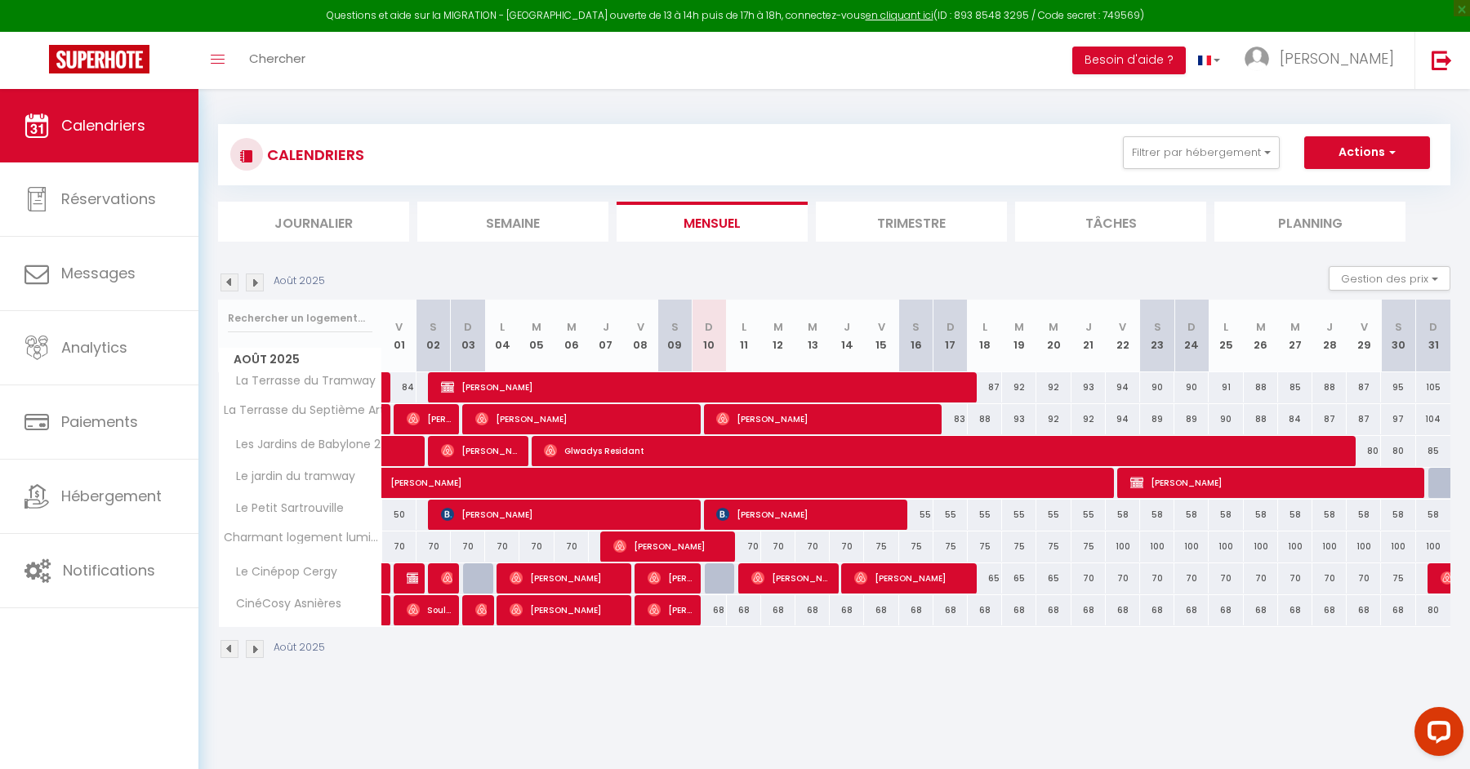
click at [745, 548] on div "70" at bounding box center [744, 547] width 34 height 30
type input "70"
type input "Lun 11 Août 2025"
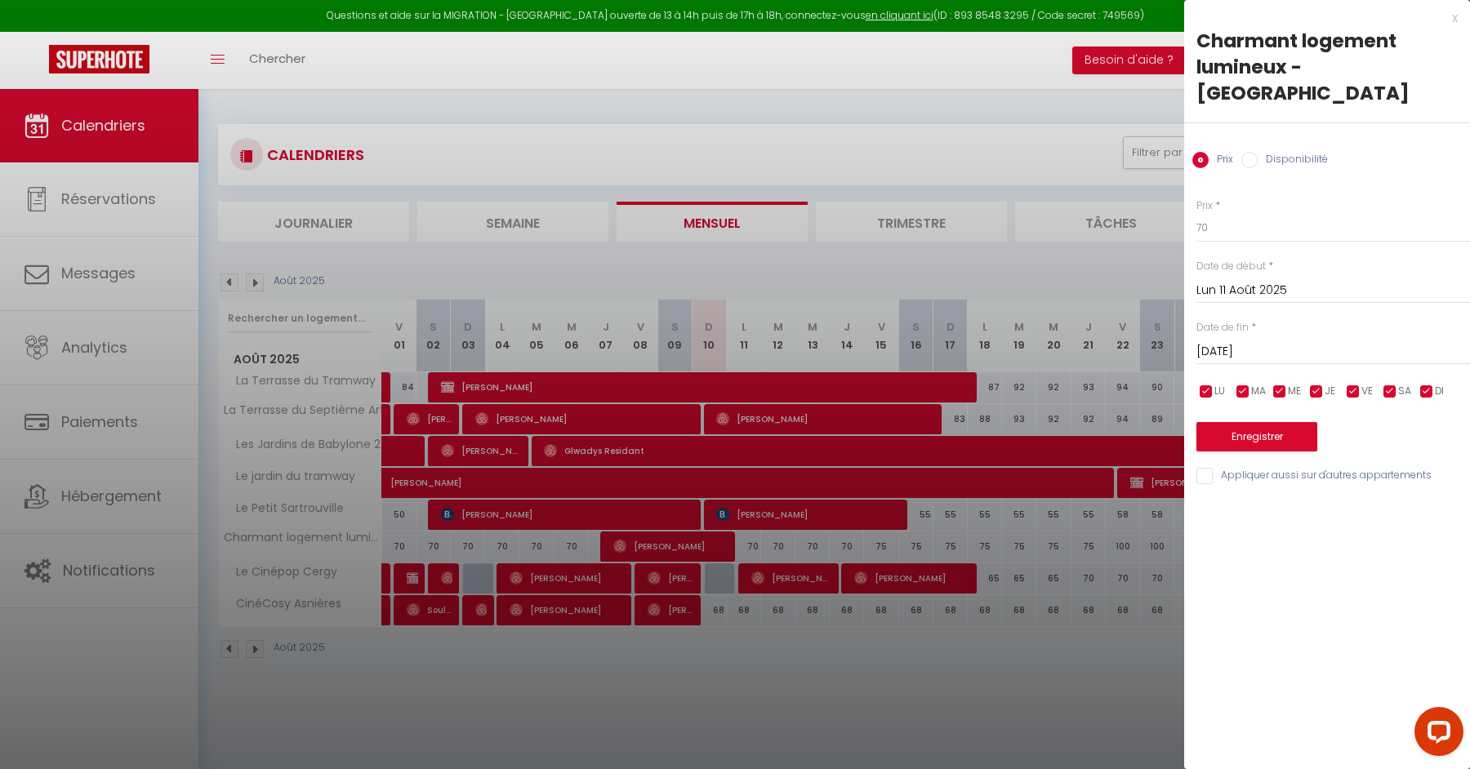
click at [1297, 336] on div "[DATE] < [DATE] > Dim Lun Mar Mer Jeu Ven Sam 1 2 3 4 5 6 7 8 9 10 11 12 13 14 …" at bounding box center [1333, 350] width 274 height 29
click at [1286, 341] on input "[DATE]" at bounding box center [1333, 351] width 274 height 21
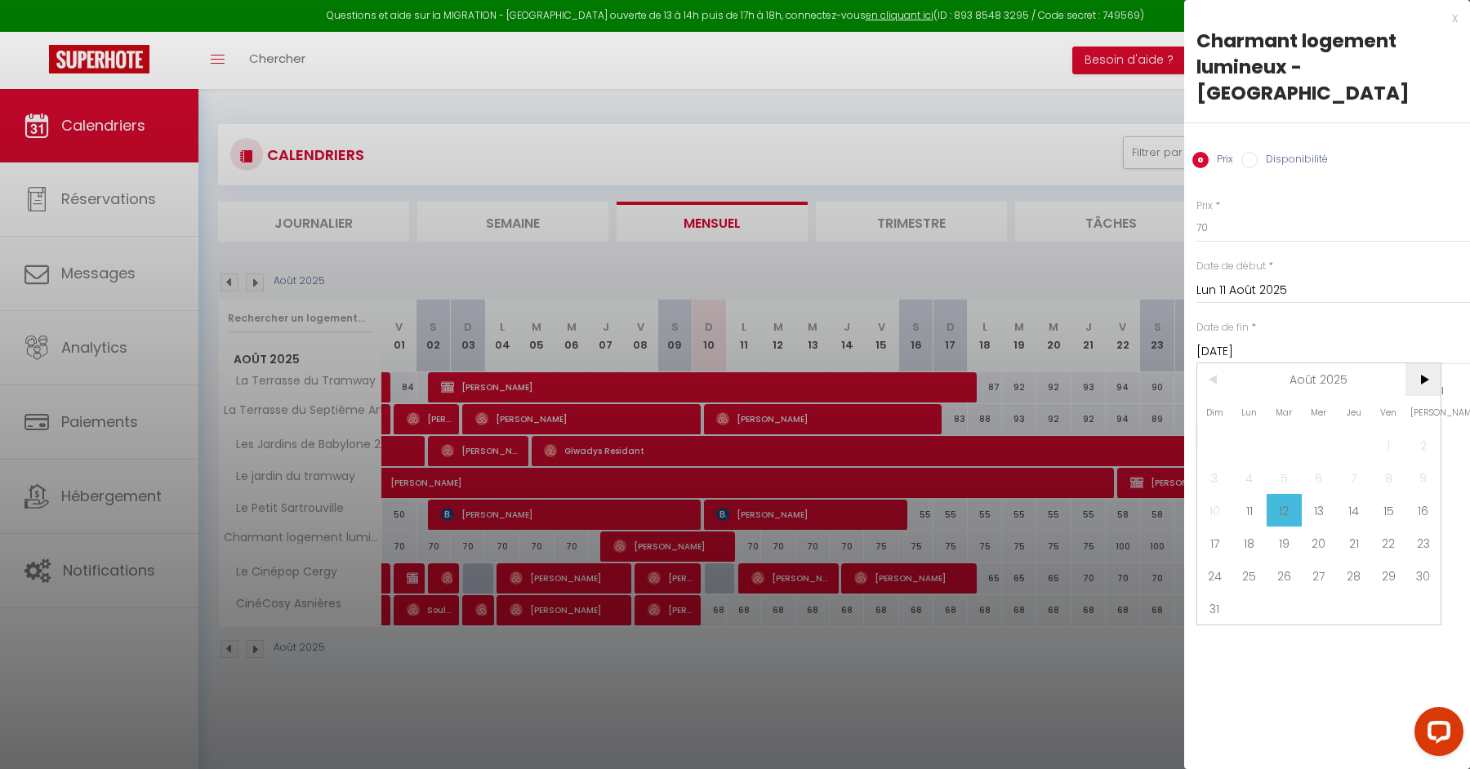
click at [1420, 363] on span ">" at bounding box center [1422, 379] width 35 height 33
click at [1244, 429] on span "1" at bounding box center [1249, 445] width 35 height 33
type input "Lun 01 Septembre 2025"
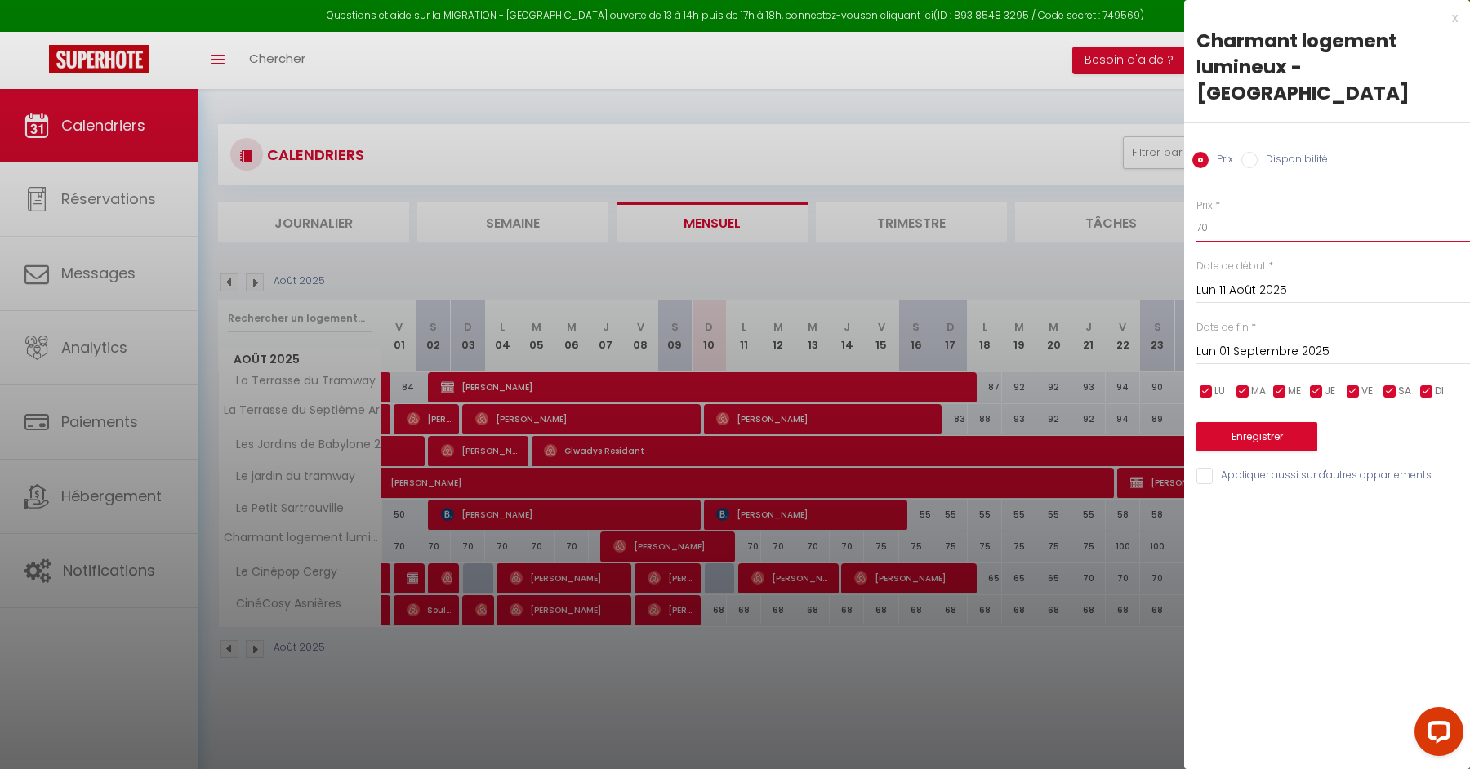
click at [1228, 213] on input "70" at bounding box center [1333, 227] width 274 height 29
type input "65"
click at [1274, 422] on button "Enregistrer" at bounding box center [1256, 436] width 121 height 29
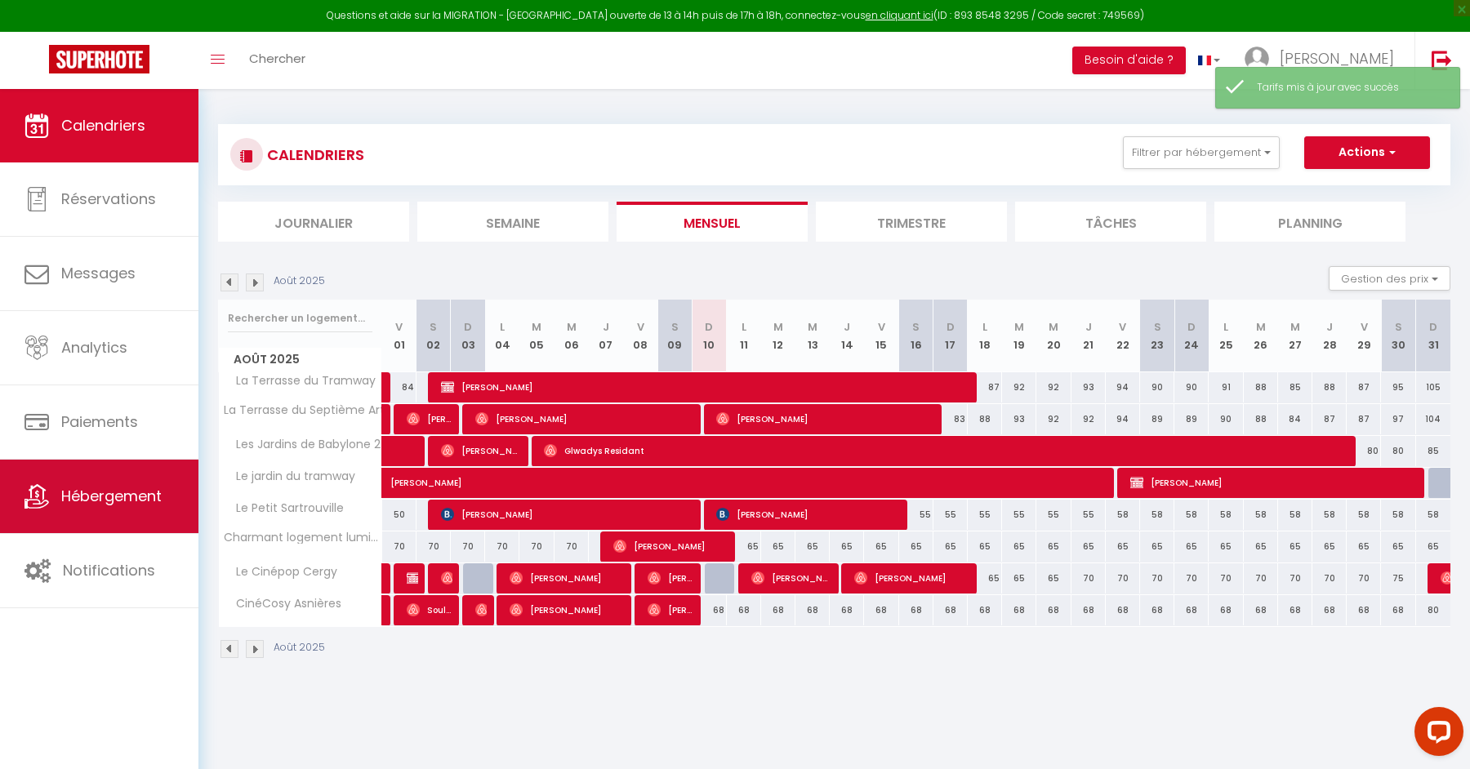
click at [131, 470] on link "Hébergement" at bounding box center [99, 496] width 198 height 73
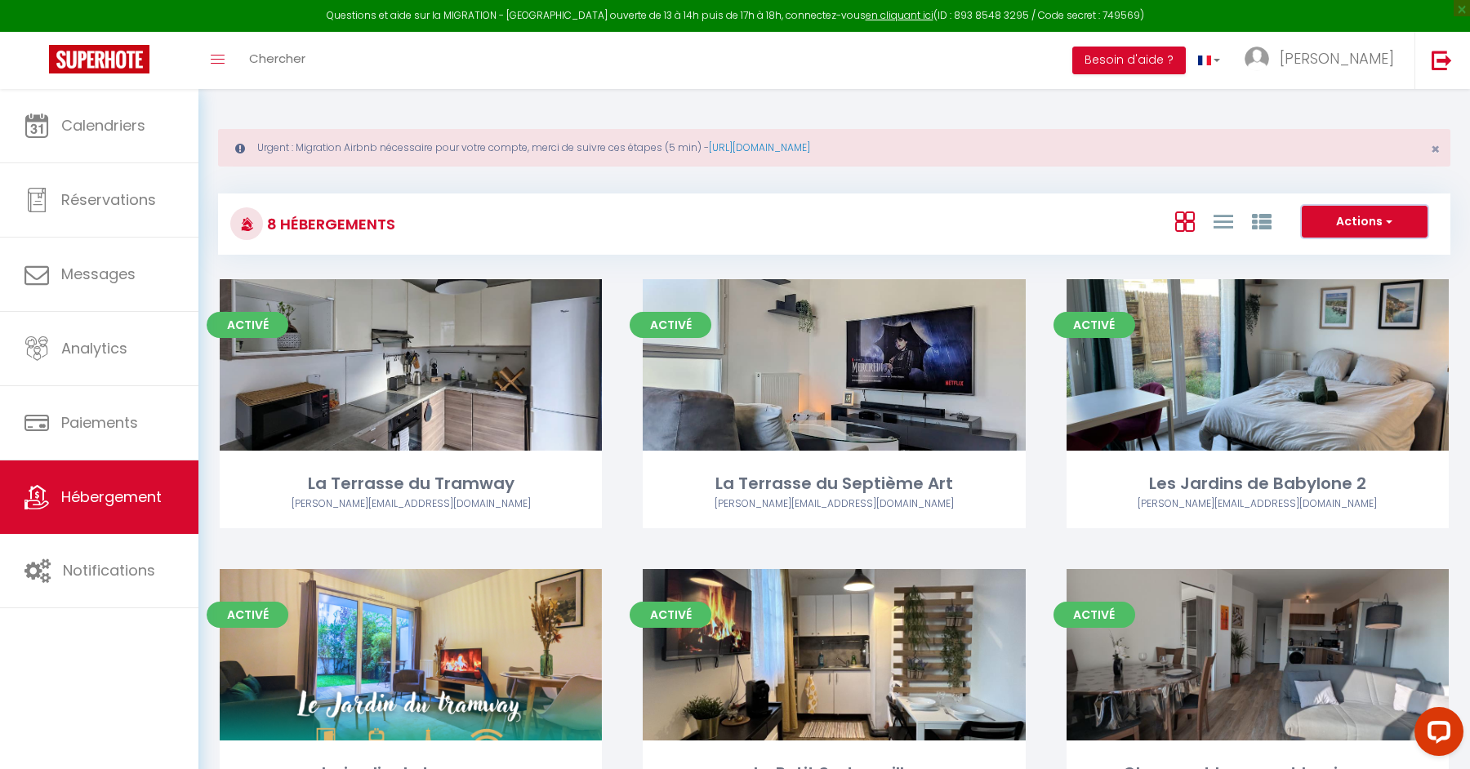
click at [1353, 218] on button "Actions" at bounding box center [1364, 222] width 126 height 33
click at [1319, 251] on li "Créer un Hébergement" at bounding box center [1351, 256] width 149 height 18
select select "3"
select select "2"
select select "1"
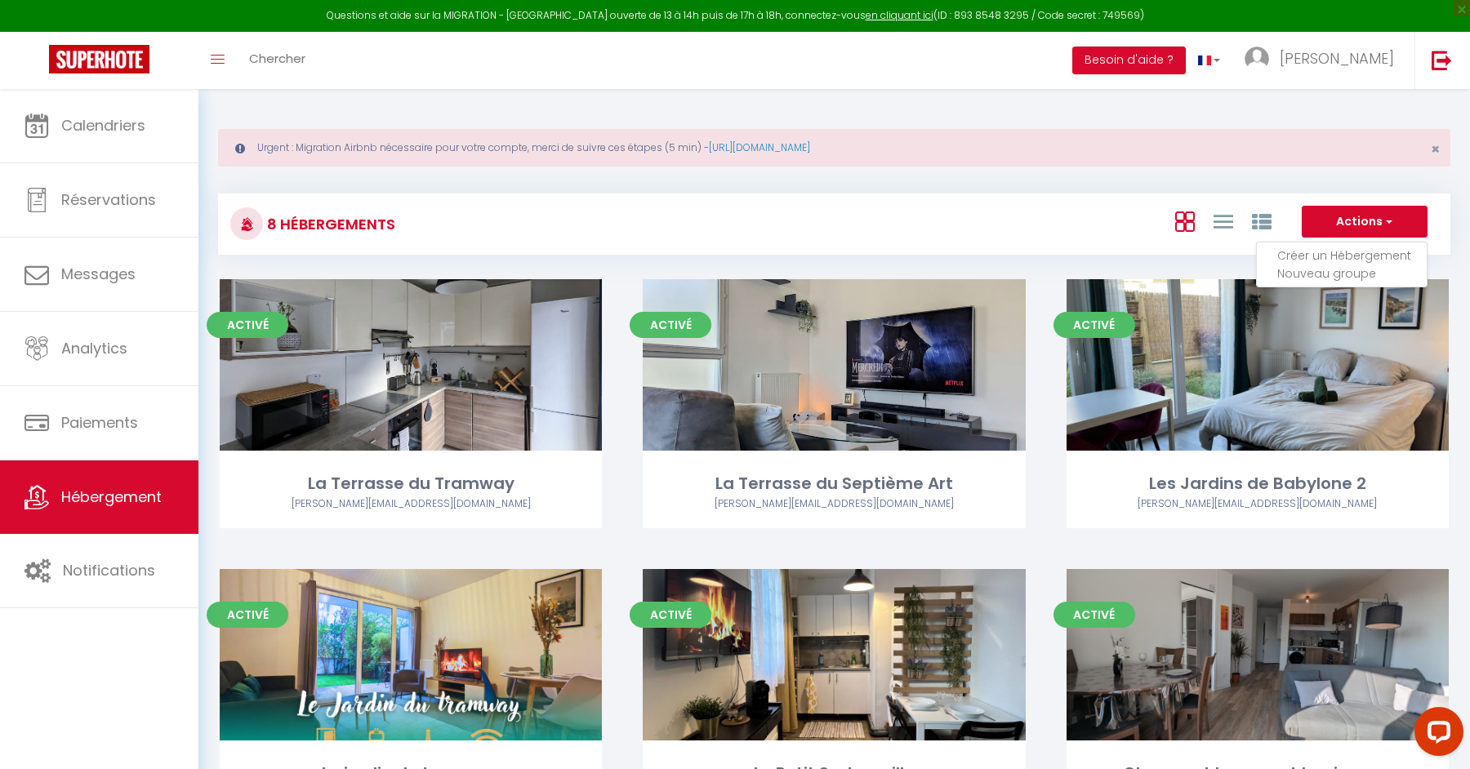
select select "1"
select select
select select "28"
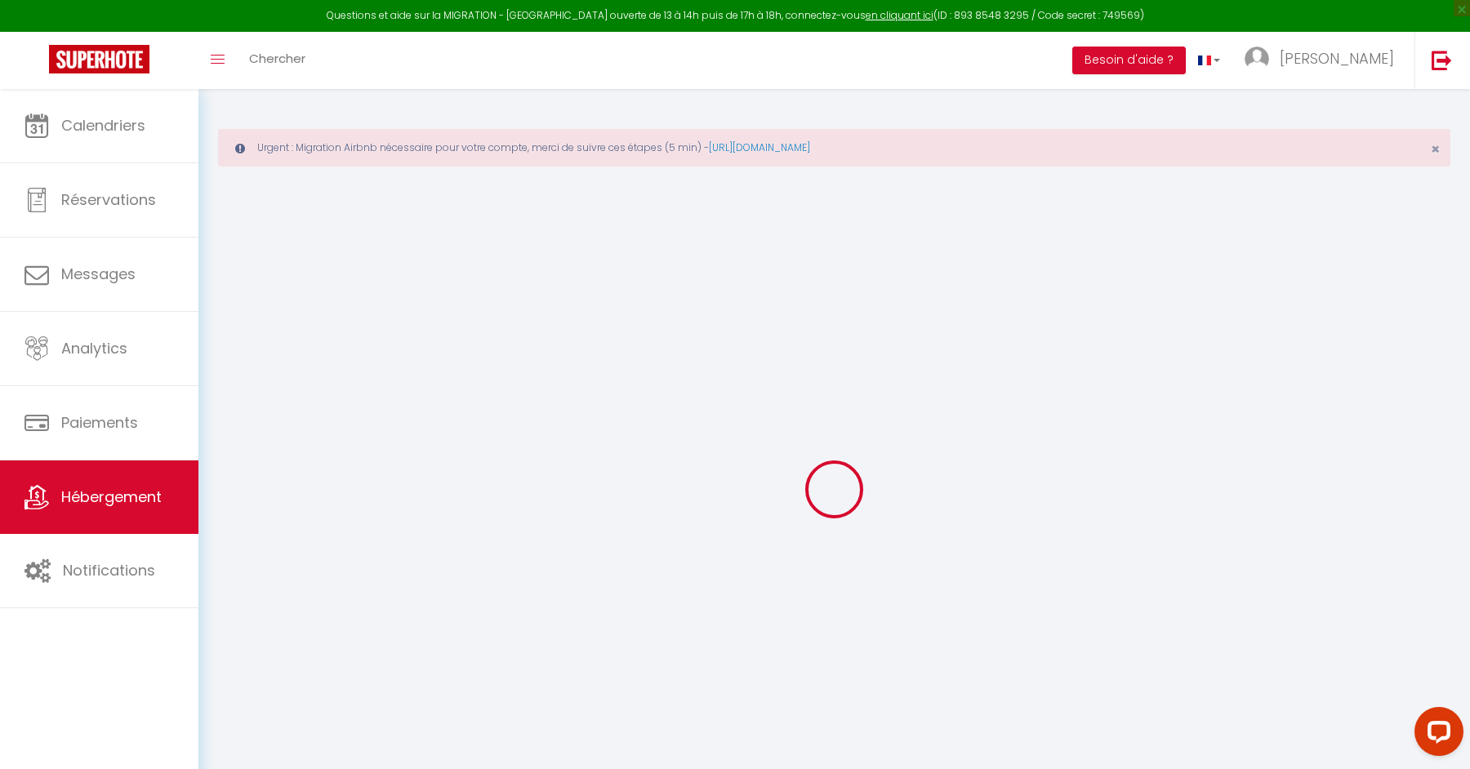
select select
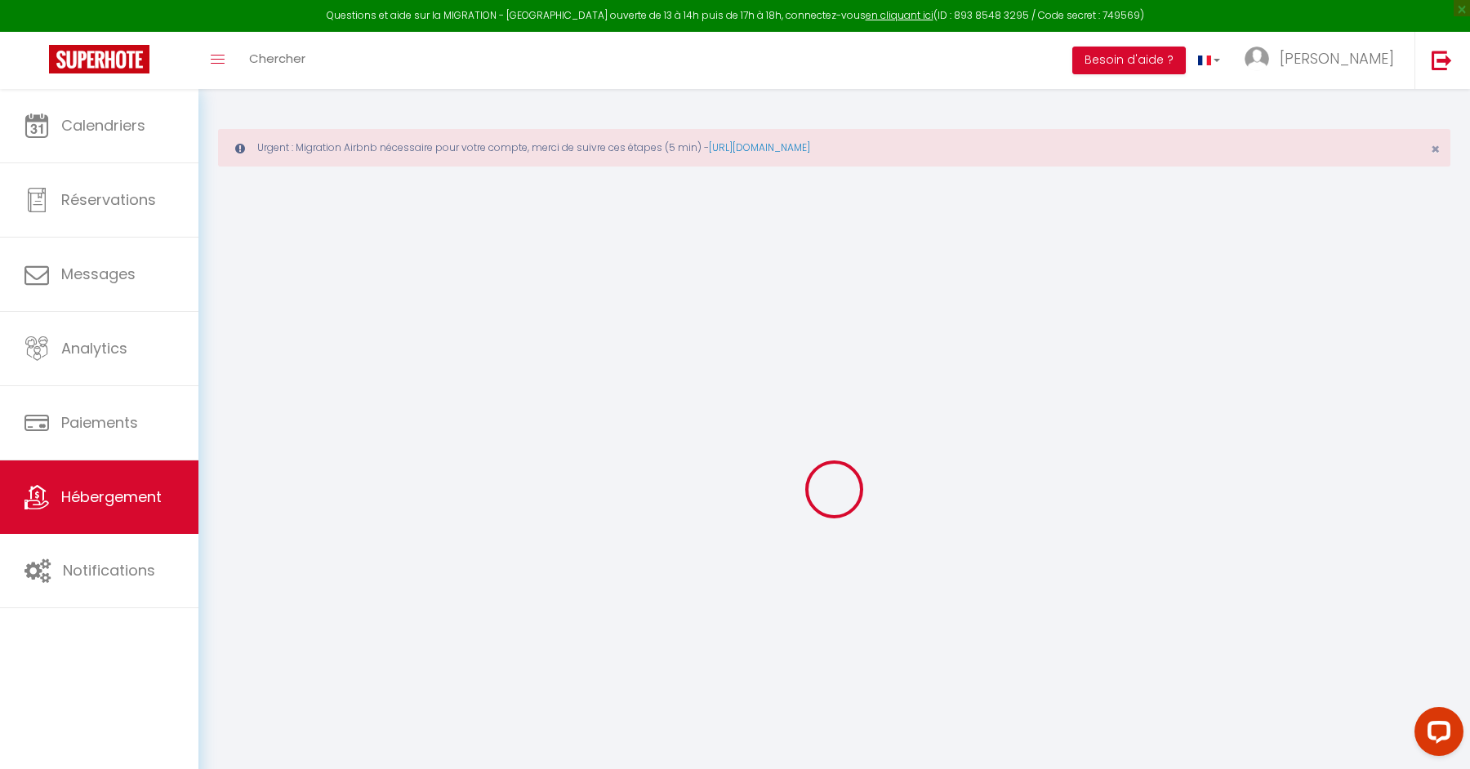
select select
checkbox input "false"
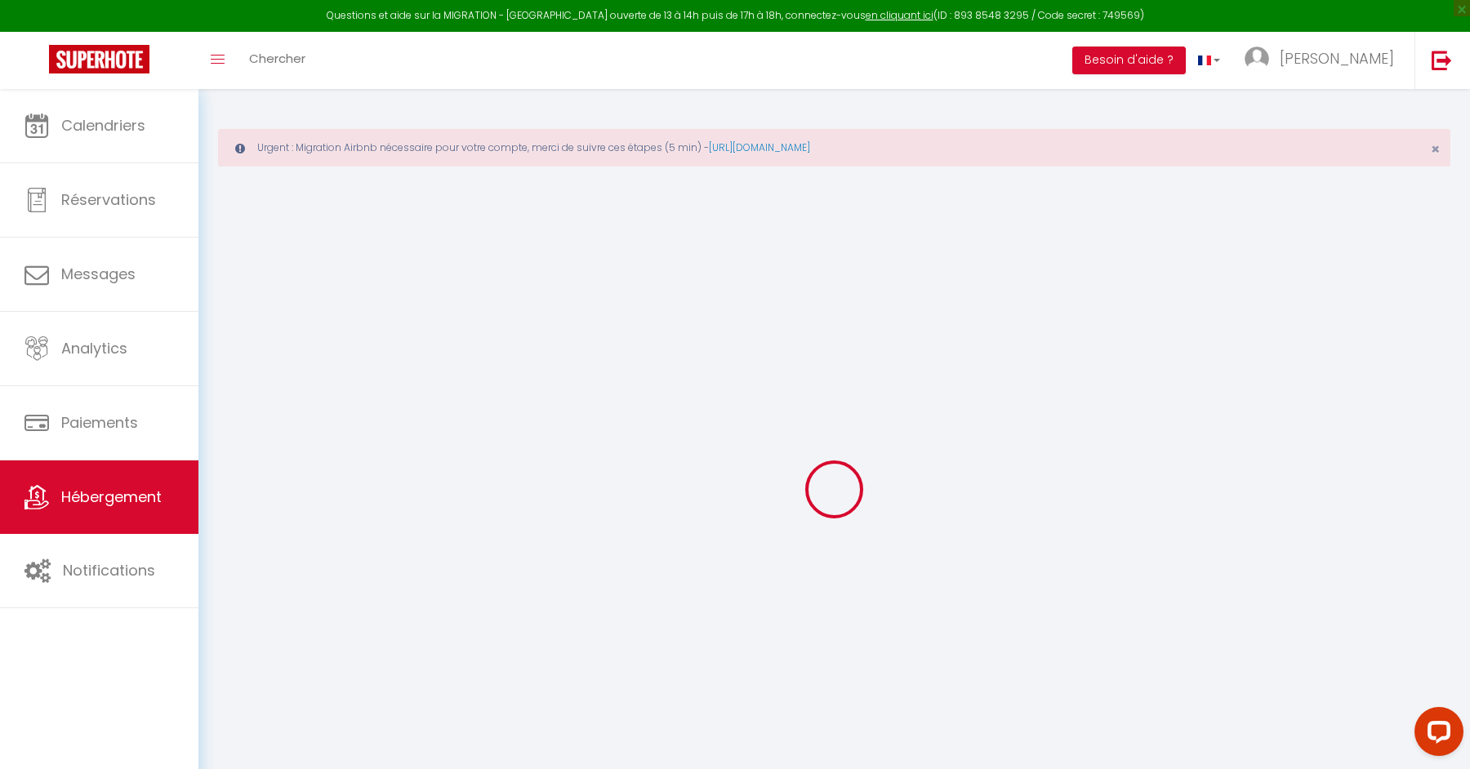
select select
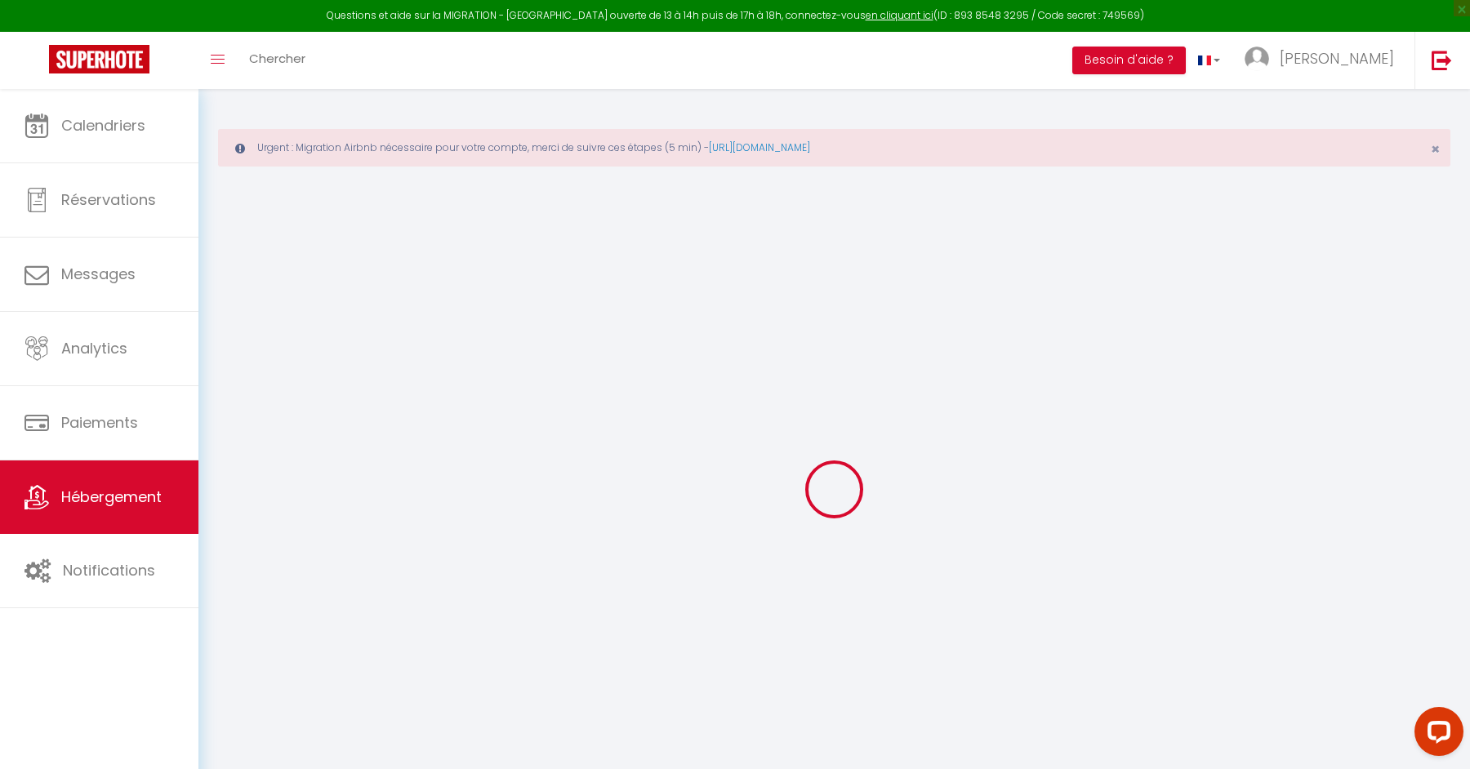
select select
checkbox input "false"
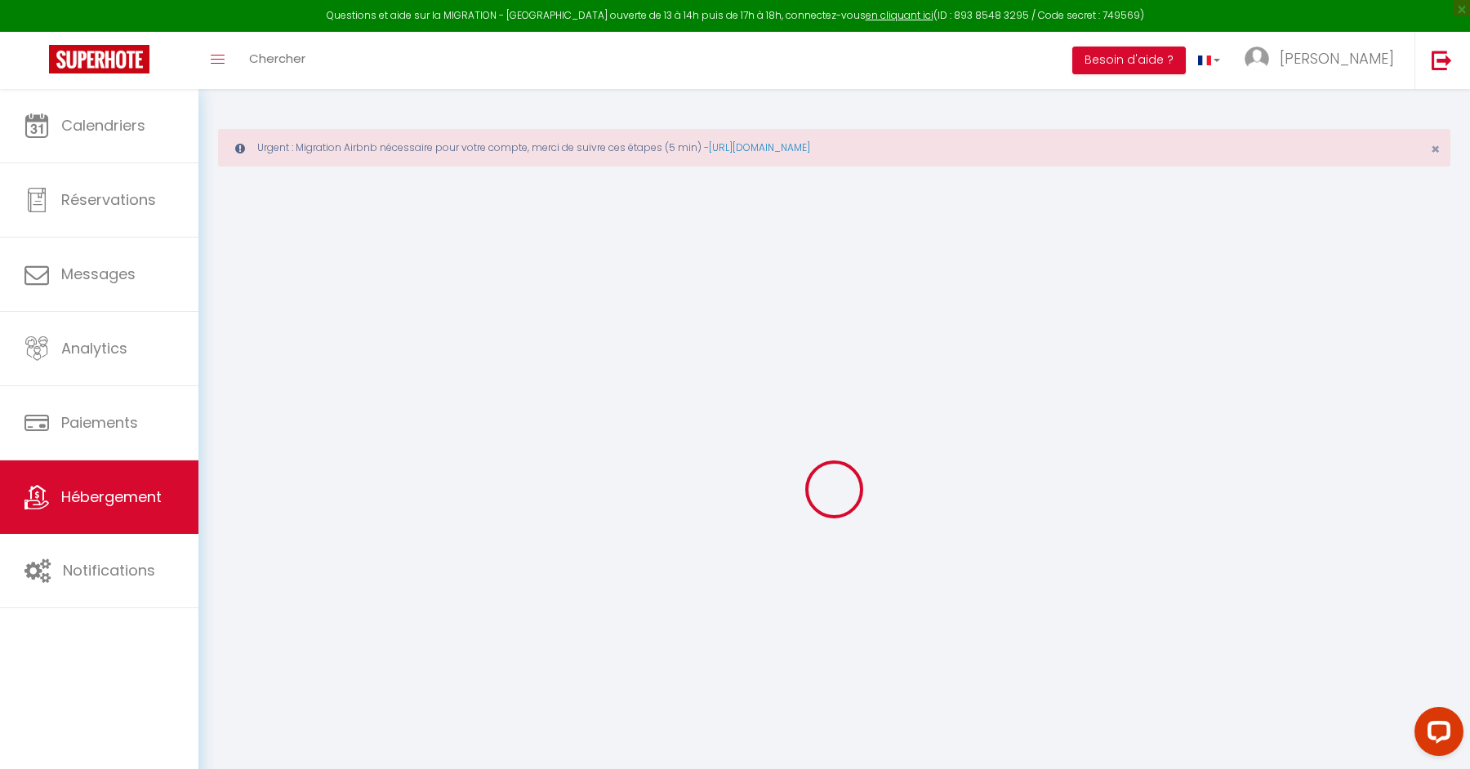
checkbox input "false"
select select
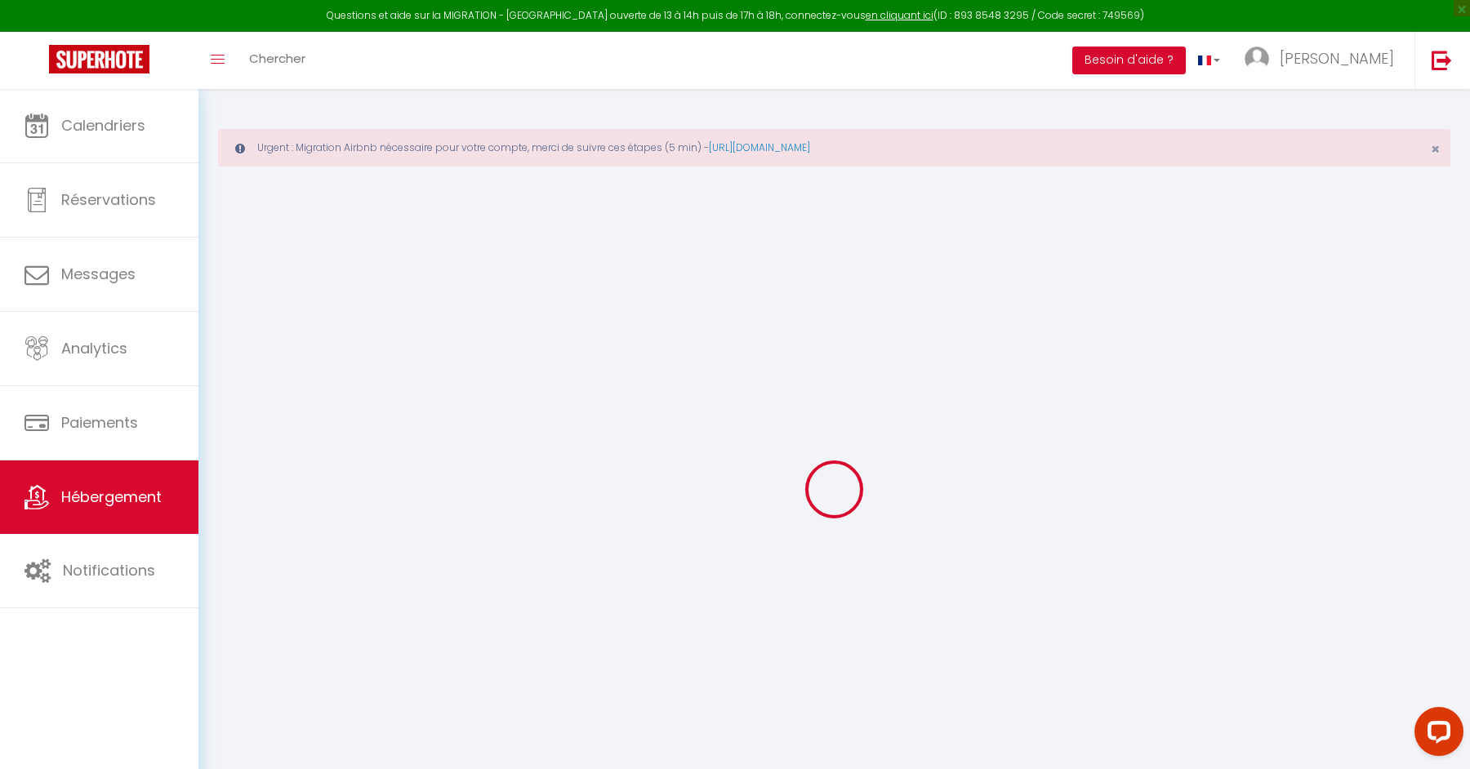
select select
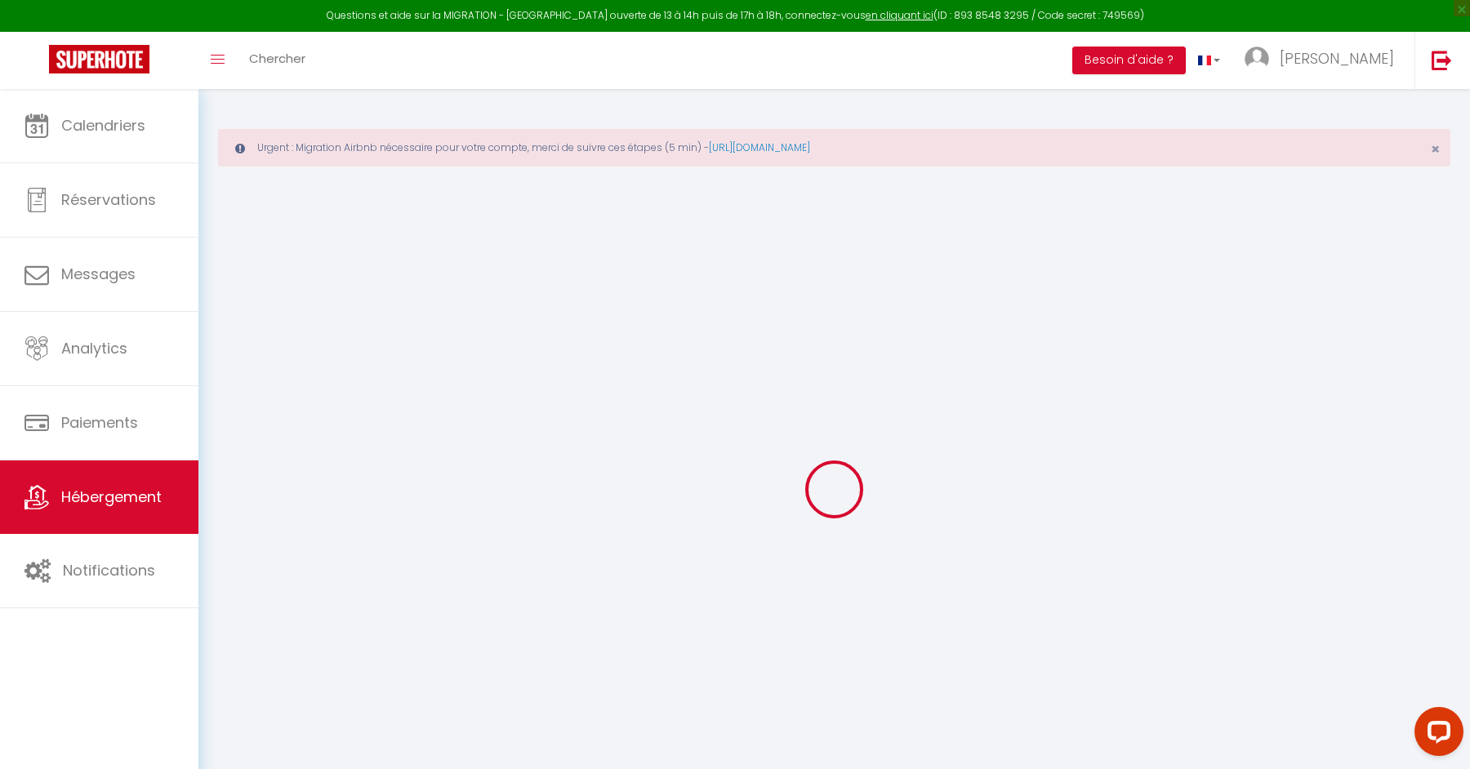
checkbox input "false"
select select
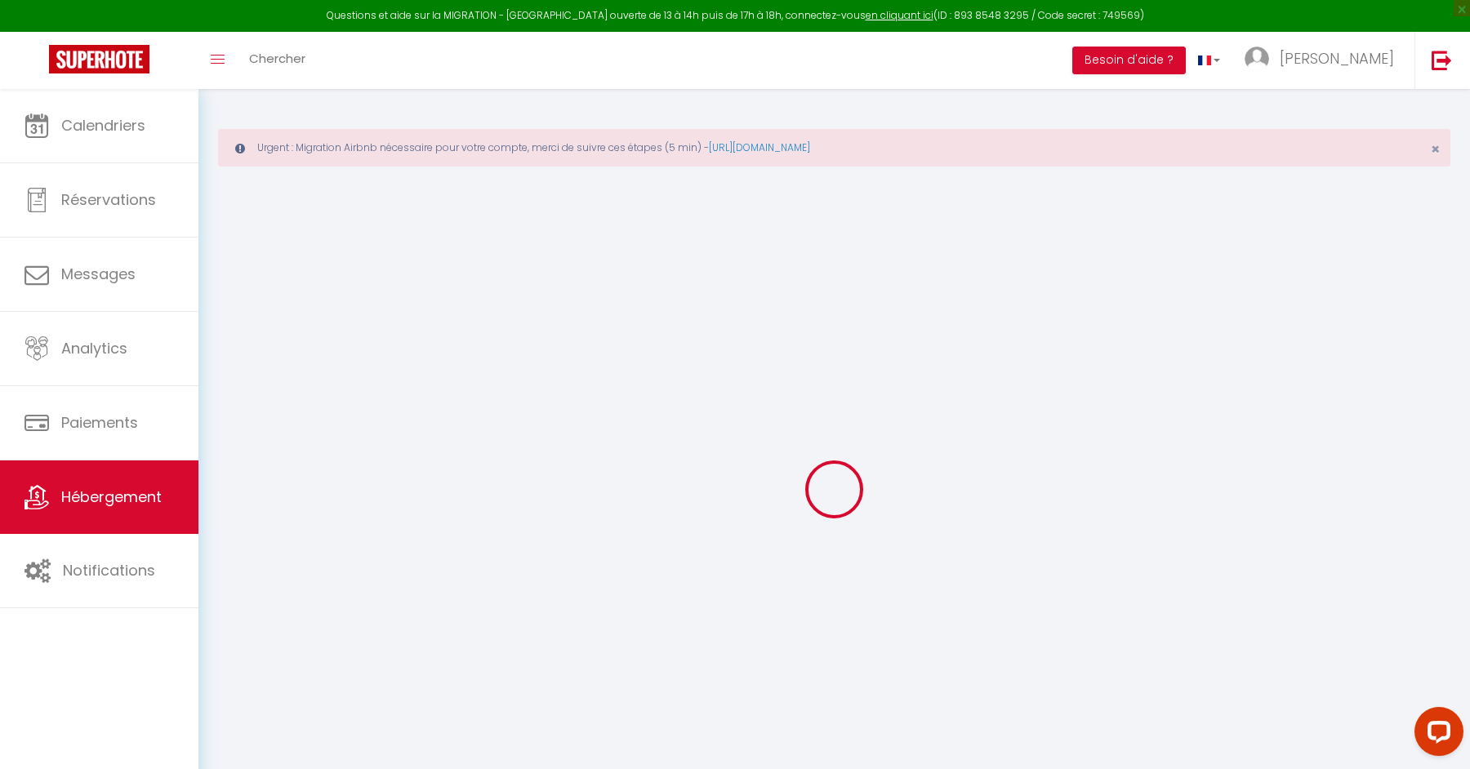
select select
checkbox input "false"
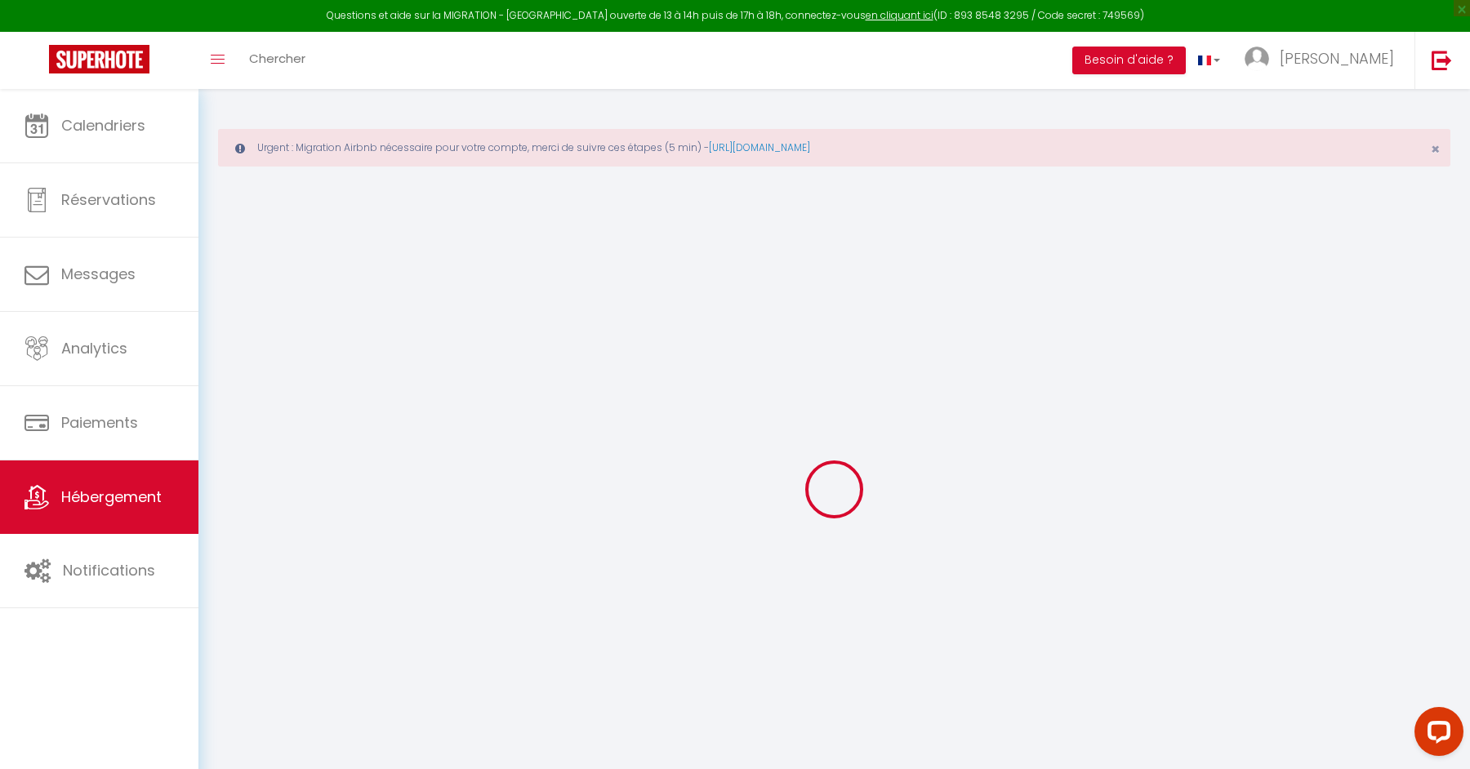
checkbox input "false"
select select
select select "15:00"
select select "23:45"
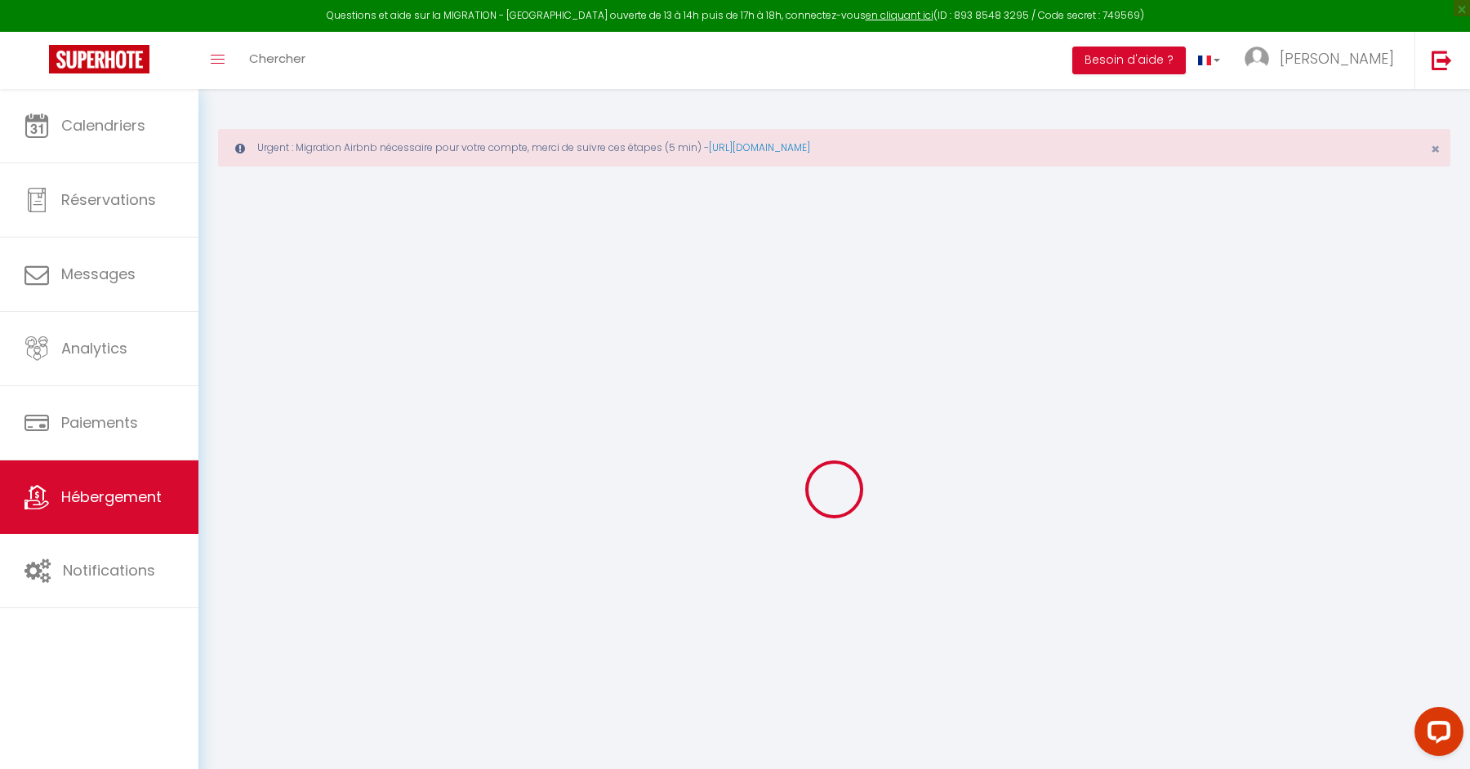
select select "11:00"
select select "30"
select select "120"
select select
checkbox input "false"
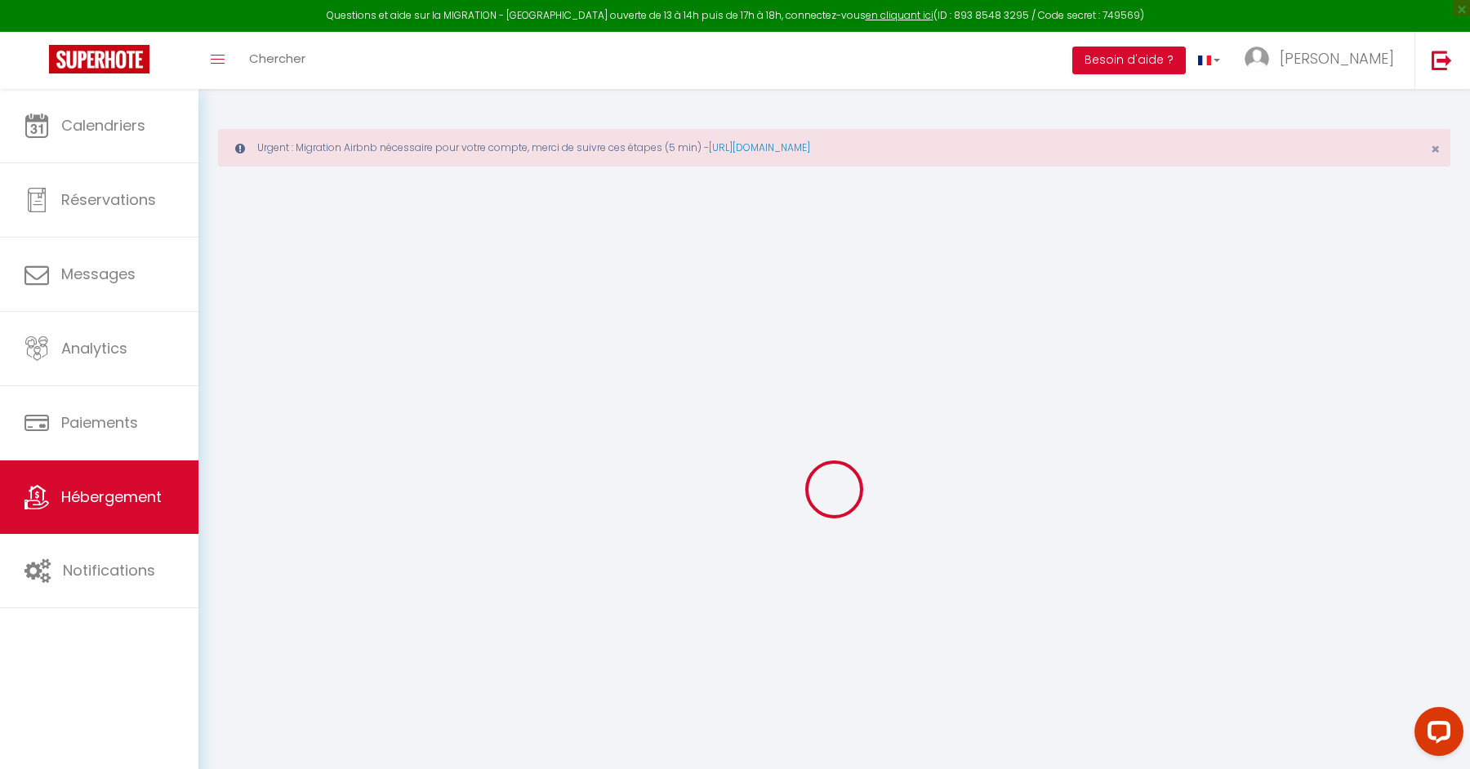
checkbox input "false"
select select
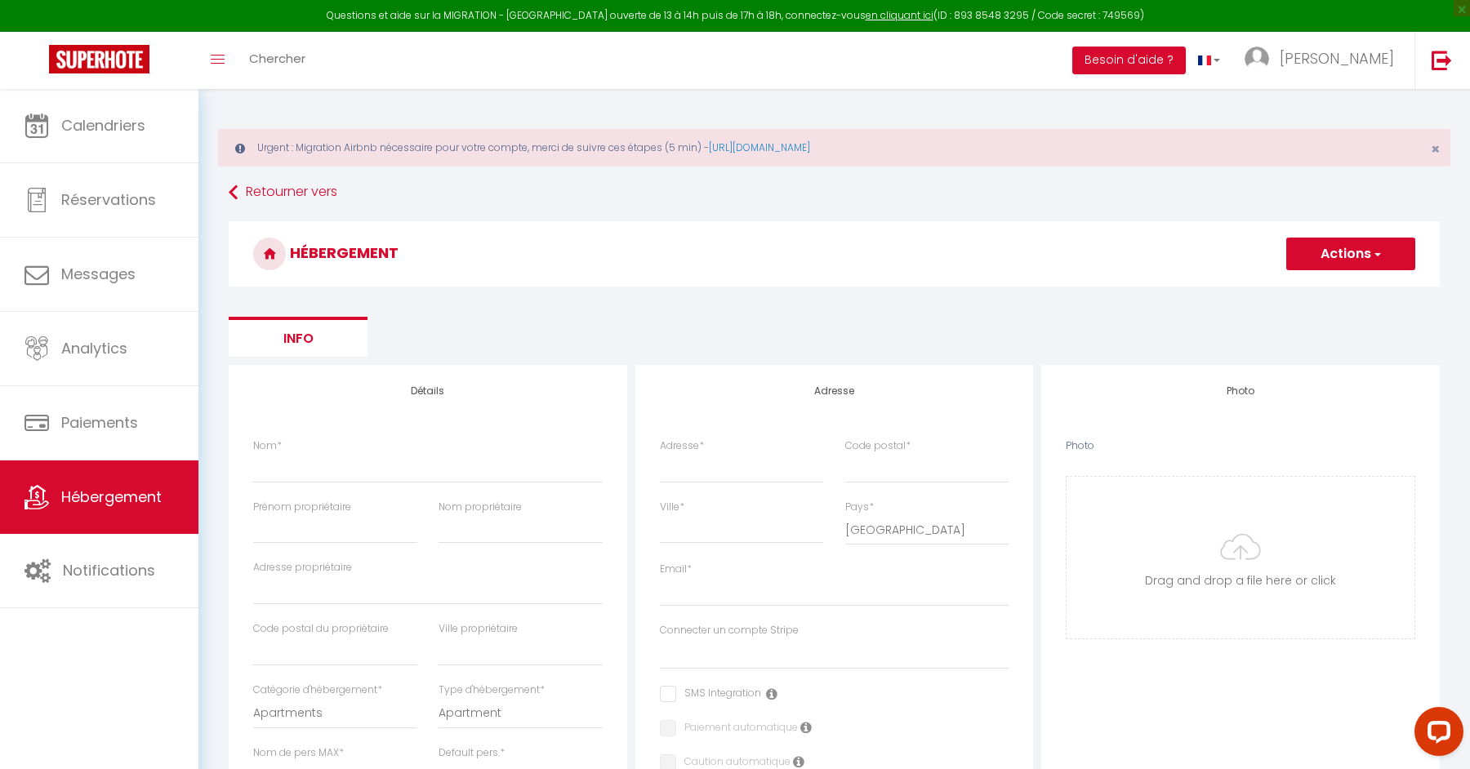
select select
checkbox input "false"
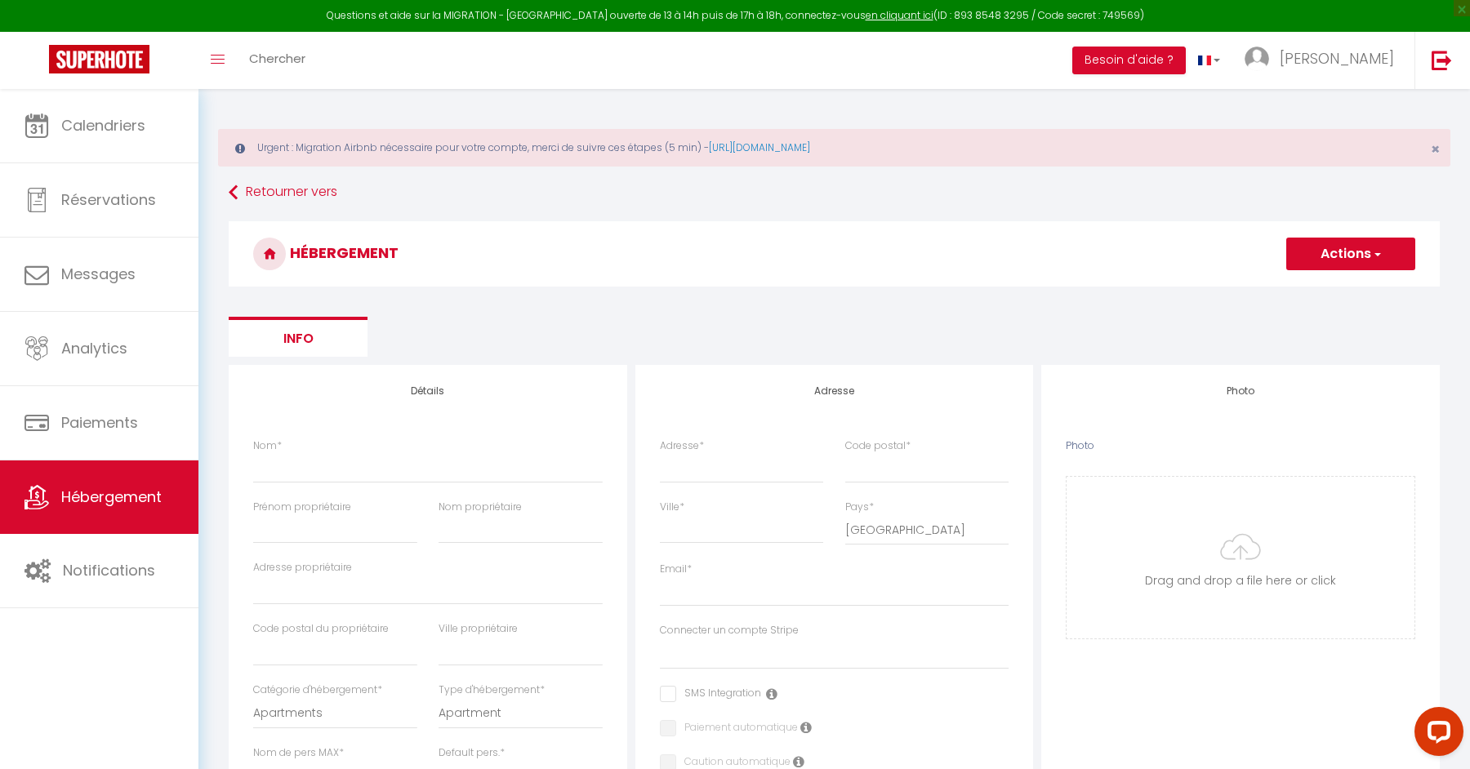
select select
click at [380, 470] on input "Nom *" at bounding box center [427, 467] width 349 height 29
paste input "La Parenthèse – Duplex familial à 13' [GEOGRAPHIC_DATA]"
type input "La Parenthèse – Duplex familial à 13' [GEOGRAPHIC_DATA]"
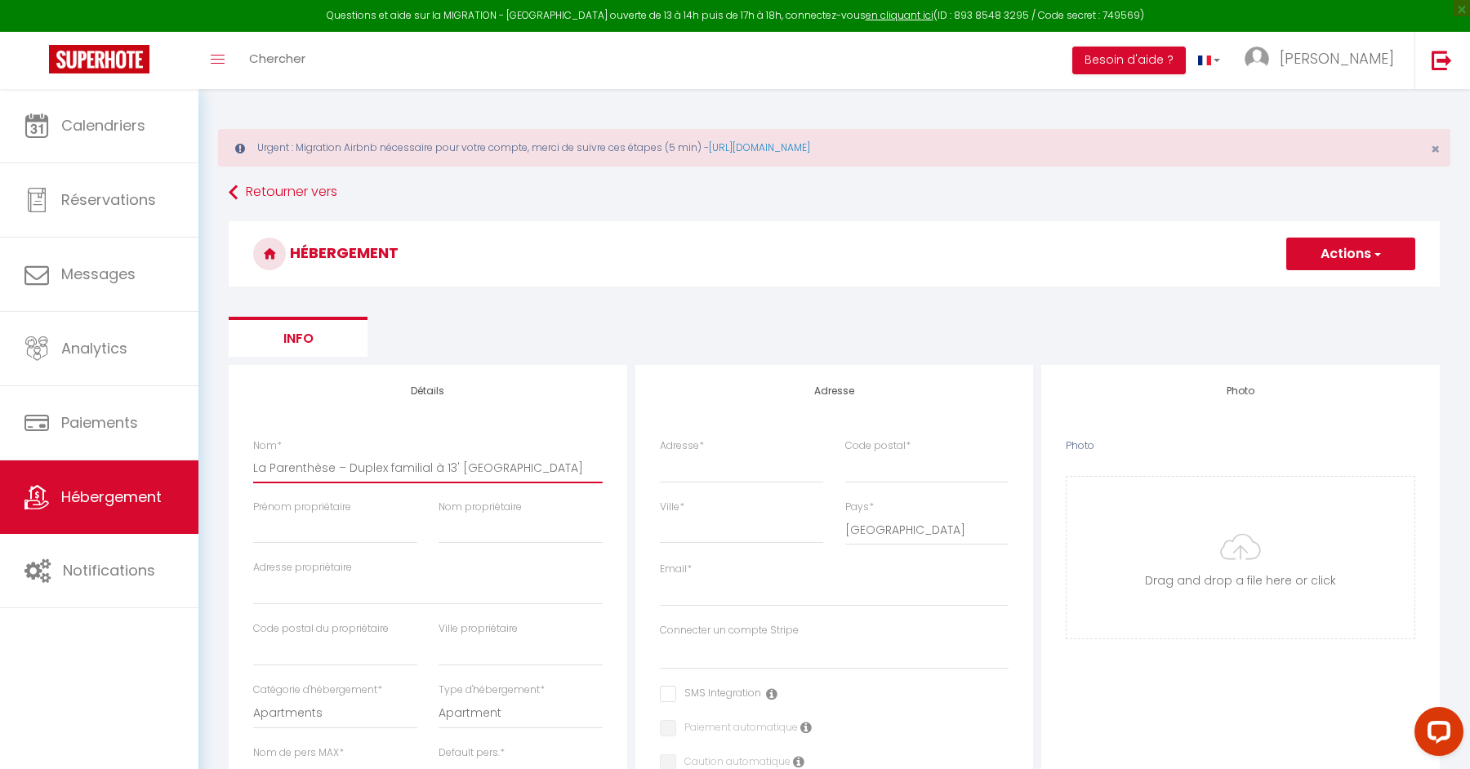
select select
checkbox input "false"
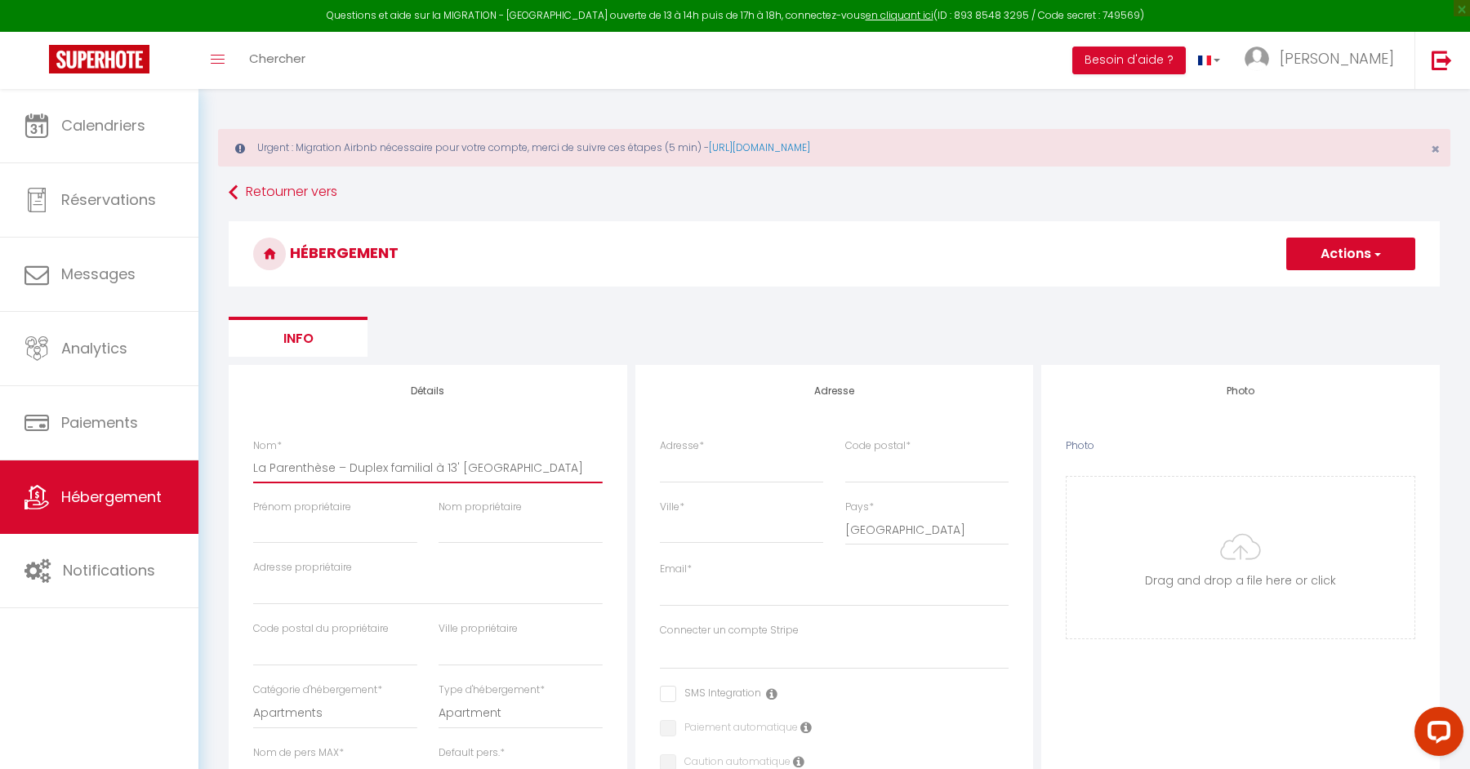
select select
type input "La Parenthèse – Duplex familial à 13' [GEOGRAPHIC_DATA]"
click at [318, 524] on input "Prénom propriétaire" at bounding box center [335, 528] width 164 height 29
type input "B"
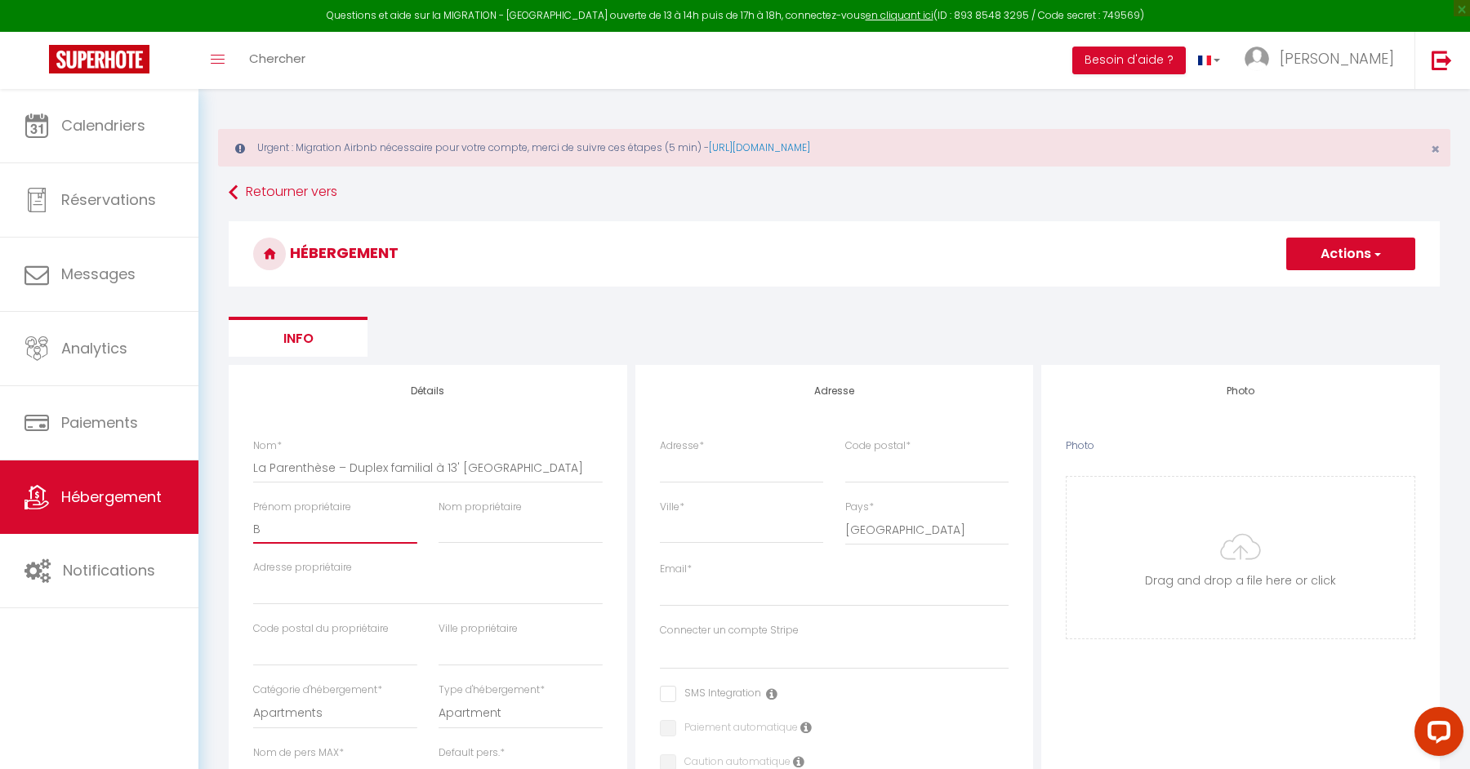
select select
checkbox input "false"
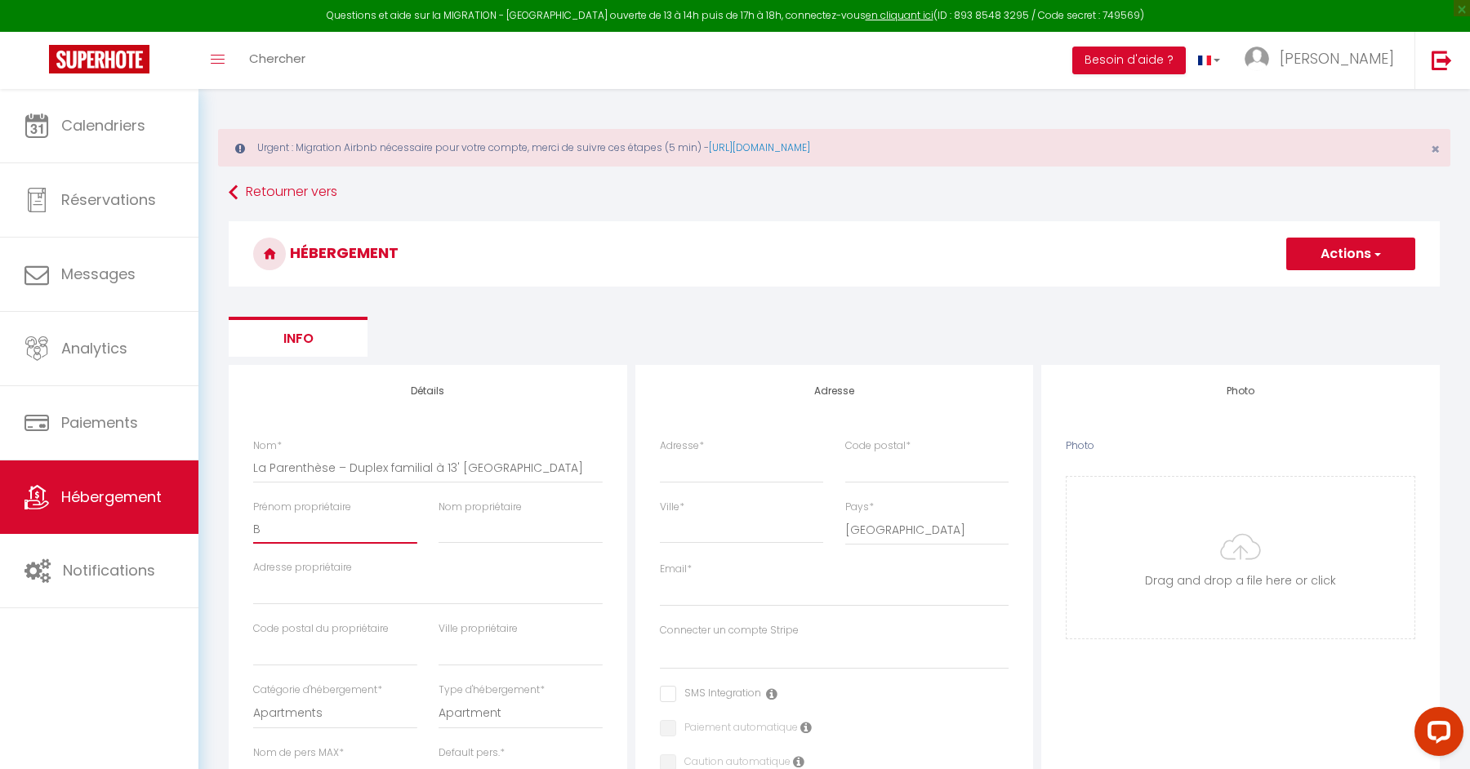
select select
checkbox input "false"
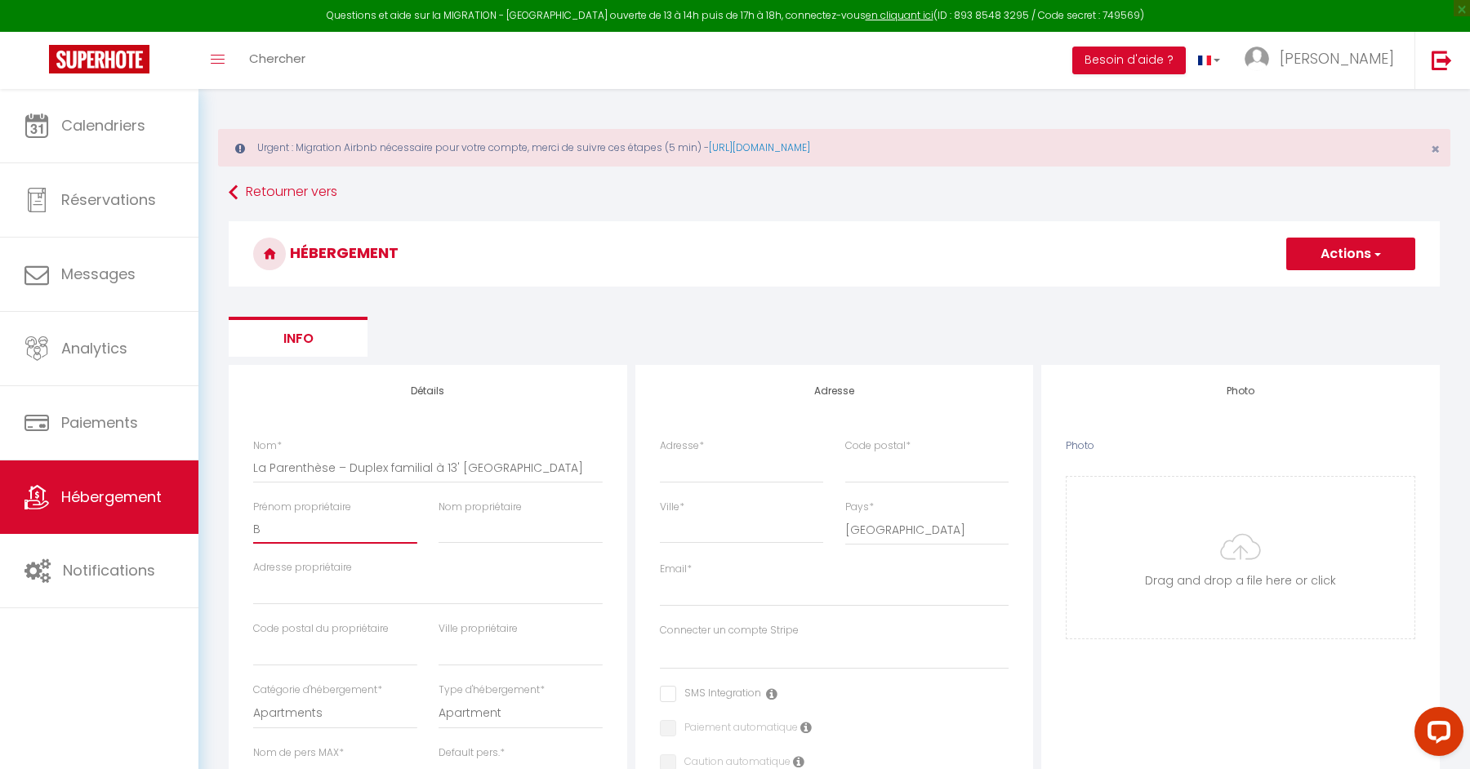
checkbox input "false"
select select
type input "Ba"
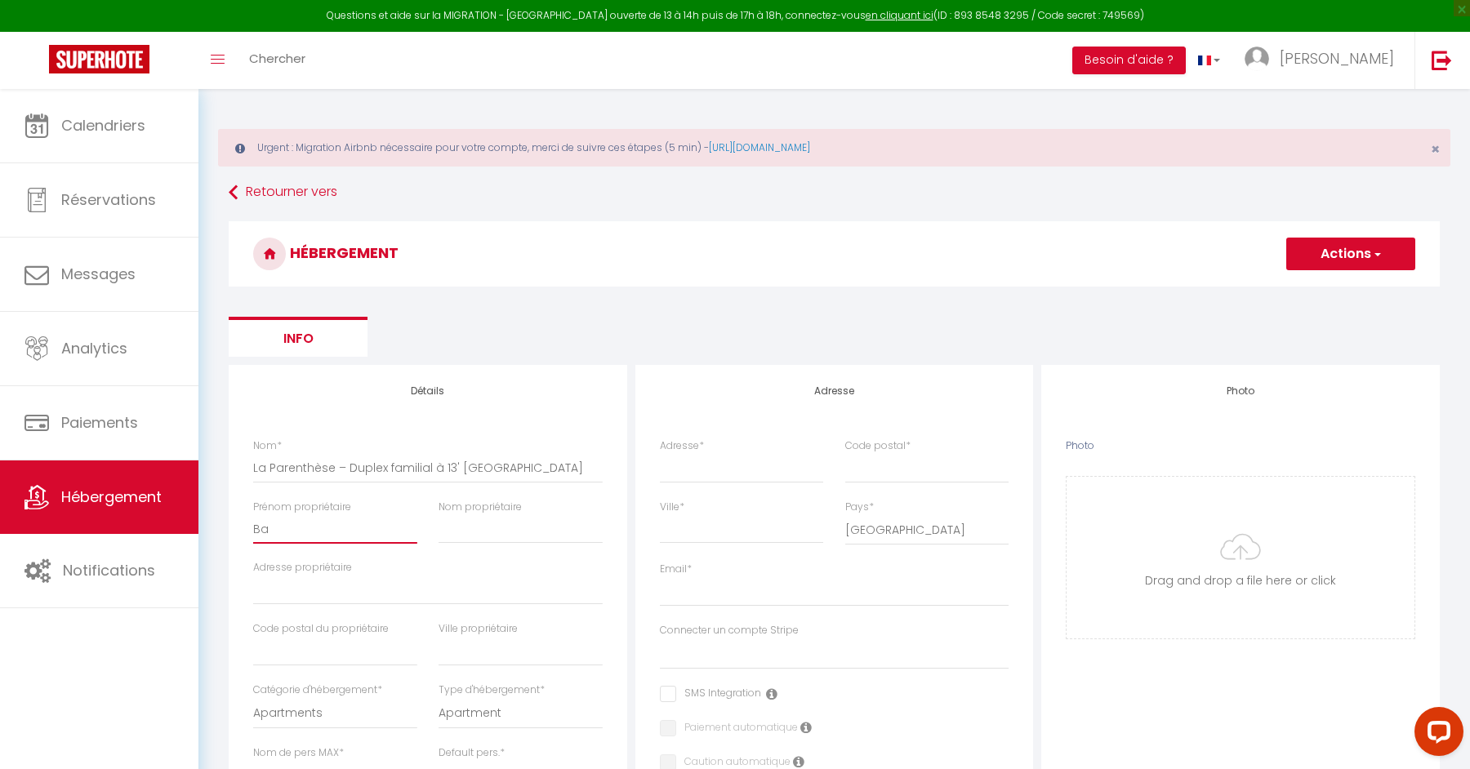
select select
checkbox input "false"
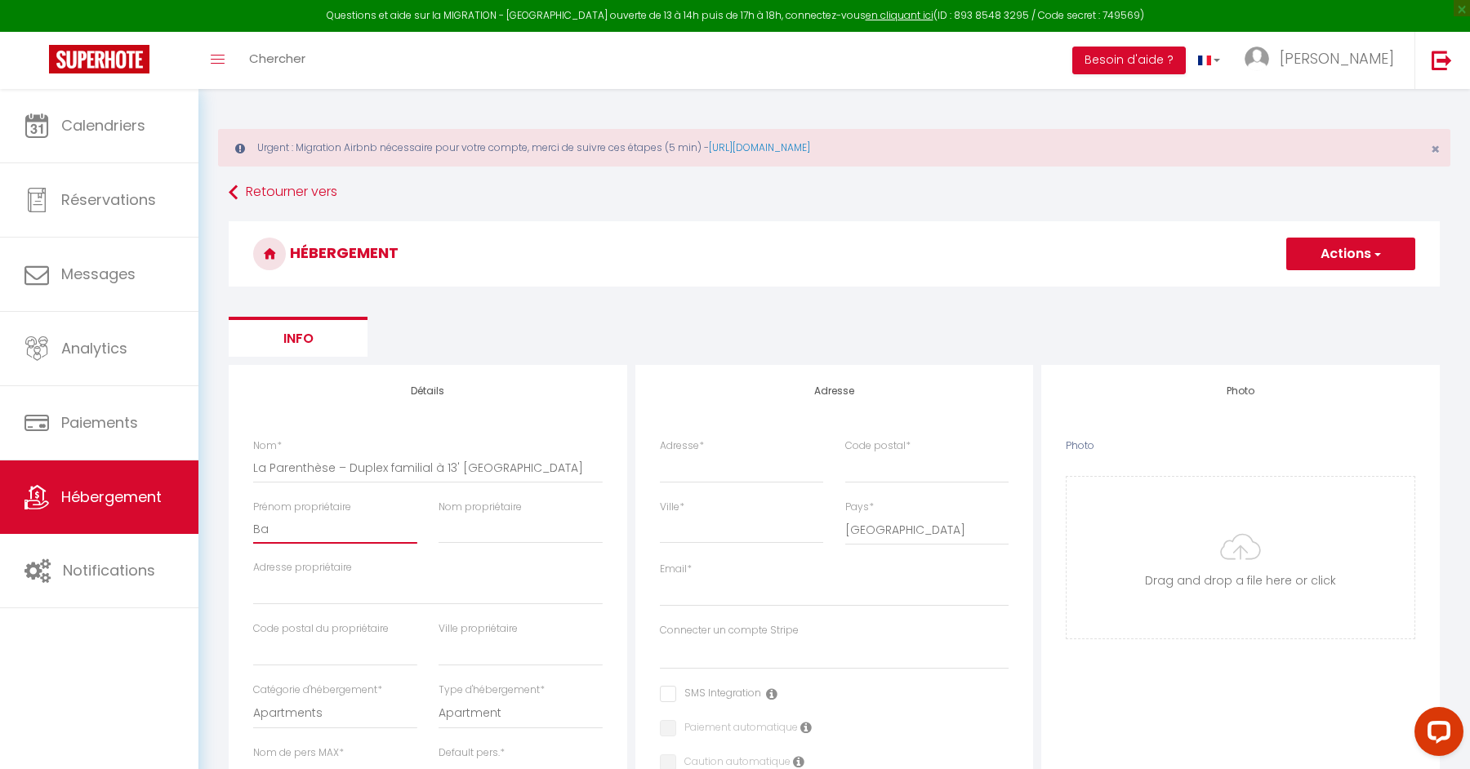
select select
type input "Bay"
select select
checkbox input "false"
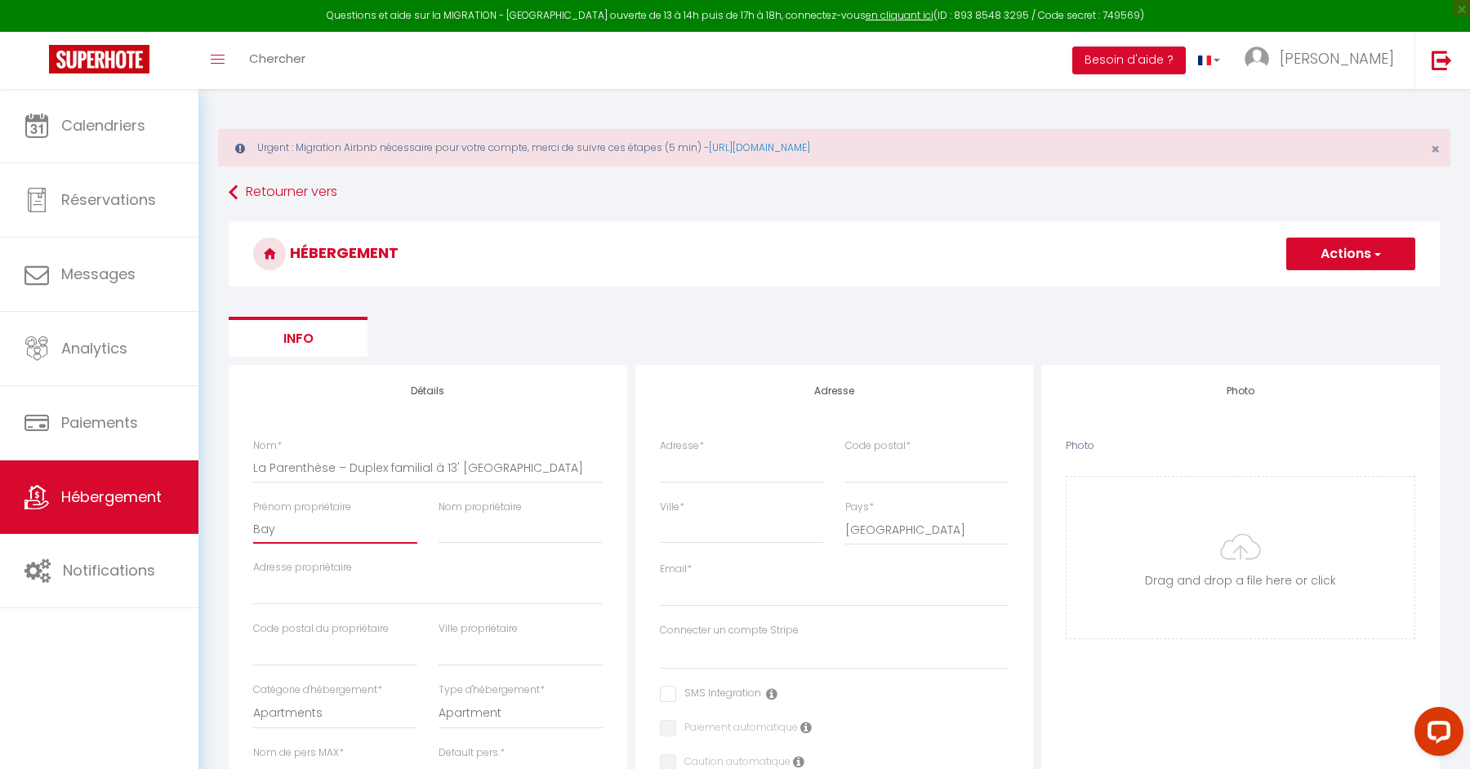
checkbox input "false"
select select
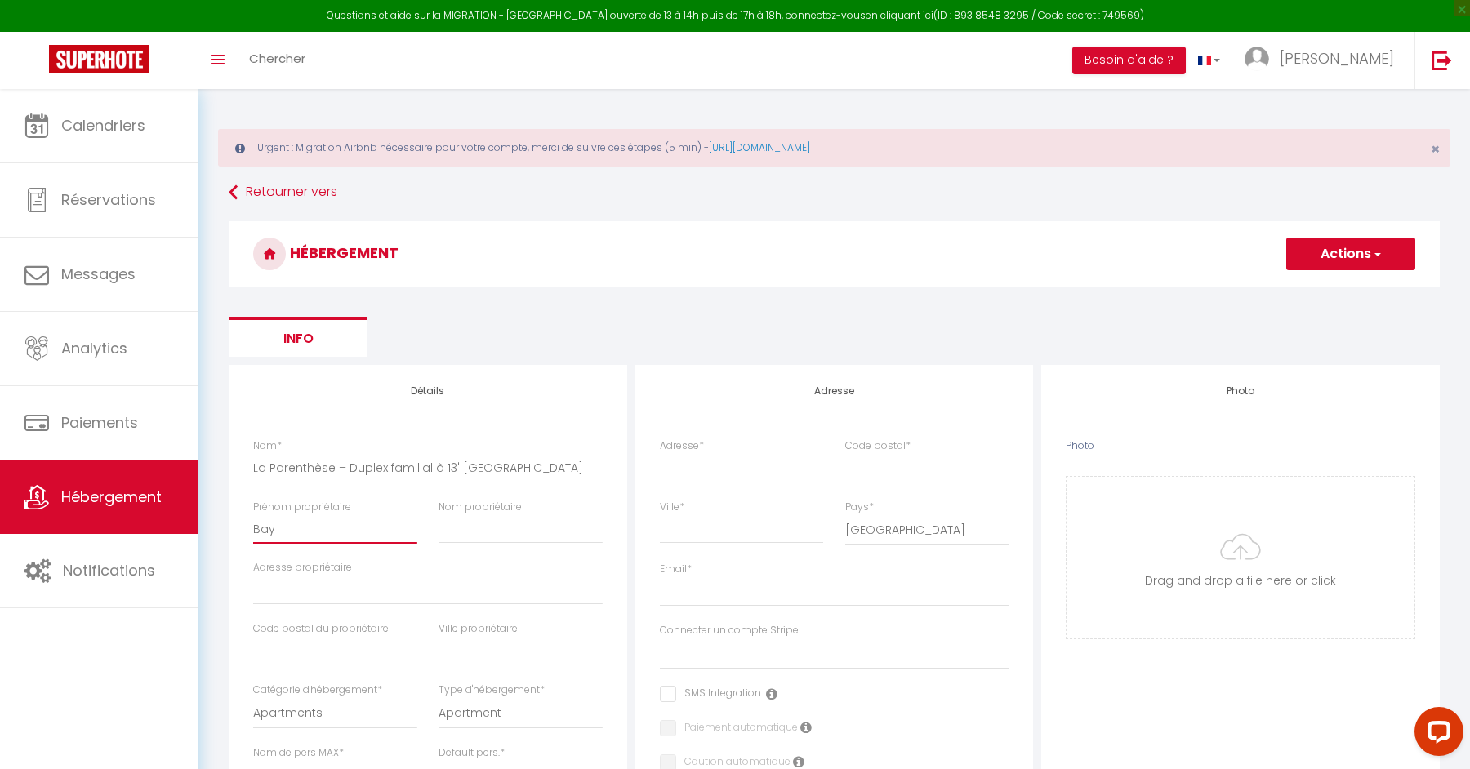
type input "Bayt"
select select
checkbox input "false"
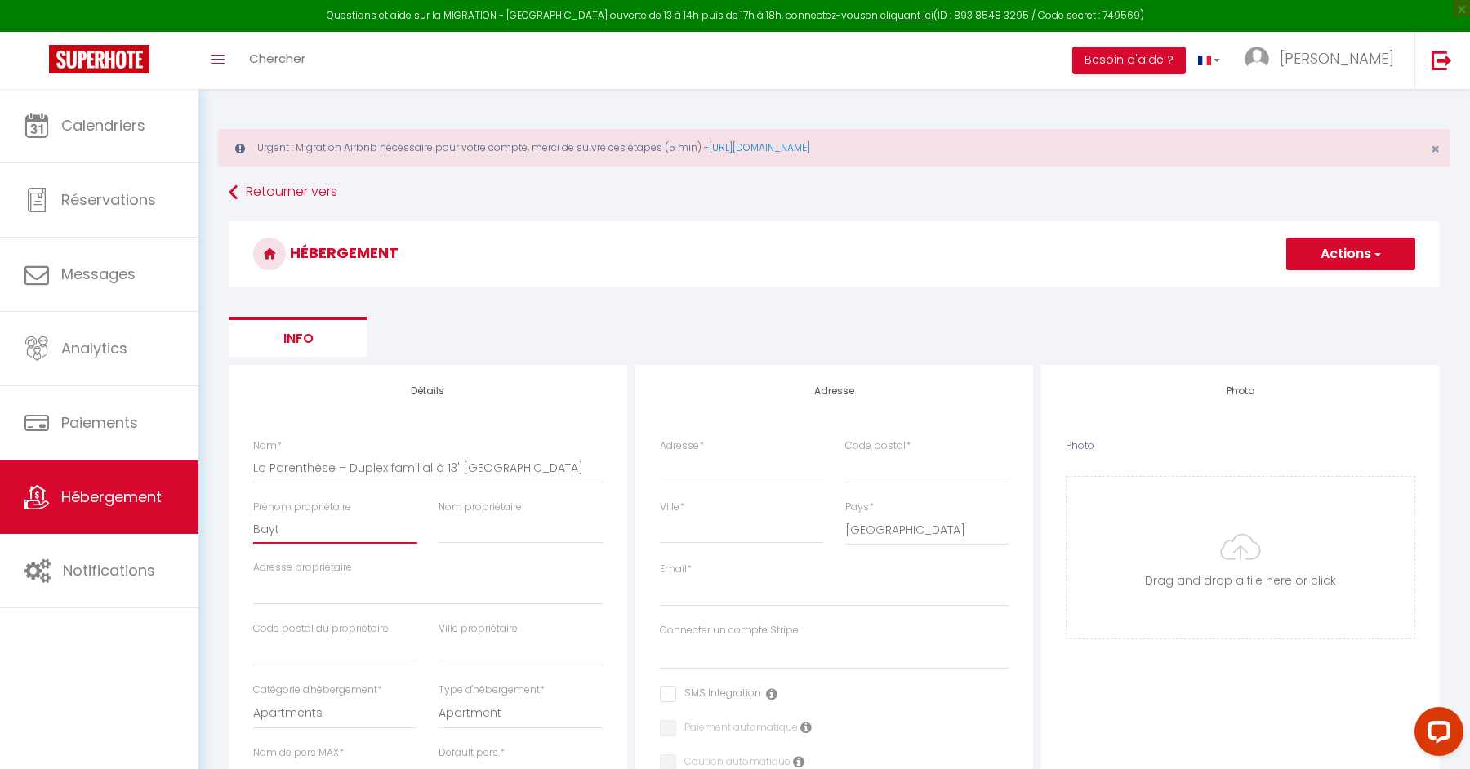
checkbox input "false"
select select
type input "Bayti"
select select
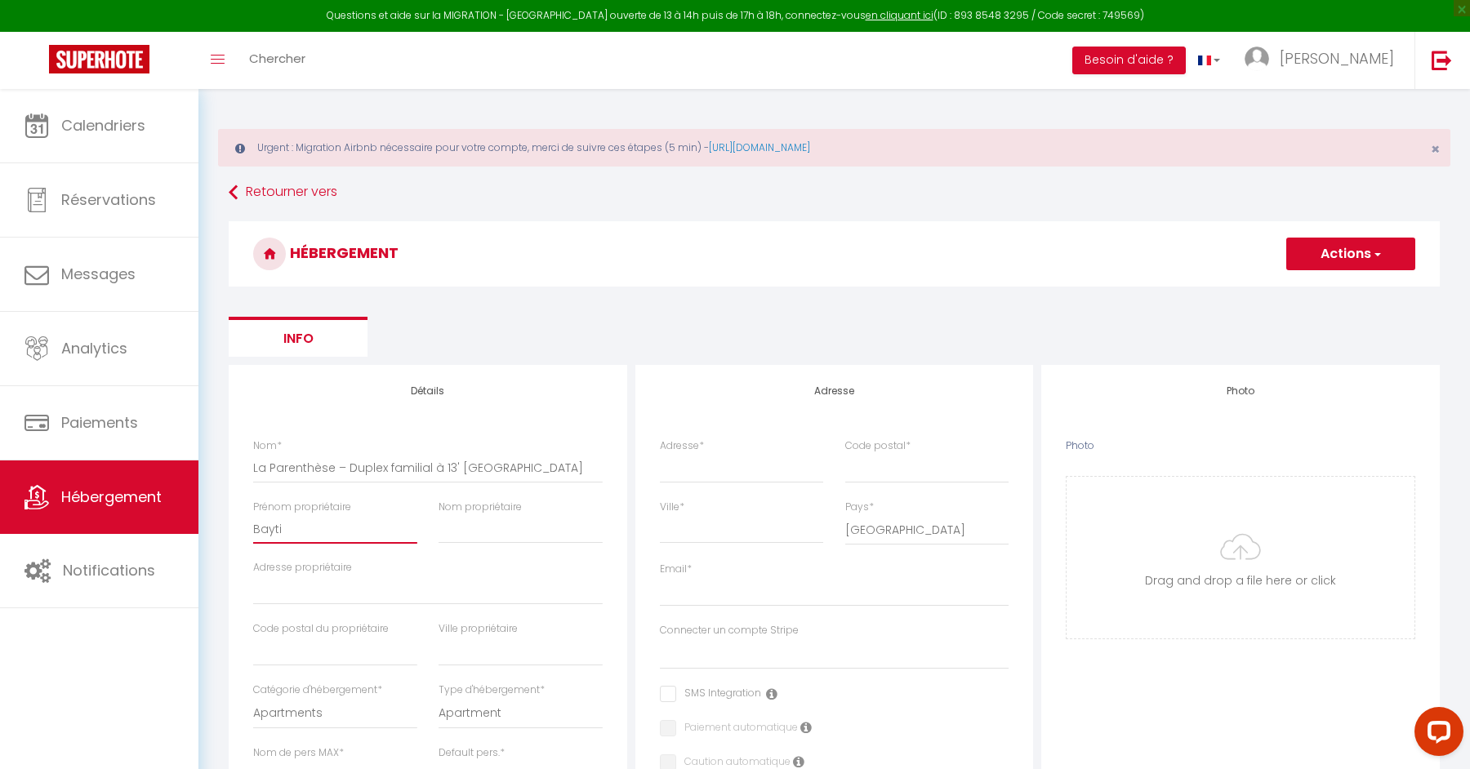
checkbox input "false"
select select
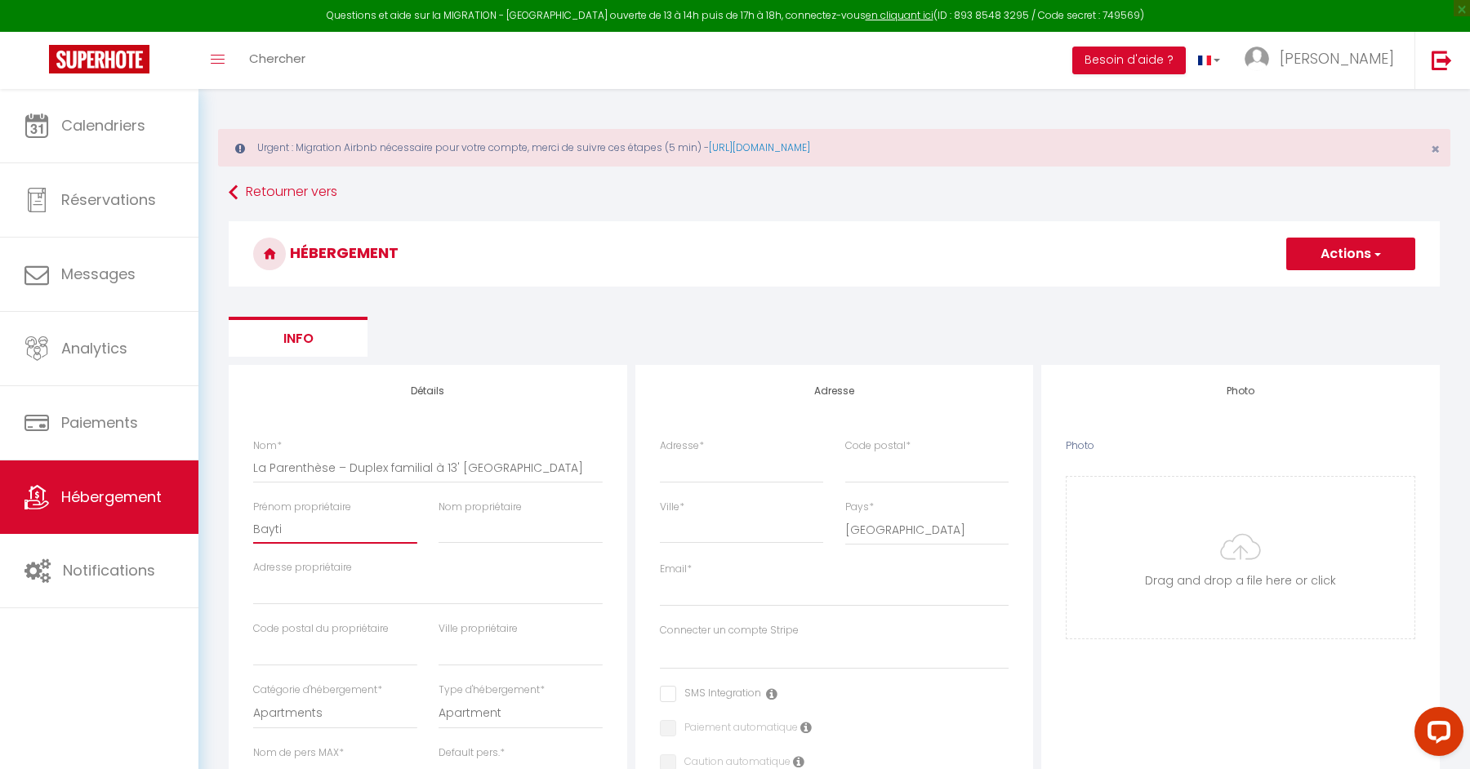
select select
type input "Baytir"
select select
checkbox input "false"
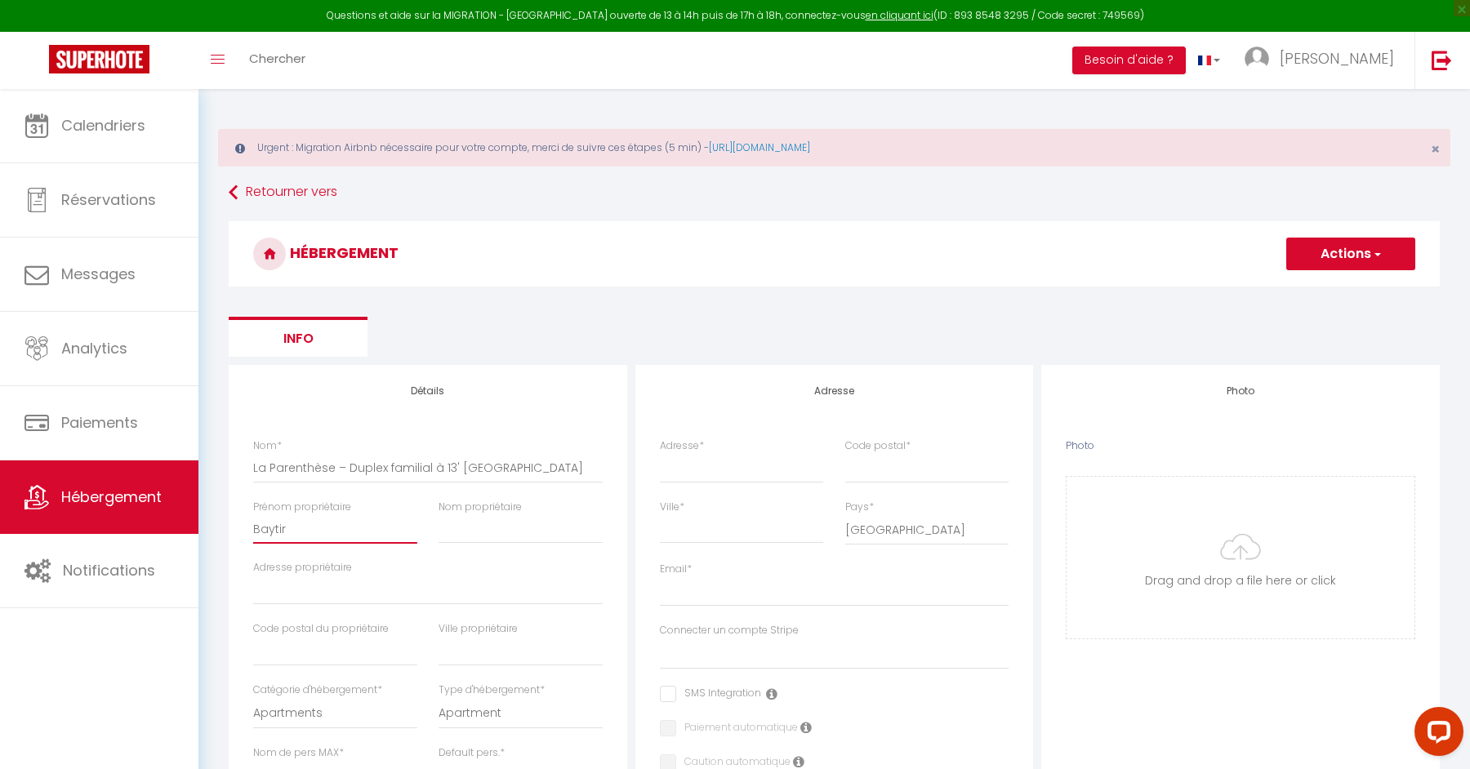
checkbox input "false"
select select
type input "Baytir"
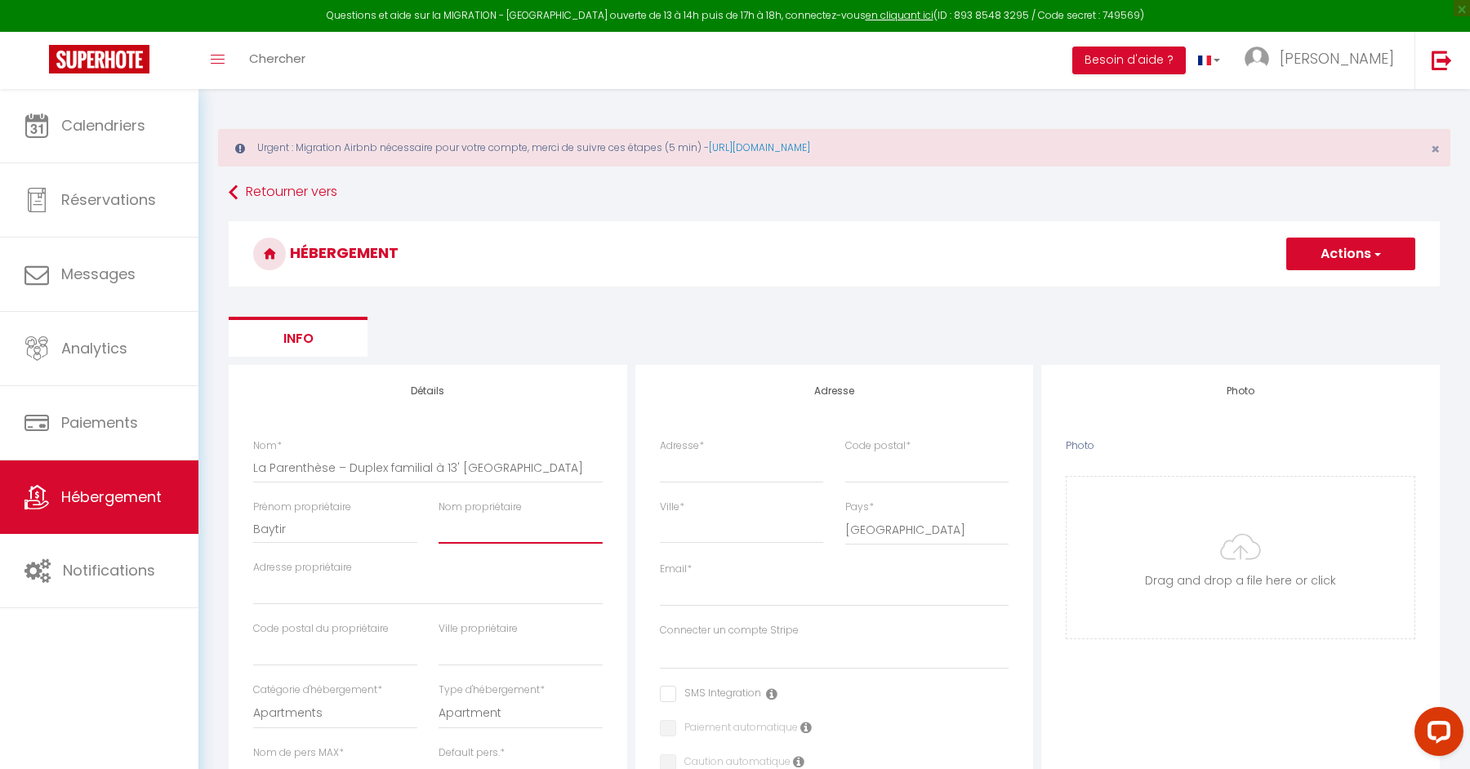
type input "D"
select select
checkbox input "false"
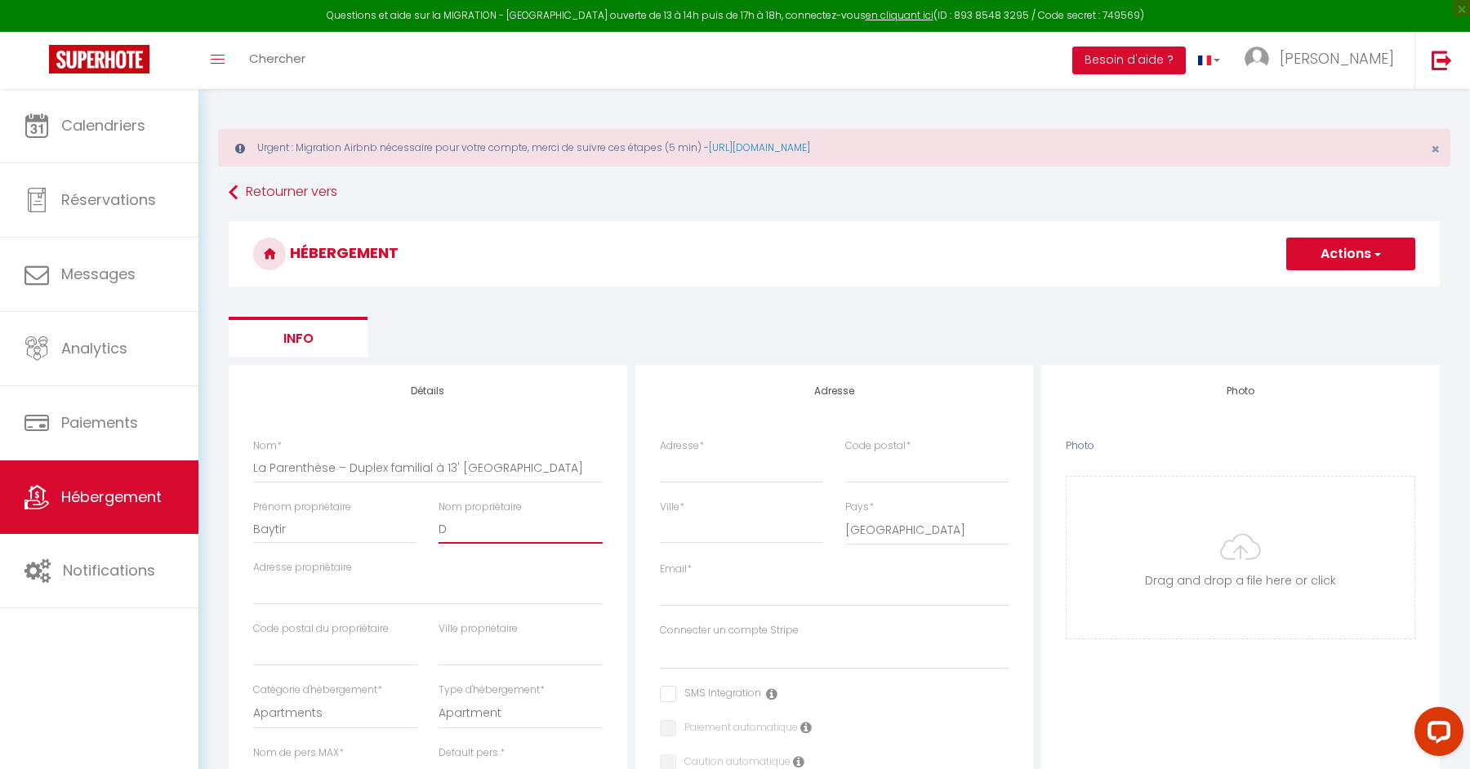
checkbox input "false"
select select
checkbox input "false"
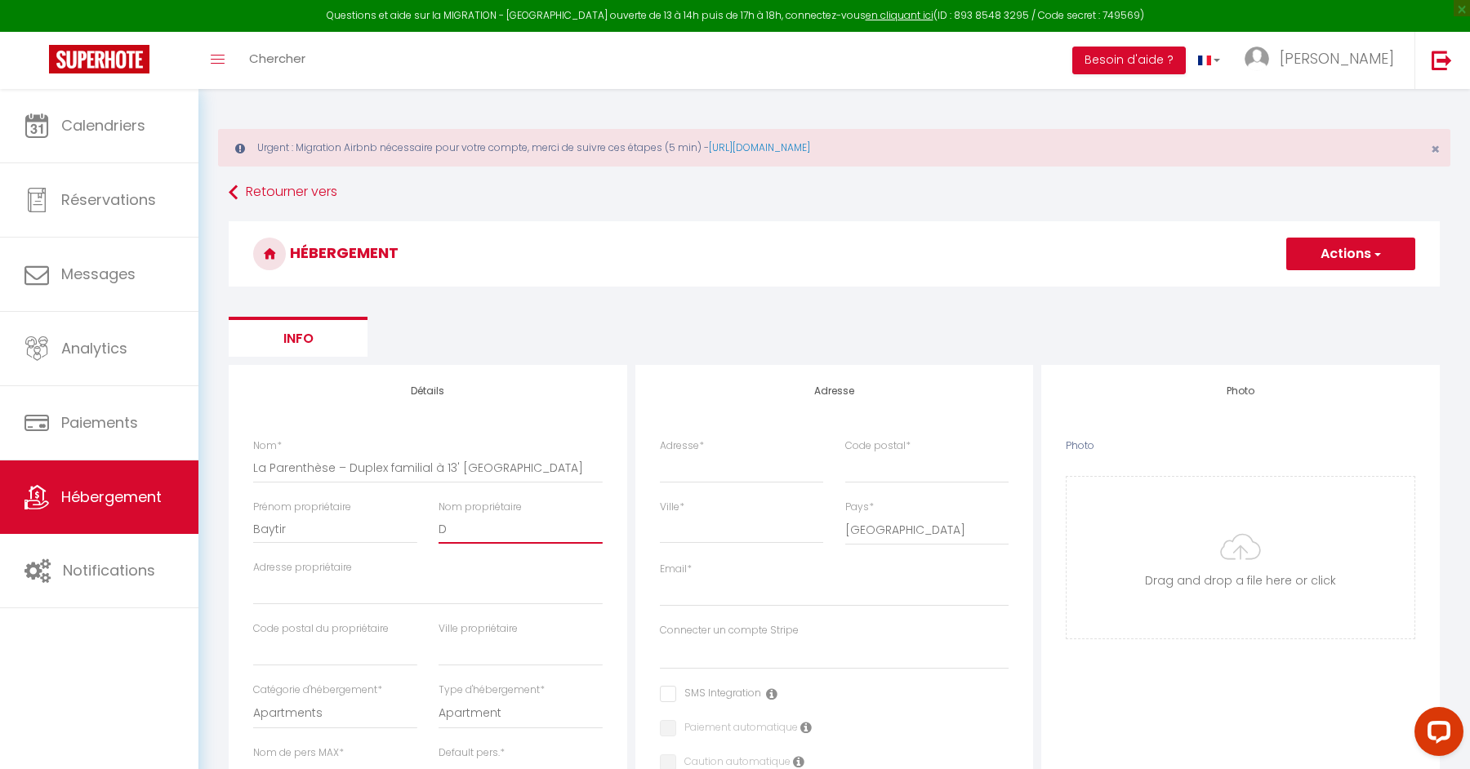
checkbox input "false"
select select
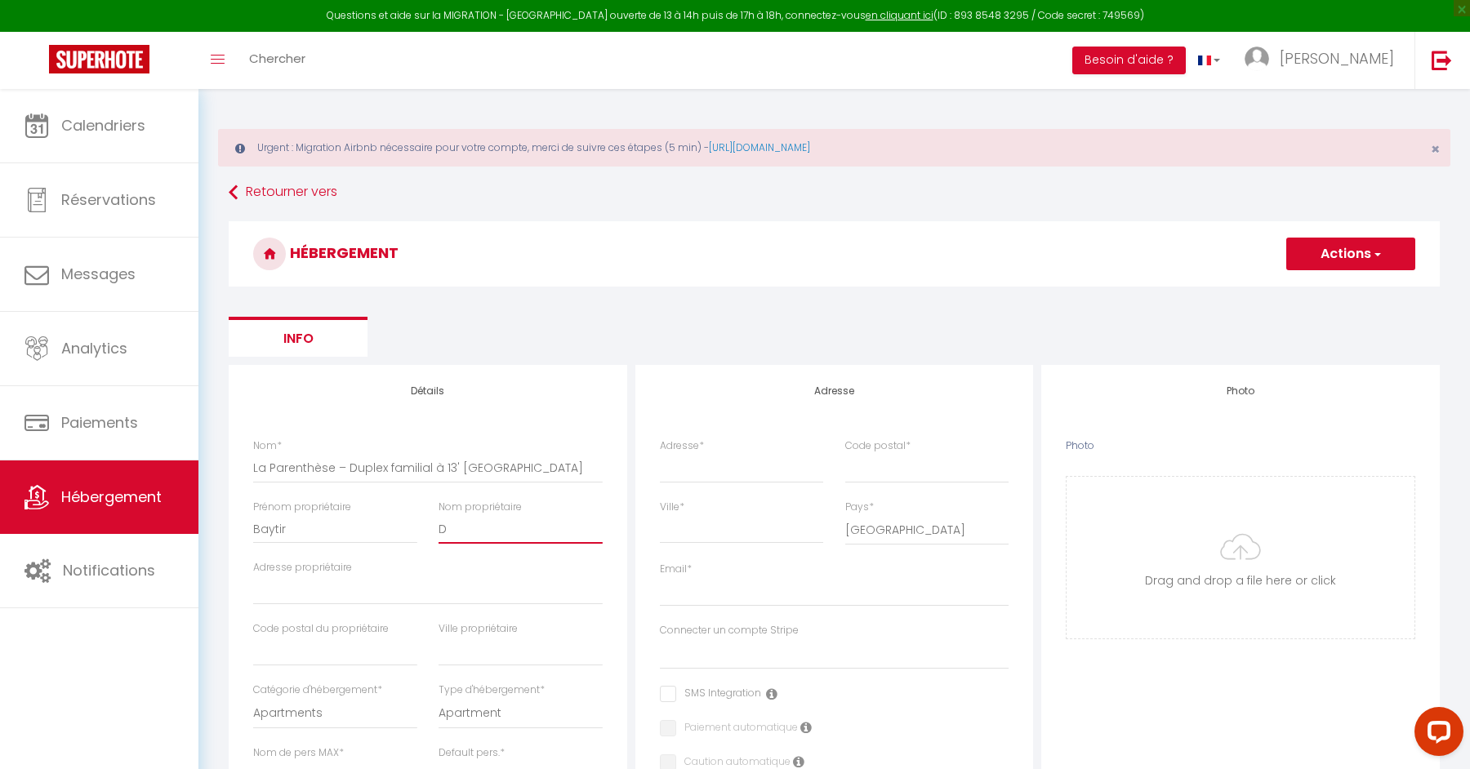
type input "Di"
select select
checkbox input "false"
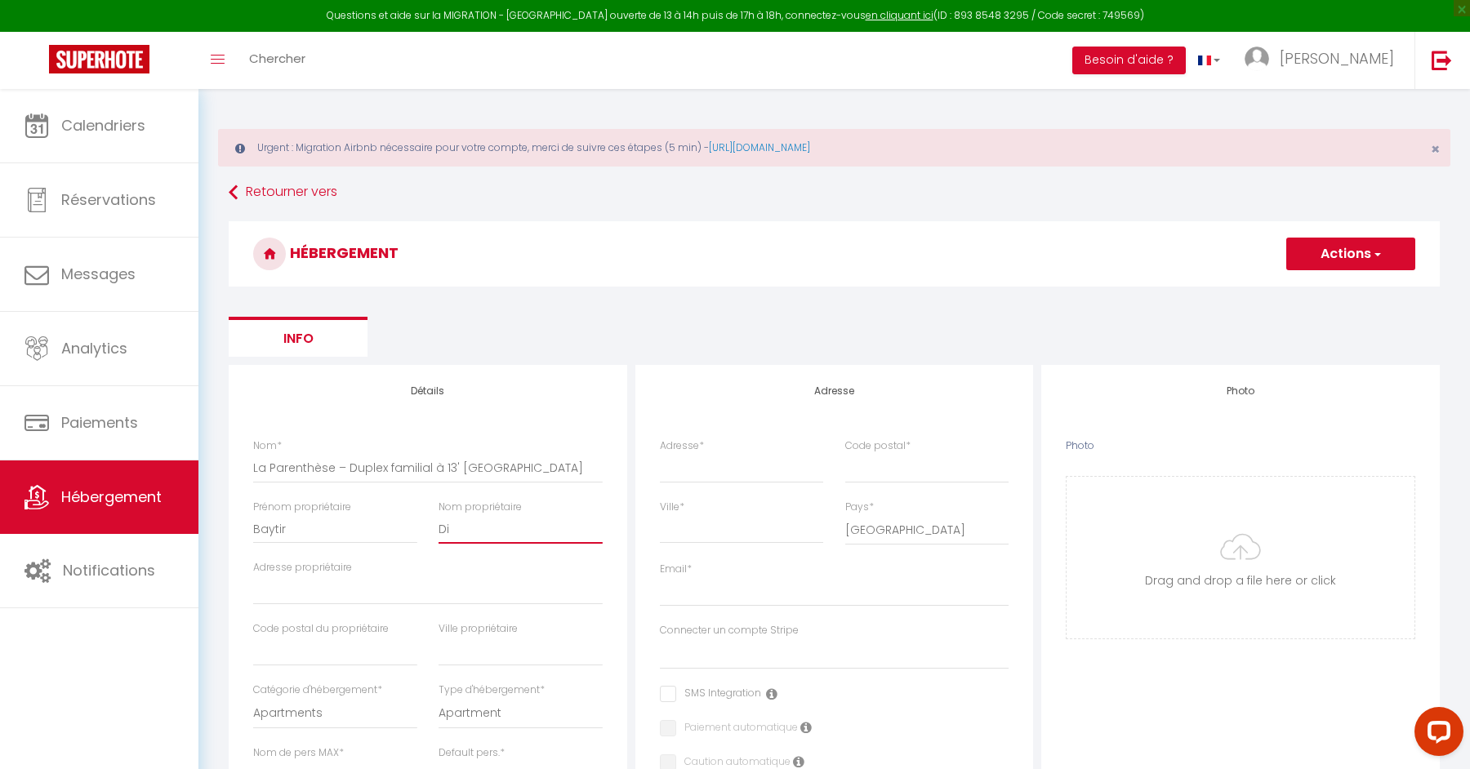
checkbox input "false"
select select
type input "[DEMOGRAPHIC_DATA]"
select select
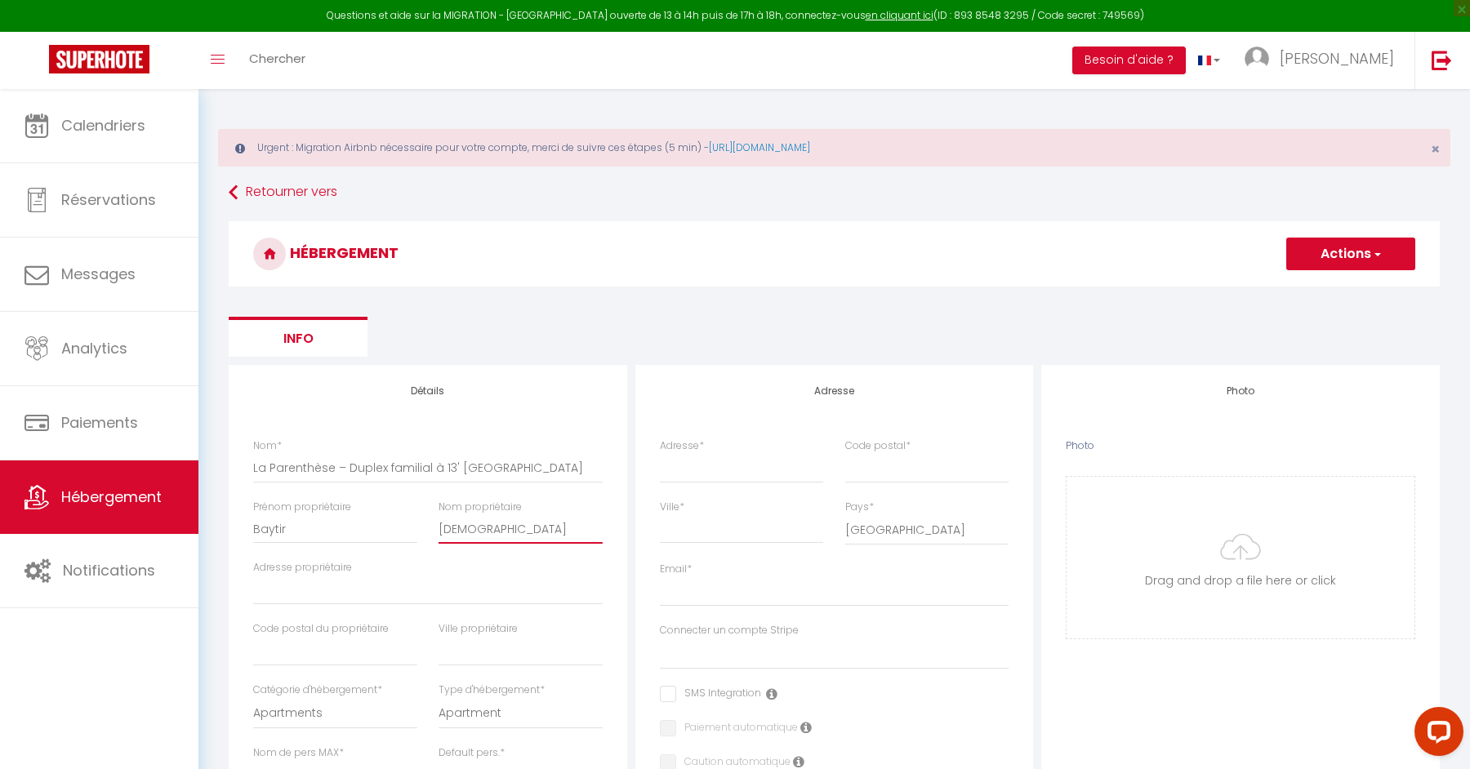
checkbox input "false"
select select
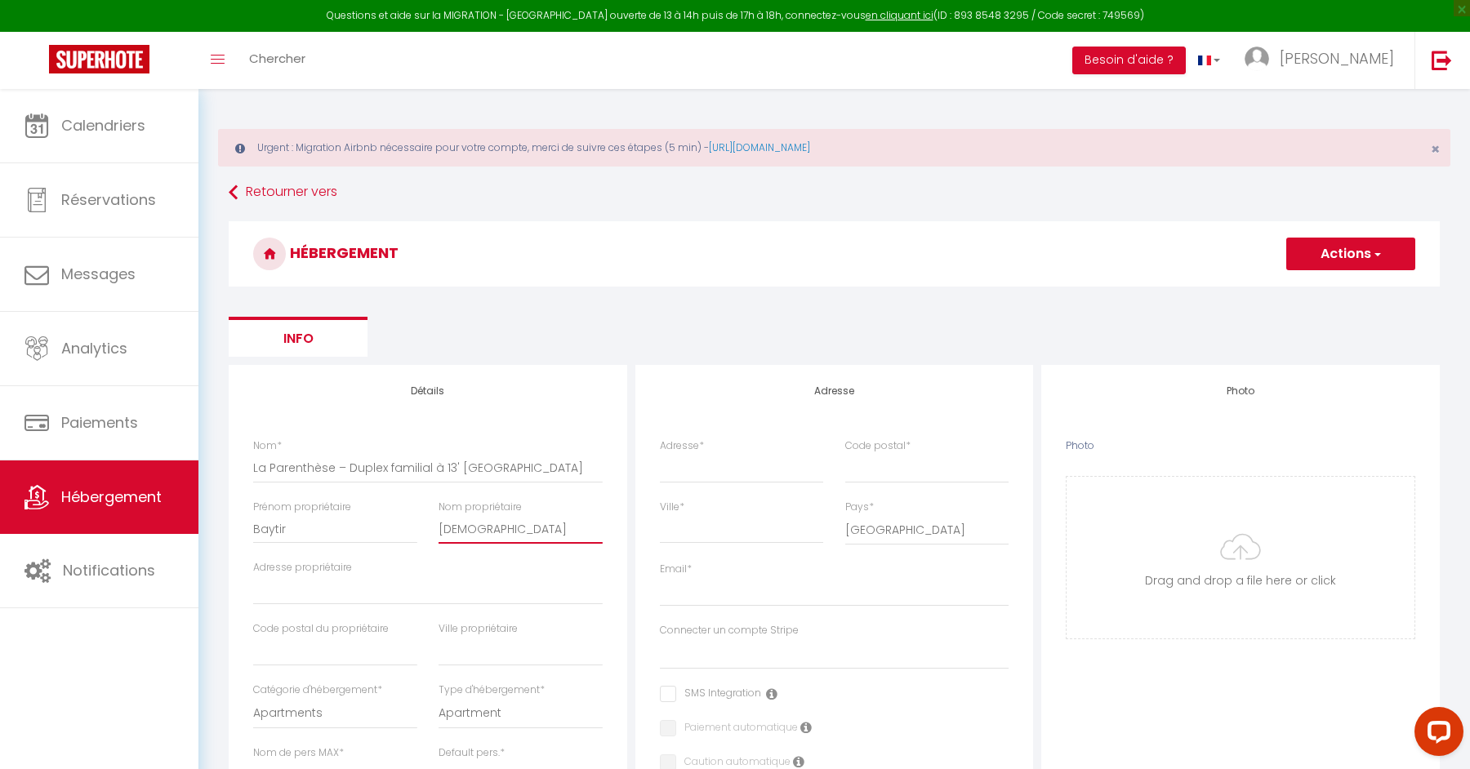
select select
type input "Diop"
select select
checkbox input "false"
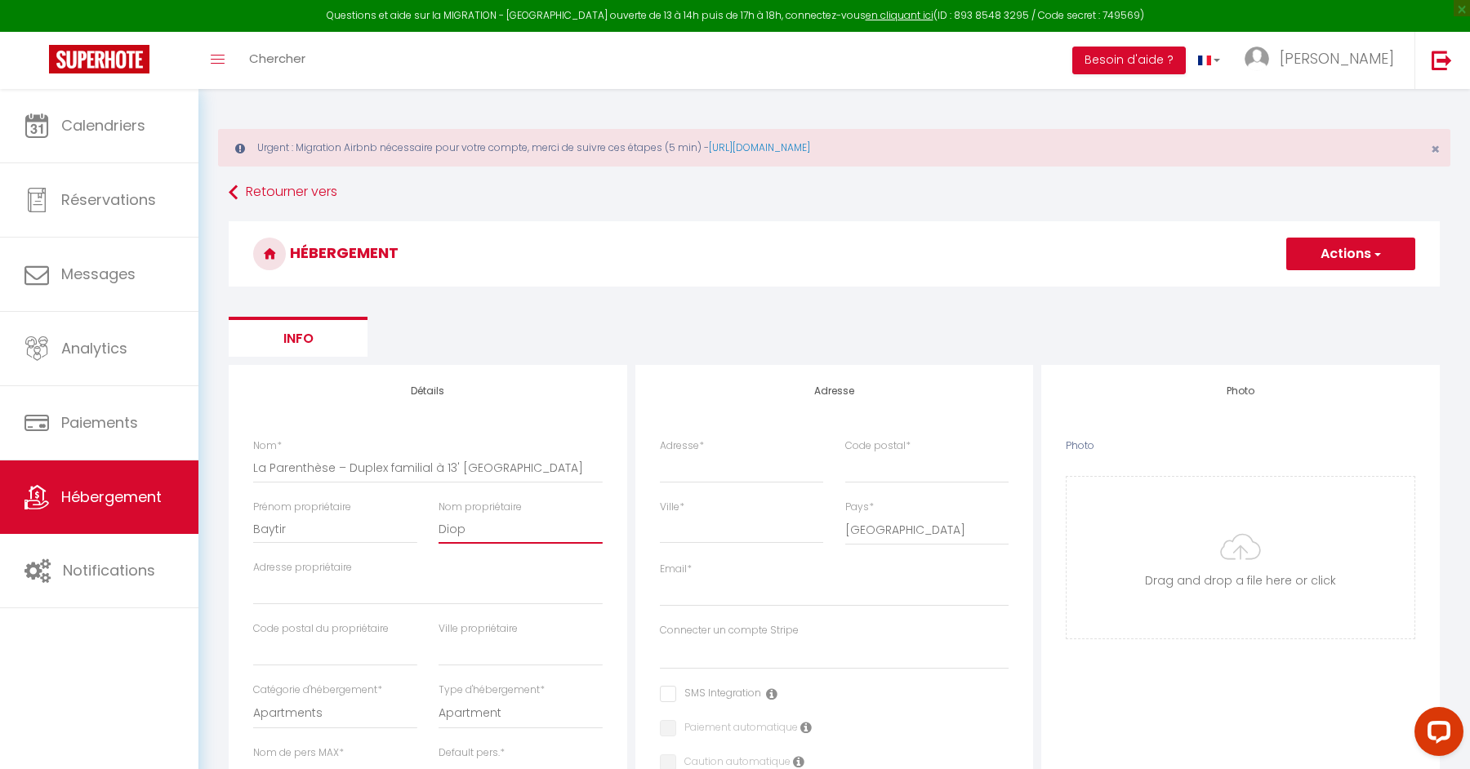
checkbox input "false"
select select
type input "Diop"
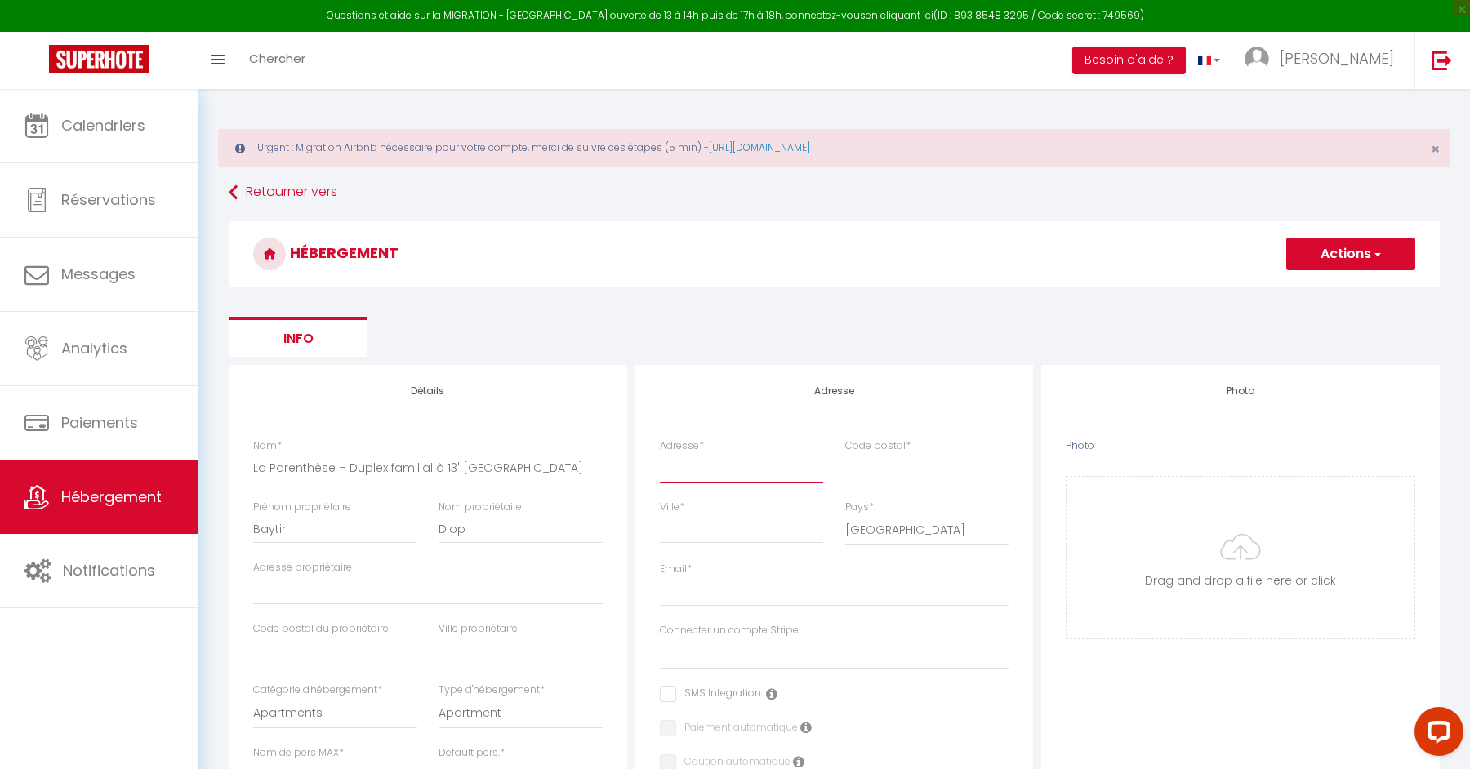
click at [727, 462] on input "Adresse *" at bounding box center [742, 467] width 164 height 29
type input "[STREET_ADDRESS][PERSON_NAME]"
type input "95870"
type input "Bezons"
type input "[PERSON_NAME][EMAIL_ADDRESS][DOMAIN_NAME]"
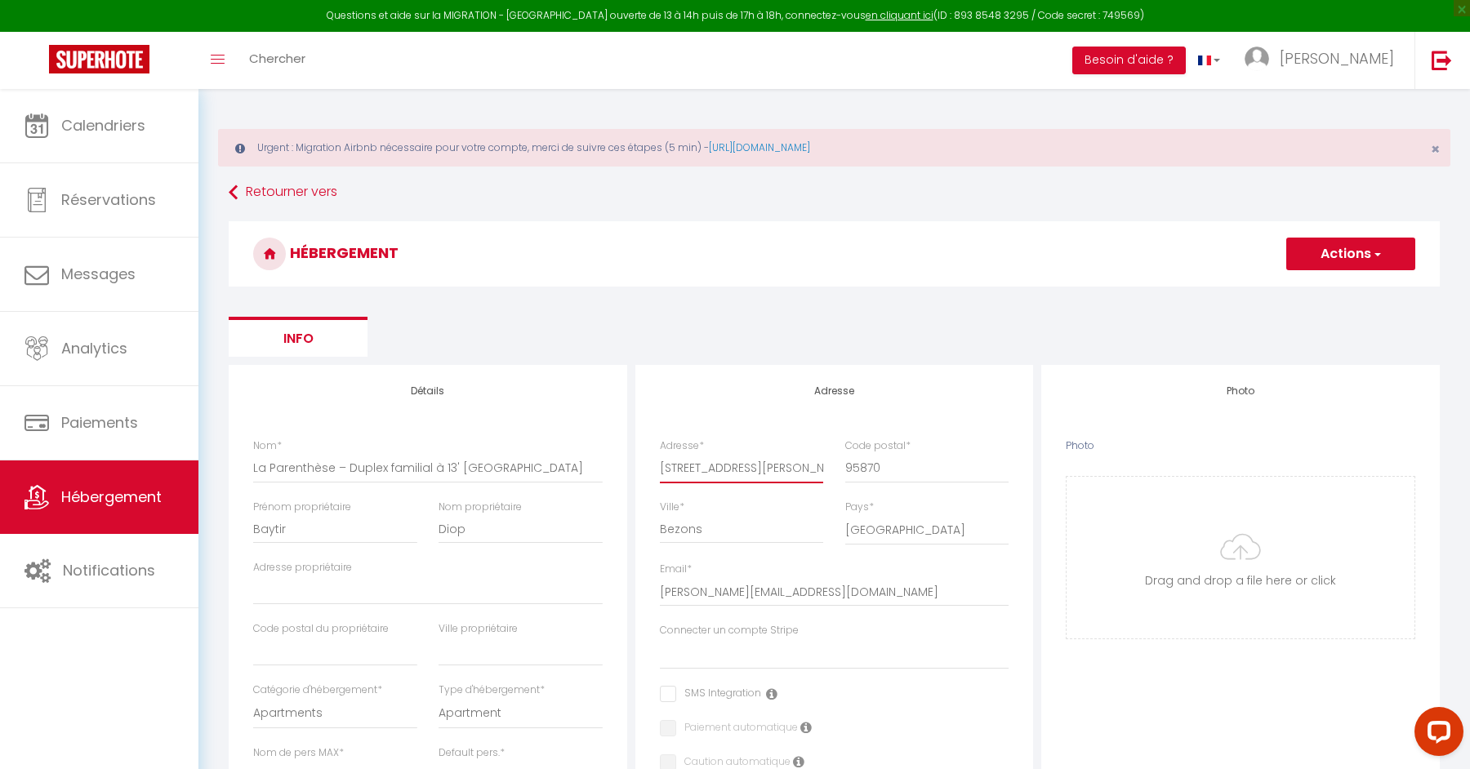
select select
checkbox input "false"
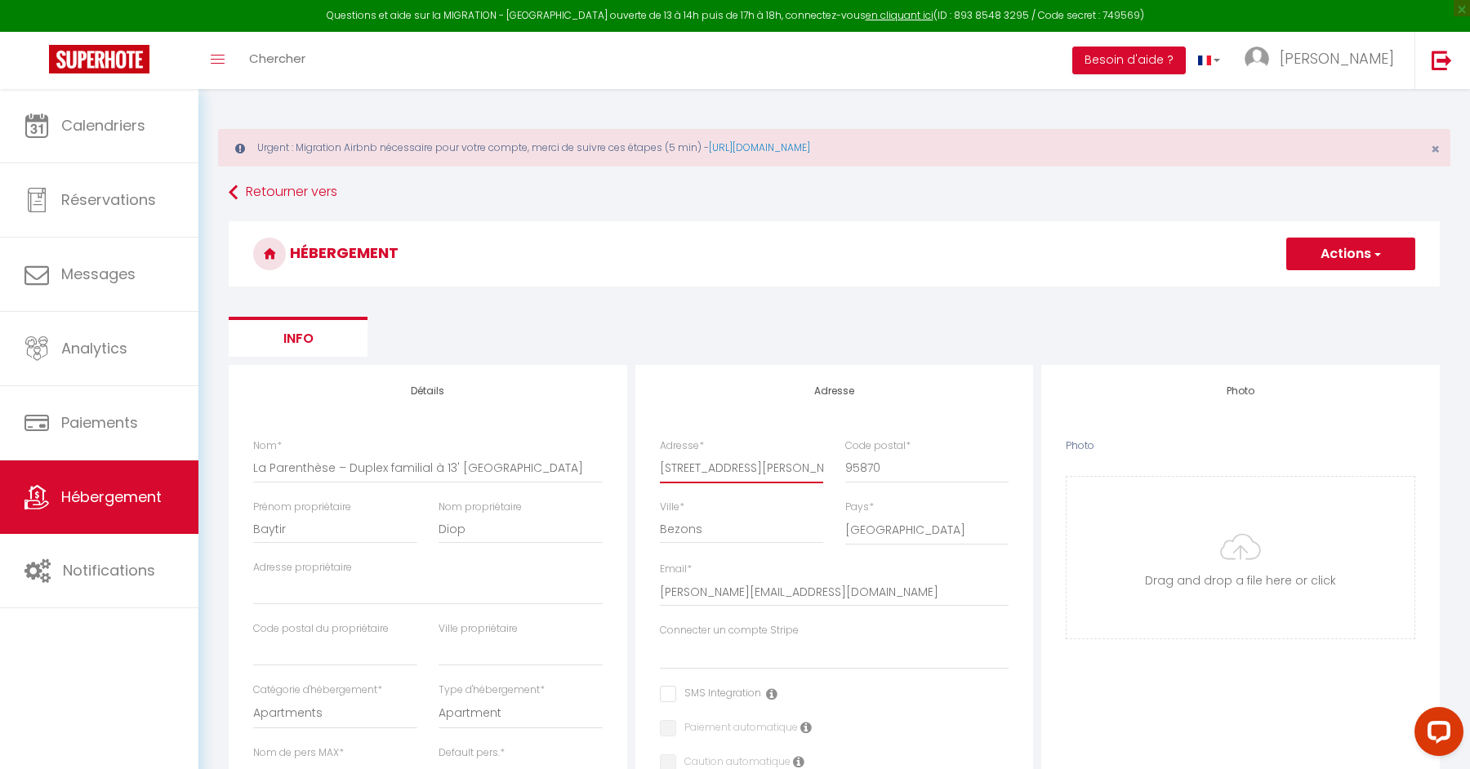
select select
checkbox input "false"
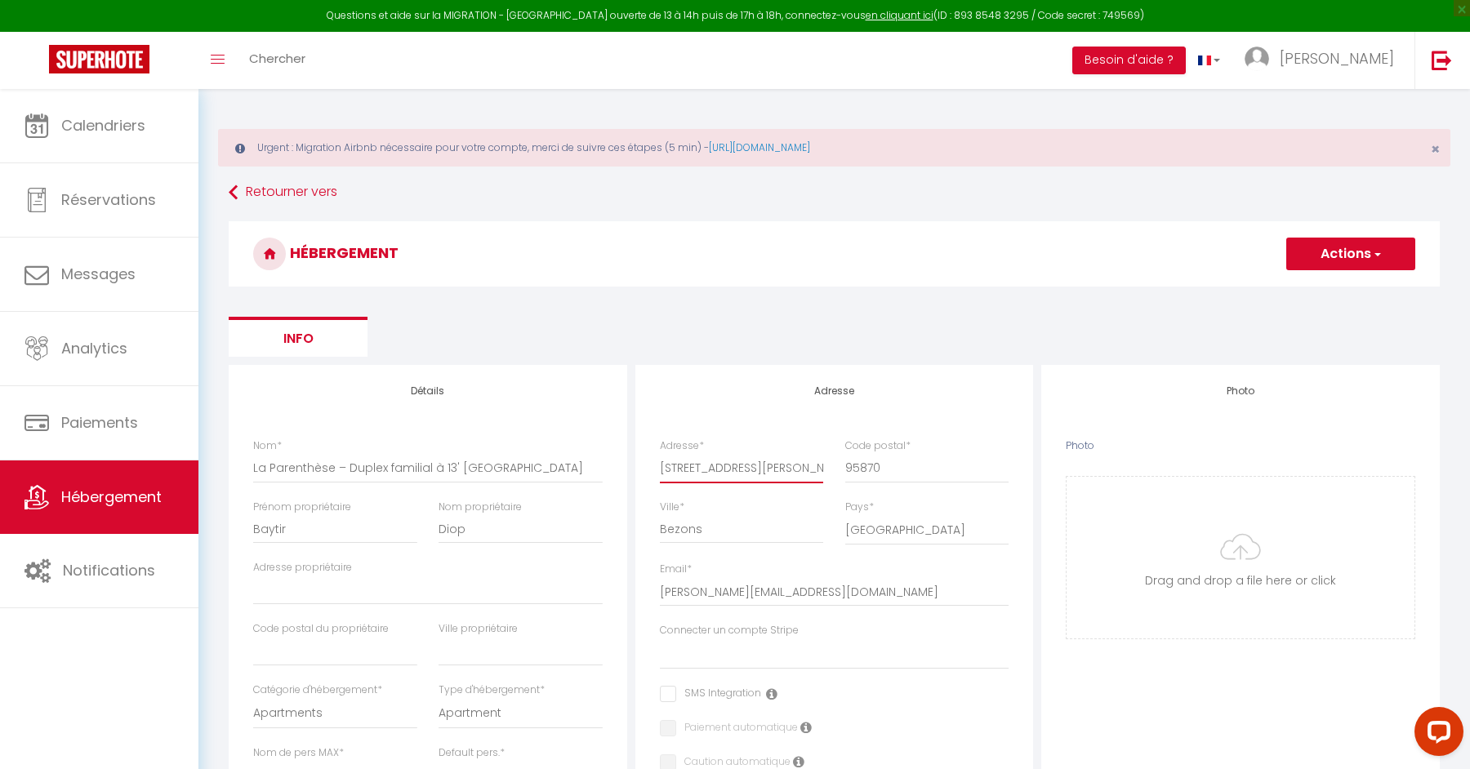
checkbox input "false"
select select
click at [785, 415] on div "Adresse Adresse * [STREET_ADDRESS][PERSON_NAME] [GEOGRAPHIC_DATA] [GEOGRAPHIC_D…" at bounding box center [834, 735] width 398 height 741
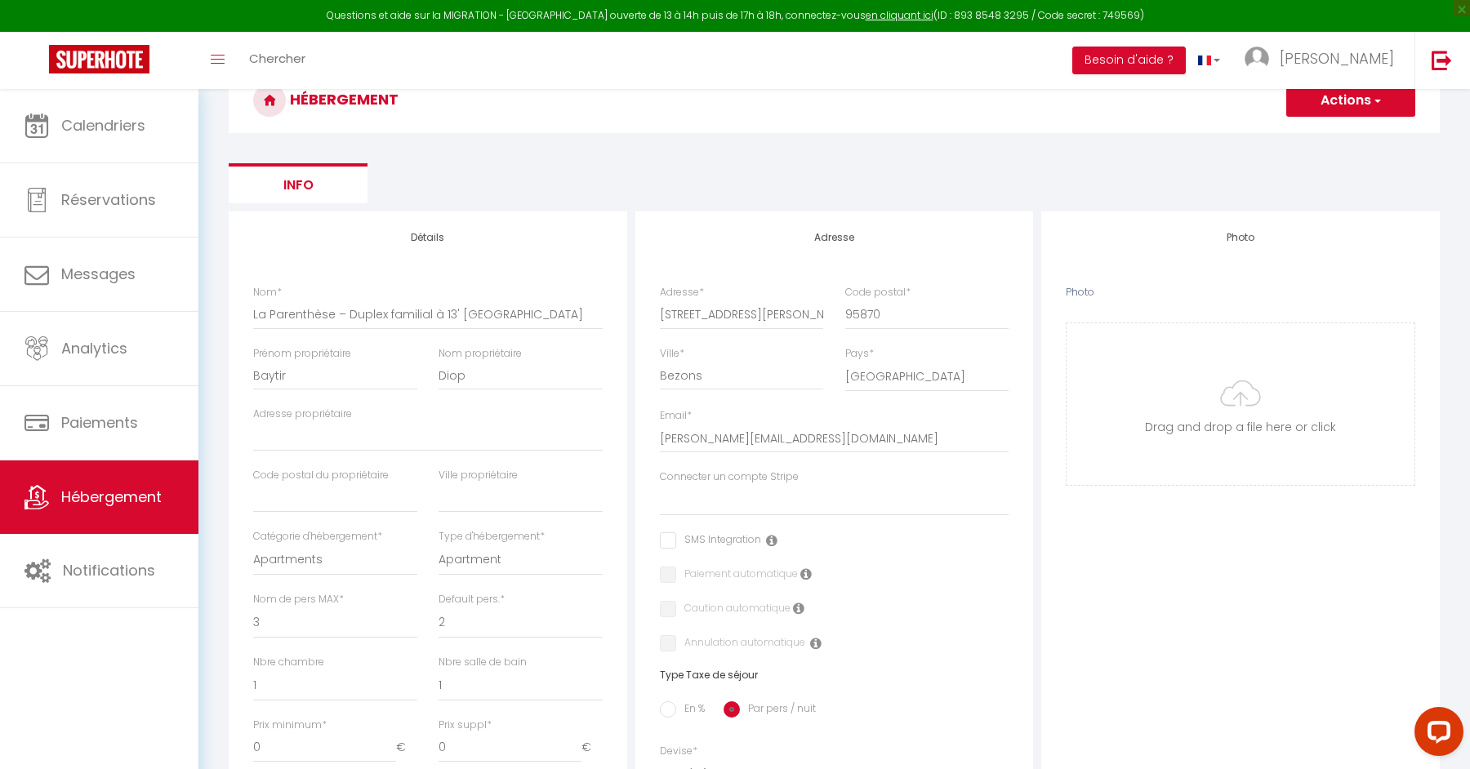
scroll to position [172, 0]
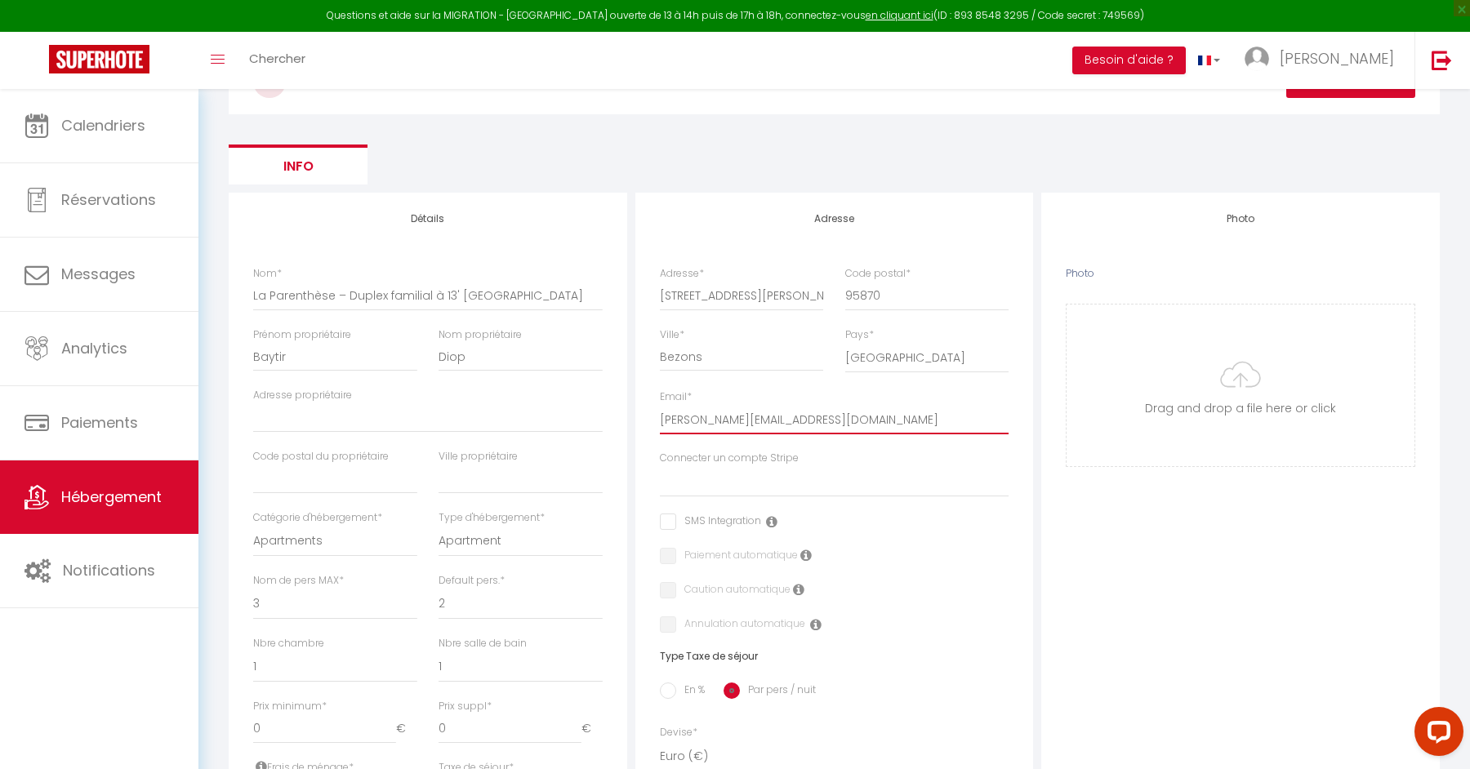
click at [816, 425] on input "[PERSON_NAME][EMAIL_ADDRESS][DOMAIN_NAME]" at bounding box center [834, 419] width 349 height 29
click at [1102, 513] on div "Photo Photo Drag and drop a file here or click Ooops, something wrong appended.…" at bounding box center [1240, 713] width 398 height 1040
click at [420, 422] on input "Adresse propriétaire" at bounding box center [427, 417] width 349 height 29
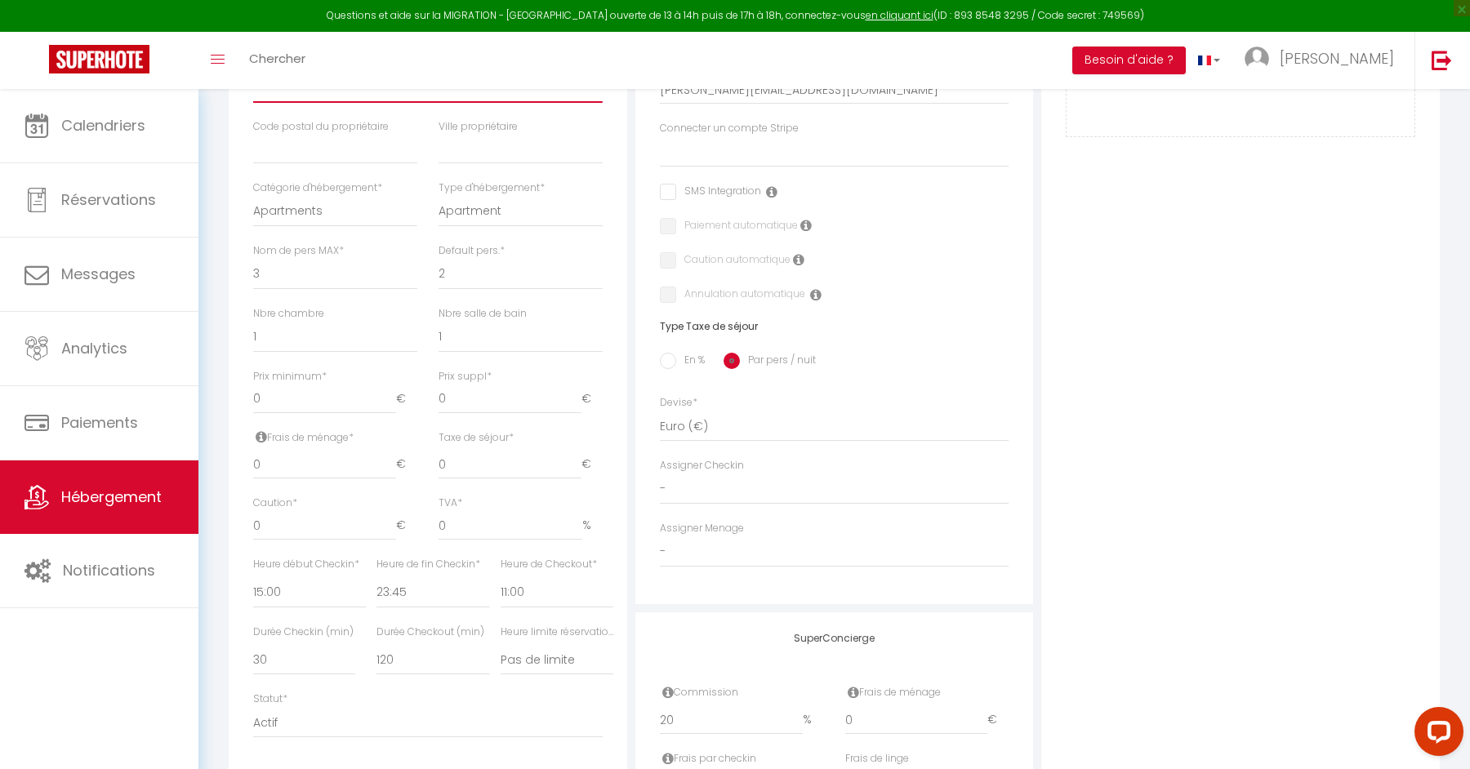
scroll to position [514, 0]
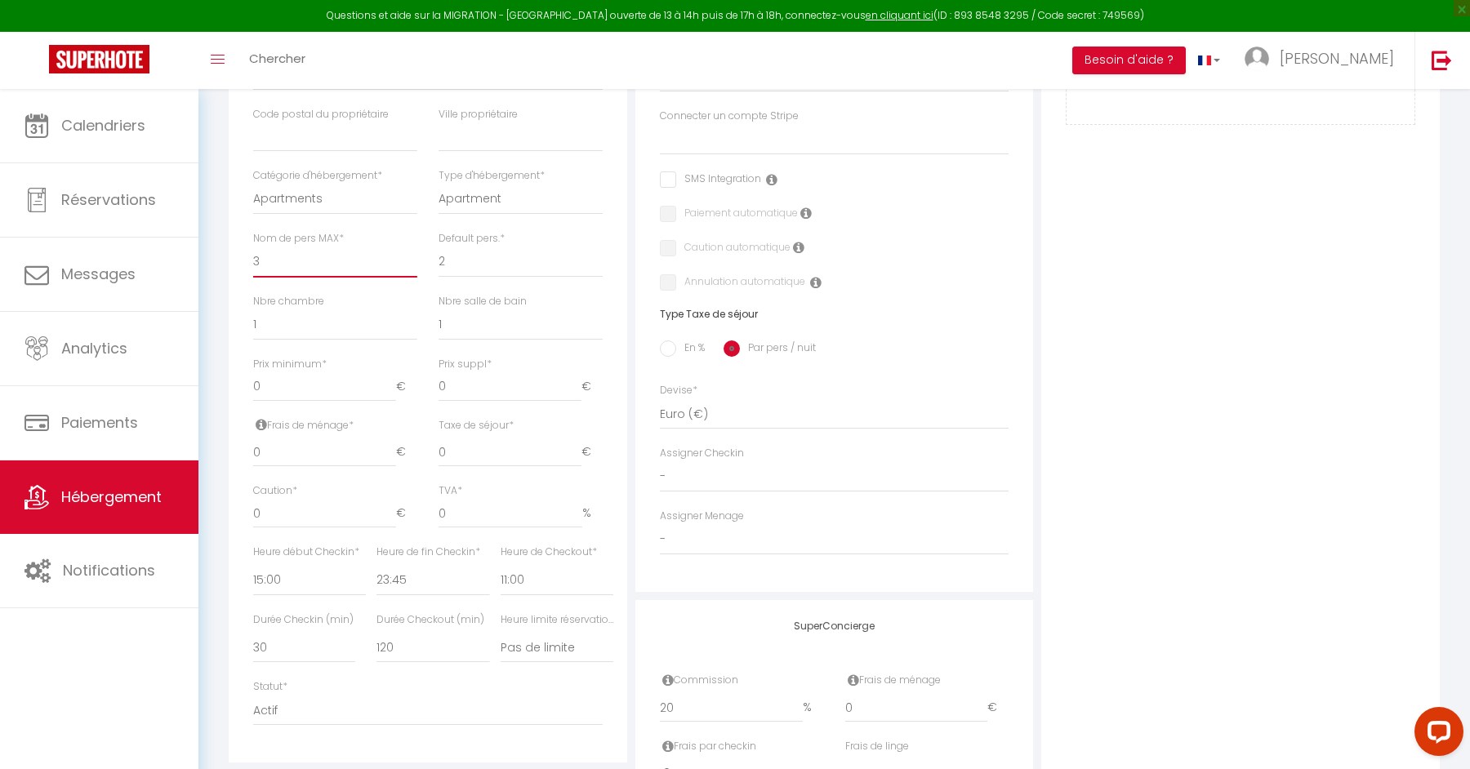
click at [302, 261] on select "1 2 3 4 5 6 7 8 9 10 11 12 13 14" at bounding box center [335, 262] width 164 height 31
select select "6"
select select
checkbox input "false"
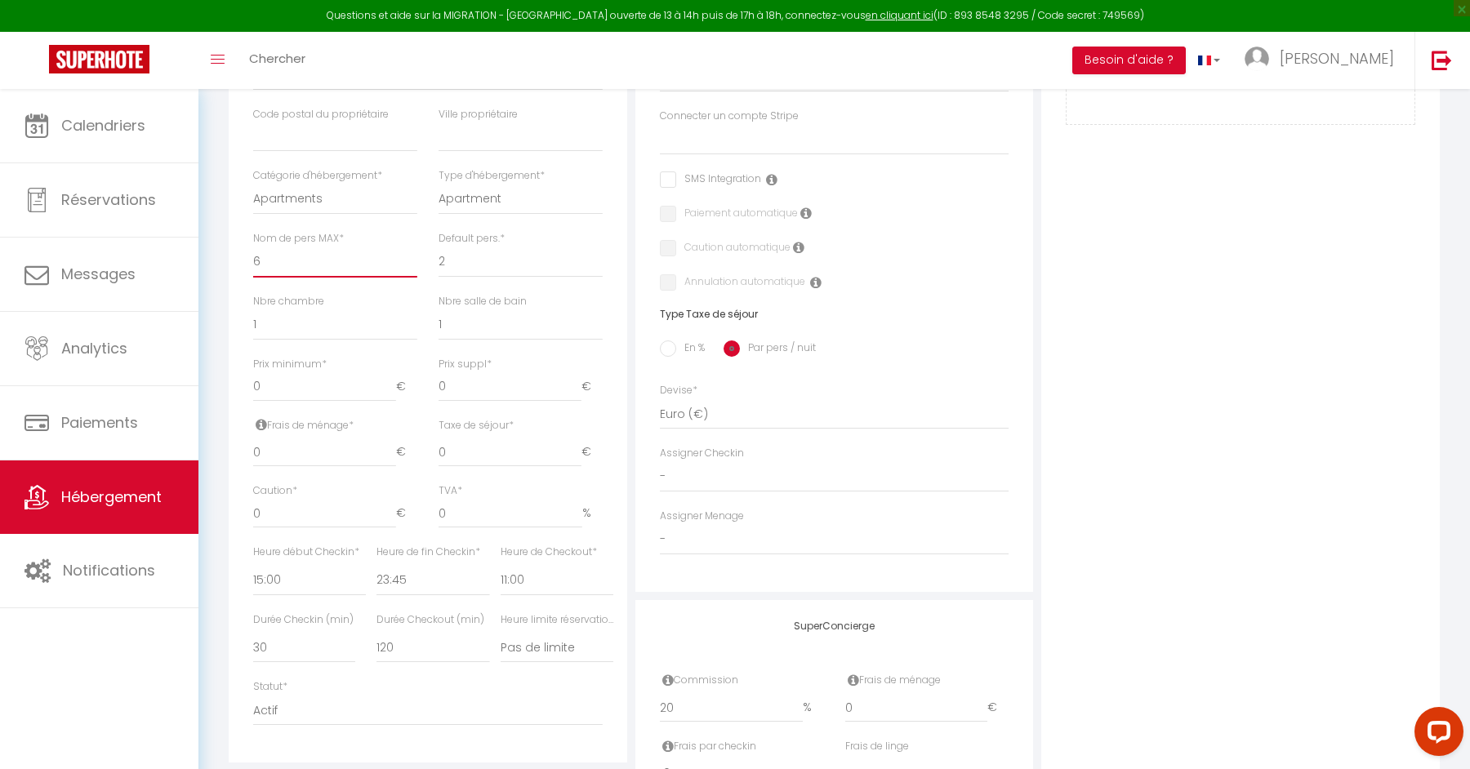
checkbox input "false"
click at [471, 261] on select "1 2 3 4 5 6 7 8 9 10 11 12 13 14" at bounding box center [520, 262] width 164 height 31
click at [324, 327] on select "0 1 2 3 4 5 6 7 8 9 10 11 12 13" at bounding box center [335, 324] width 164 height 31
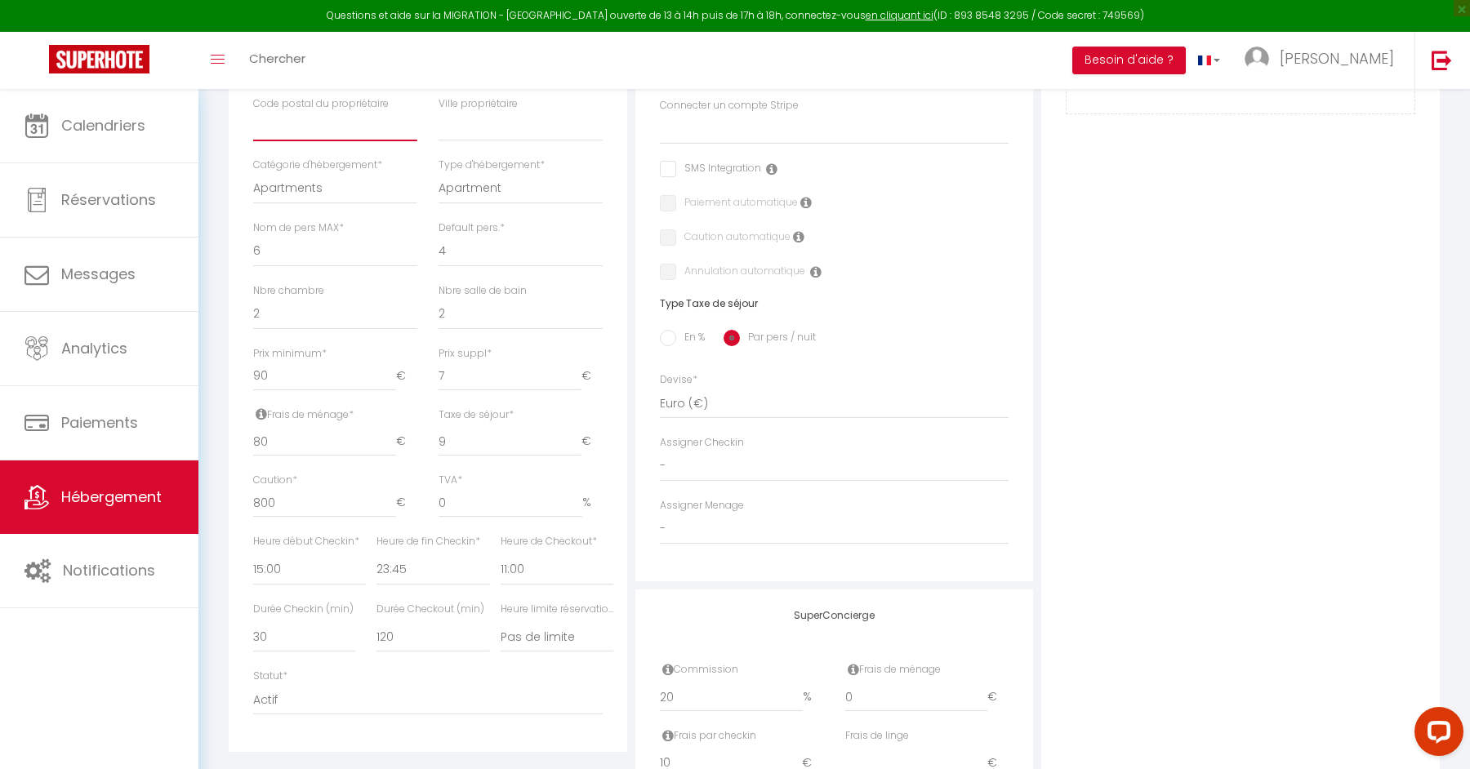
click at [310, 115] on input "text" at bounding box center [335, 126] width 164 height 29
click at [429, 165] on div "Type d'hébergement * Apartment Condominium Loft Serviced Apartment" at bounding box center [520, 189] width 185 height 63
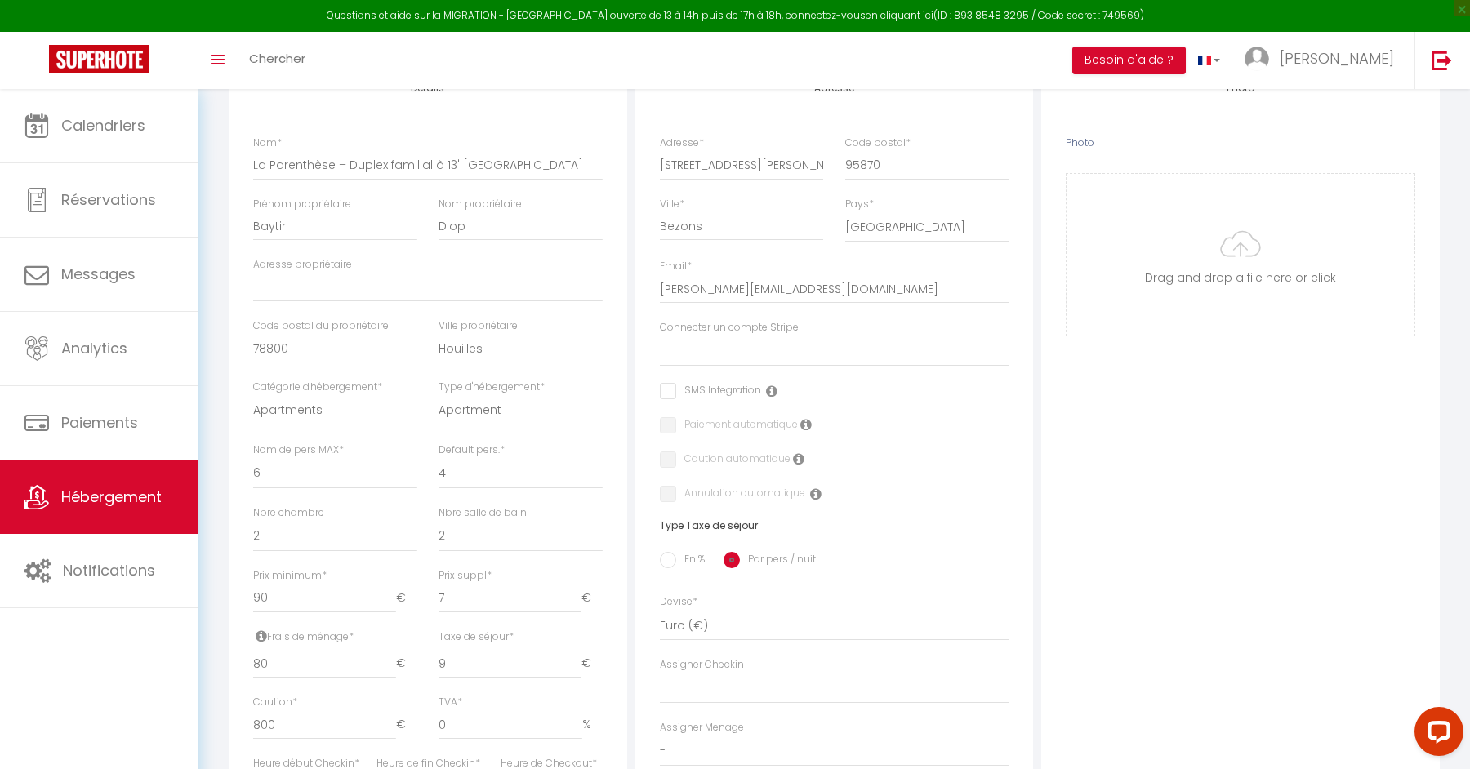
scroll to position [304, 0]
click at [299, 287] on input "Adresse propriétaire" at bounding box center [427, 286] width 349 height 29
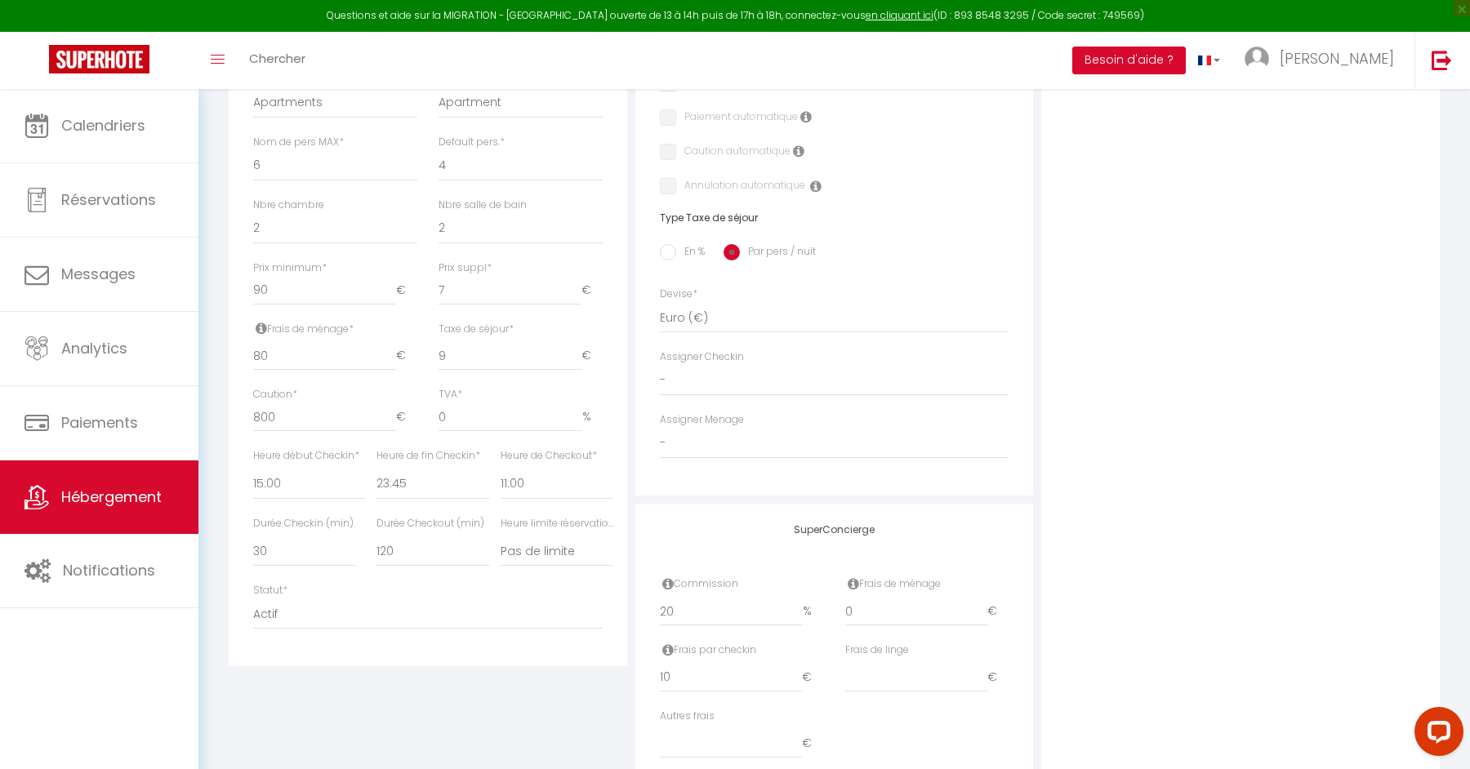
scroll to position [614, 0]
click at [327, 486] on select "00:00 00:15 00:30 00:45 01:00 01:15 01:30 01:45 02:00 02:15 02:30 02:45 03:00" at bounding box center [309, 480] width 113 height 31
click at [523, 483] on select "00:00 00:15 00:30 00:45 01:00 01:15 01:30 01:45 02:00 02:15 02:30 02:45 03:00" at bounding box center [556, 480] width 113 height 31
click at [428, 589] on div "Statut * Actif Pas actif" at bounding box center [427, 603] width 349 height 47
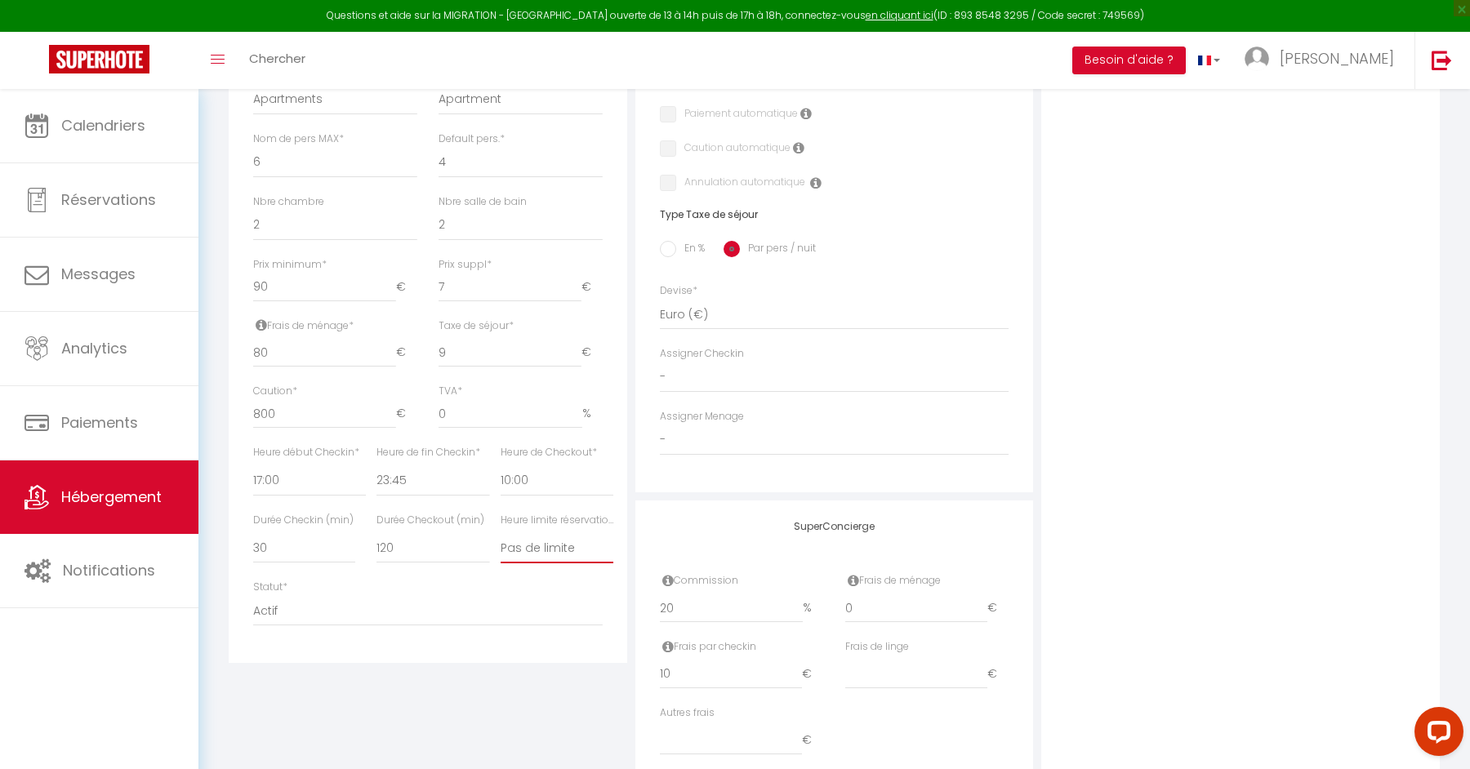
click at [528, 550] on select "Pas de limite 01:00 02:00 03:00 04:00 05:00 06:00 07:00 08:00 09:00 10:00 11:00…" at bounding box center [556, 547] width 113 height 31
click at [631, 638] on div "Adresse Adresse * [STREET_ADDRESS][PERSON_NAME] [GEOGRAPHIC_DATA] [GEOGRAPHIC_D…" at bounding box center [834, 271] width 407 height 1040
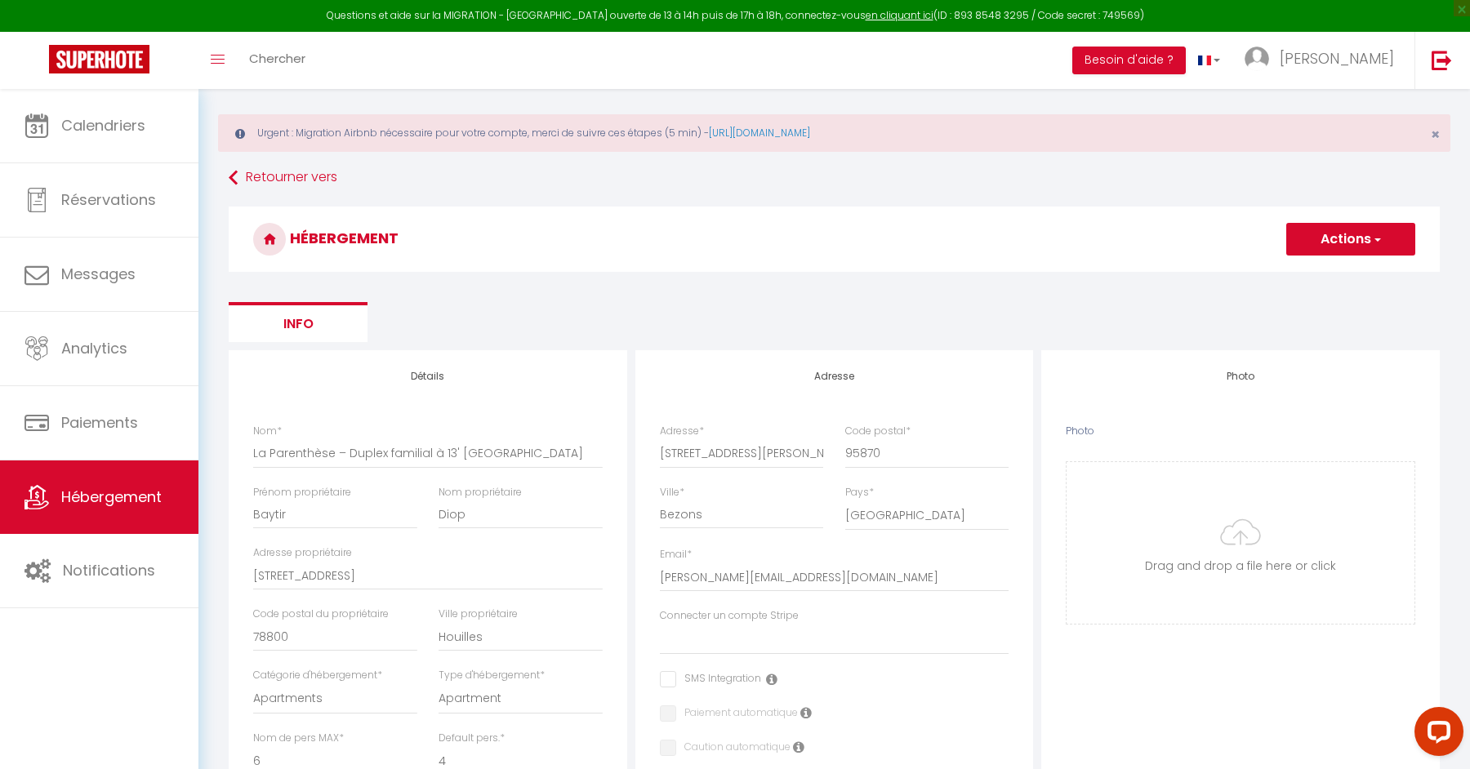
scroll to position [0, 0]
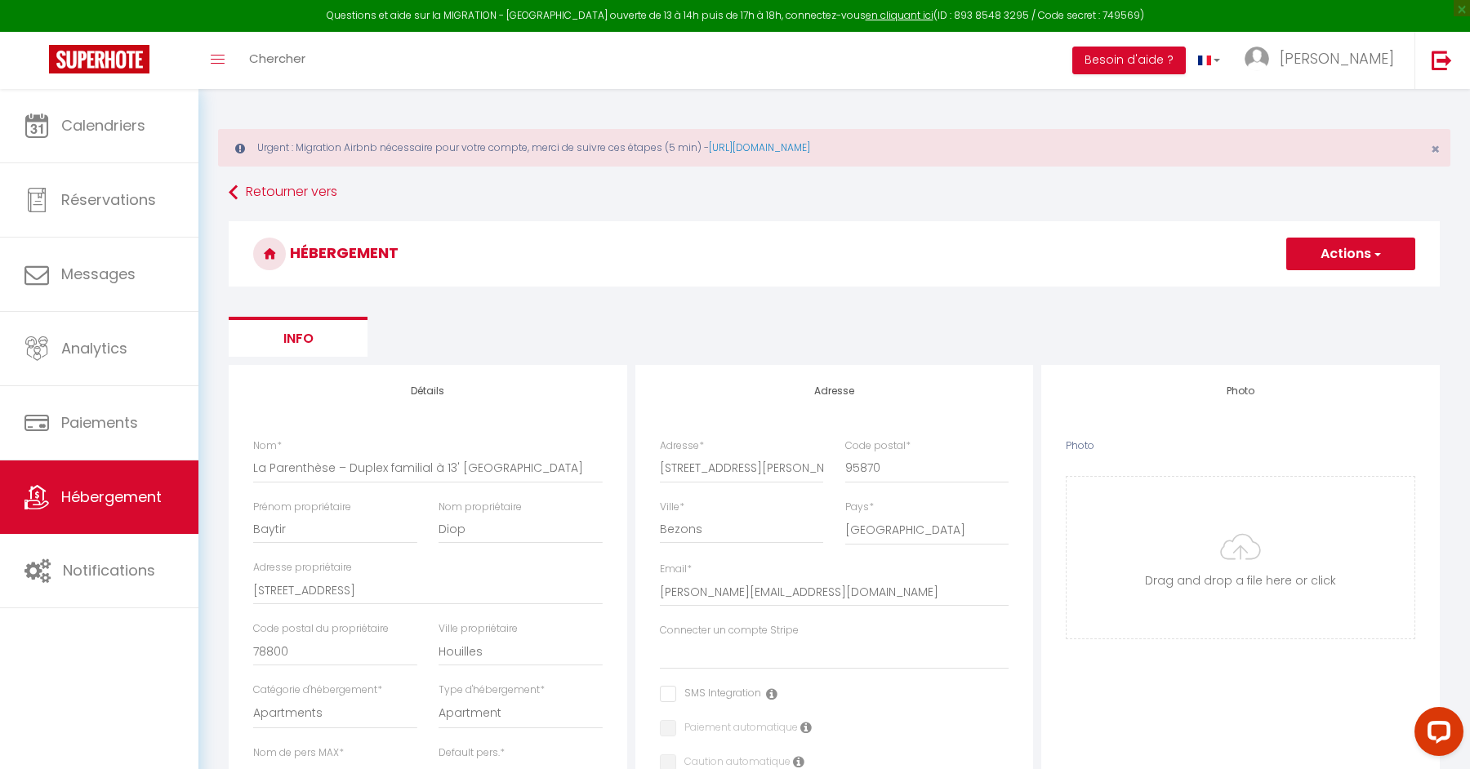
click at [1372, 254] on span "button" at bounding box center [1376, 254] width 11 height 16
click at [1339, 296] on input "Enregistrer" at bounding box center [1331, 290] width 60 height 16
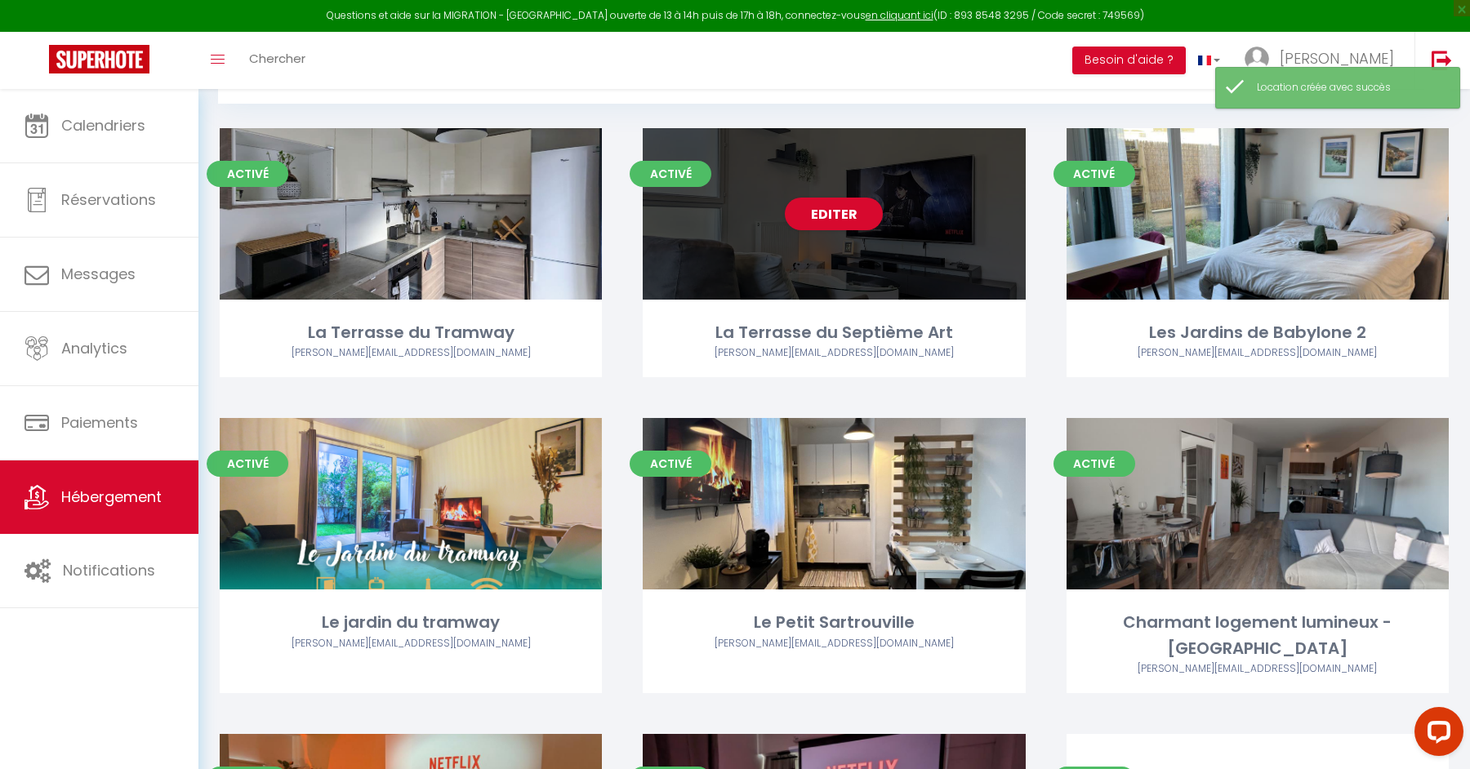
scroll to position [409, 0]
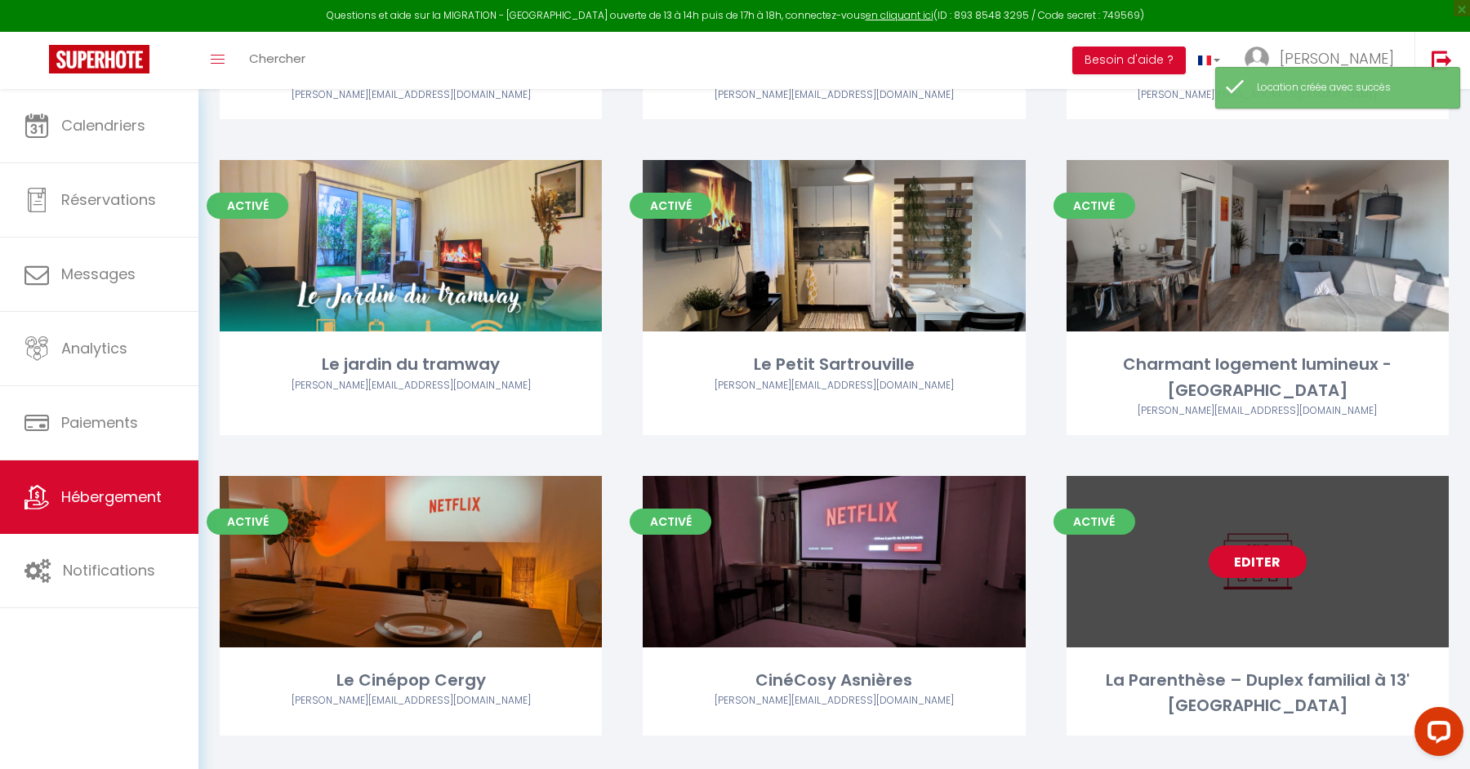
click at [1279, 545] on link "Editer" at bounding box center [1257, 561] width 98 height 33
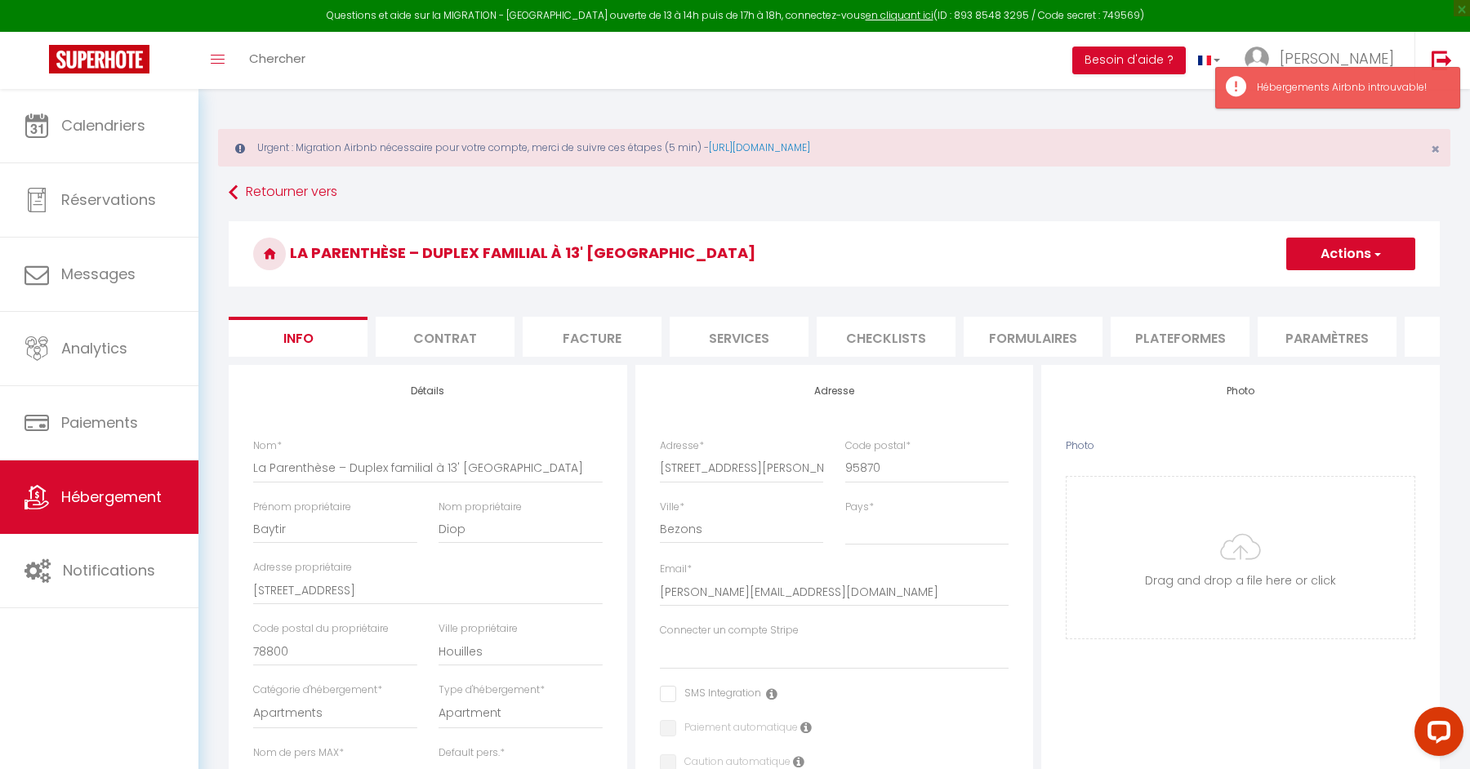
click at [465, 332] on li "Contrat" at bounding box center [445, 337] width 139 height 40
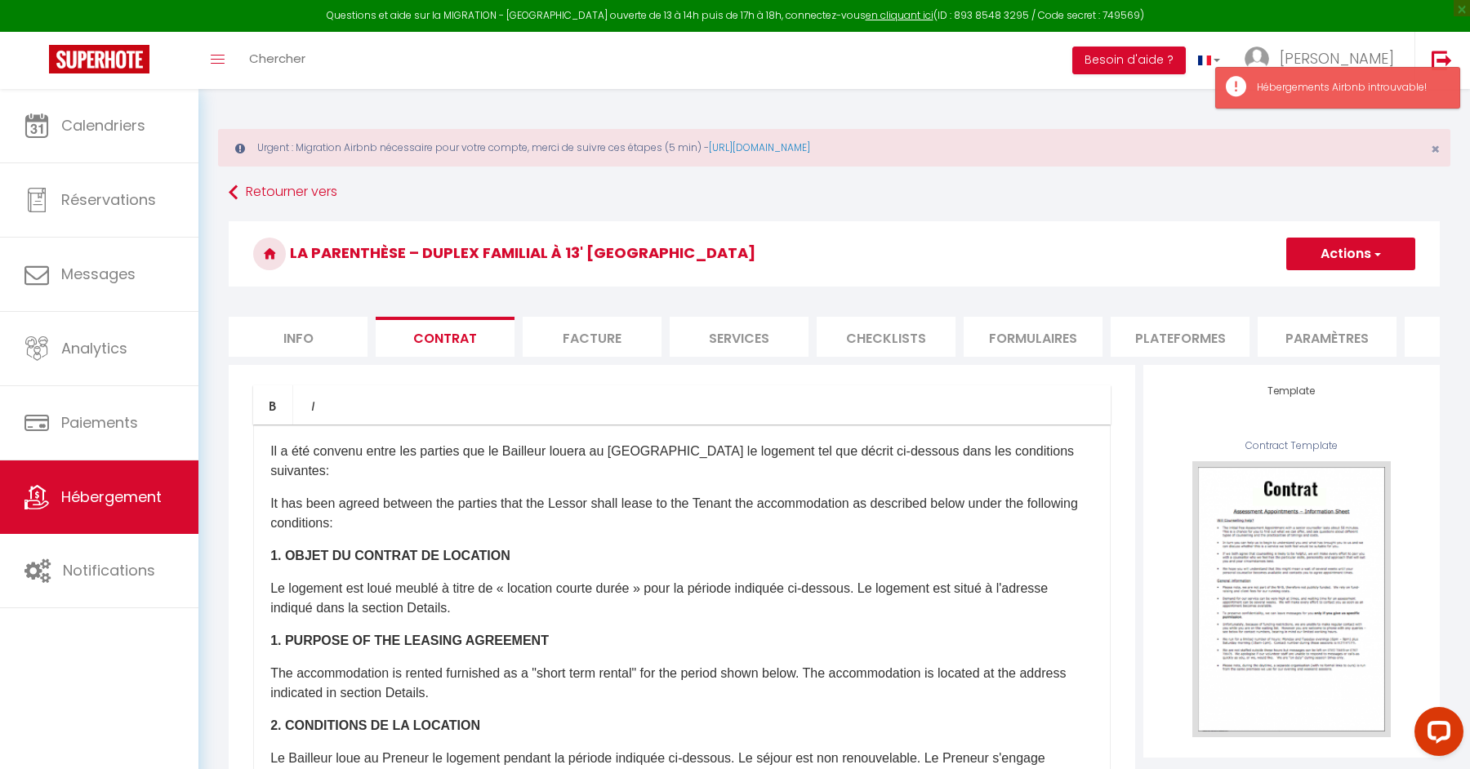
click at [615, 326] on li "Facture" at bounding box center [592, 337] width 139 height 40
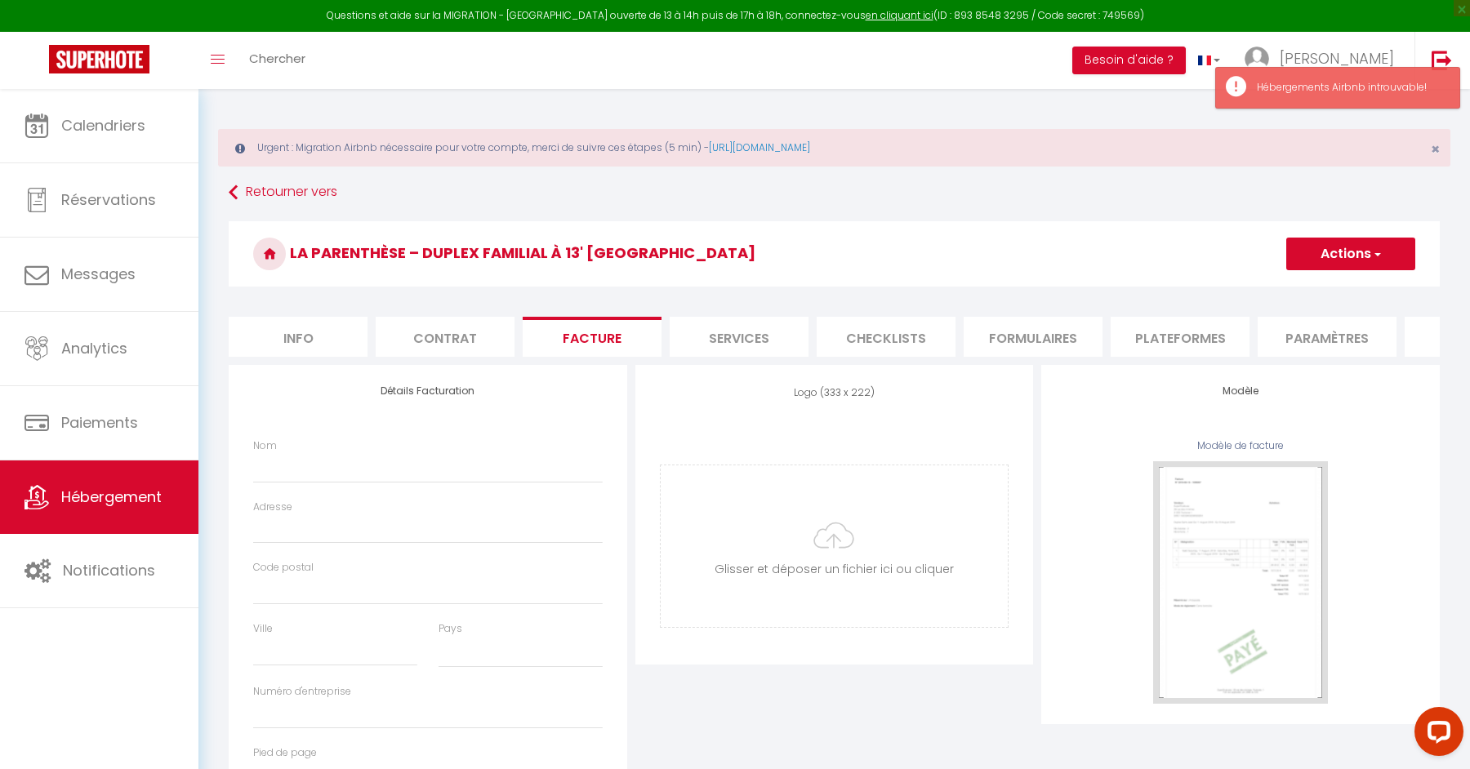
click at [345, 431] on div "Détails Facturation Nom Adresse Code postal Ville Pays [GEOGRAPHIC_DATA] [GEOGR…" at bounding box center [428, 596] width 398 height 462
click at [336, 449] on div "Nom" at bounding box center [427, 460] width 349 height 45
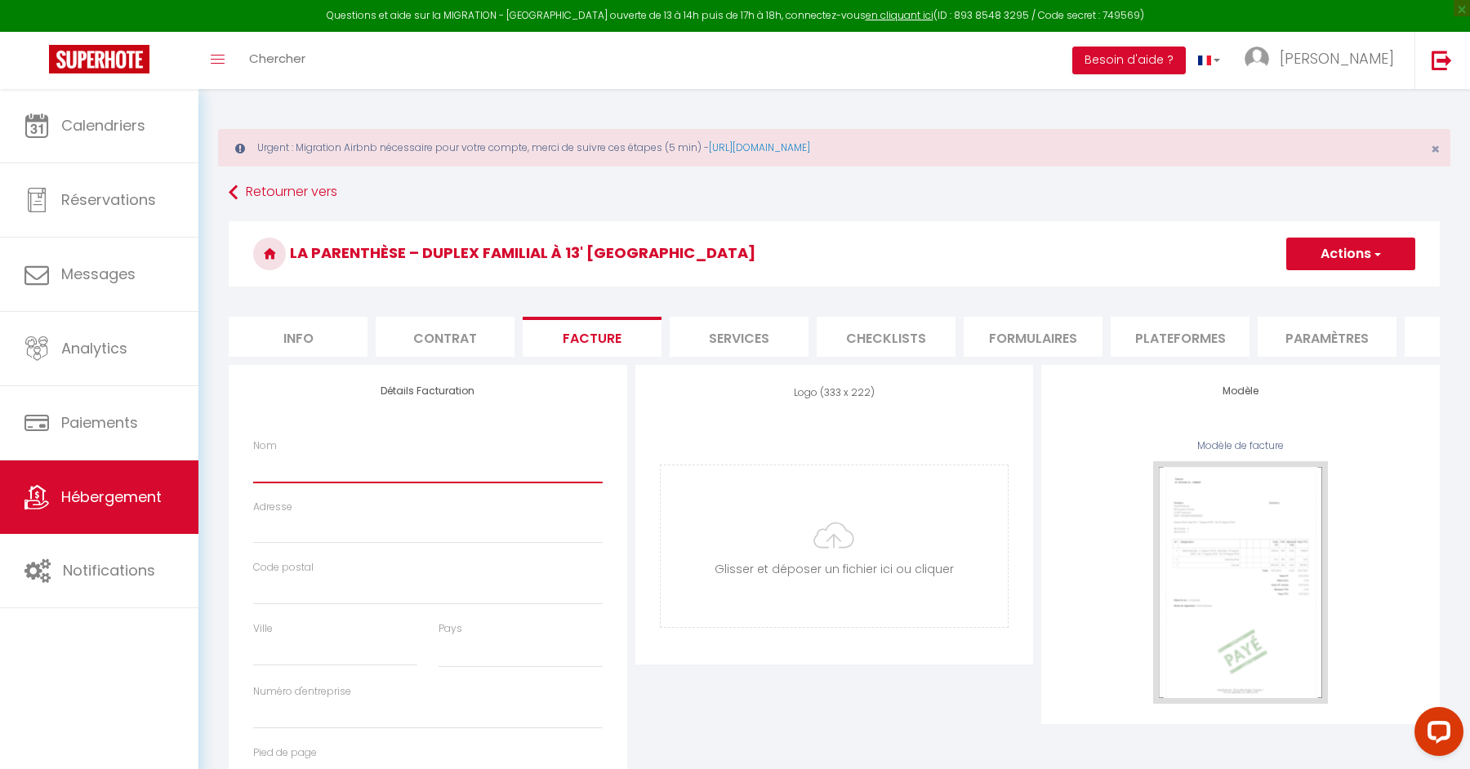
click at [322, 478] on input "Nom" at bounding box center [427, 467] width 349 height 29
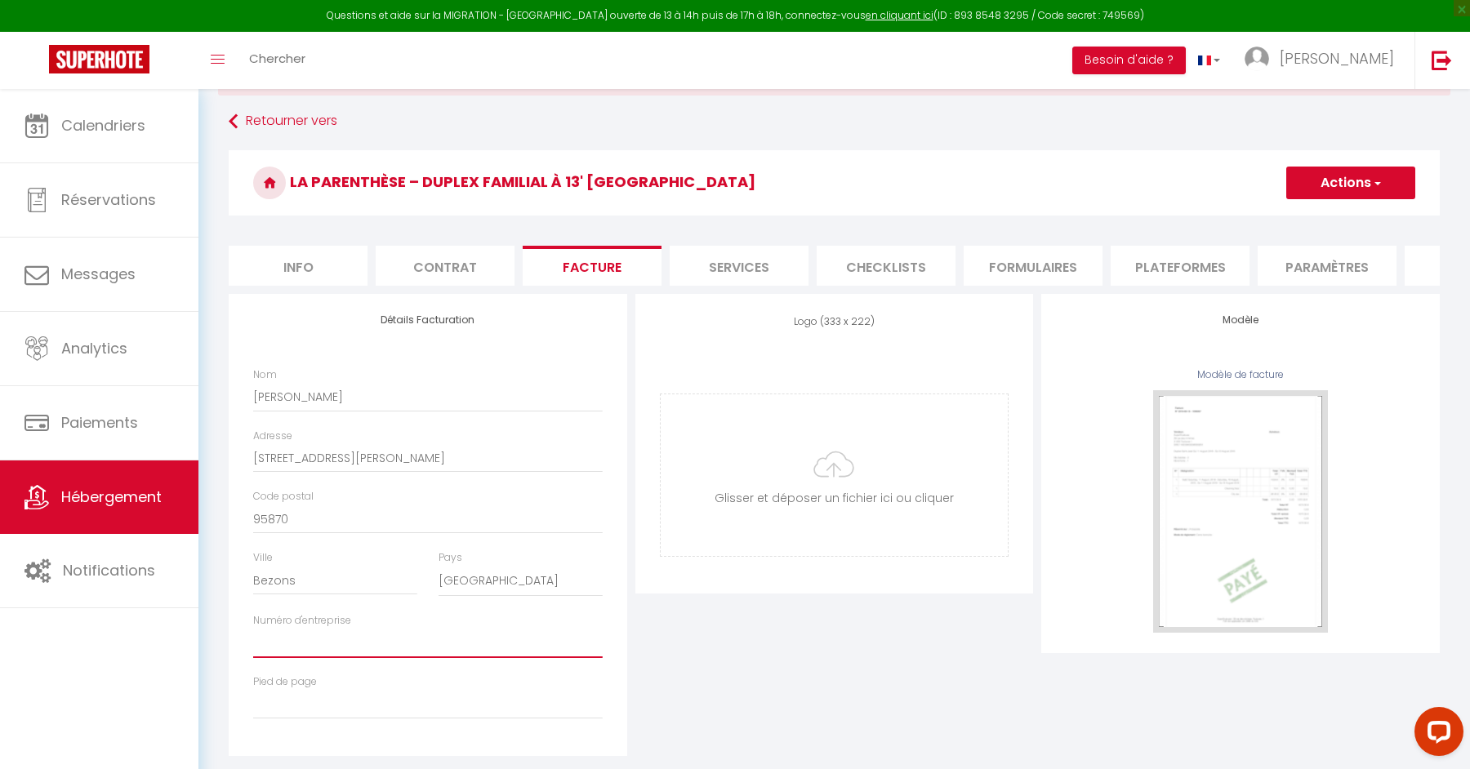
scroll to position [97, 0]
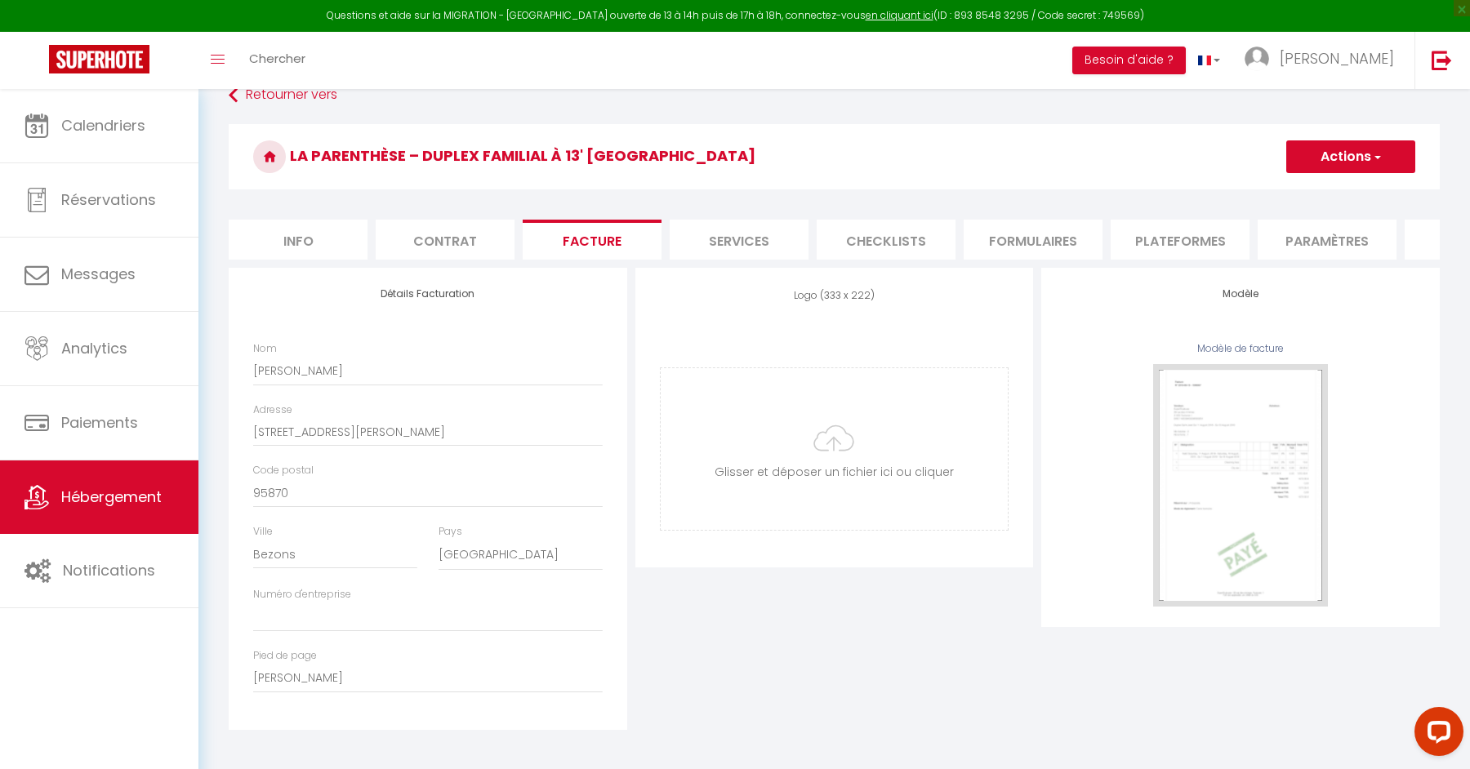
click at [1333, 162] on button "Actions" at bounding box center [1350, 156] width 129 height 33
click at [1325, 194] on link "Enregistrer" at bounding box center [1349, 192] width 129 height 21
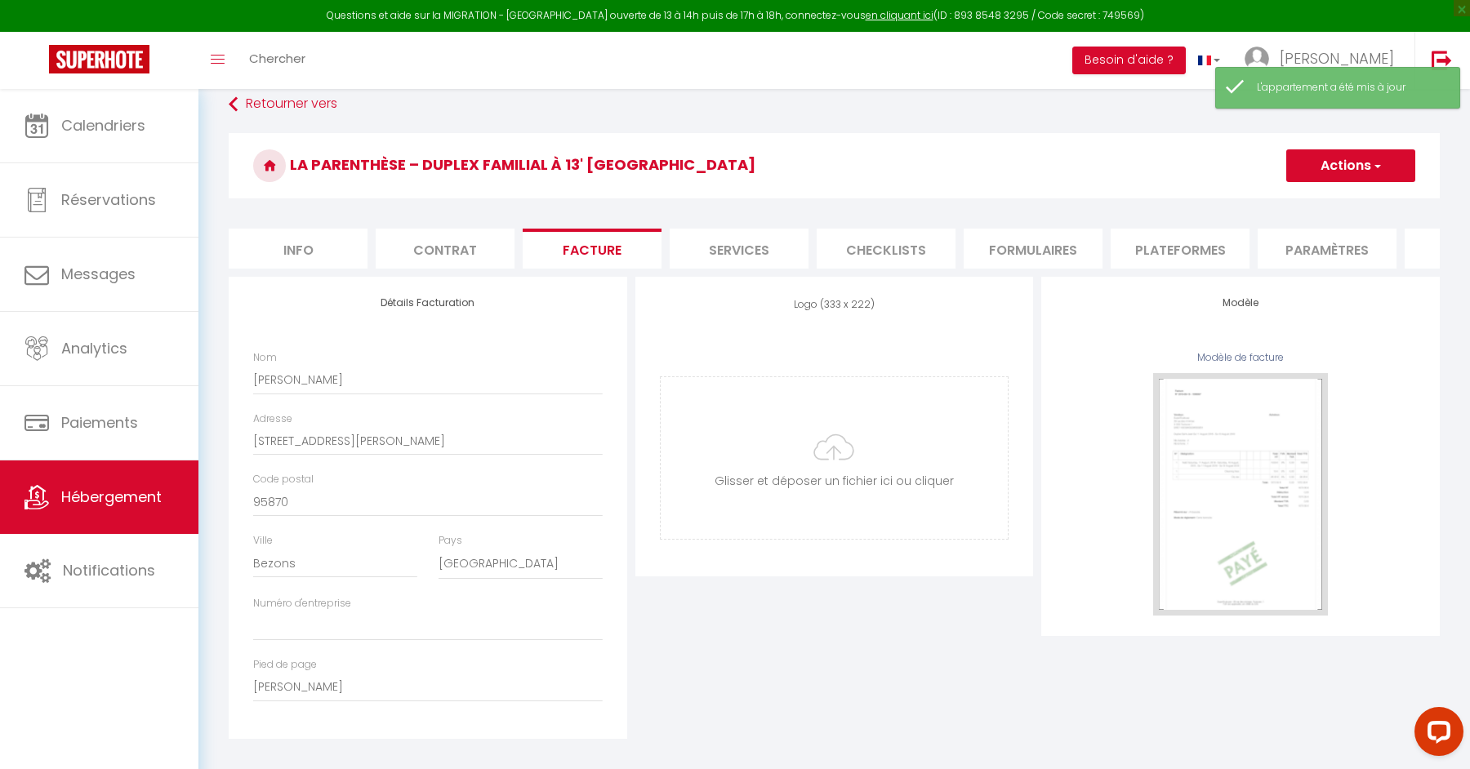
click at [721, 247] on li "Services" at bounding box center [738, 249] width 139 height 40
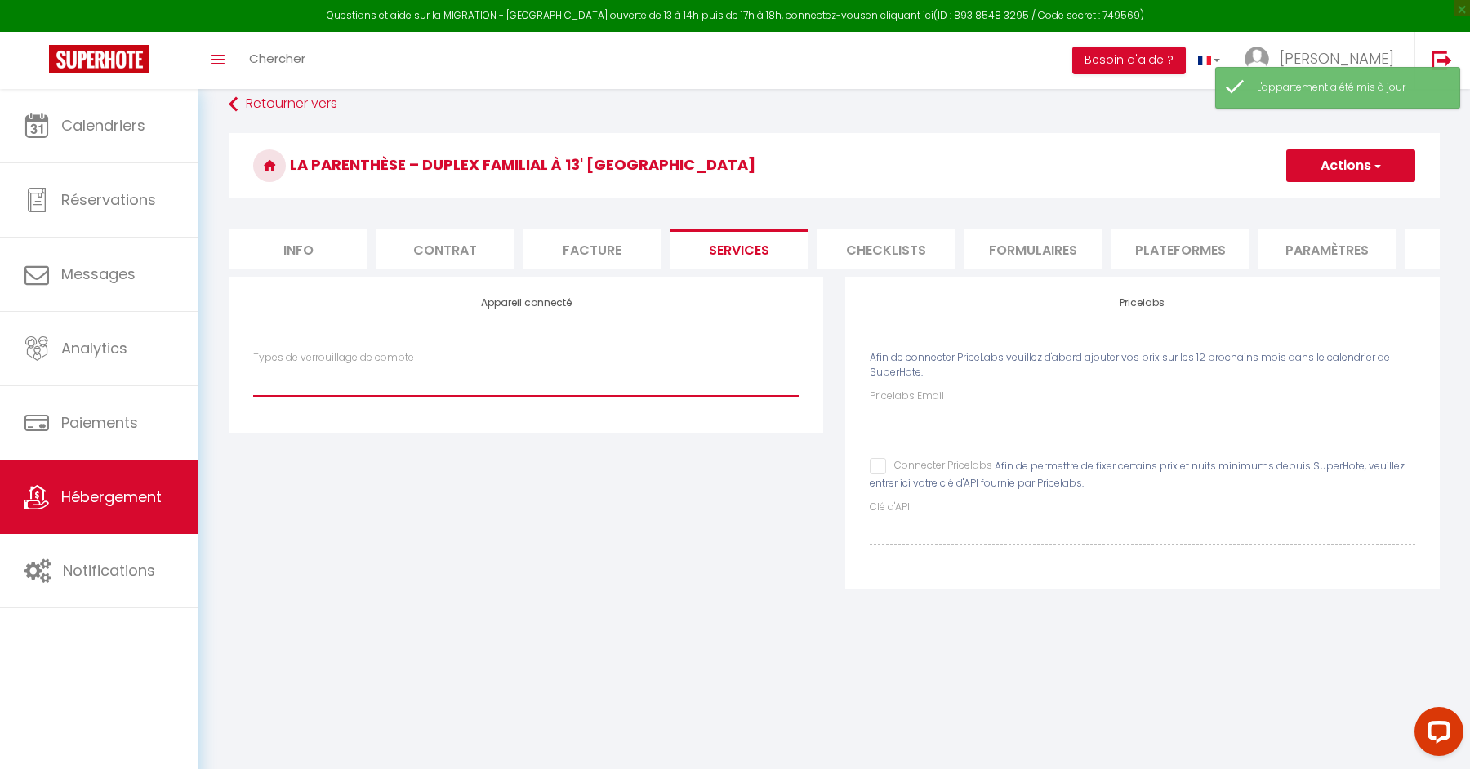
click at [558, 372] on select "Igloohome IgloohomeV2 Nuki" at bounding box center [525, 380] width 545 height 31
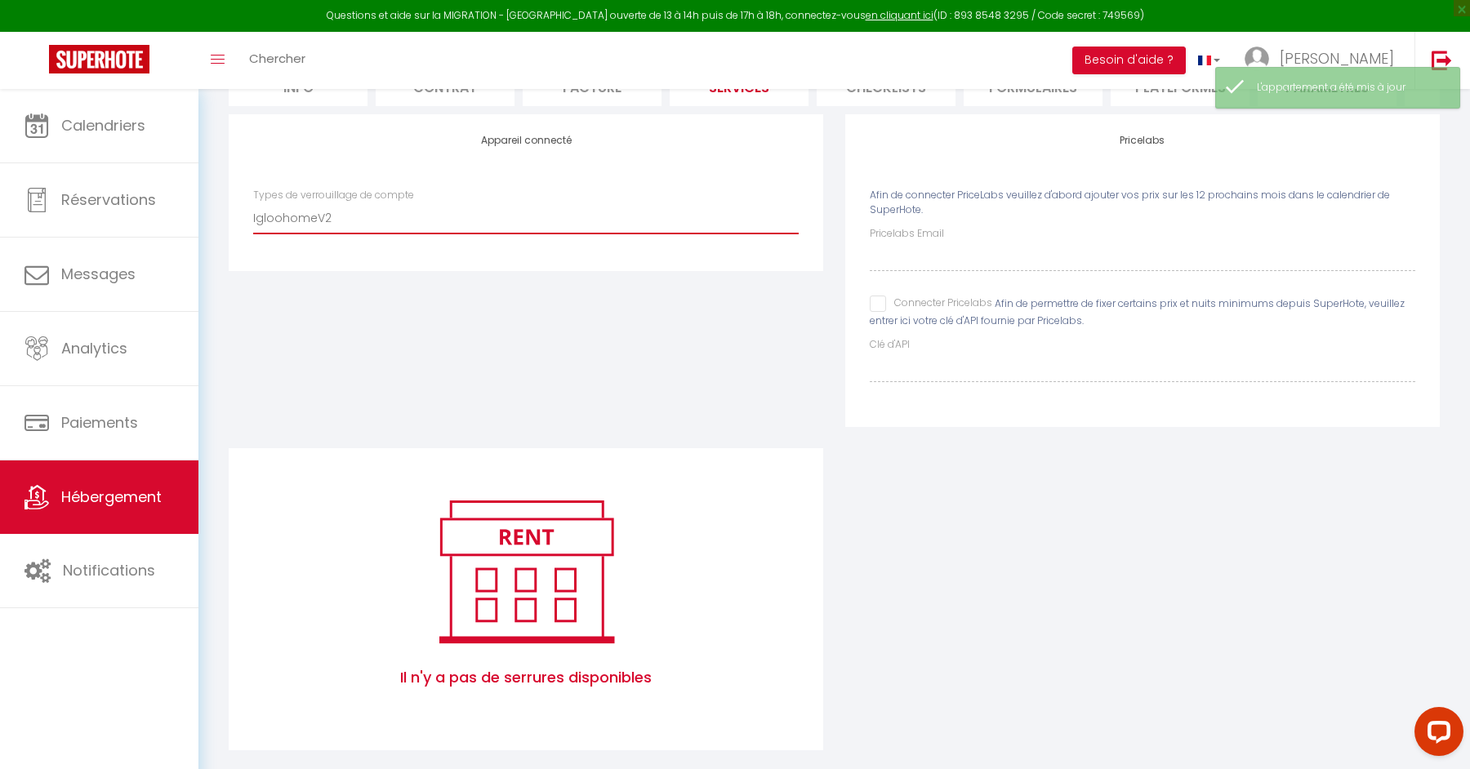
scroll to position [271, 0]
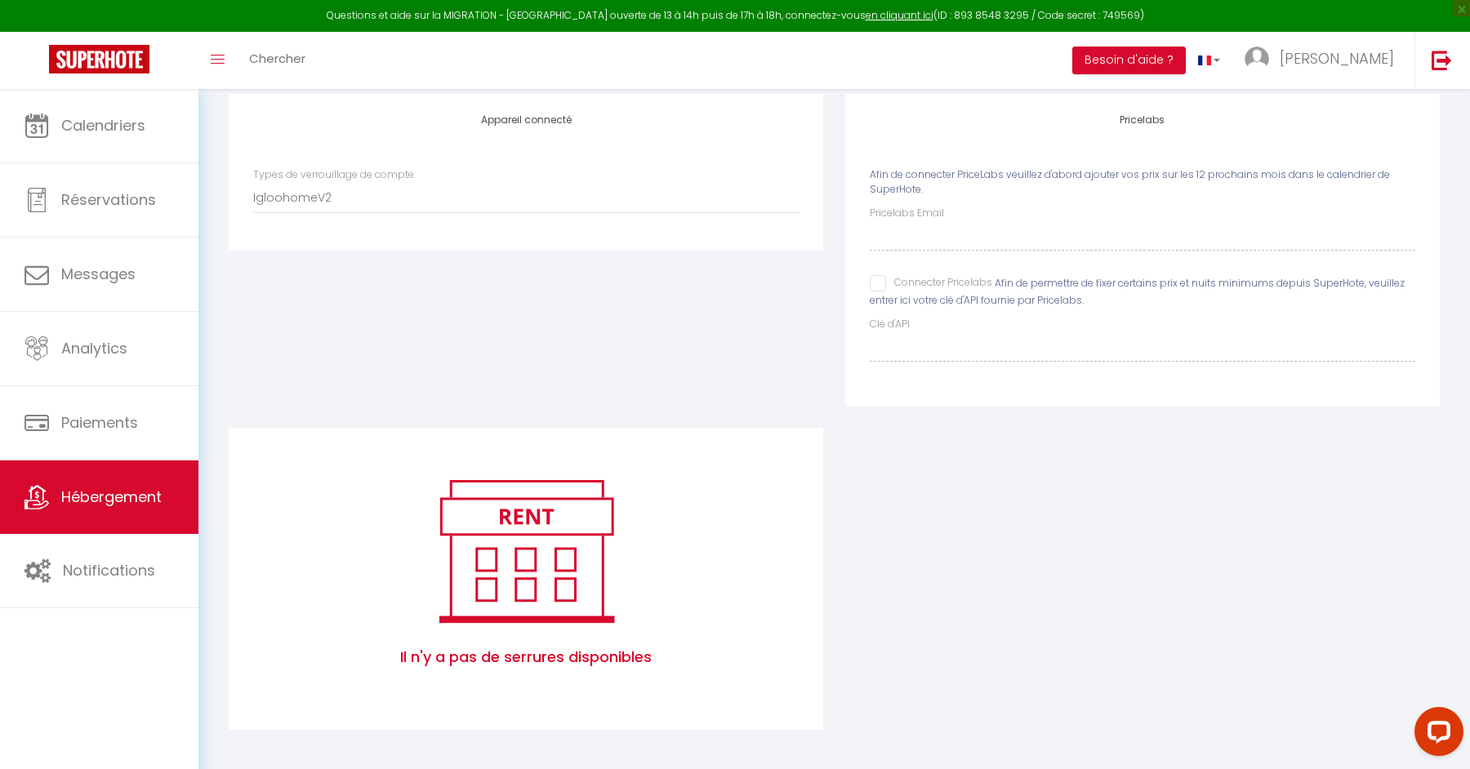
click at [0, 0] on div "Il n'y a pas de serrures disponibles" at bounding box center [0, 0] width 0 height 0
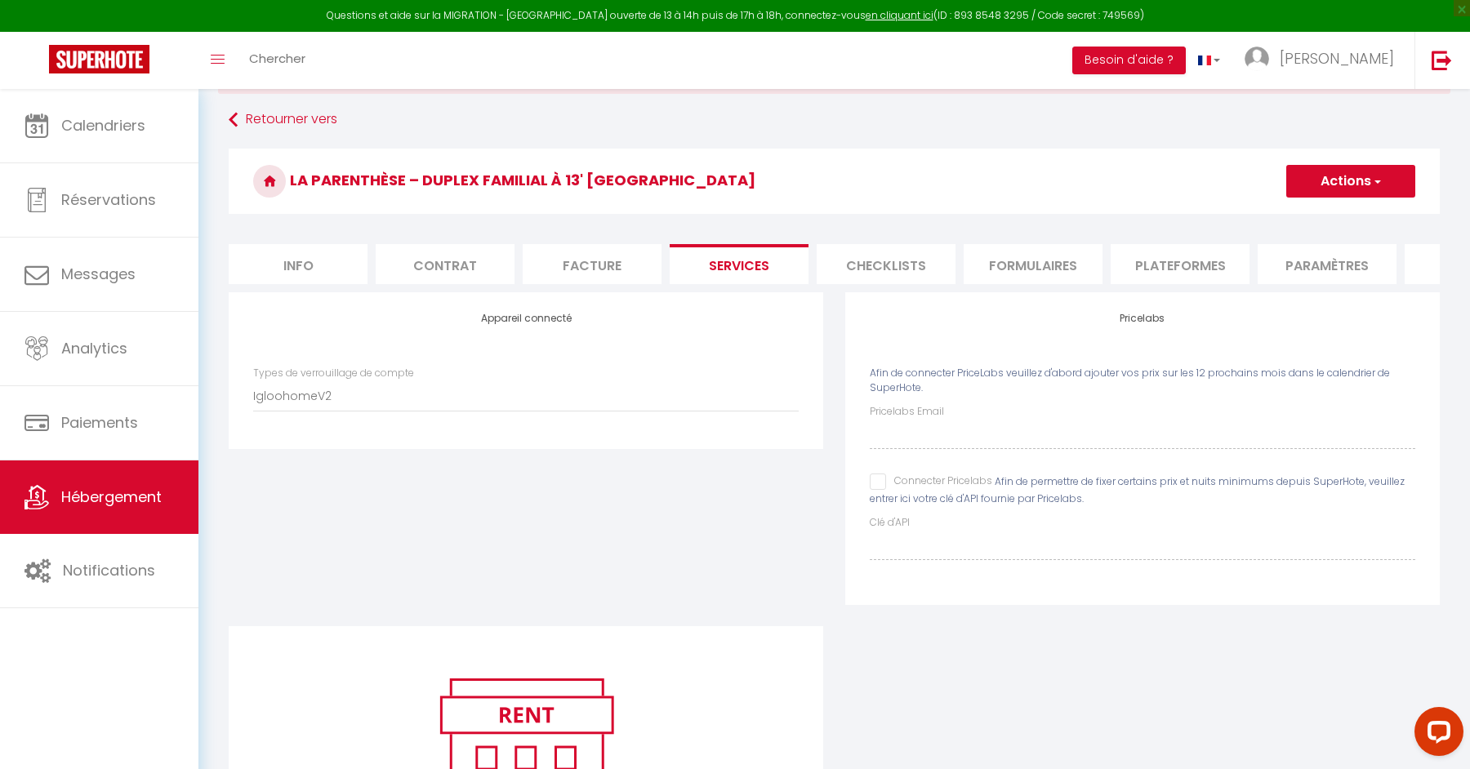
scroll to position [0, 0]
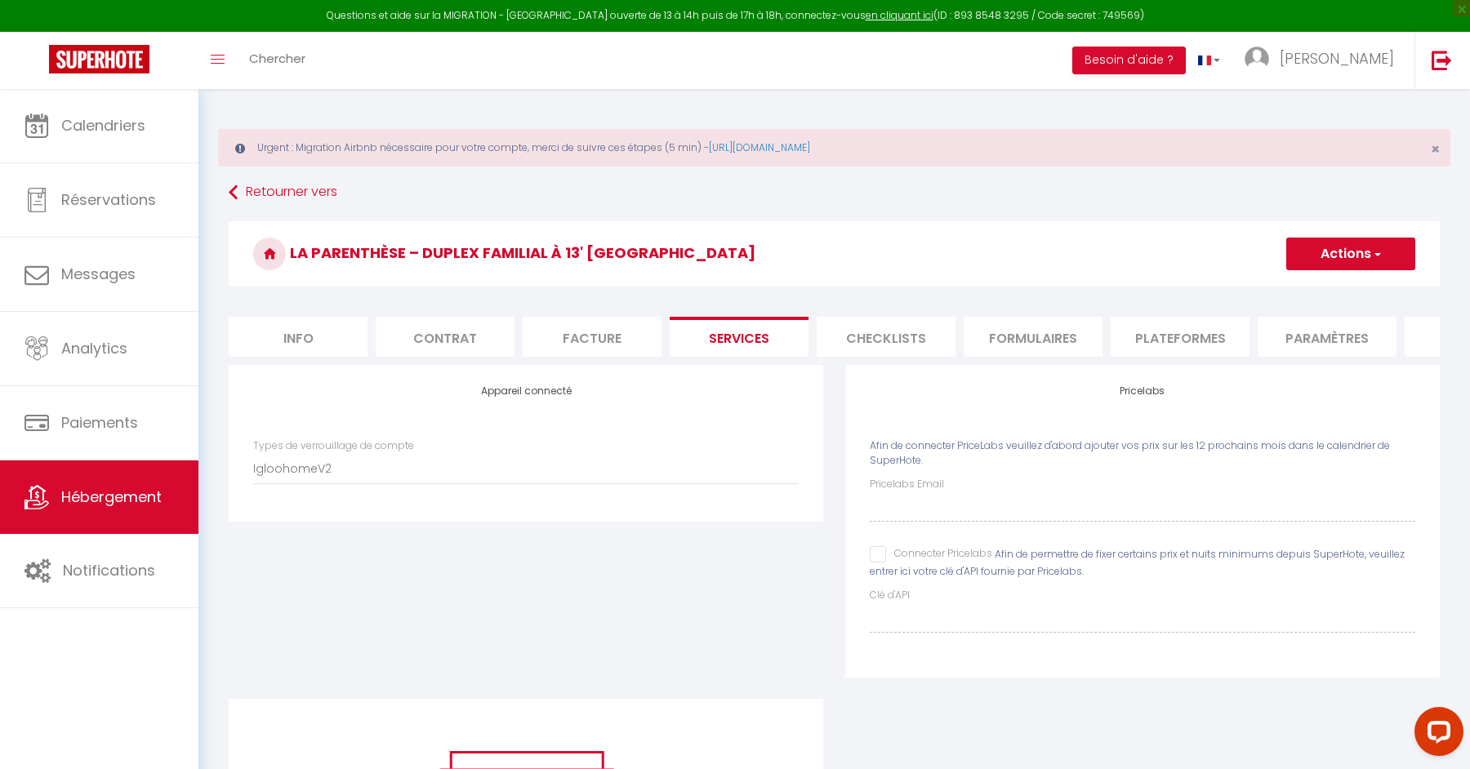
click at [878, 335] on li "Checklists" at bounding box center [885, 337] width 139 height 40
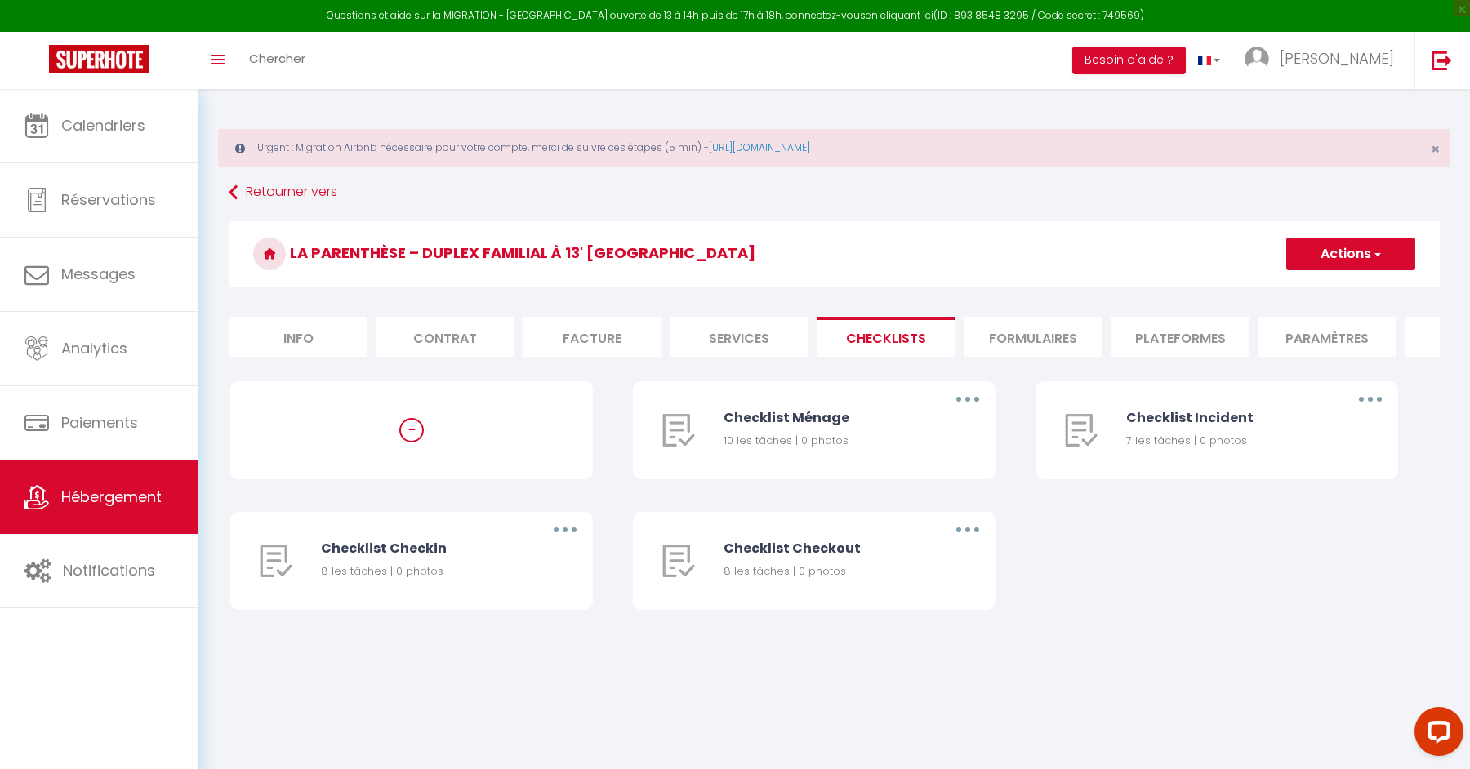
click at [997, 340] on li "Formulaires" at bounding box center [1032, 337] width 139 height 40
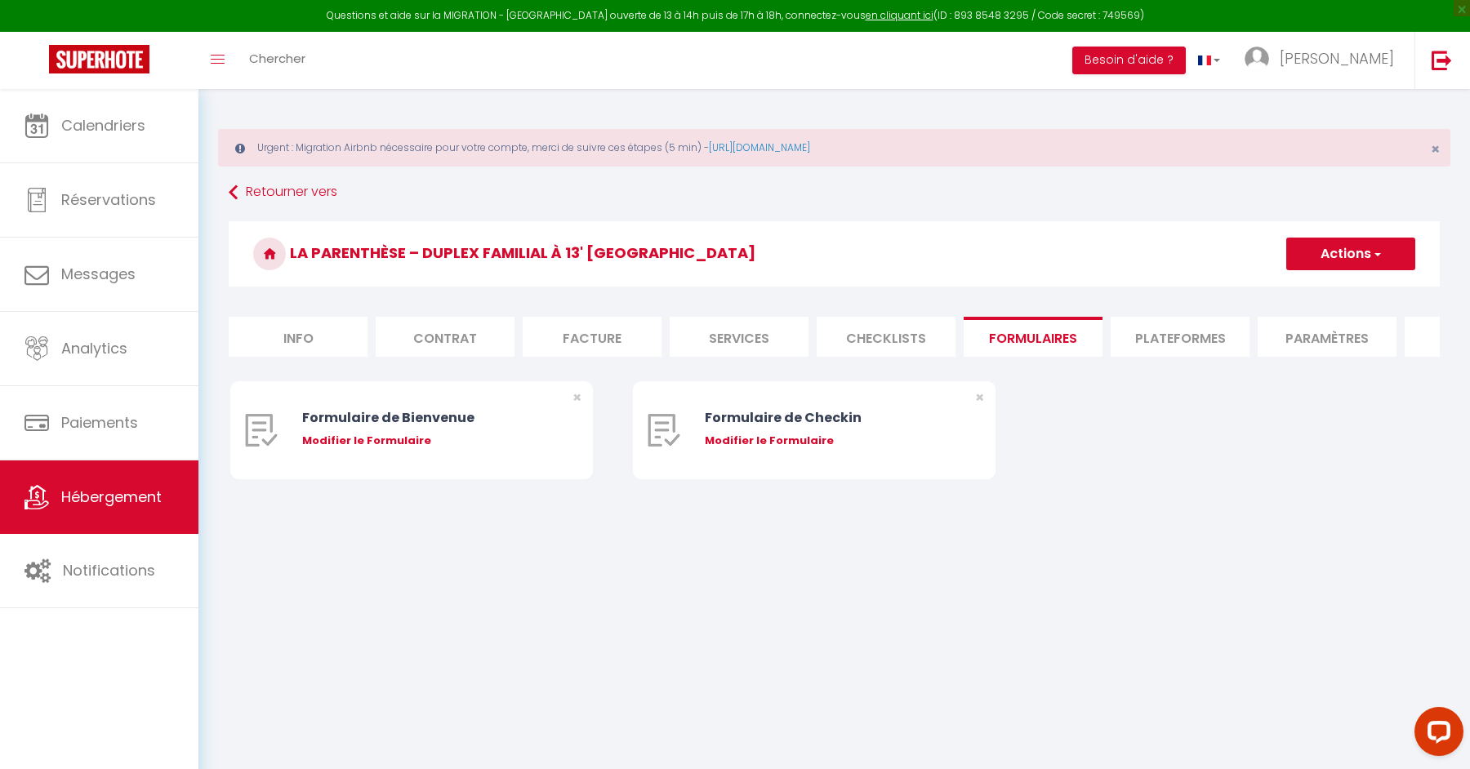
click at [1126, 336] on li "Plateformes" at bounding box center [1179, 337] width 139 height 40
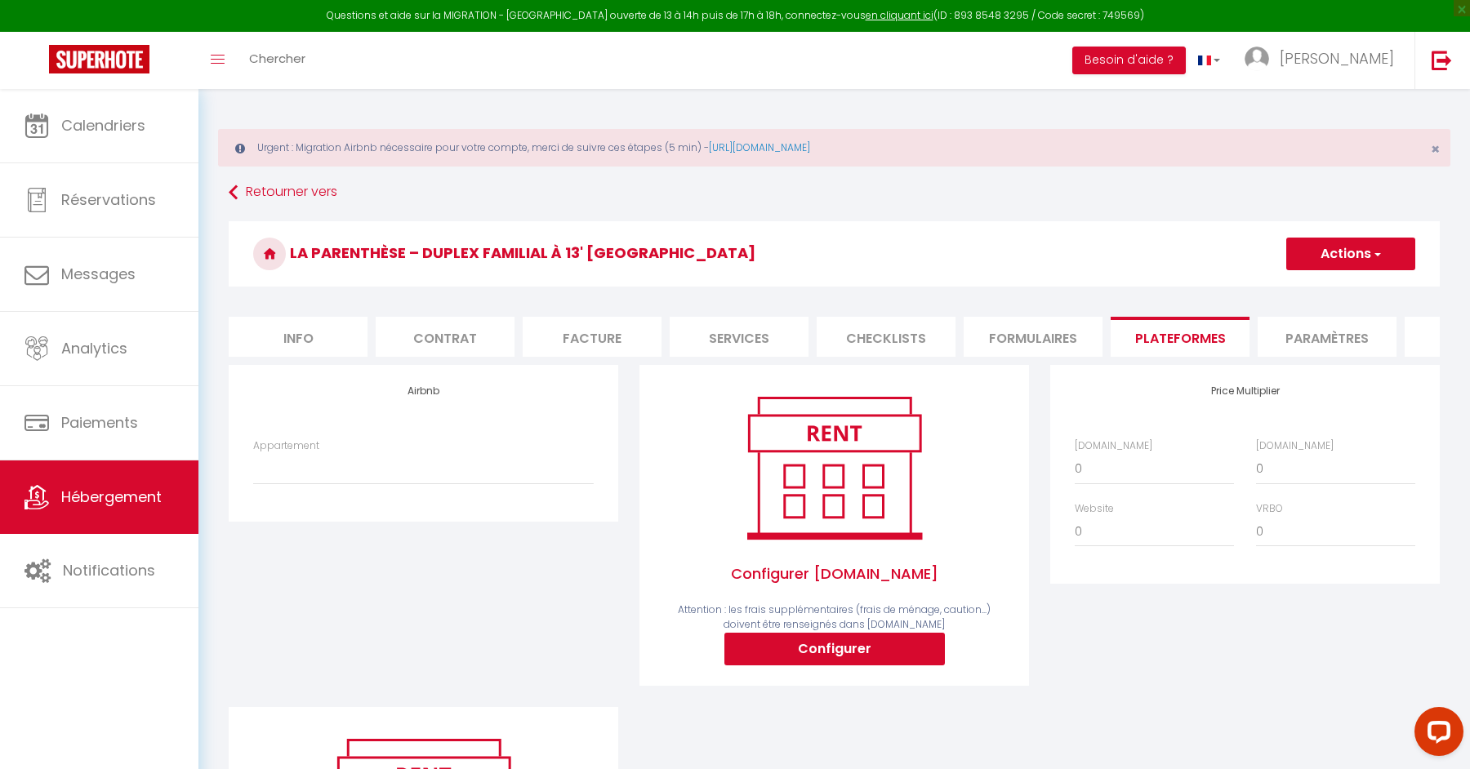
scroll to position [6, 0]
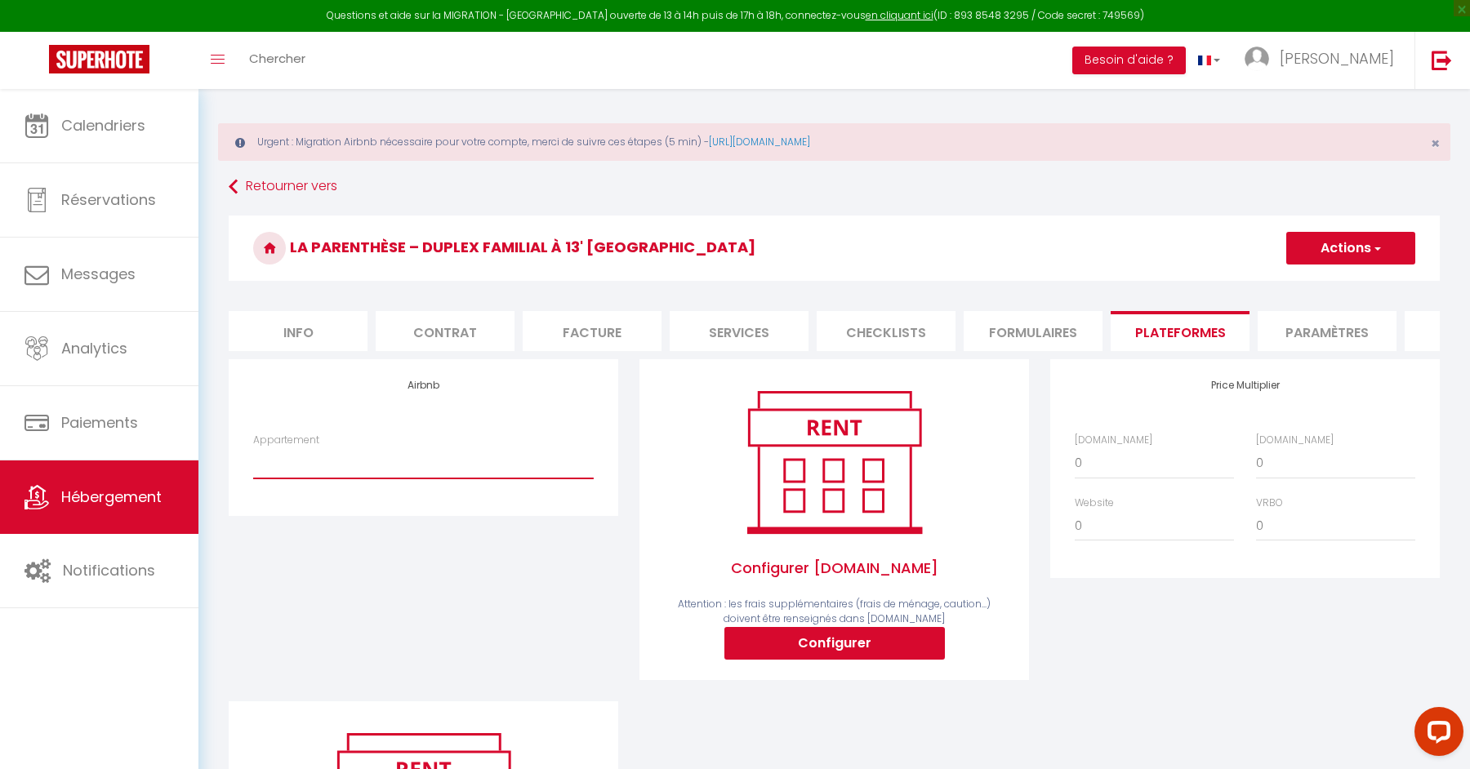
click at [500, 464] on select "Appartement" at bounding box center [423, 462] width 340 height 31
click at [573, 458] on select "Appartement" at bounding box center [423, 462] width 340 height 31
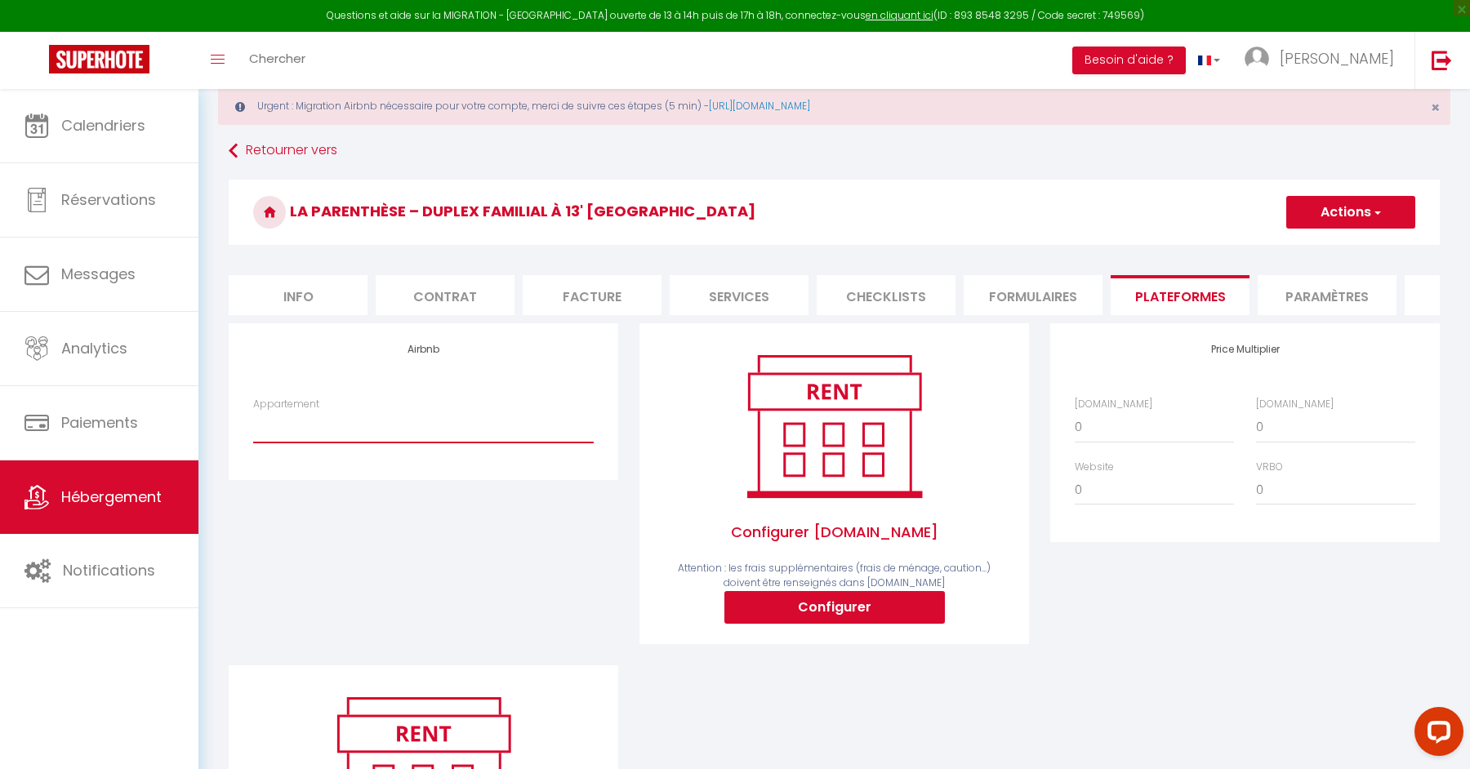
scroll to position [0, 0]
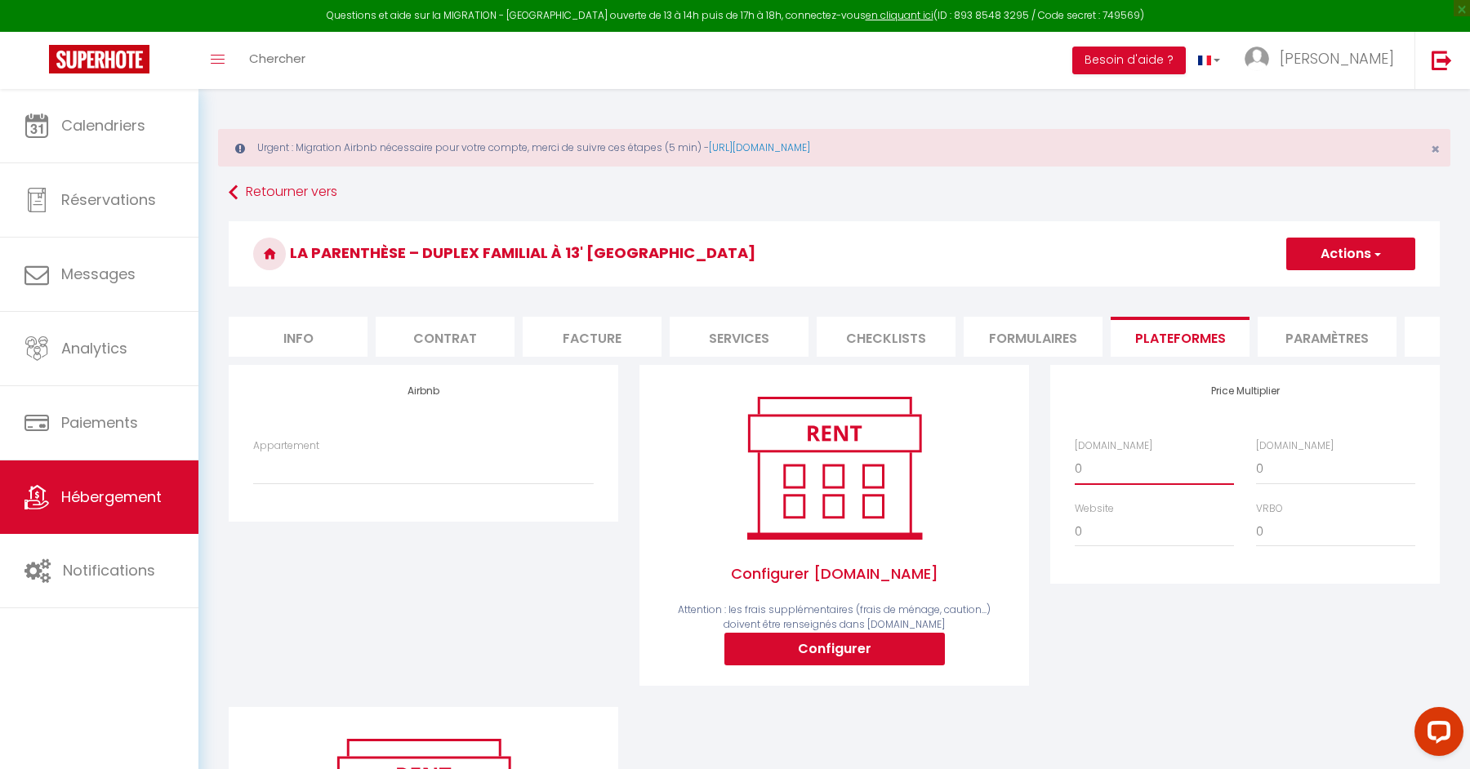
click at [1115, 455] on select "0 + 1 % + 2 % + 3 % + 4 % + 5 % + 6 % + 7 % + 8 % + 9 %" at bounding box center [1153, 468] width 159 height 31
click at [1315, 336] on li "Paramètres" at bounding box center [1326, 337] width 139 height 40
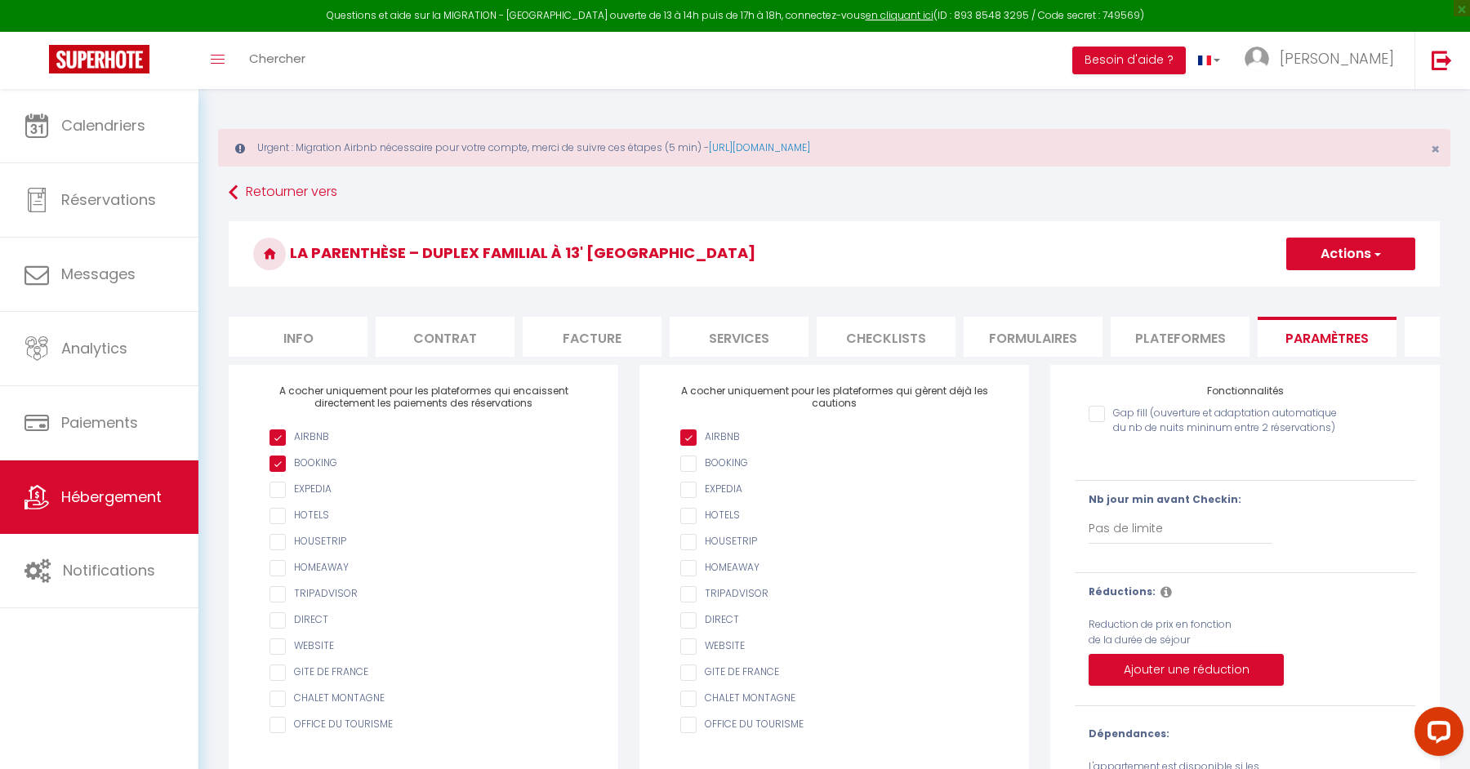
click at [1356, 254] on button "Actions" at bounding box center [1350, 254] width 129 height 33
click at [1333, 296] on input "Enregistrer" at bounding box center [1331, 290] width 60 height 16
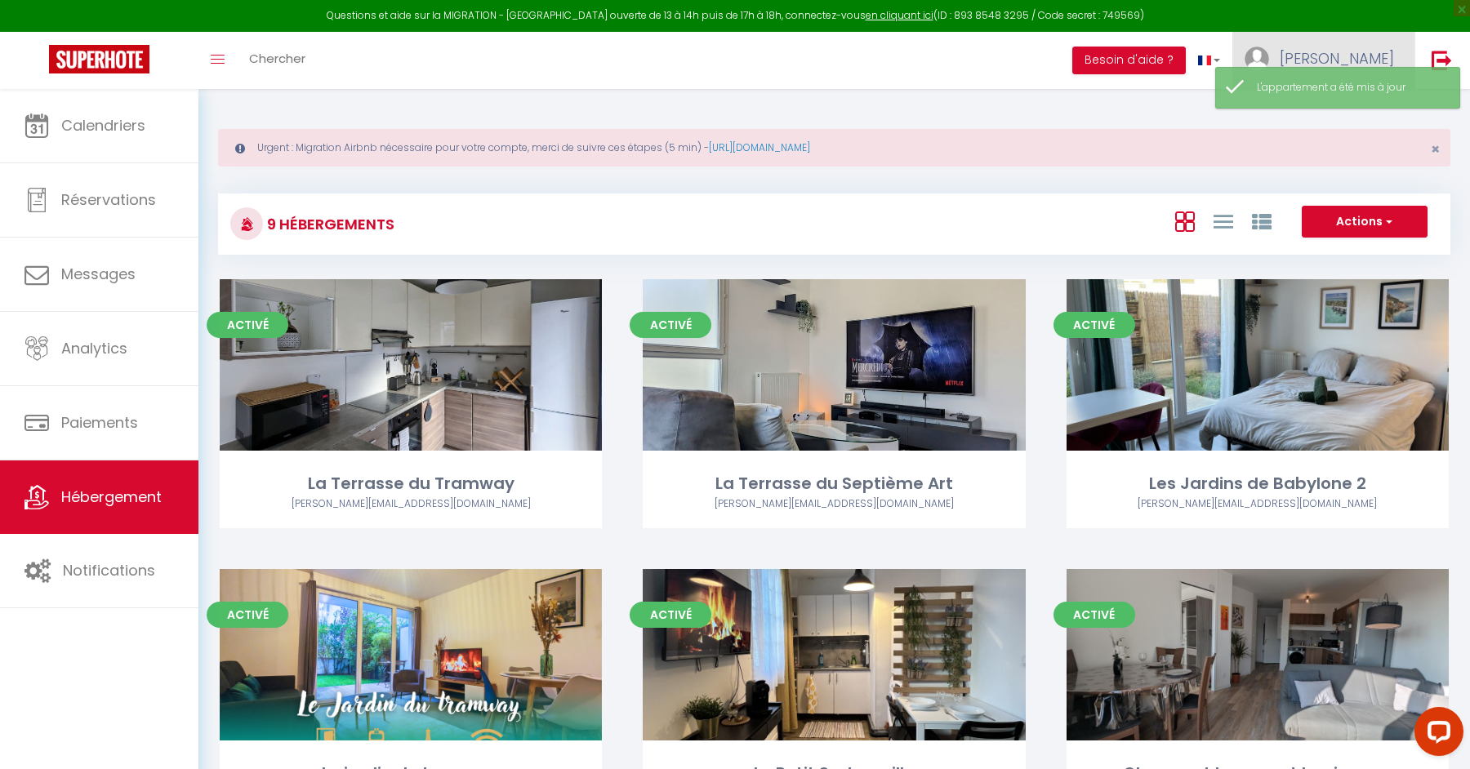
click at [1269, 52] on img at bounding box center [1256, 59] width 24 height 24
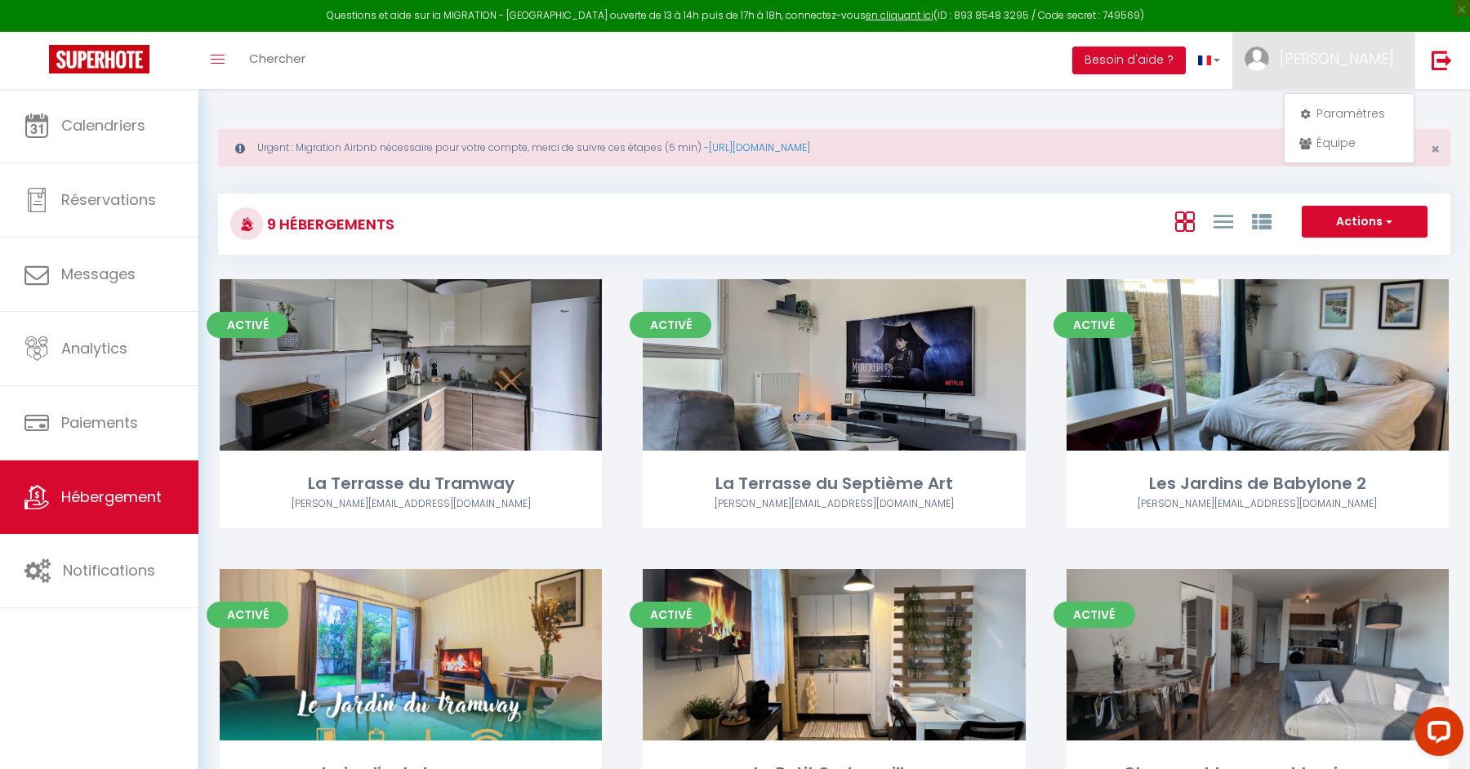
click at [1146, 220] on div "Actions Créer un Hébergement Nouveau groupe" at bounding box center [1039, 224] width 820 height 37
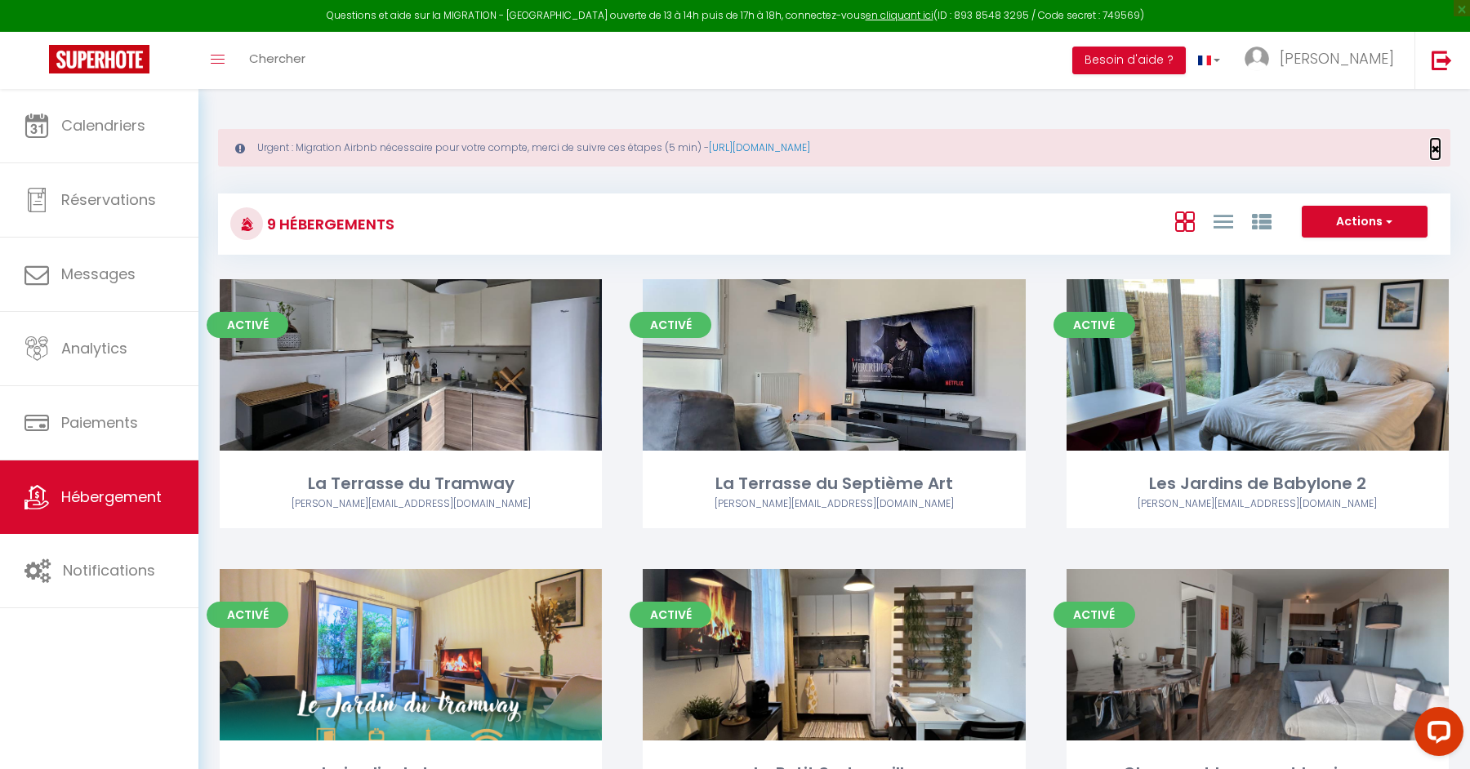
click at [1435, 155] on span "×" at bounding box center [1434, 149] width 9 height 20
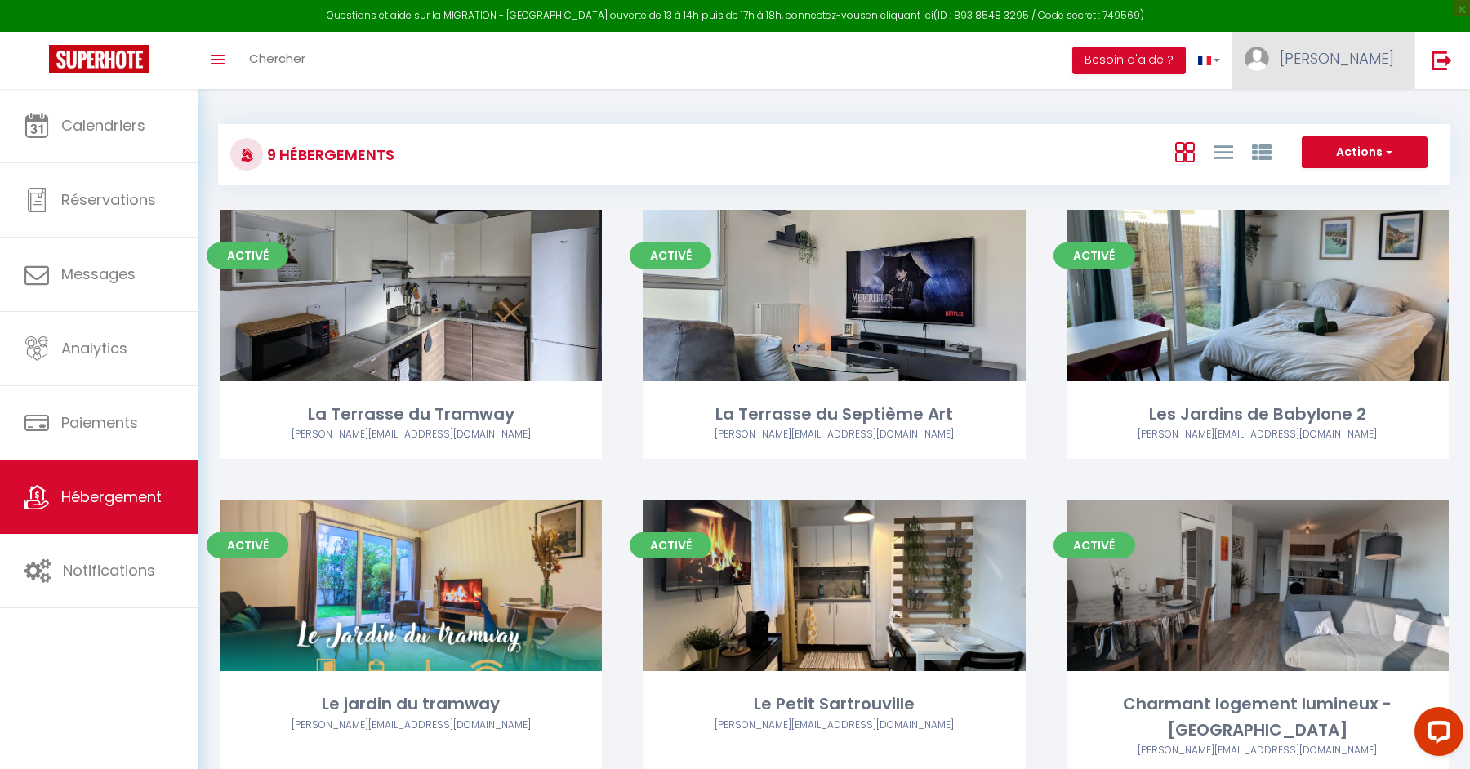
click at [1386, 67] on span "[PERSON_NAME]" at bounding box center [1336, 58] width 114 height 20
click at [1332, 120] on link "Paramètres" at bounding box center [1348, 114] width 121 height 28
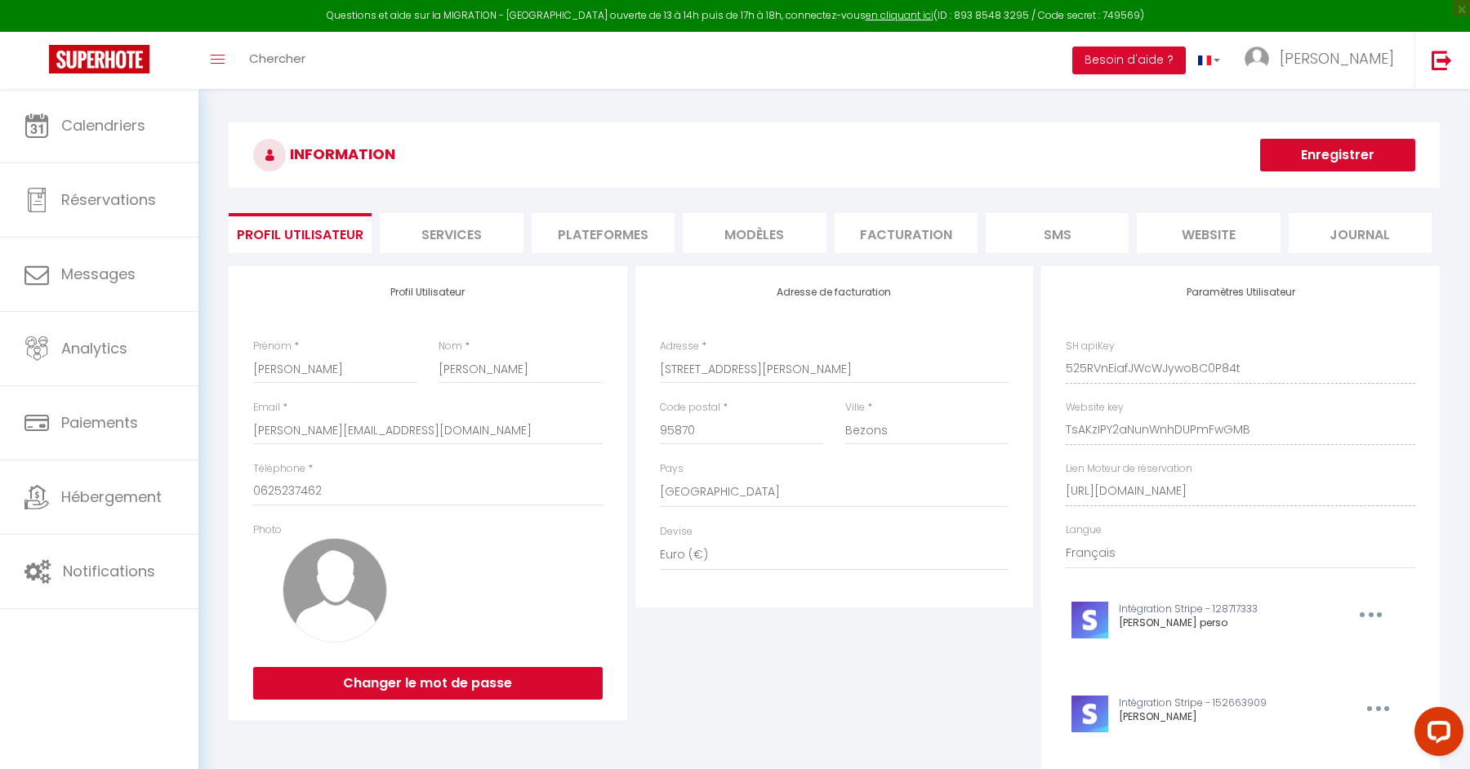
click at [615, 225] on li "Plateformes" at bounding box center [603, 233] width 143 height 40
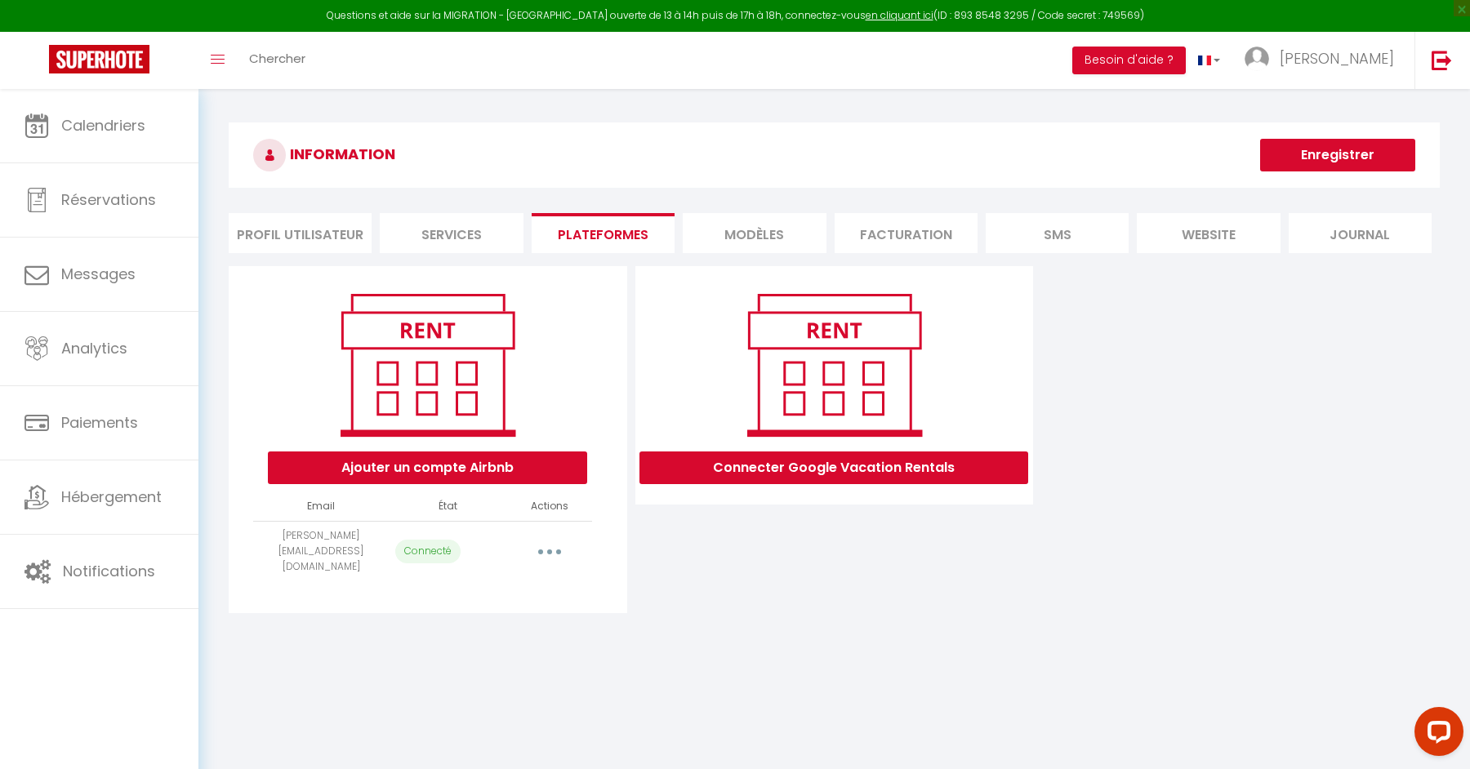
click at [554, 544] on button "button" at bounding box center [550, 551] width 46 height 26
click at [727, 622] on div "INFORMATION Enregistrer Profil Utilisateur Services Plateformes MODÈLES Factura…" at bounding box center [833, 374] width 1271 height 571
click at [774, 228] on li "MODÈLES" at bounding box center [754, 233] width 143 height 40
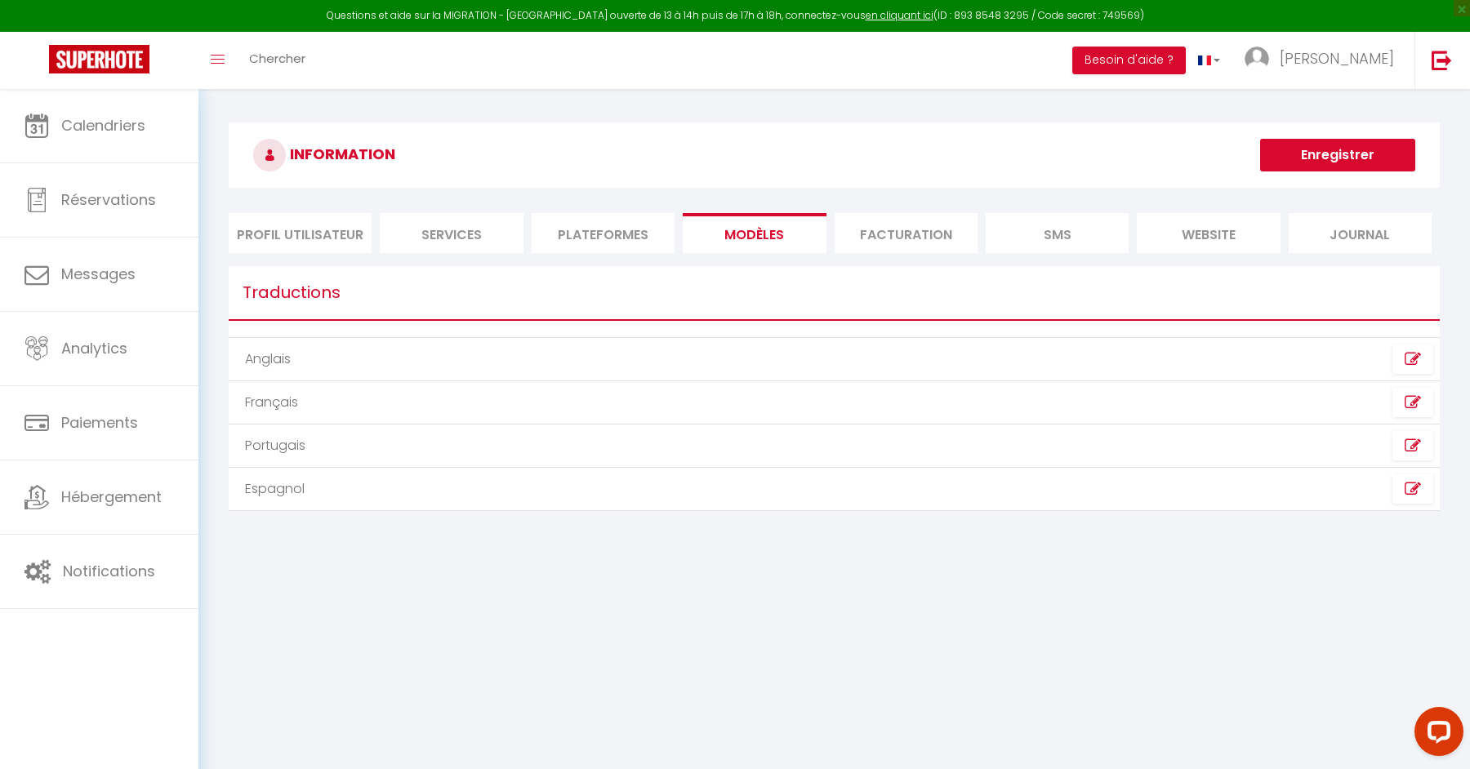
click at [912, 230] on li "Facturation" at bounding box center [905, 233] width 143 height 40
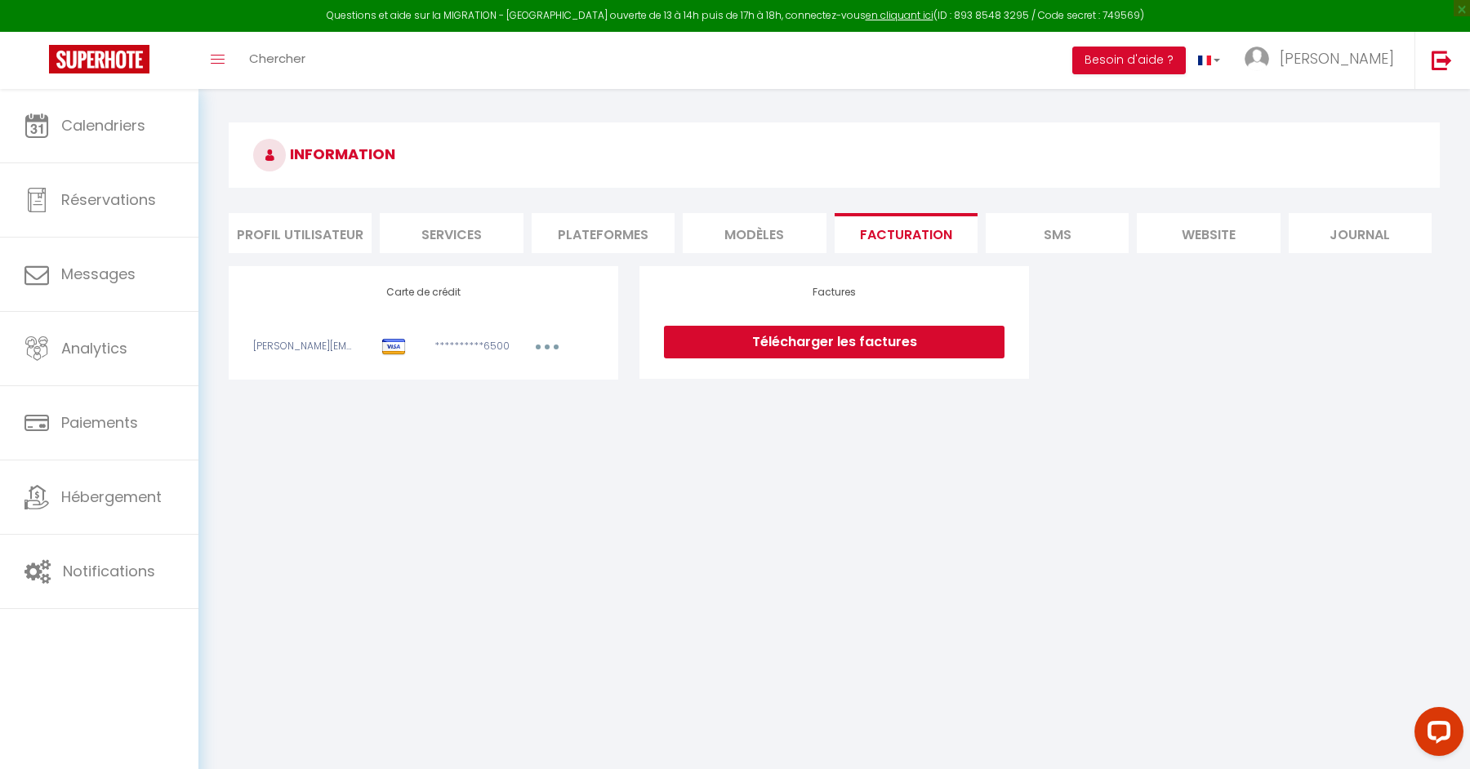
click at [1040, 247] on li "SMS" at bounding box center [1056, 233] width 143 height 40
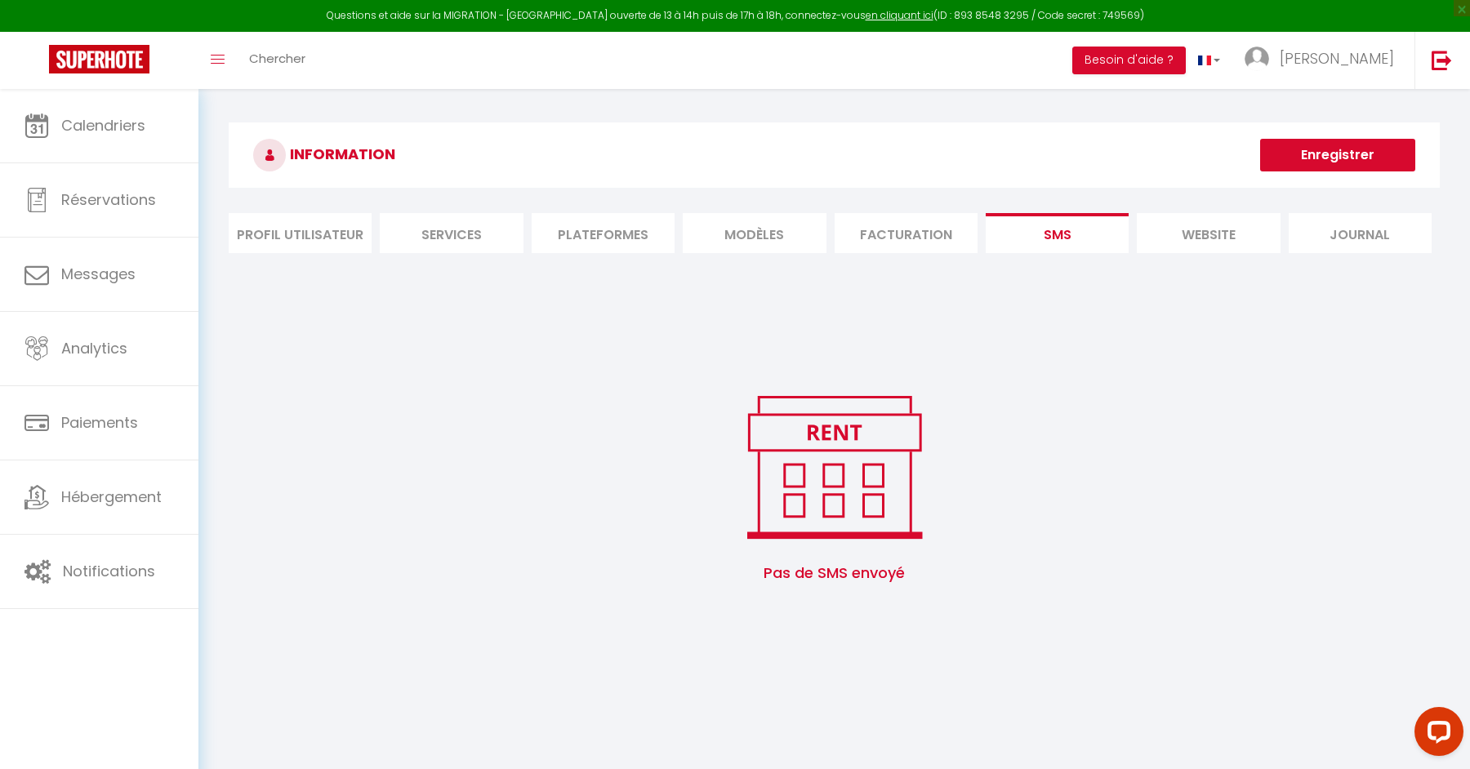
click at [1202, 216] on li "website" at bounding box center [1207, 233] width 143 height 40
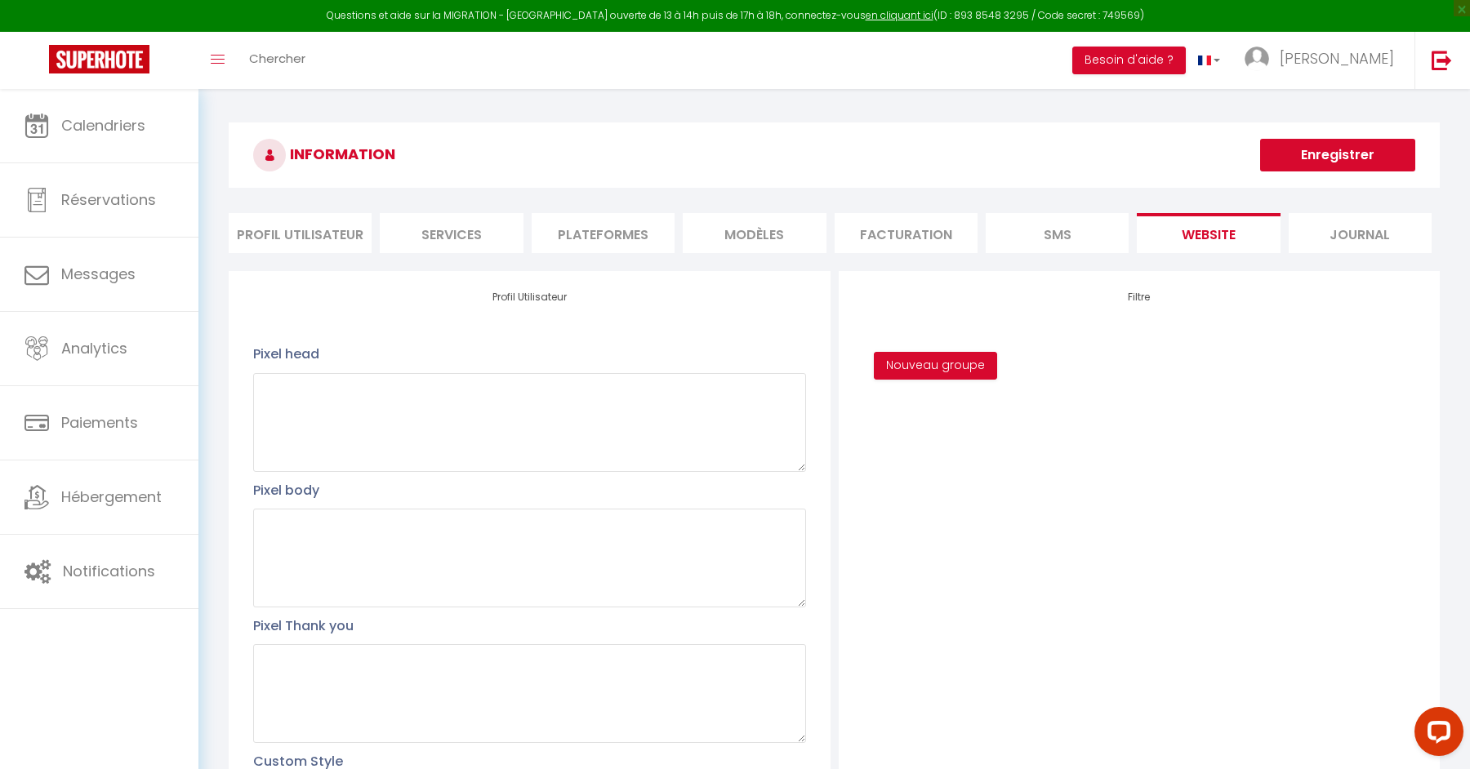
click at [1313, 216] on li "Journal" at bounding box center [1359, 233] width 143 height 40
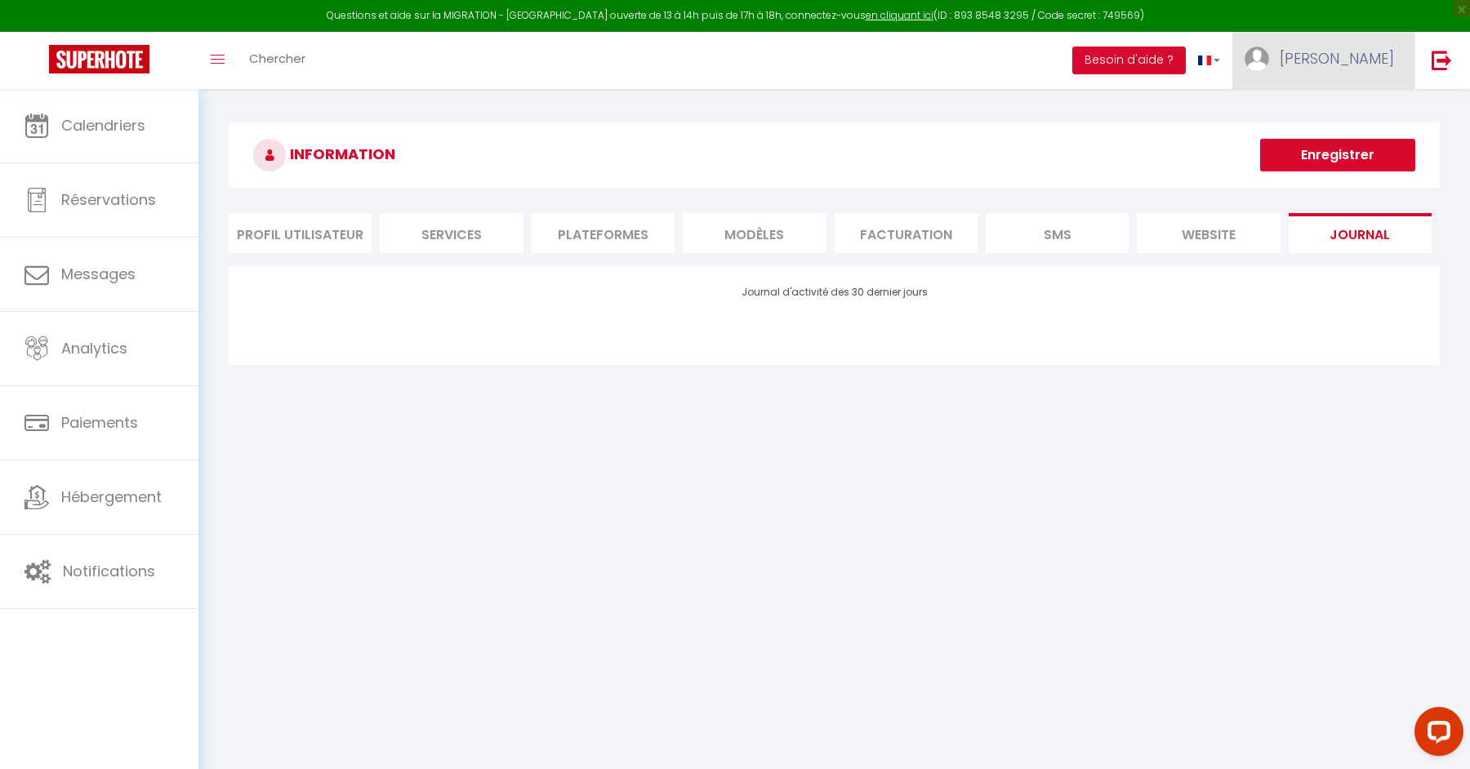
click at [1352, 72] on link "[PERSON_NAME]" at bounding box center [1323, 60] width 182 height 57
click at [735, 105] on div "INFORMATION Enregistrer Profil Utilisateur Services Plateformes MODÈLES Factura…" at bounding box center [833, 250] width 1271 height 322
click at [1322, 44] on link "[PERSON_NAME]" at bounding box center [1323, 60] width 182 height 57
click at [1332, 118] on link "Paramètres" at bounding box center [1348, 114] width 121 height 28
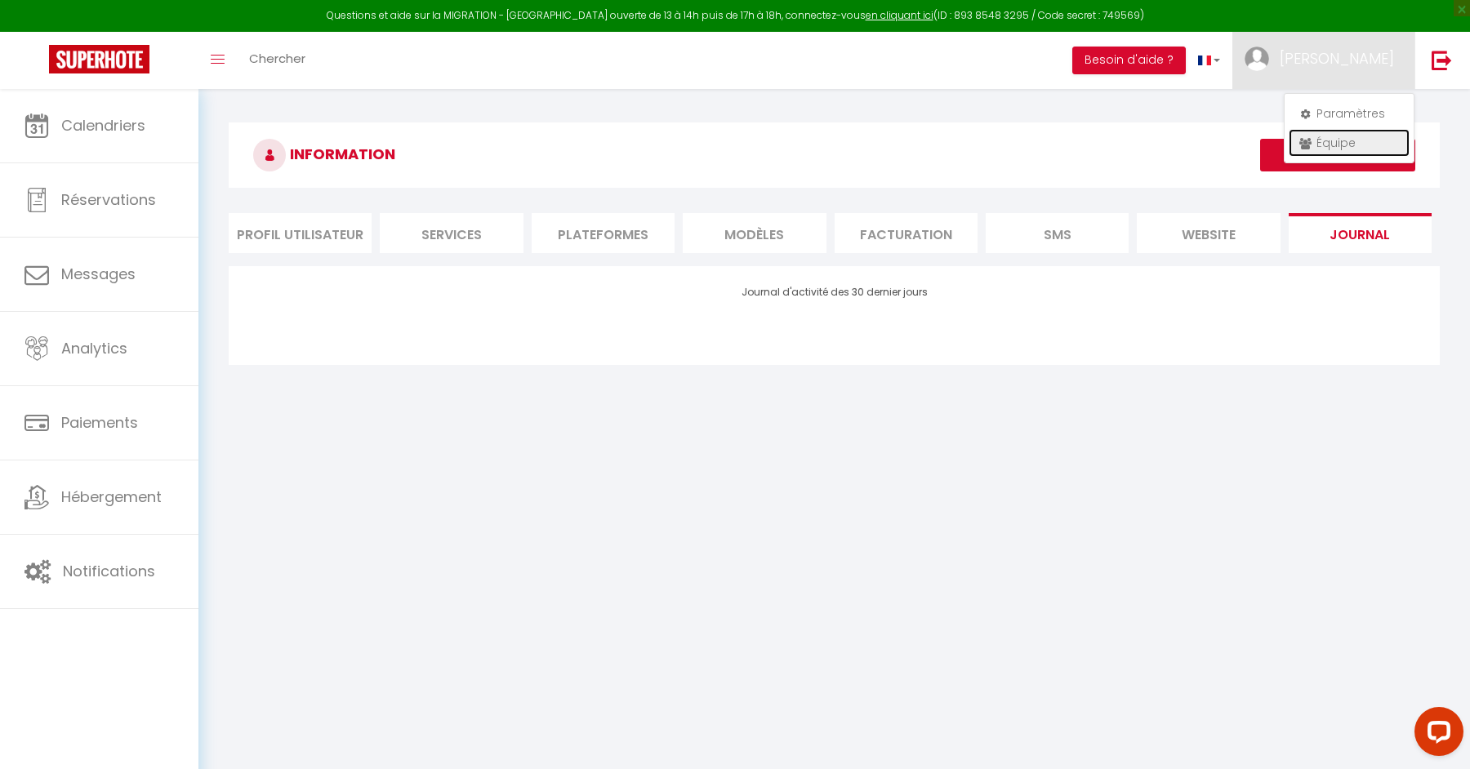
click at [1328, 146] on link "Équipe" at bounding box center [1348, 143] width 121 height 28
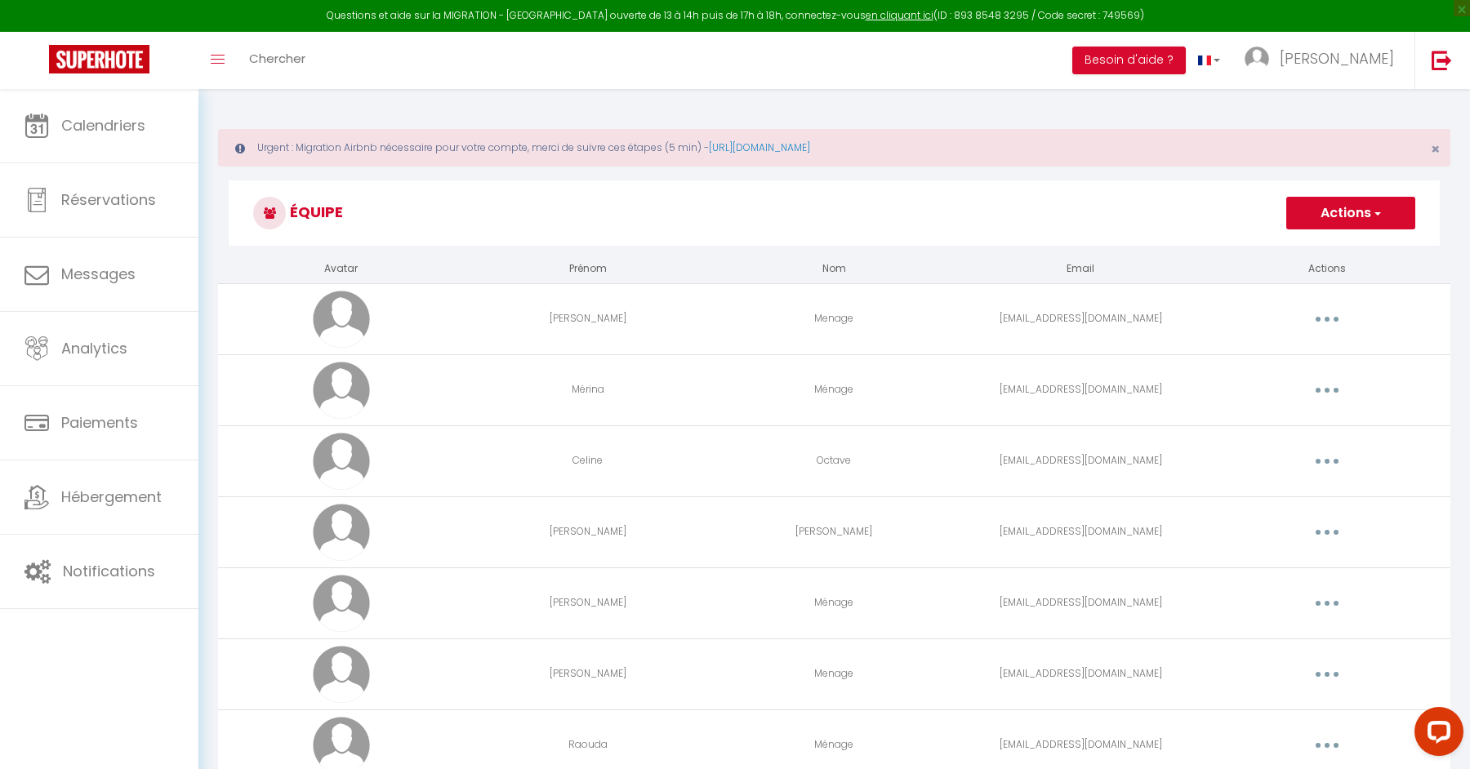
click at [1323, 314] on button "button" at bounding box center [1327, 319] width 46 height 26
click at [1290, 356] on link "Editer" at bounding box center [1284, 357] width 121 height 28
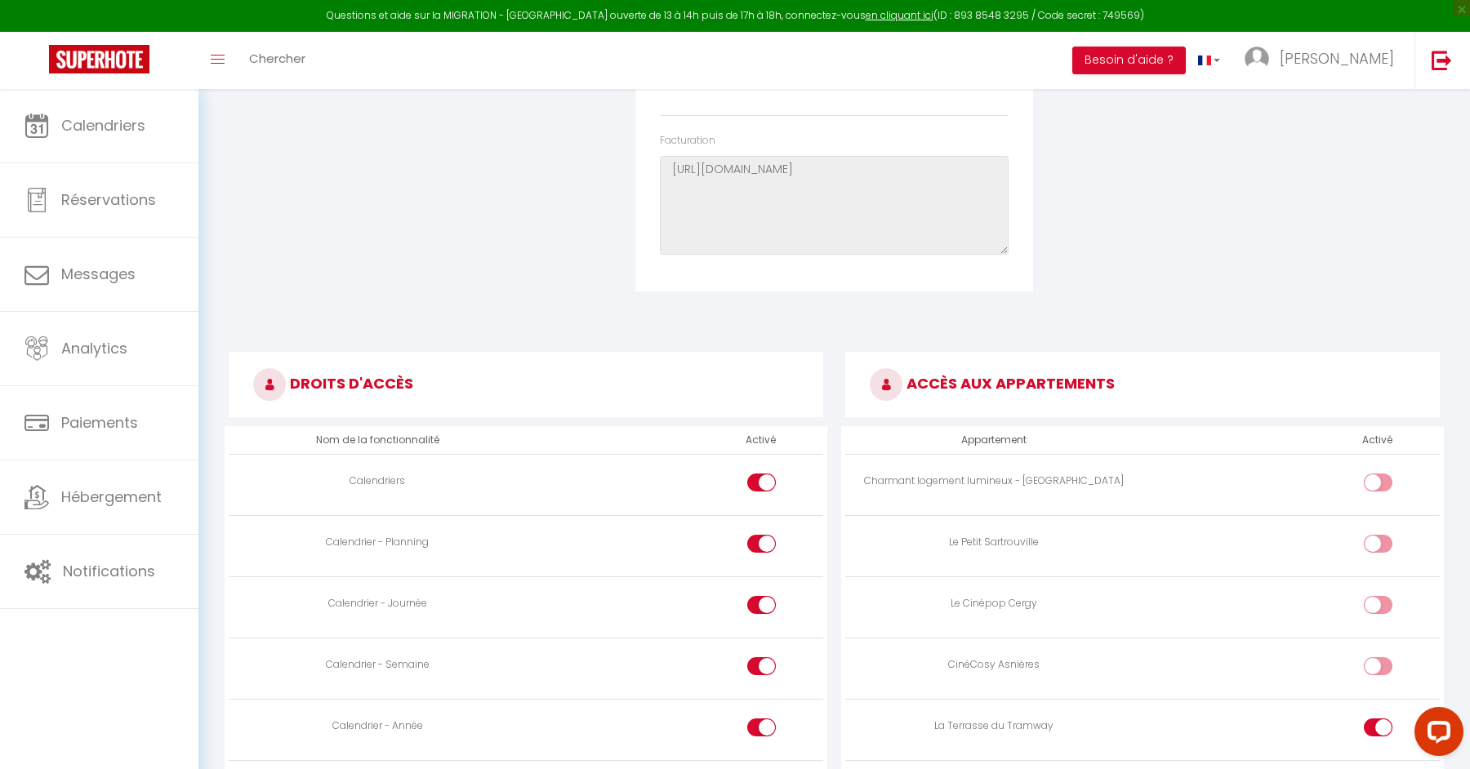
scroll to position [1132, 0]
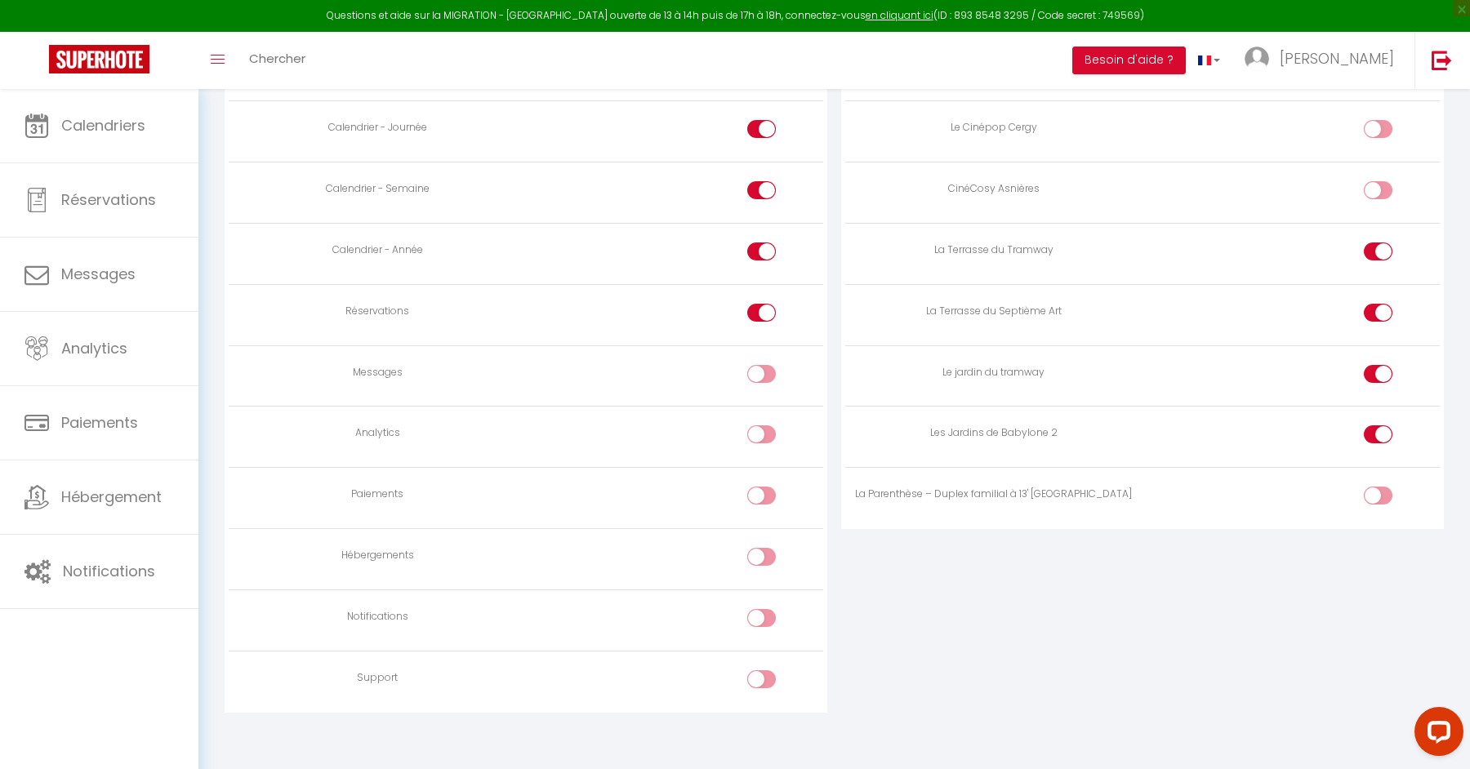
click at [1392, 493] on input "checkbox" at bounding box center [1391, 499] width 29 height 24
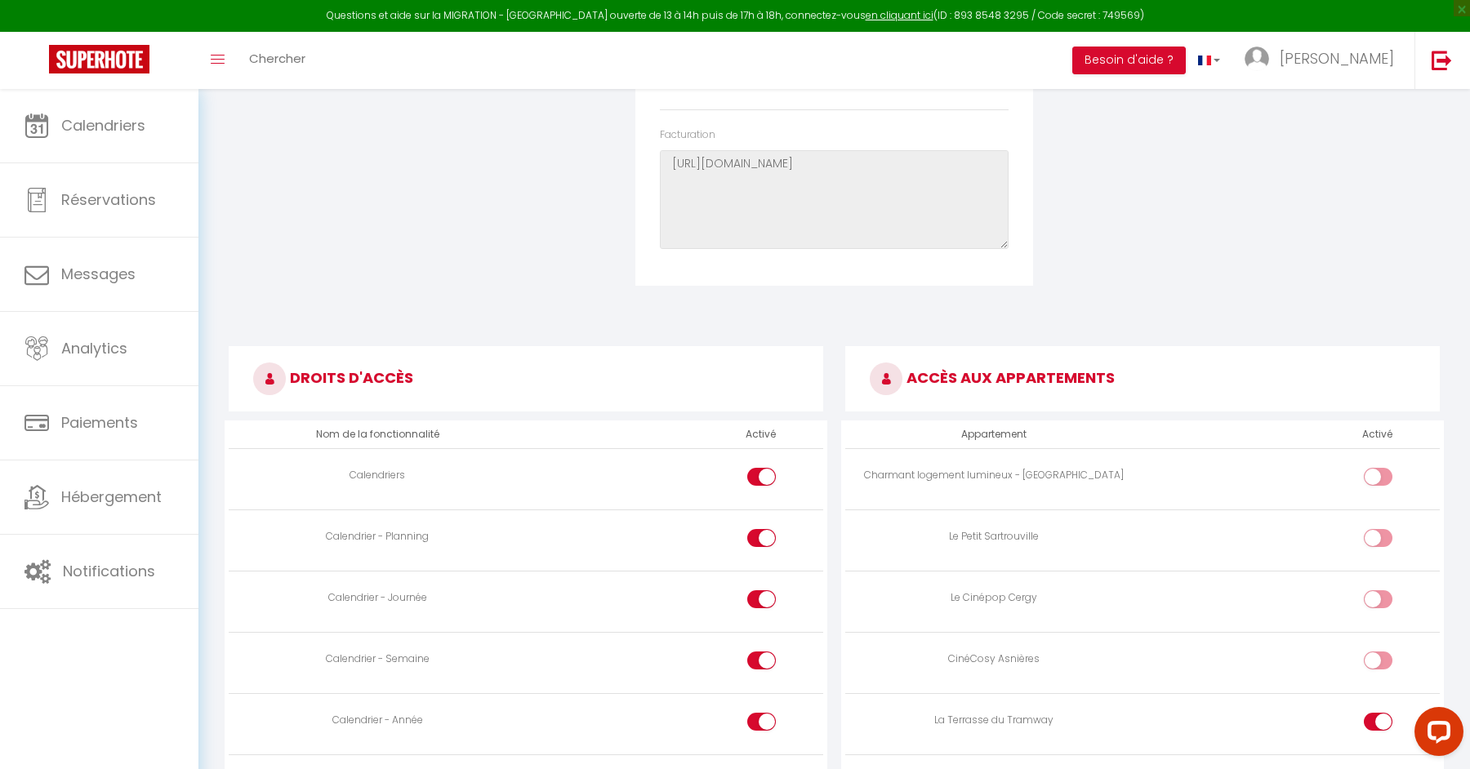
scroll to position [0, 0]
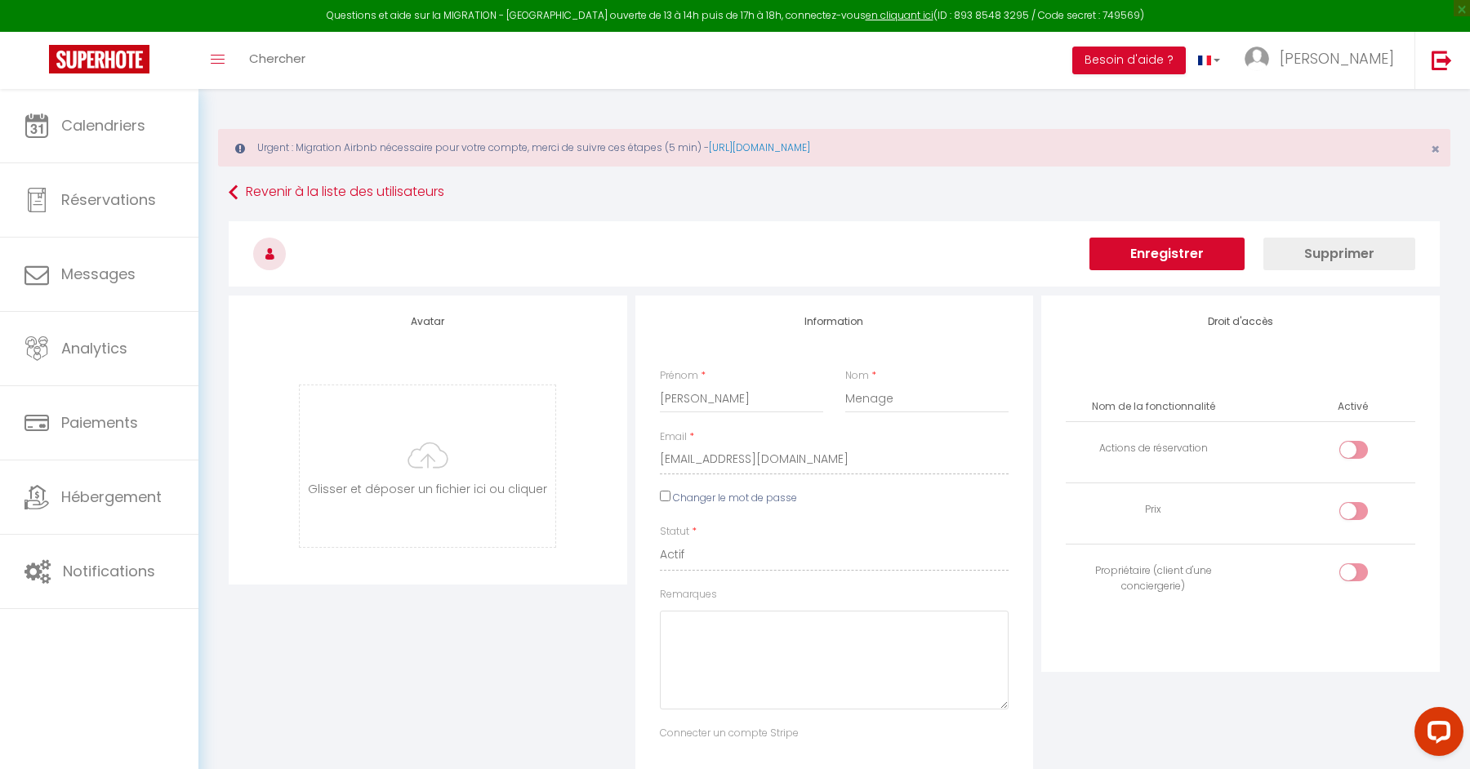
click at [1149, 260] on button "Enregistrer" at bounding box center [1166, 254] width 155 height 33
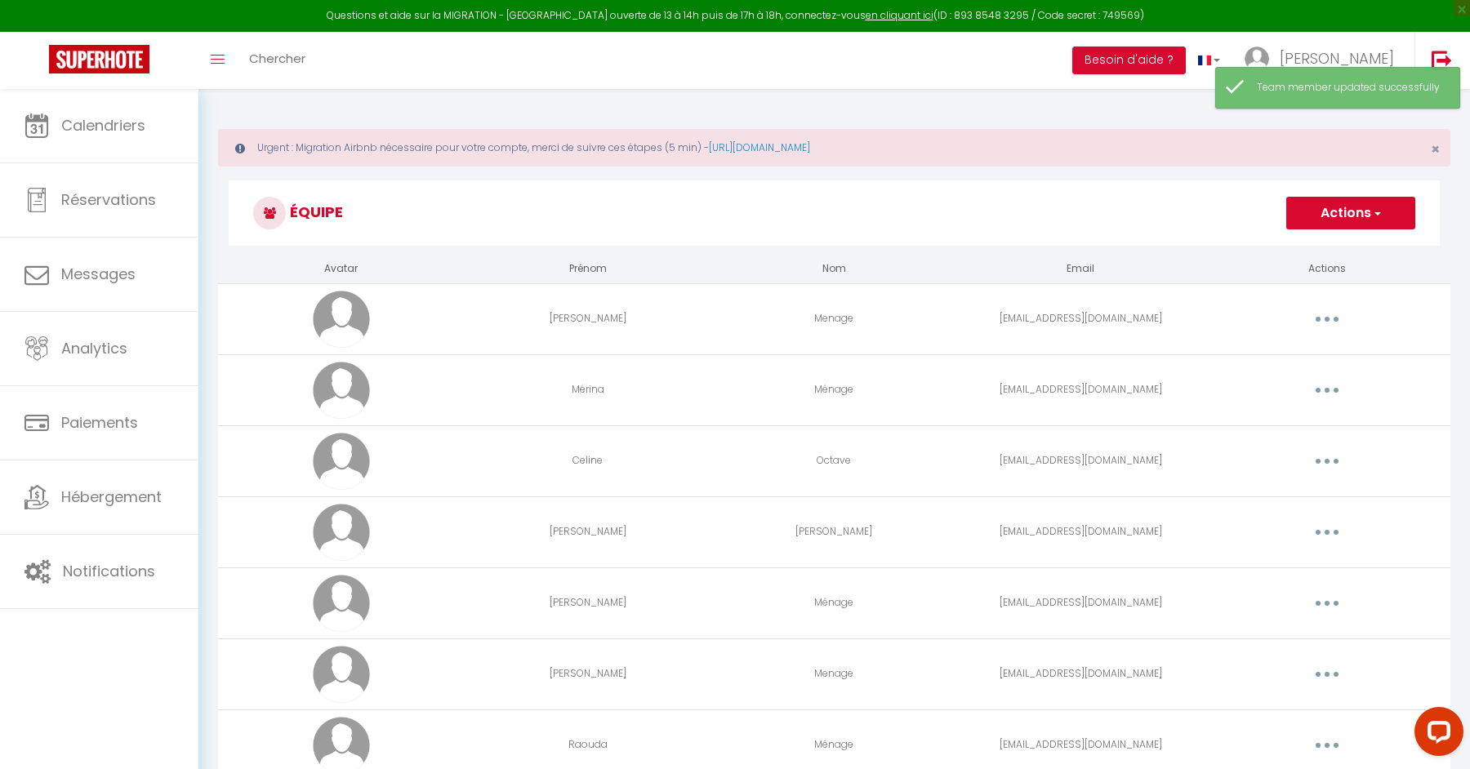
click at [1340, 386] on button "button" at bounding box center [1327, 390] width 46 height 26
click at [1280, 432] on link "Editer" at bounding box center [1284, 428] width 121 height 28
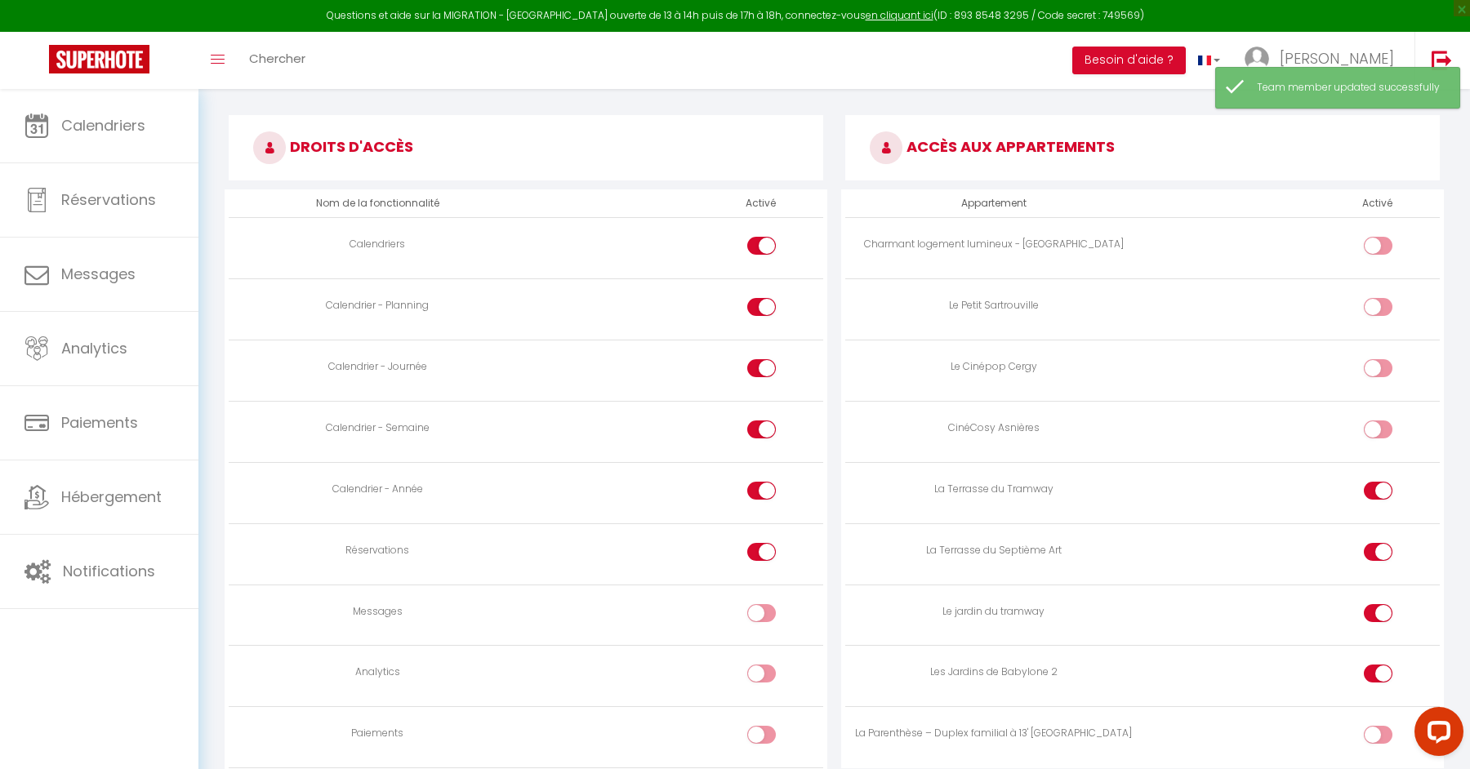
scroll to position [1132, 0]
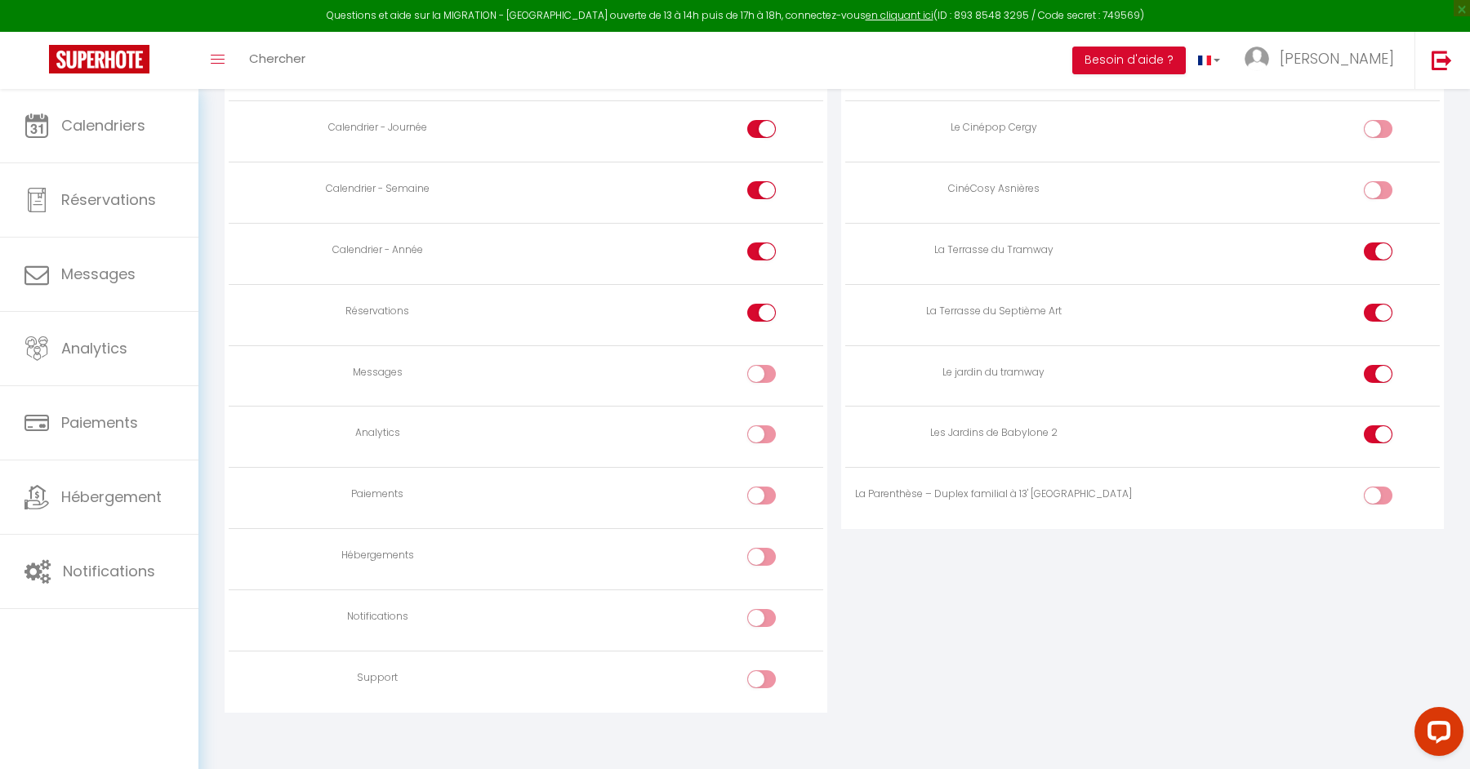
click at [1368, 487] on div at bounding box center [1377, 496] width 29 height 18
click at [1377, 487] on input "checkbox" at bounding box center [1391, 499] width 29 height 24
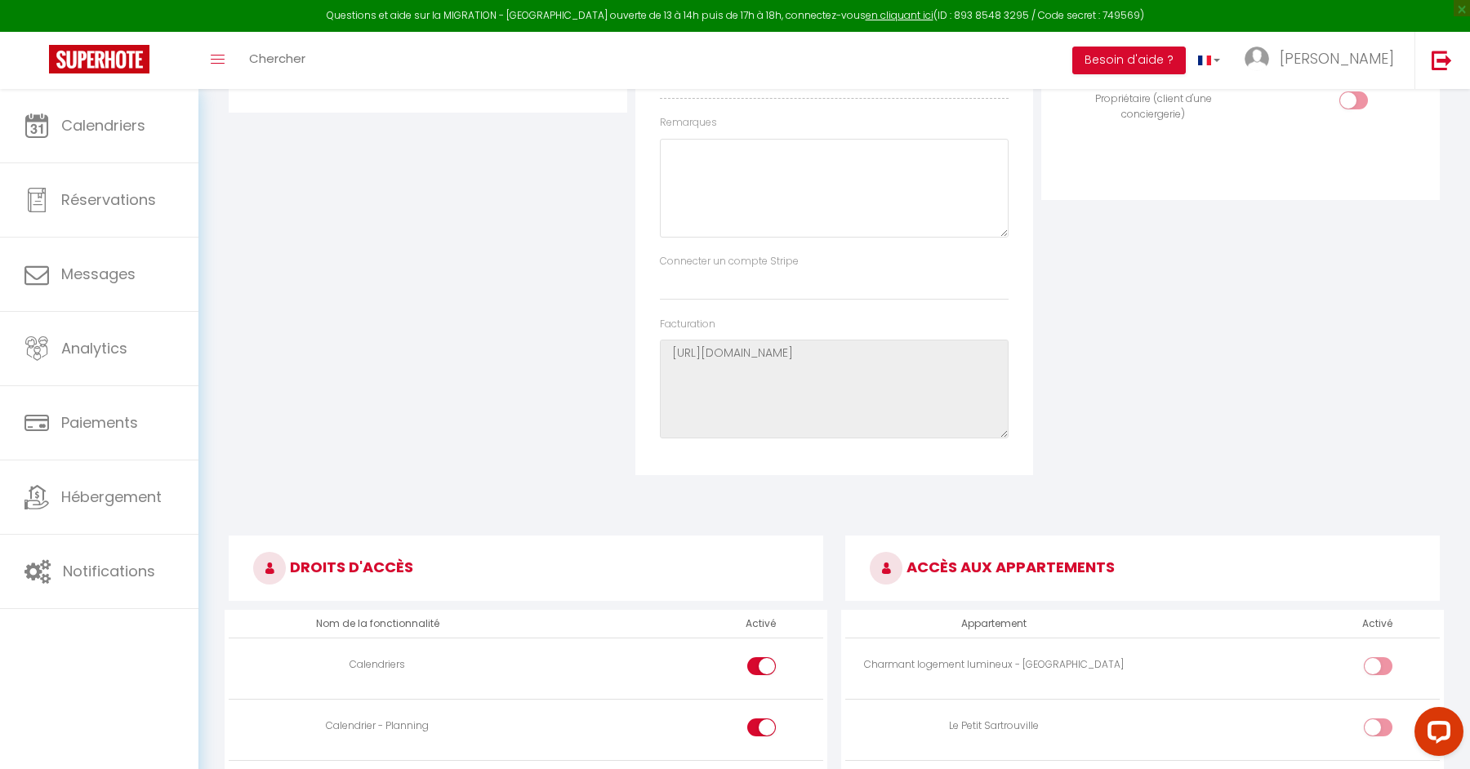
scroll to position [0, 0]
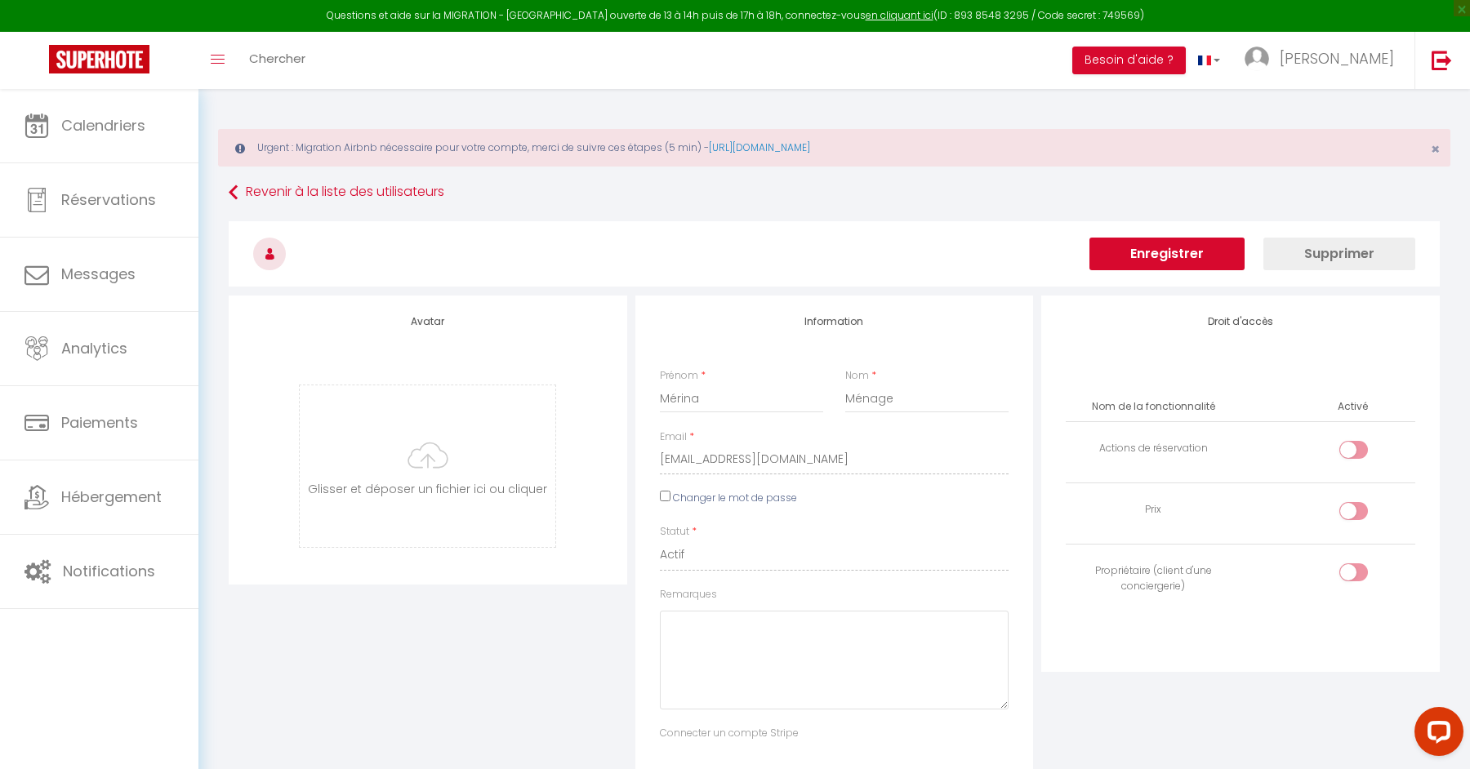
click at [1163, 241] on button "Enregistrer" at bounding box center [1166, 254] width 155 height 33
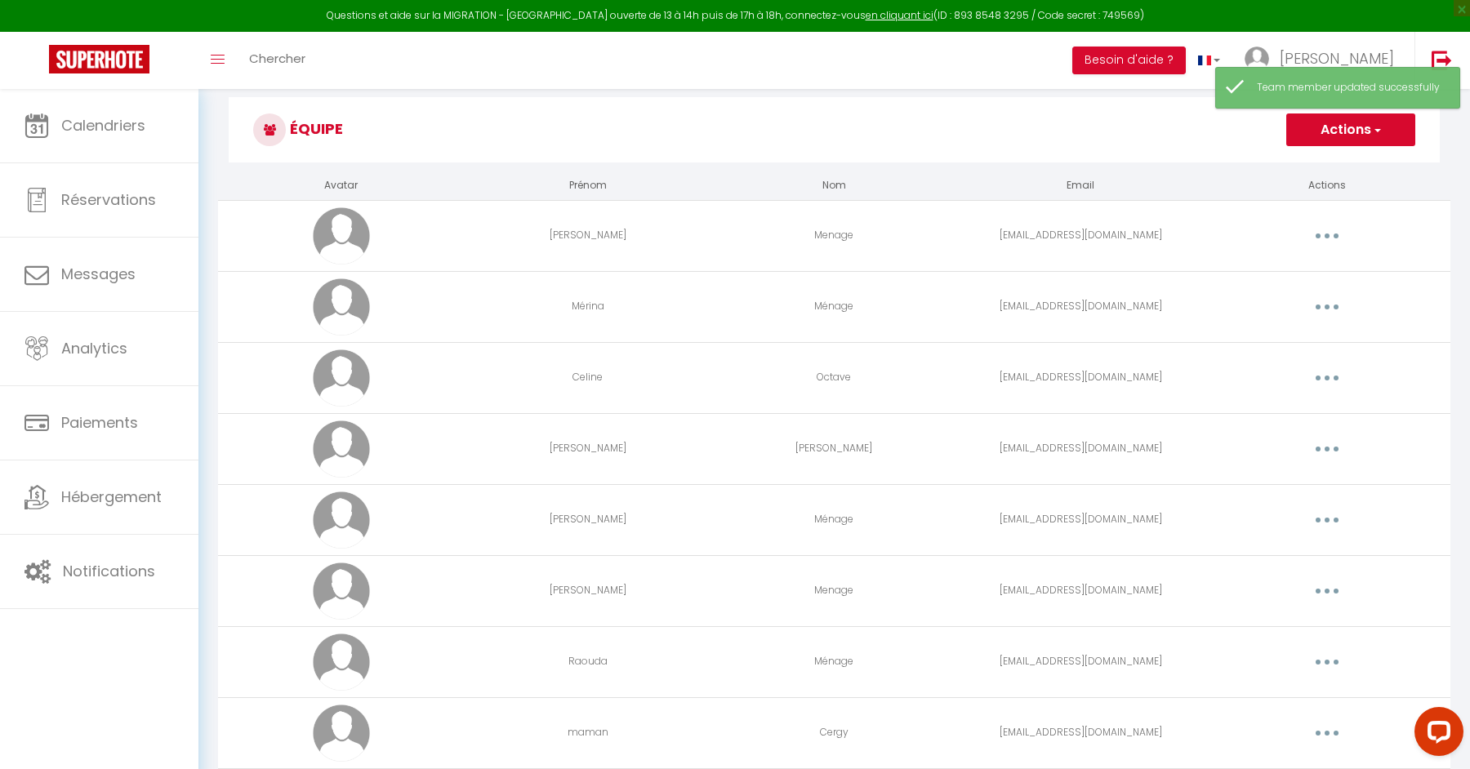
scroll to position [82, 0]
click at [1345, 522] on button "button" at bounding box center [1327, 522] width 46 height 26
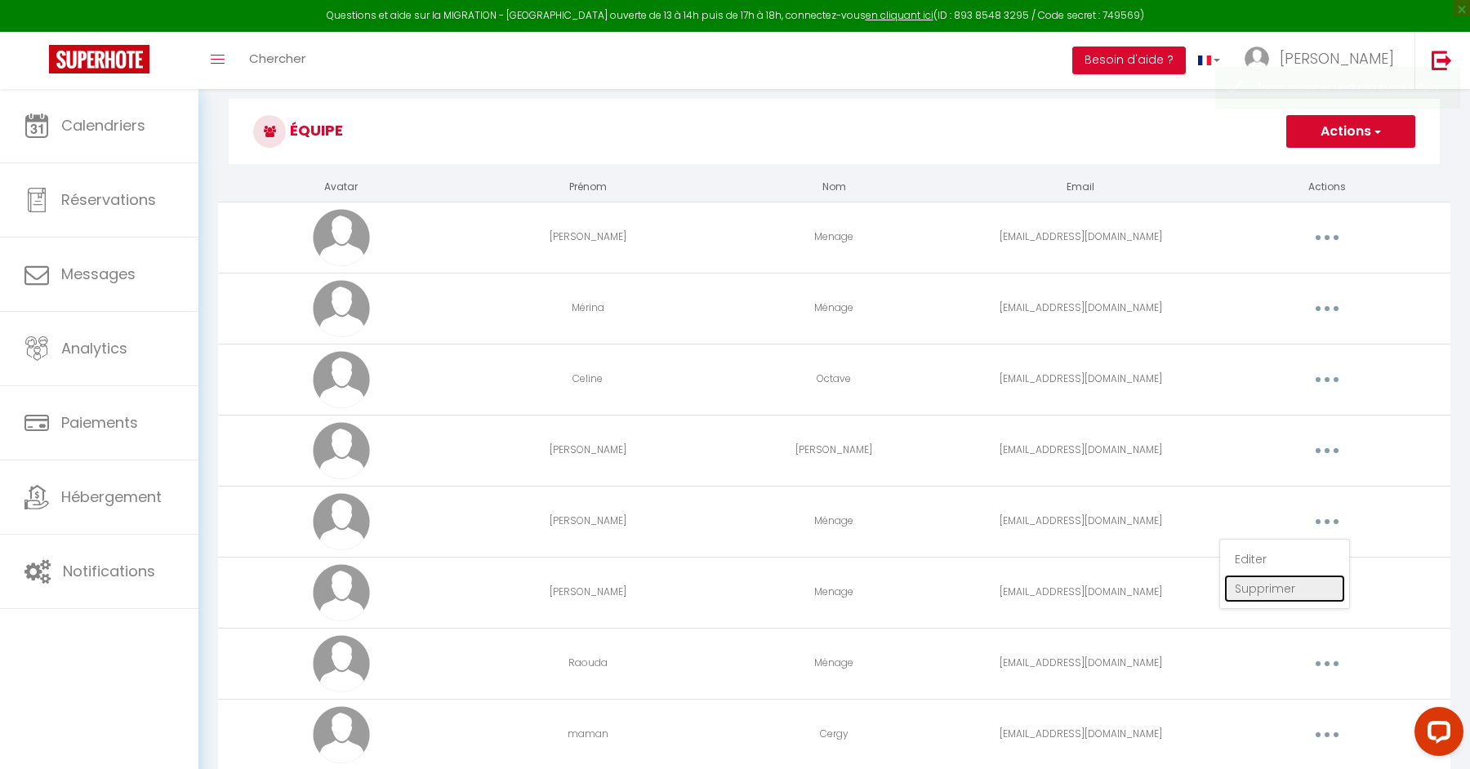
click at [1271, 582] on link "Supprimer" at bounding box center [1284, 589] width 121 height 28
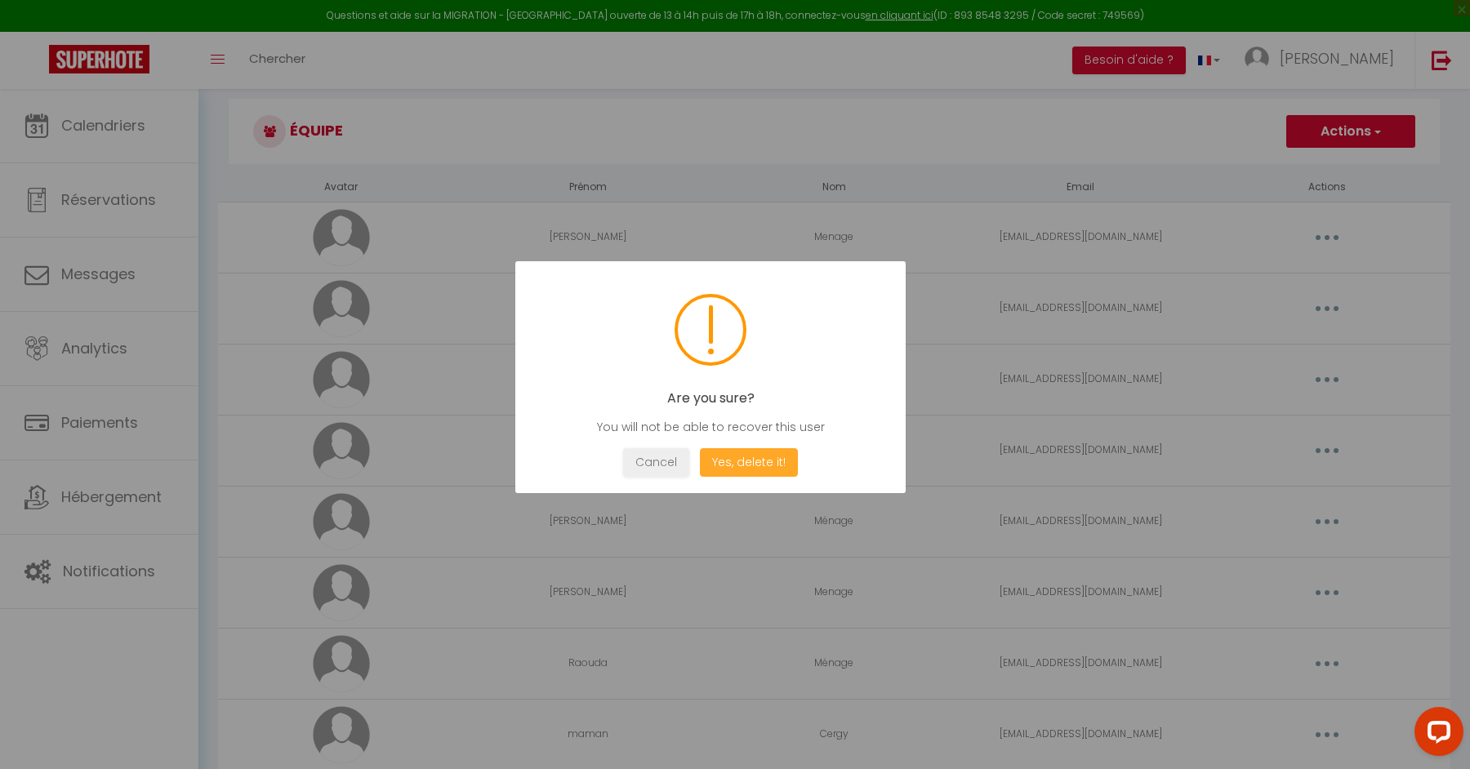
click at [760, 457] on button "Yes, delete it!" at bounding box center [749, 462] width 98 height 29
click at [1343, 591] on div at bounding box center [735, 384] width 1470 height 769
click at [697, 461] on button "OK" at bounding box center [710, 462] width 41 height 29
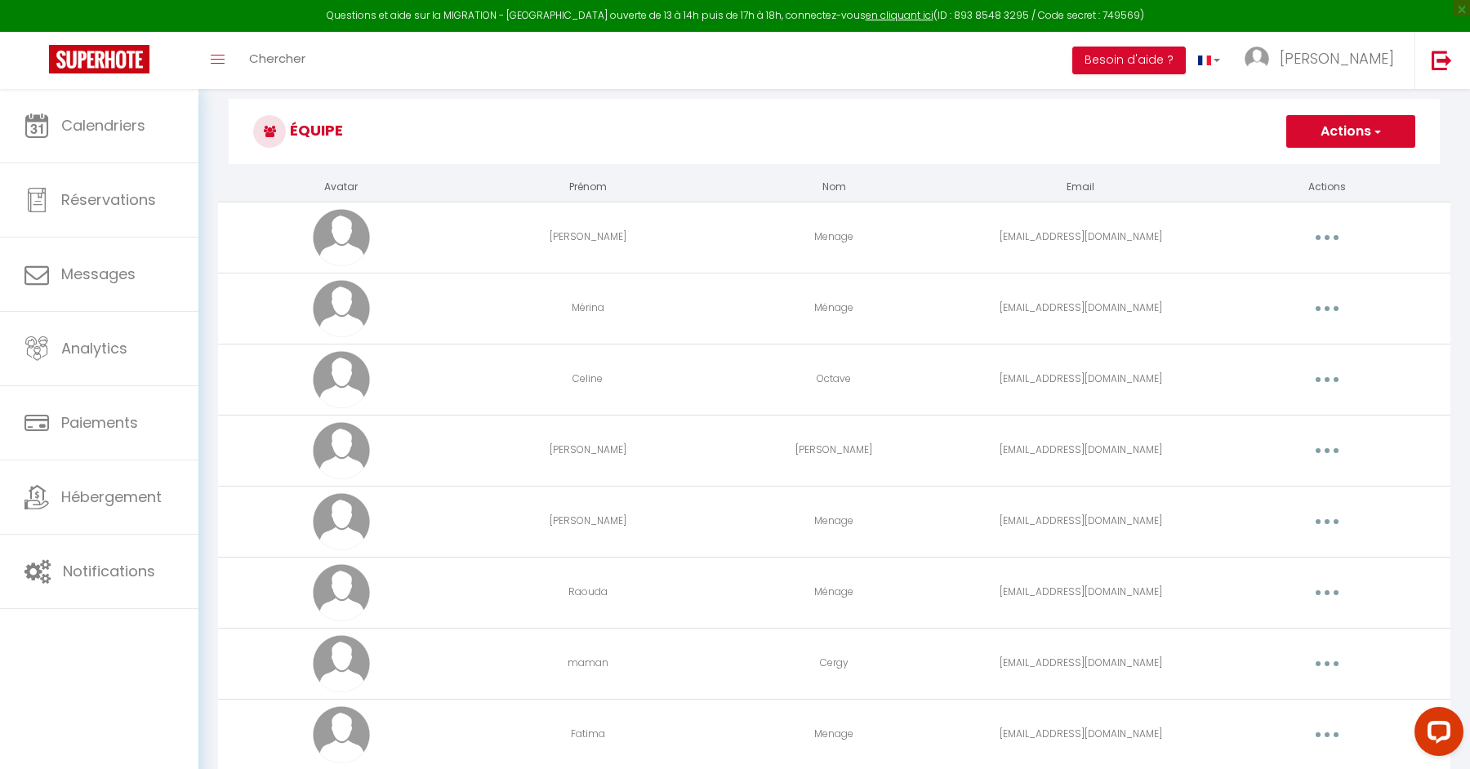
click at [1308, 592] on button "button" at bounding box center [1327, 593] width 46 height 26
click at [1261, 656] on link "Supprimer" at bounding box center [1284, 660] width 121 height 28
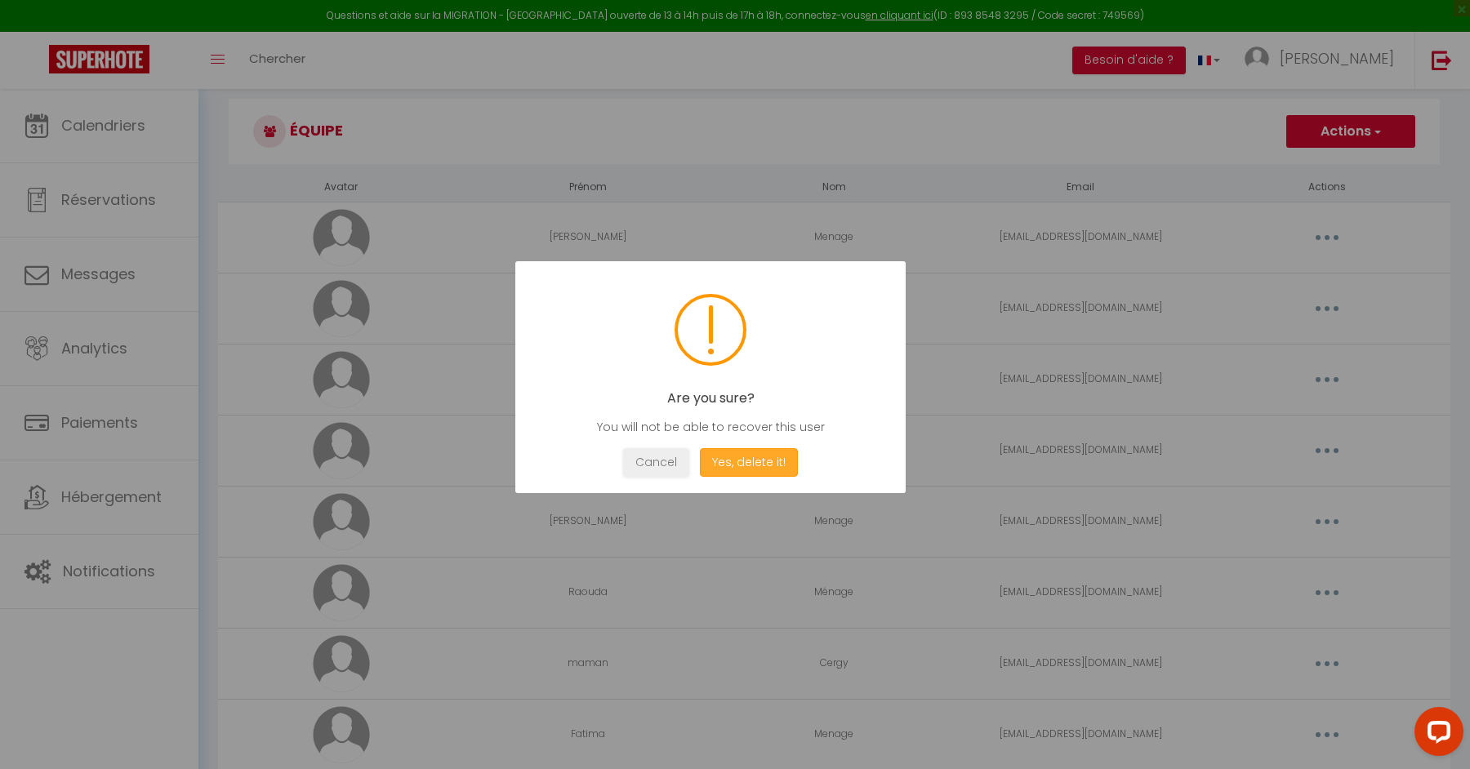
click at [744, 455] on button "Yes, delete it!" at bounding box center [749, 462] width 98 height 29
click at [712, 465] on button "OK" at bounding box center [710, 462] width 41 height 29
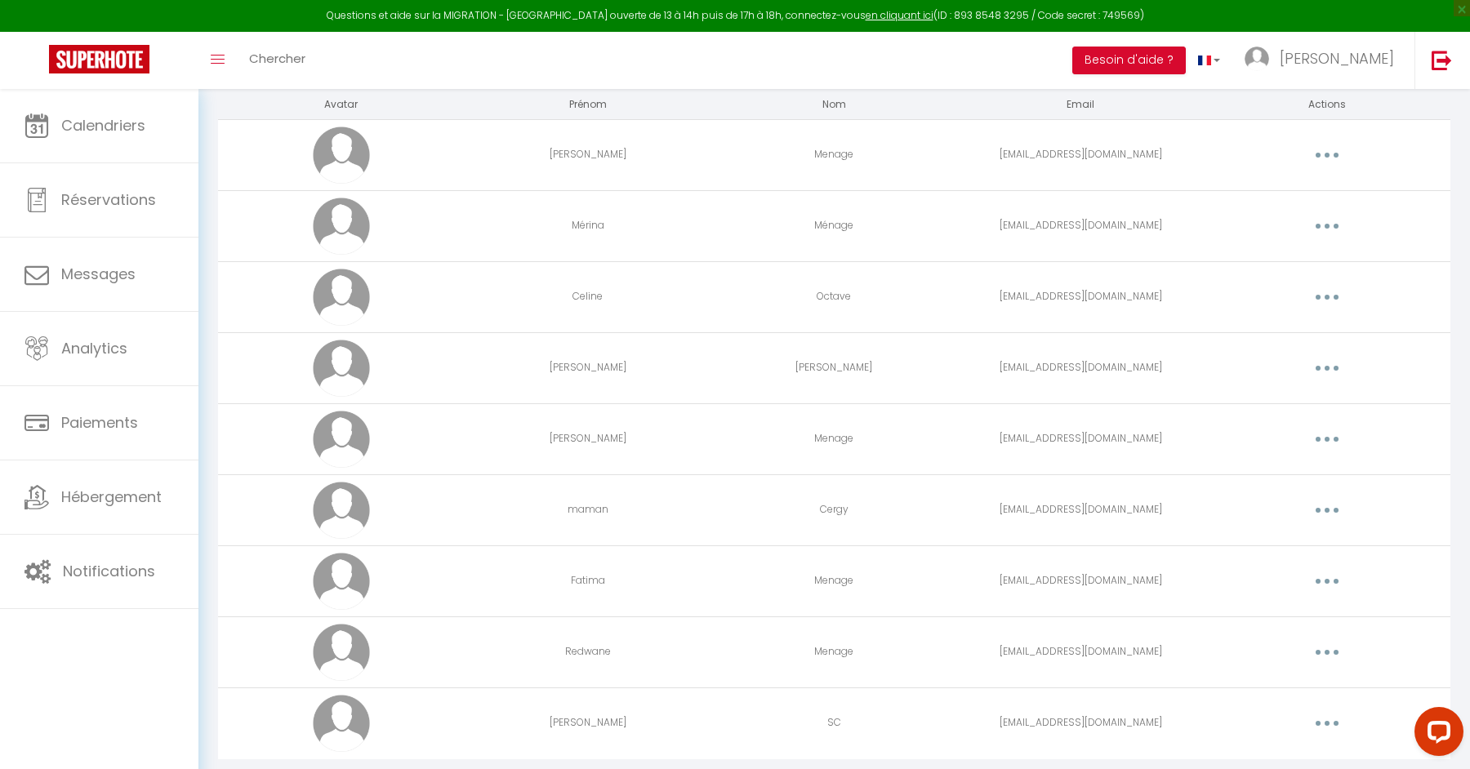
scroll to position [202, 0]
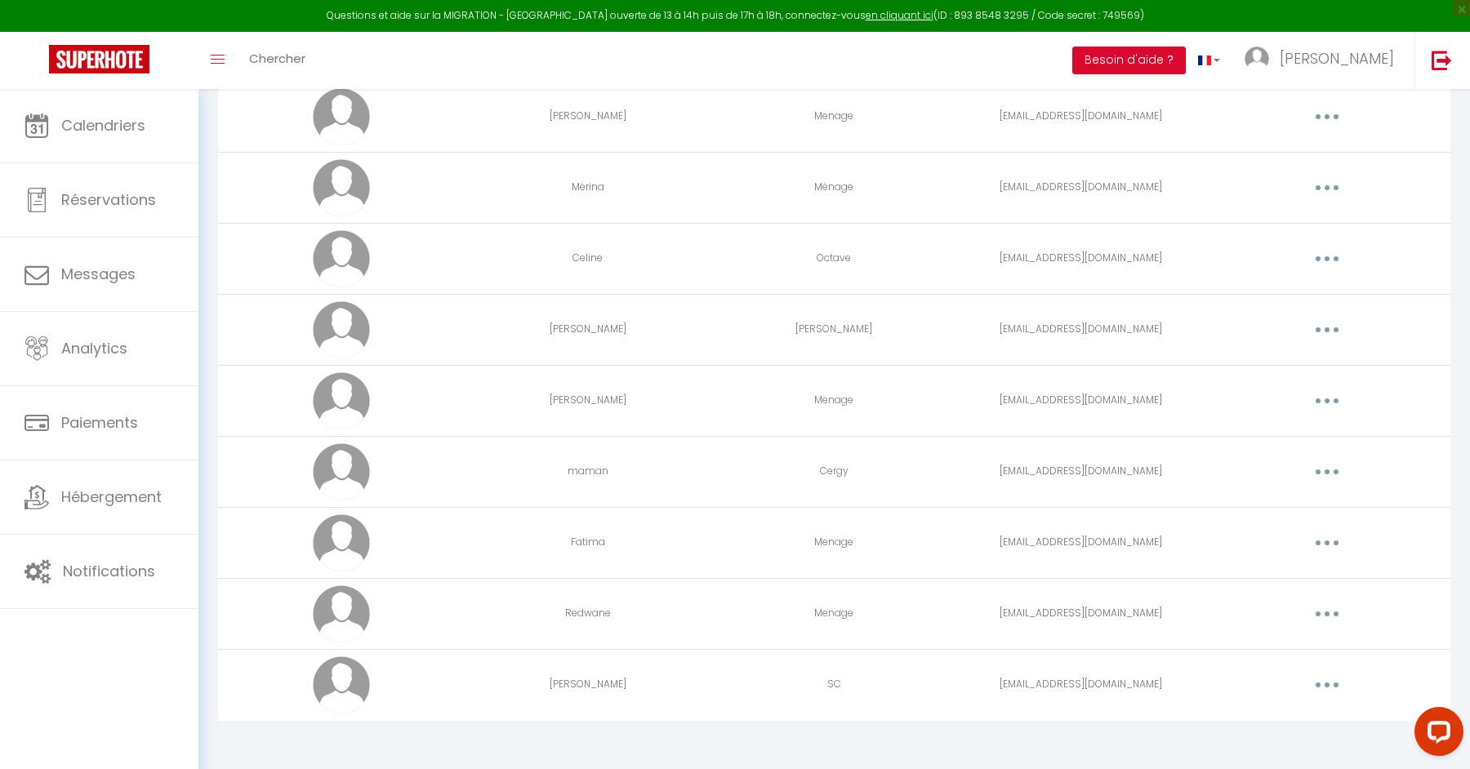
click at [1320, 686] on button "button" at bounding box center [1327, 685] width 46 height 26
click at [1258, 746] on link "Supprimer" at bounding box center [1284, 752] width 121 height 28
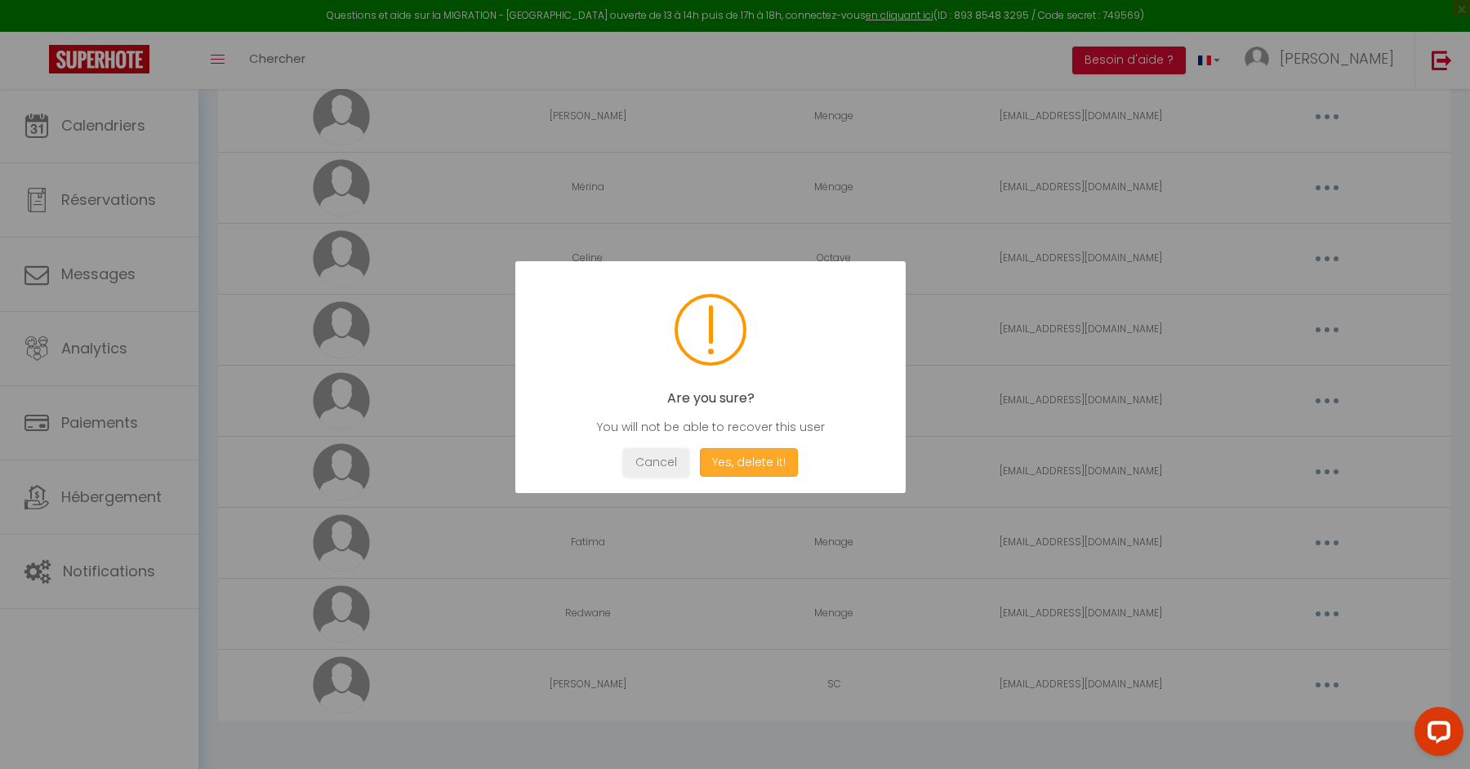
click at [765, 463] on button "Yes, delete it!" at bounding box center [749, 462] width 98 height 29
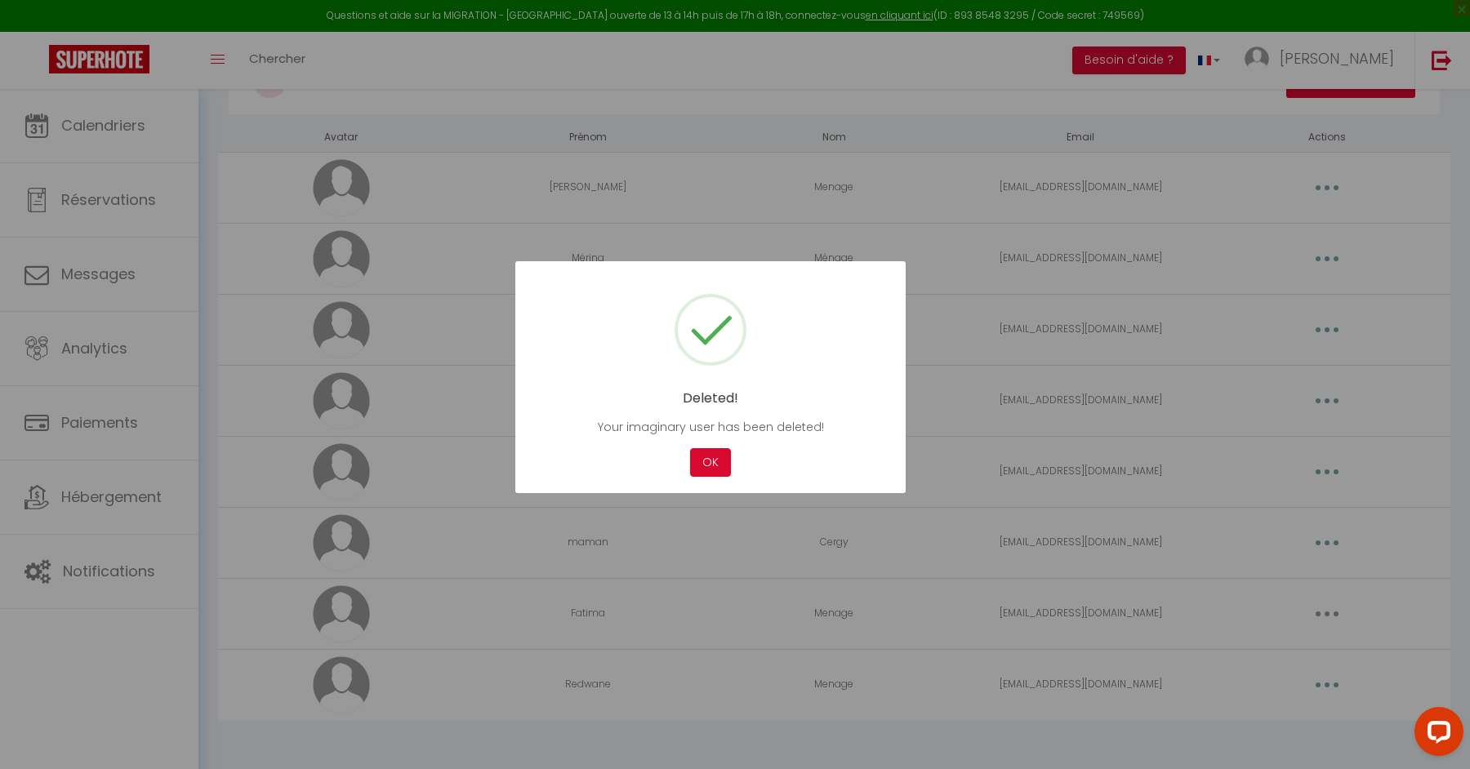
click at [686, 465] on div "Cancel OK" at bounding box center [710, 462] width 341 height 29
click at [712, 460] on button "OK" at bounding box center [710, 462] width 41 height 29
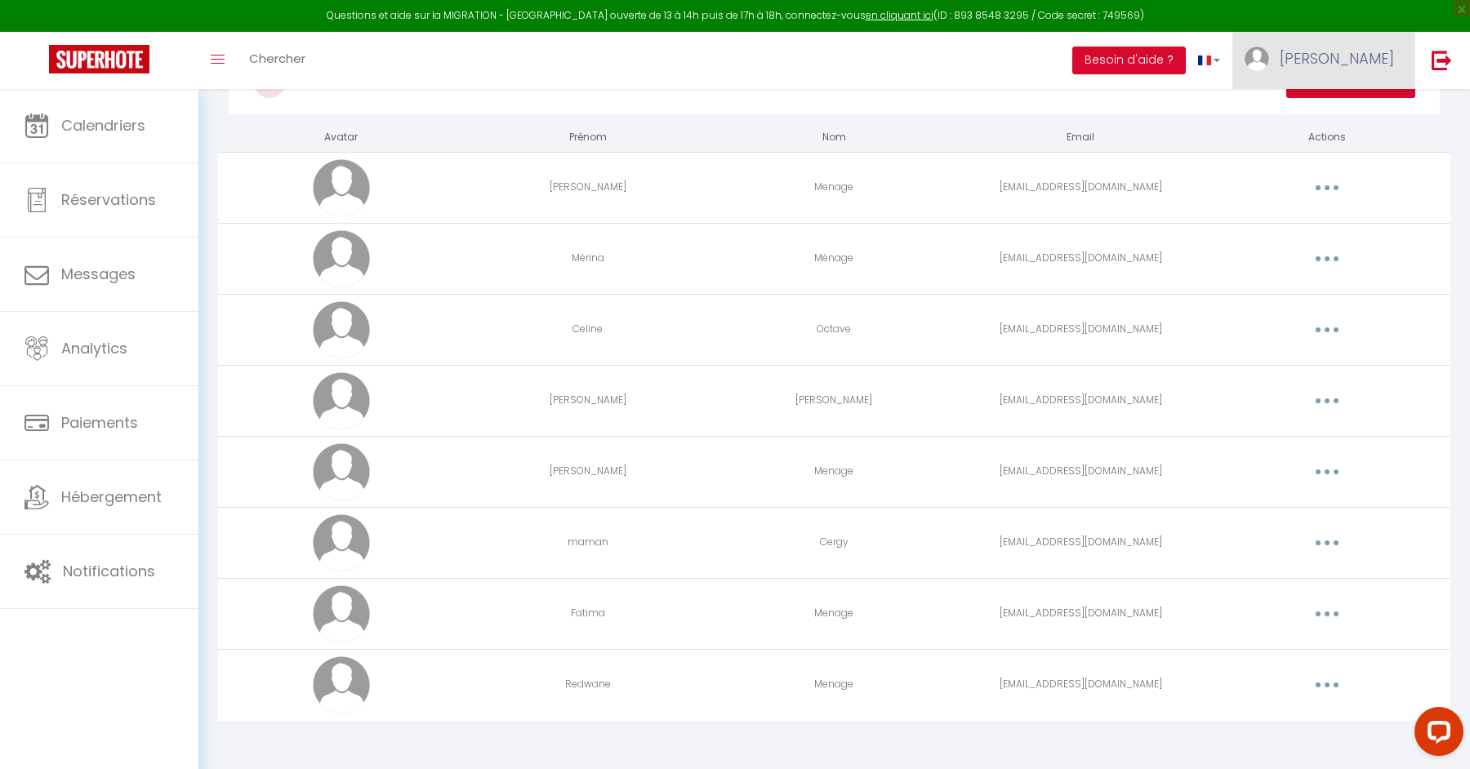
click at [1380, 38] on link "[PERSON_NAME]" at bounding box center [1323, 60] width 182 height 57
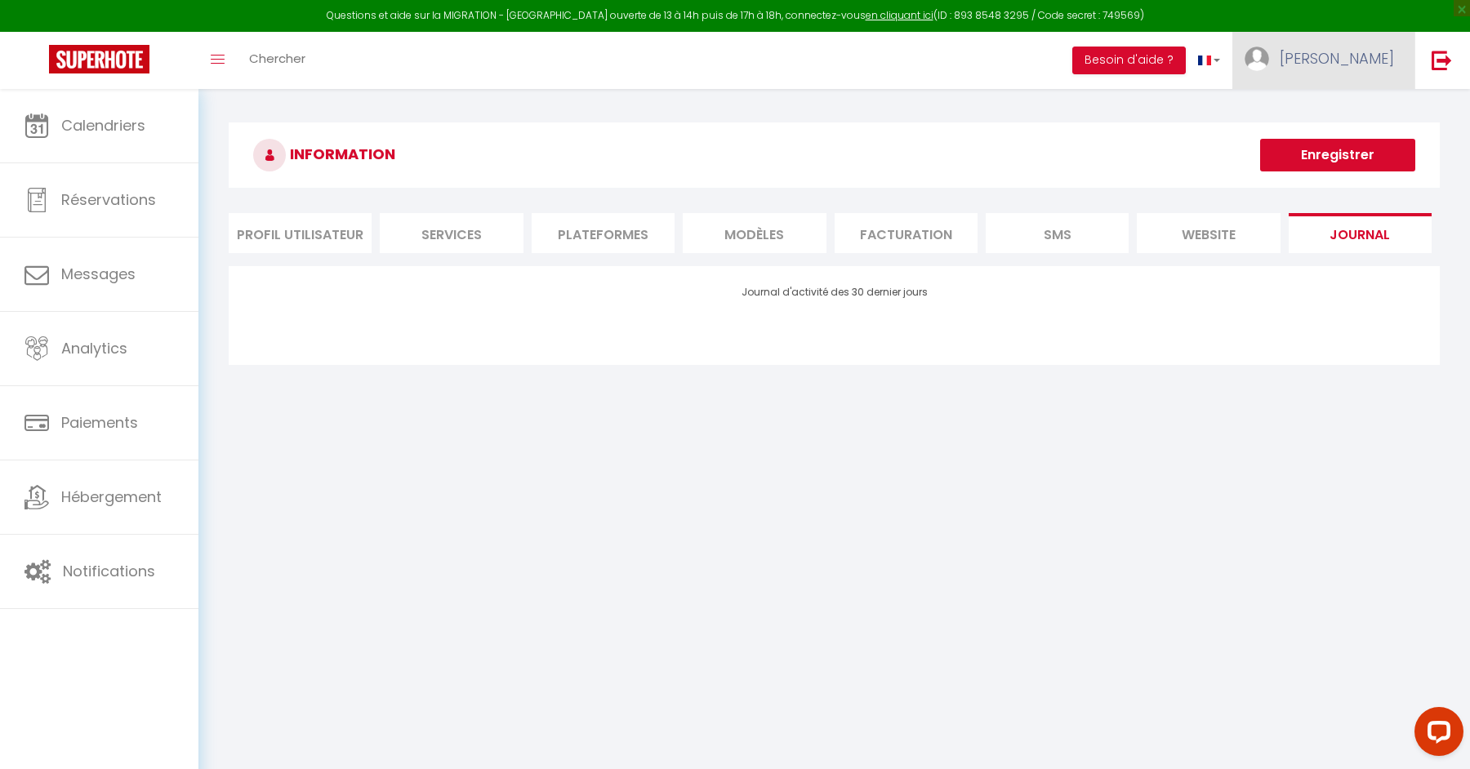
click at [1354, 53] on link "[PERSON_NAME]" at bounding box center [1323, 60] width 182 height 57
click at [1318, 103] on link "Paramètres" at bounding box center [1348, 114] width 121 height 28
click at [1316, 109] on link "Paramètres" at bounding box center [1348, 114] width 121 height 28
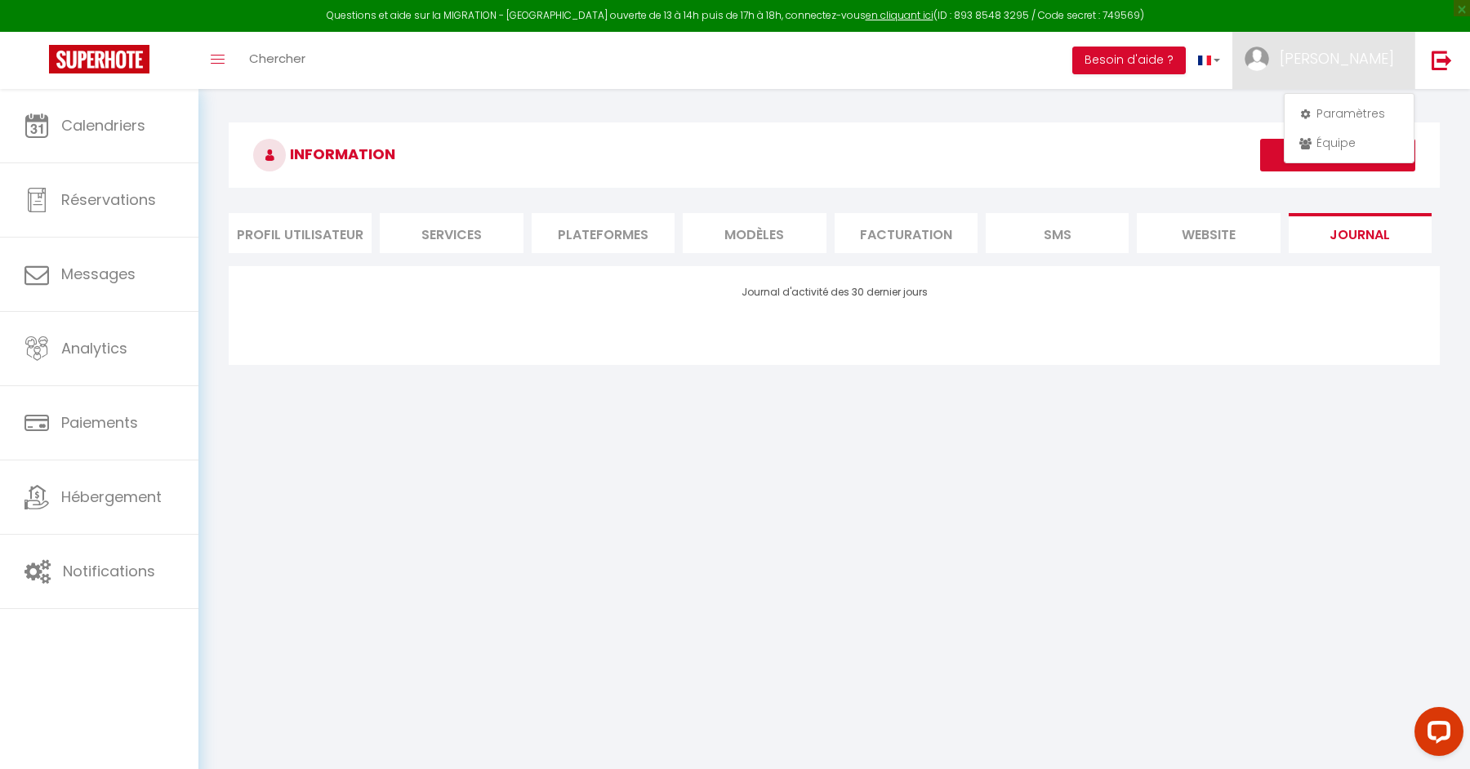
click at [872, 235] on li "Facturation" at bounding box center [905, 233] width 143 height 40
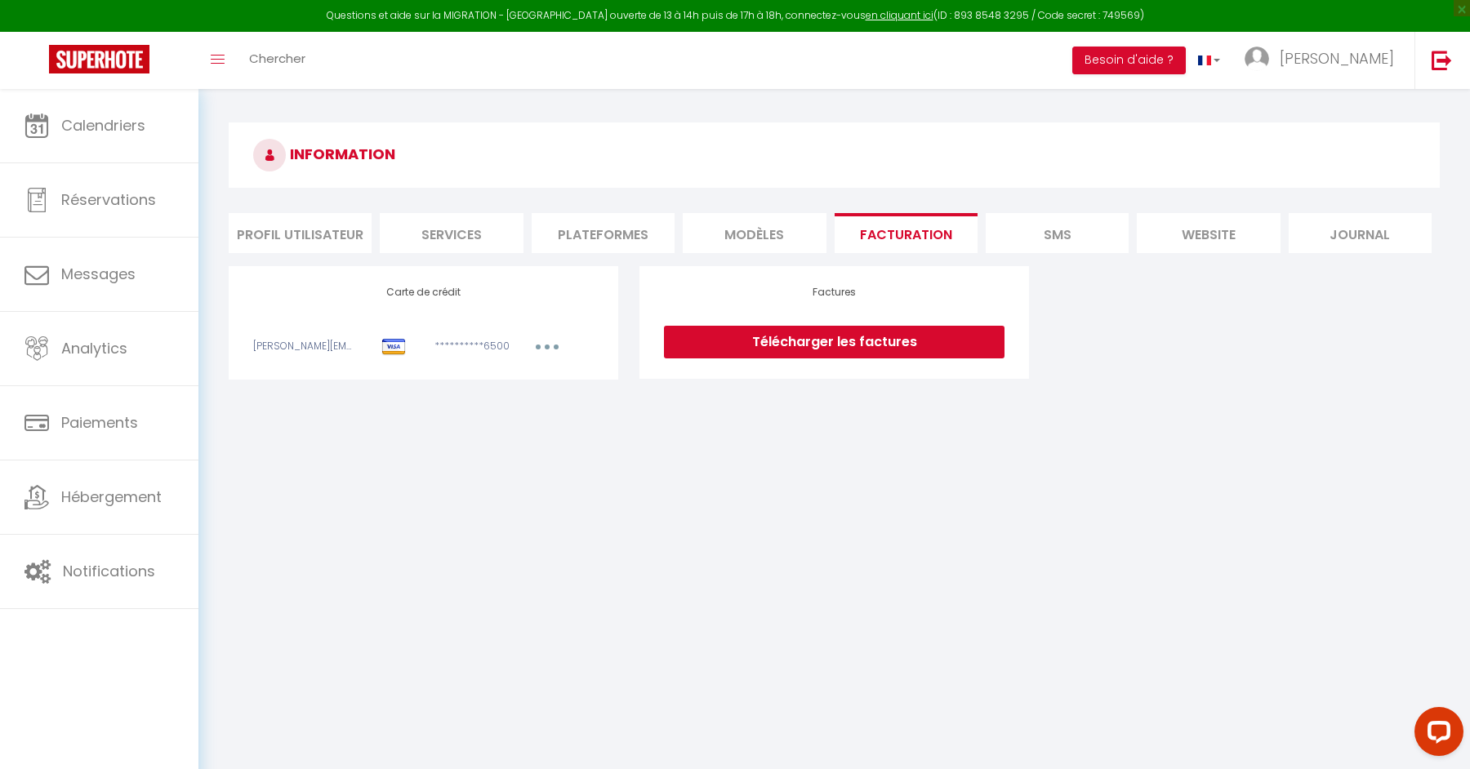
click at [687, 246] on li "MODÈLES" at bounding box center [754, 233] width 143 height 40
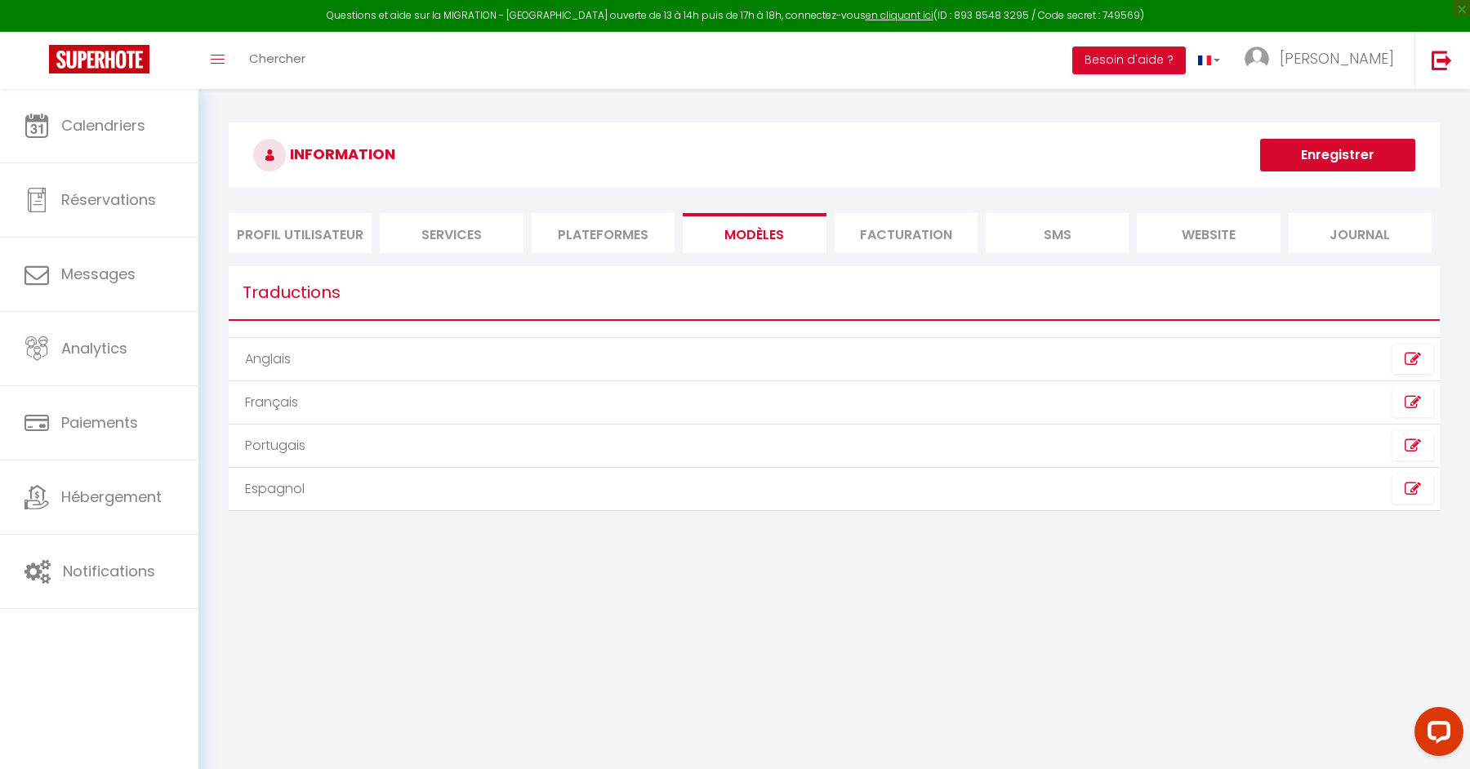
click at [595, 236] on li "Plateformes" at bounding box center [603, 233] width 143 height 40
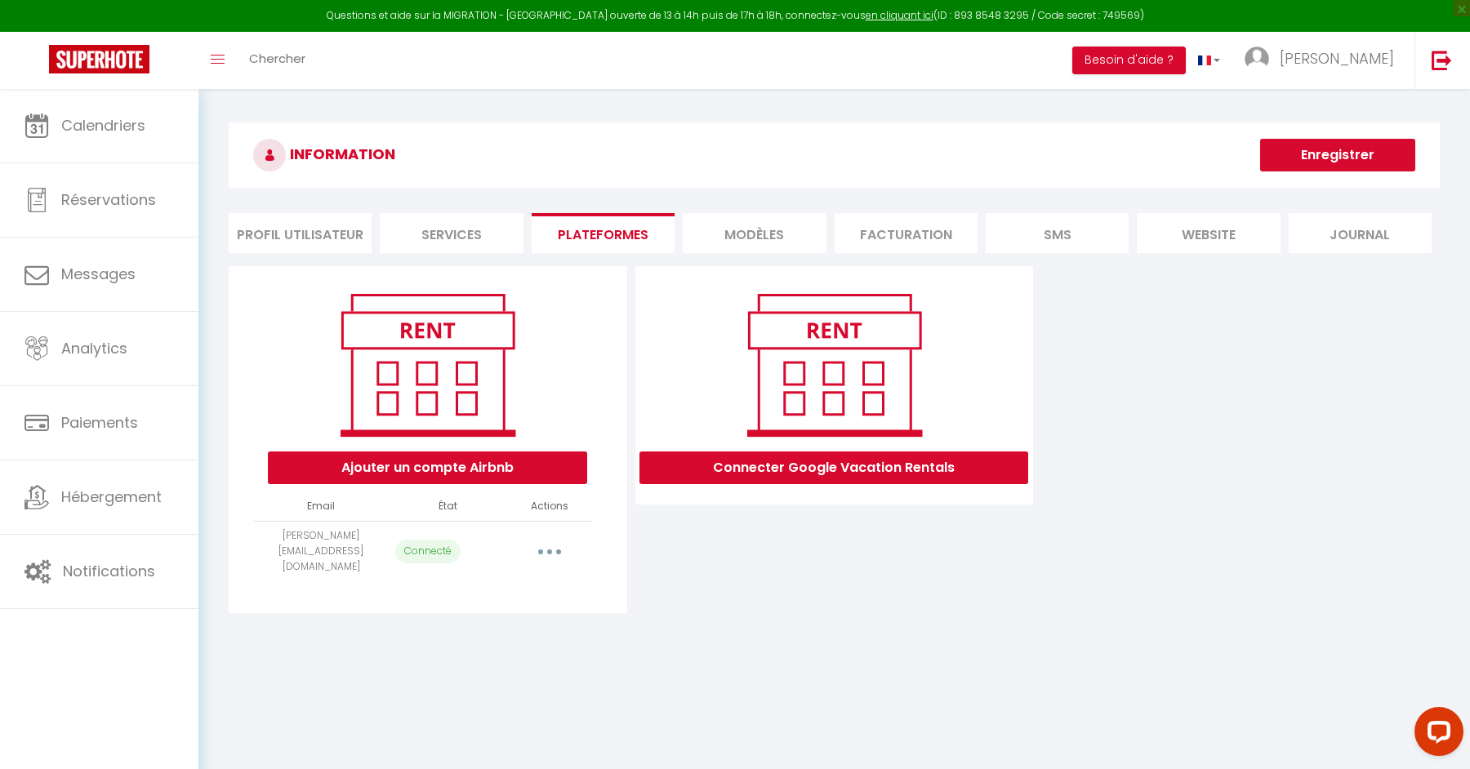
click at [451, 231] on li "Services" at bounding box center [451, 233] width 143 height 40
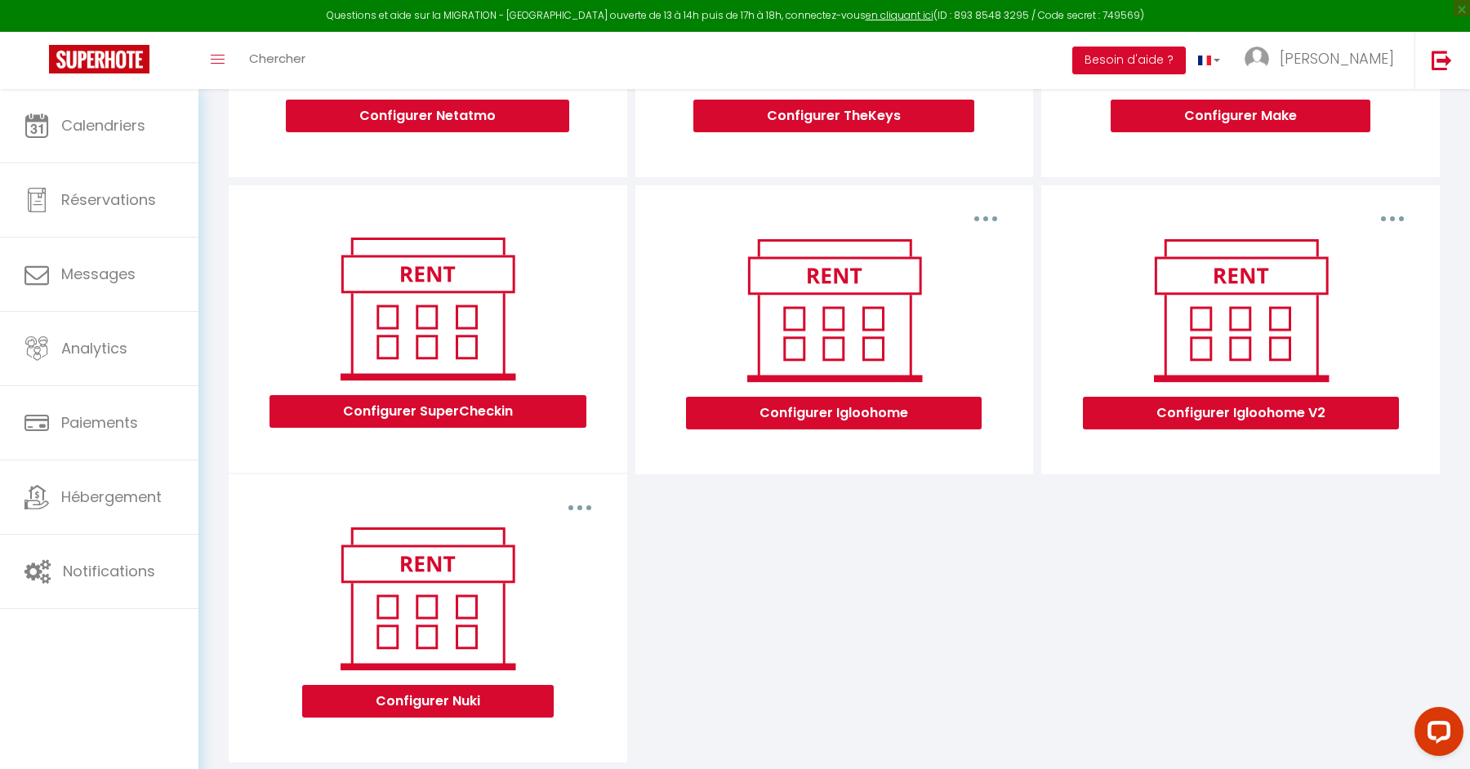
scroll to position [385, 0]
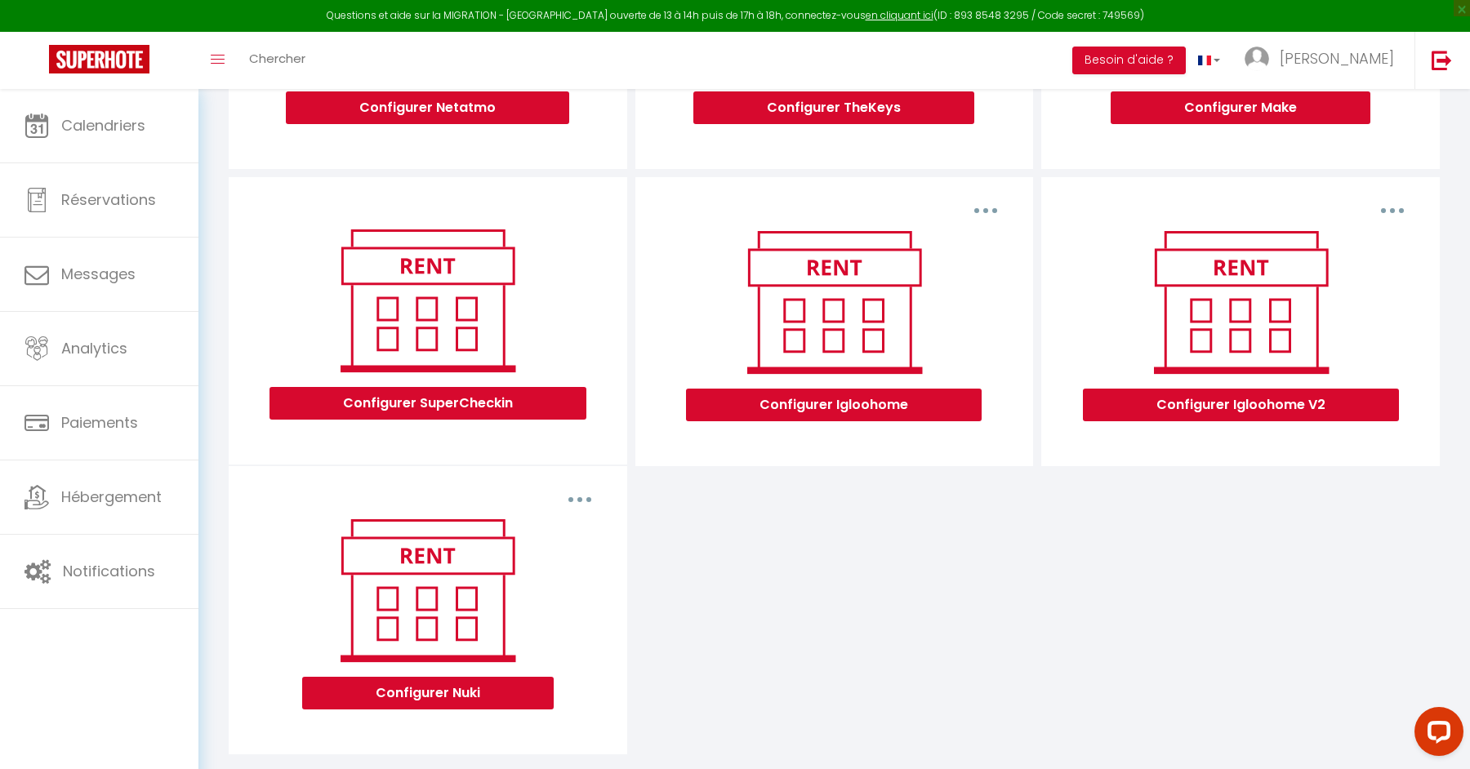
click at [1382, 207] on button "button" at bounding box center [1392, 211] width 46 height 26
click at [1312, 415] on button "Configurer Igloohome V2" at bounding box center [1241, 405] width 316 height 33
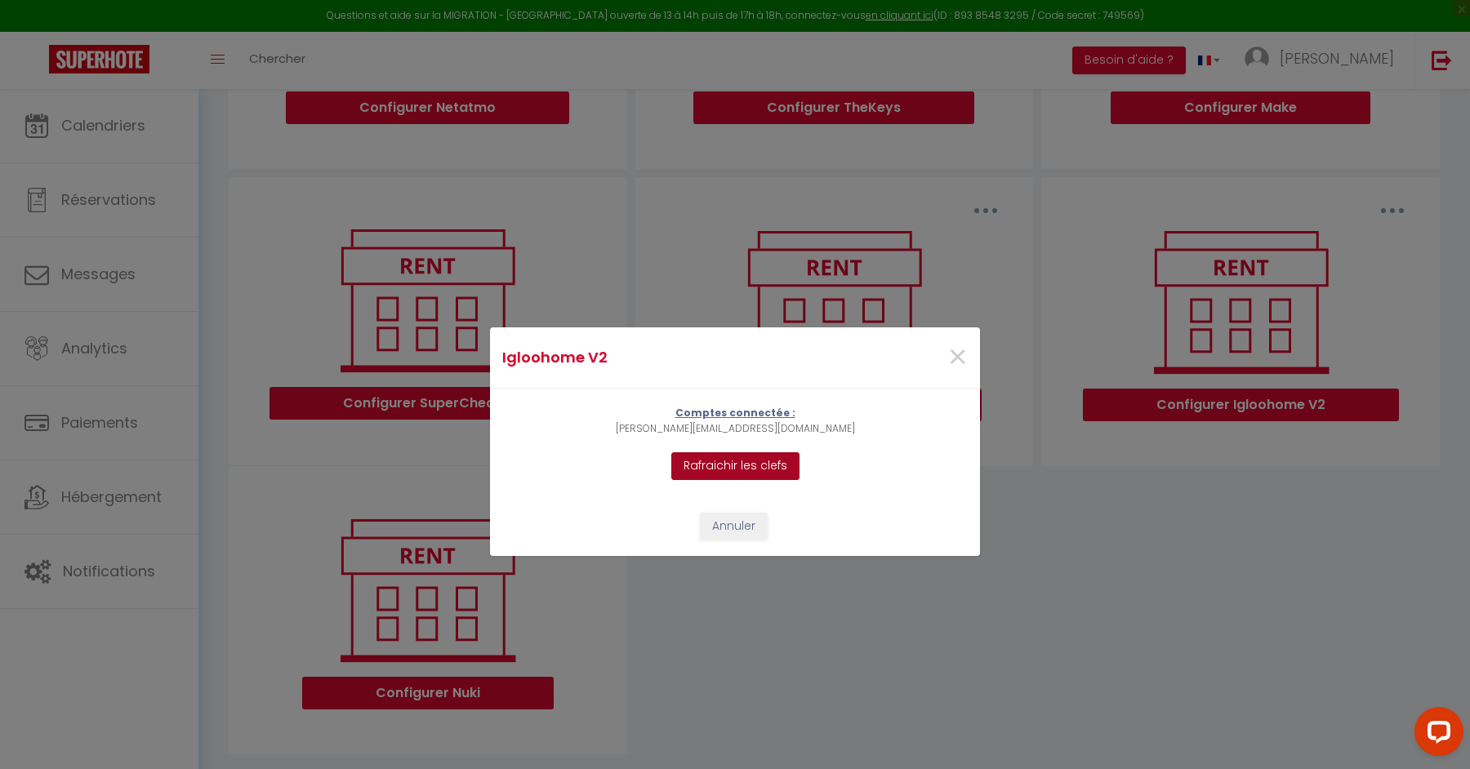
click at [758, 465] on button "Rafraichir les clefs" at bounding box center [735, 466] width 128 height 28
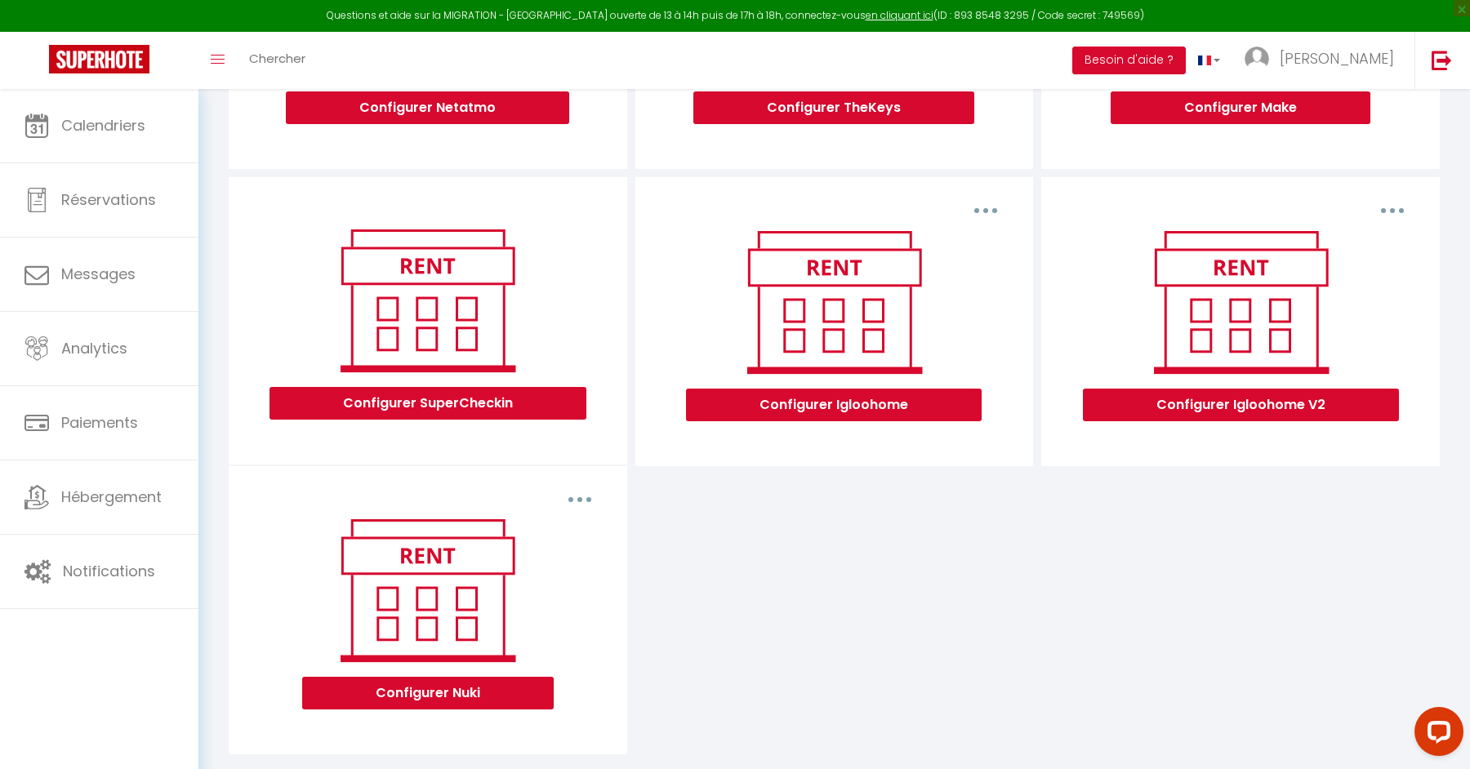
scroll to position [0, 0]
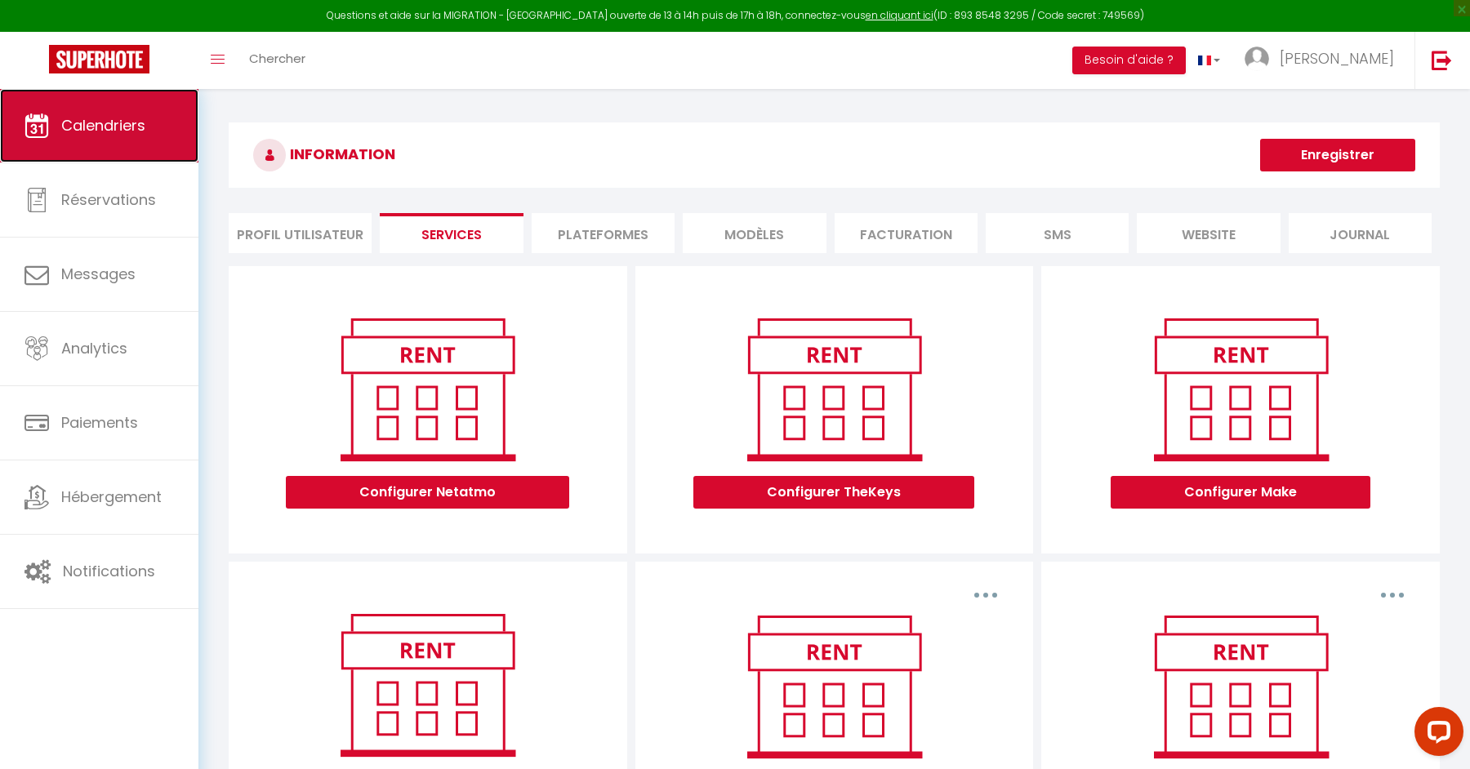
click at [80, 132] on span "Calendriers" at bounding box center [103, 125] width 84 height 20
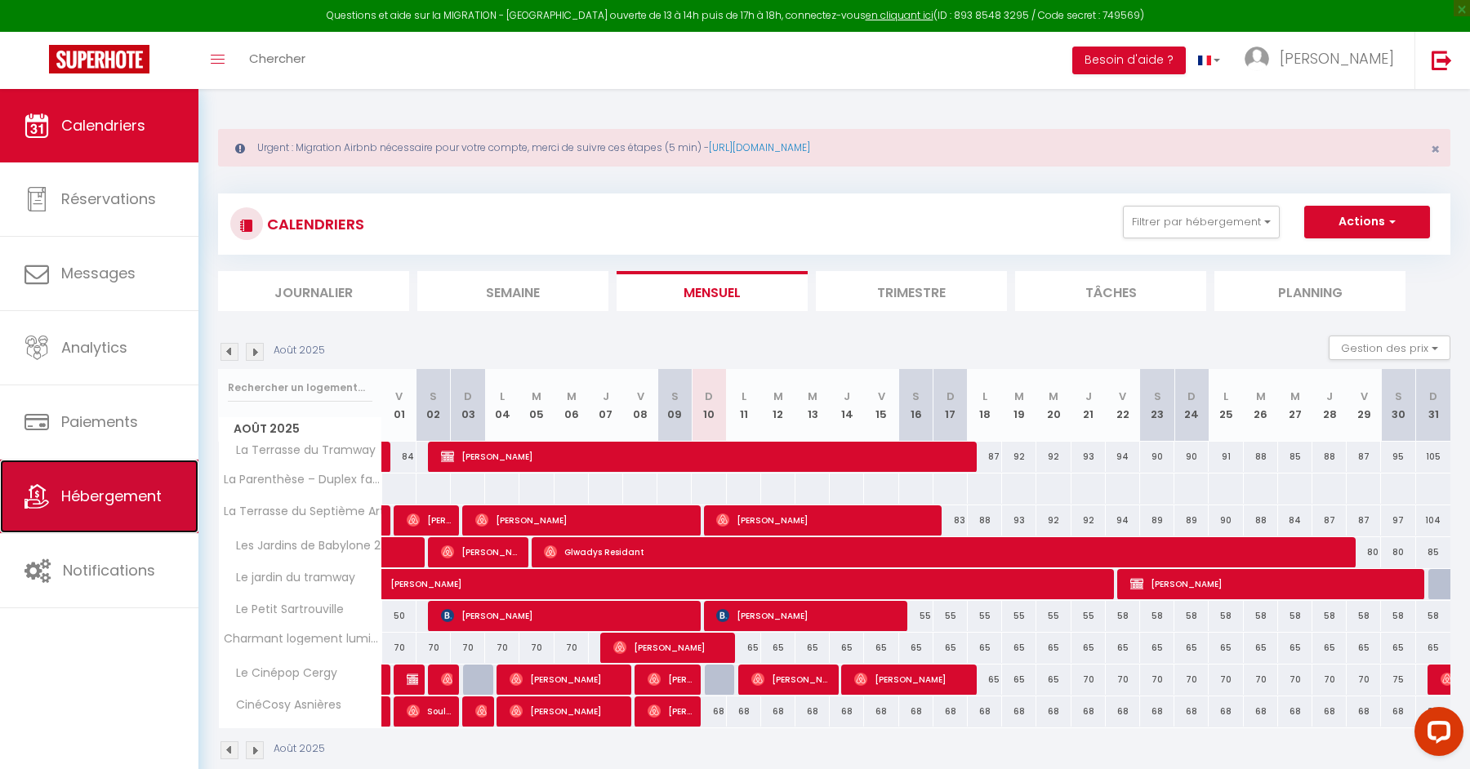
click at [157, 519] on link "Hébergement" at bounding box center [99, 496] width 198 height 73
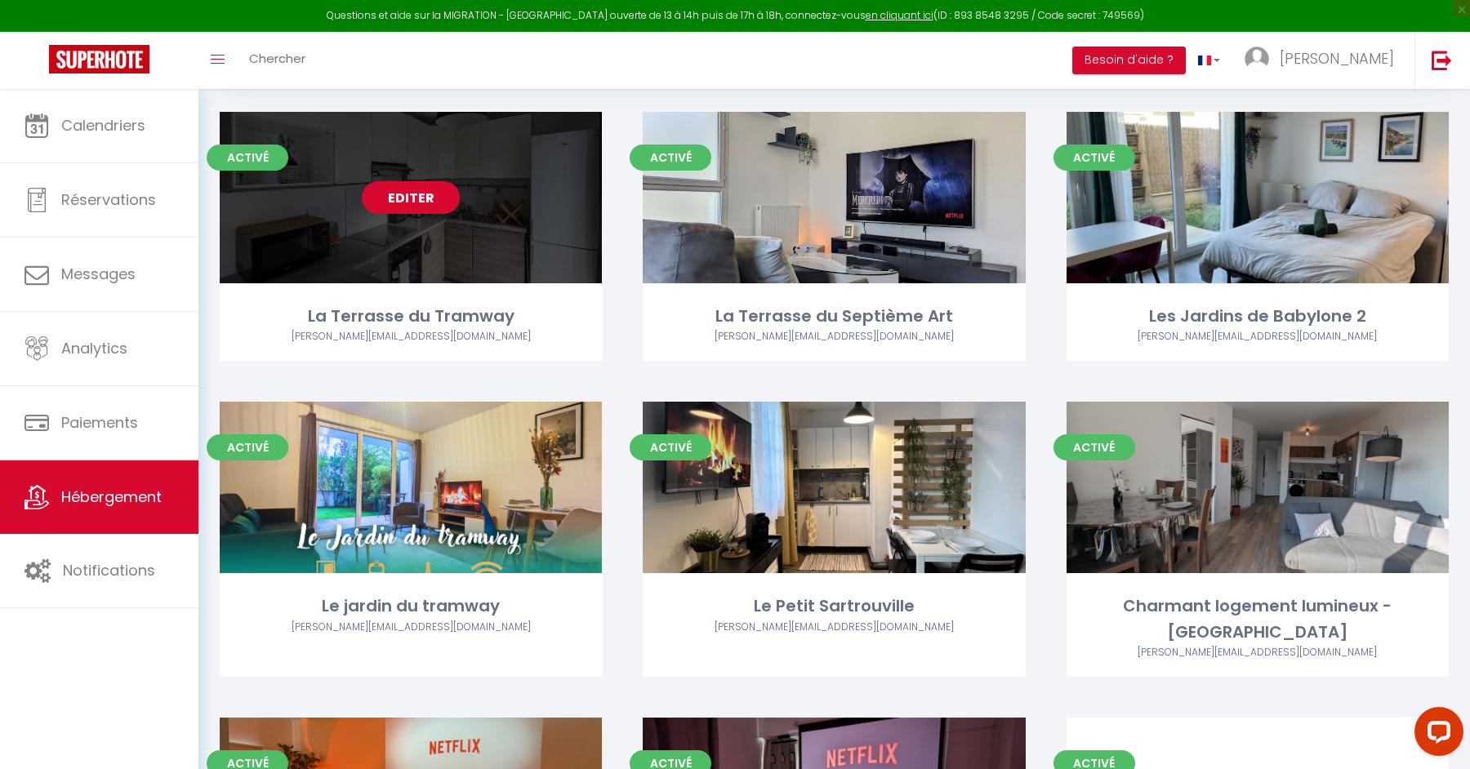
scroll to position [409, 0]
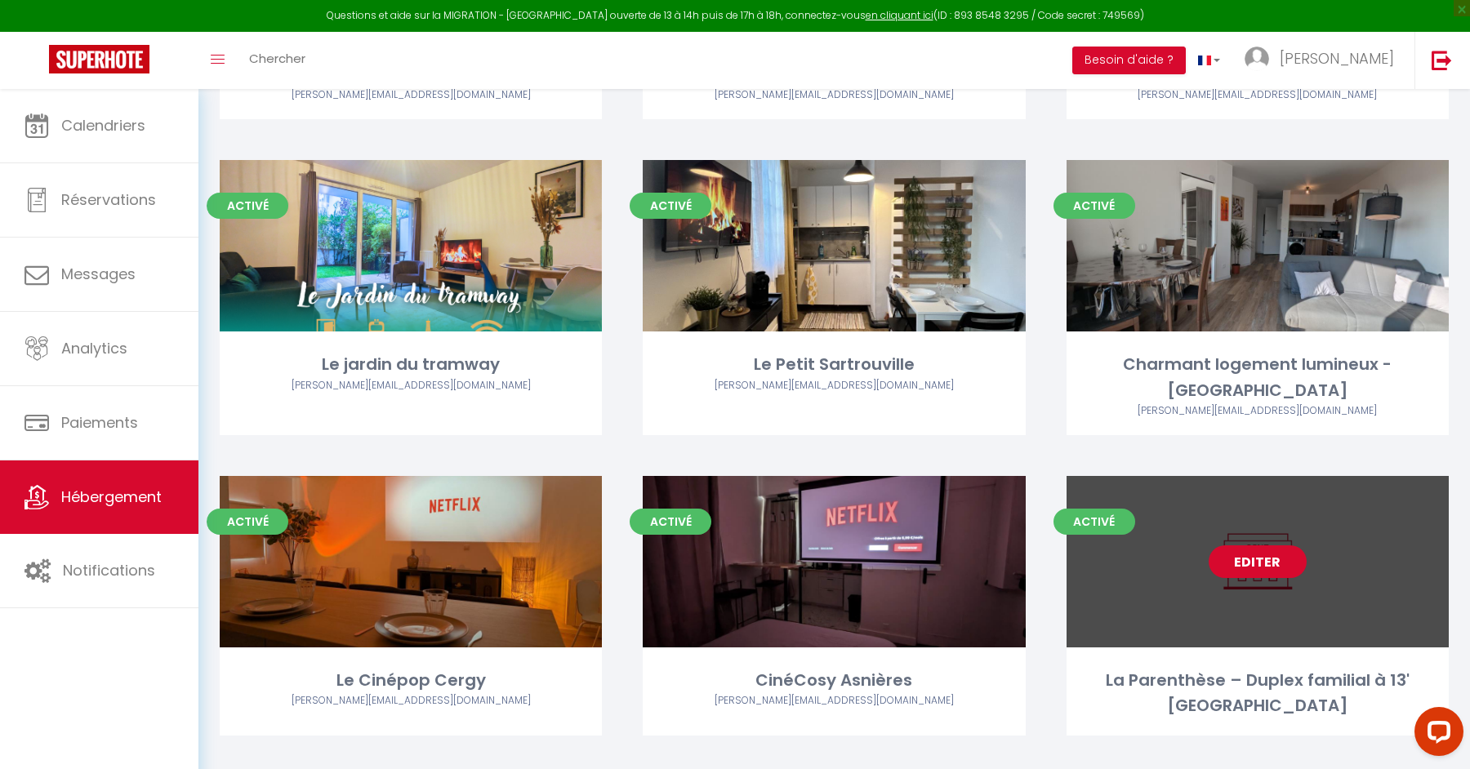
click at [1265, 545] on link "Editer" at bounding box center [1257, 561] width 98 height 33
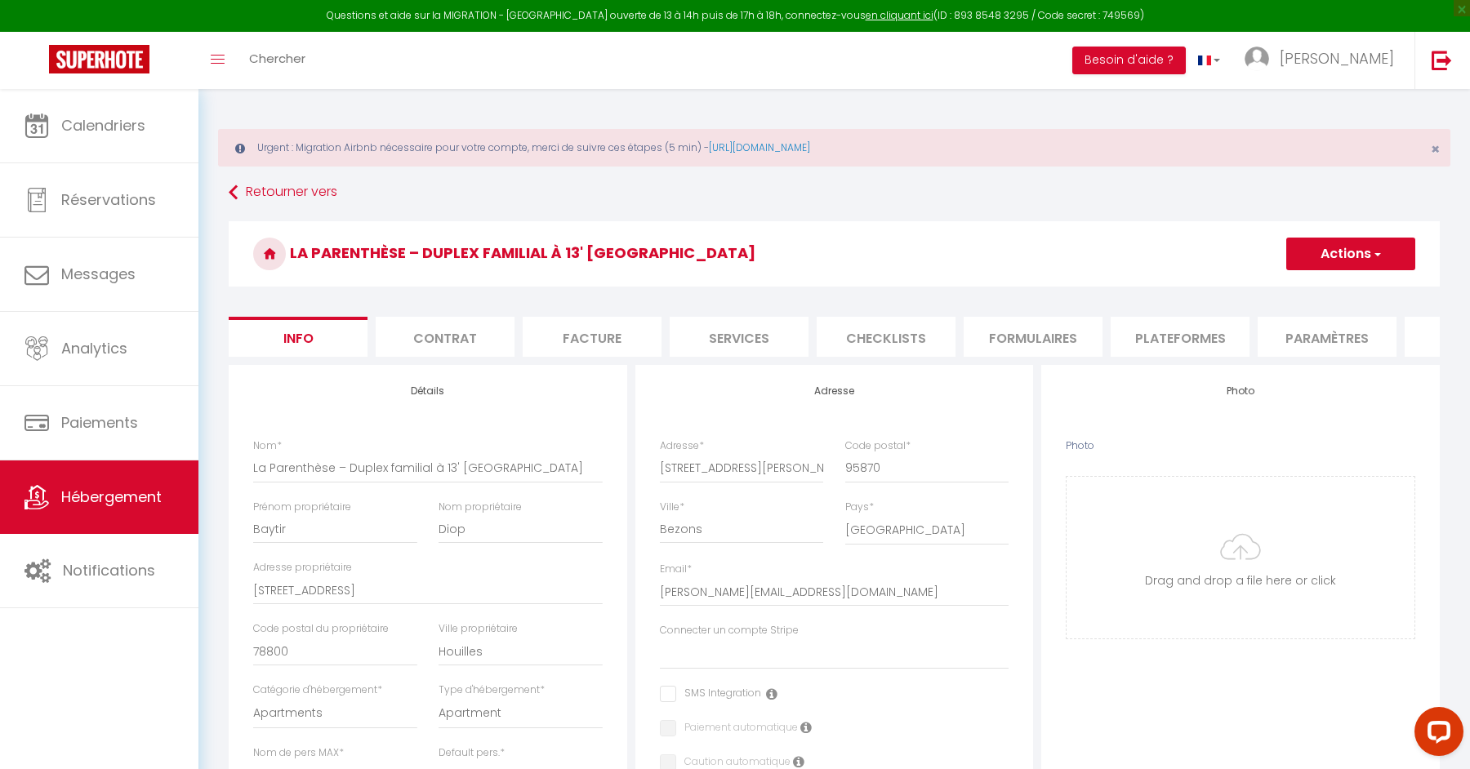
click at [724, 335] on li "Services" at bounding box center [738, 337] width 139 height 40
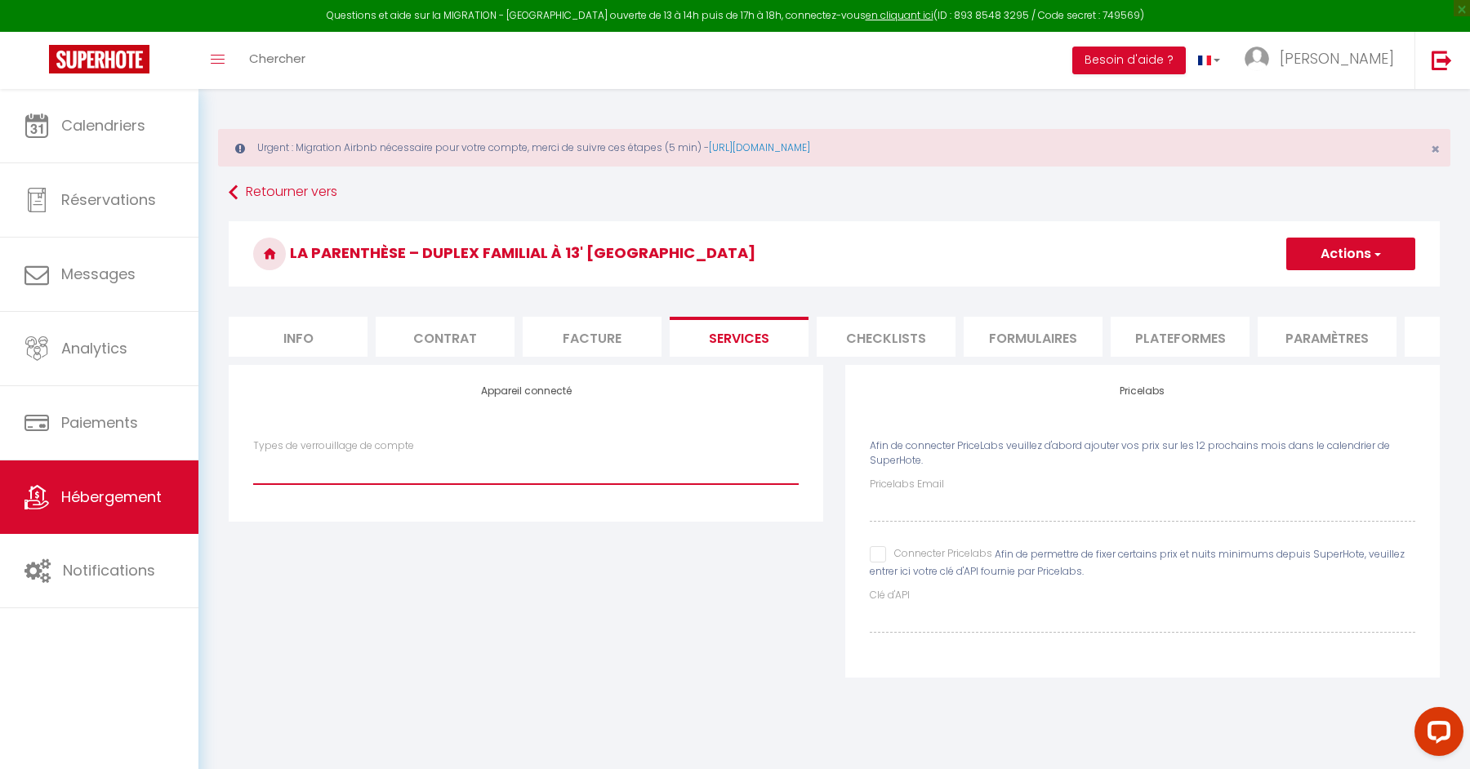
click at [491, 456] on select "Igloohome IgloohomeV2 Nuki" at bounding box center [525, 468] width 545 height 31
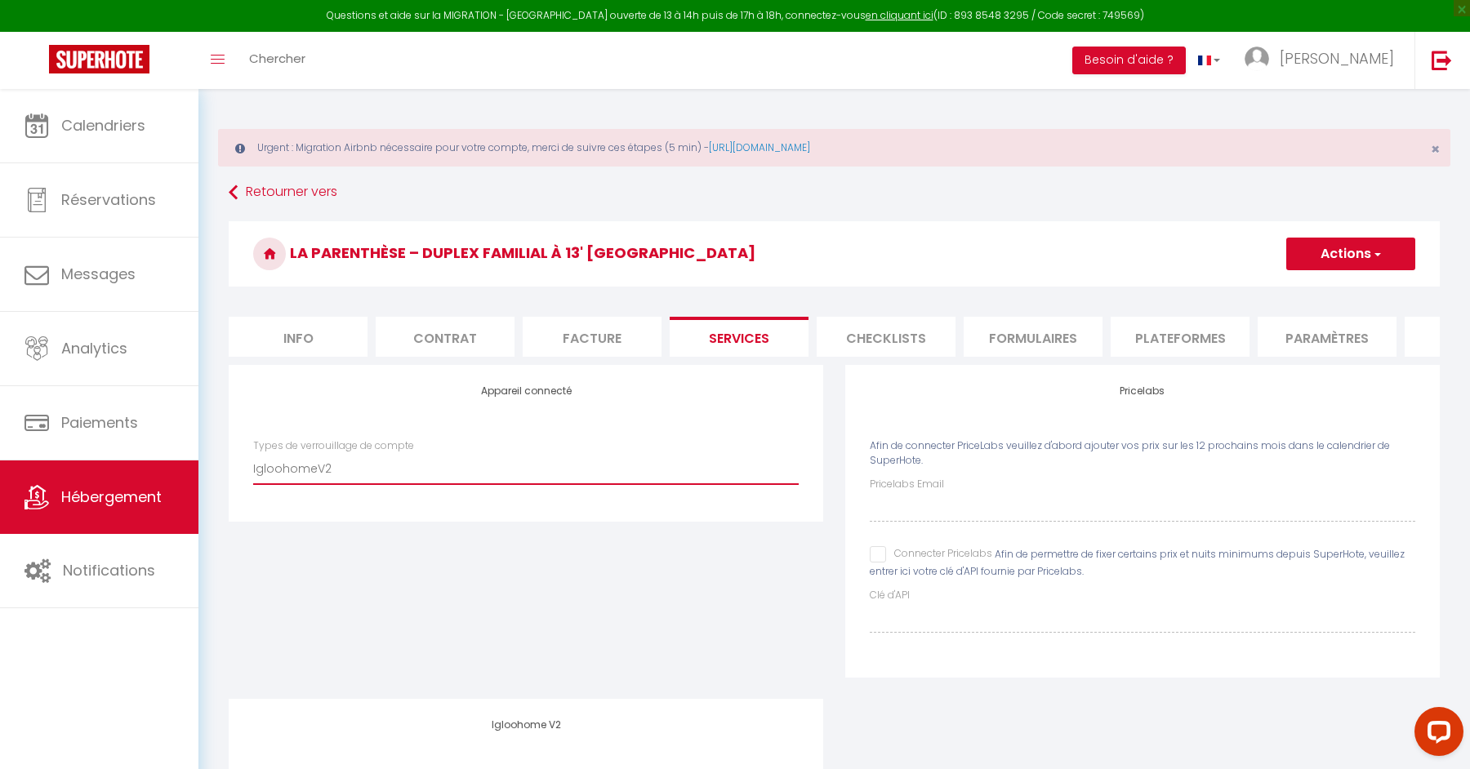
scroll to position [175, 0]
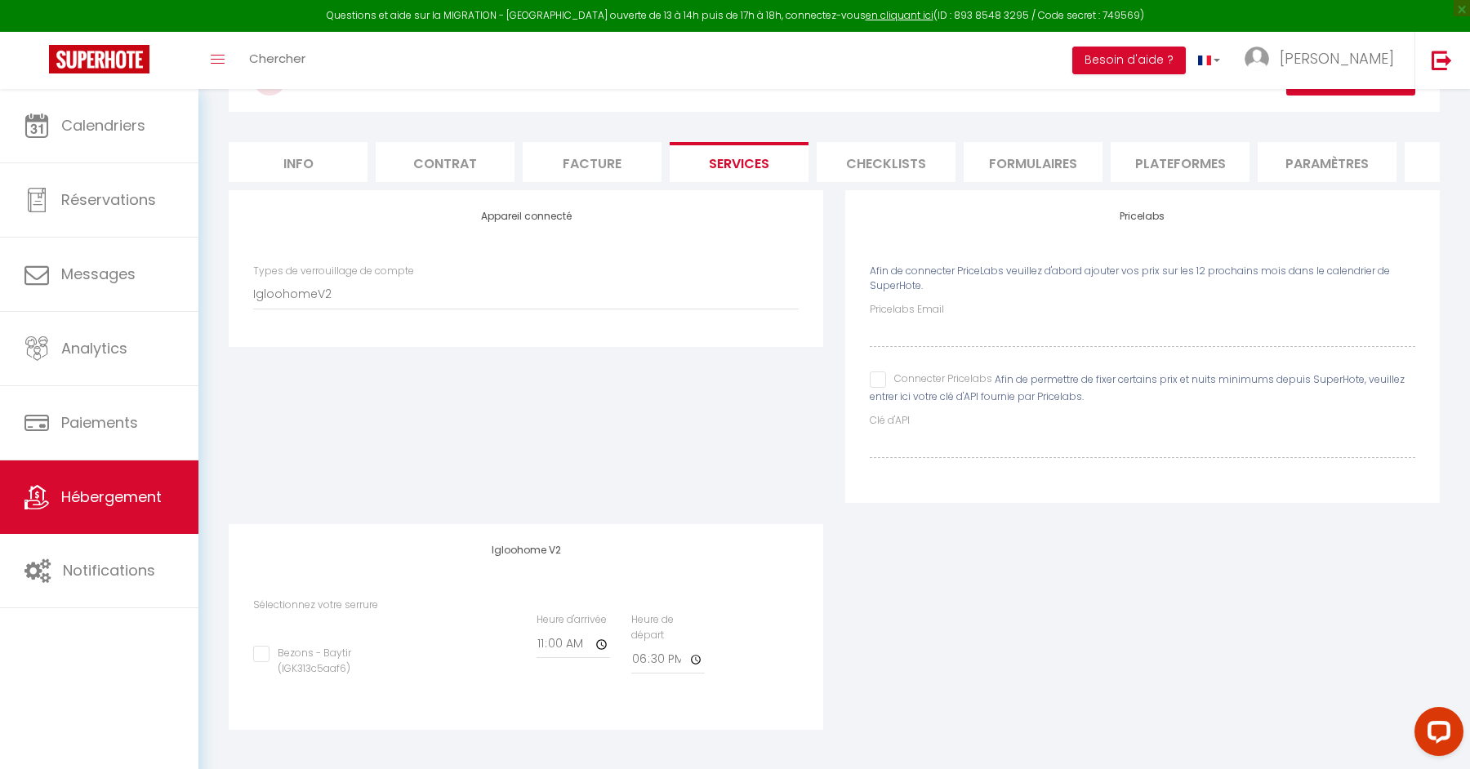
click at [265, 659] on input "Bezons - Baytir (IGK313c5aaf6)" at bounding box center [336, 654] width 167 height 16
click at [0, 0] on input "11:00" at bounding box center [0, 0] width 0 height 0
click at [0, 0] on input "18:30" at bounding box center [0, 0] width 0 height 0
click at [892, 557] on div "Appareil connecté Types de verrouillage de compte Igloohome IgloohomeV2 Nuki Pr…" at bounding box center [834, 470] width 1232 height 561
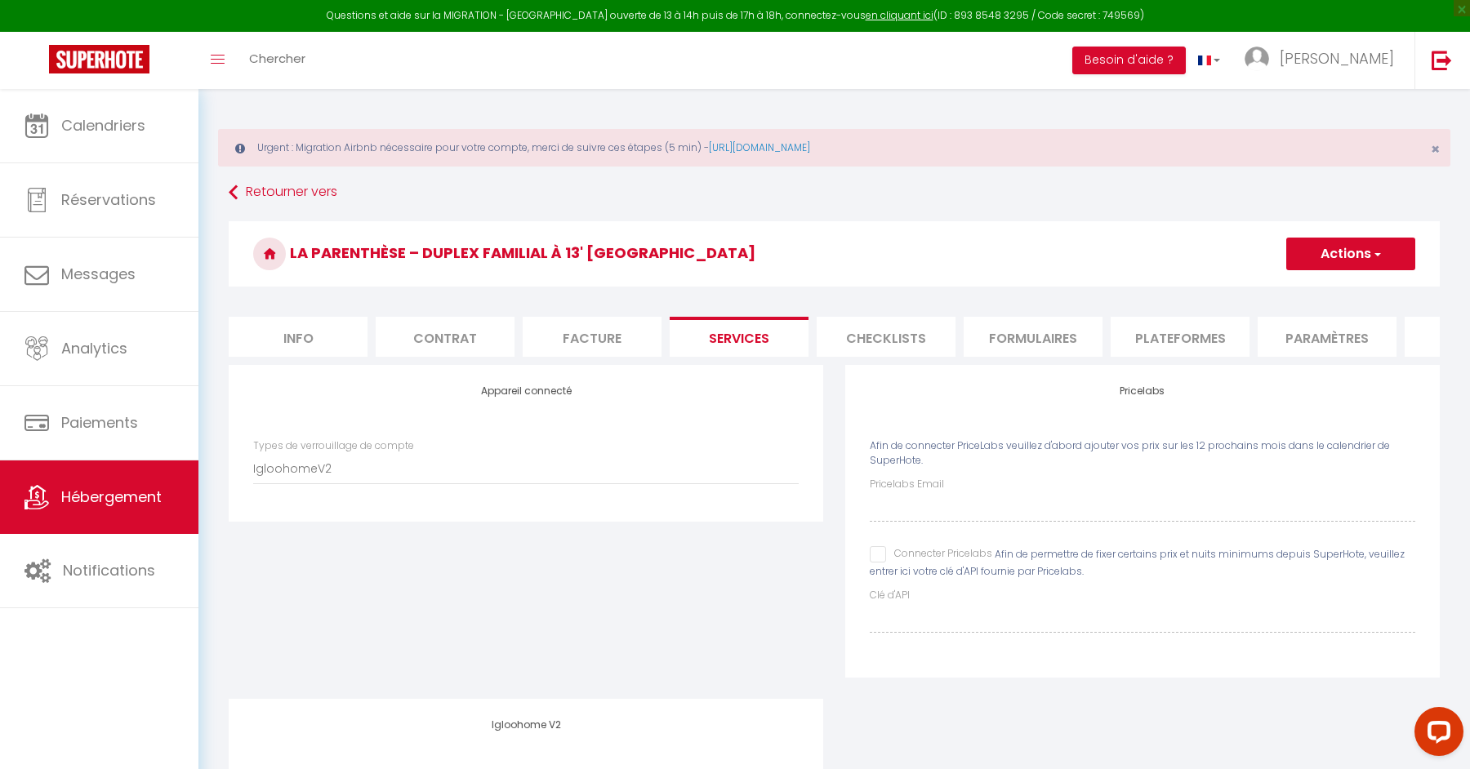
click at [1364, 265] on button "Actions" at bounding box center [1350, 254] width 129 height 33
click at [1341, 285] on link "Enregistrer" at bounding box center [1349, 289] width 129 height 21
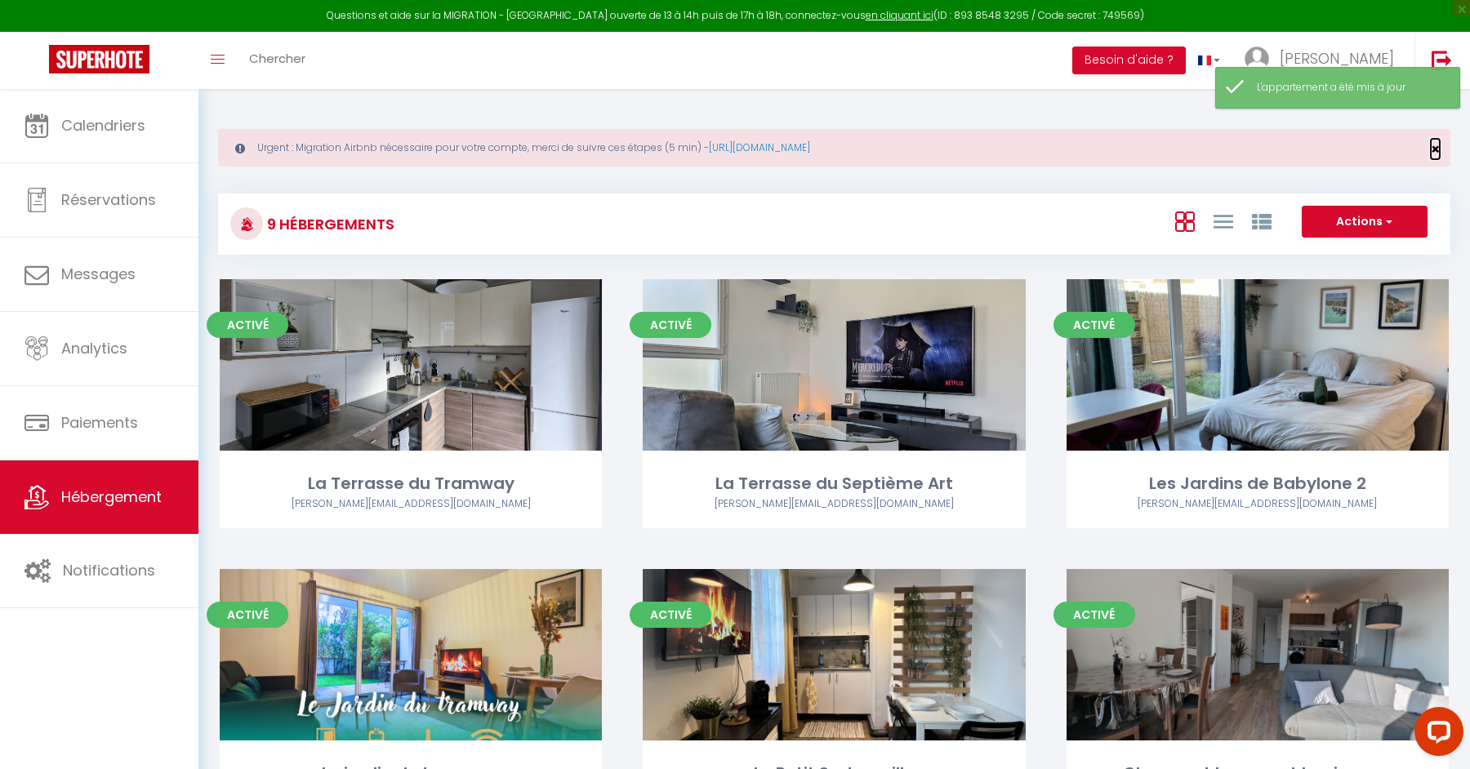
click at [1439, 153] on span "×" at bounding box center [1434, 149] width 9 height 20
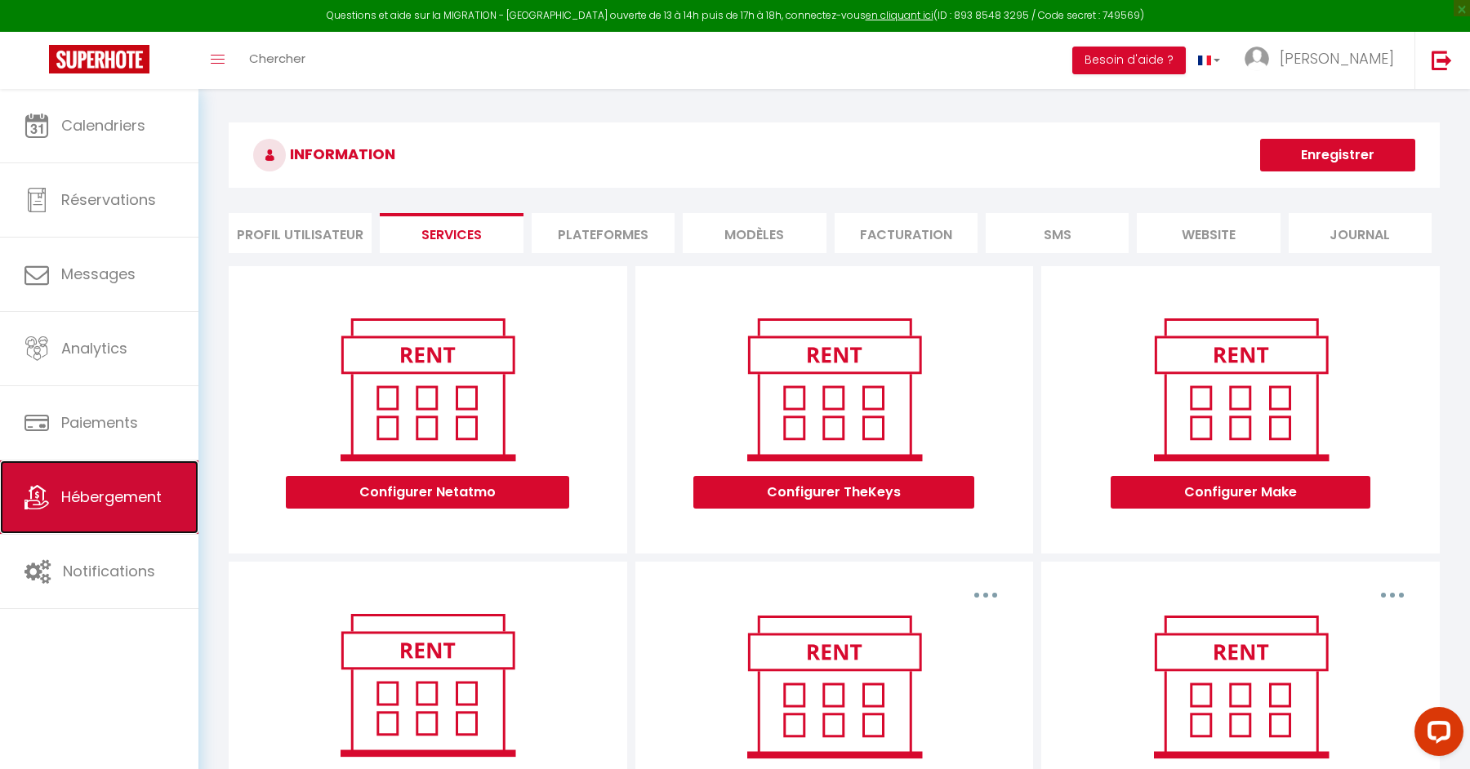
click at [74, 502] on span "Hébergement" at bounding box center [111, 497] width 100 height 20
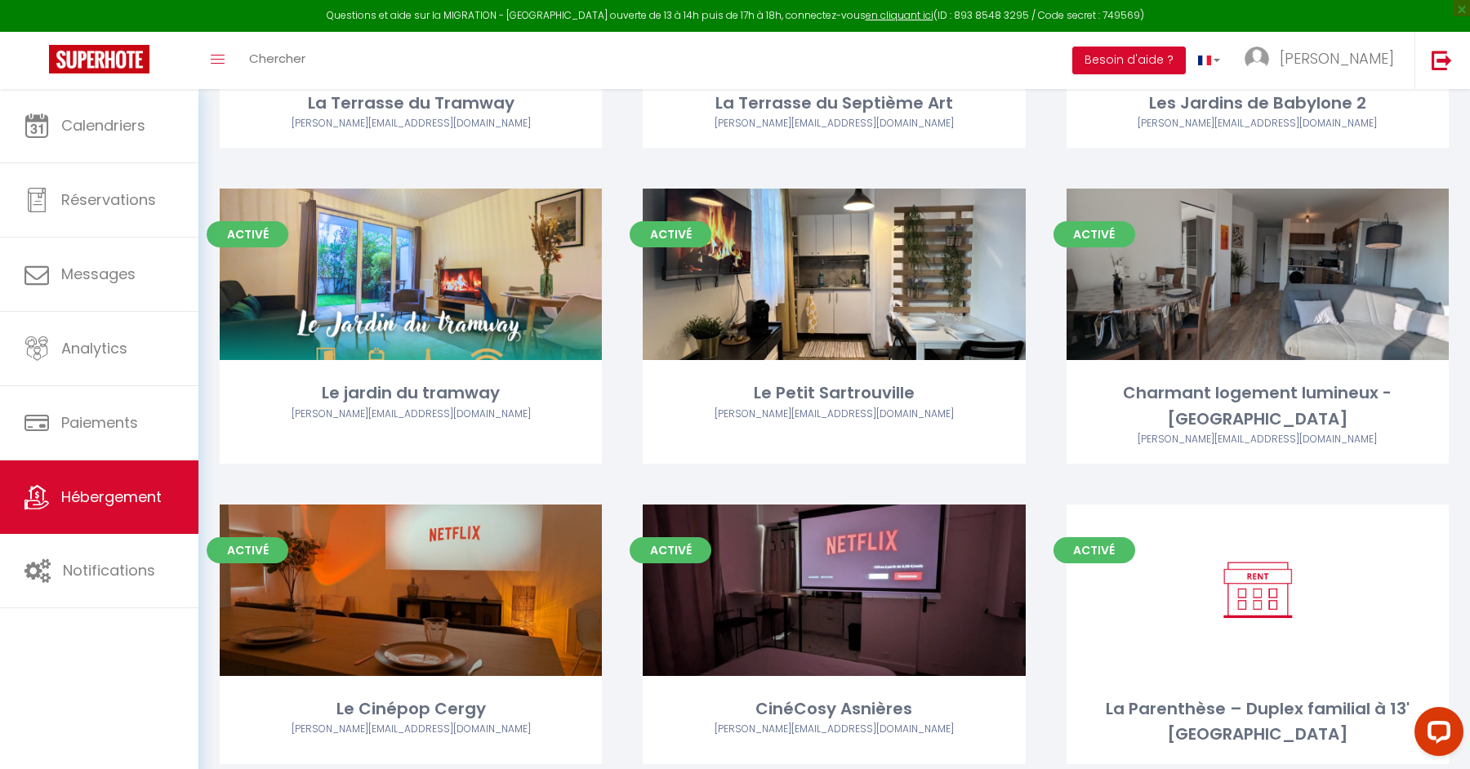
scroll to position [409, 0]
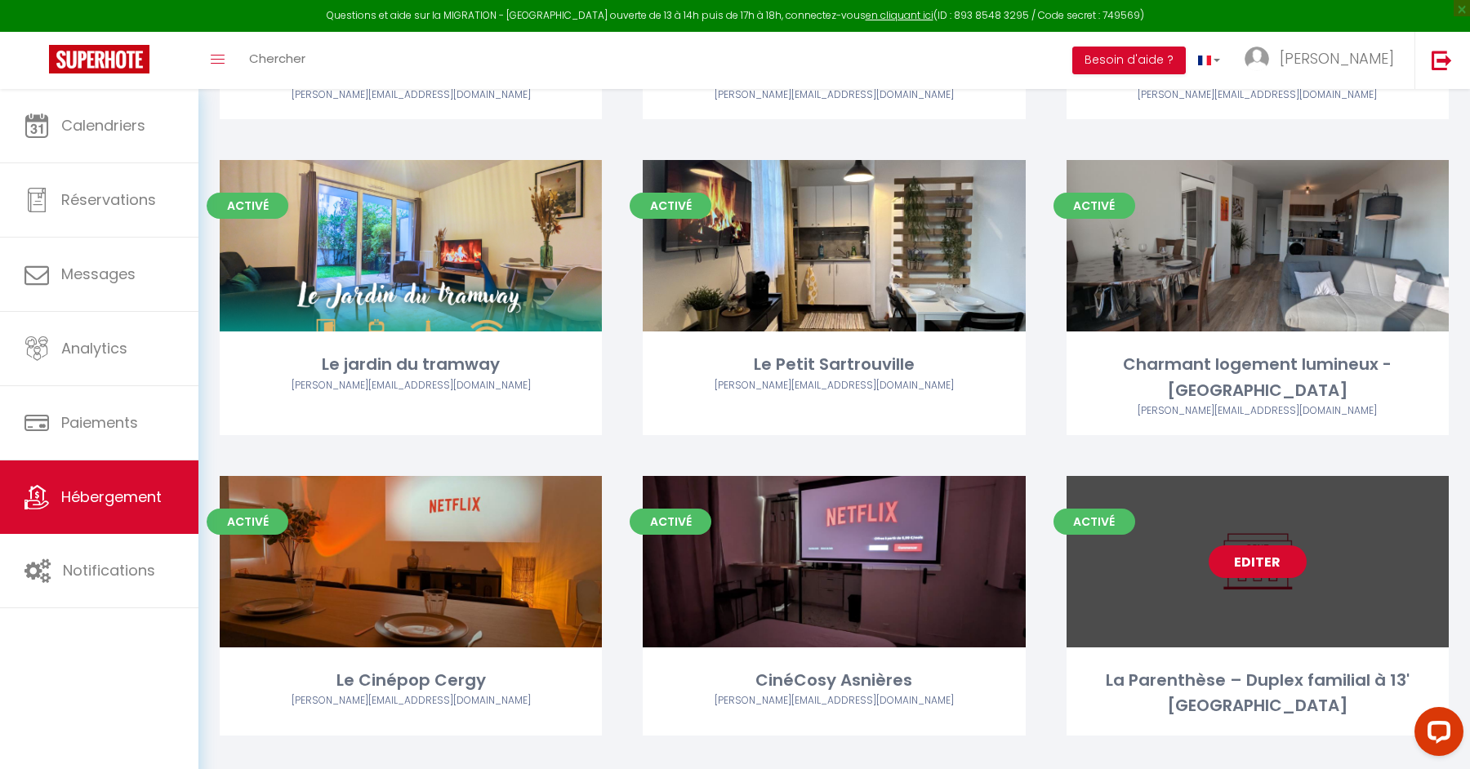
click at [1257, 545] on link "Editer" at bounding box center [1257, 561] width 98 height 33
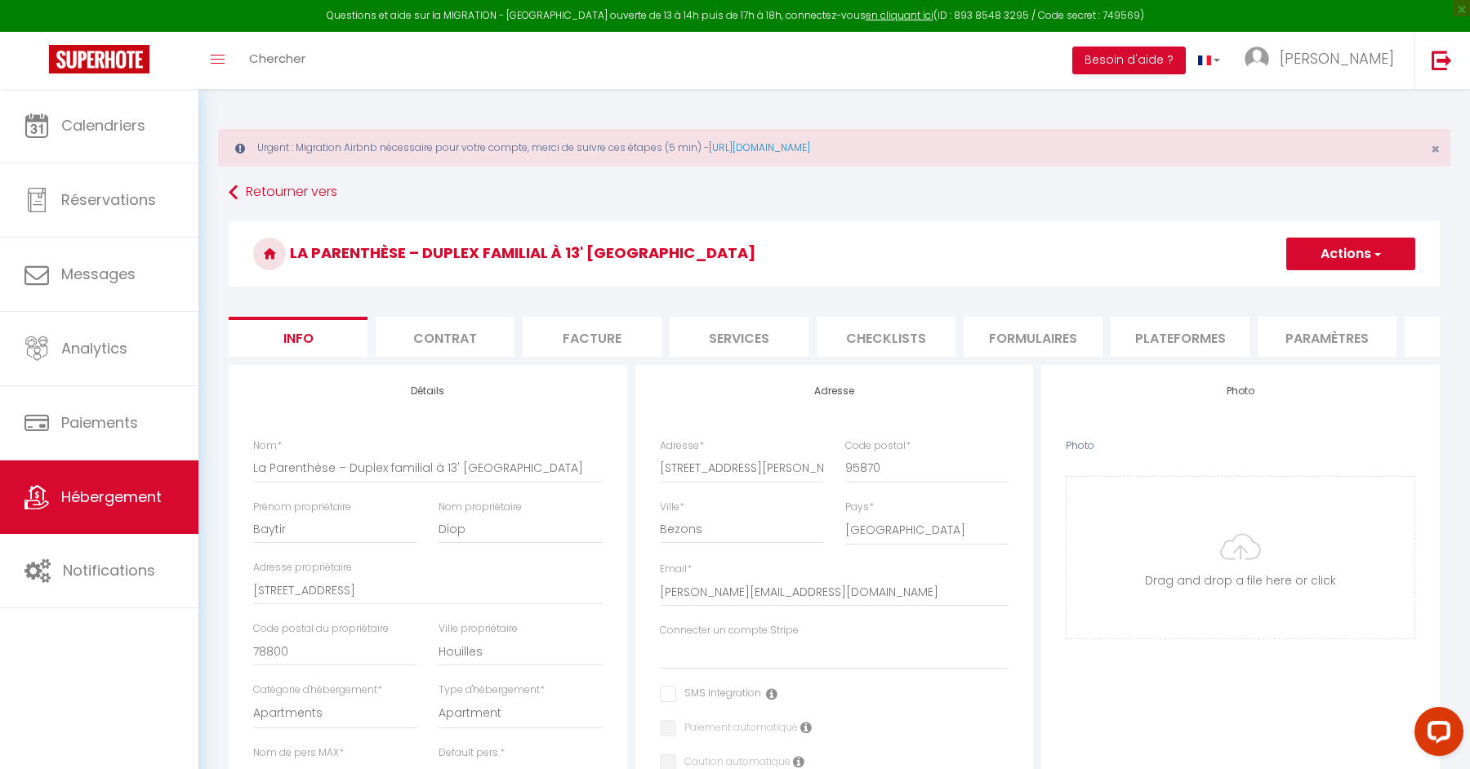
click at [598, 340] on li "Facture" at bounding box center [592, 337] width 139 height 40
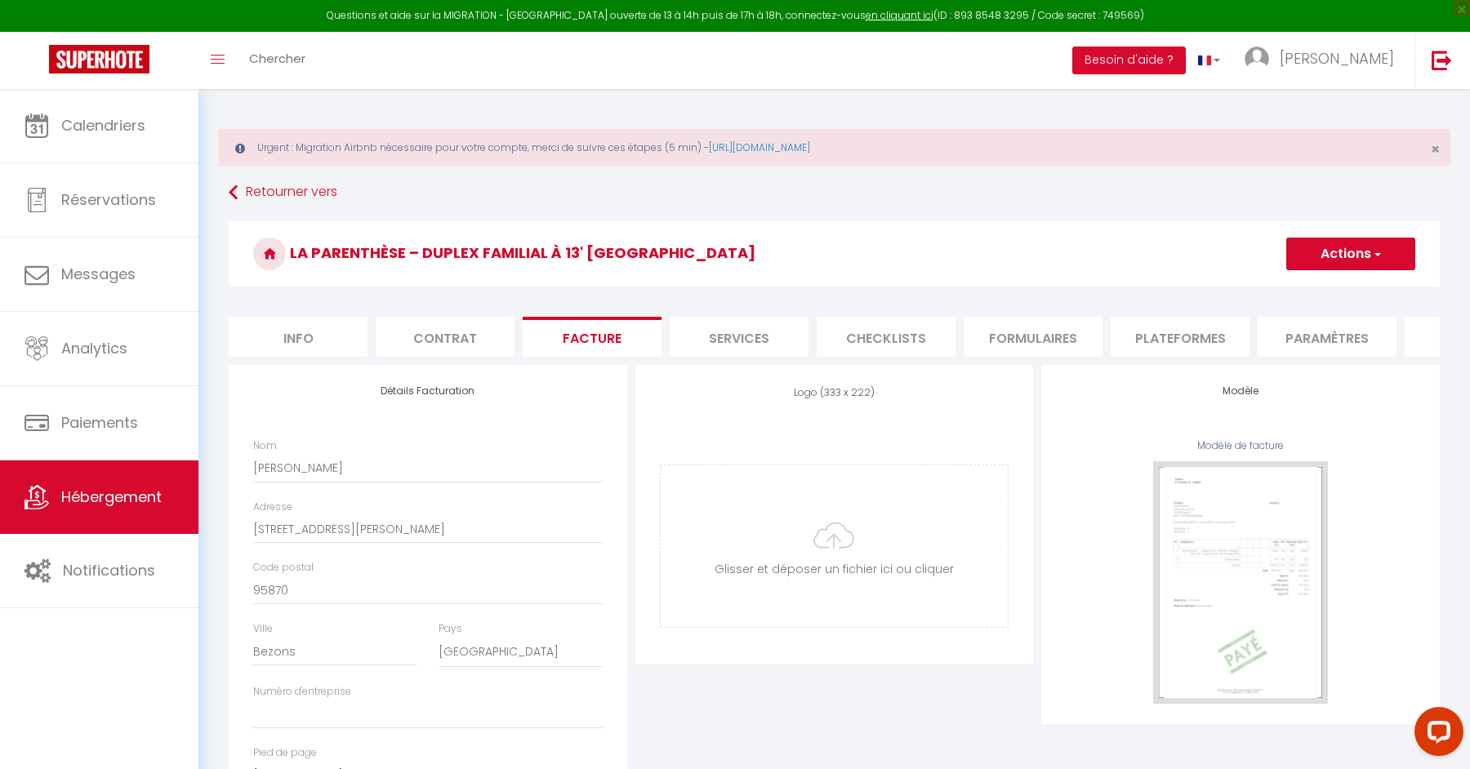
click at [736, 337] on li "Services" at bounding box center [738, 337] width 139 height 40
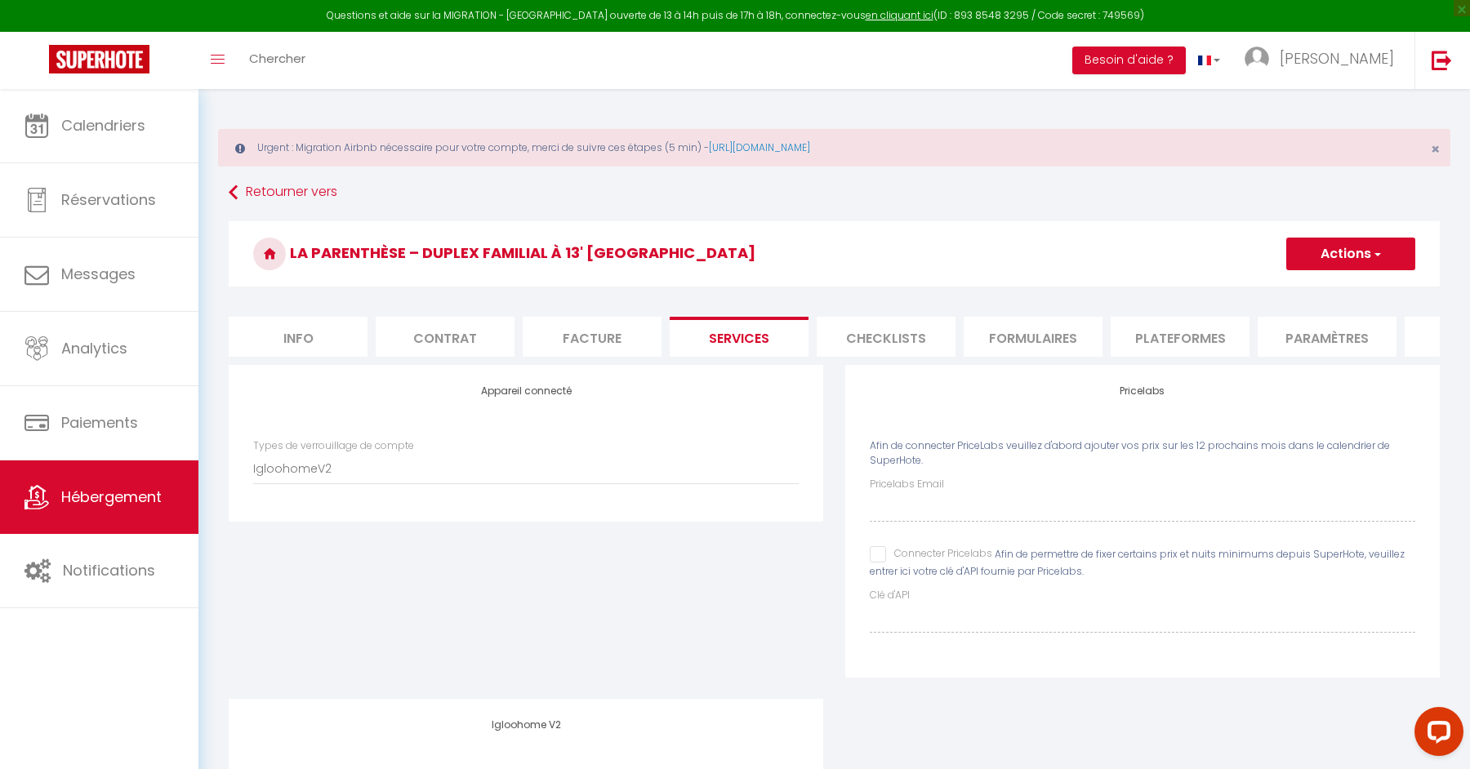
click at [863, 346] on li "Checklists" at bounding box center [885, 337] width 139 height 40
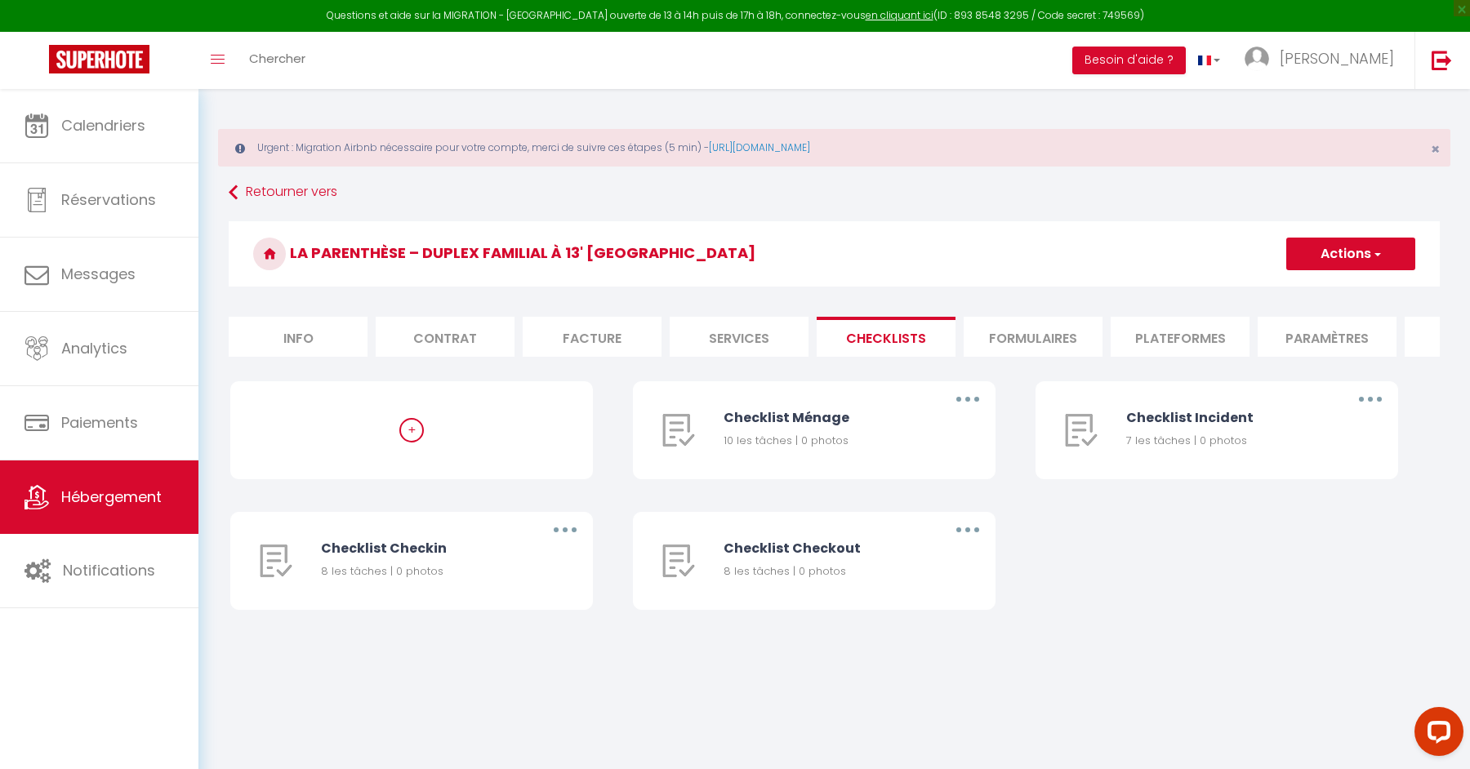
click at [1016, 343] on li "Formulaires" at bounding box center [1032, 337] width 139 height 40
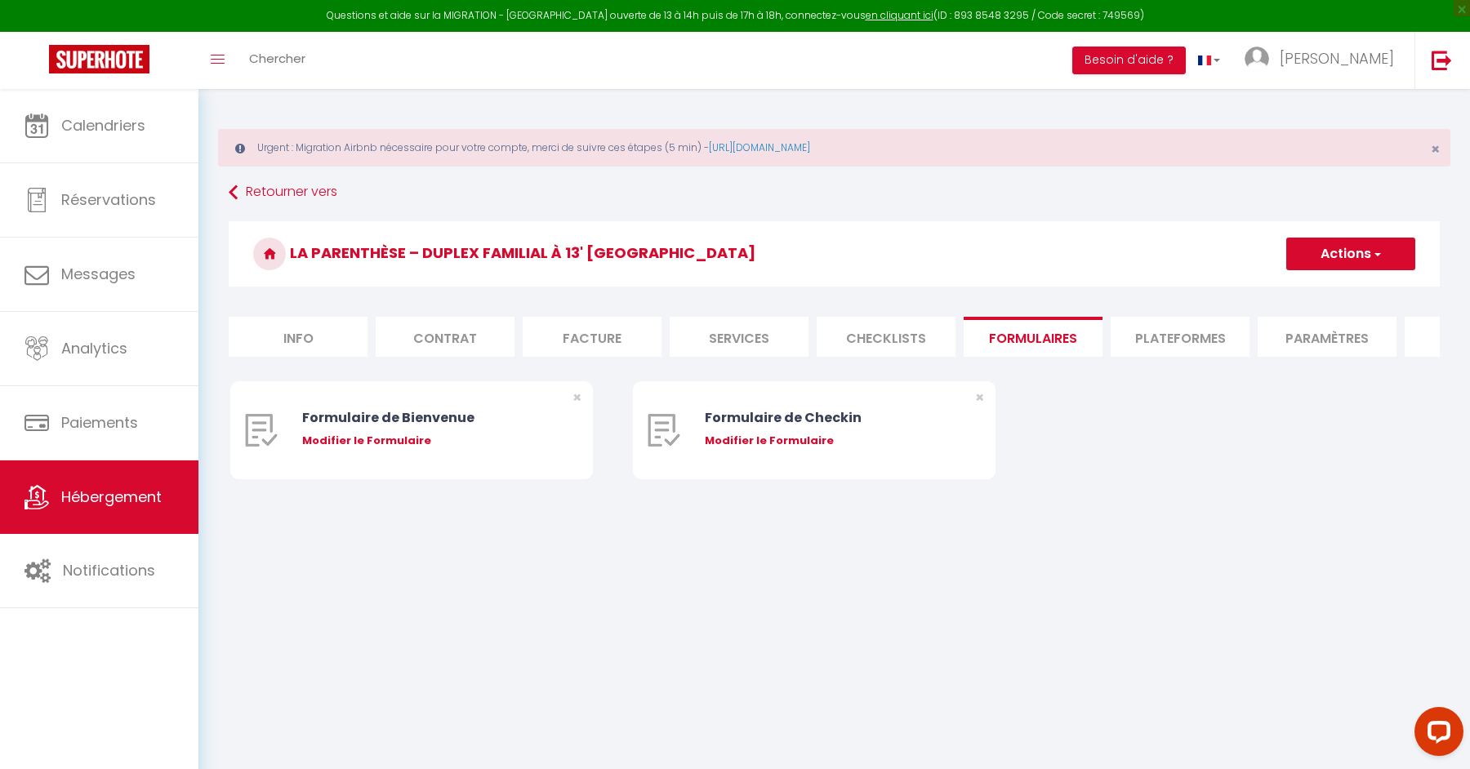
click at [1163, 327] on li "Plateformes" at bounding box center [1179, 337] width 139 height 40
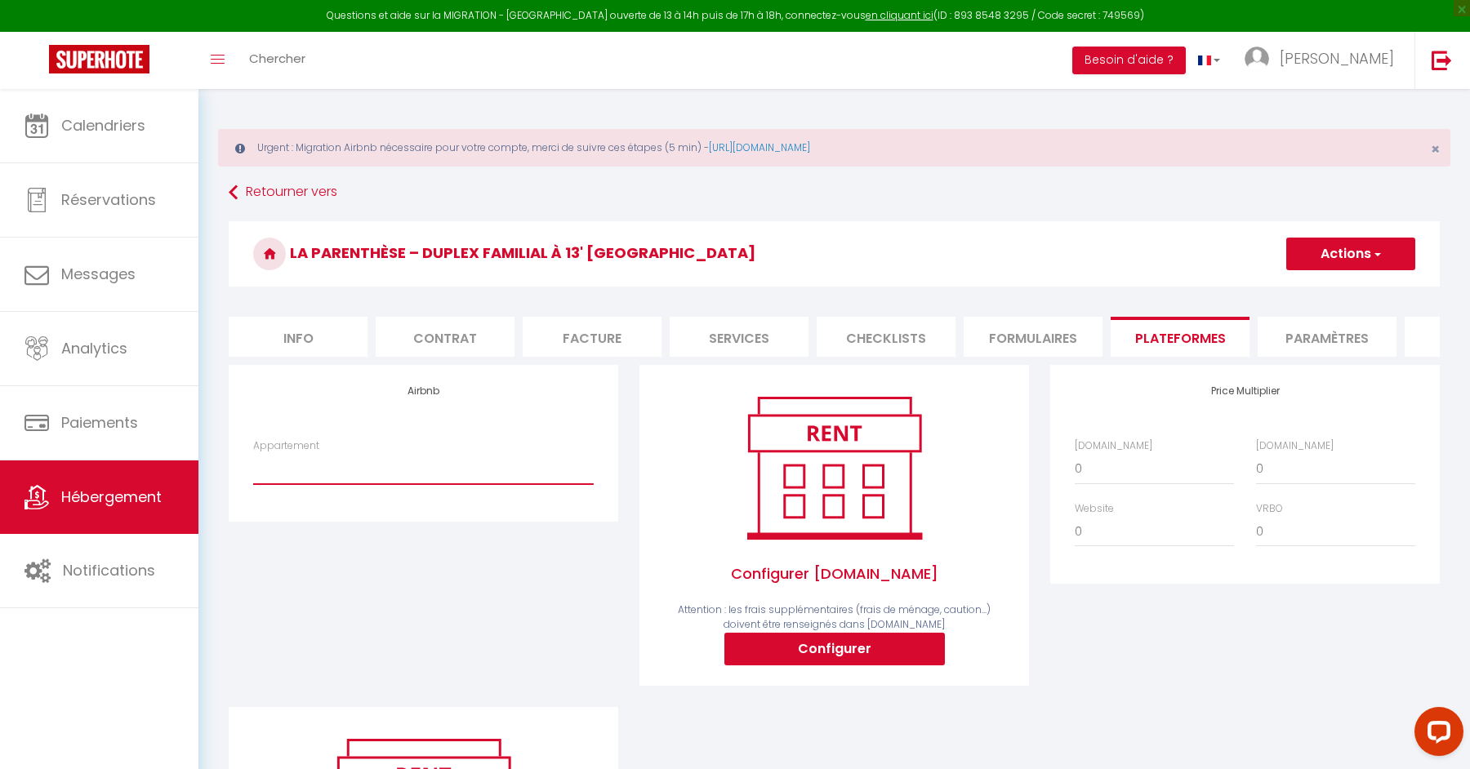
click at [503, 474] on select "La Parenthèse – Duplex familial à 13' La Défense - [PERSON_NAME][EMAIL_ADDRESS]…" at bounding box center [423, 468] width 340 height 31
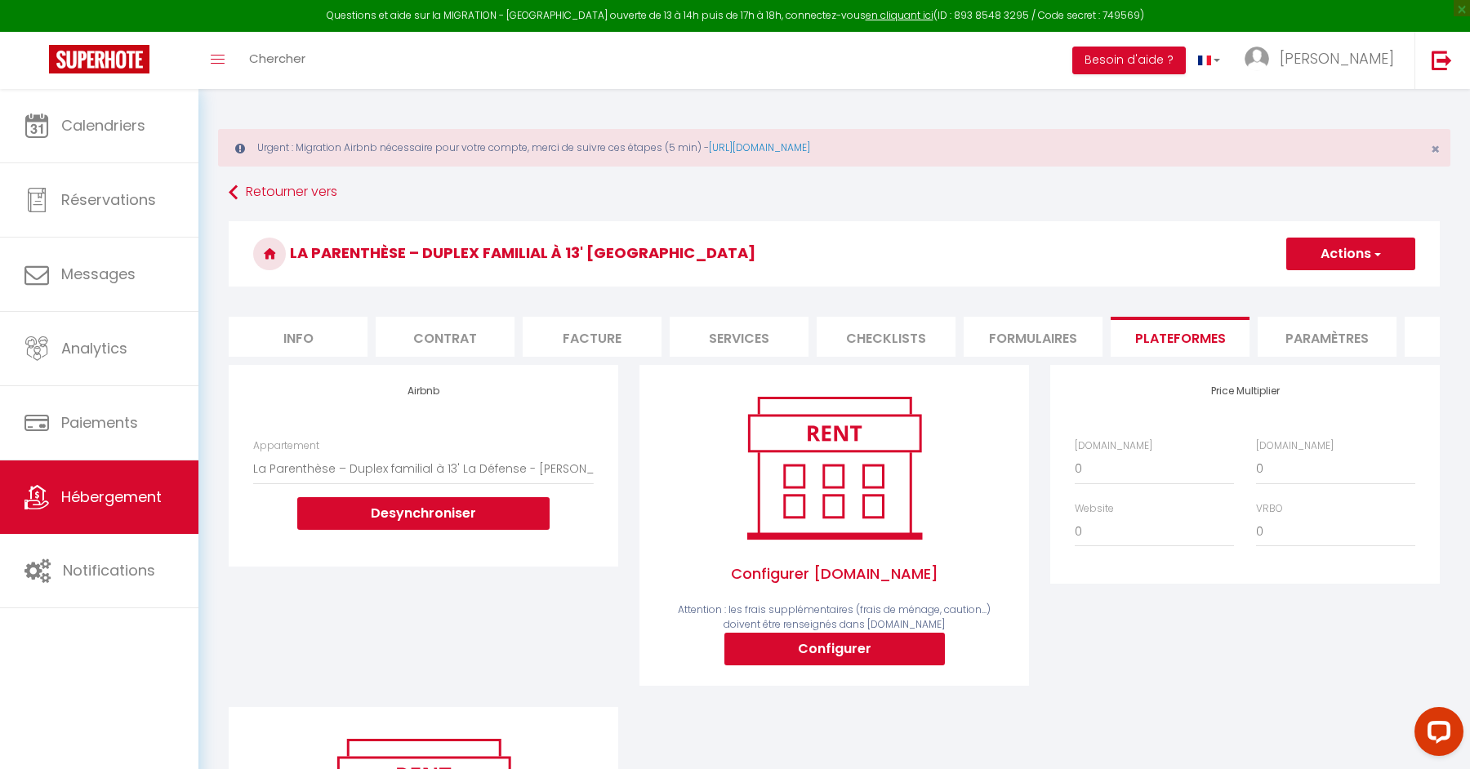
click at [1338, 242] on button "Actions" at bounding box center [1350, 254] width 129 height 33
click at [1329, 287] on link "Enregistrer" at bounding box center [1349, 289] width 129 height 21
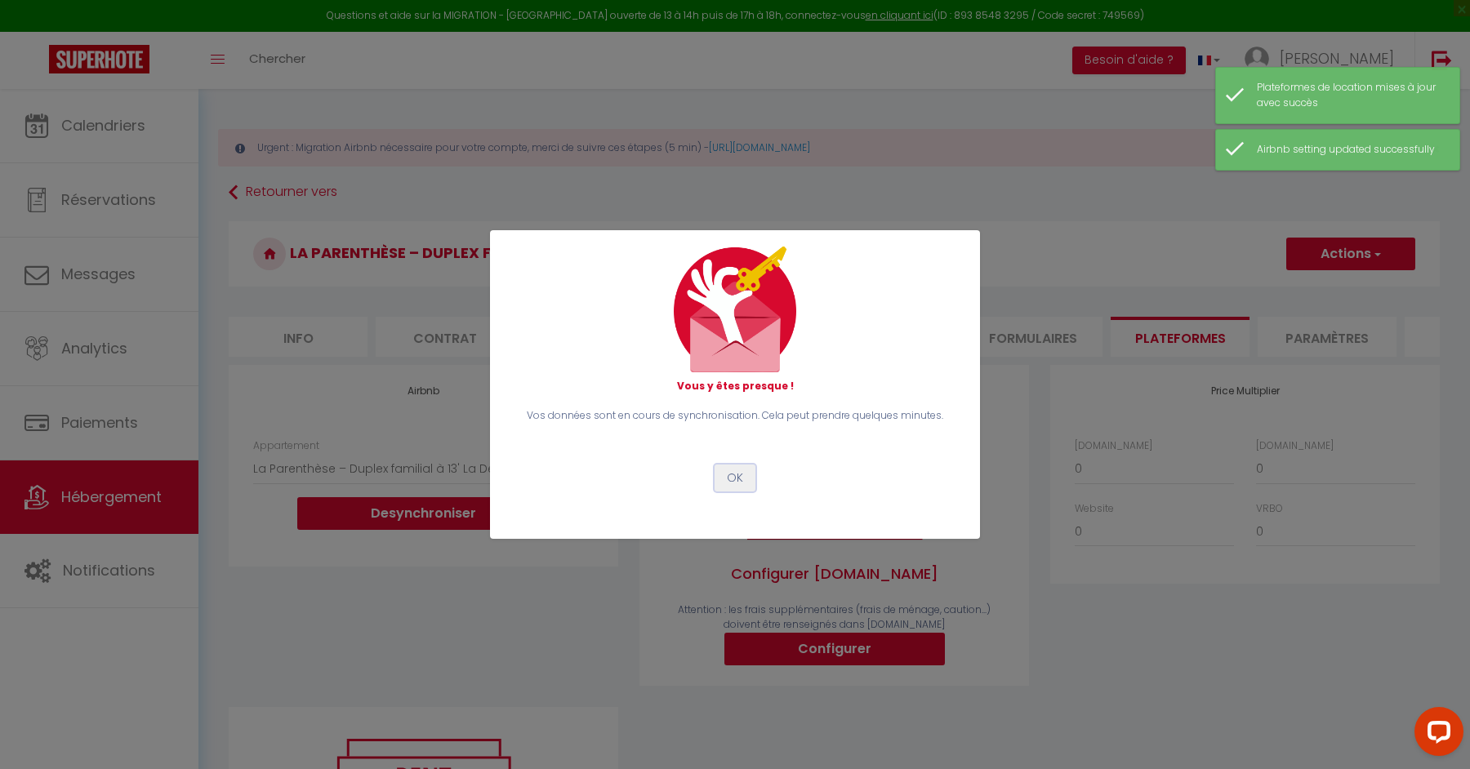
click at [738, 486] on button "OK" at bounding box center [734, 479] width 41 height 28
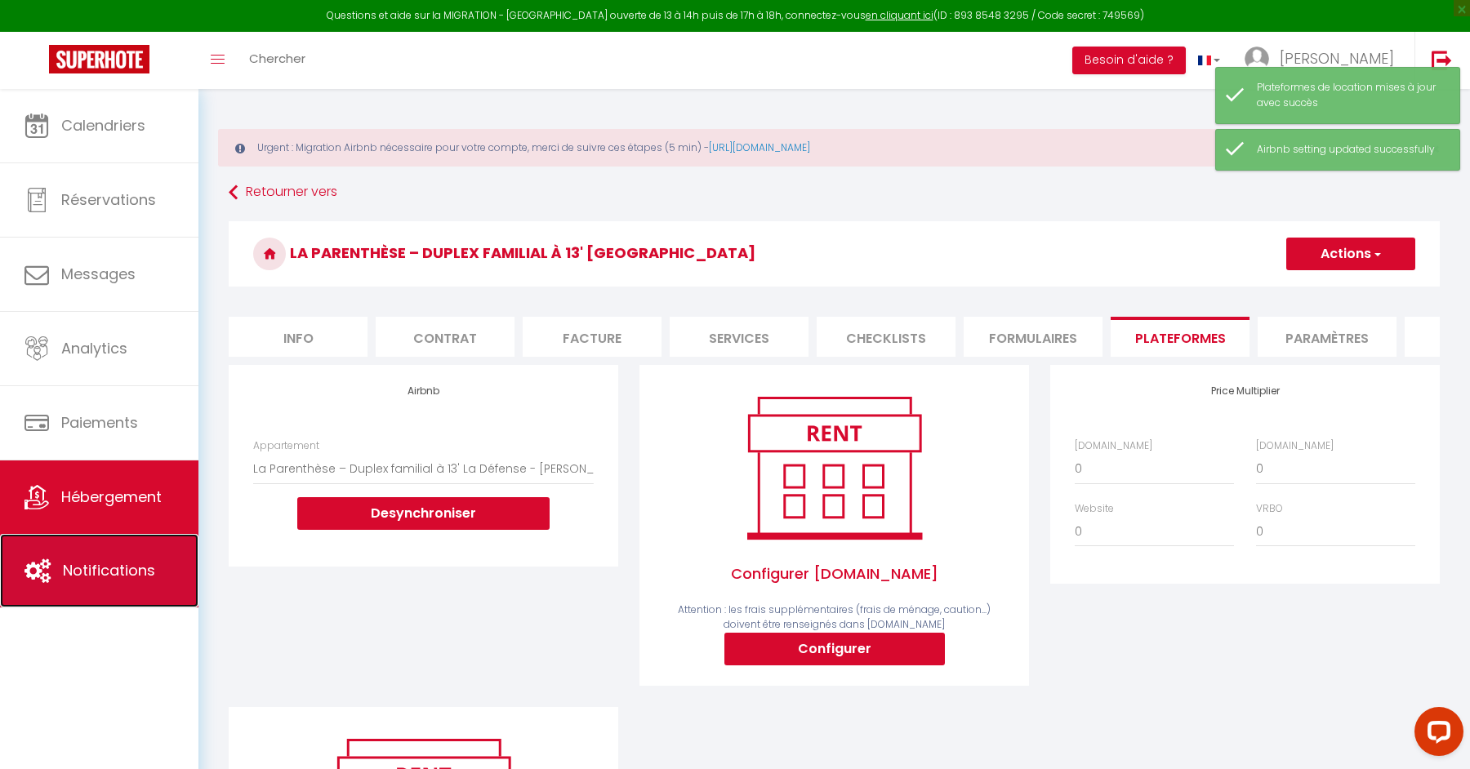
click at [112, 550] on link "Notifications" at bounding box center [99, 570] width 198 height 73
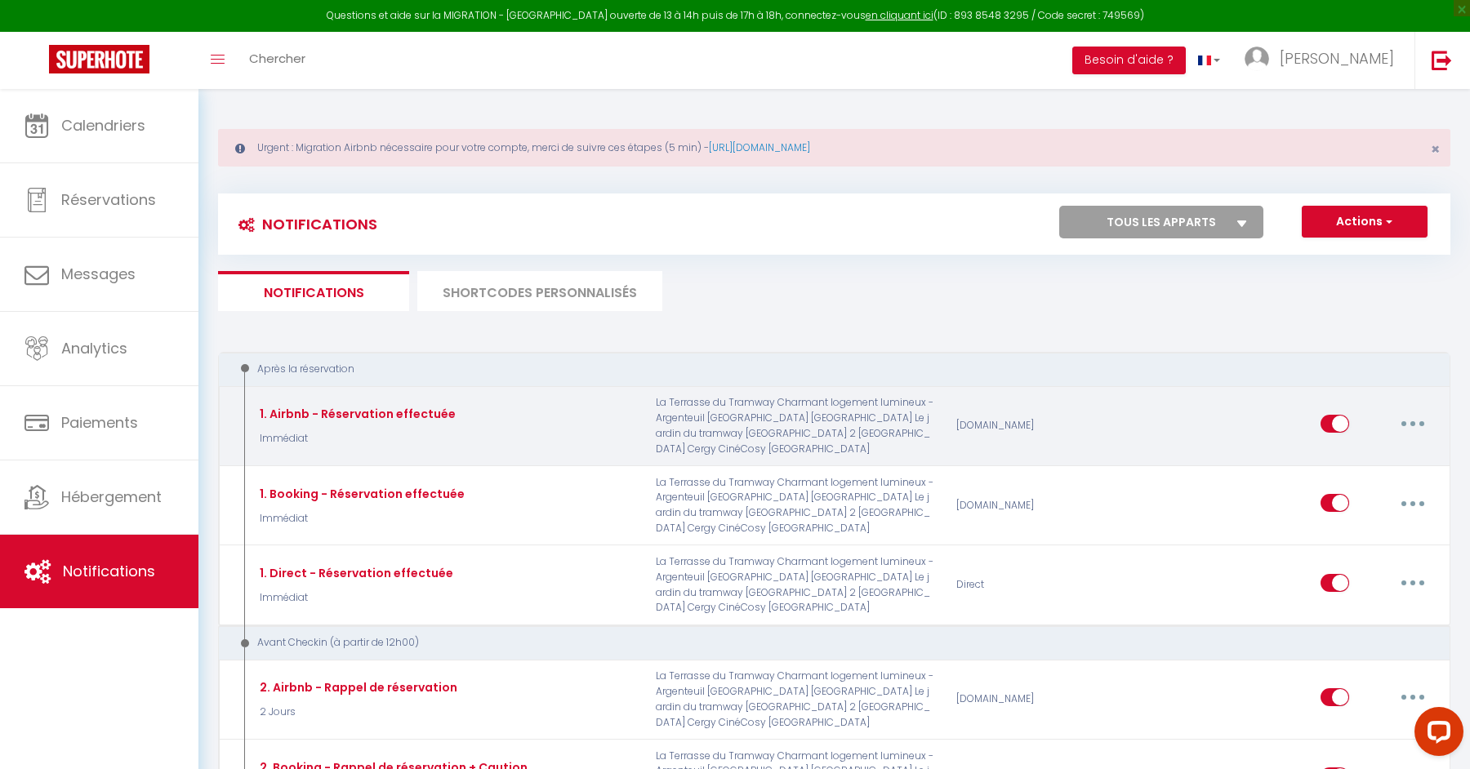
click at [1410, 429] on button "button" at bounding box center [1413, 424] width 46 height 26
click at [1363, 460] on link "Editer" at bounding box center [1370, 461] width 121 height 28
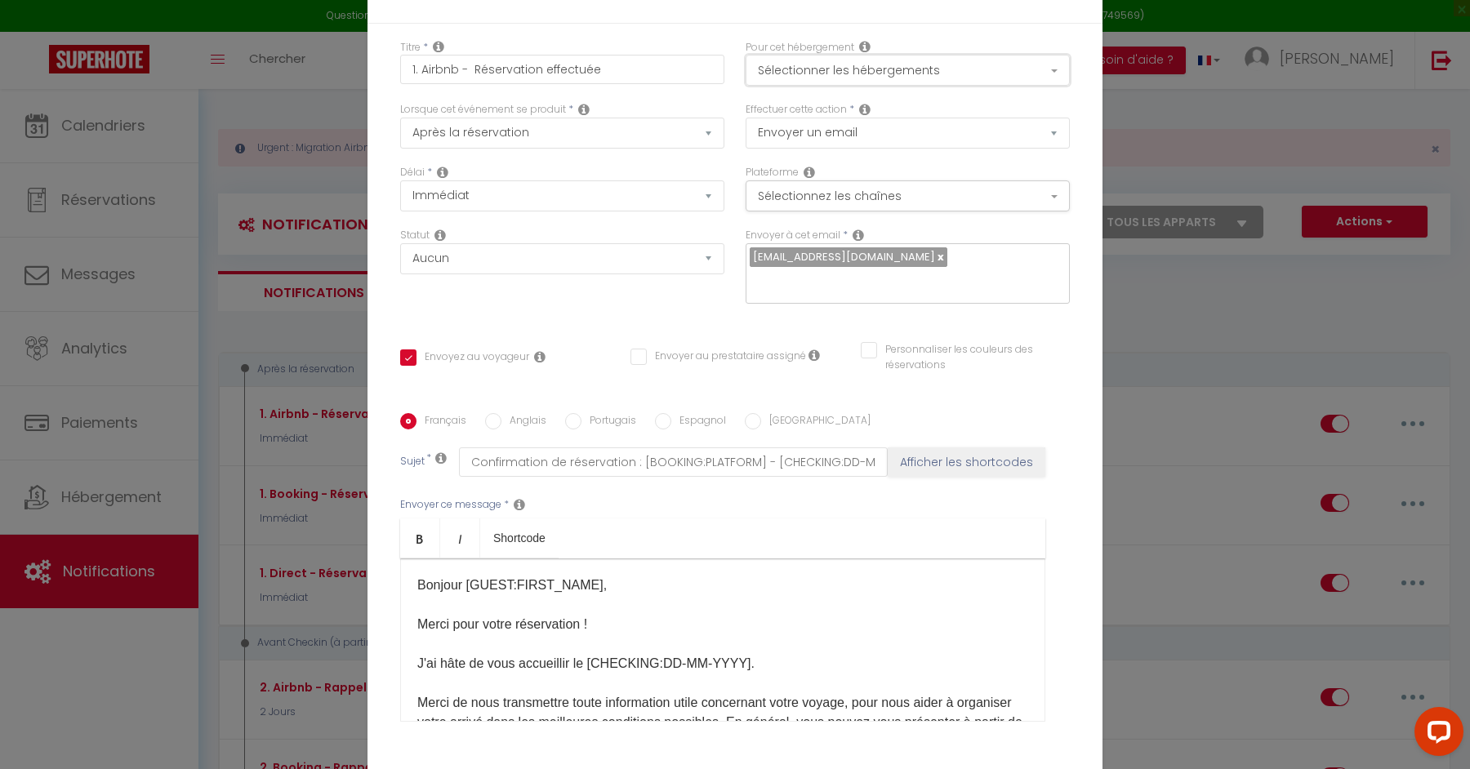
click at [1043, 79] on button "Sélectionner les hébergements" at bounding box center [907, 70] width 324 height 31
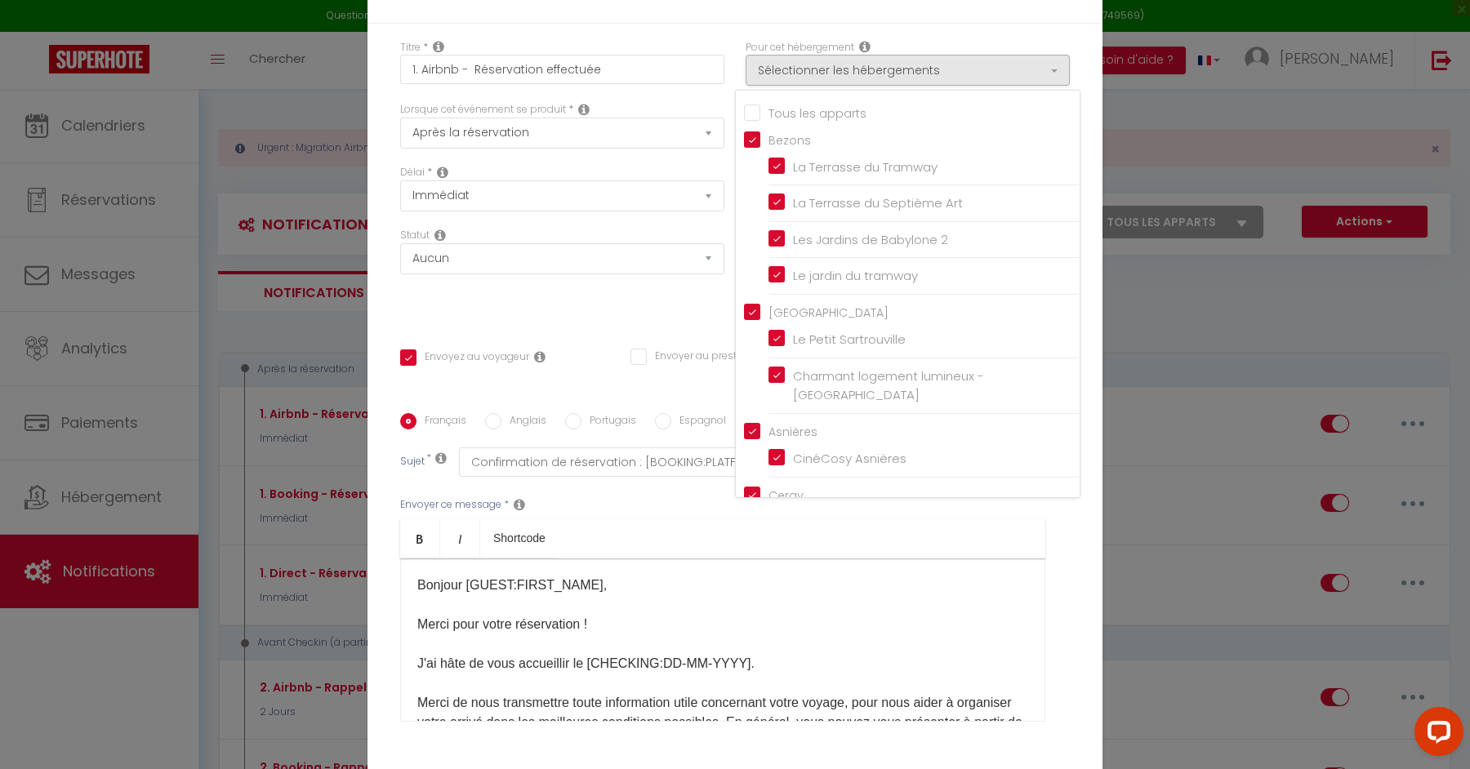
click at [819, 119] on input "Tous les apparts" at bounding box center [912, 111] width 336 height 16
click at [1059, 595] on div "Envoyer ce message * Bold Italic Shortcode Rich text editor Bonjour [GUEST:FIRS…" at bounding box center [734, 609] width 669 height 265
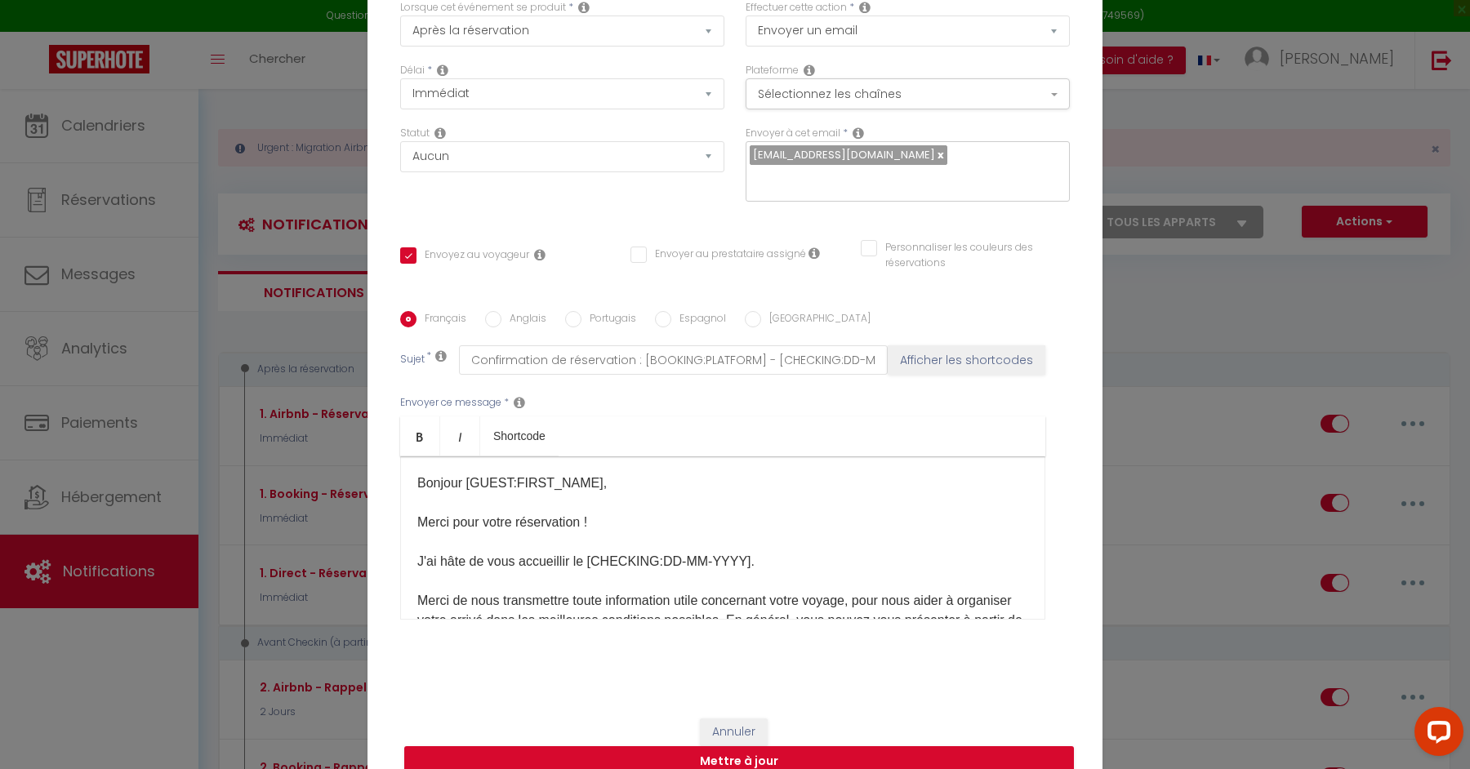
scroll to position [113, 0]
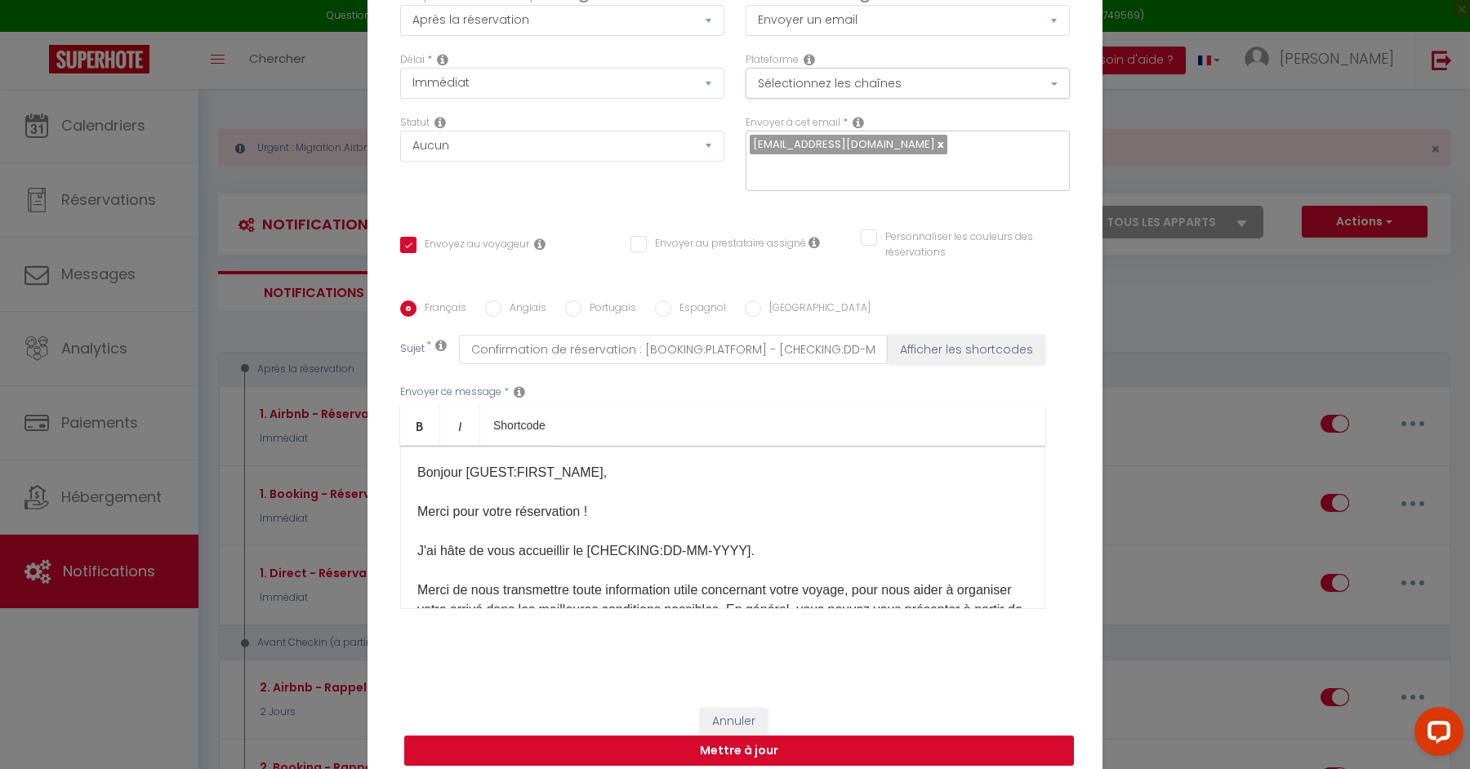
click at [860, 736] on button "Mettre à jour" at bounding box center [738, 751] width 669 height 31
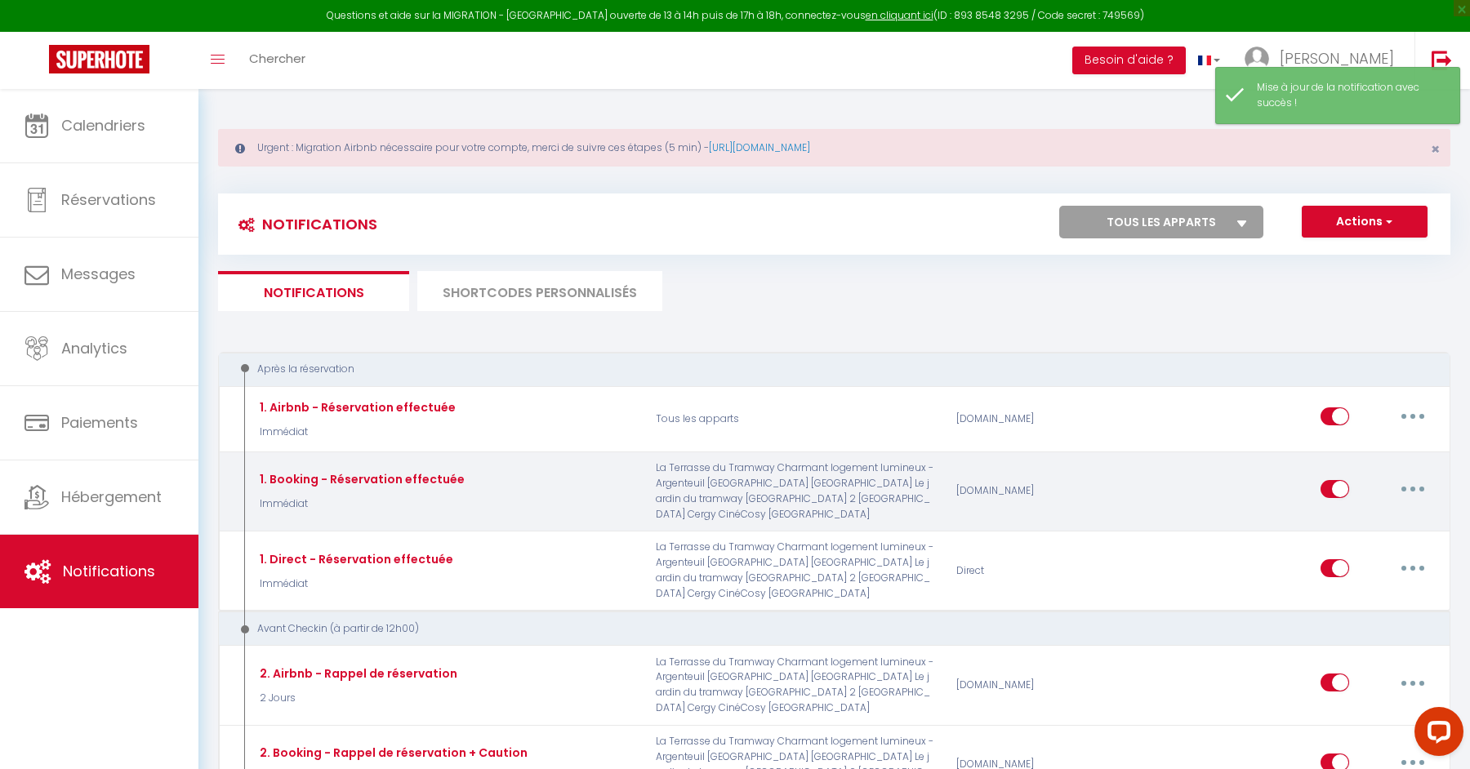
click at [1415, 490] on button "button" at bounding box center [1413, 489] width 46 height 26
click at [1363, 518] on link "Editer" at bounding box center [1370, 526] width 121 height 28
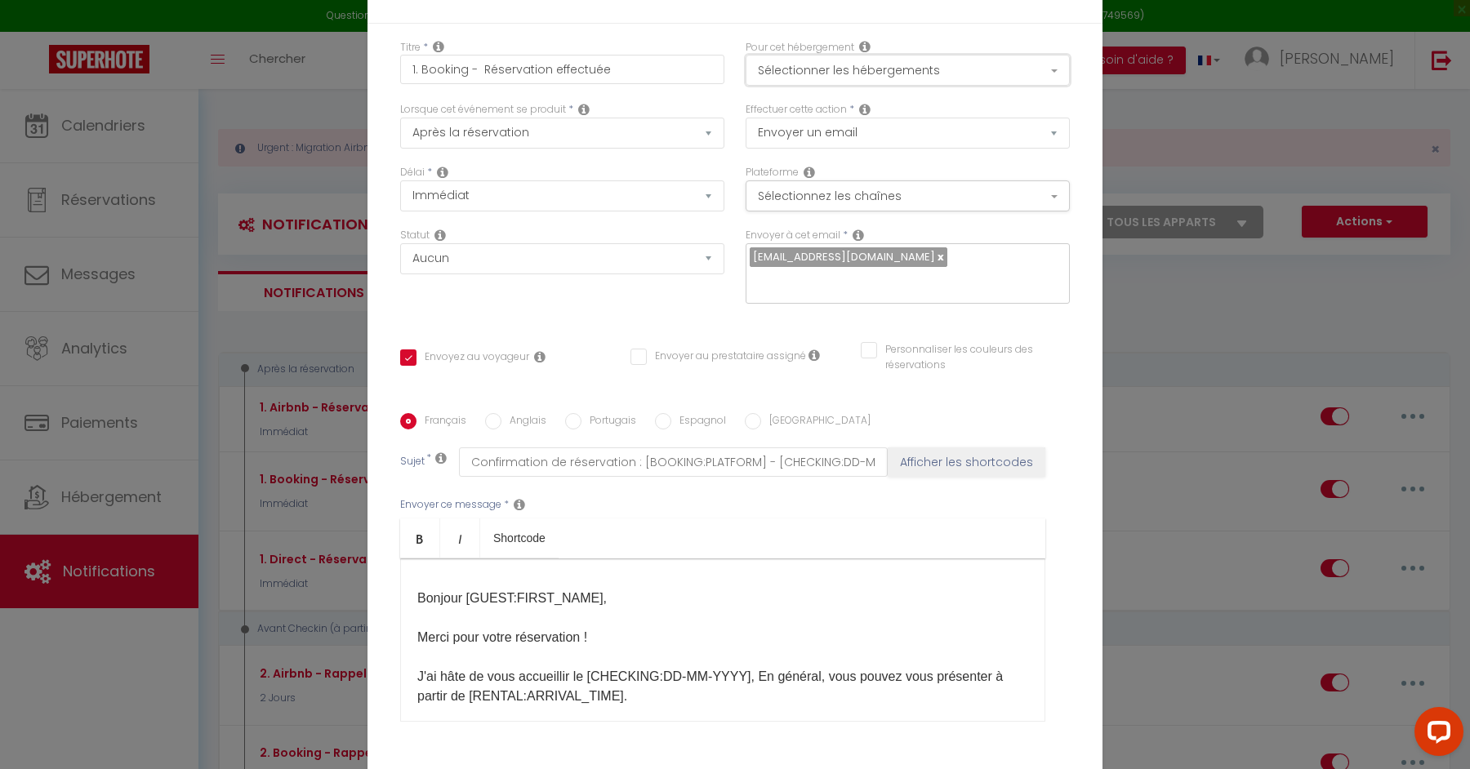
click at [976, 86] on button "Sélectionner les hébergements" at bounding box center [907, 70] width 324 height 31
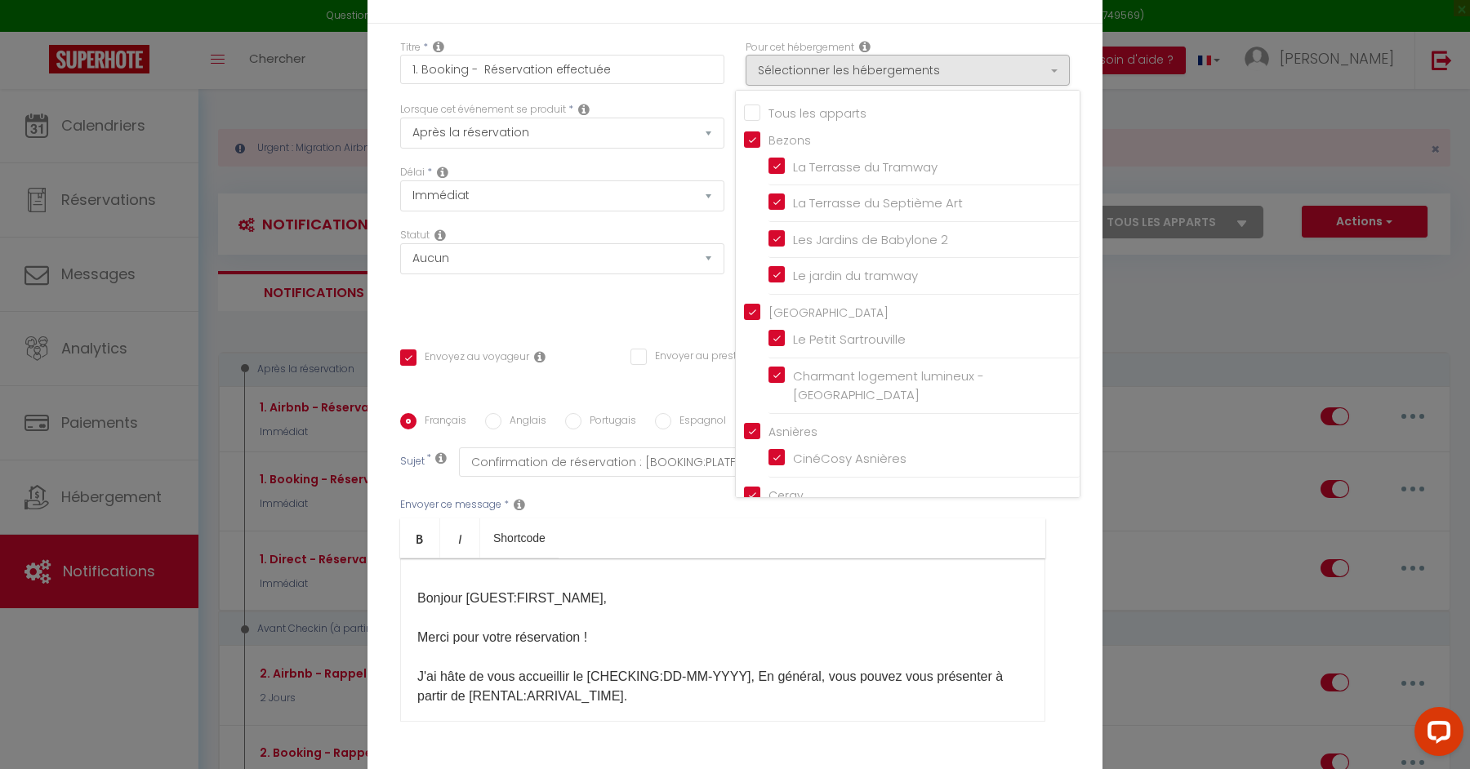
click at [761, 122] on label "Tous les apparts" at bounding box center [813, 114] width 106 height 18
click at [761, 119] on input "Tous les apparts" at bounding box center [912, 111] width 336 height 16
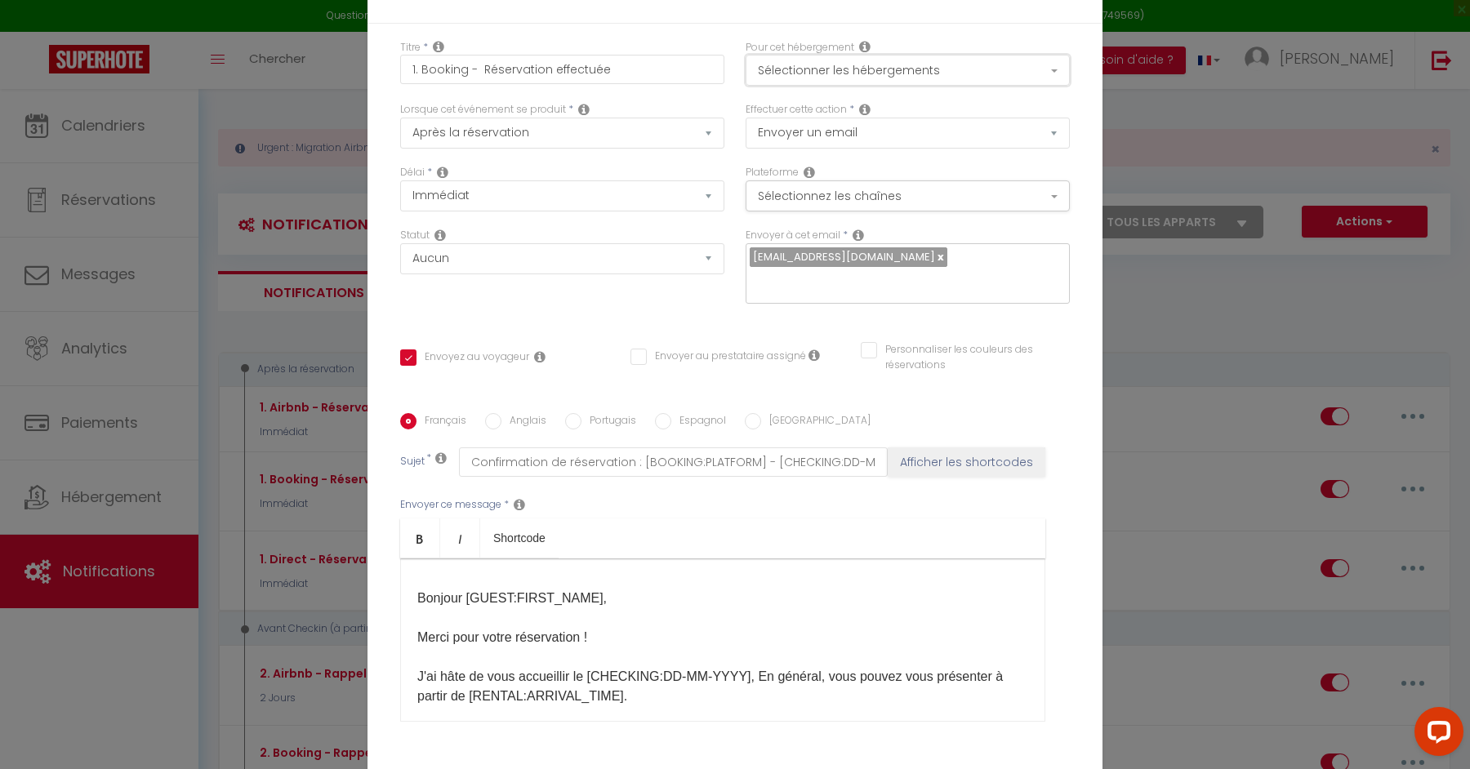
click at [845, 83] on button "Sélectionner les hébergements" at bounding box center [907, 70] width 324 height 31
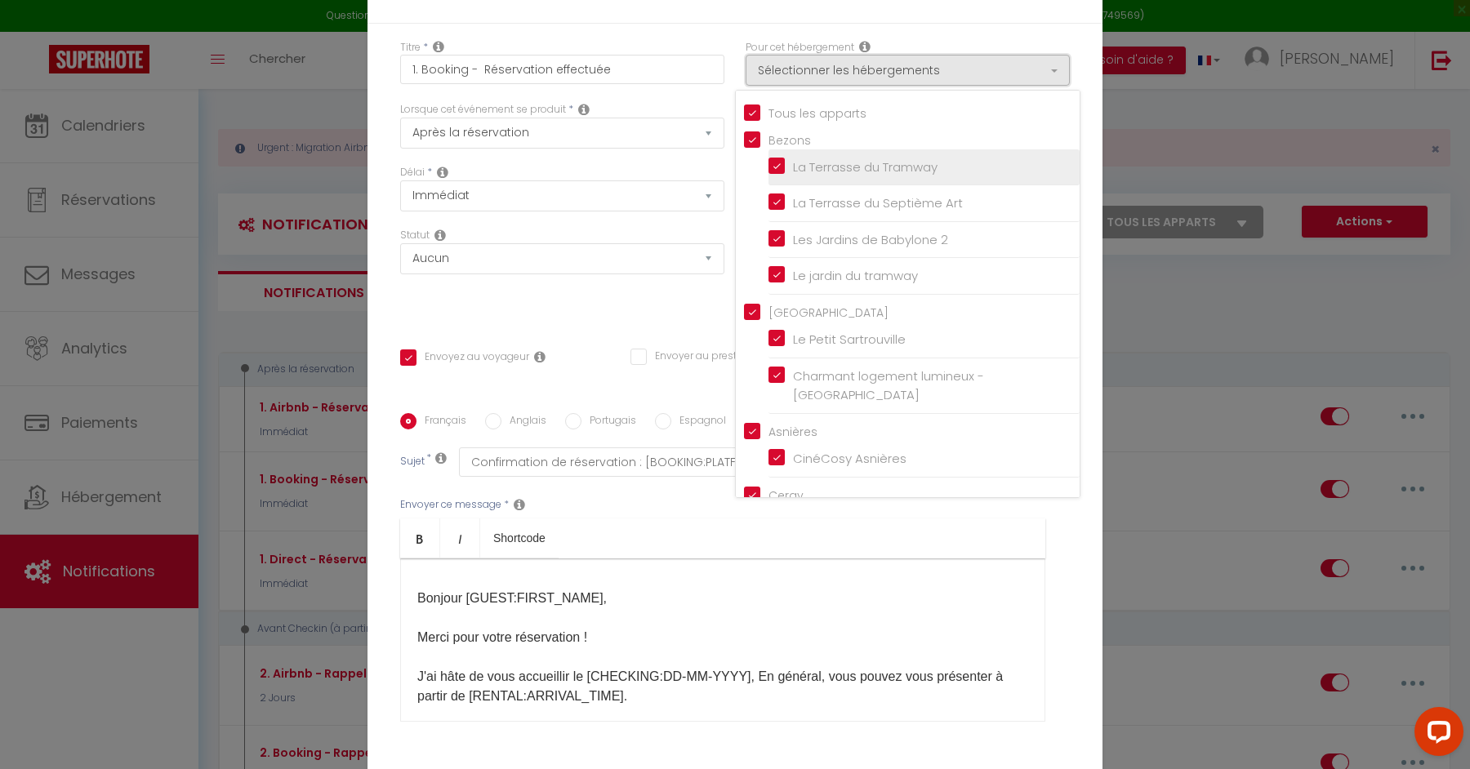
scroll to position [113, 0]
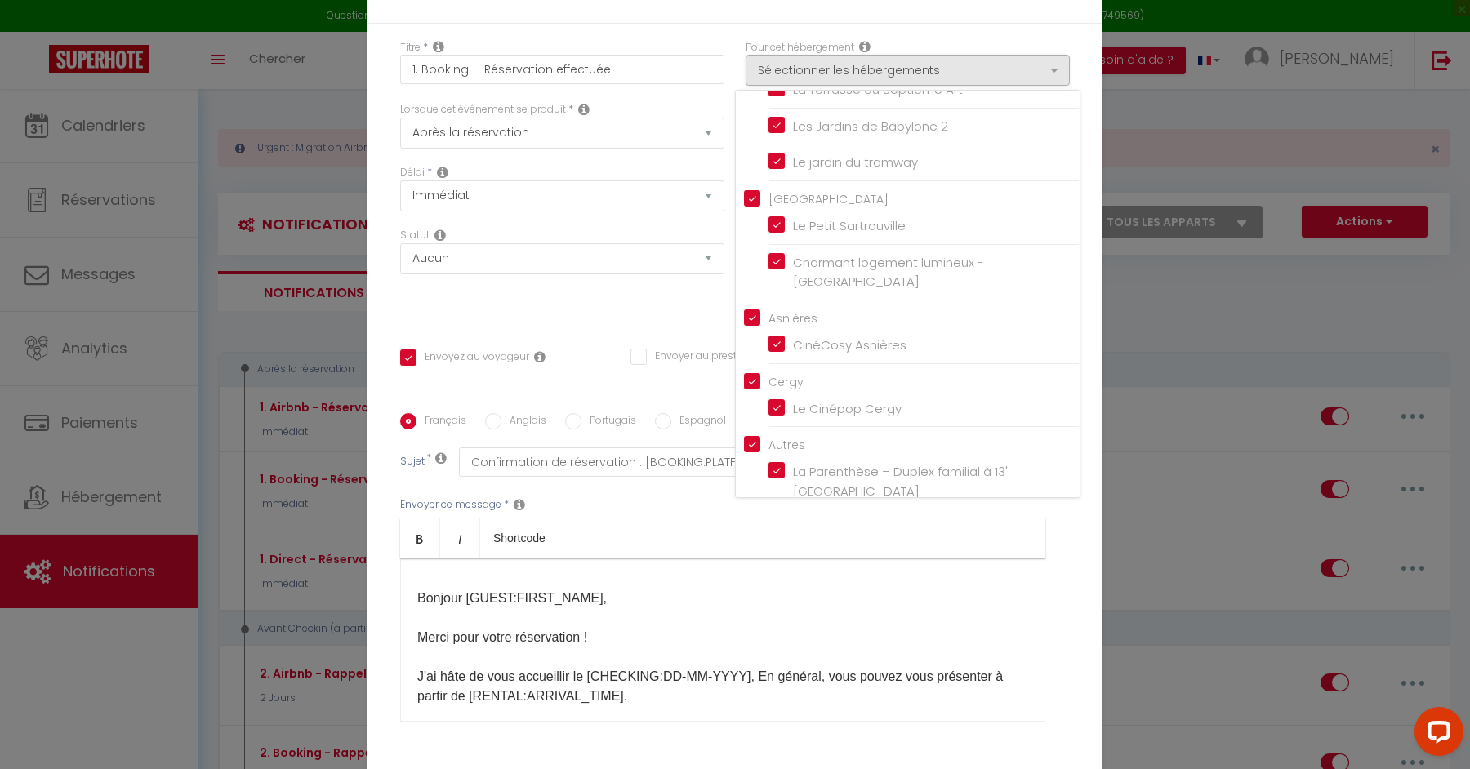
click at [1065, 587] on div "Envoyer ce message * Bold Italic Shortcode Rich text editor Bonjour [GUEST:FIRS…" at bounding box center [734, 609] width 669 height 265
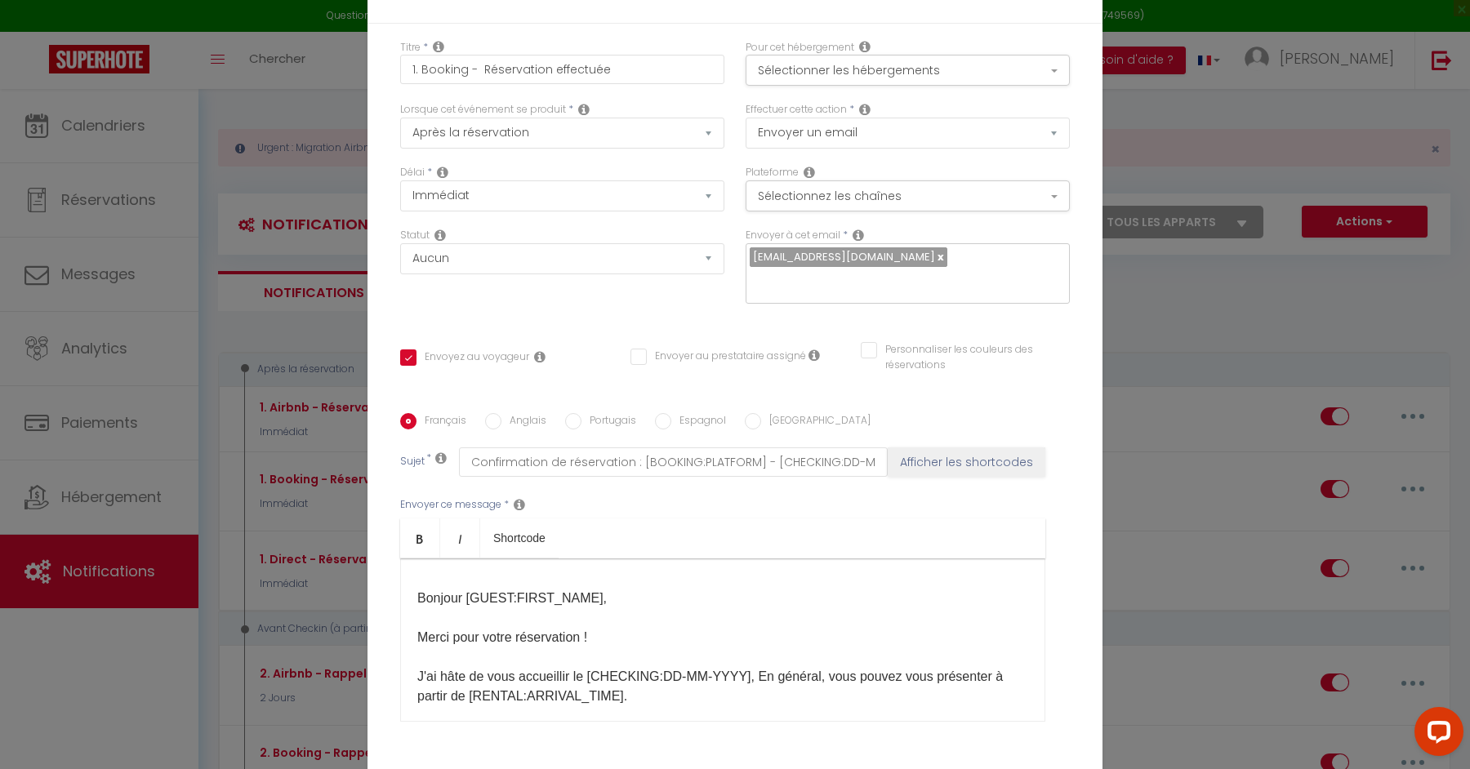
scroll to position [113, 0]
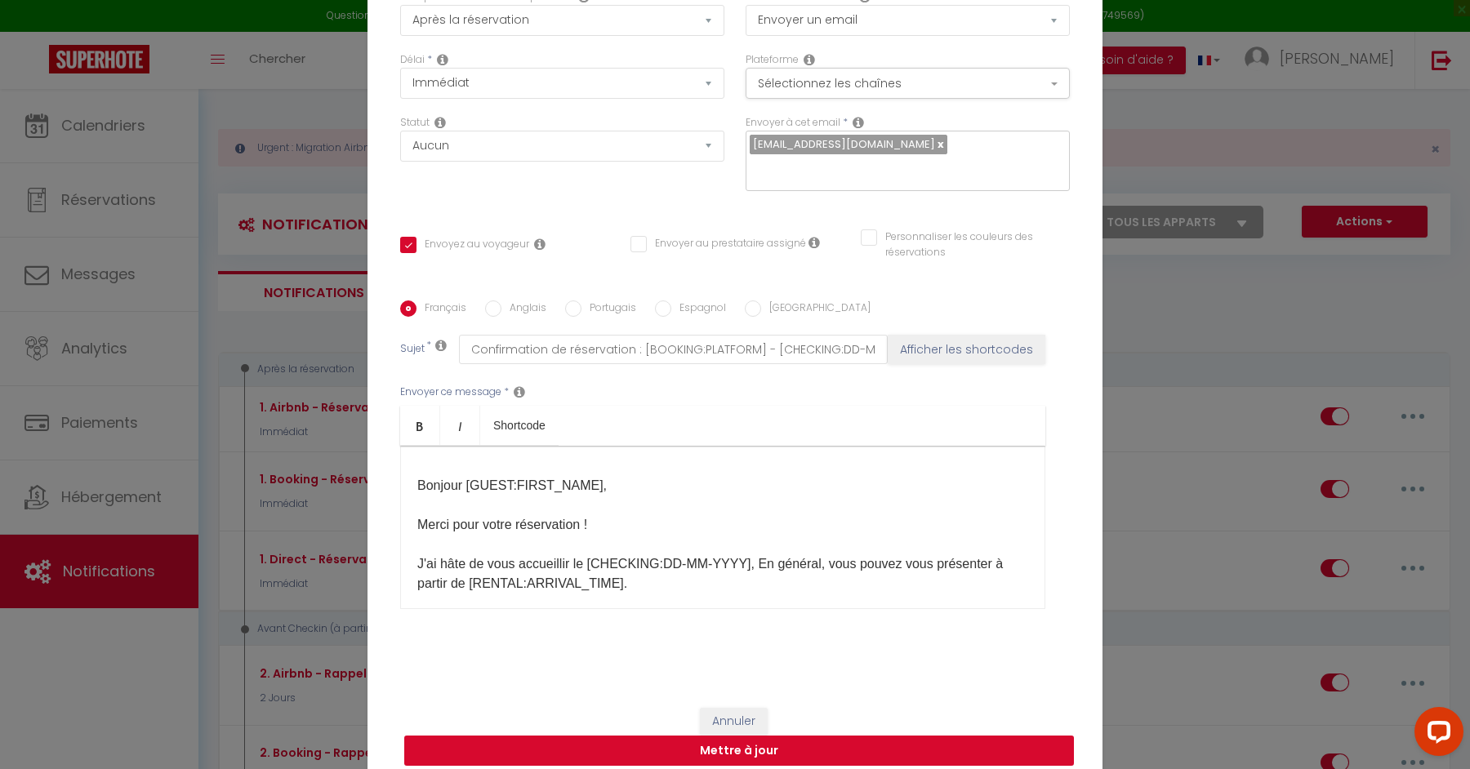
click at [824, 745] on button "Mettre à jour" at bounding box center [738, 751] width 669 height 31
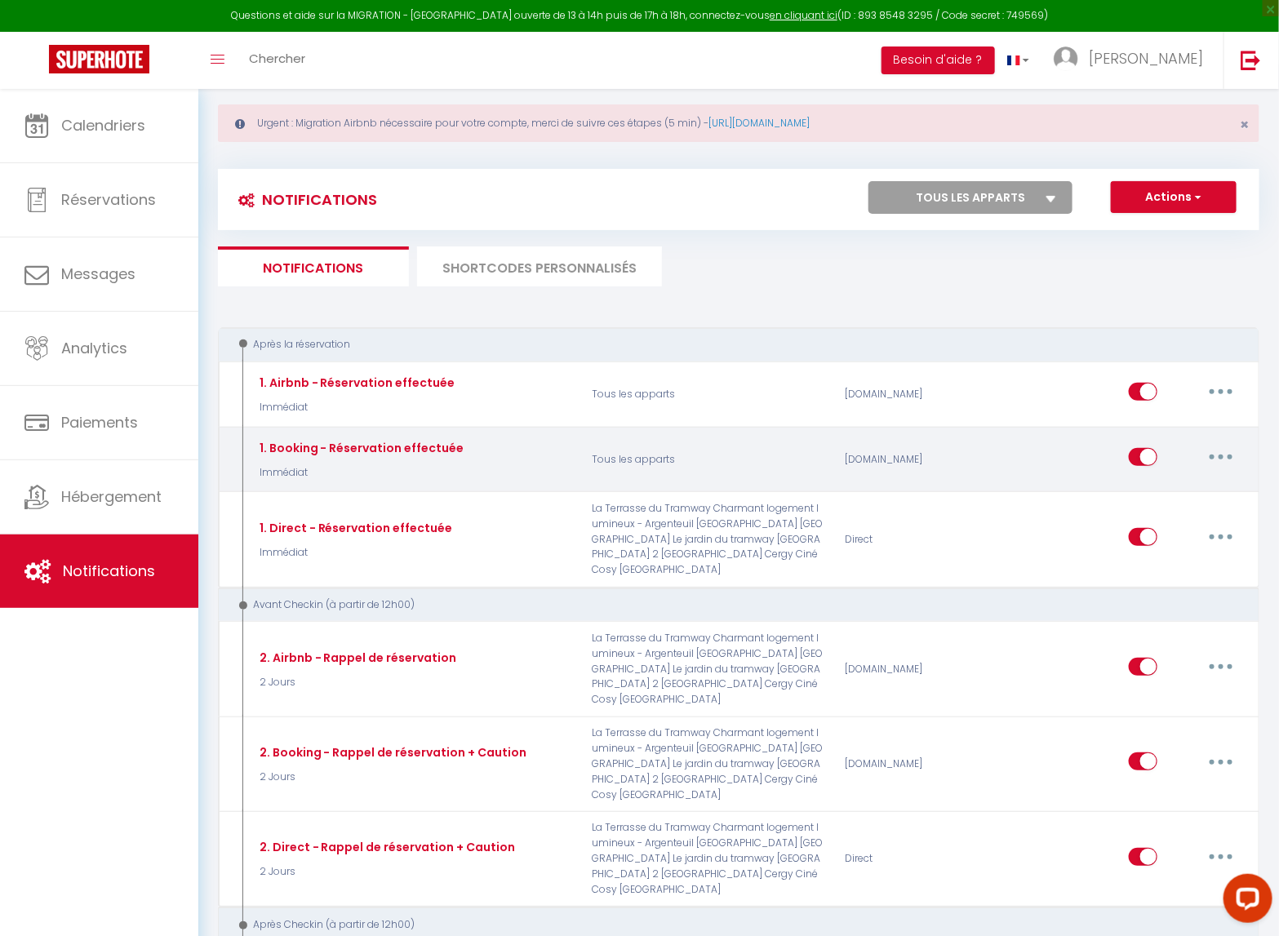
scroll to position [26, 0]
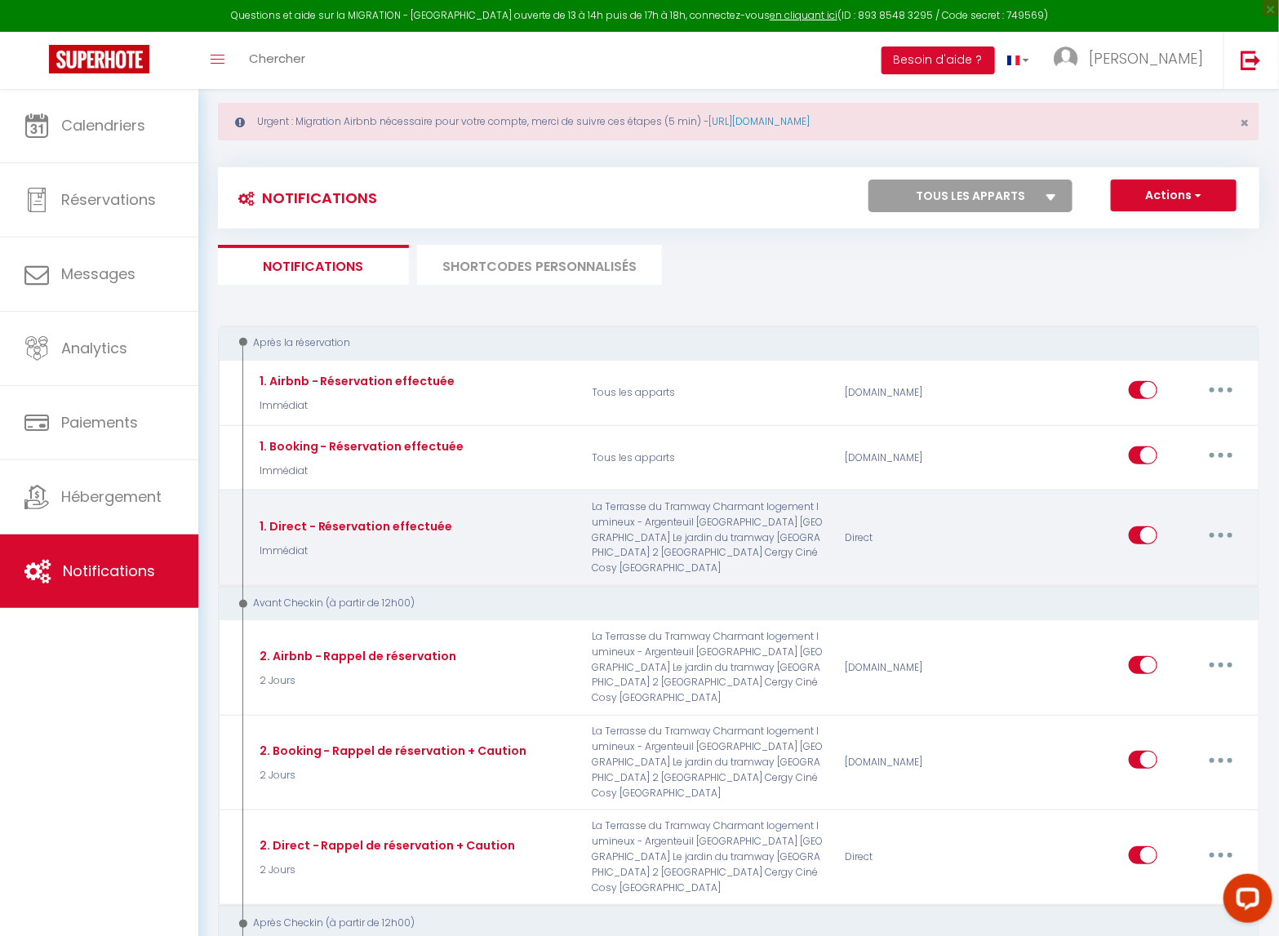
click at [1228, 532] on button "button" at bounding box center [1222, 536] width 46 height 26
click at [1184, 562] on link "Editer" at bounding box center [1179, 573] width 121 height 28
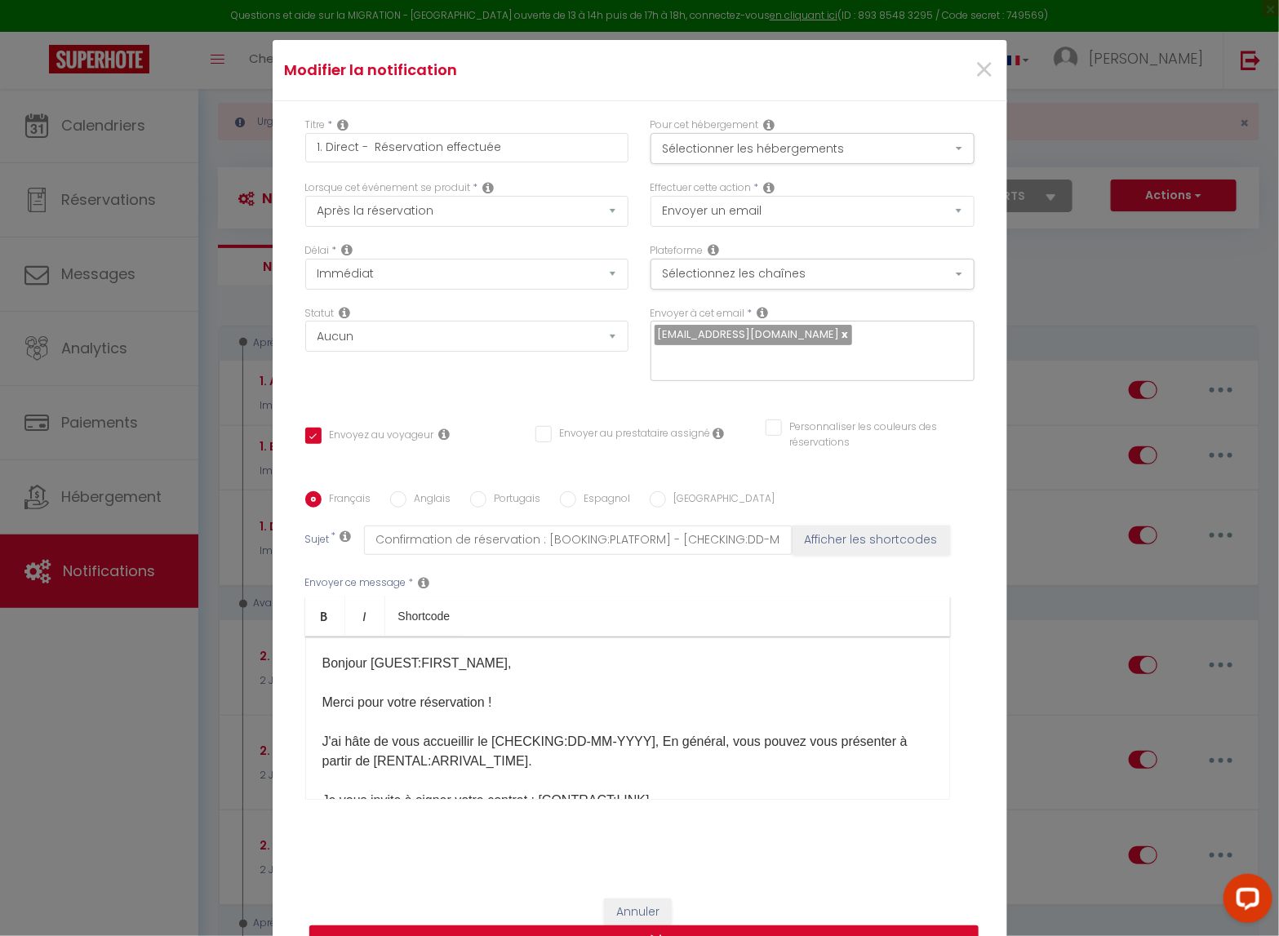
scroll to position [76, 0]
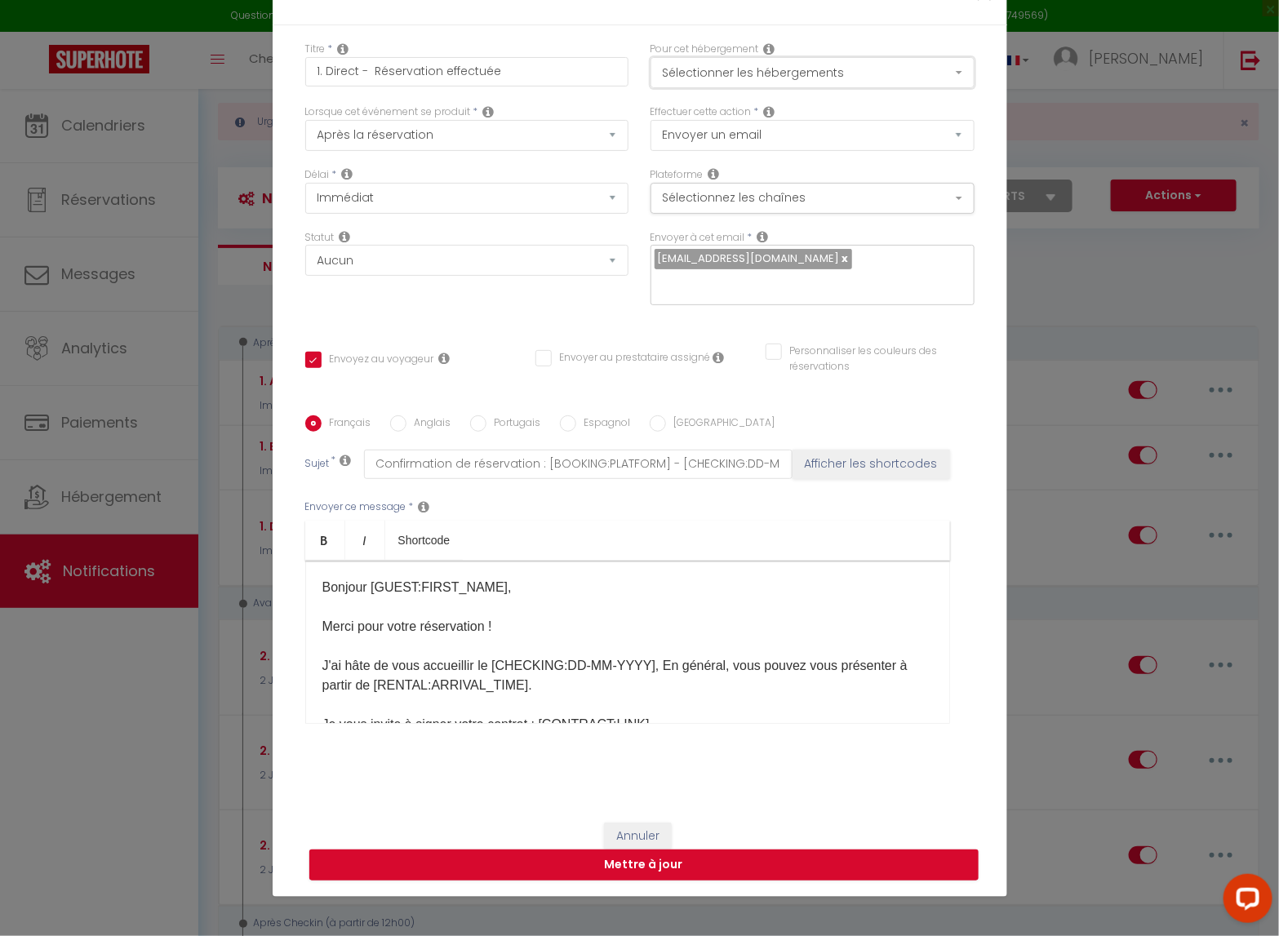
click at [935, 88] on button "Sélectionner les hébergements" at bounding box center [813, 72] width 324 height 31
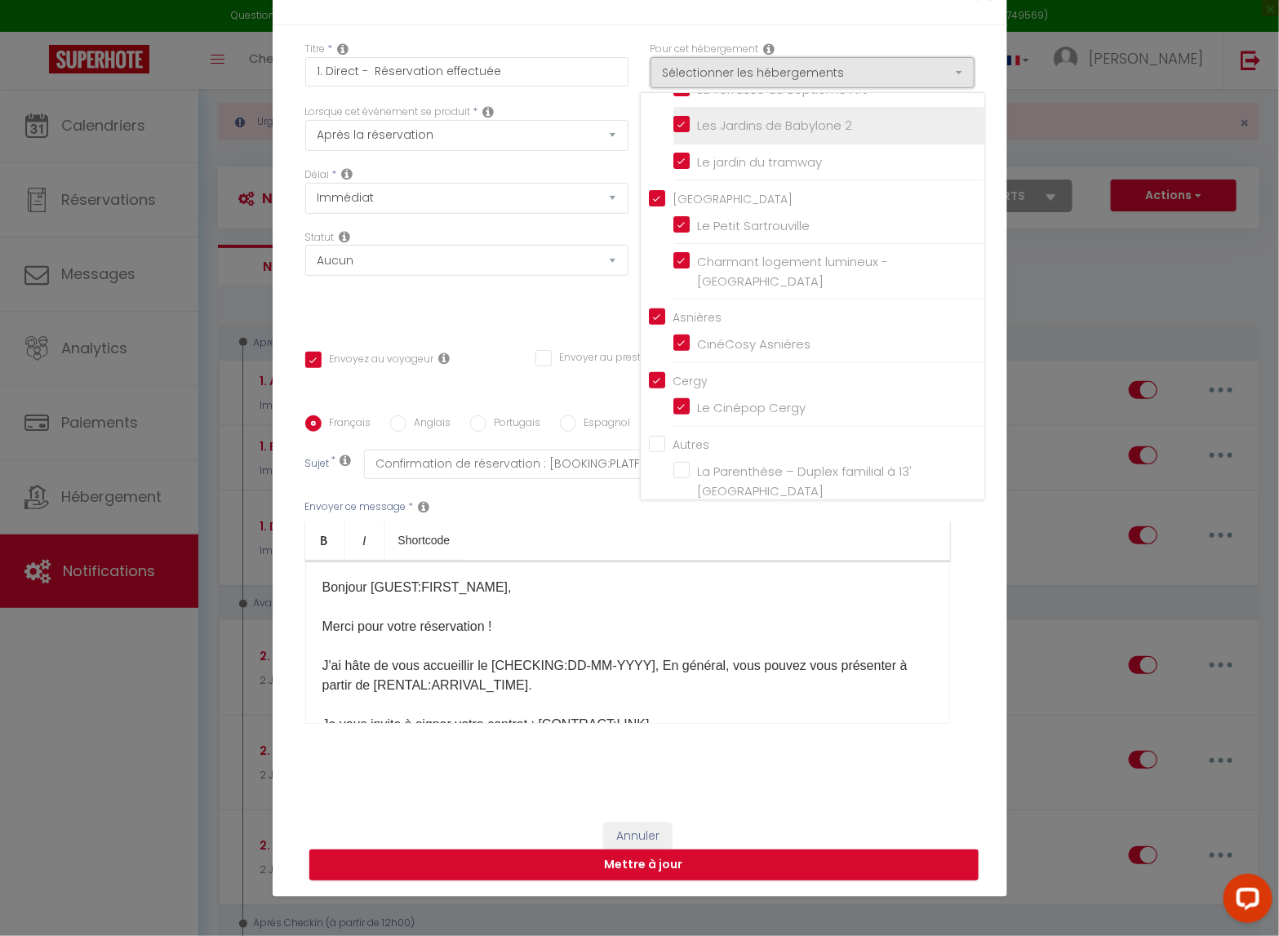
scroll to position [0, 0]
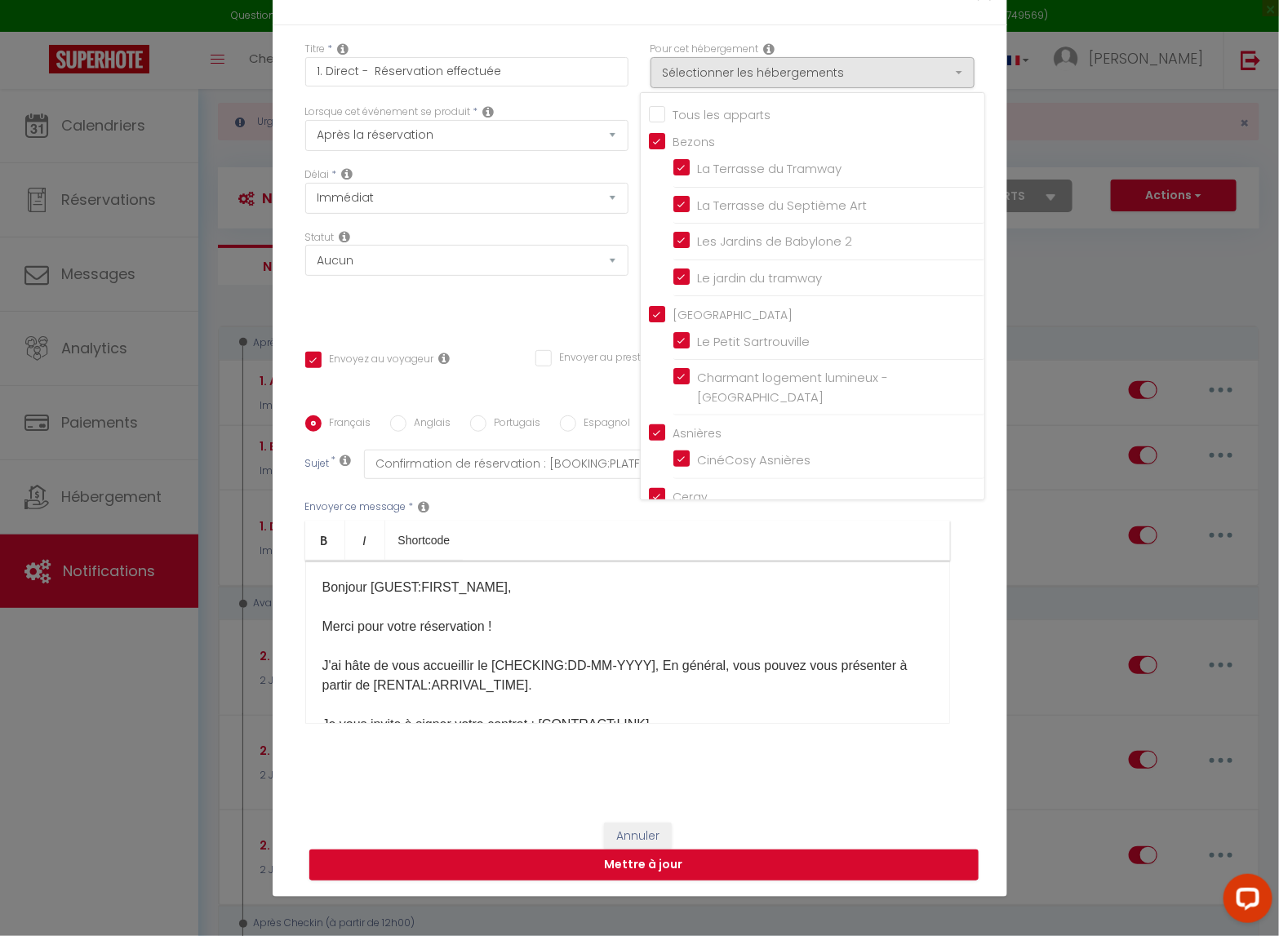
click at [692, 122] on input "Tous les apparts" at bounding box center [817, 113] width 336 height 16
click at [758, 768] on button "Mettre à jour" at bounding box center [643, 865] width 669 height 31
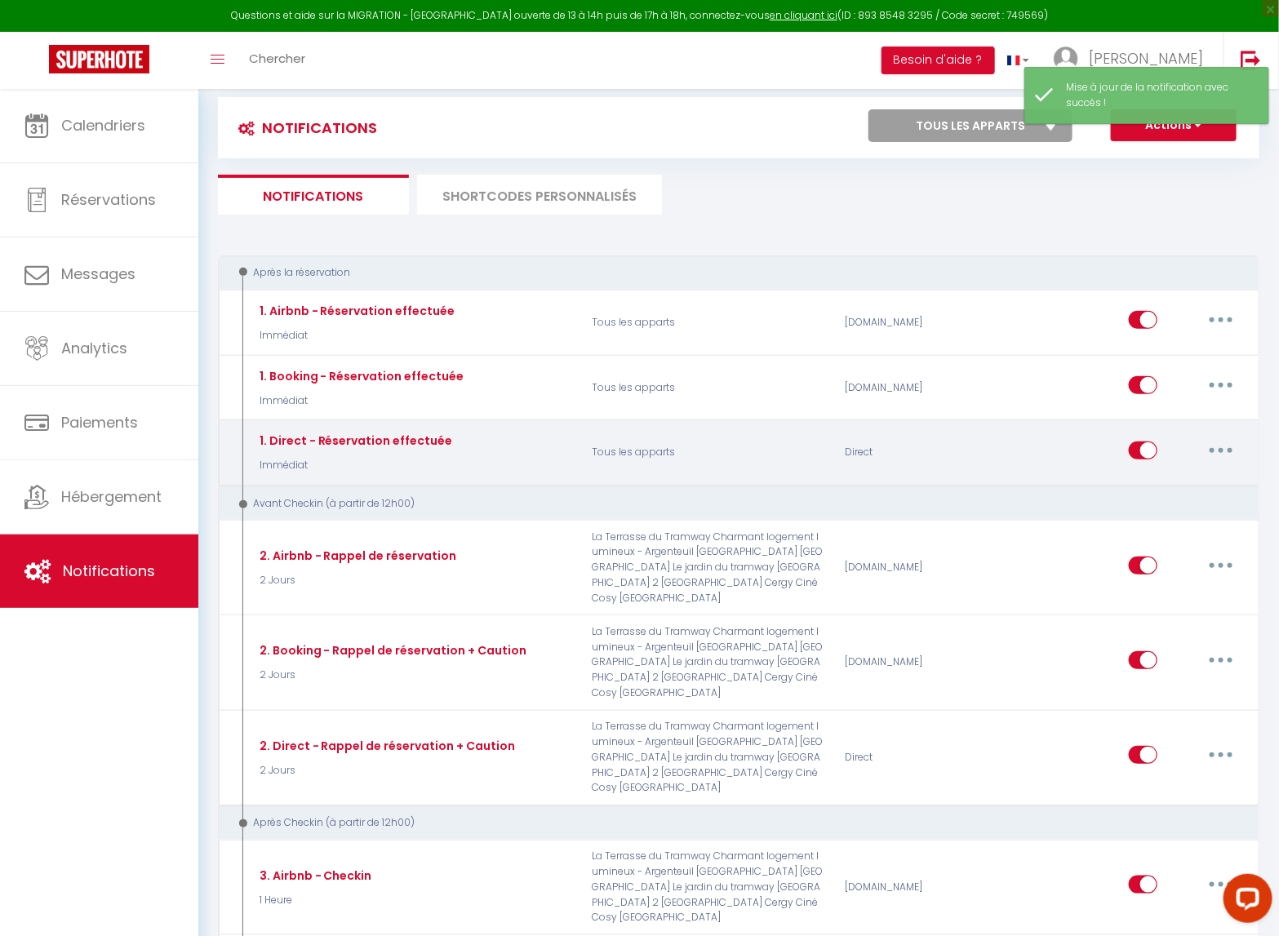
scroll to position [118, 0]
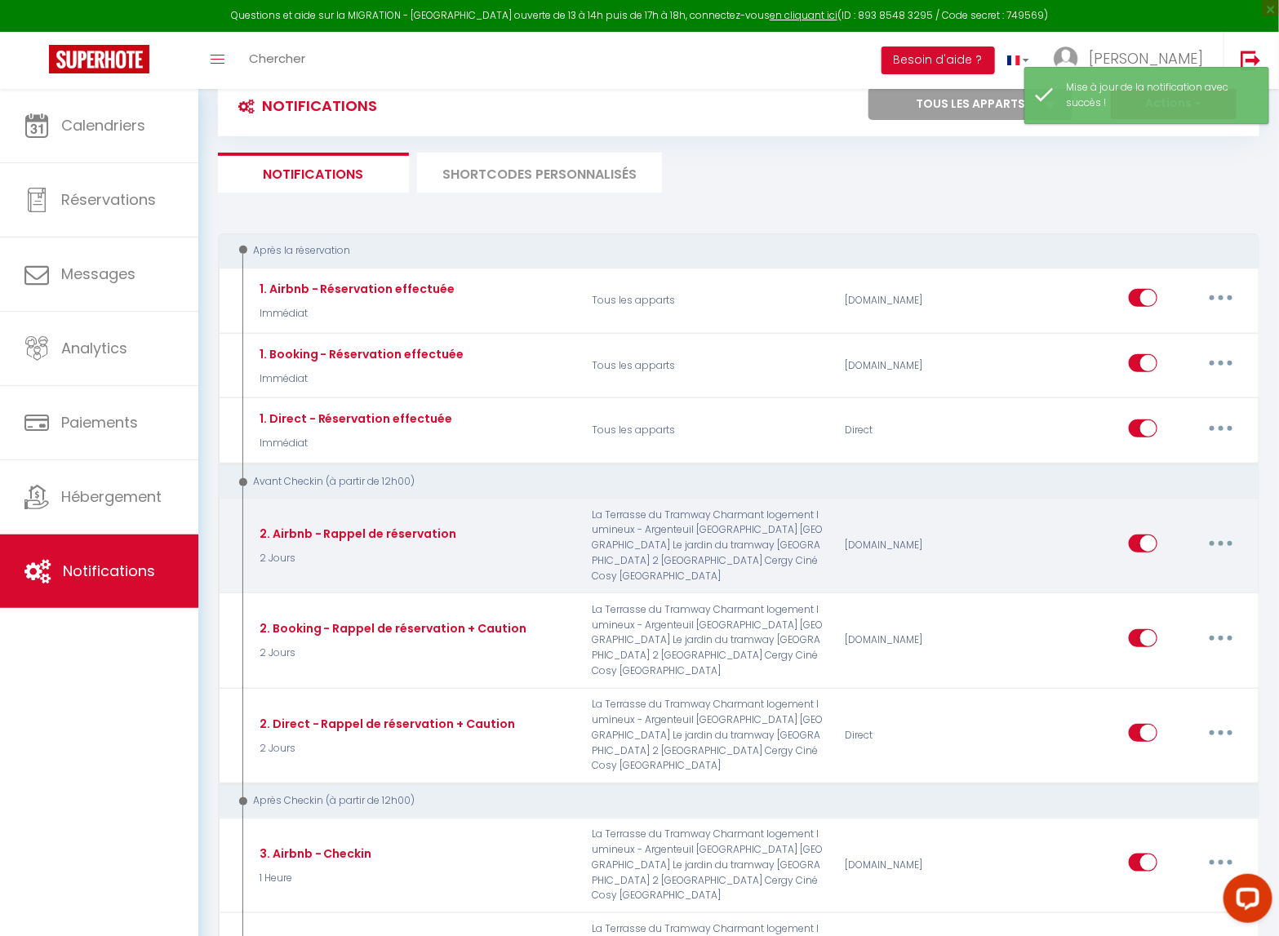
click at [1221, 542] on icon "button" at bounding box center [1221, 543] width 5 height 5
click at [1169, 583] on link "Editer" at bounding box center [1179, 581] width 121 height 28
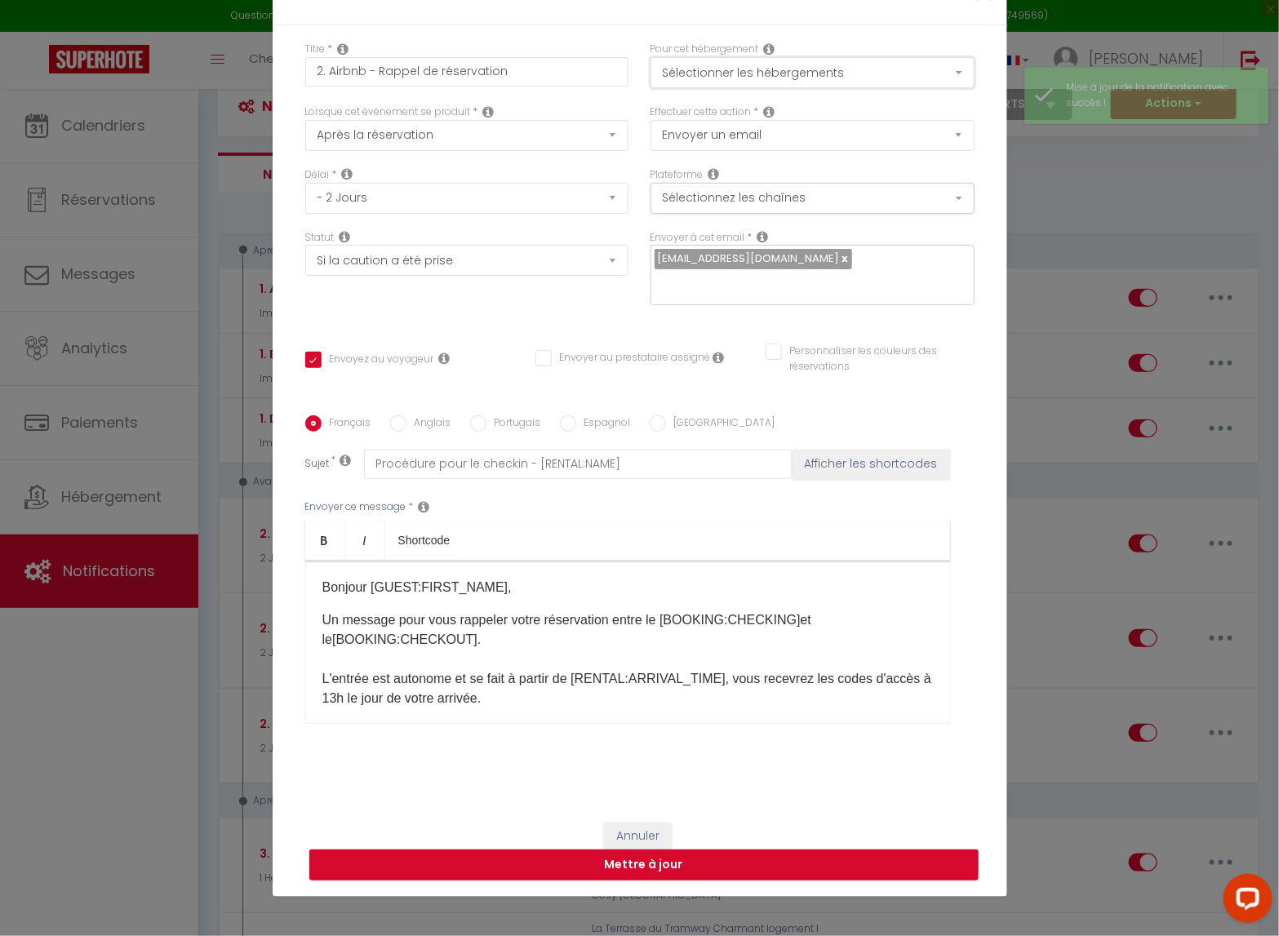
click at [876, 88] on button "Sélectionner les hébergements" at bounding box center [813, 72] width 324 height 31
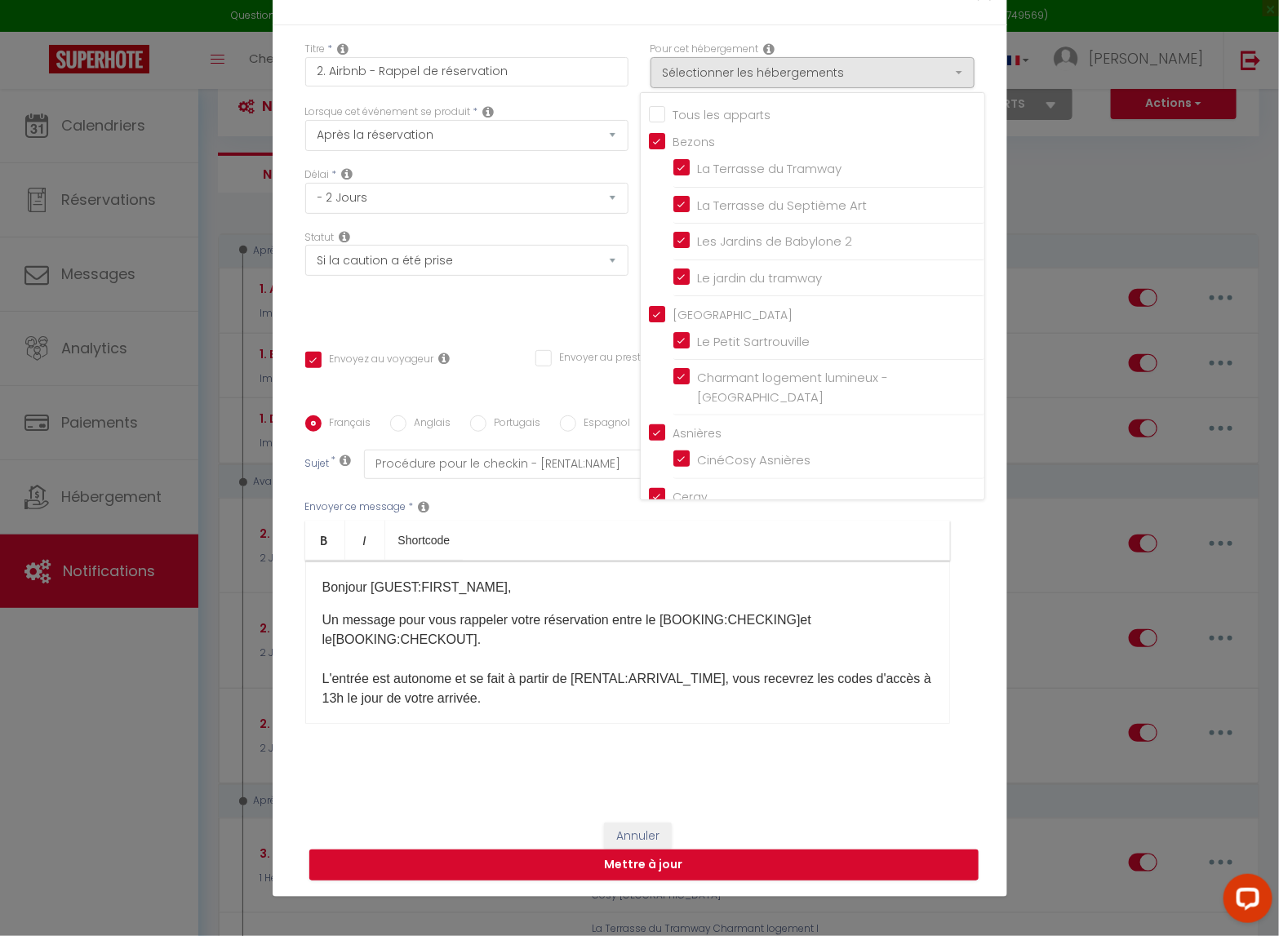
click at [746, 122] on input "Tous les apparts" at bounding box center [817, 113] width 336 height 16
click at [703, 768] on button "Mettre à jour" at bounding box center [643, 865] width 669 height 31
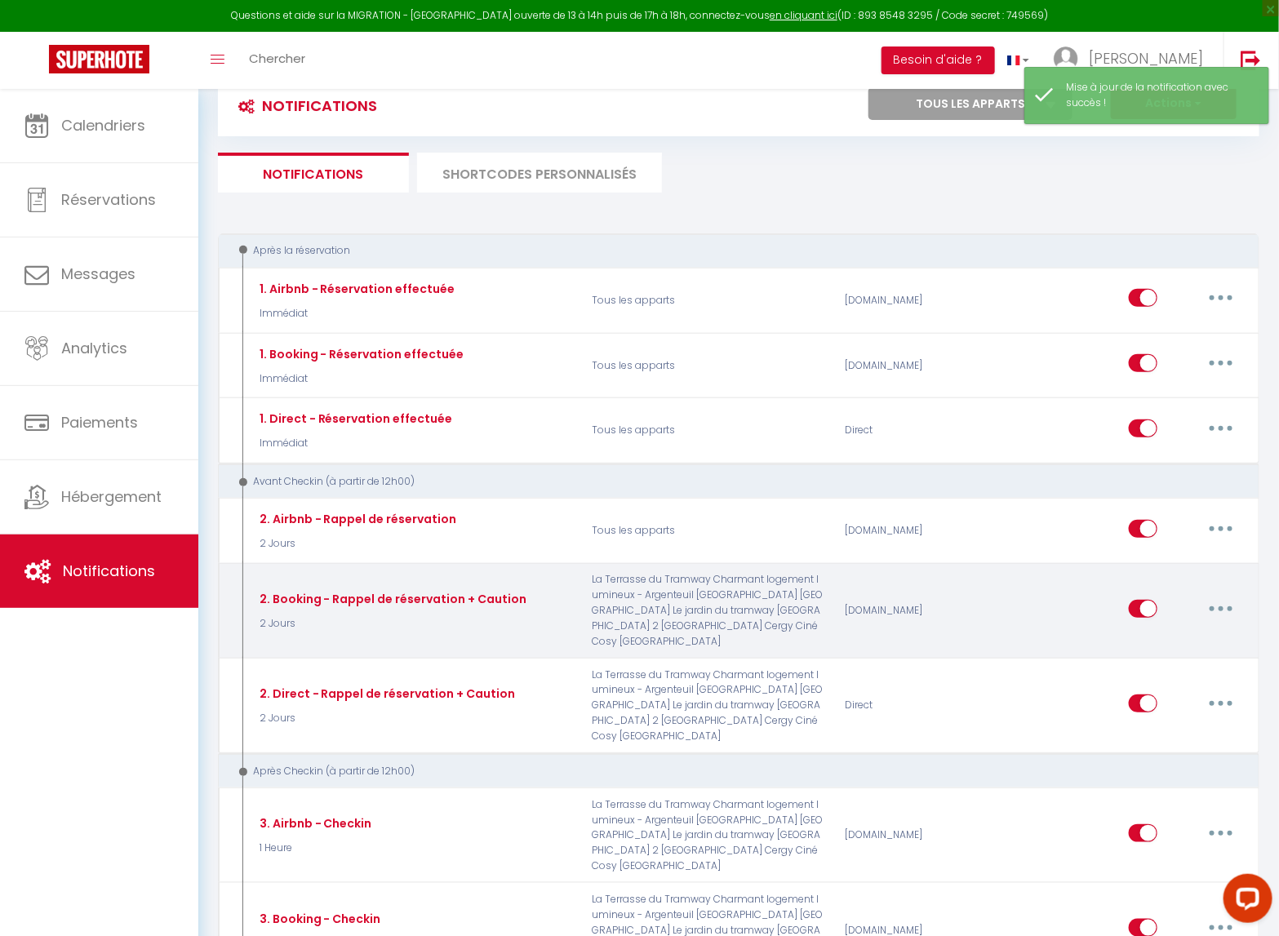
click at [1218, 618] on button "button" at bounding box center [1222, 609] width 46 height 26
click at [1174, 647] on link "Editer" at bounding box center [1179, 646] width 121 height 28
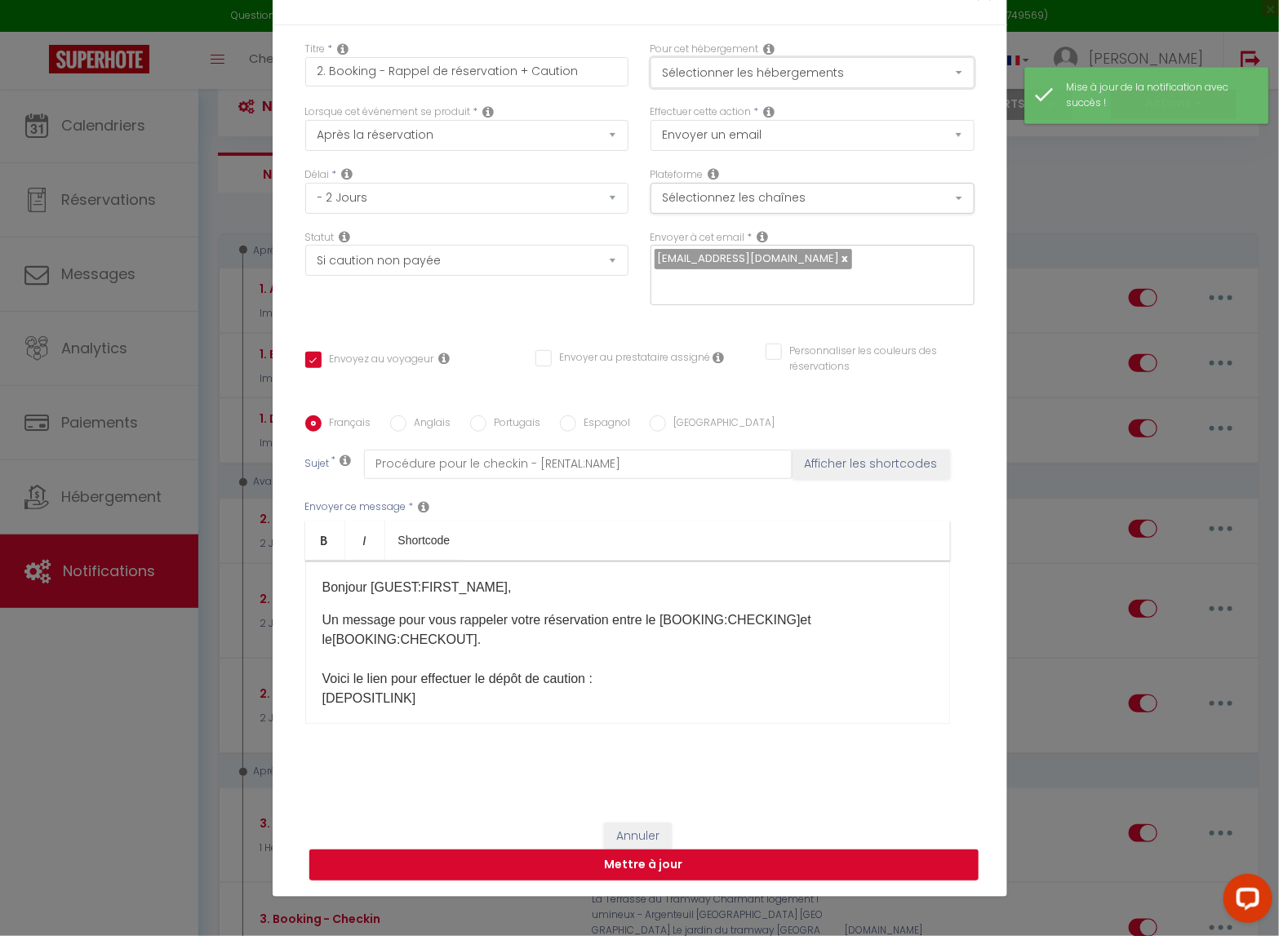
click at [890, 71] on button "Sélectionner les hébergements" at bounding box center [813, 72] width 324 height 31
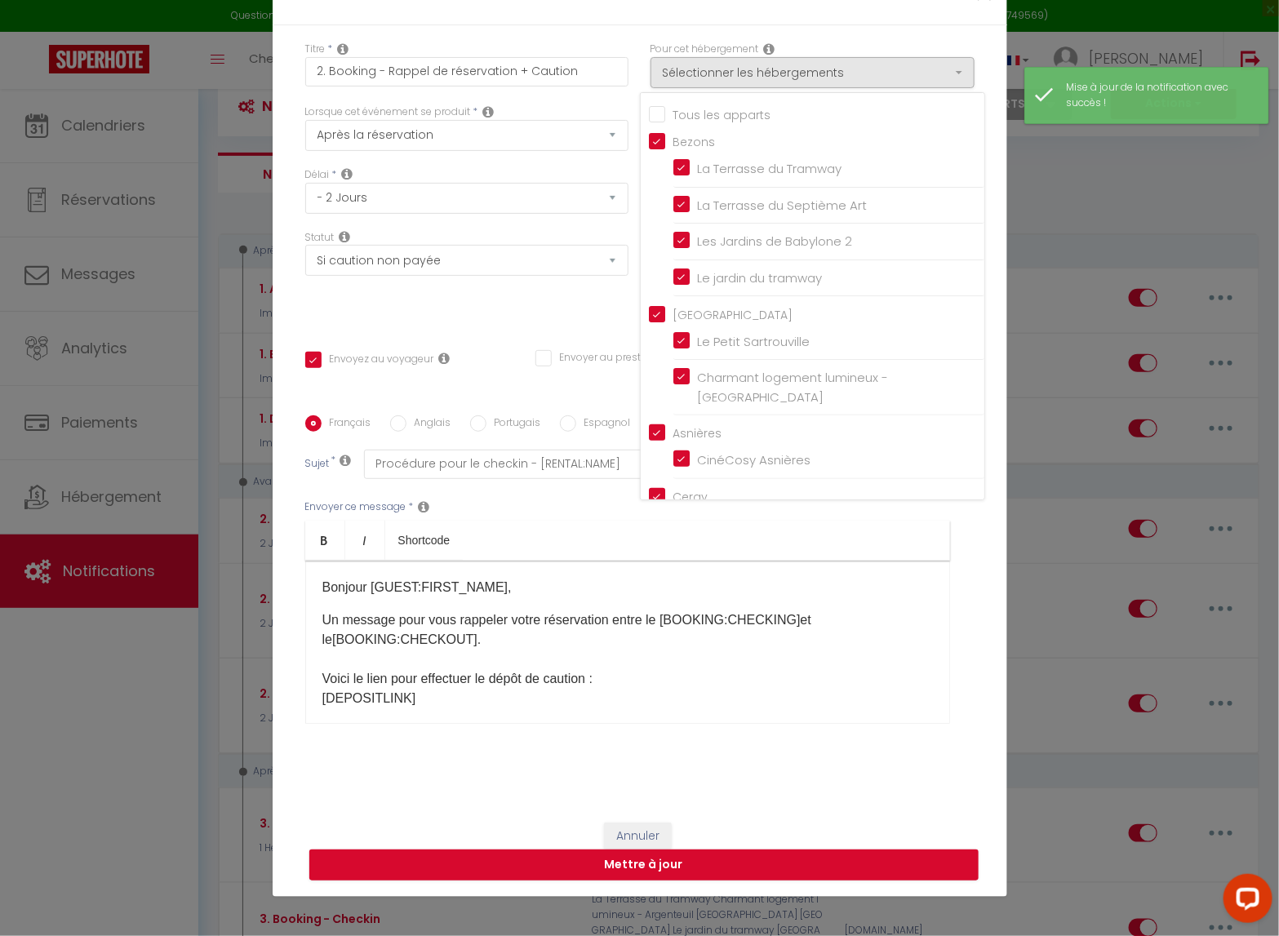
click at [733, 121] on input "Tous les apparts" at bounding box center [817, 113] width 336 height 16
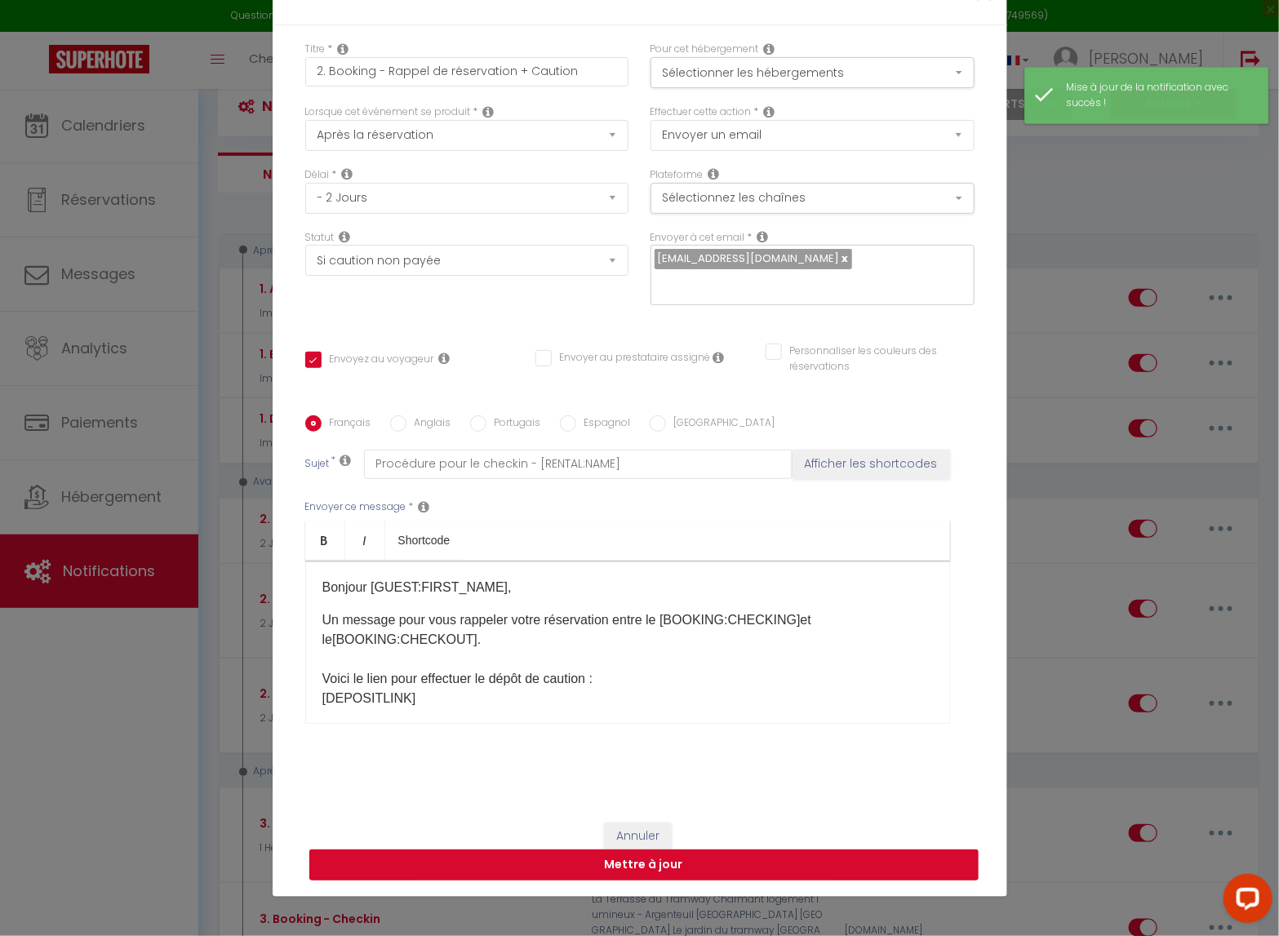
click at [695, 768] on button "Mettre à jour" at bounding box center [643, 865] width 669 height 31
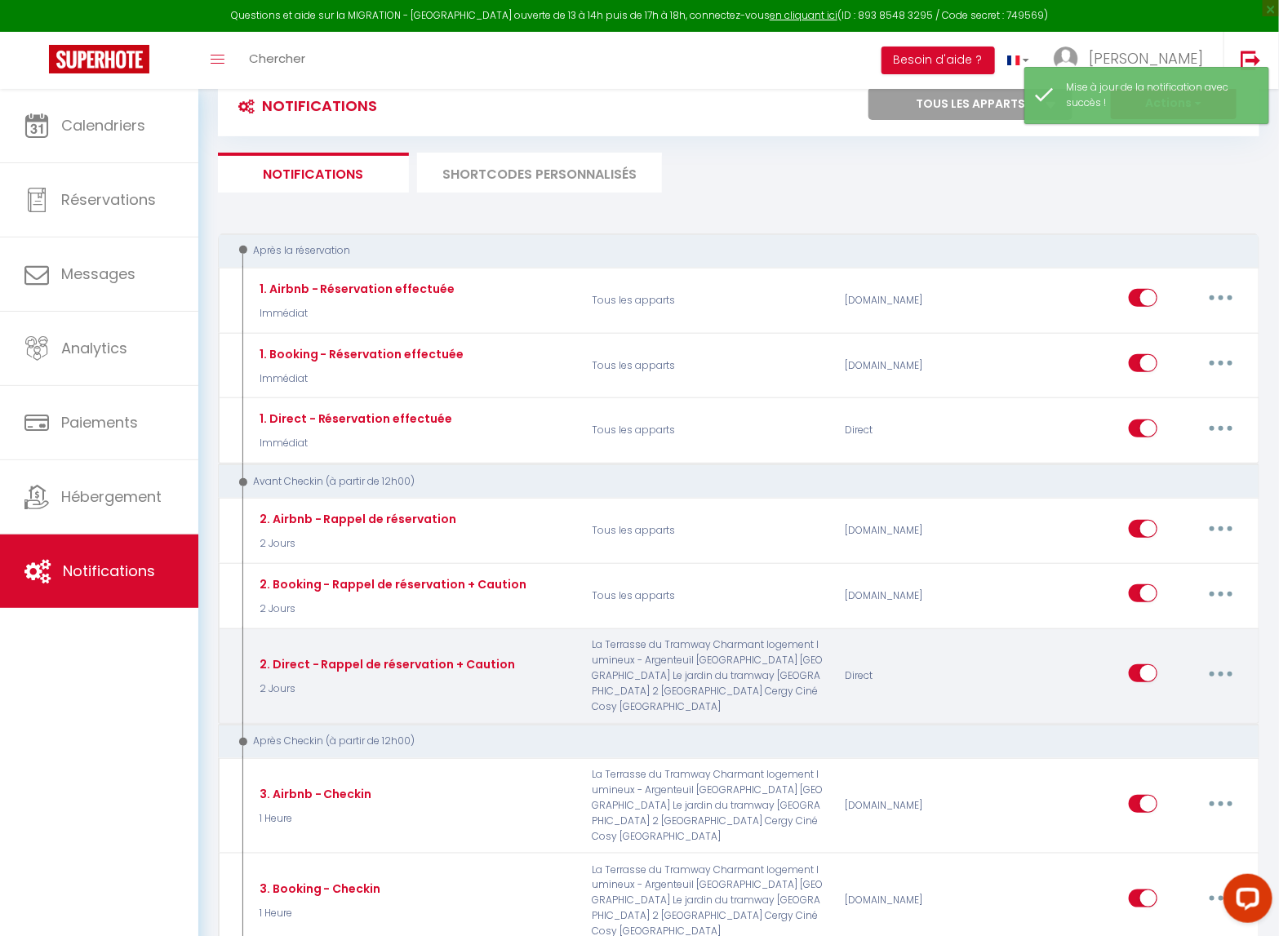
click at [1221, 672] on icon "button" at bounding box center [1221, 674] width 5 height 5
click at [1171, 719] on link "Editer" at bounding box center [1179, 711] width 121 height 28
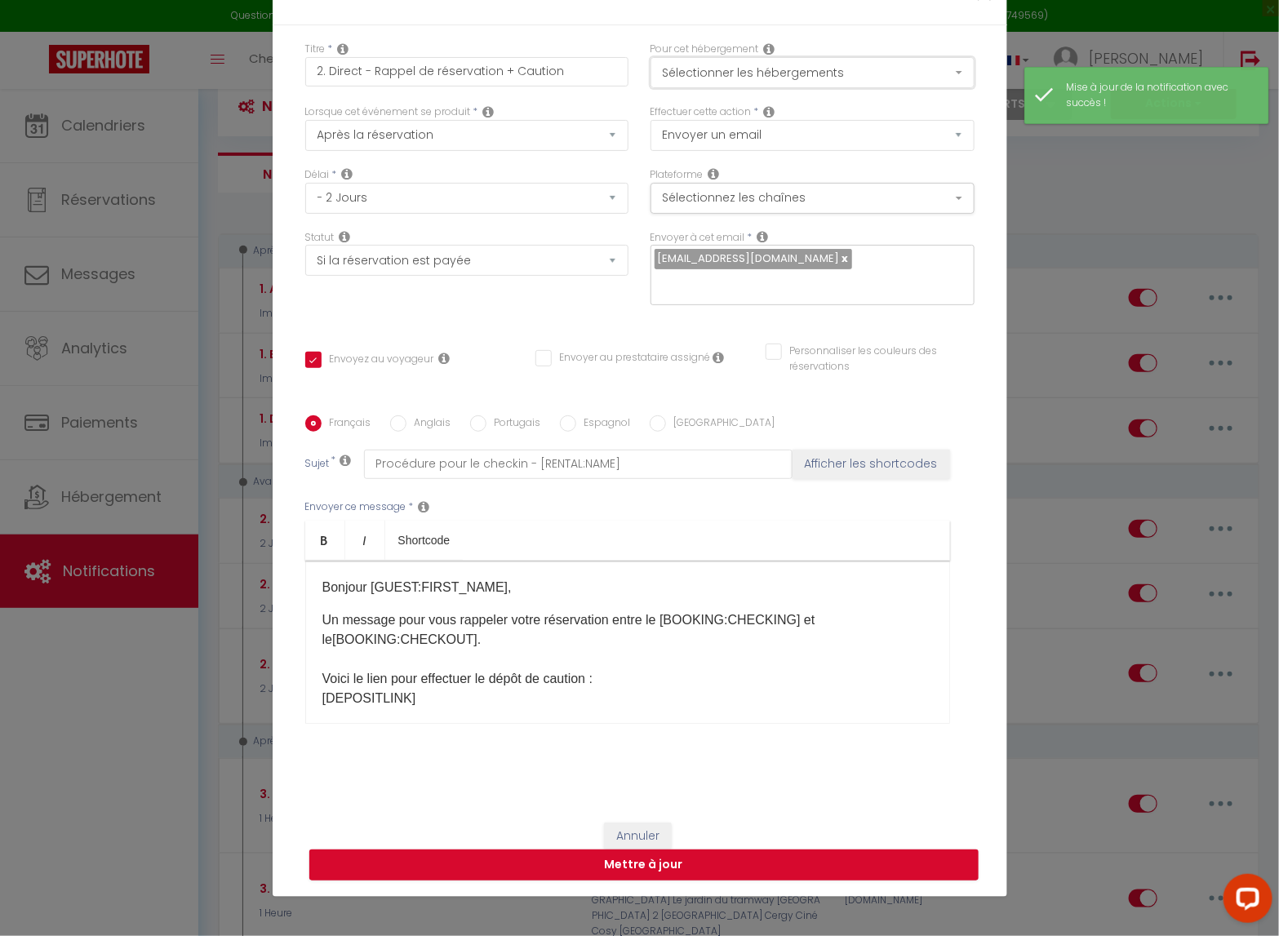
click at [886, 88] on button "Sélectionner les hébergements" at bounding box center [813, 72] width 324 height 31
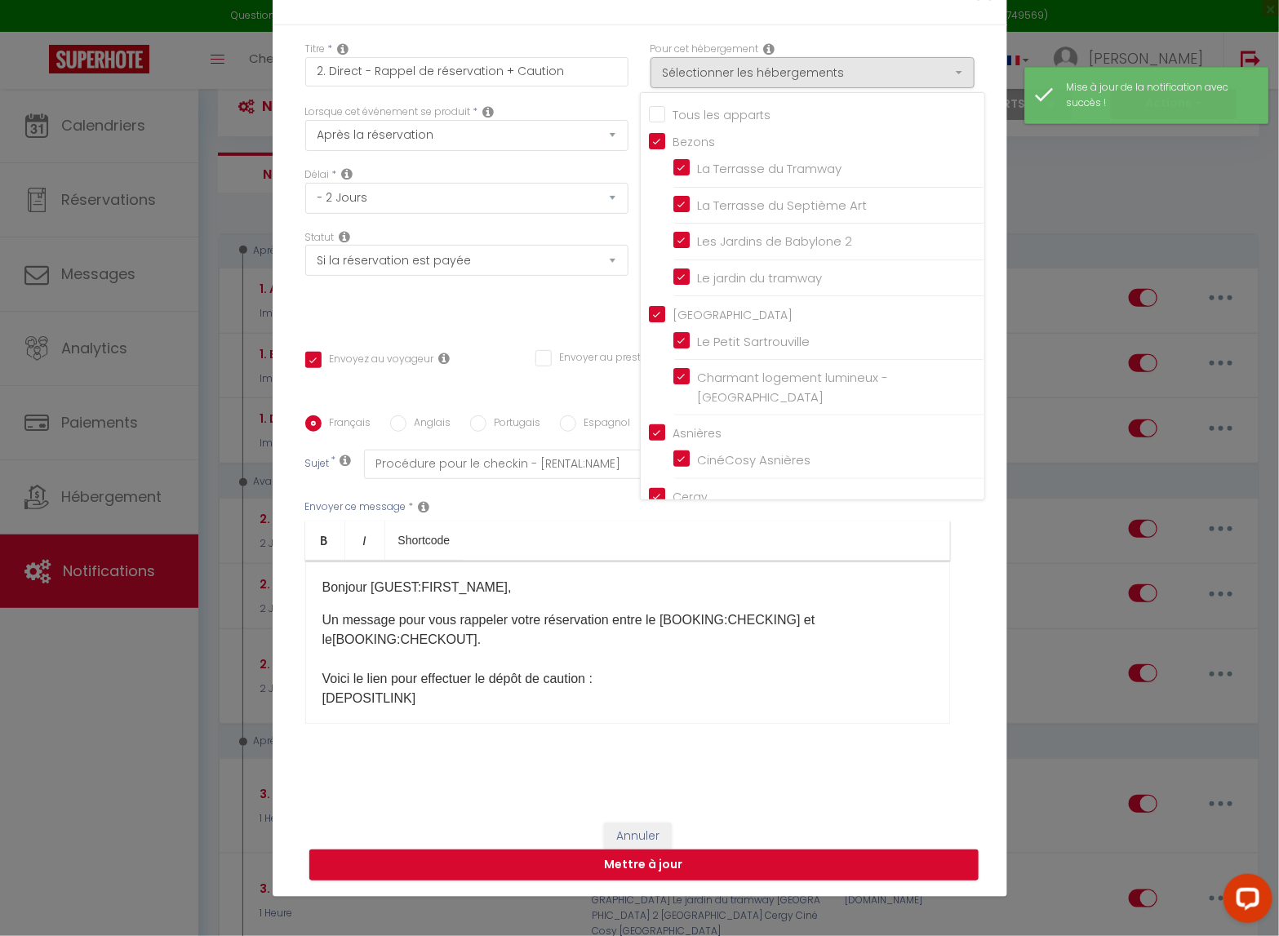
click at [708, 118] on input "Tous les apparts" at bounding box center [817, 113] width 336 height 16
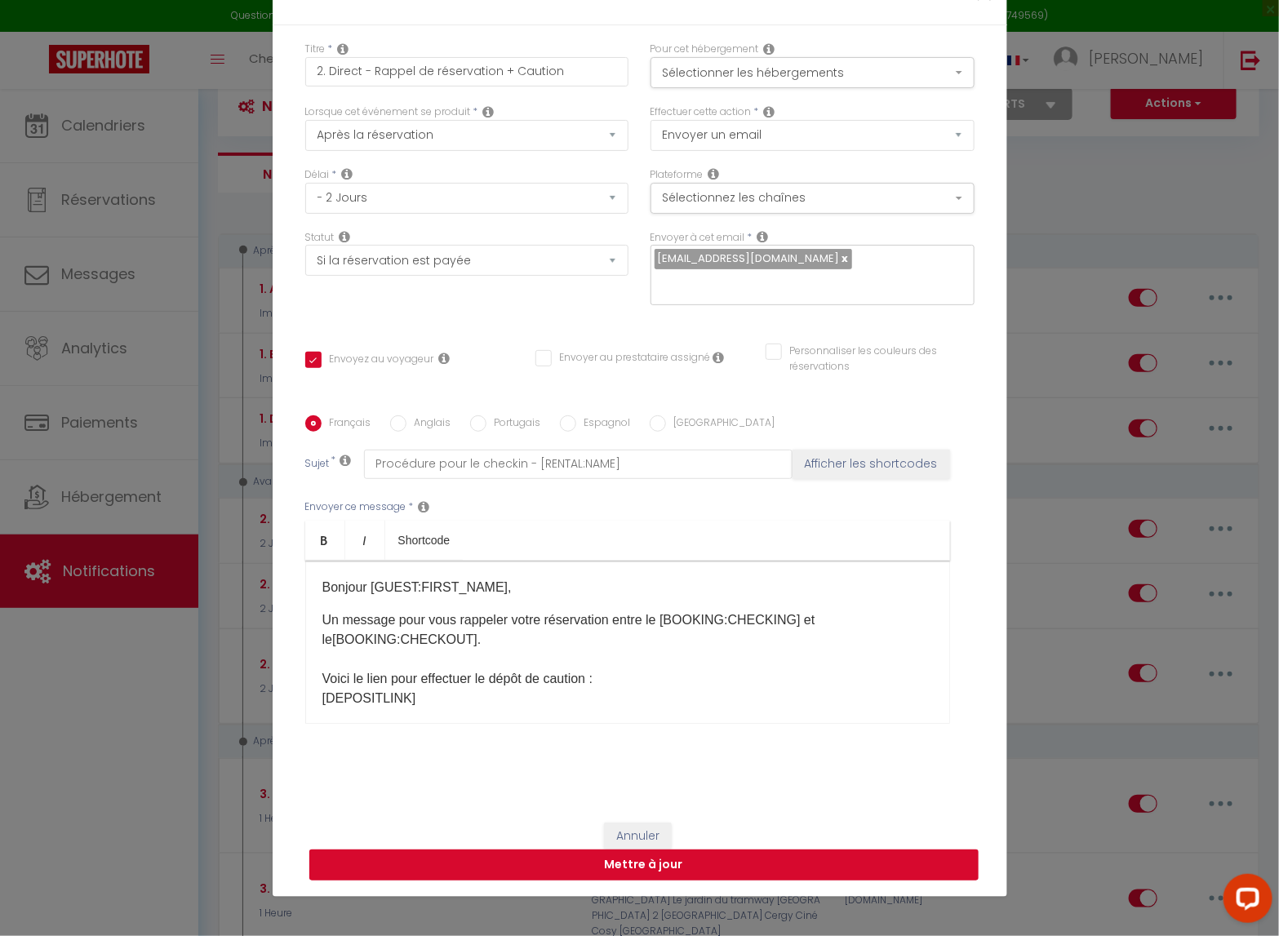
click at [697, 768] on button "Mettre à jour" at bounding box center [643, 865] width 669 height 31
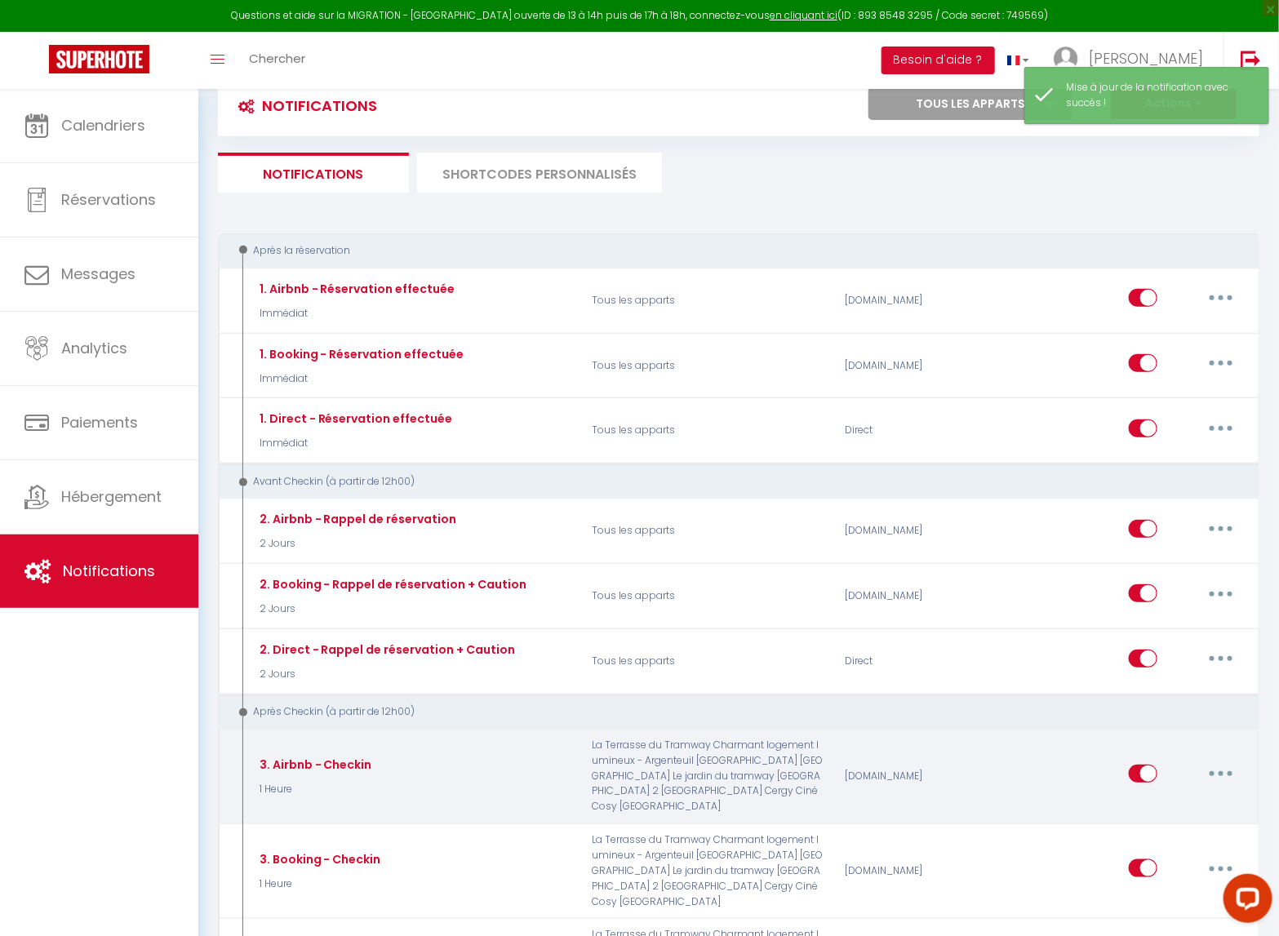
click at [1212, 768] on button "button" at bounding box center [1222, 774] width 46 height 26
click at [1144, 768] on link "Editer" at bounding box center [1179, 812] width 121 height 28
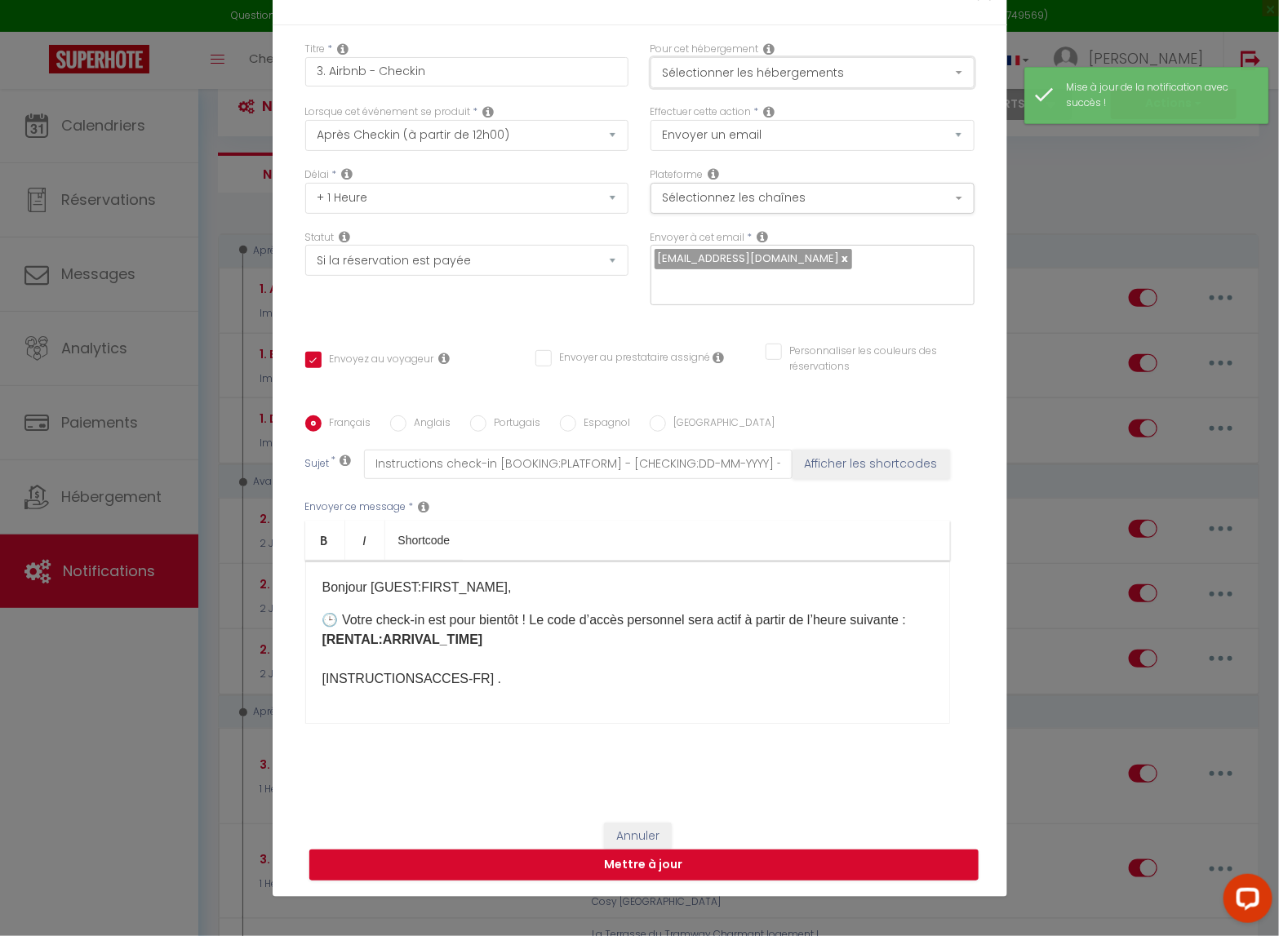
click at [883, 75] on button "Sélectionner les hébergements" at bounding box center [813, 72] width 324 height 31
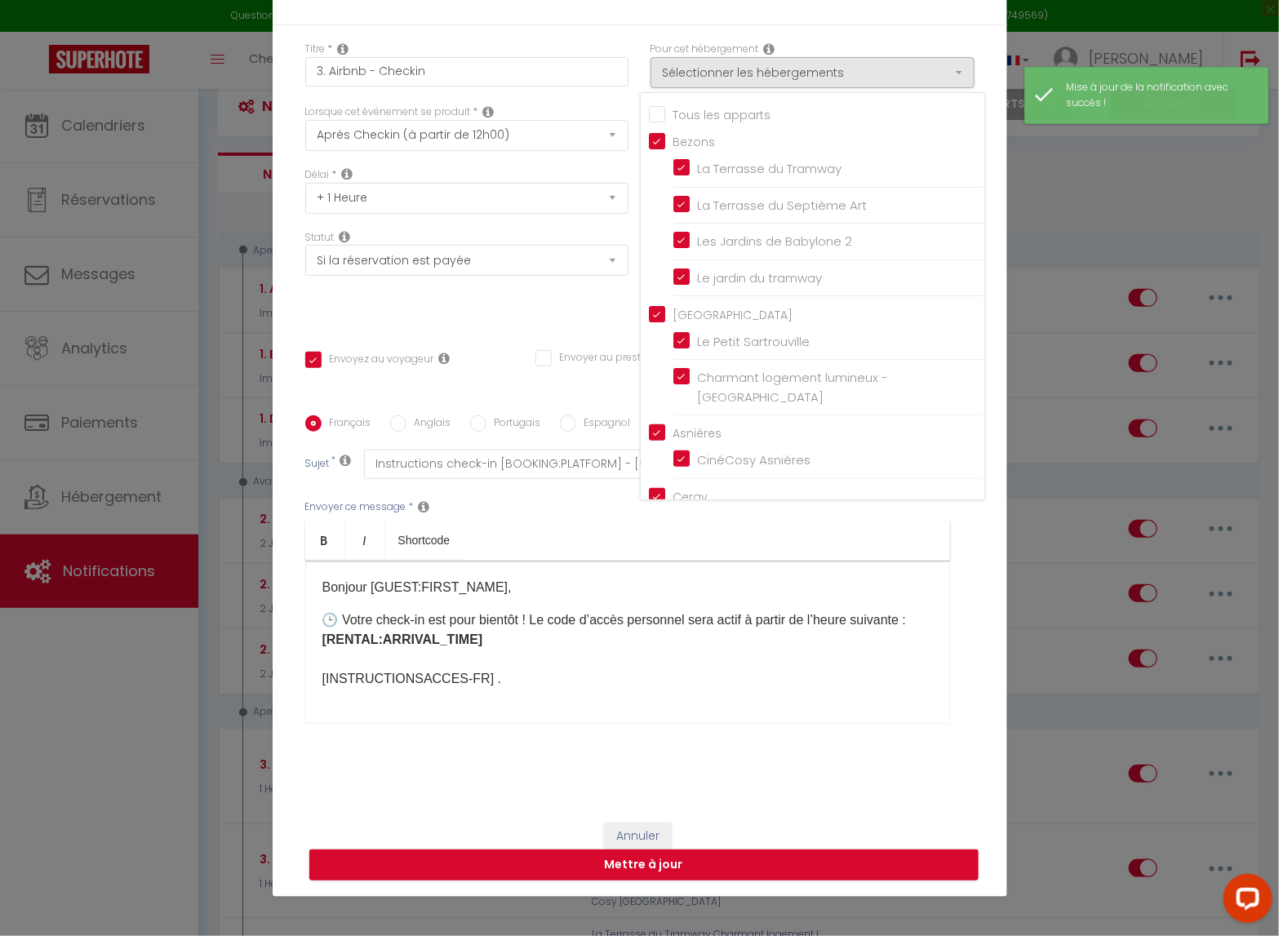
click at [706, 118] on input "Tous les apparts" at bounding box center [817, 113] width 336 height 16
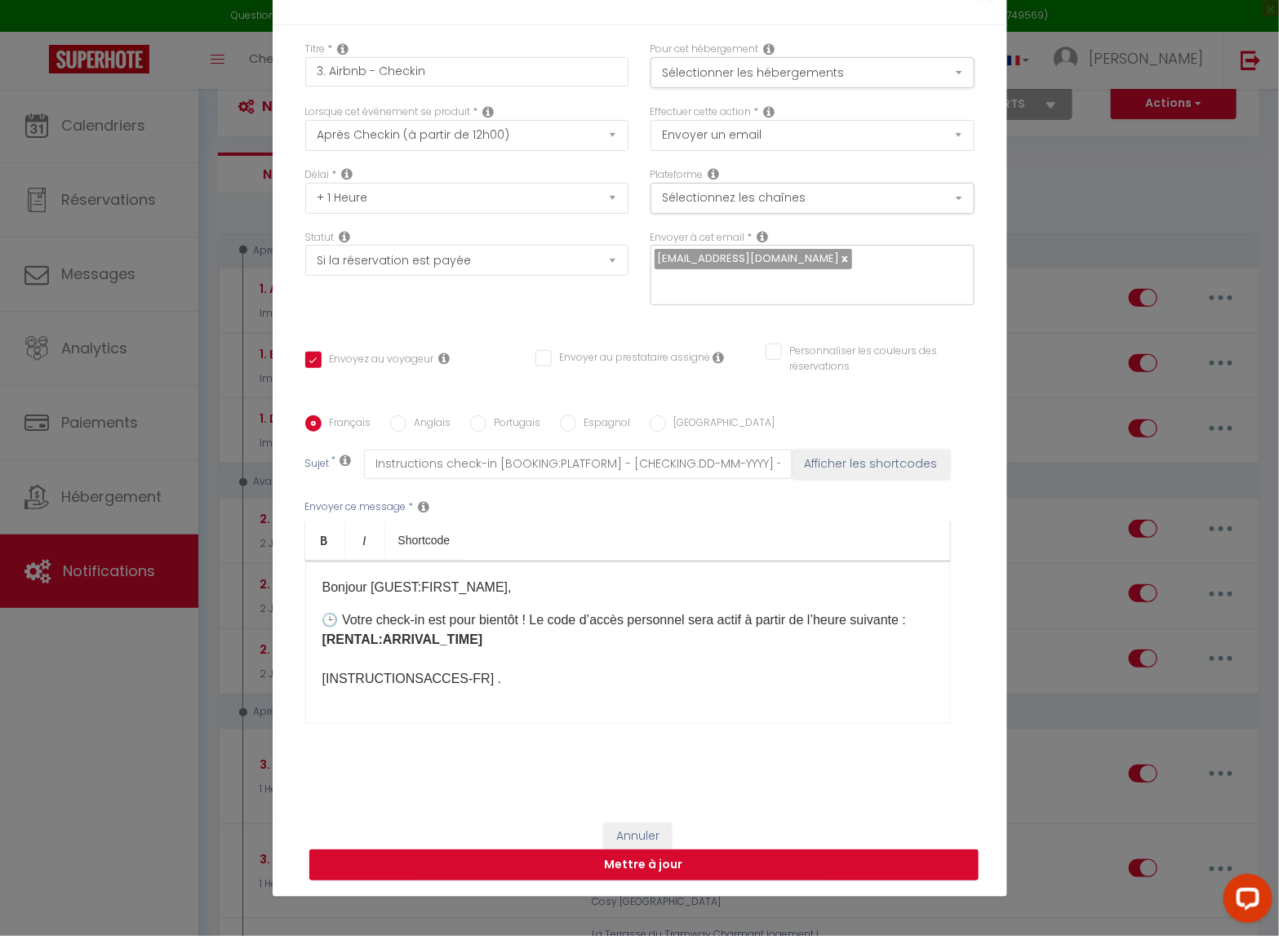
click at [703, 768] on button "Mettre à jour" at bounding box center [643, 865] width 669 height 31
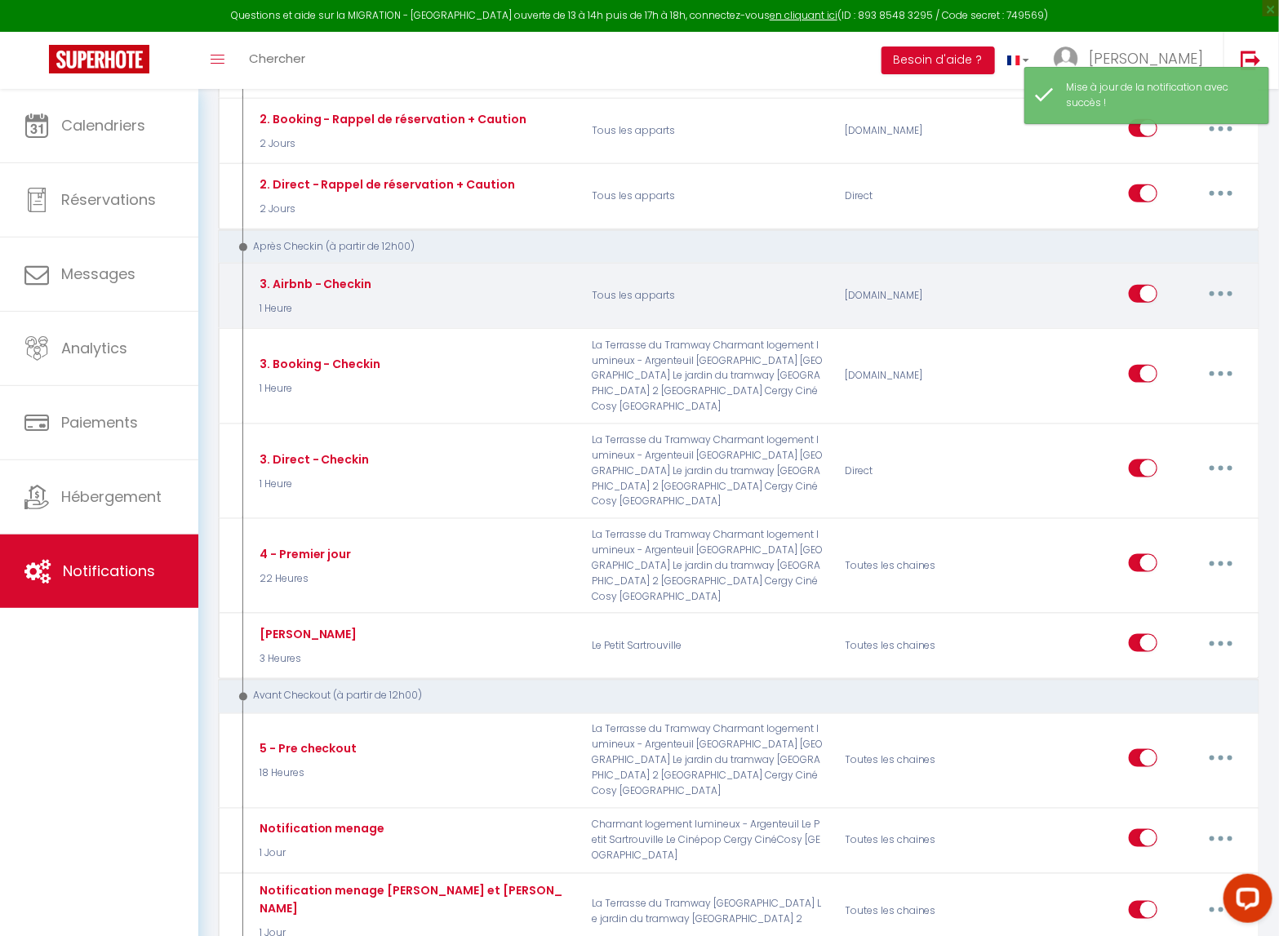
scroll to position [598, 0]
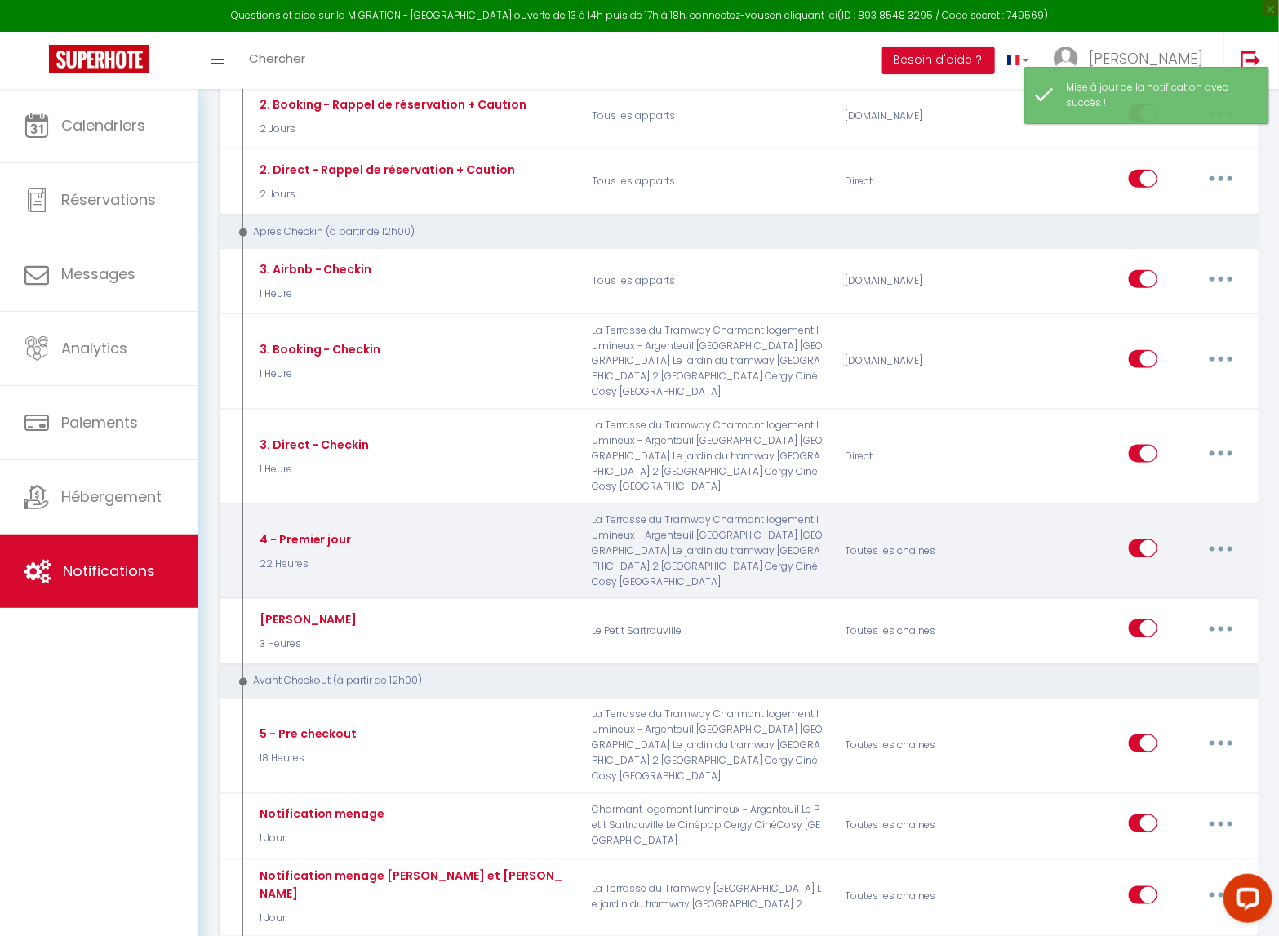
click at [1218, 543] on button "button" at bounding box center [1222, 549] width 46 height 26
click at [1150, 589] on link "Editer" at bounding box center [1179, 586] width 121 height 28
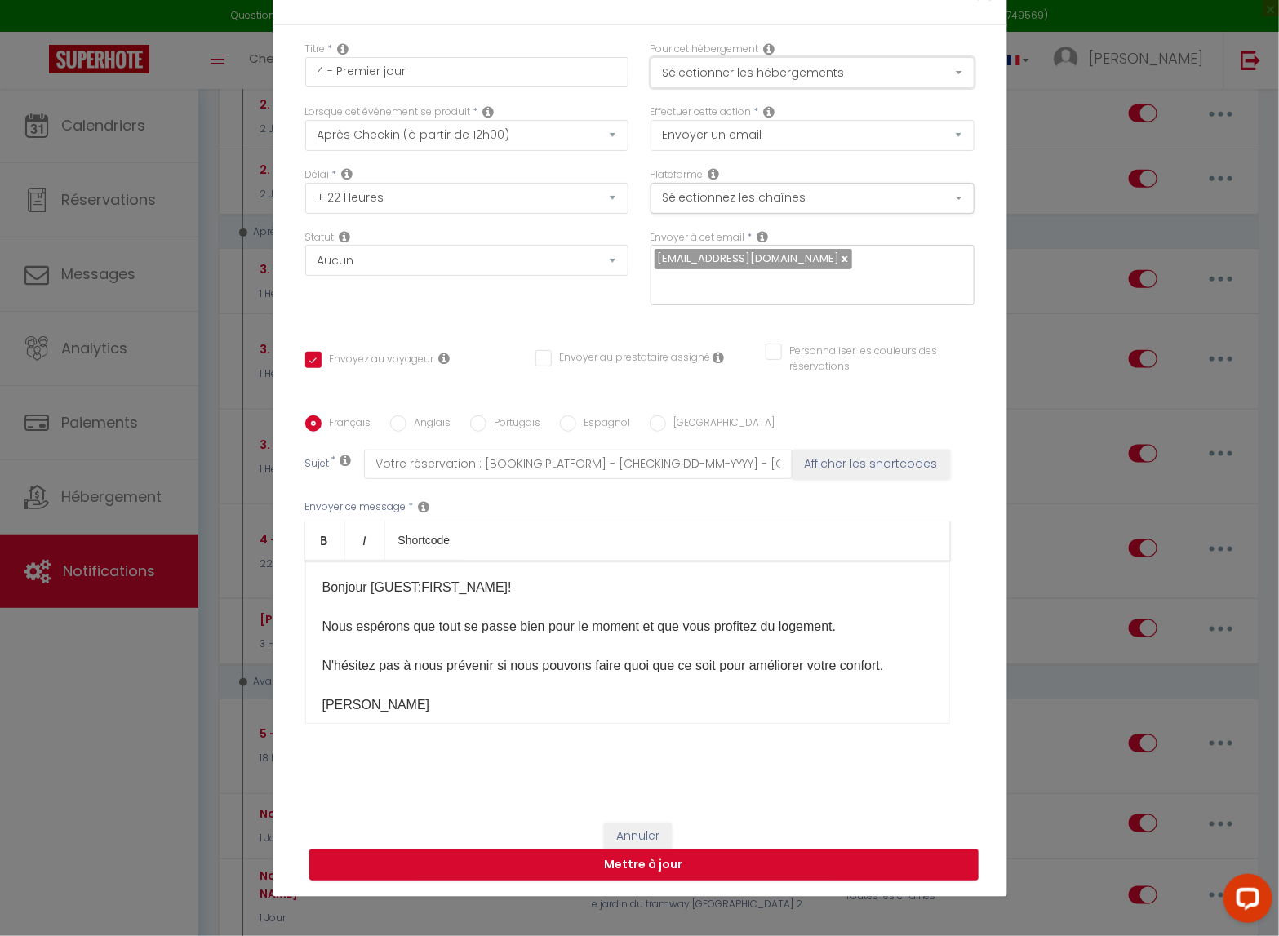
click at [884, 76] on button "Sélectionner les hébergements" at bounding box center [813, 72] width 324 height 31
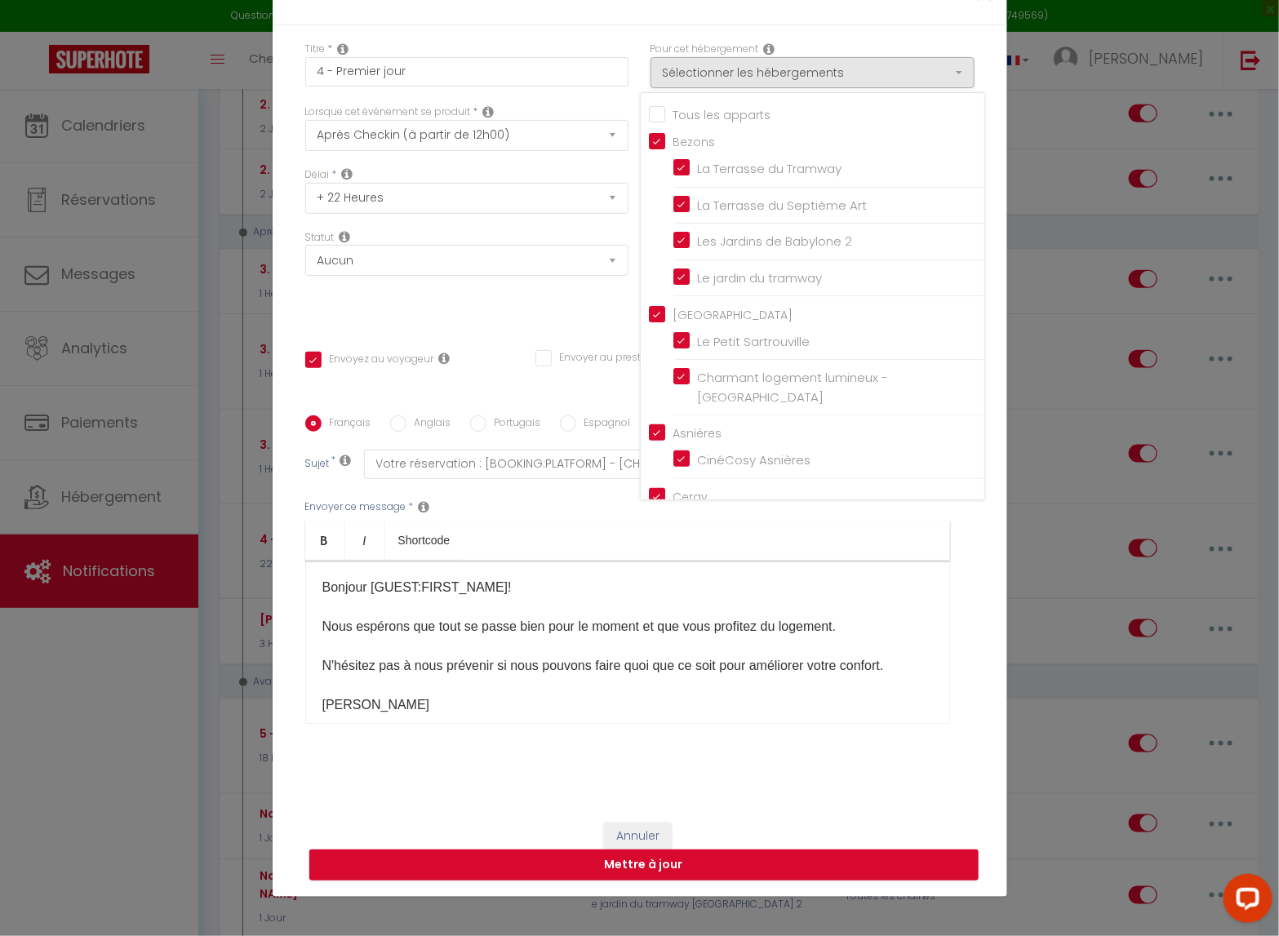
click at [713, 120] on input "Tous les apparts" at bounding box center [817, 113] width 336 height 16
click at [595, 483] on div "Envoyer ce message * Bold Italic Shortcode Rich text editor Bonjour [GUEST:FIRS…" at bounding box center [639, 611] width 669 height 265
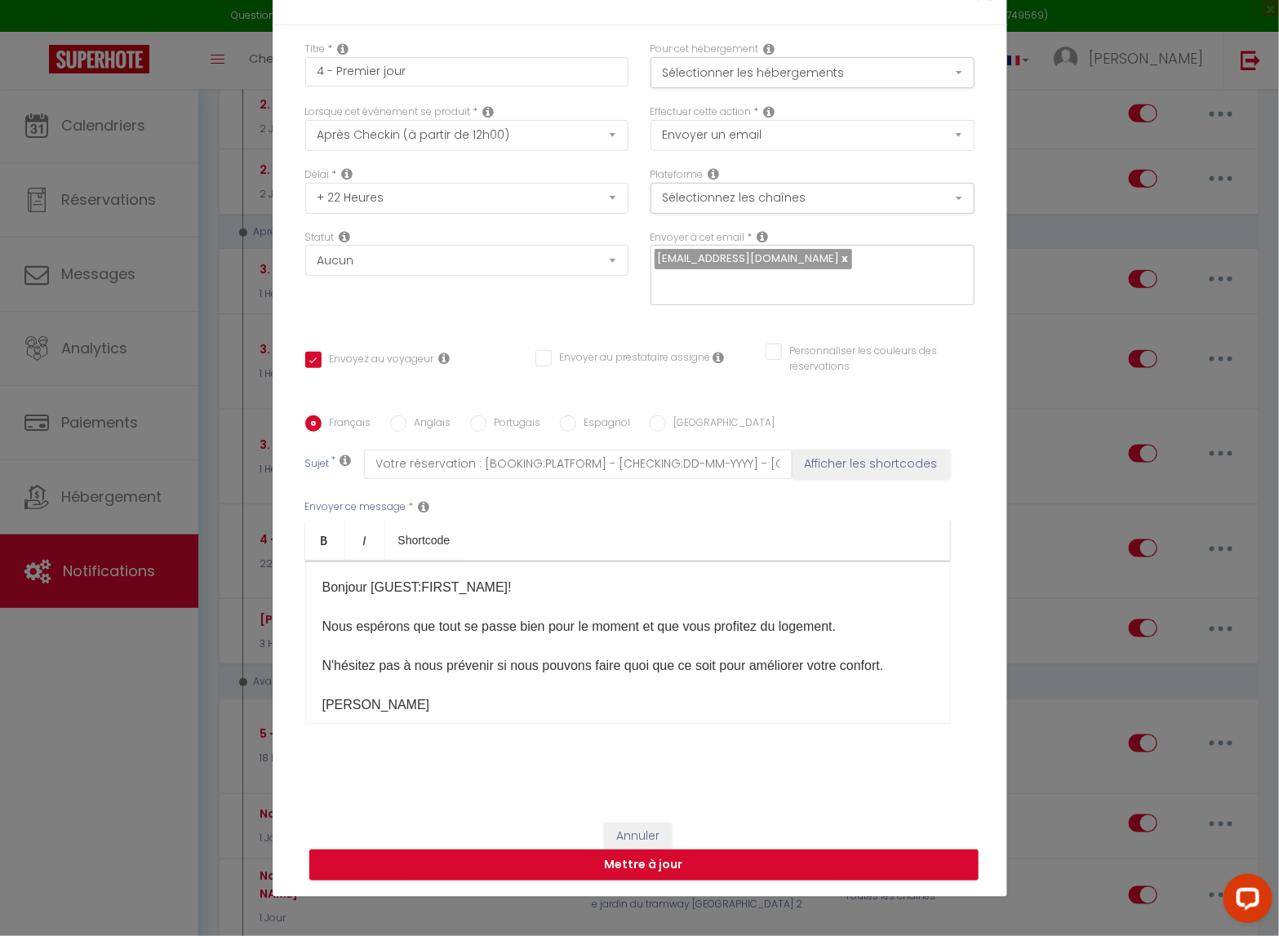
click at [748, 768] on button "Mettre à jour" at bounding box center [643, 865] width 669 height 31
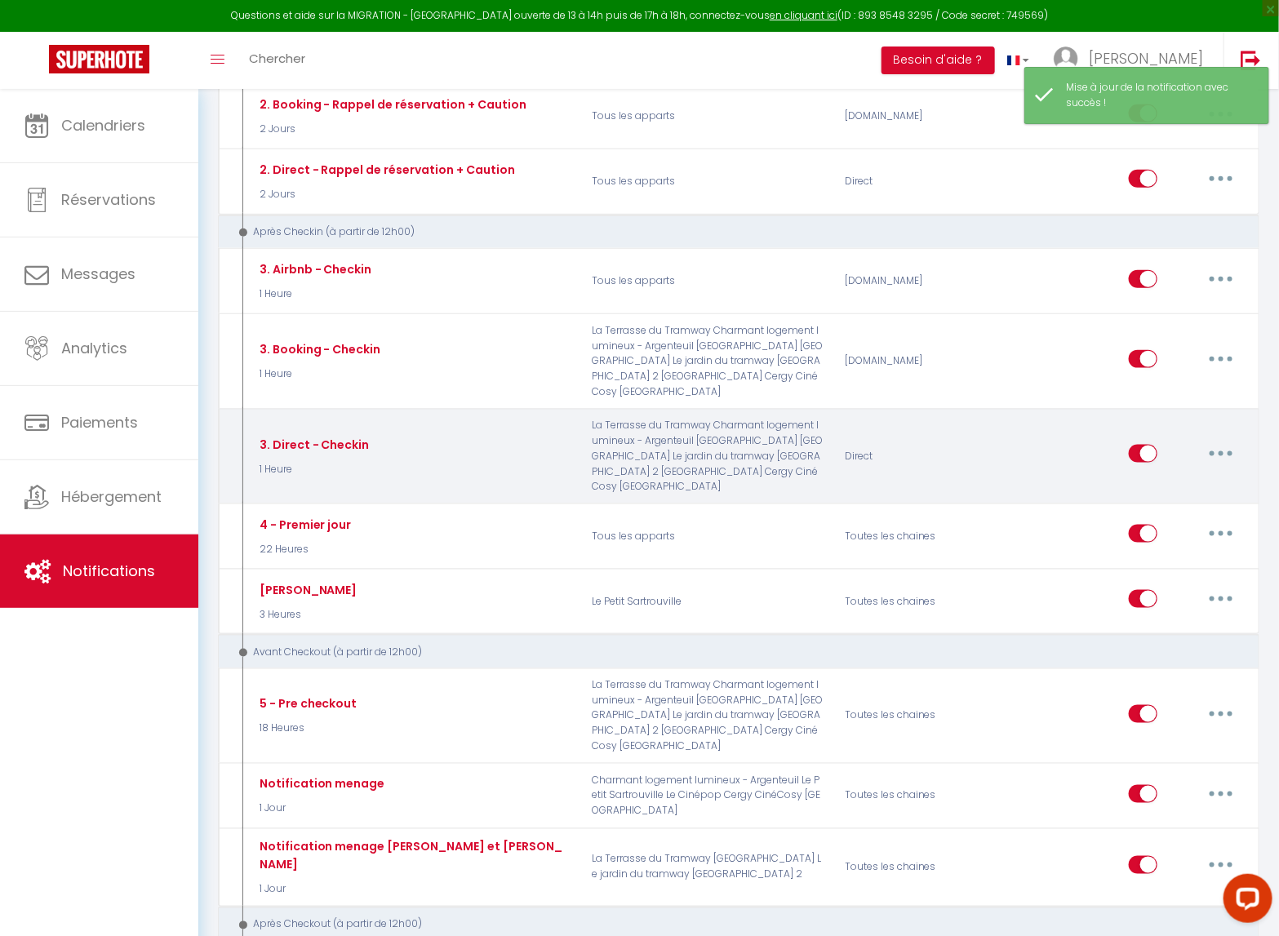
click at [1227, 455] on button "button" at bounding box center [1222, 454] width 46 height 26
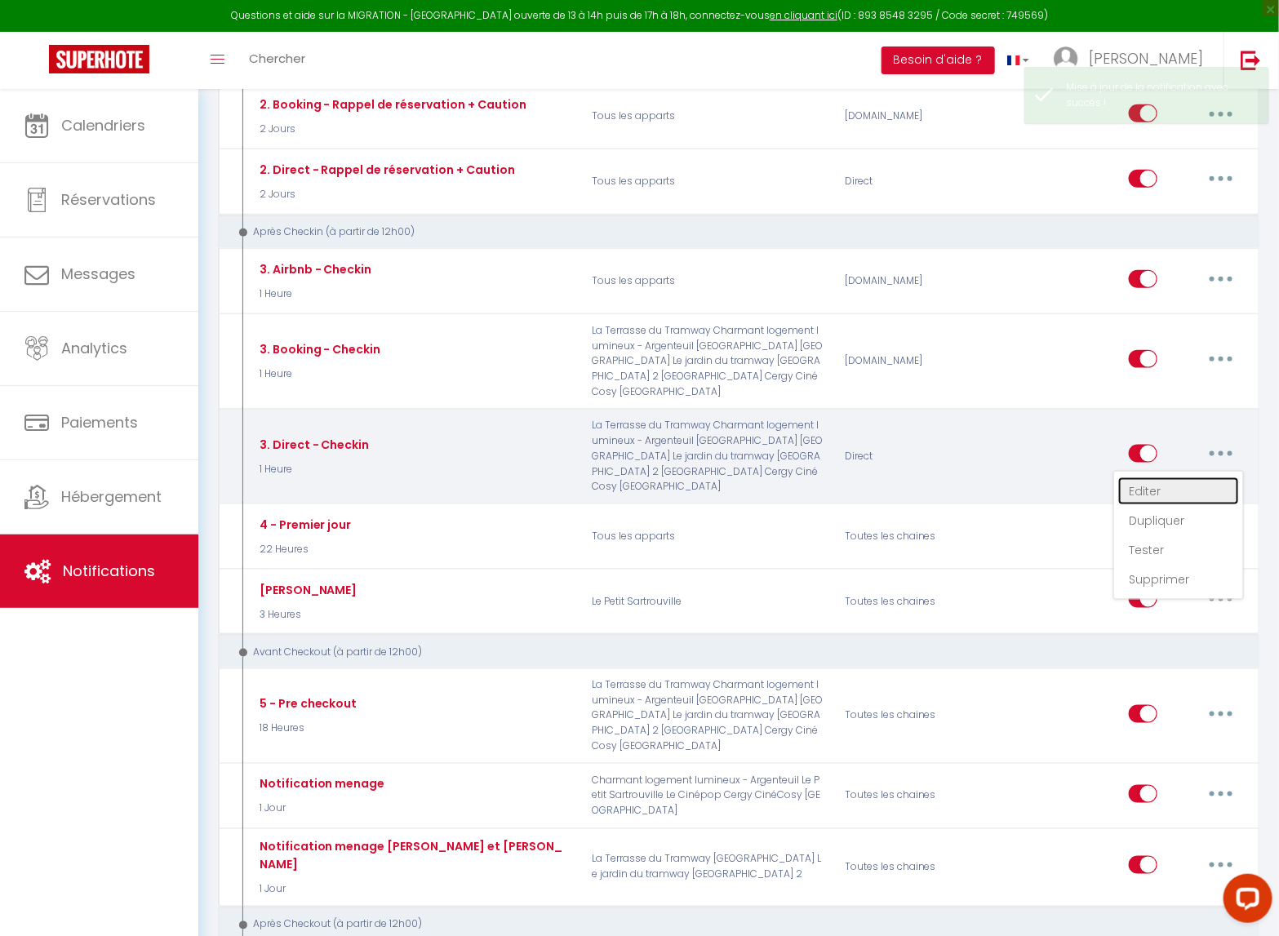
click at [1145, 486] on link "Editer" at bounding box center [1179, 492] width 121 height 28
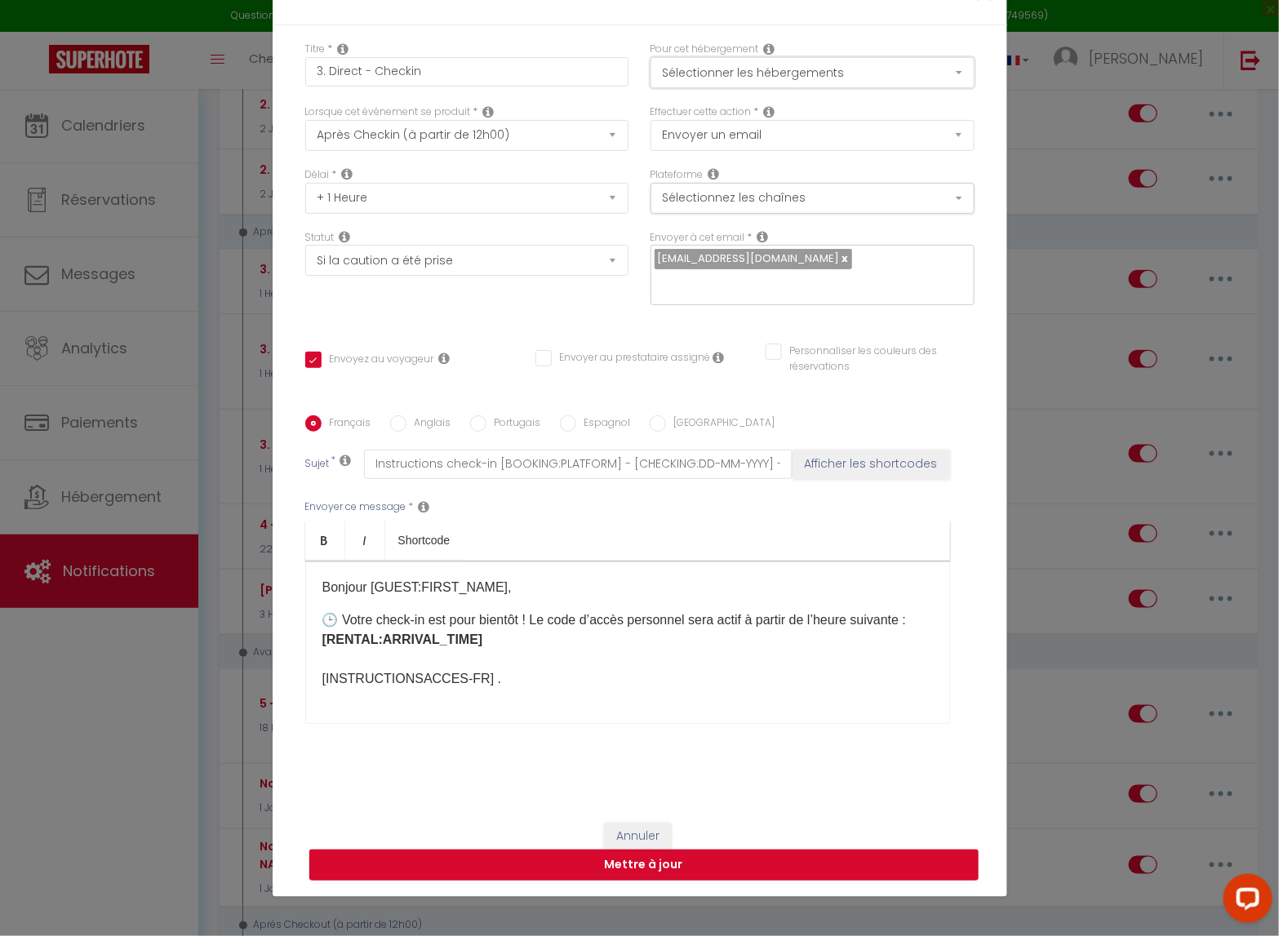
click at [894, 87] on button "Sélectionner les hébergements" at bounding box center [813, 72] width 324 height 31
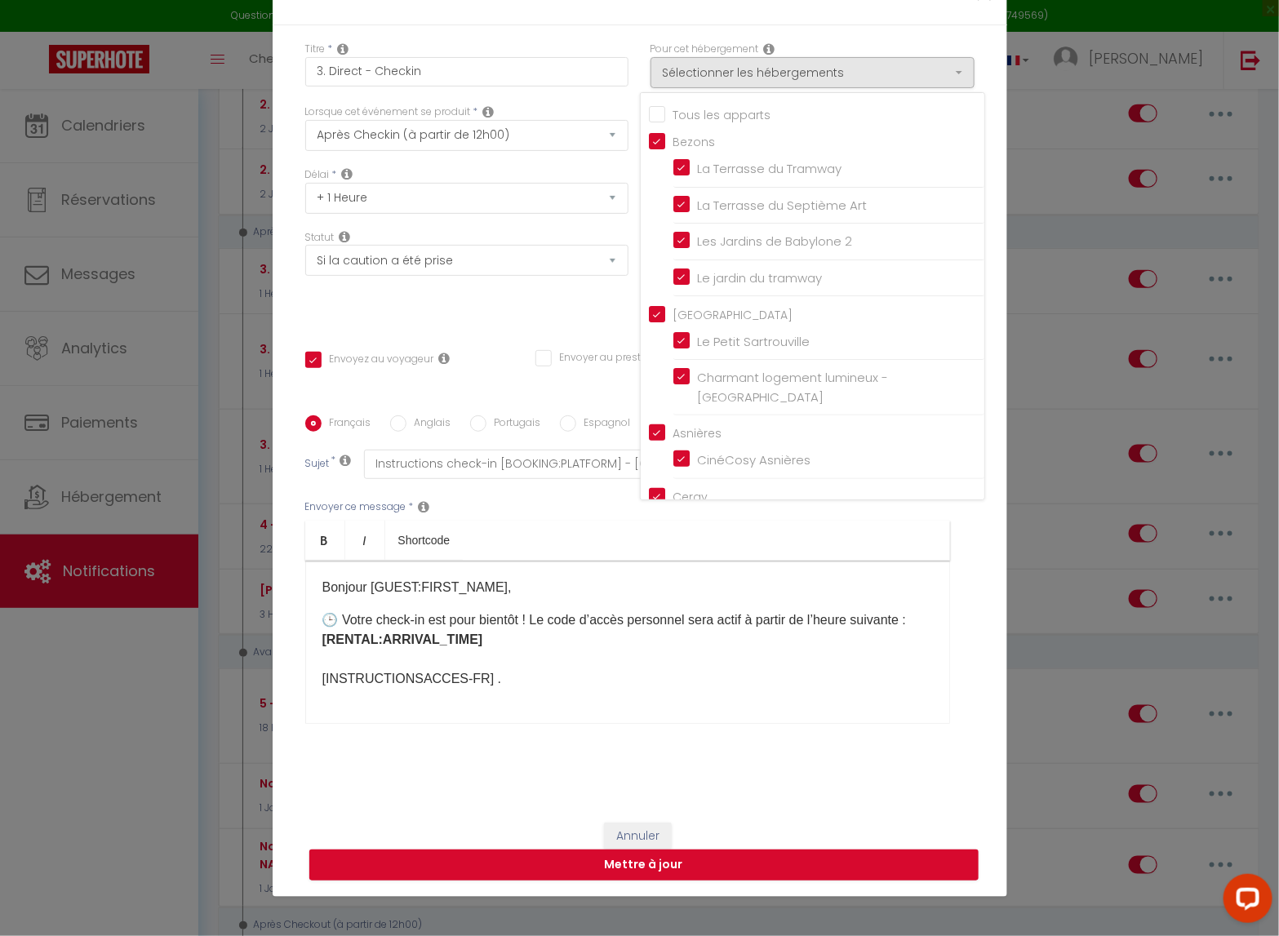
click at [711, 122] on input "Tous les apparts" at bounding box center [817, 113] width 336 height 16
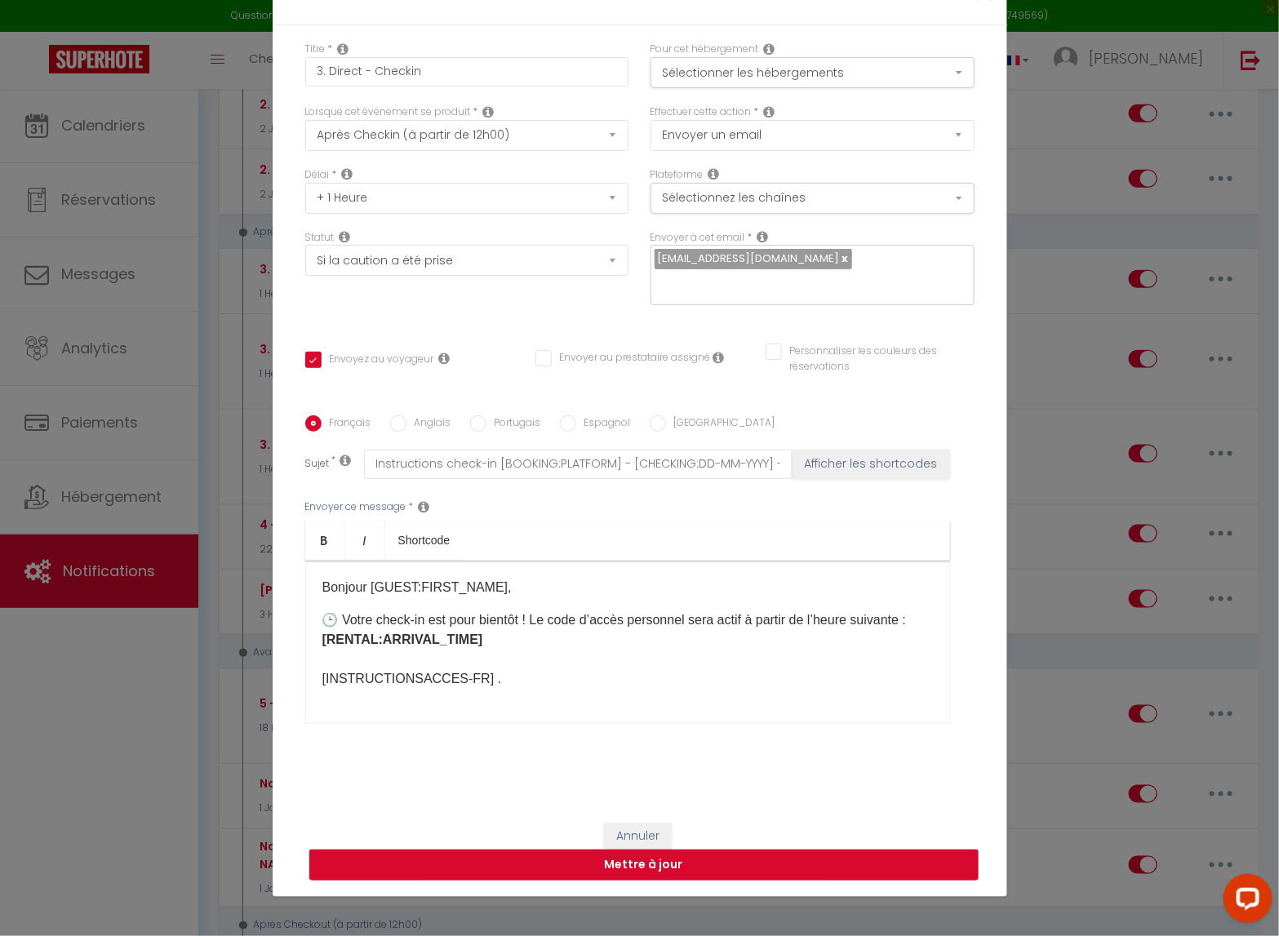
click at [755, 768] on button "Mettre à jour" at bounding box center [643, 865] width 669 height 31
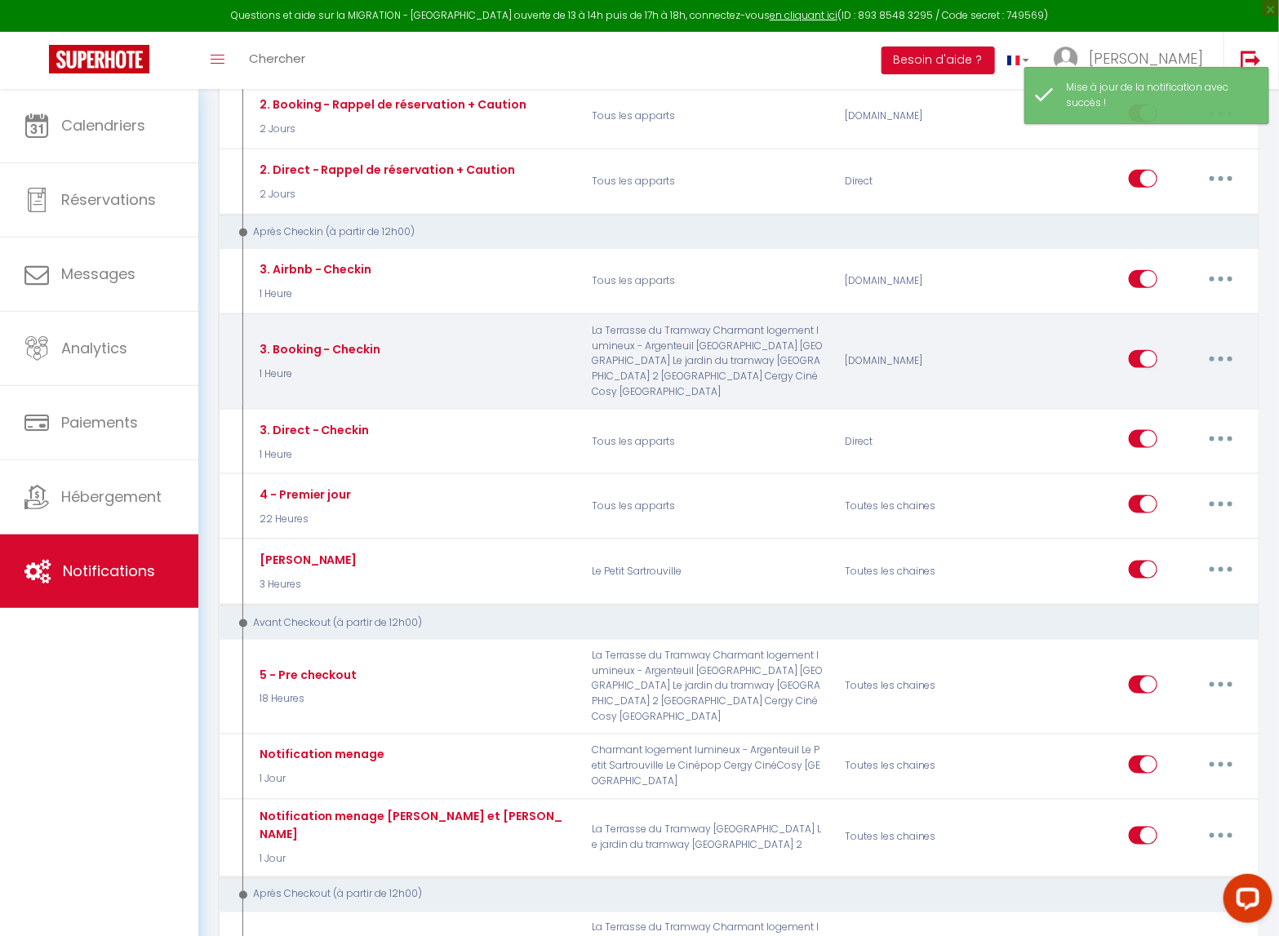
click at [1217, 351] on button "button" at bounding box center [1222, 359] width 46 height 26
click at [1151, 400] on link "Editer" at bounding box center [1179, 396] width 121 height 28
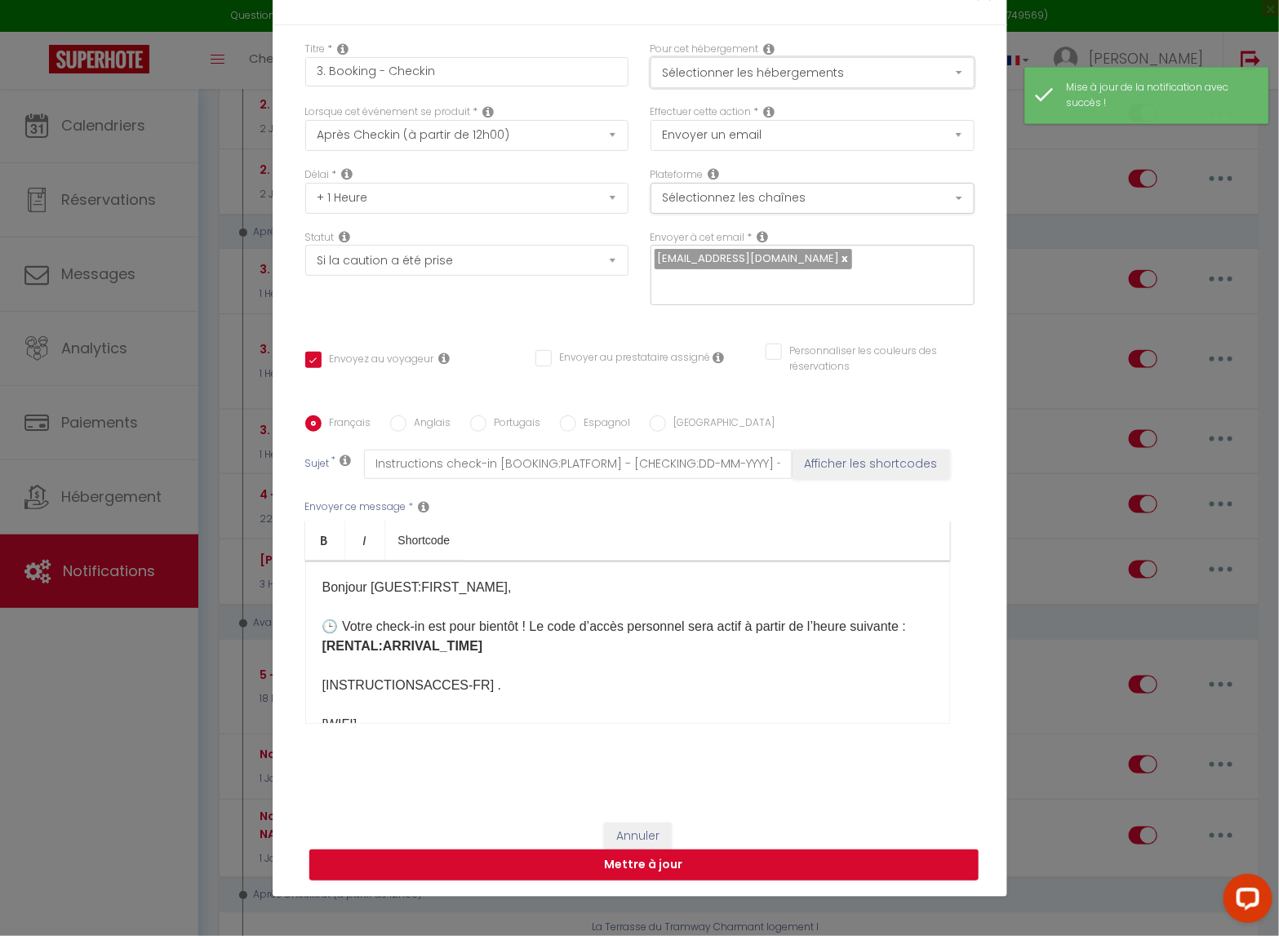
click at [914, 87] on button "Sélectionner les hébergements" at bounding box center [813, 72] width 324 height 31
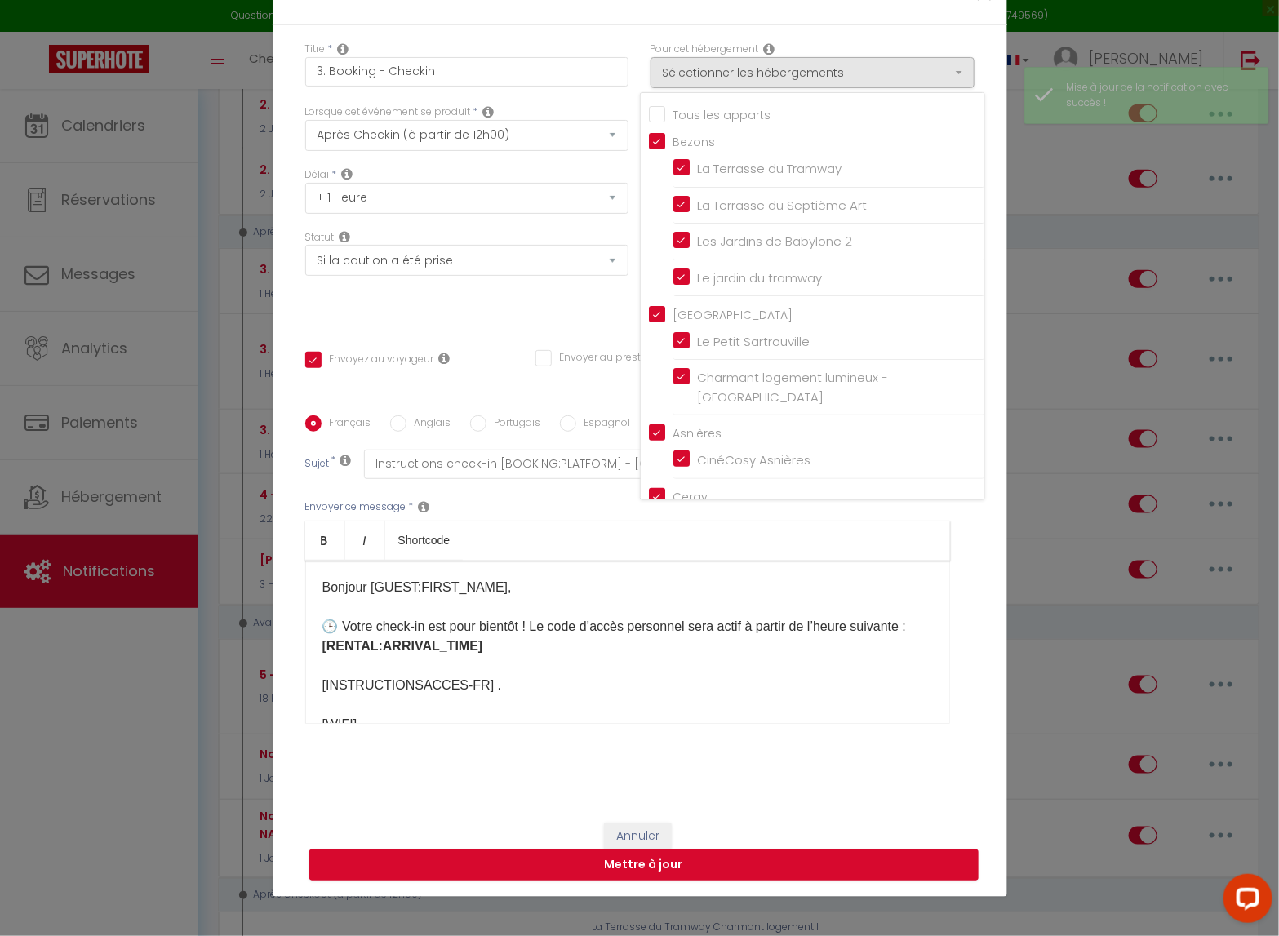
click at [756, 122] on input "Tous les apparts" at bounding box center [817, 113] width 336 height 16
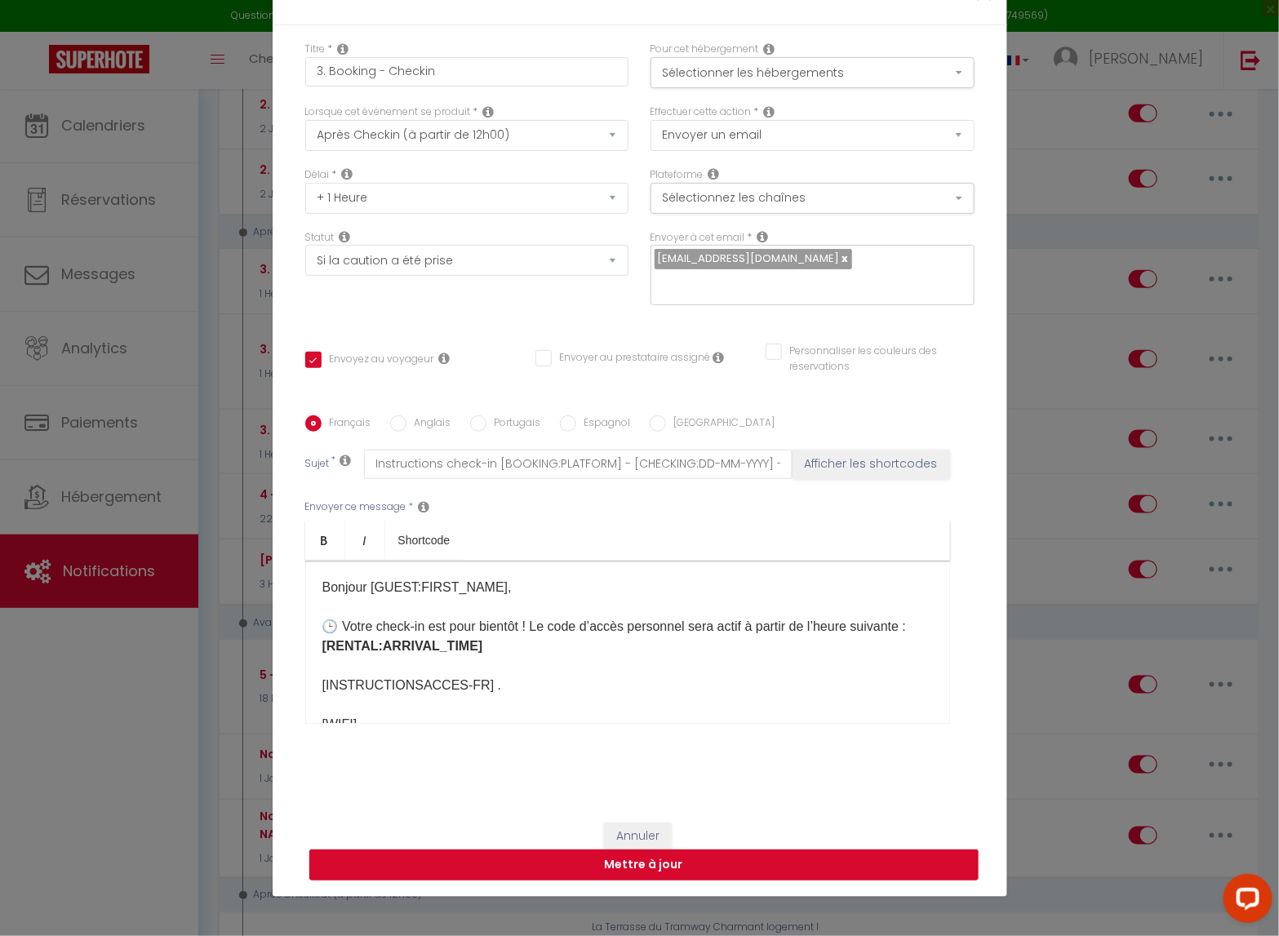
click at [760, 768] on button "Mettre à jour" at bounding box center [643, 865] width 669 height 31
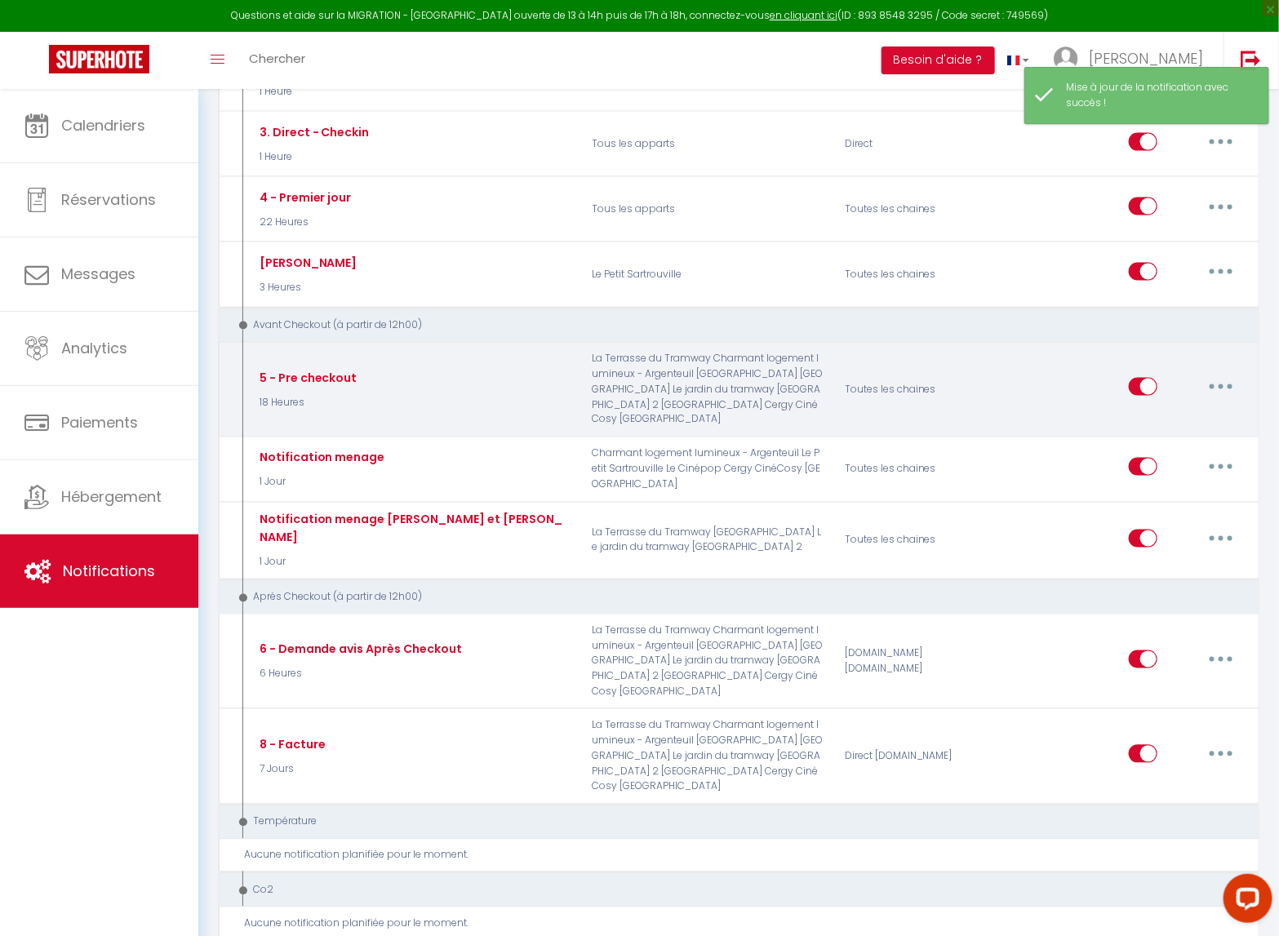
scroll to position [839, 0]
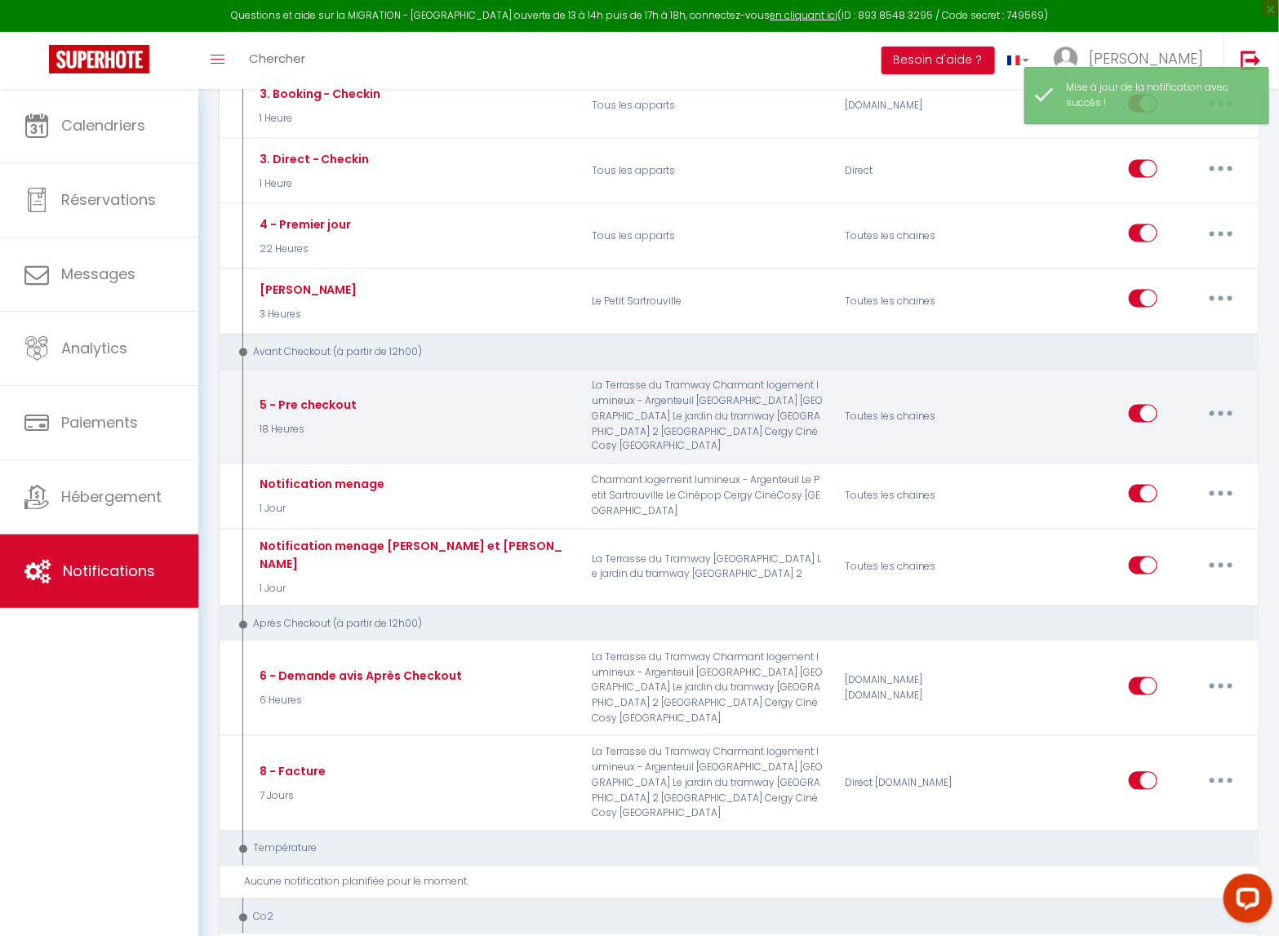
click at [1221, 411] on icon "button" at bounding box center [1221, 413] width 5 height 5
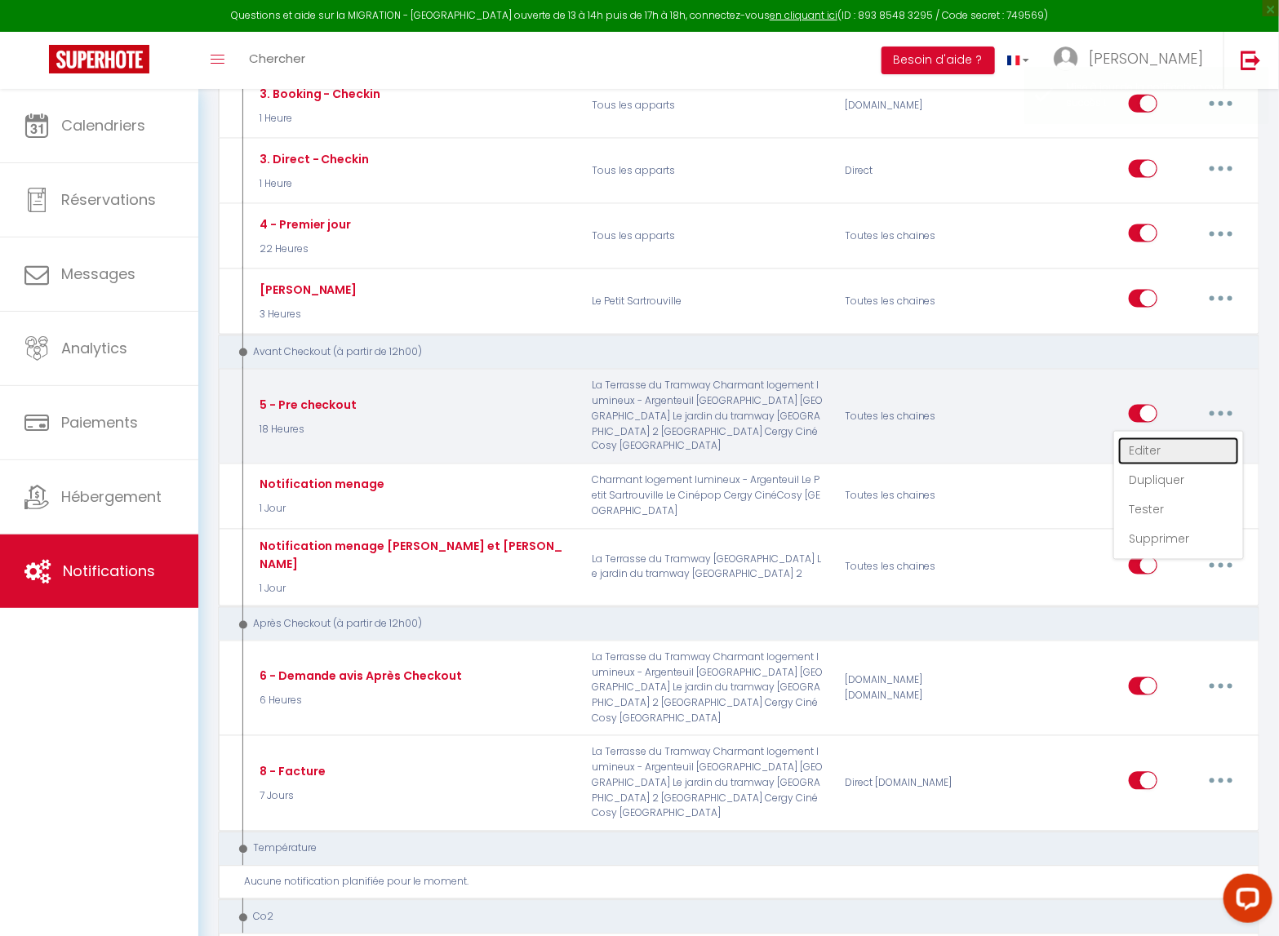
click at [1148, 452] on link "Editer" at bounding box center [1179, 452] width 121 height 28
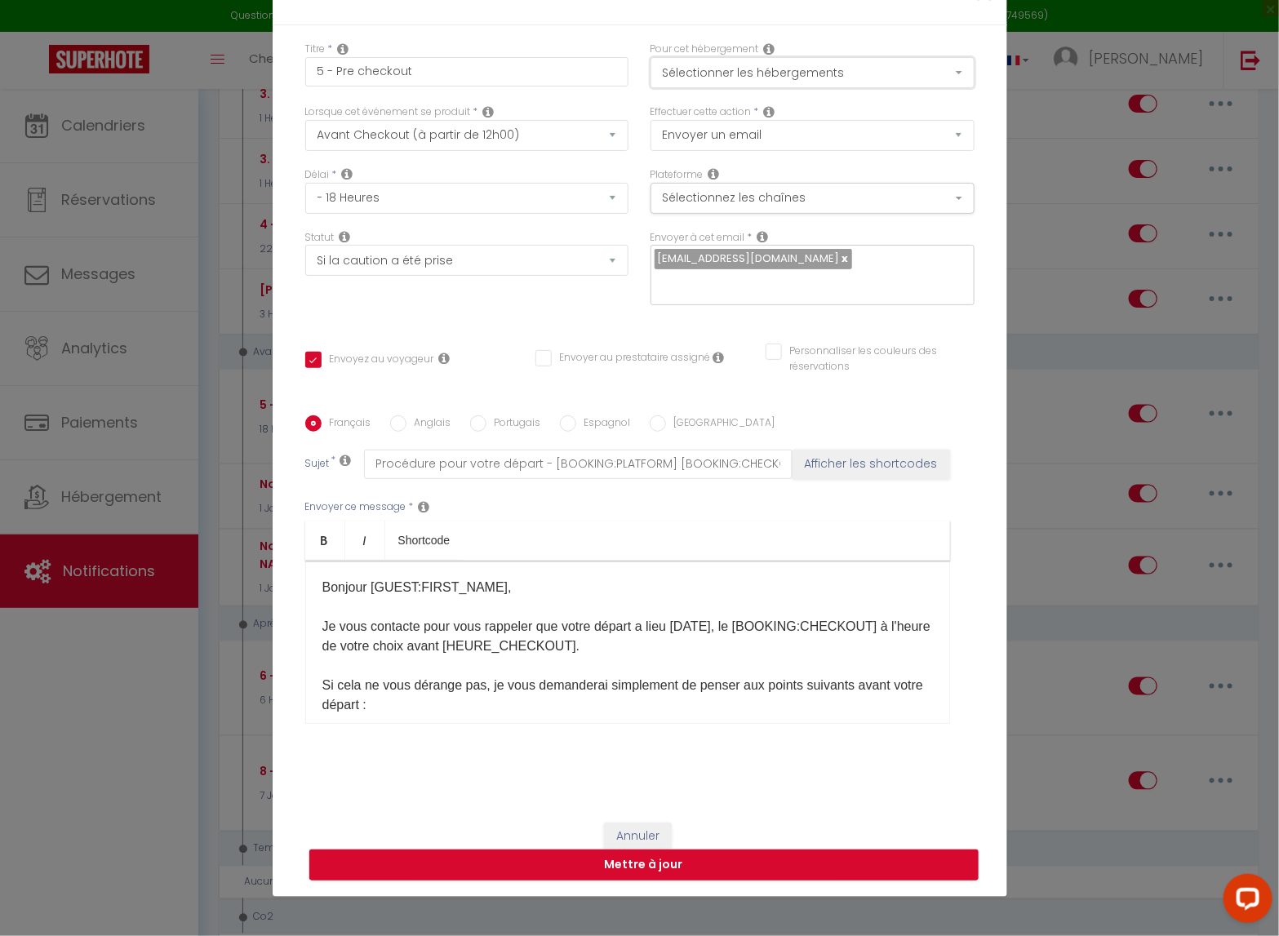
click at [866, 76] on button "Sélectionner les hébergements" at bounding box center [813, 72] width 324 height 31
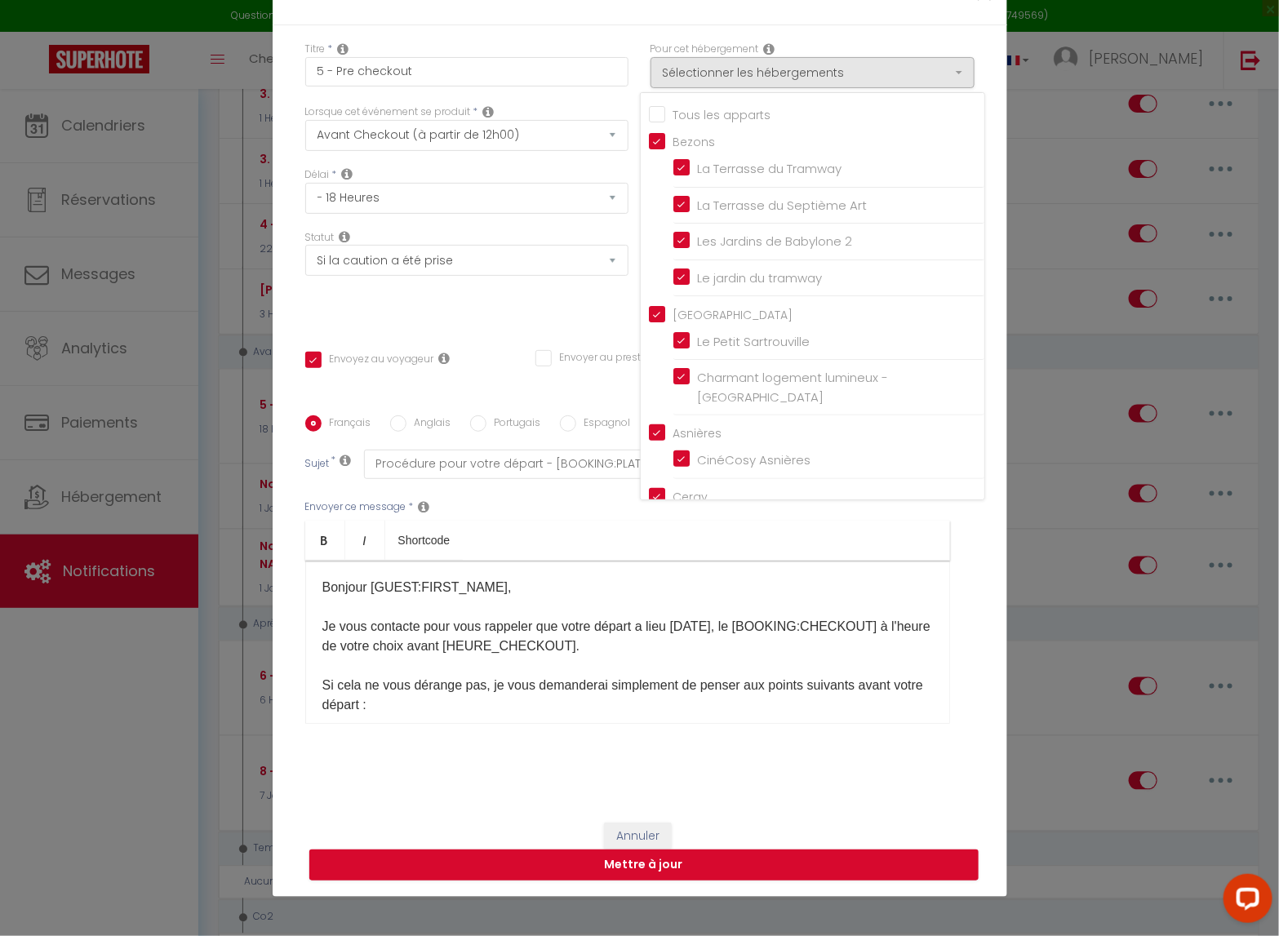
click at [778, 124] on div "Tous les apparts" at bounding box center [817, 114] width 336 height 19
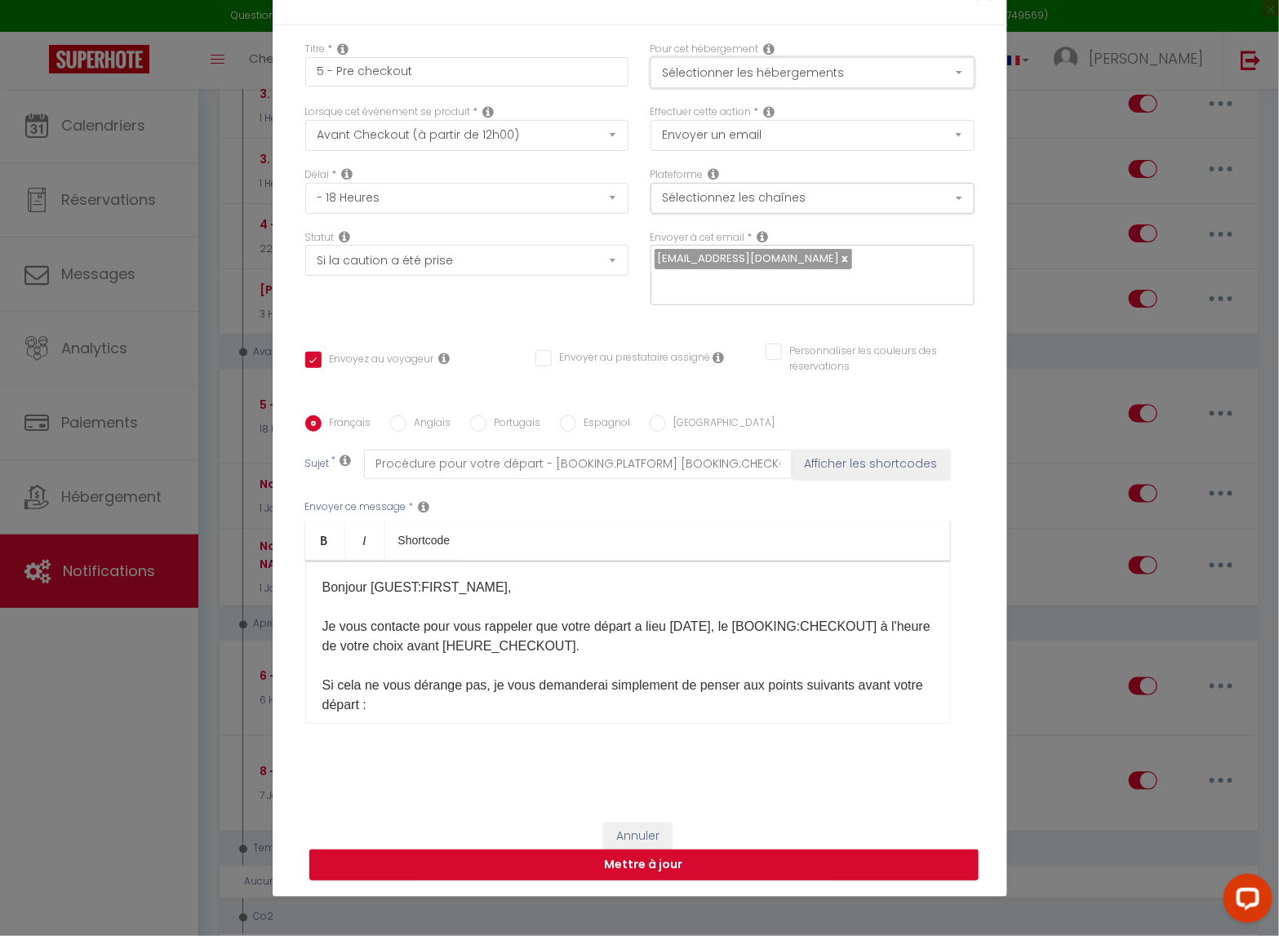
click at [812, 88] on button "Sélectionner les hébergements" at bounding box center [813, 72] width 324 height 31
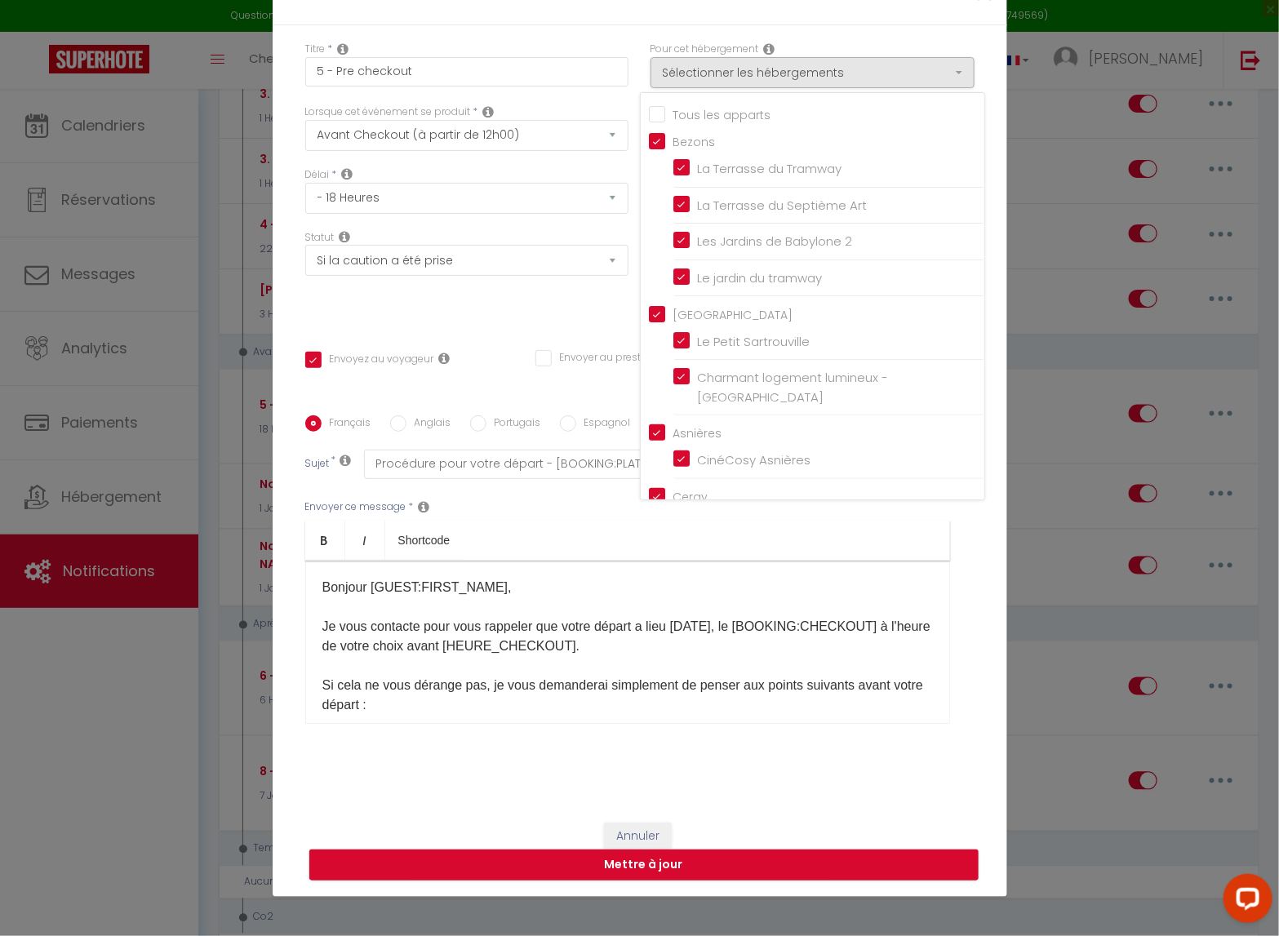
click at [714, 119] on input "Tous les apparts" at bounding box center [817, 113] width 336 height 16
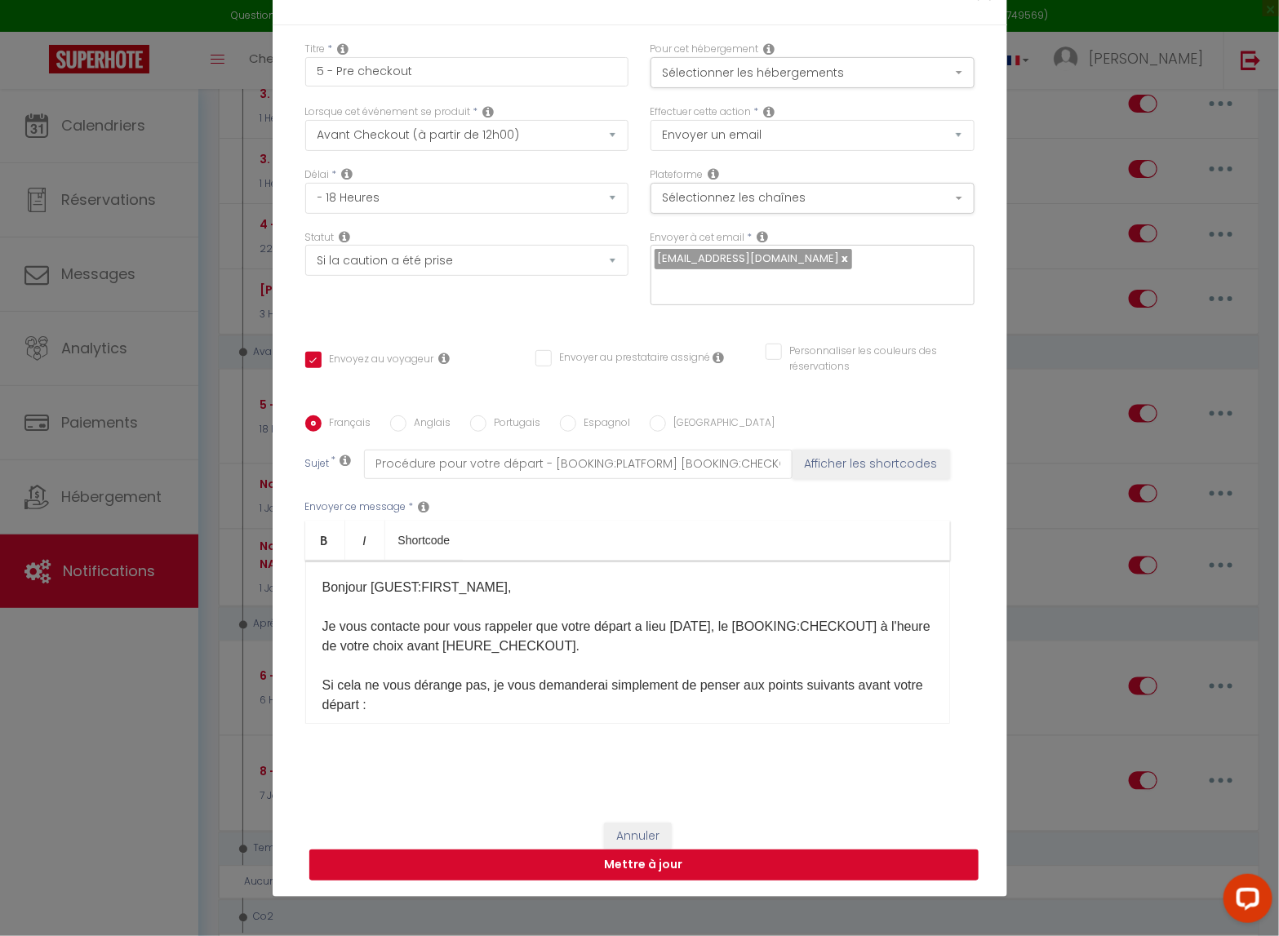
click at [750, 768] on button "Mettre à jour" at bounding box center [643, 865] width 669 height 31
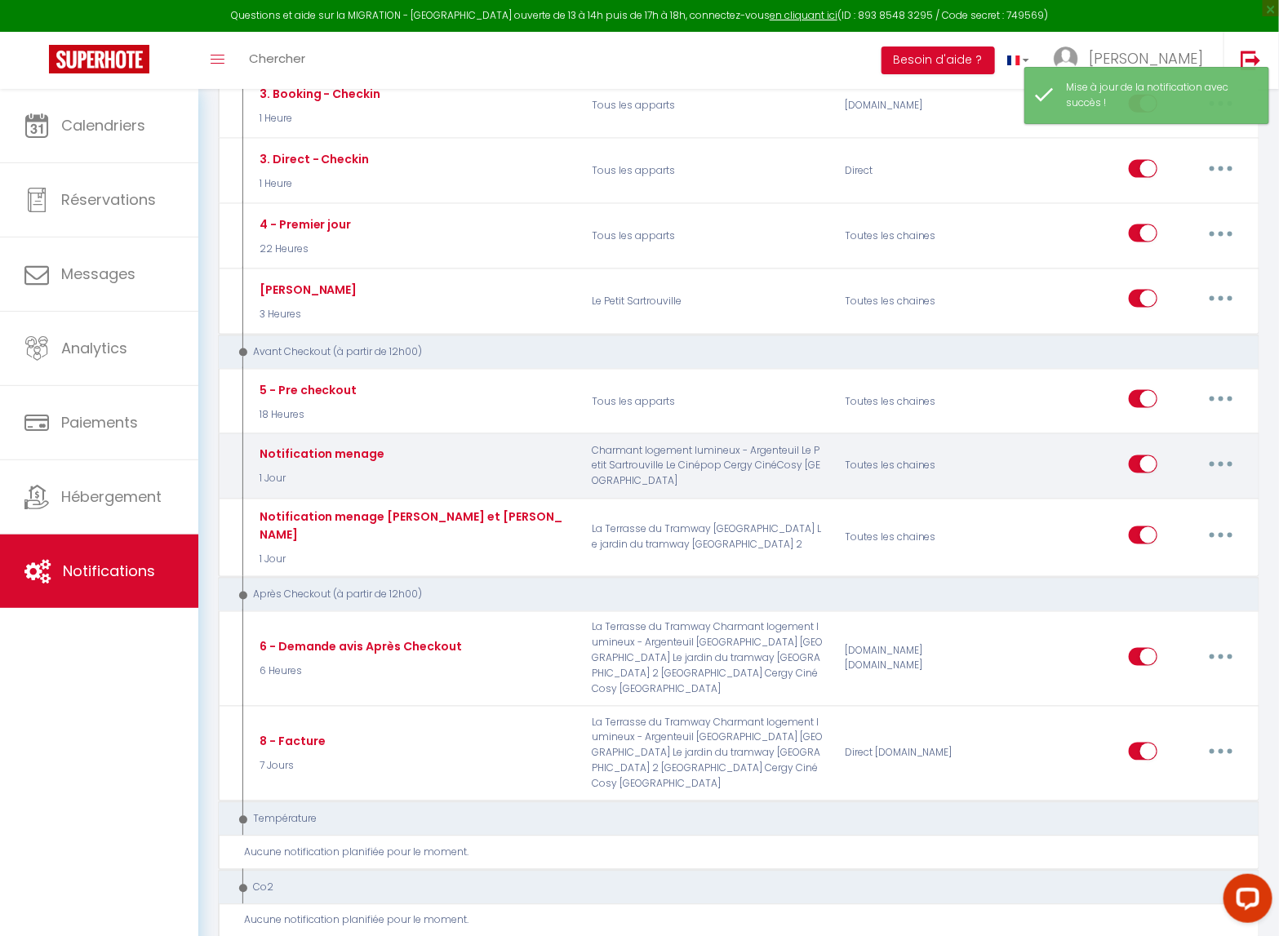
click at [1221, 462] on icon "button" at bounding box center [1221, 464] width 5 height 5
click at [1143, 487] on link "Editer" at bounding box center [1179, 501] width 121 height 28
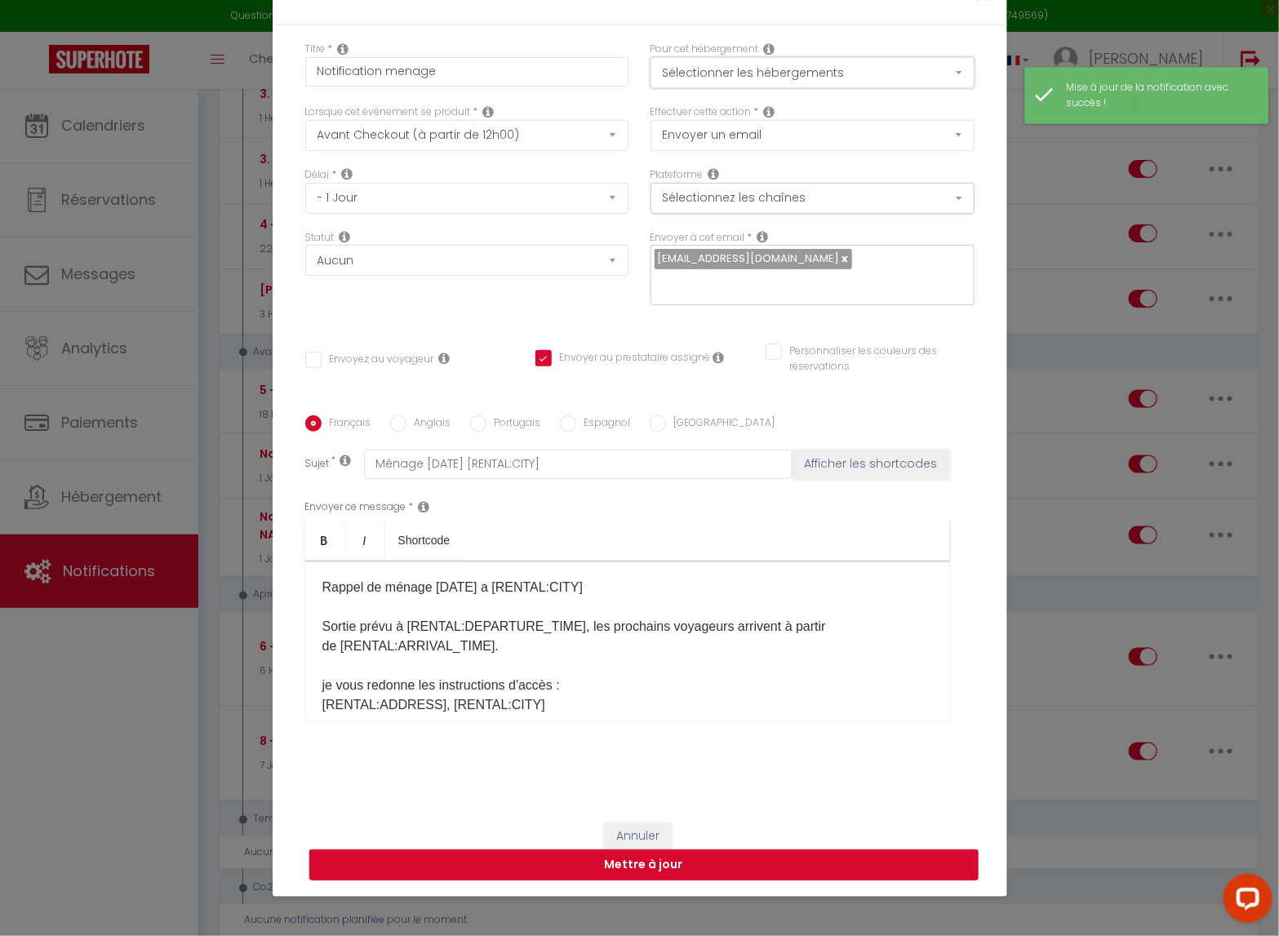
click at [833, 87] on button "Sélectionner les hébergements" at bounding box center [813, 72] width 324 height 31
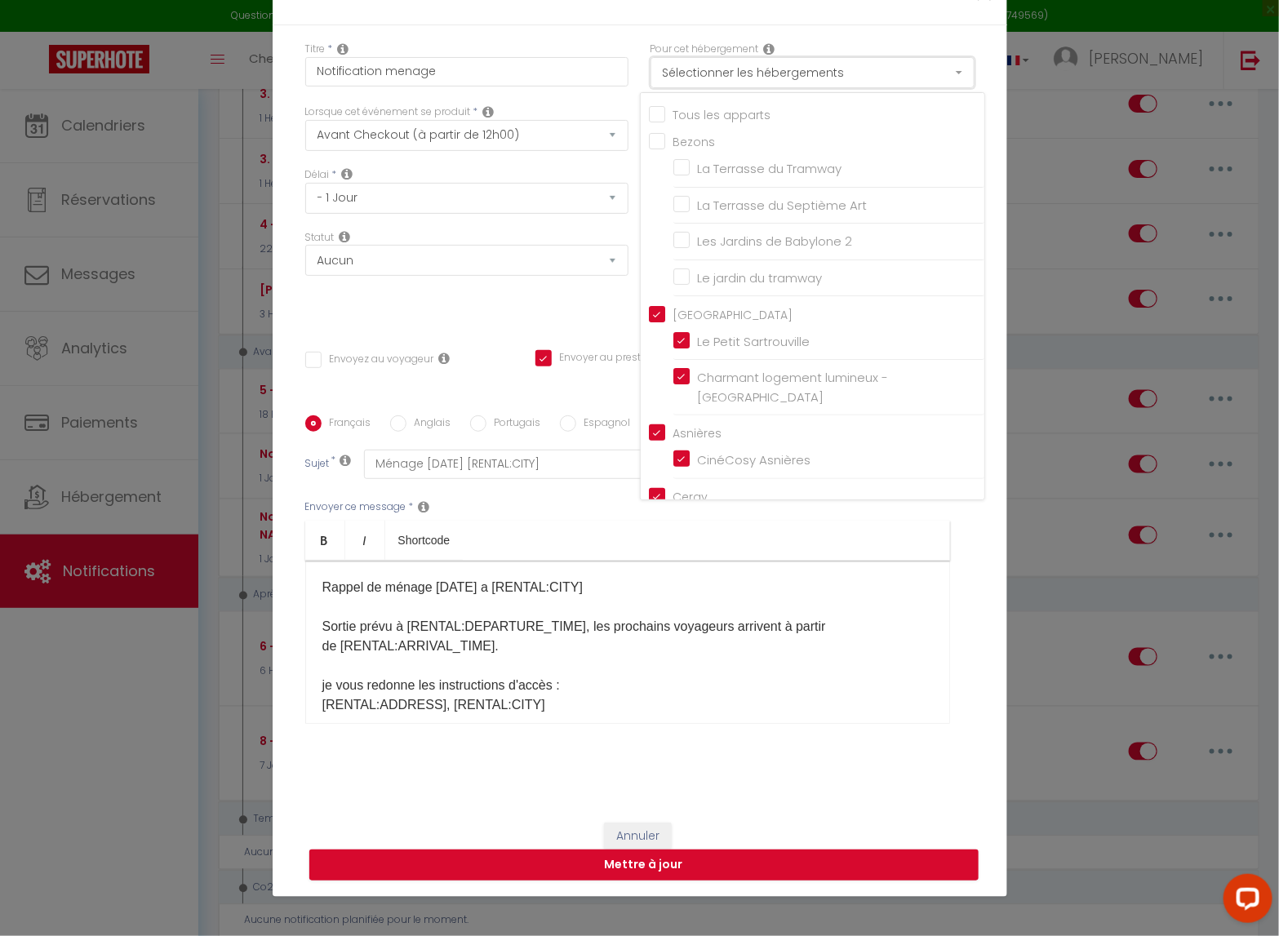
click at [816, 84] on button "Sélectionner les hébergements" at bounding box center [813, 72] width 324 height 31
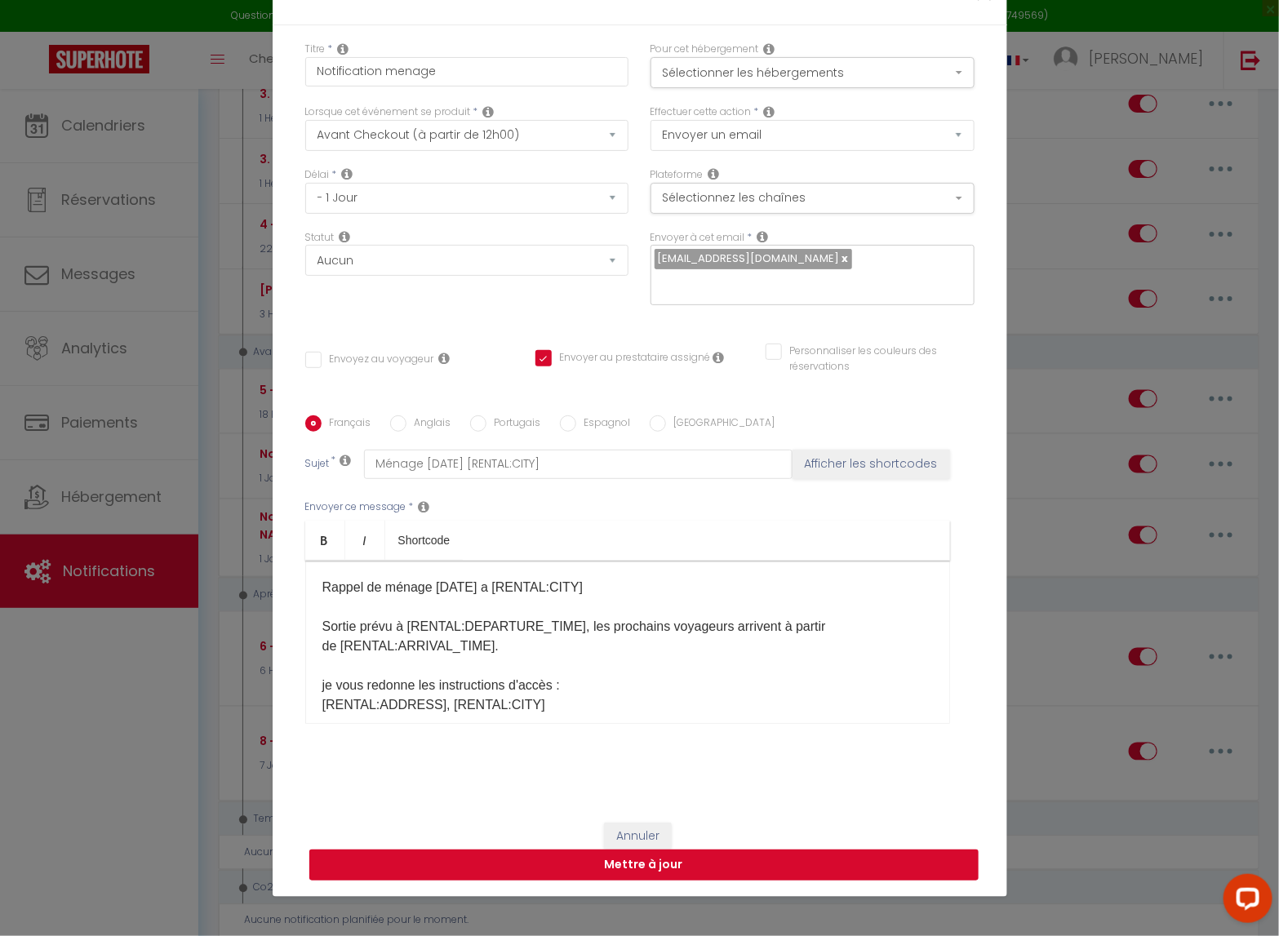
click at [779, 768] on button "Mettre à jour" at bounding box center [643, 865] width 669 height 31
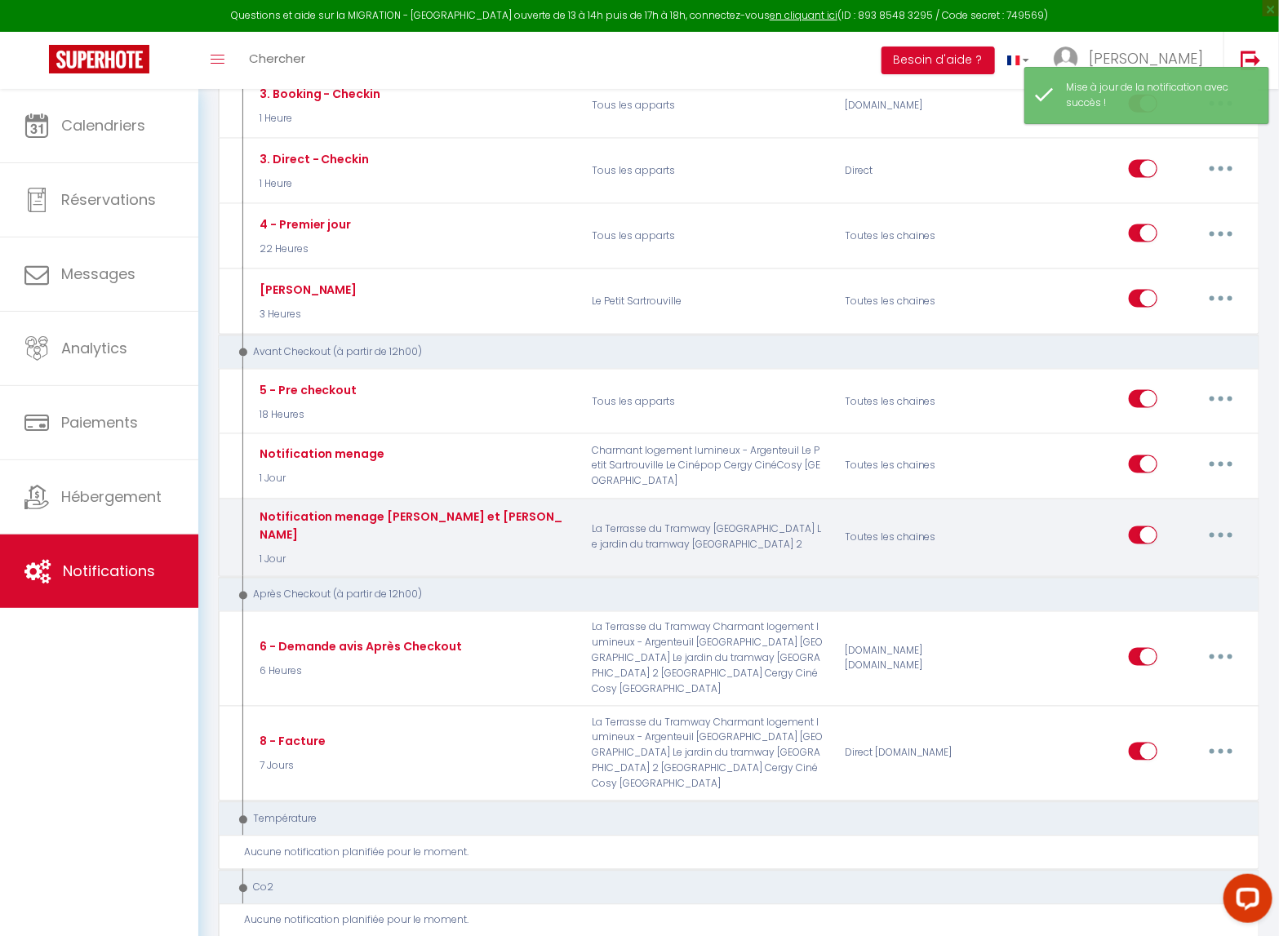
click at [1227, 523] on button "button" at bounding box center [1222, 536] width 46 height 26
click at [1150, 562] on link "Editer" at bounding box center [1179, 573] width 121 height 28
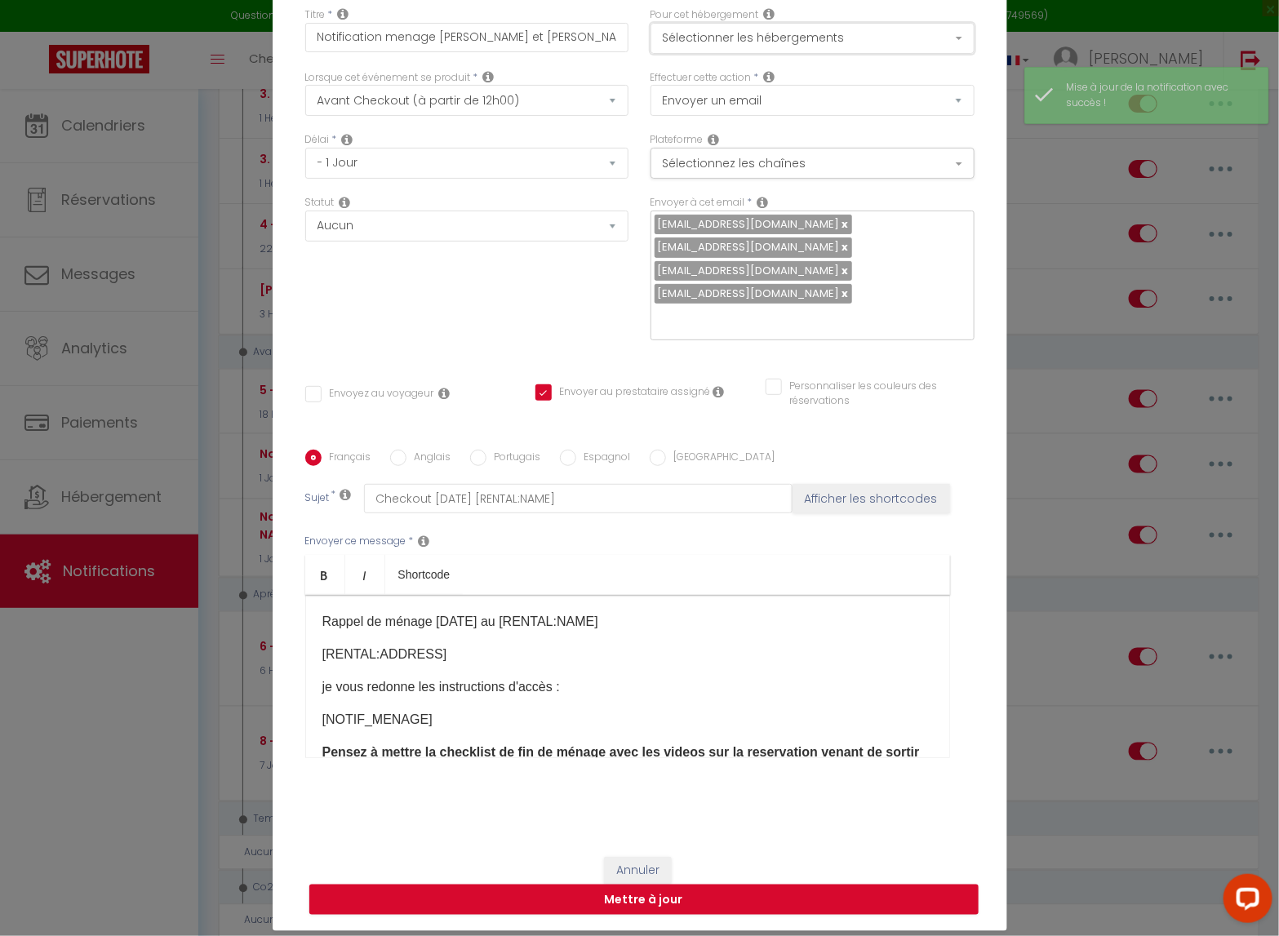
click at [830, 47] on button "Sélectionner les hébergements" at bounding box center [813, 38] width 324 height 31
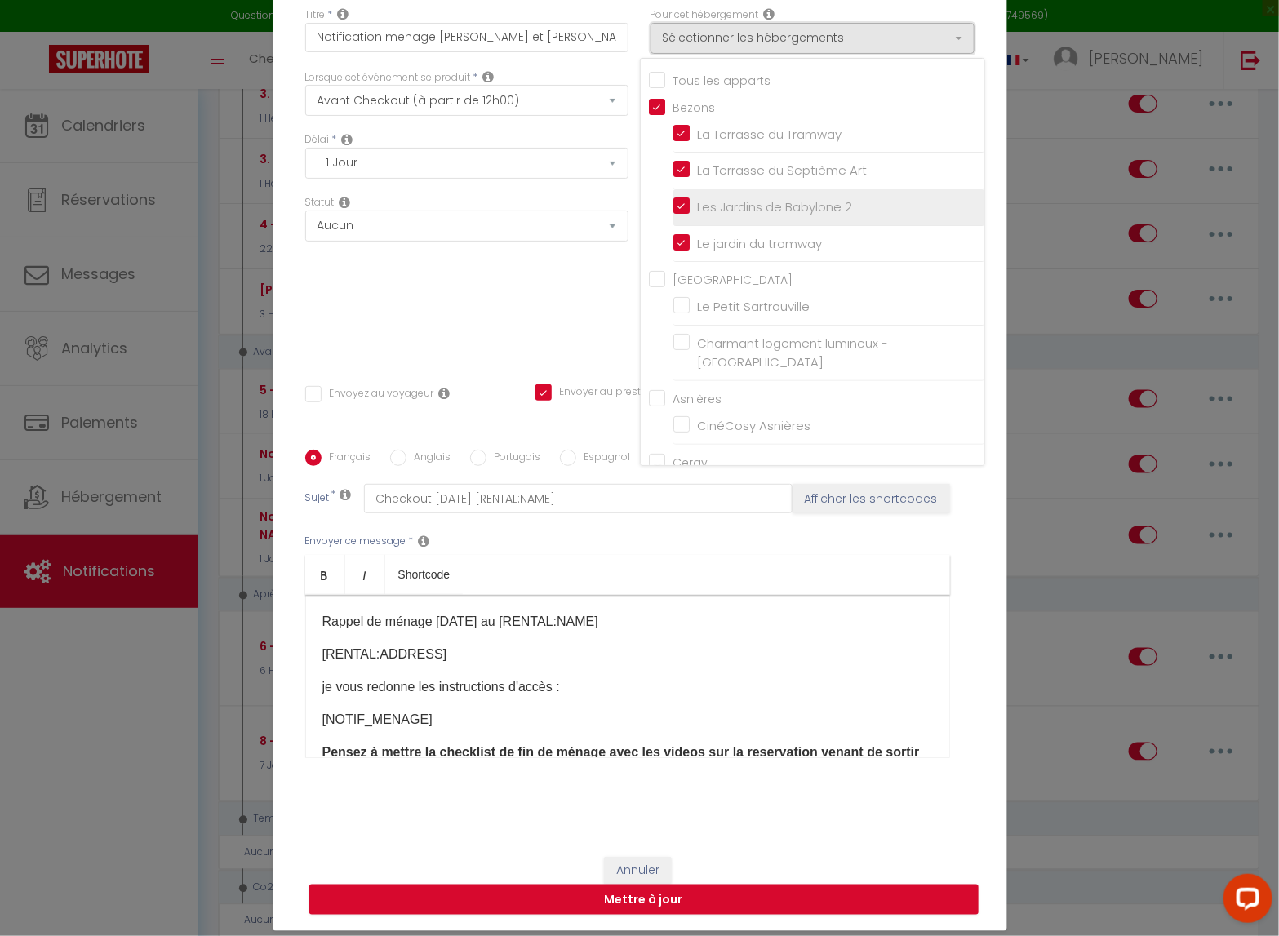
scroll to position [116, 0]
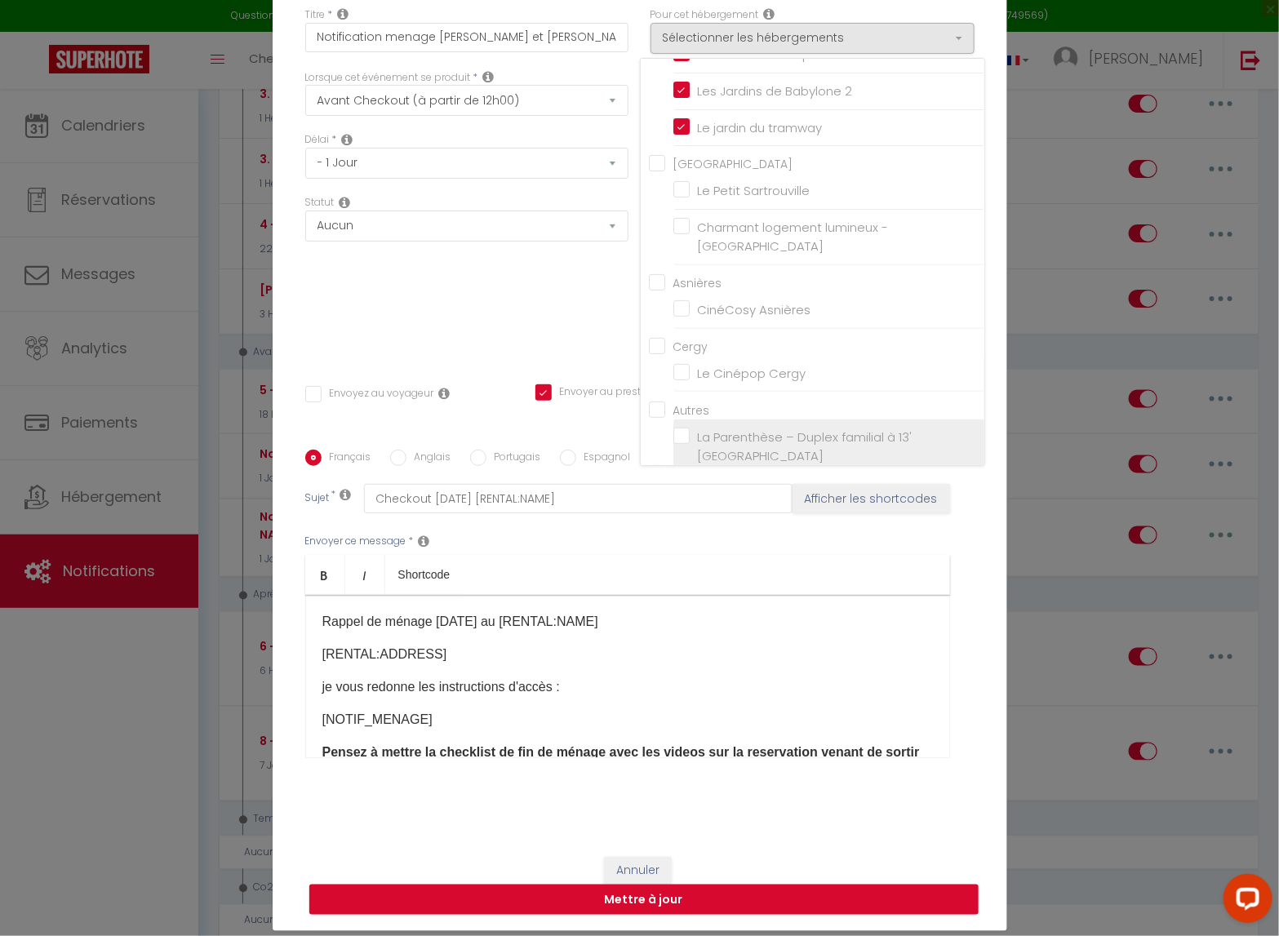
click at [683, 438] on input "La Parenthèse – Duplex familial à 13' [GEOGRAPHIC_DATA]" at bounding box center [829, 446] width 311 height 16
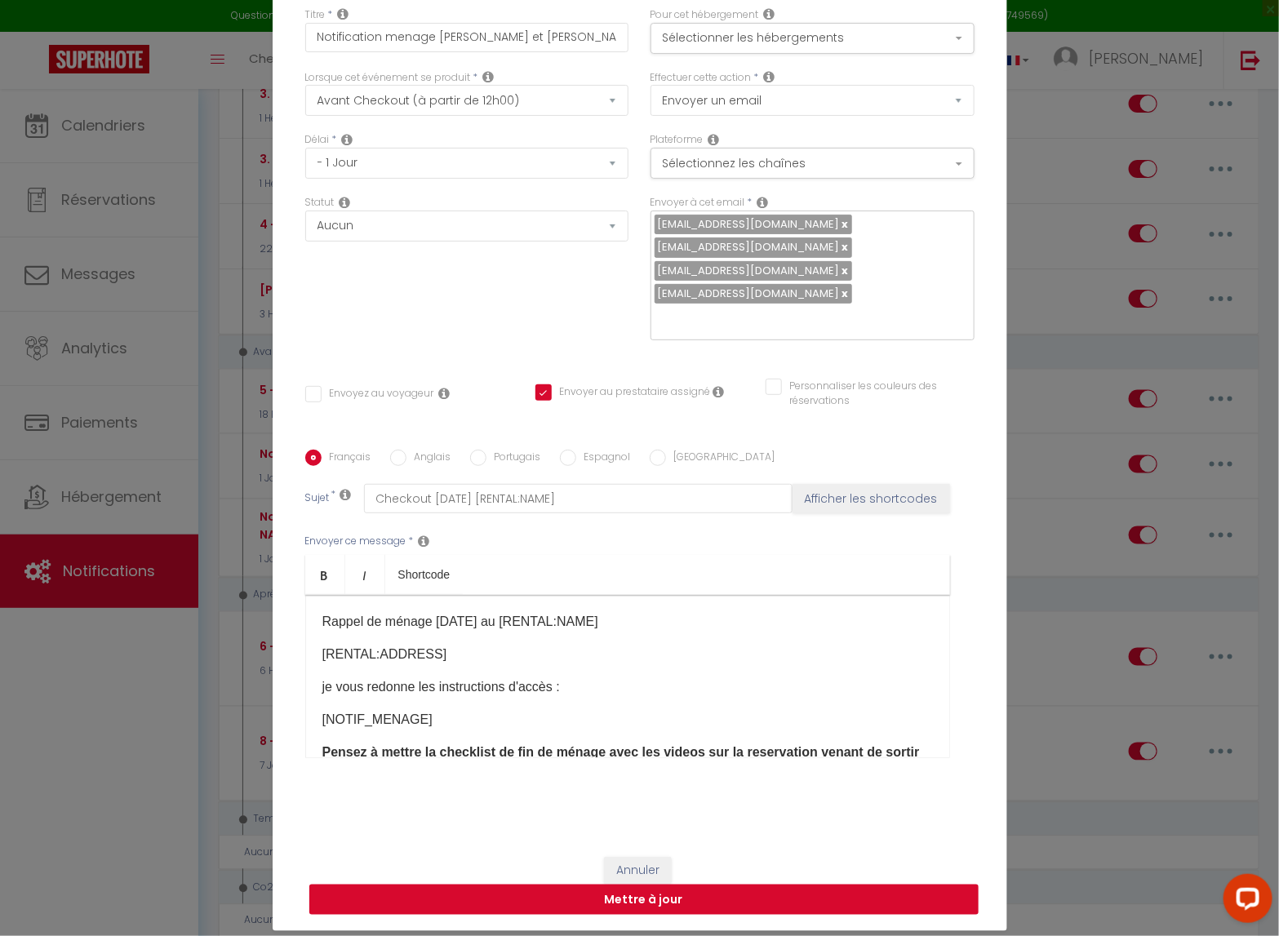
click at [819, 768] on button "Mettre à jour" at bounding box center [643, 900] width 669 height 31
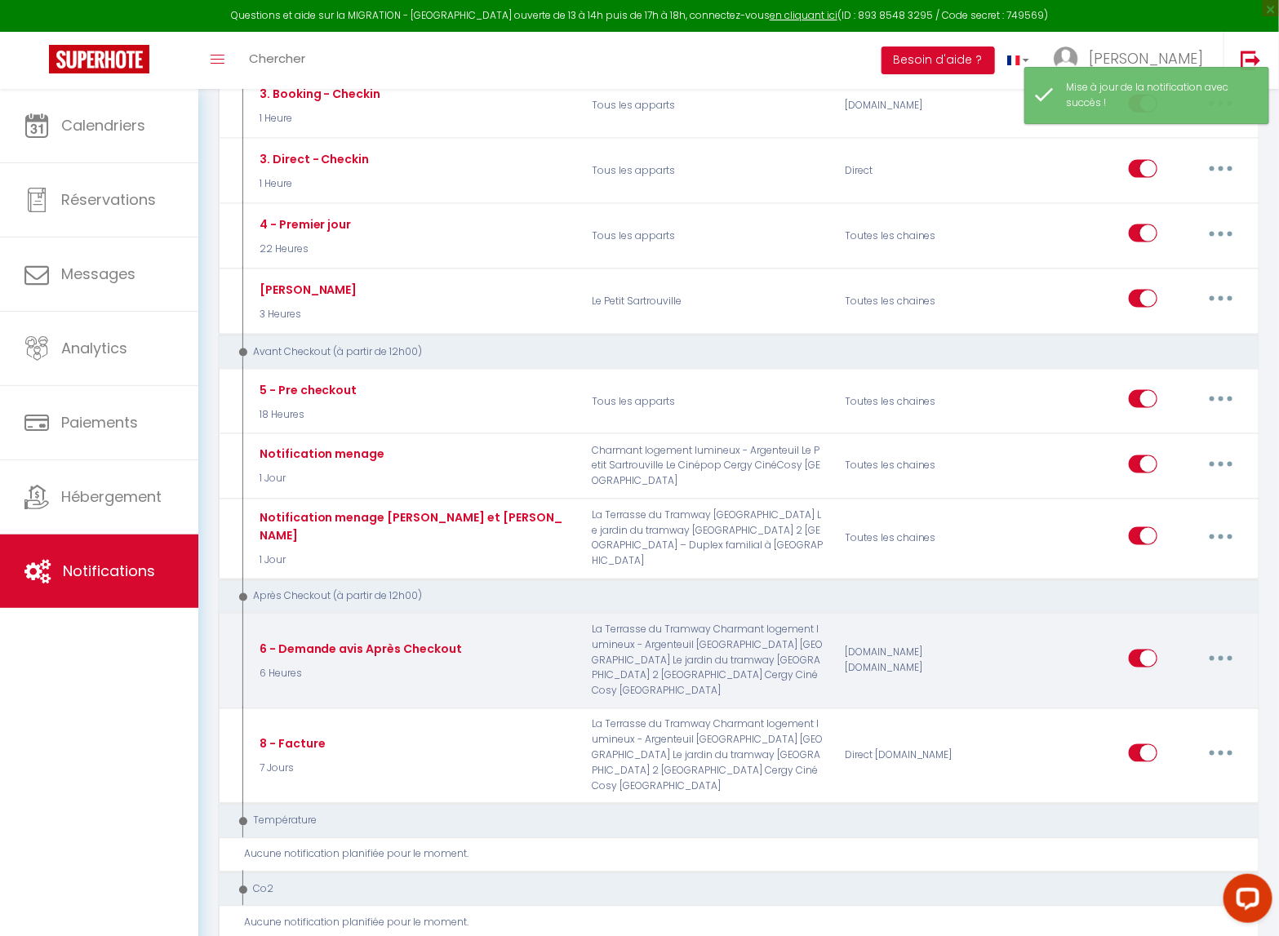
click at [1217, 652] on button "button" at bounding box center [1222, 659] width 46 height 26
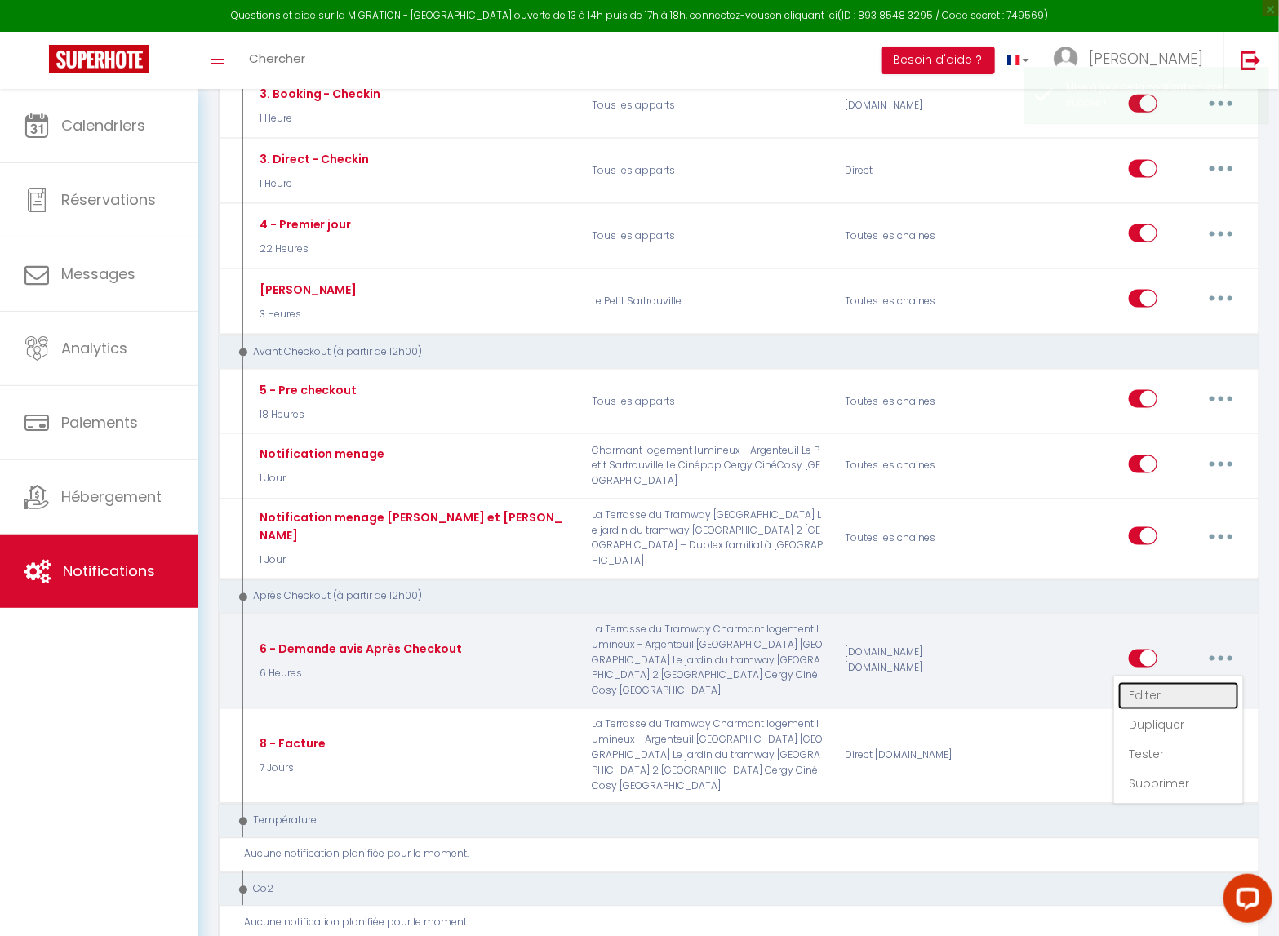
click at [1163, 693] on link "Editer" at bounding box center [1179, 697] width 121 height 28
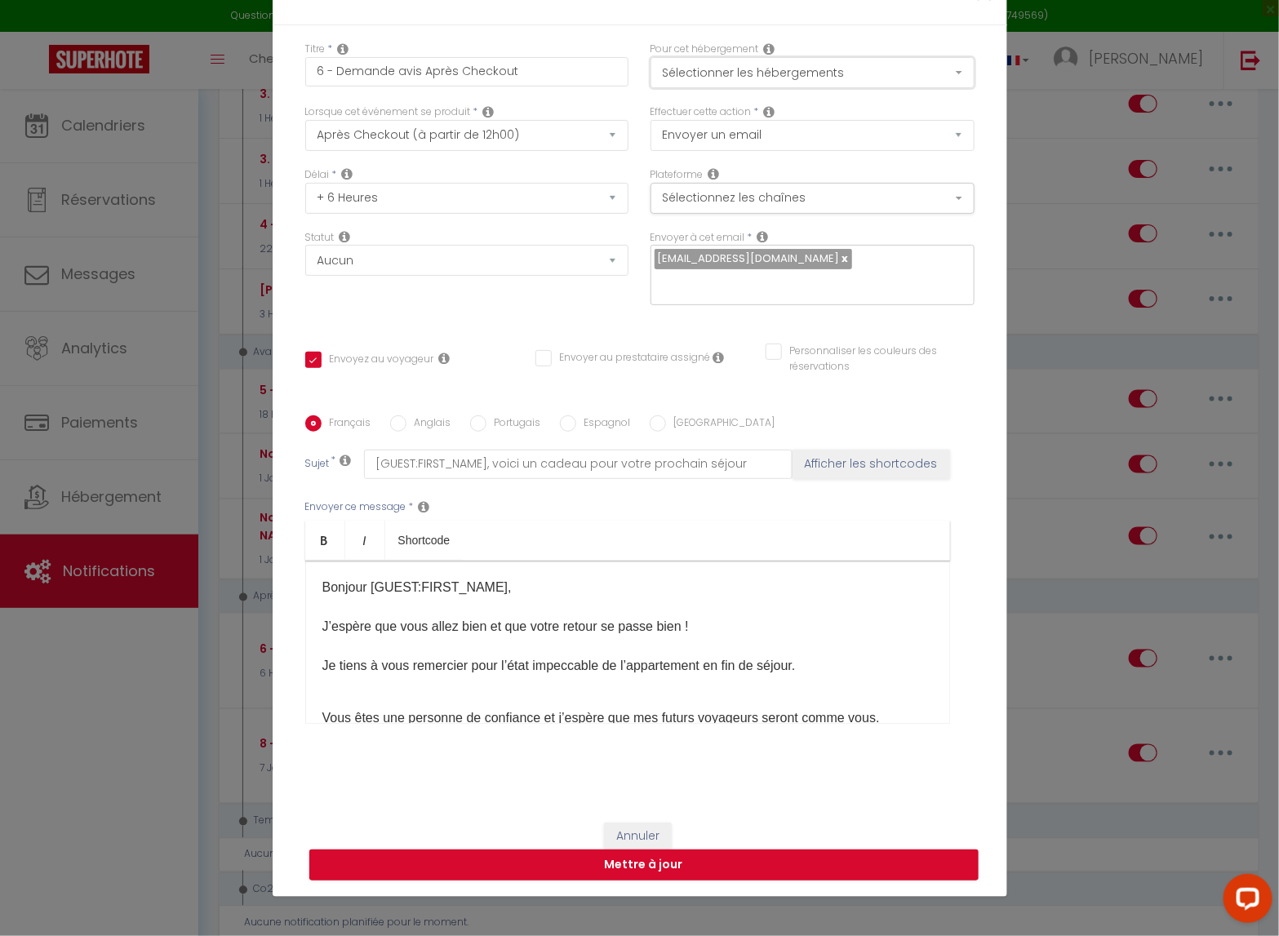
click at [811, 88] on button "Sélectionner les hébergements" at bounding box center [813, 72] width 324 height 31
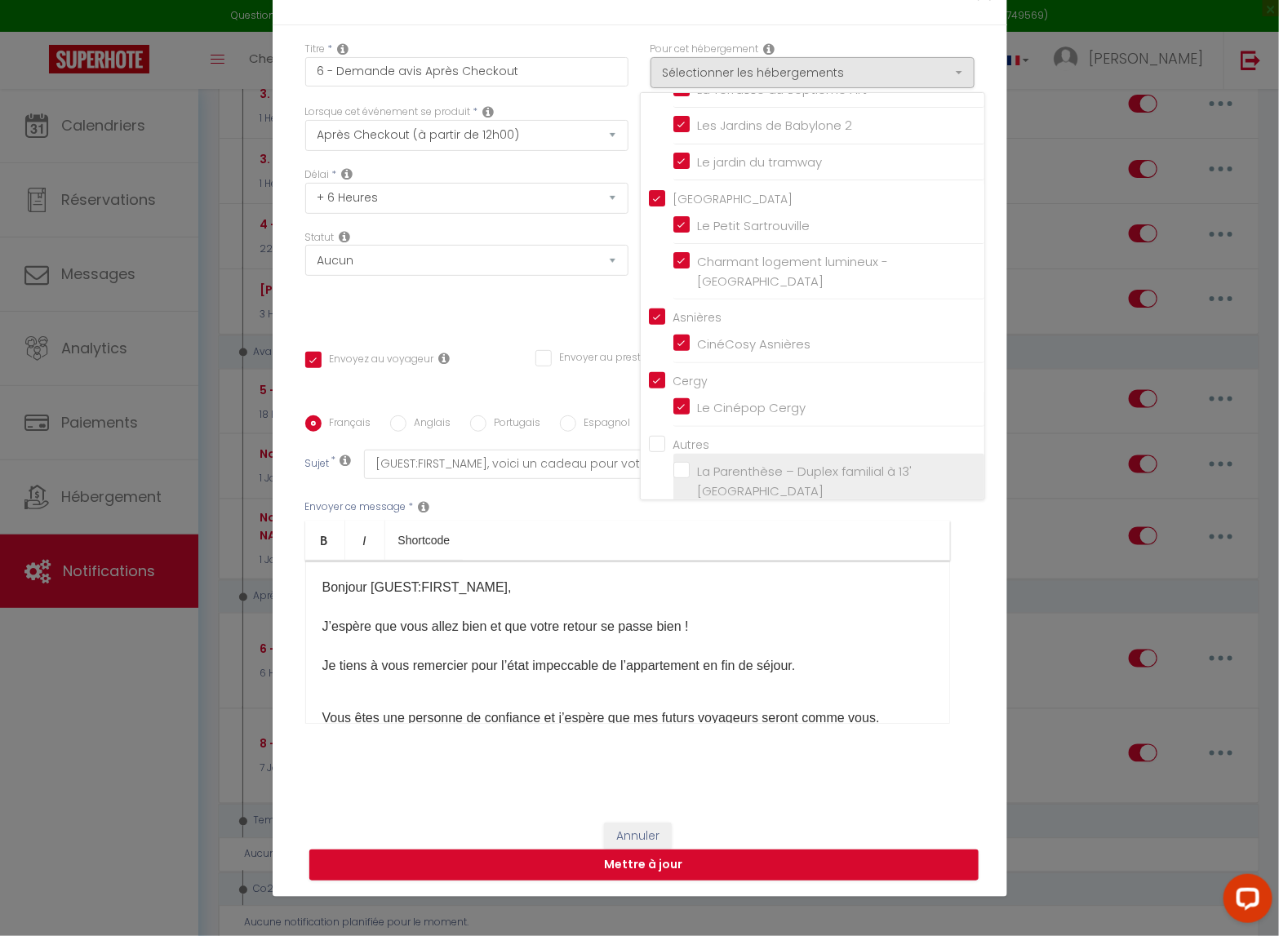
click at [690, 462] on label "La Parenthèse – Duplex familial à 13' [GEOGRAPHIC_DATA]" at bounding box center [832, 481] width 284 height 38
click at [687, 474] on input "La Parenthèse – Duplex familial à 13' [GEOGRAPHIC_DATA]" at bounding box center [829, 482] width 311 height 16
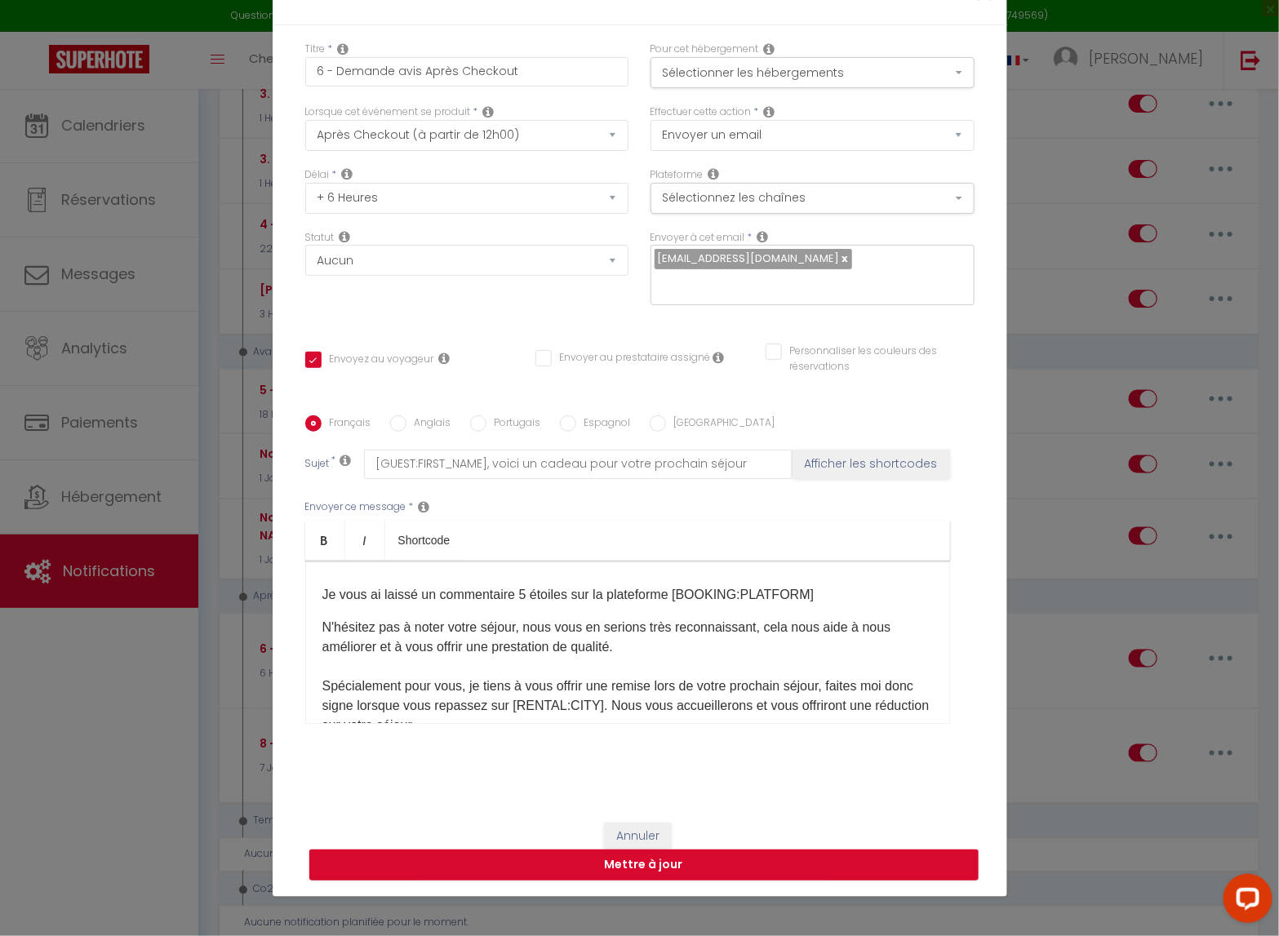
scroll to position [181, 0]
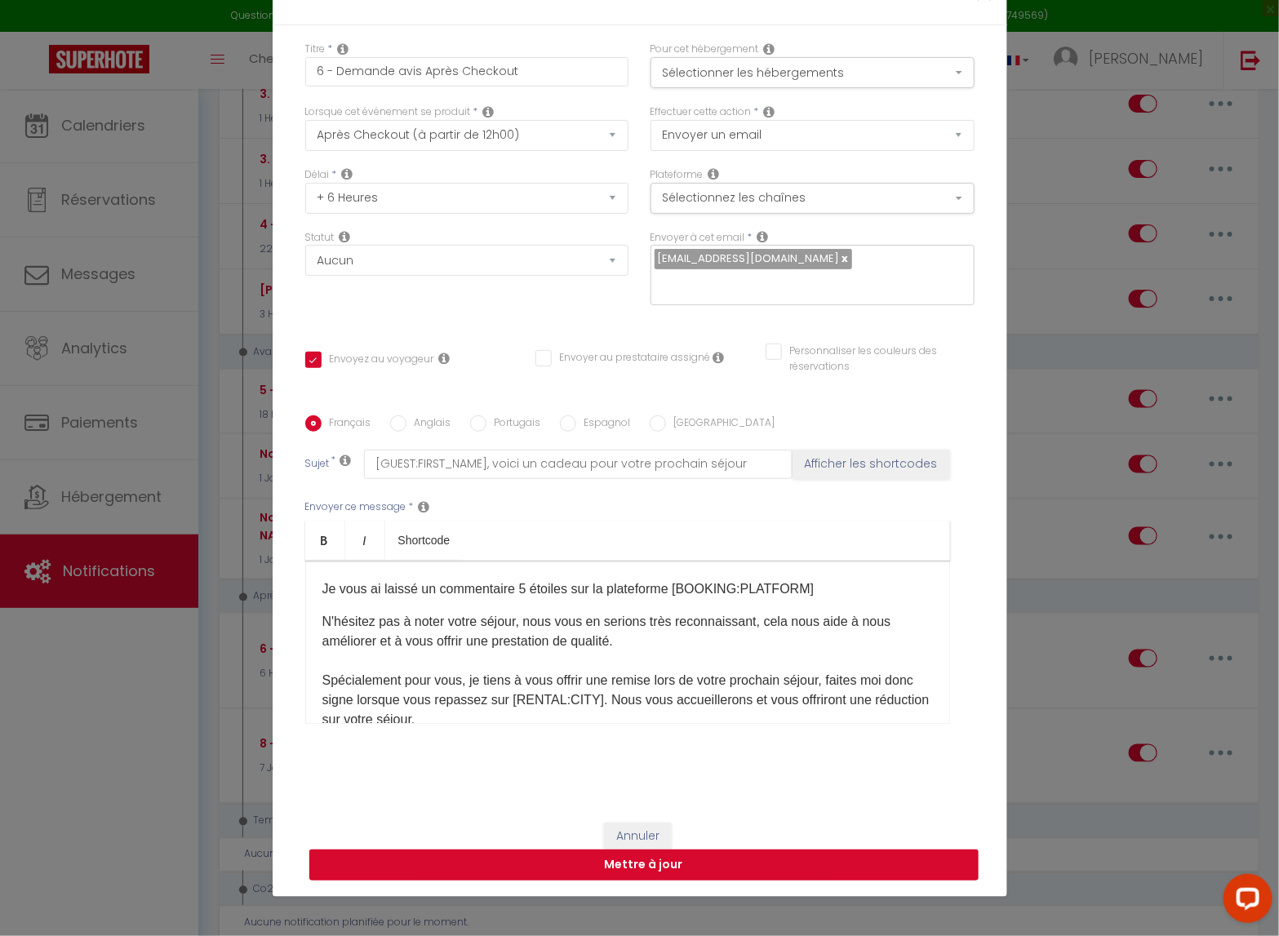
click at [669, 768] on button "Mettre à jour" at bounding box center [643, 865] width 669 height 31
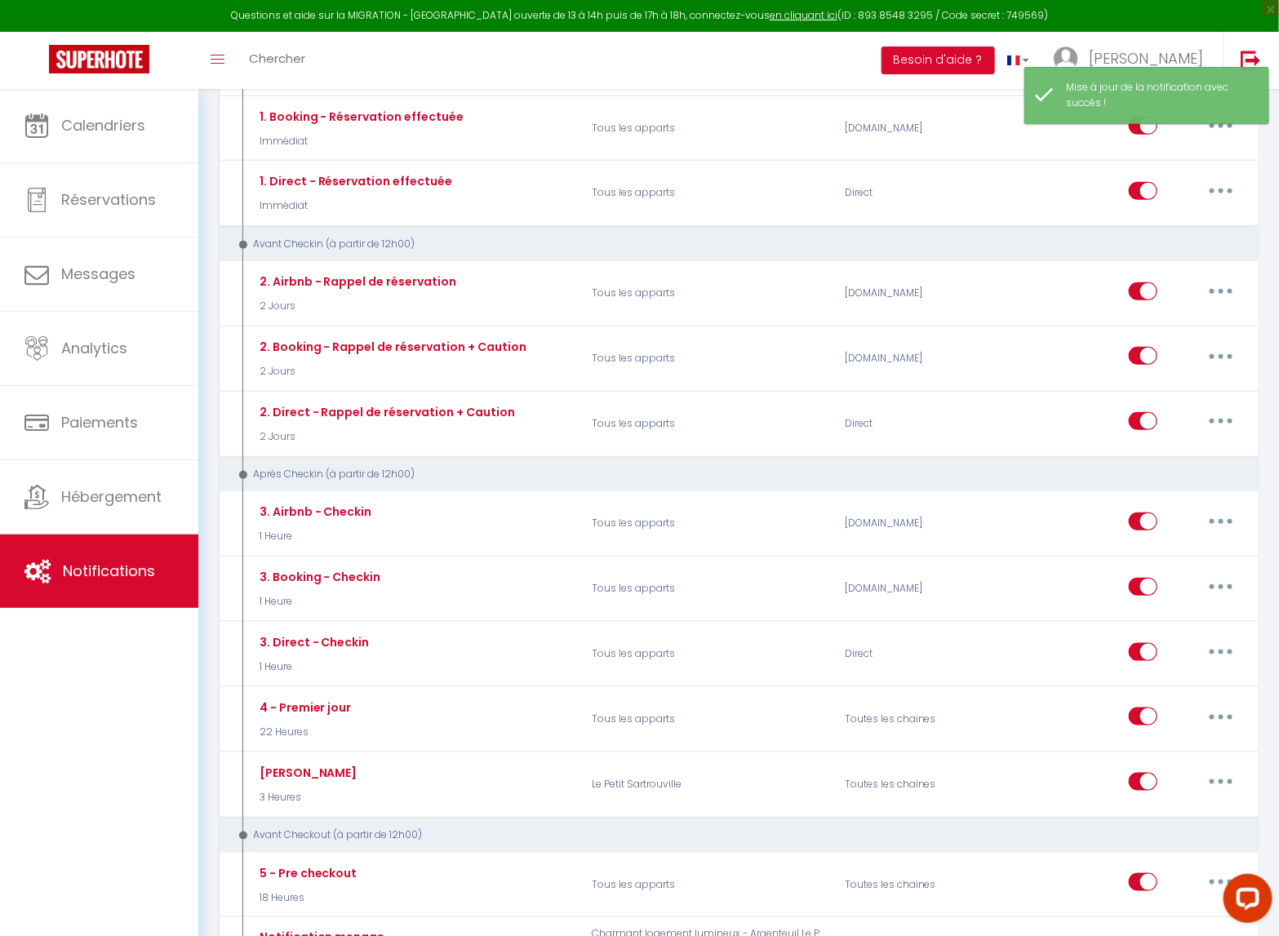
scroll to position [0, 0]
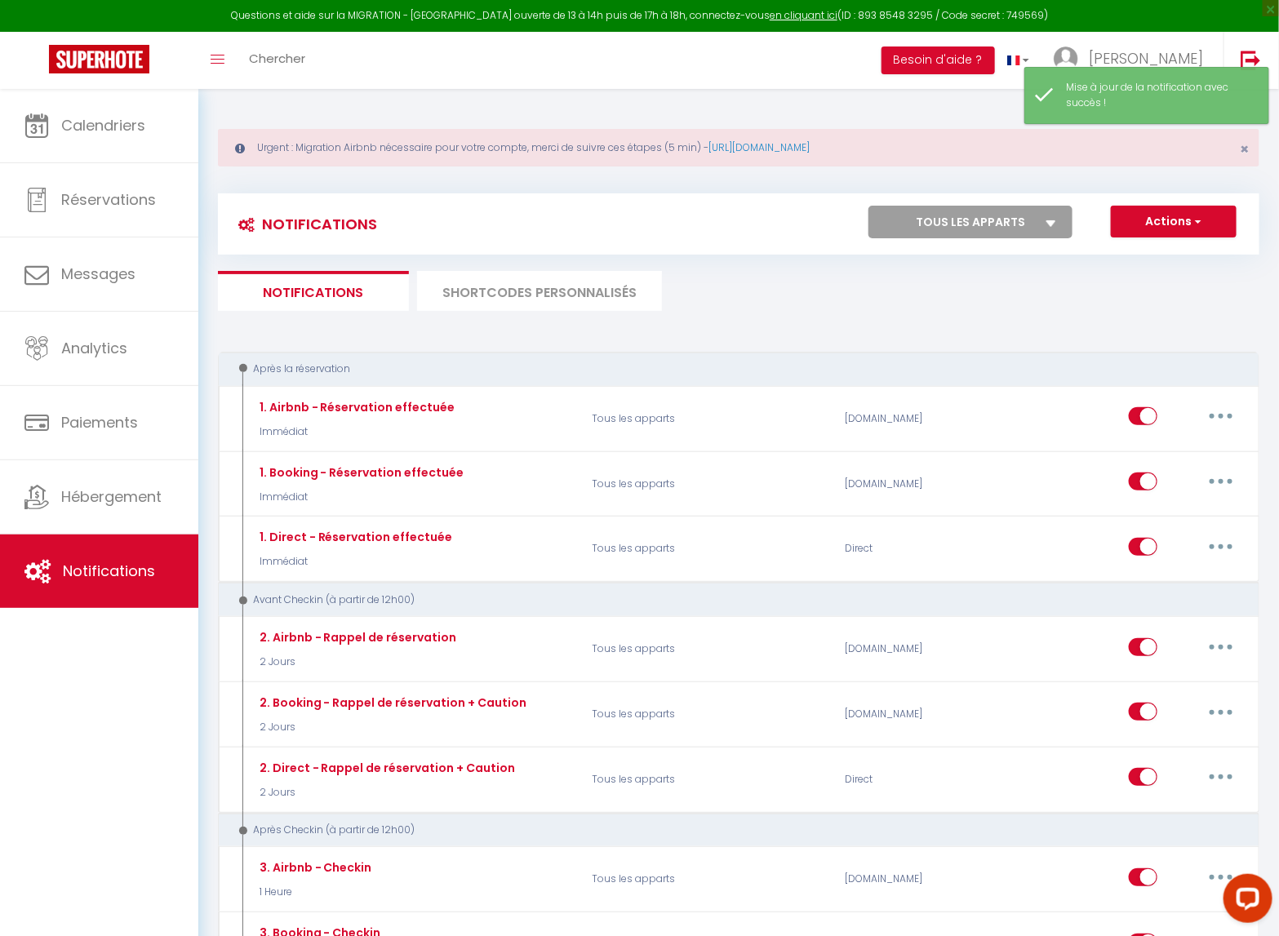
click at [559, 300] on li "SHORTCODES PERSONNALISÉS" at bounding box center [539, 291] width 245 height 40
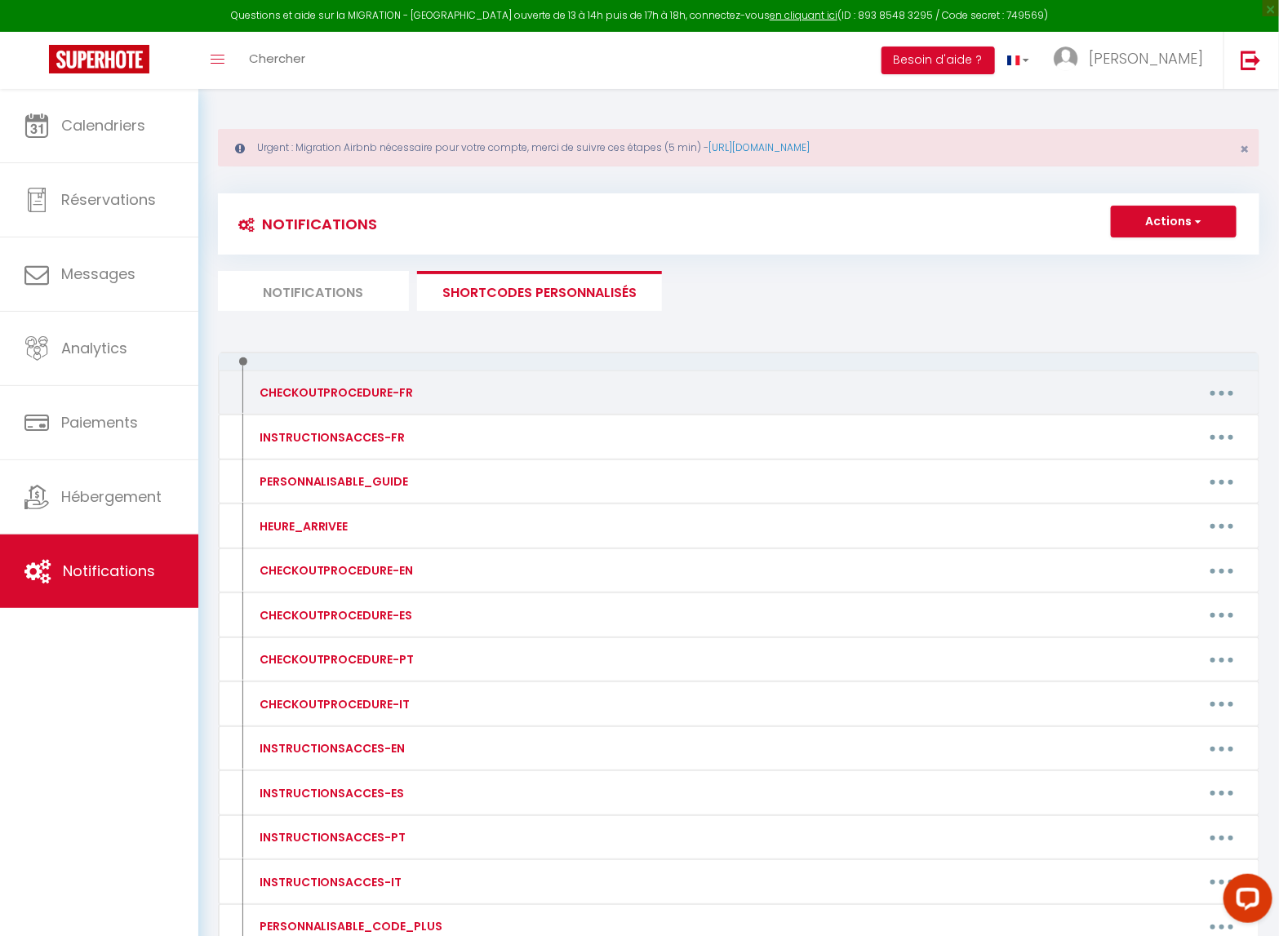
click at [1215, 394] on button "button" at bounding box center [1222, 393] width 46 height 26
click at [1155, 427] on link "Editer" at bounding box center [1179, 430] width 121 height 28
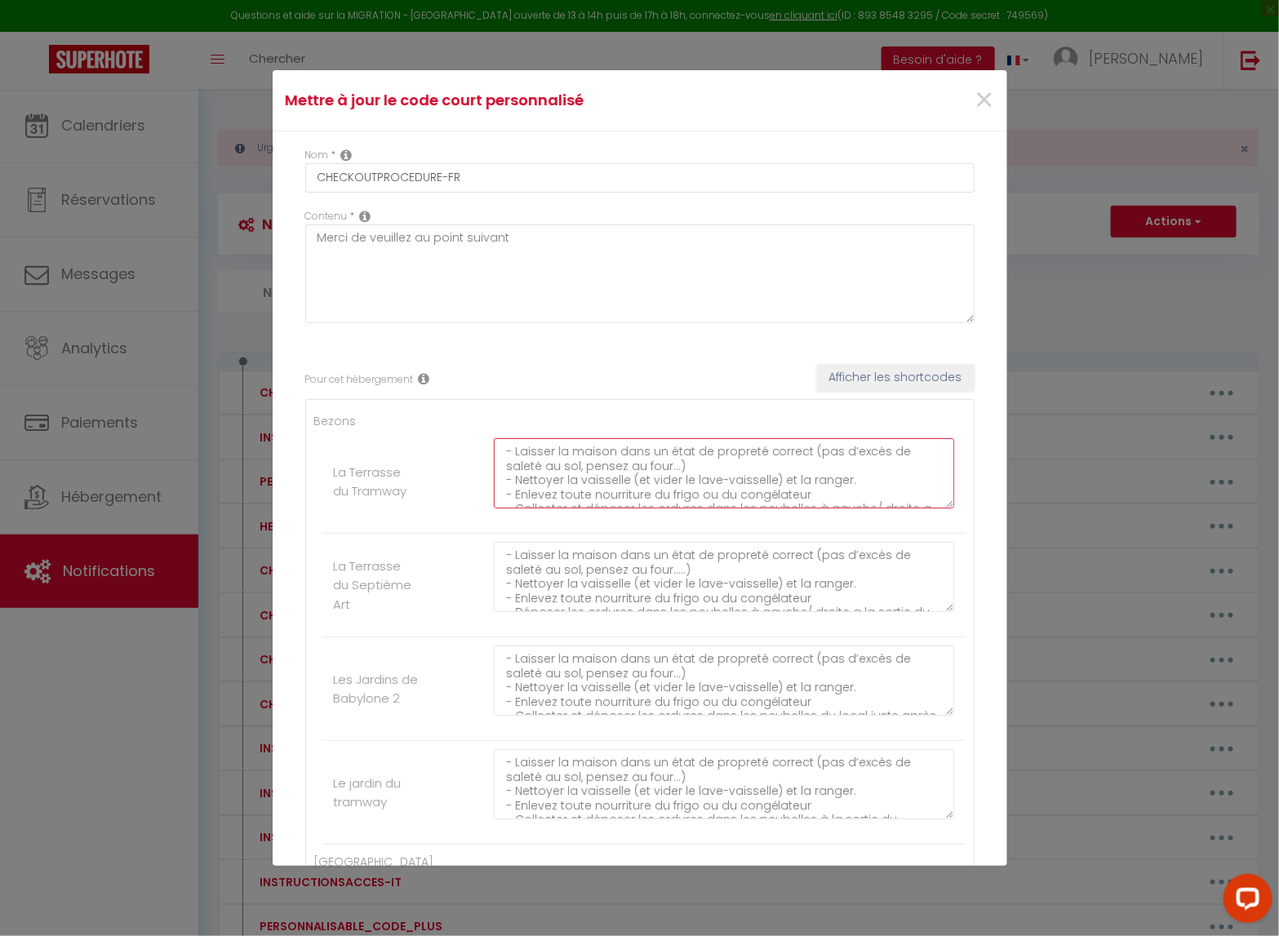
click at [614, 488] on textarea "- Laisser la maison dans un état de propreté correct (pas d’excès de saleté au …" at bounding box center [724, 473] width 461 height 70
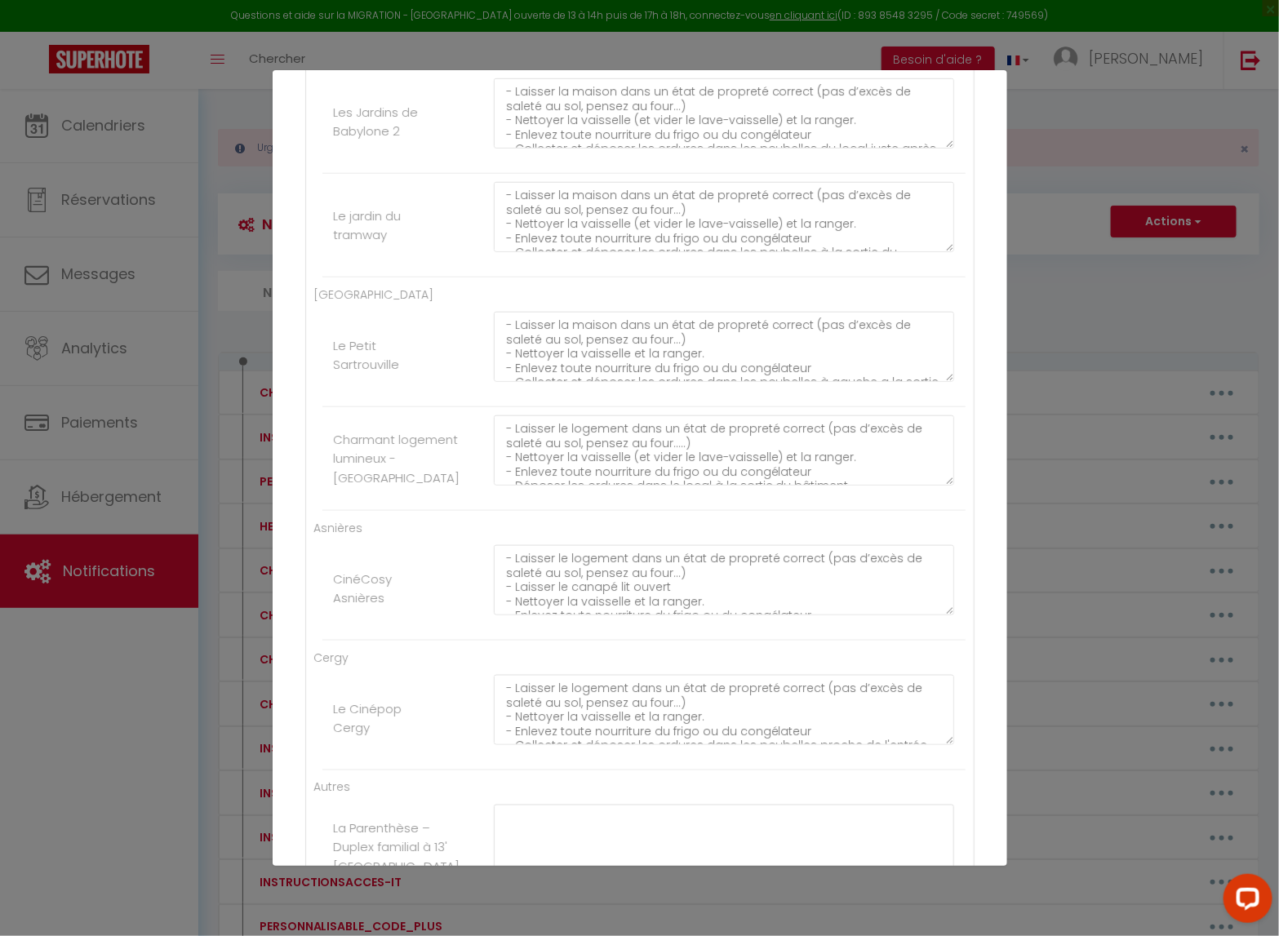
scroll to position [745, 0]
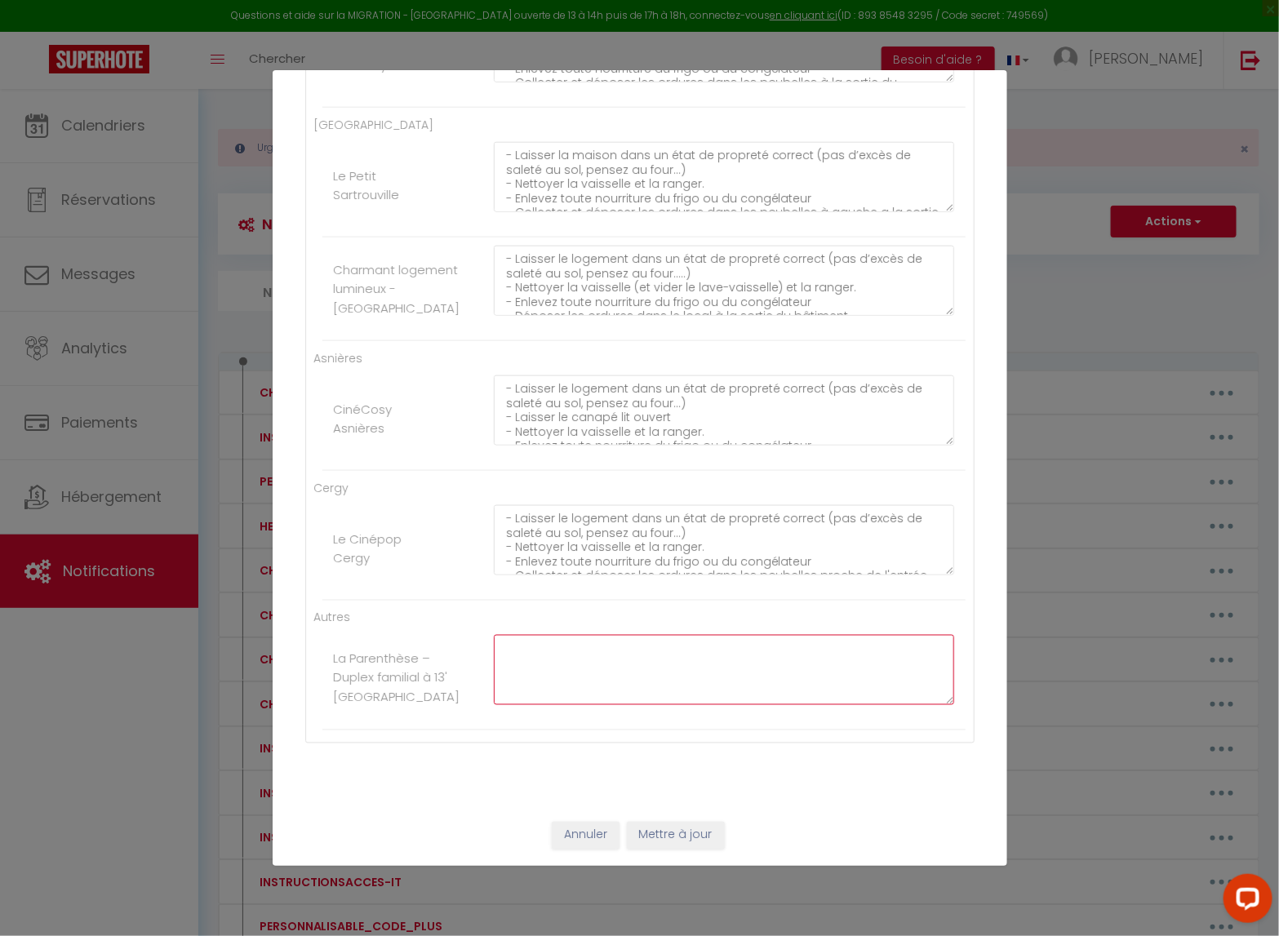
paste textarea "- Laisser la maison dans un état de propreté correct (pas d’excès de saleté au …"
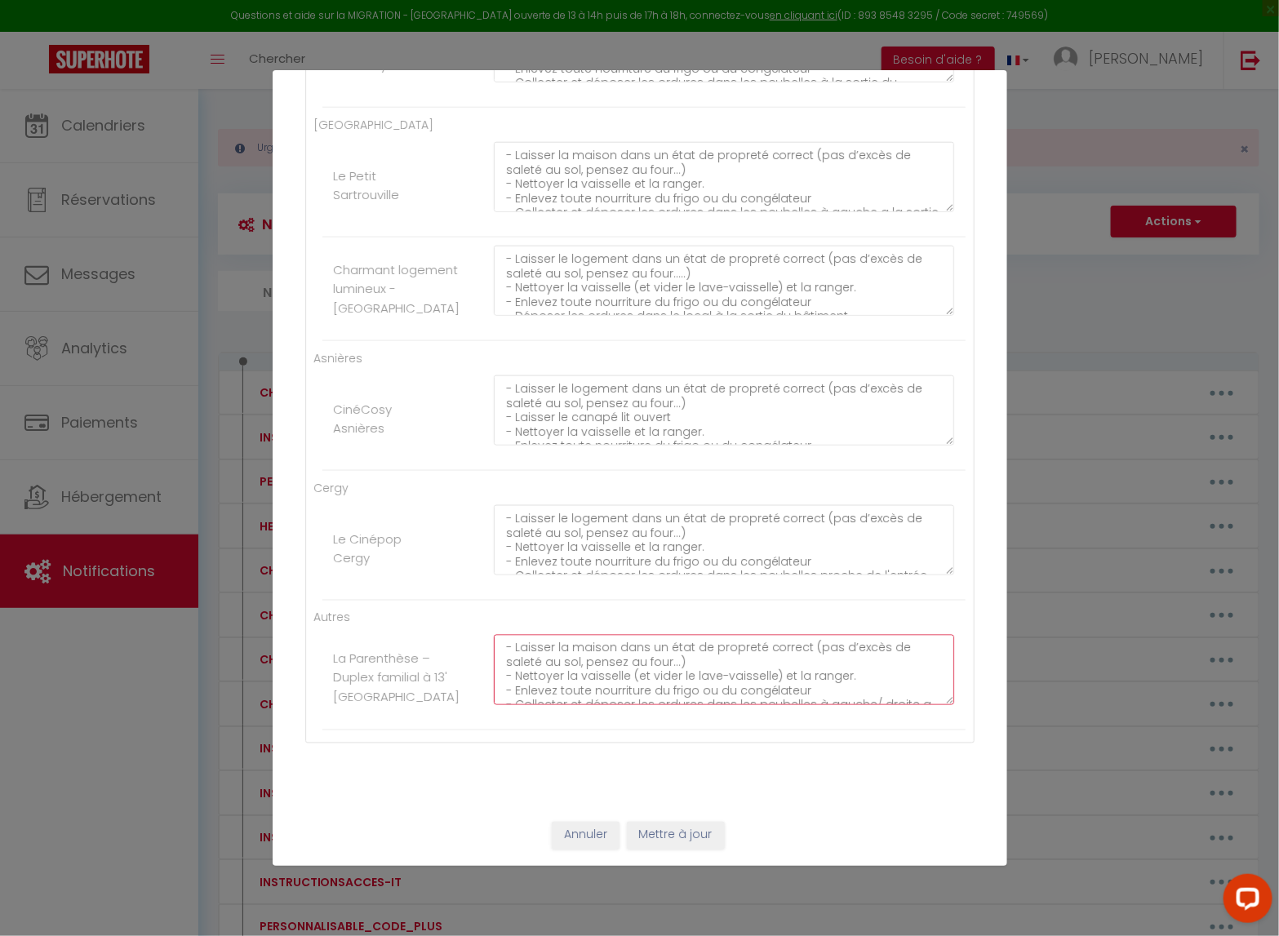
scroll to position [110, 0]
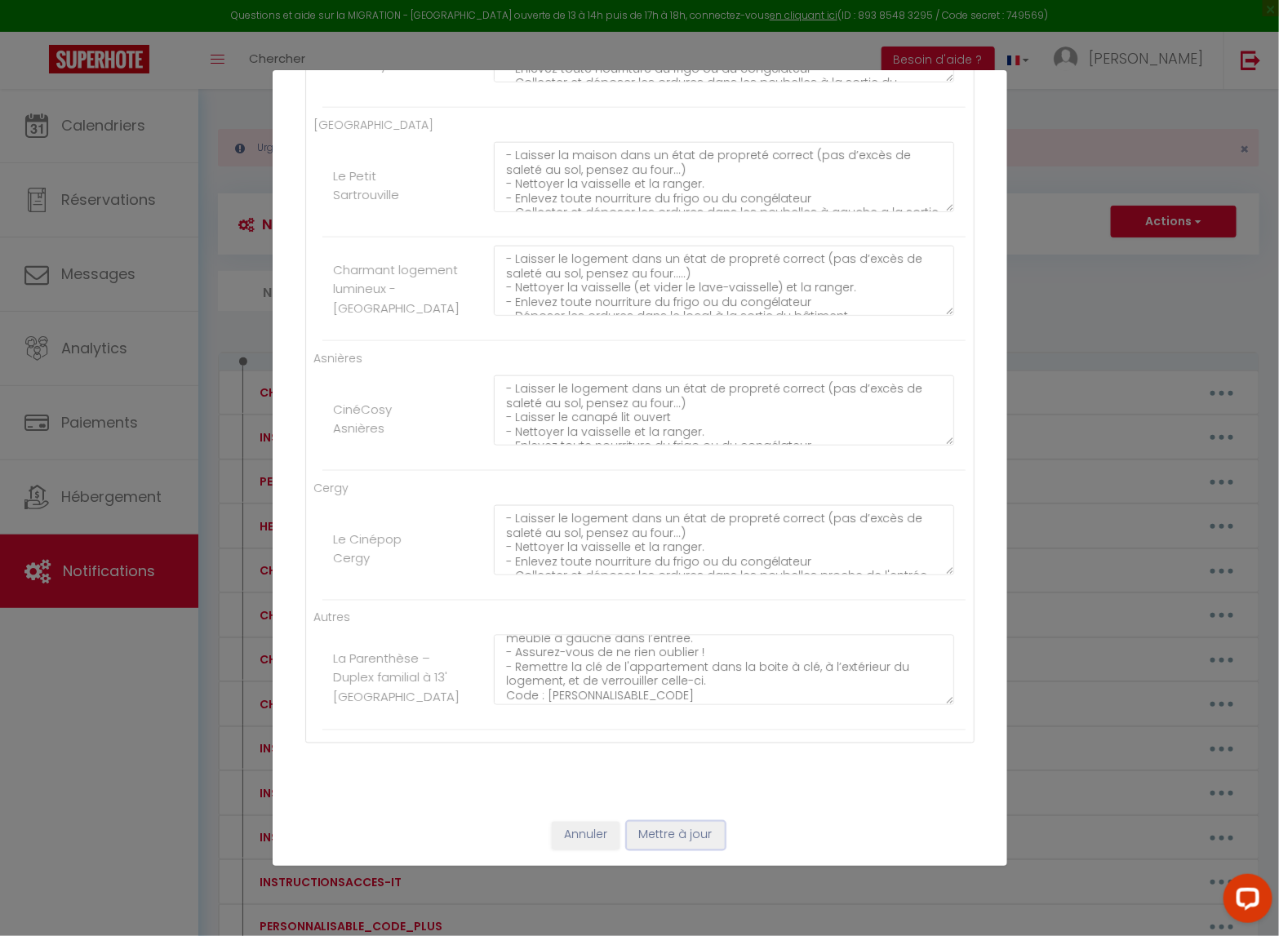
click at [682, 768] on button "Mettre à jour" at bounding box center [676, 836] width 98 height 28
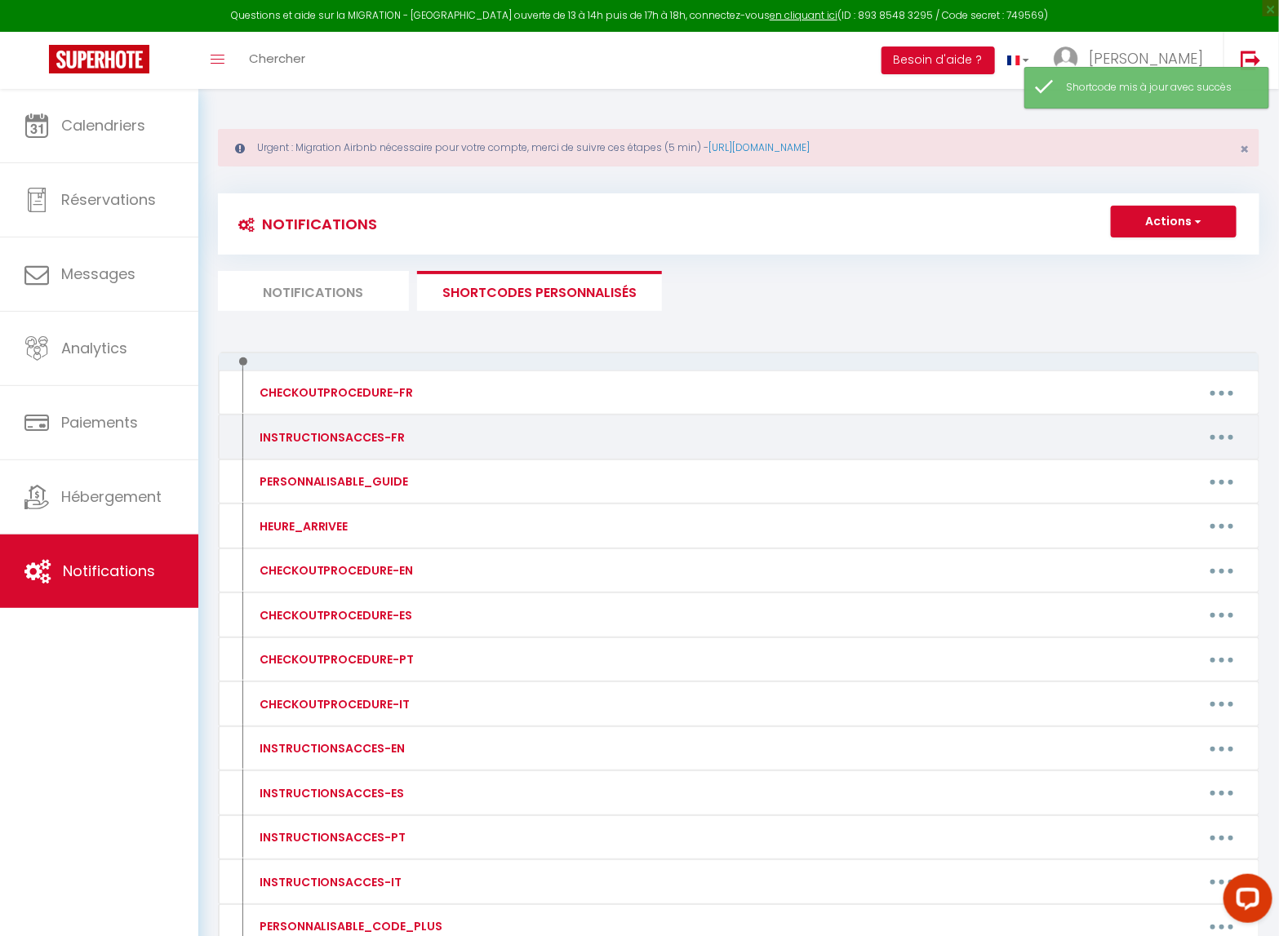
click at [1217, 435] on button "button" at bounding box center [1222, 438] width 46 height 26
click at [1178, 469] on link "Editer" at bounding box center [1179, 474] width 121 height 28
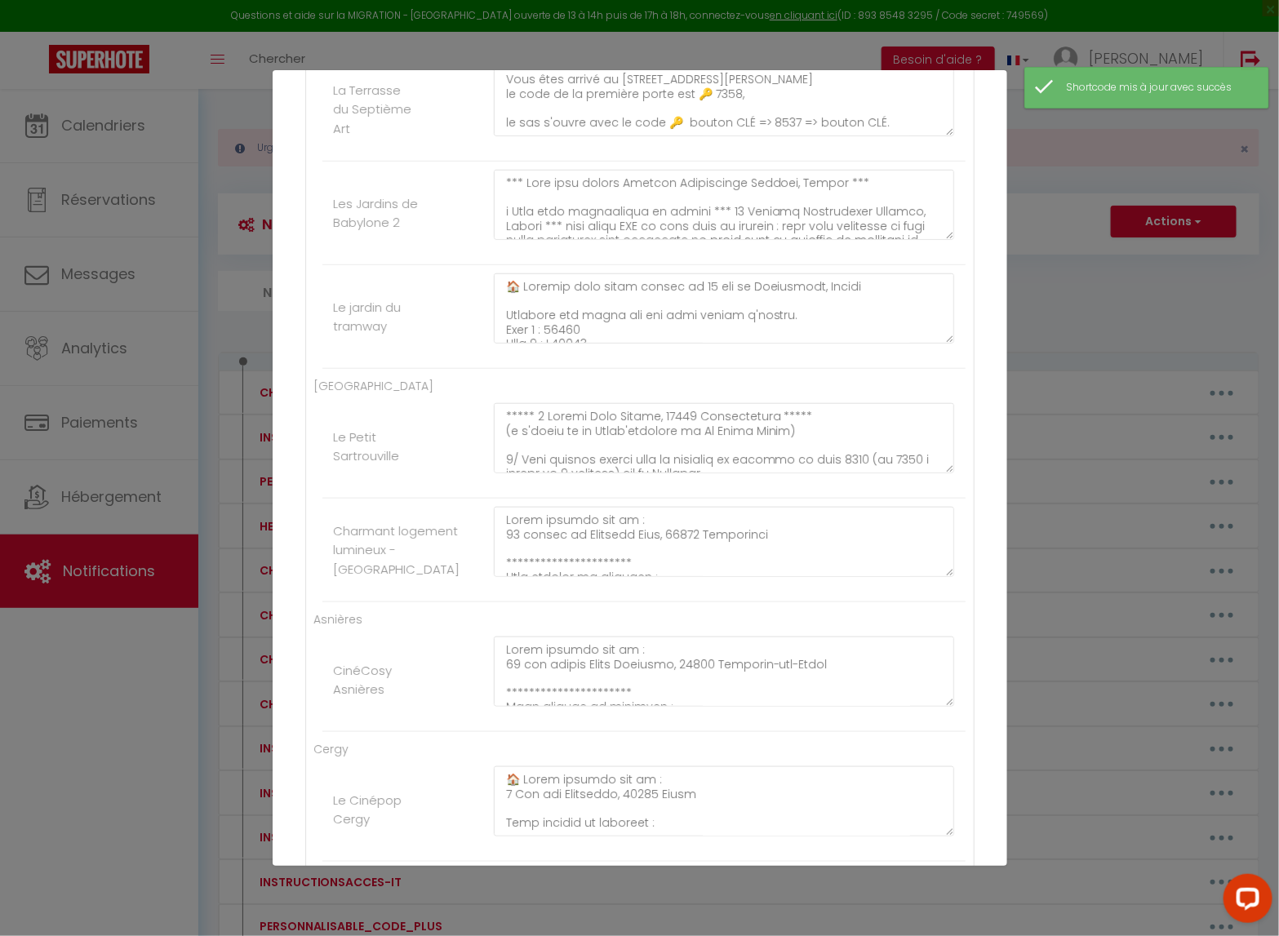
scroll to position [0, 0]
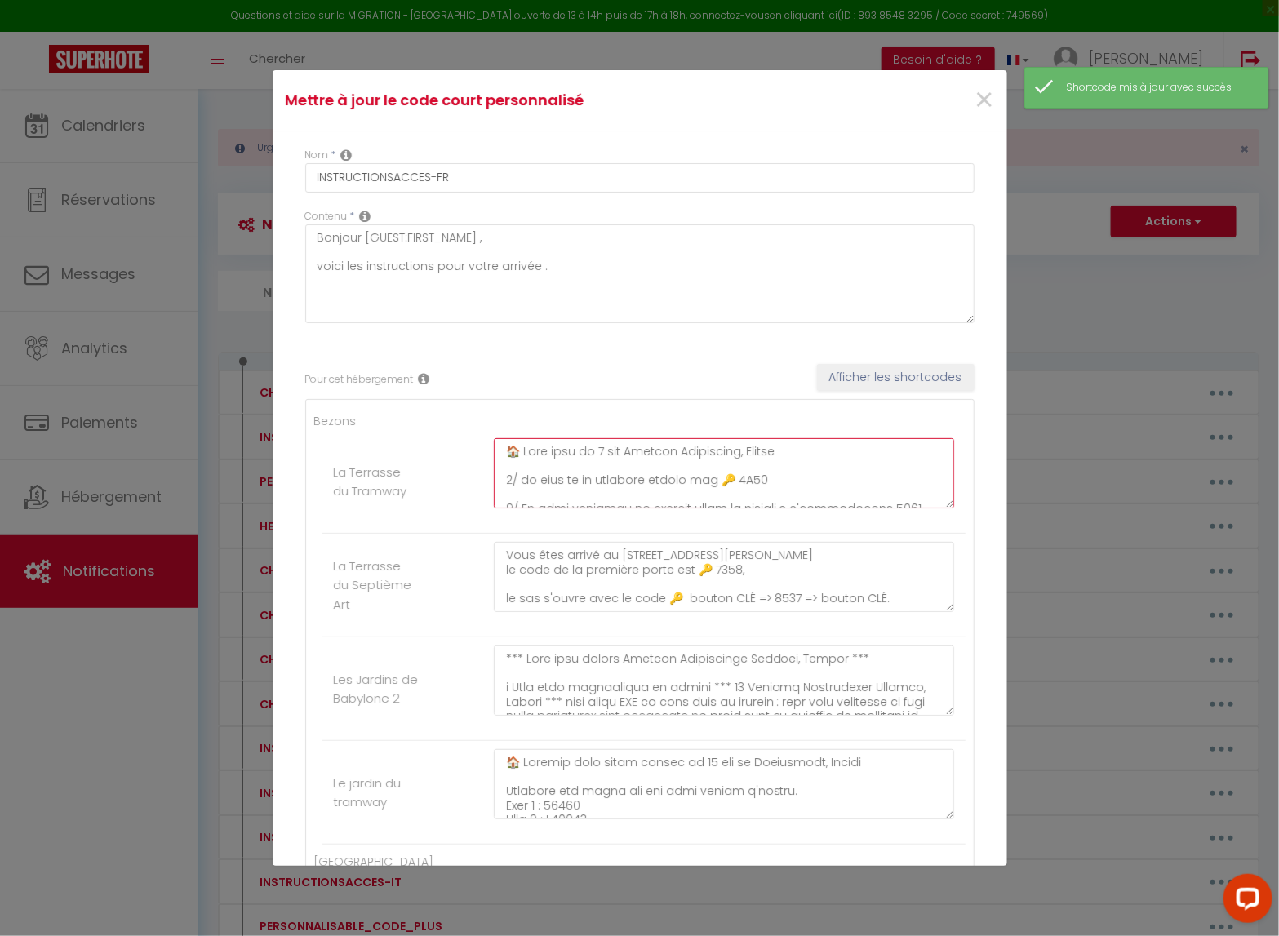
click at [656, 491] on textarea at bounding box center [724, 473] width 461 height 70
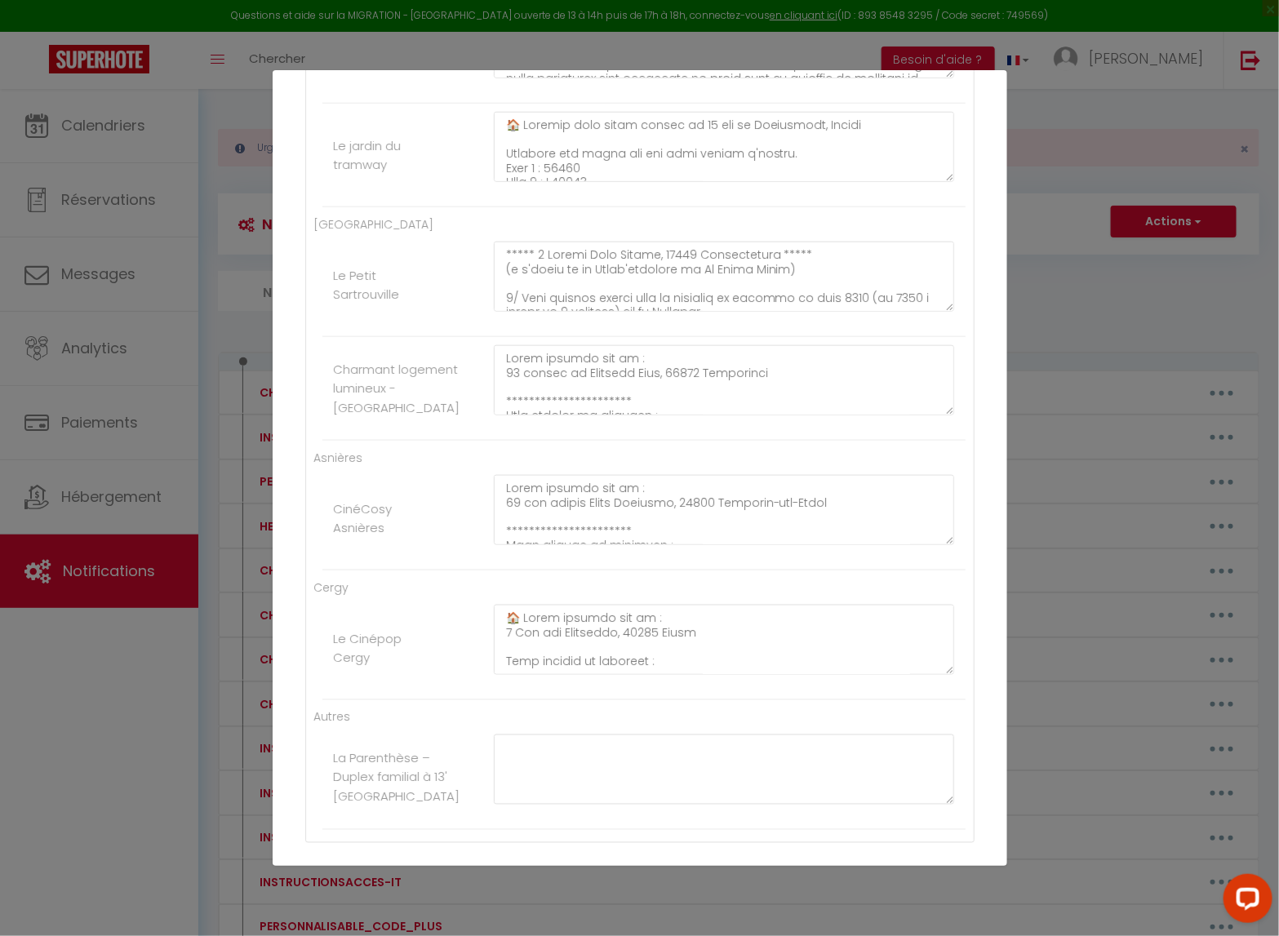
scroll to position [745, 0]
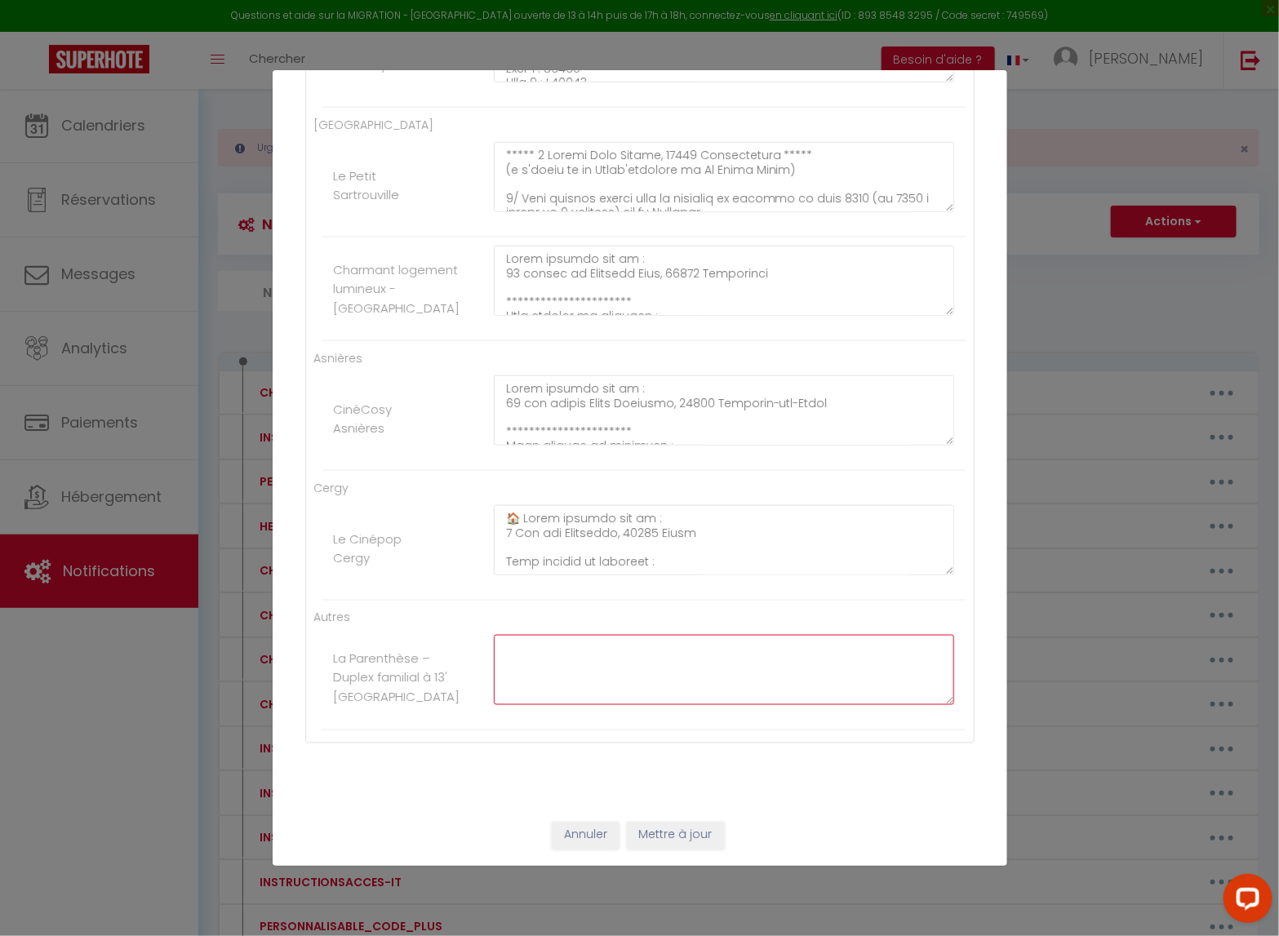
paste textarea "🏠 Lore ipsu do 8 sit Ametcon Adipiscing, Elitse 7/ do eius te in utlabore etdol…"
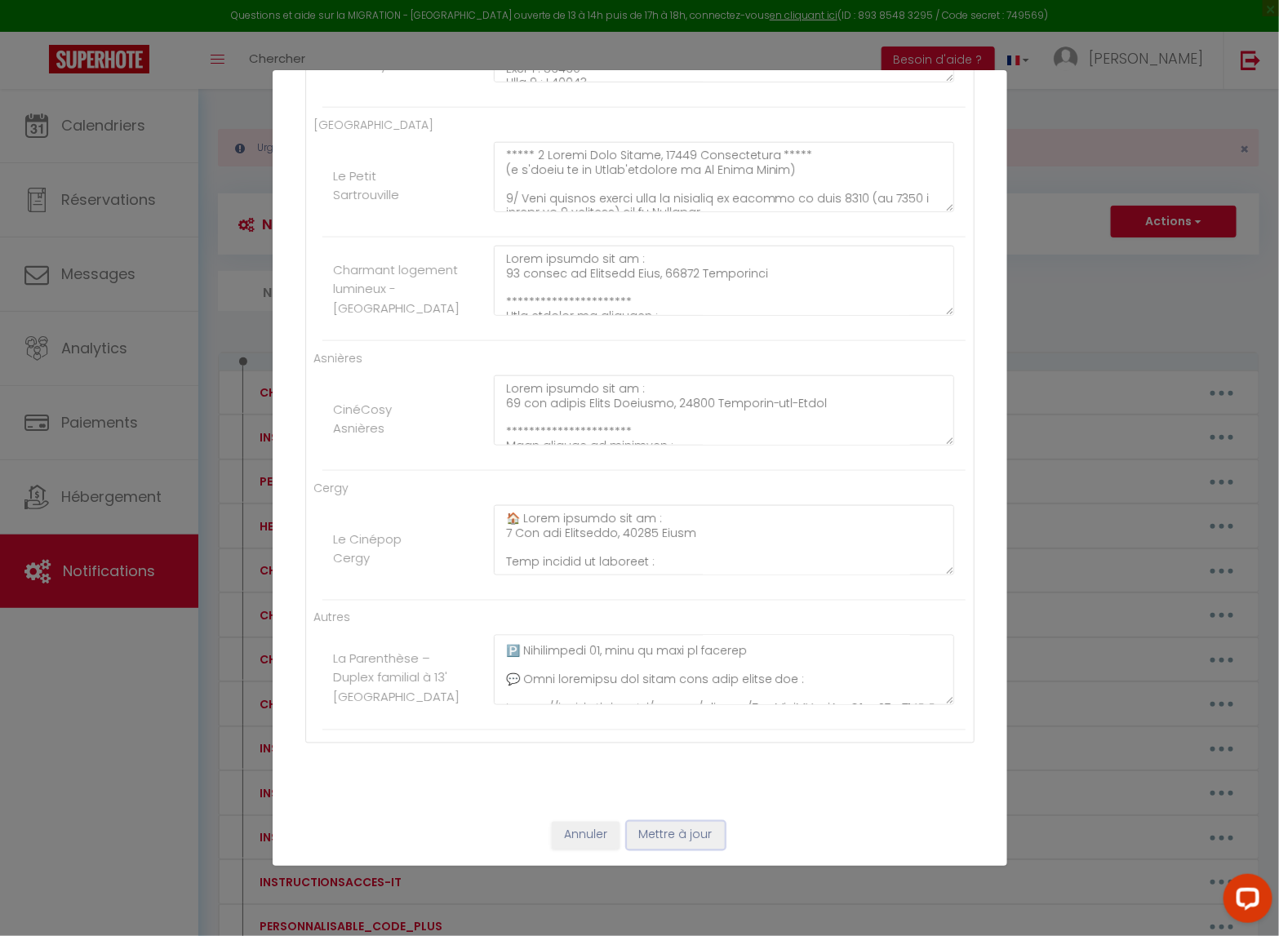
click at [673, 768] on button "Mettre à jour" at bounding box center [676, 836] width 98 height 28
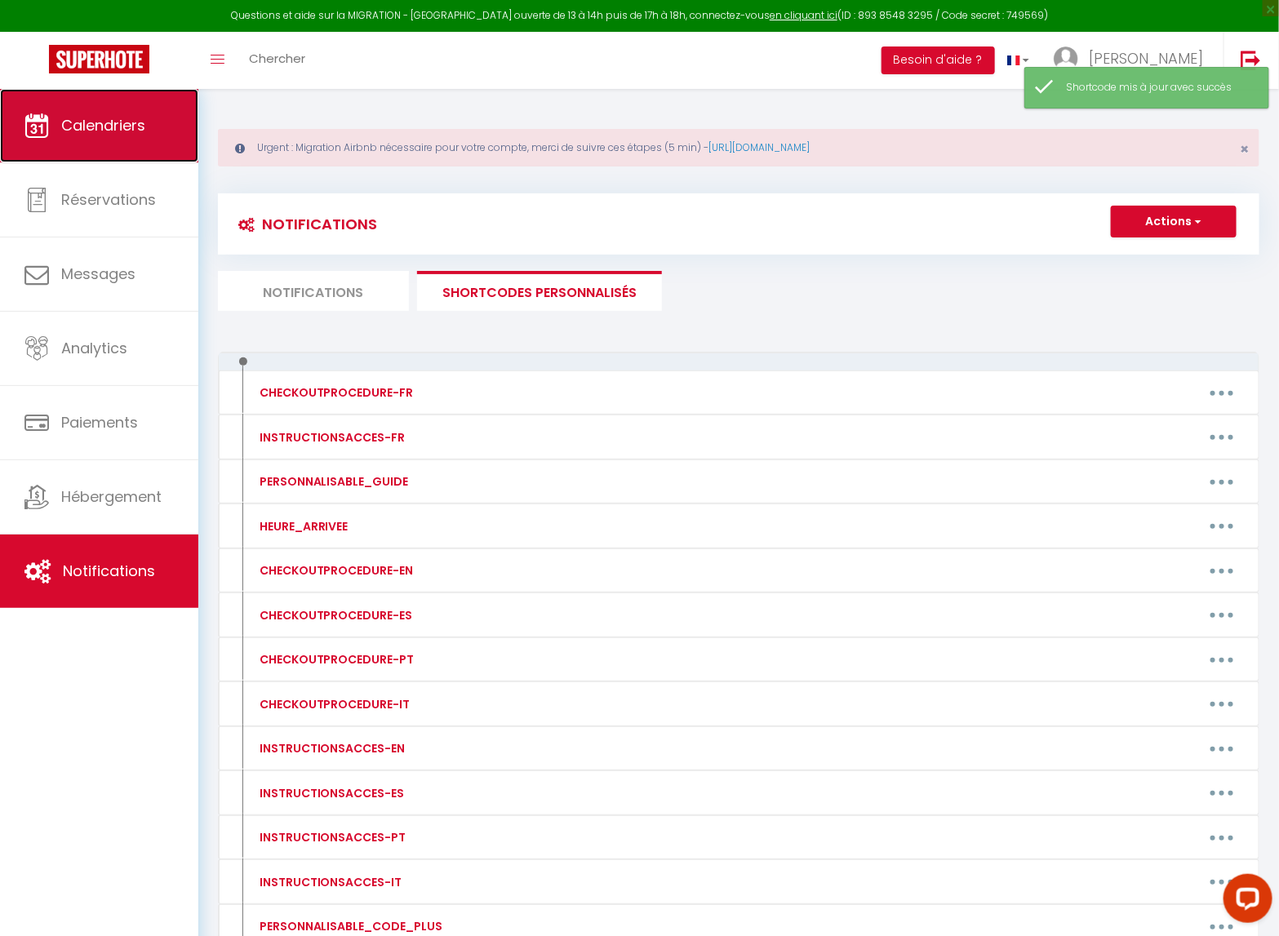
click at [94, 126] on span "Calendriers" at bounding box center [103, 125] width 84 height 20
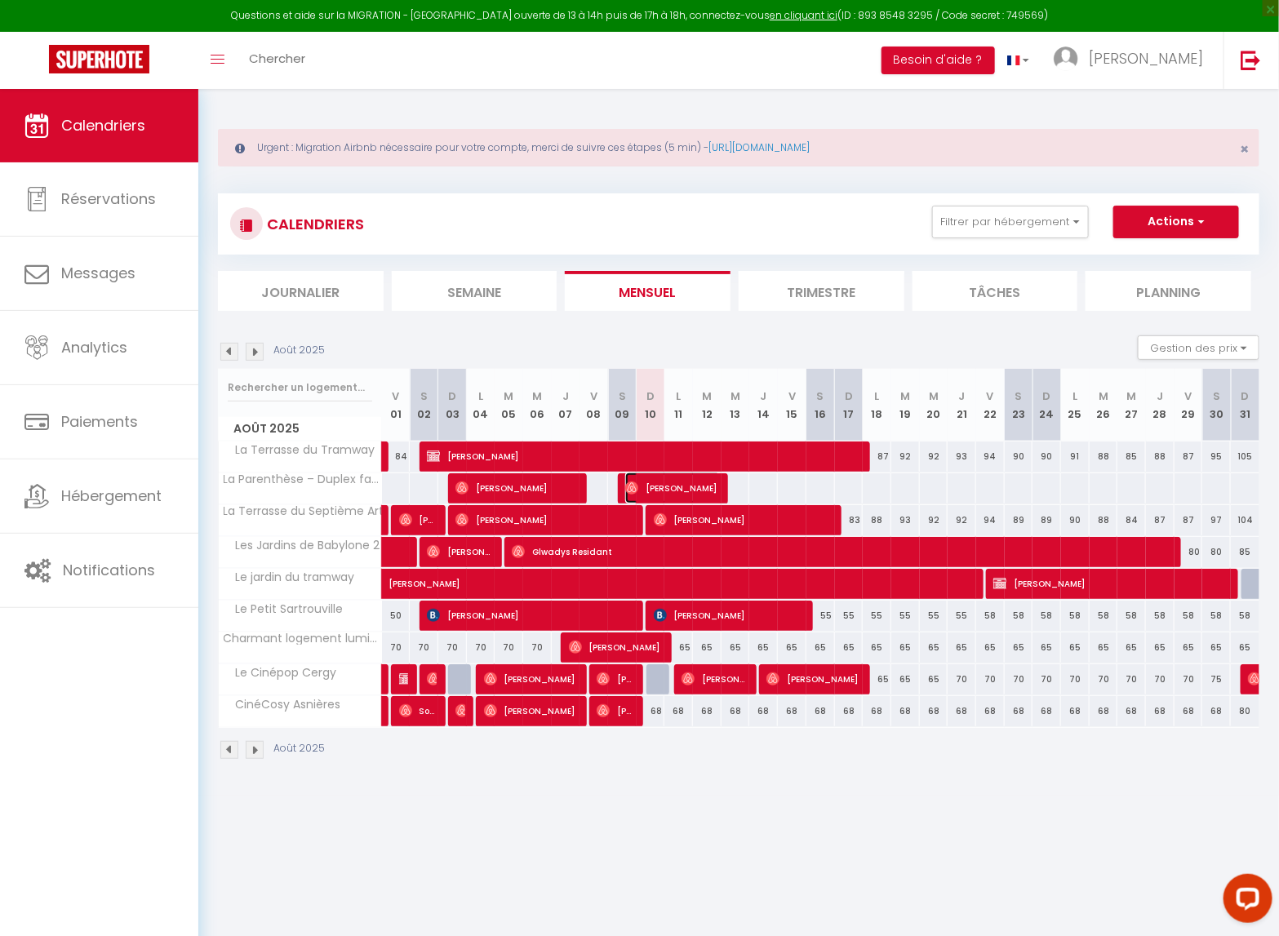
click at [672, 483] on span "[PERSON_NAME]" at bounding box center [673, 488] width 96 height 31
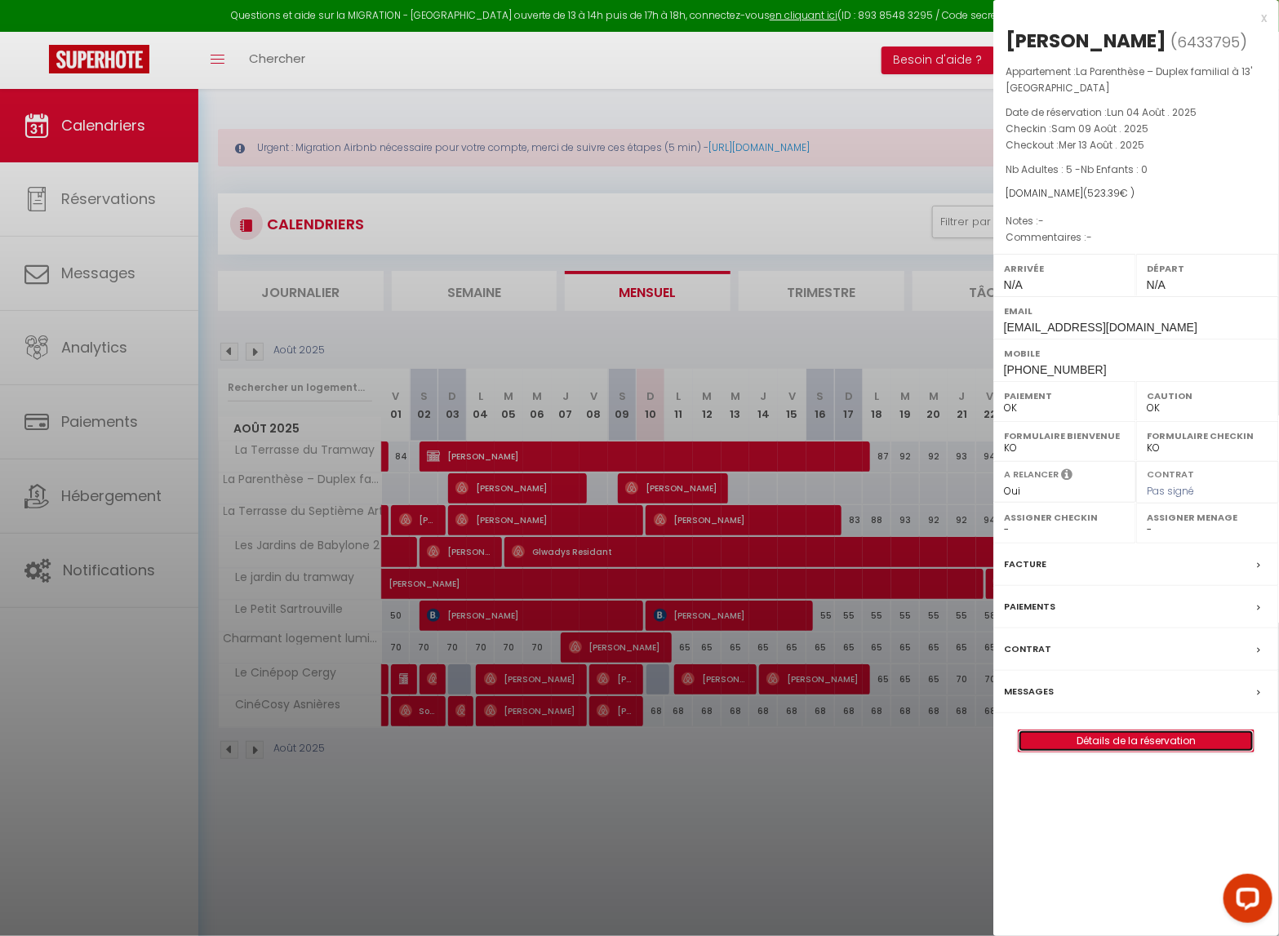
click at [1085, 748] on link "Détails de la réservation" at bounding box center [1136, 741] width 235 height 21
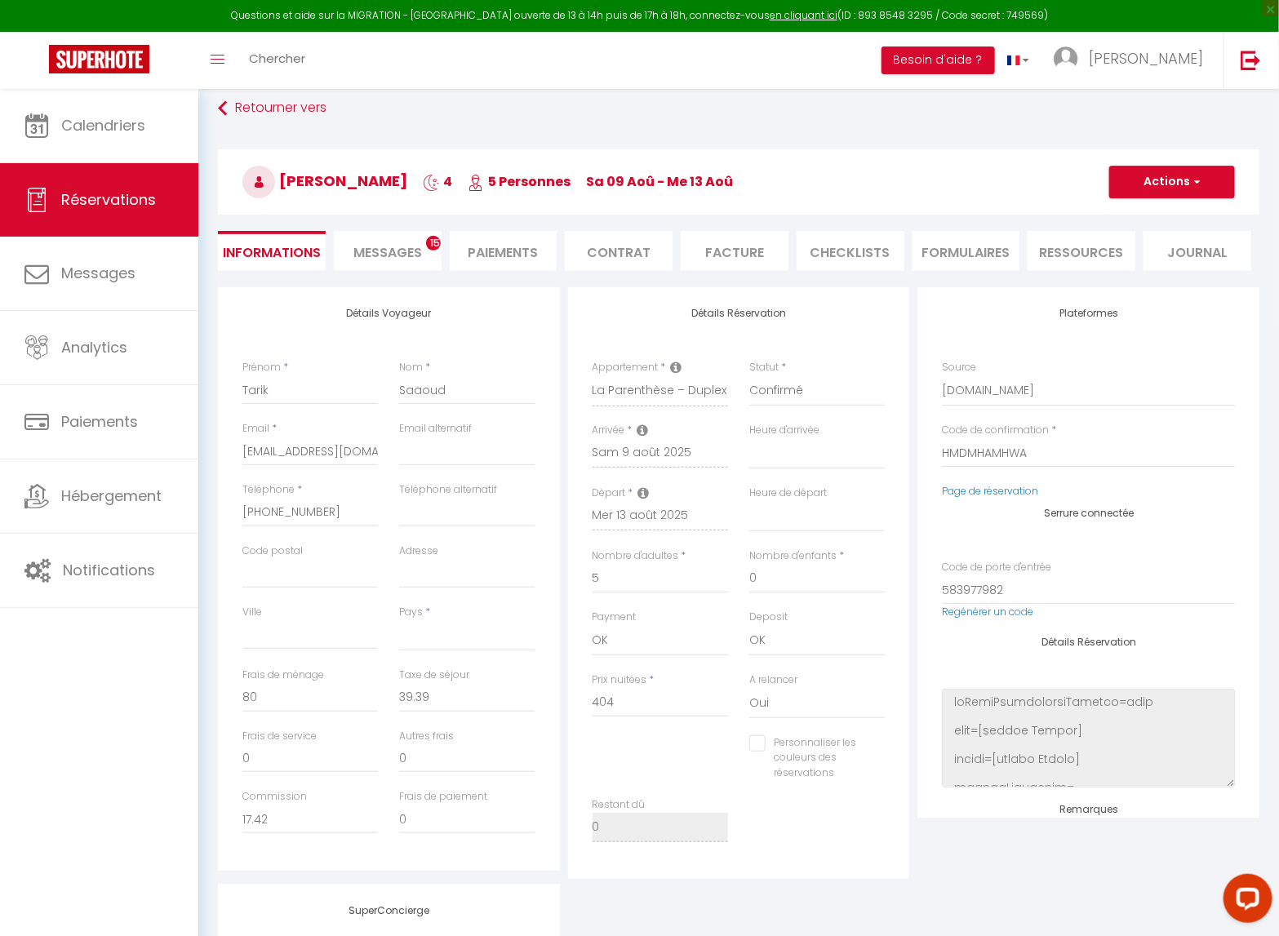
scroll to position [95, 0]
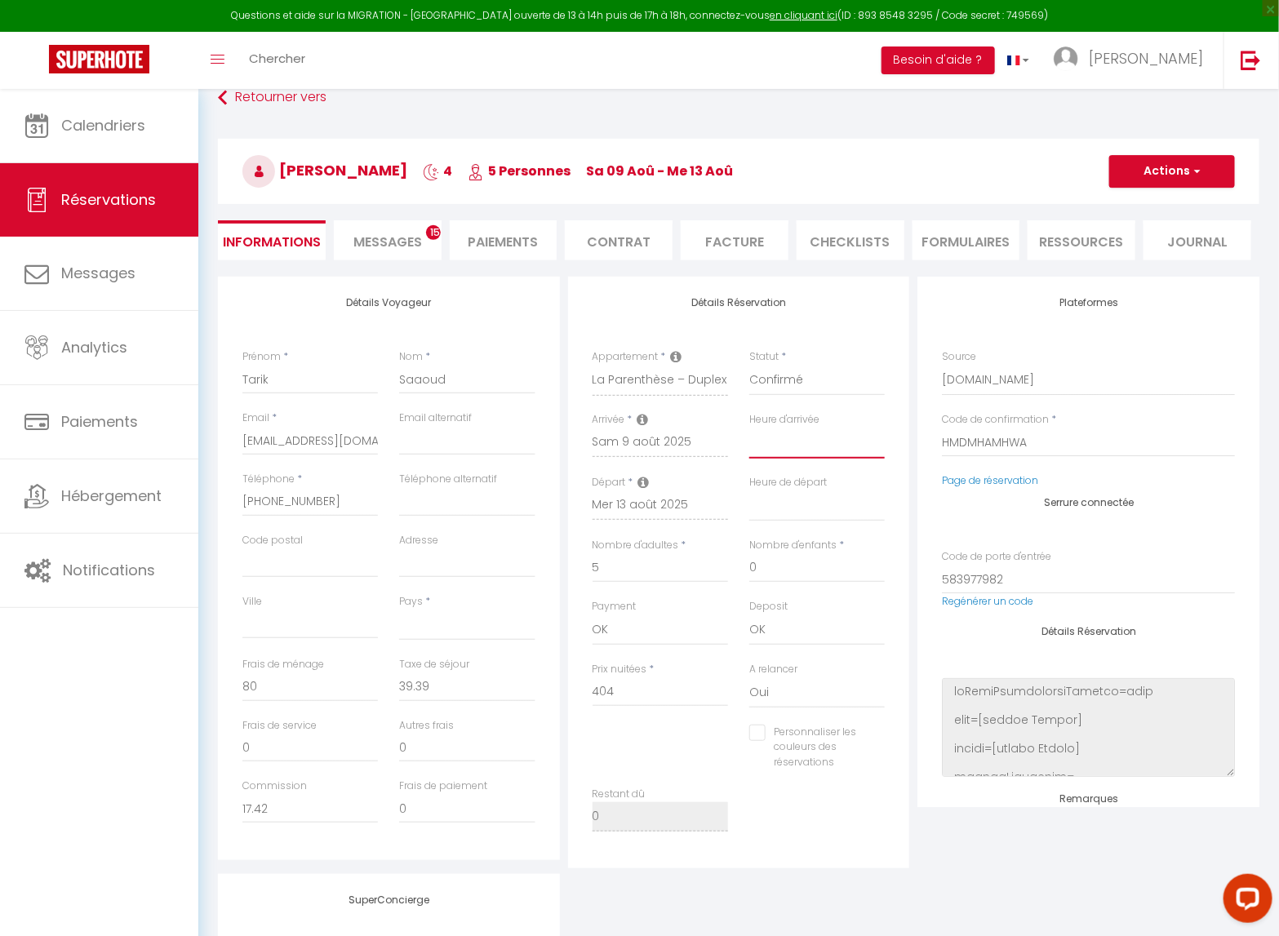
click at [812, 442] on select "00:00 00:30 01:00 01:30 02:00 02:30 03:00 03:30 04:00 04:30 05:00 05:30 06:00 0…" at bounding box center [818, 443] width 136 height 31
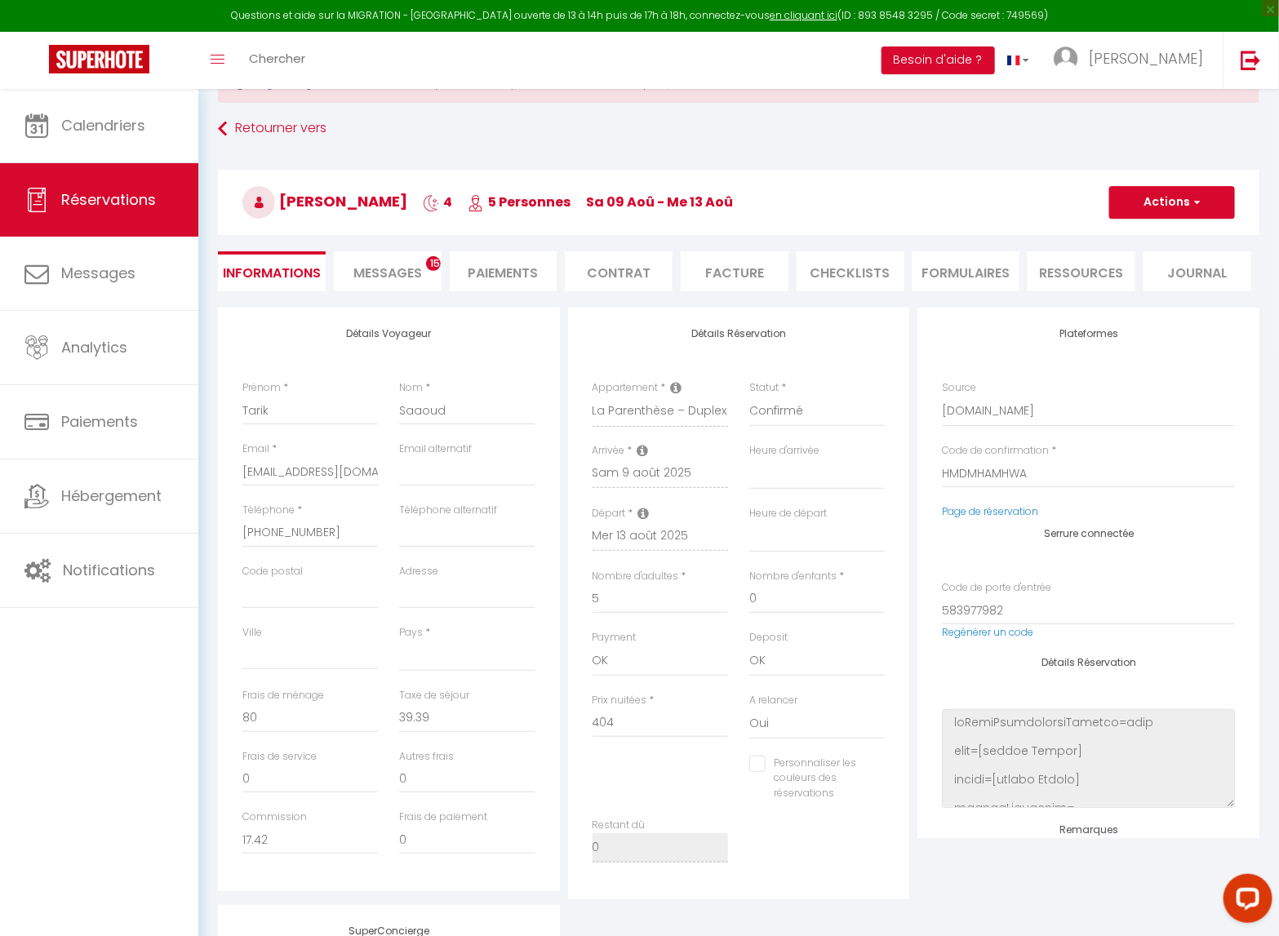
click at [407, 255] on li "Messages 15" at bounding box center [388, 271] width 108 height 40
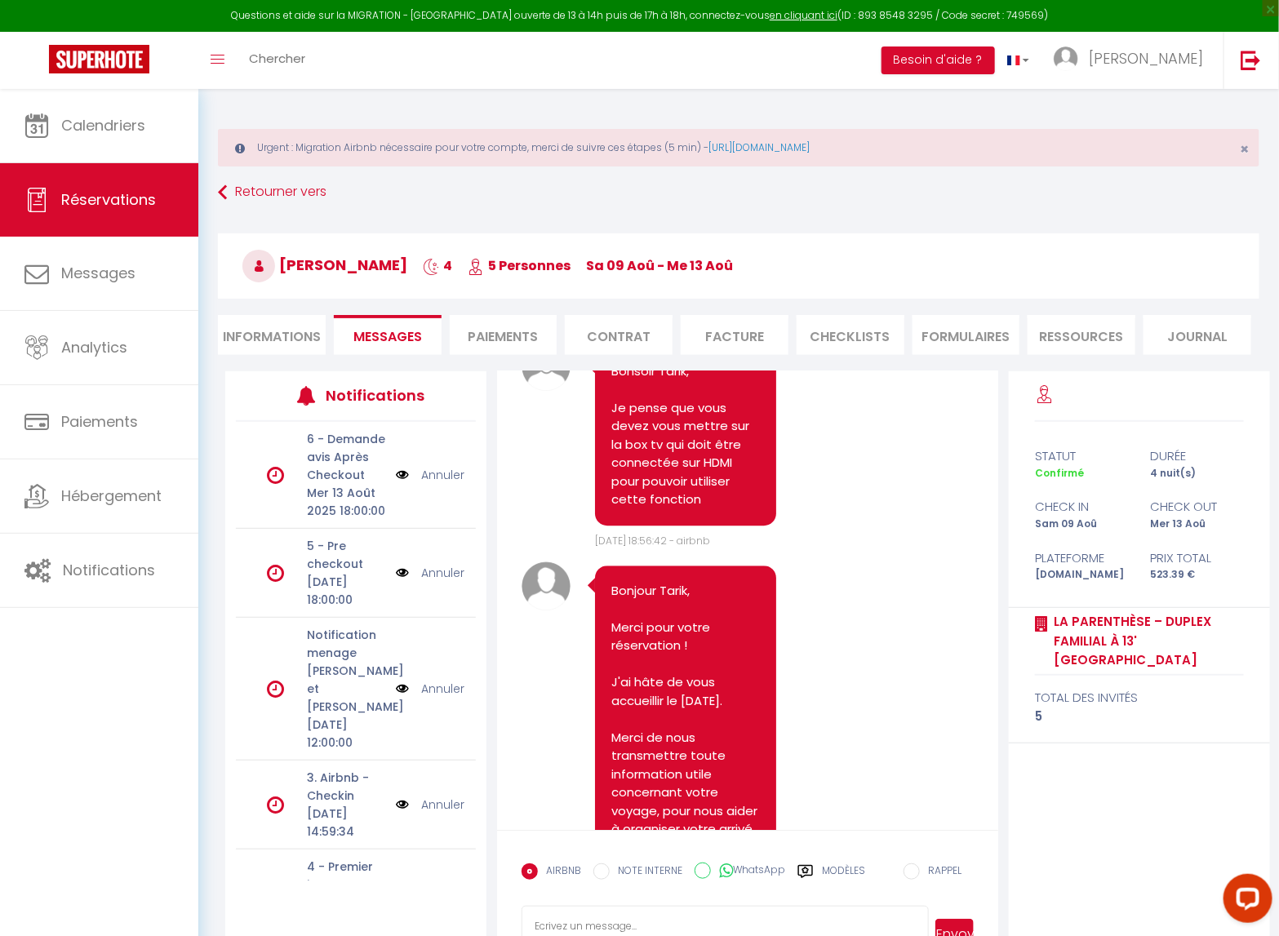
scroll to position [4315, 0]
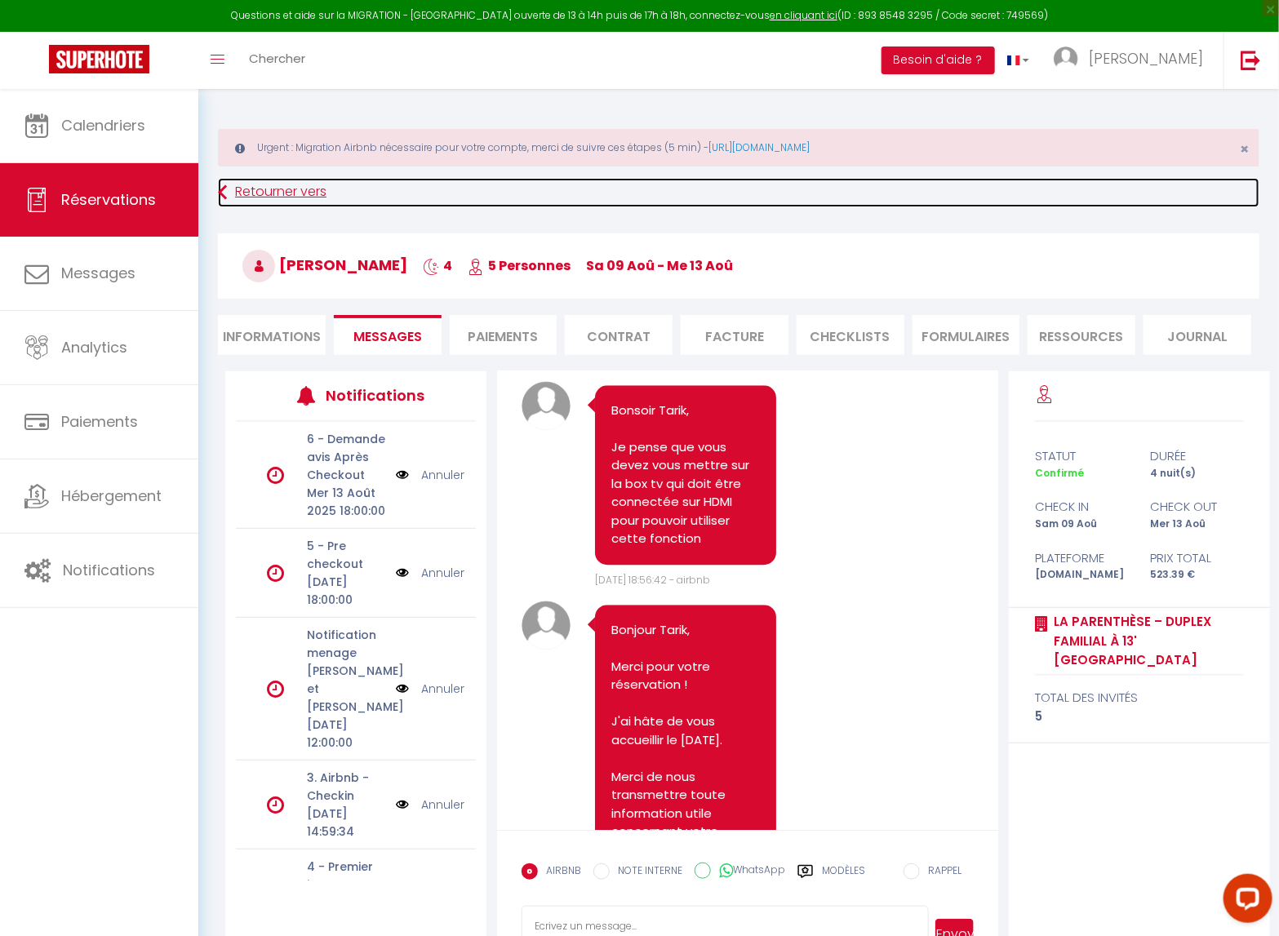
click at [252, 198] on link "Retourner vers" at bounding box center [739, 192] width 1042 height 29
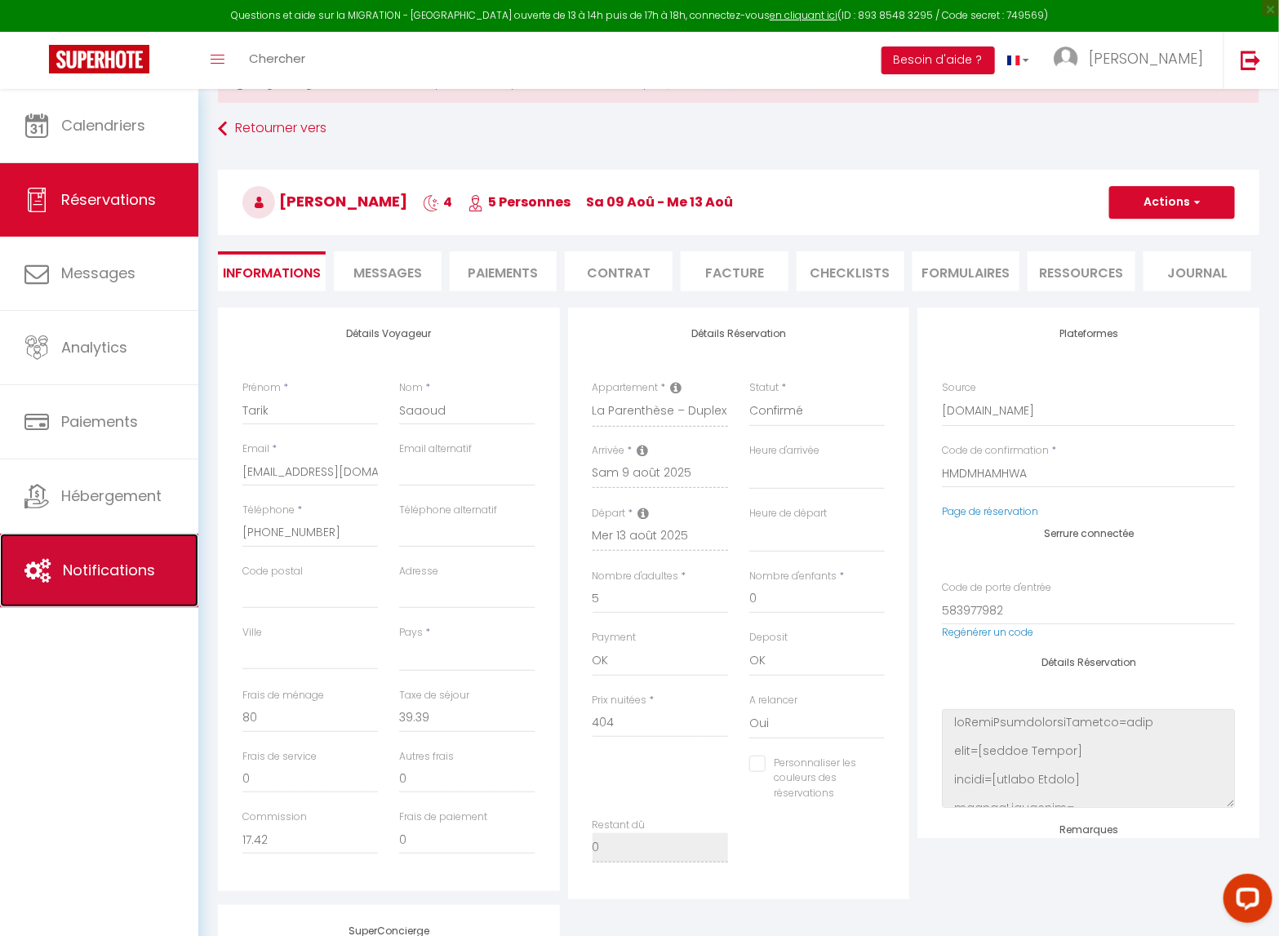
click at [144, 597] on link "Notifications" at bounding box center [99, 570] width 198 height 73
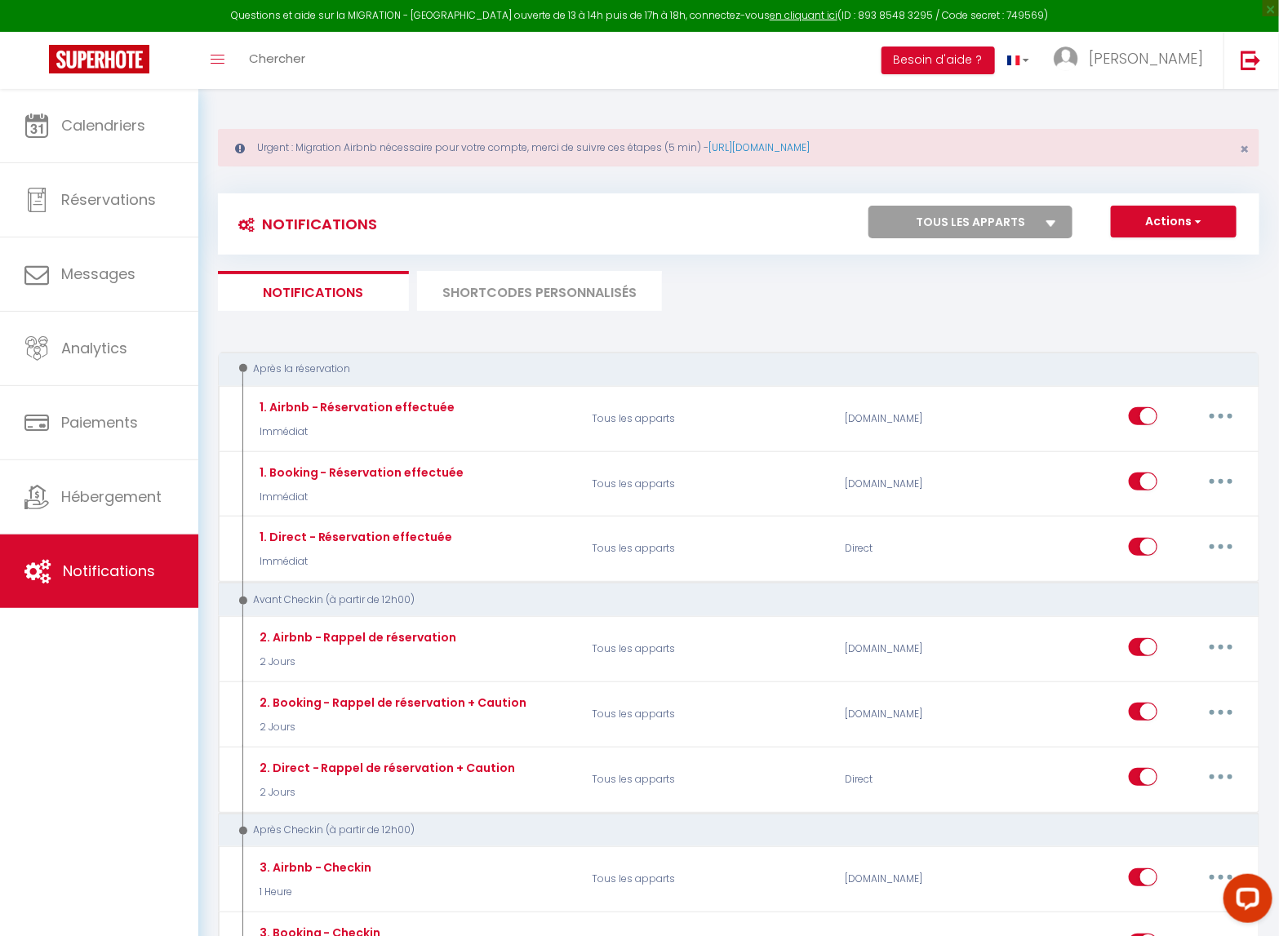
click at [536, 305] on li "SHORTCODES PERSONNALISÉS" at bounding box center [539, 291] width 245 height 40
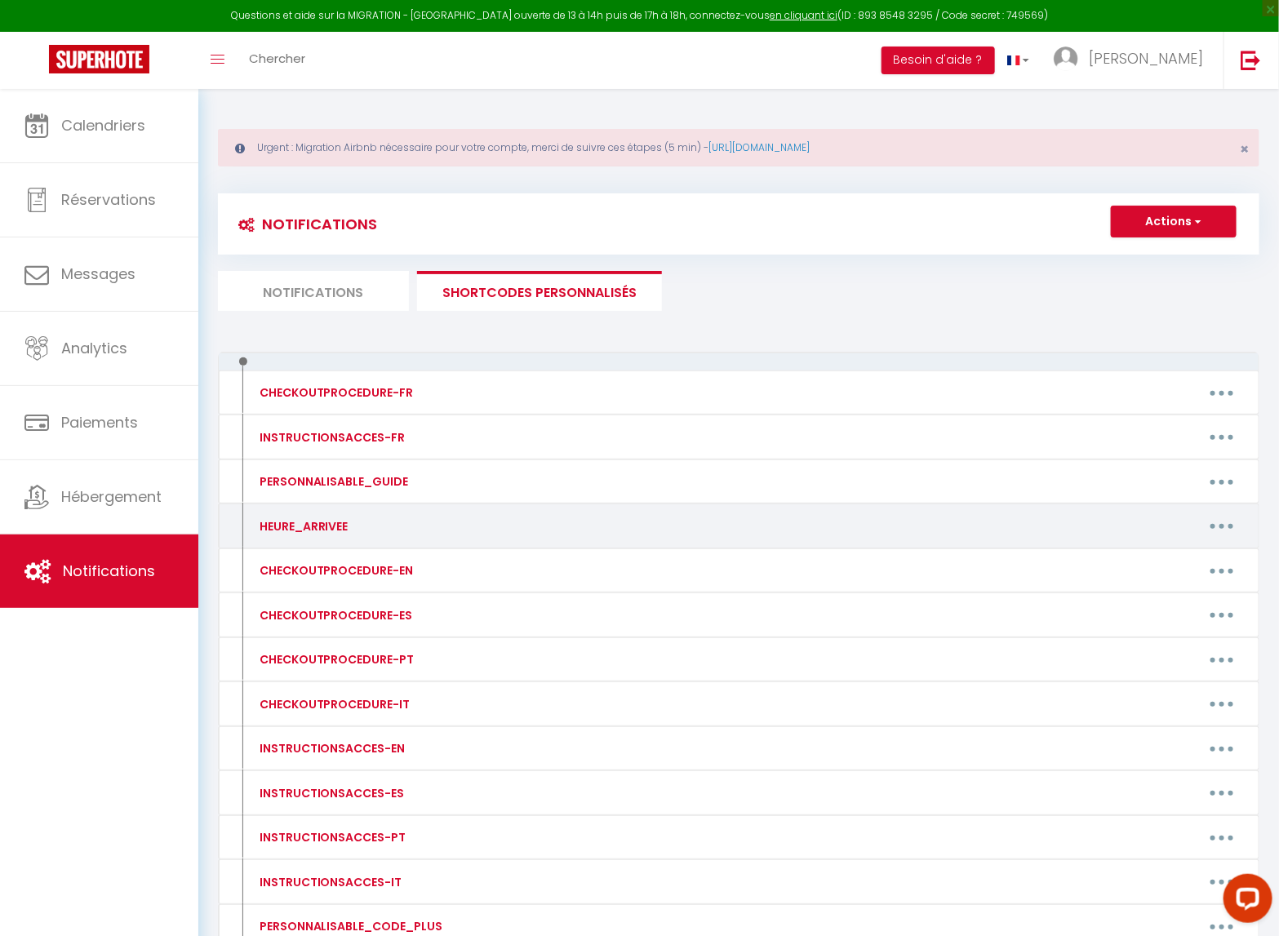
click at [1215, 523] on button "button" at bounding box center [1222, 527] width 46 height 26
click at [1147, 569] on link "Editer" at bounding box center [1179, 563] width 121 height 28
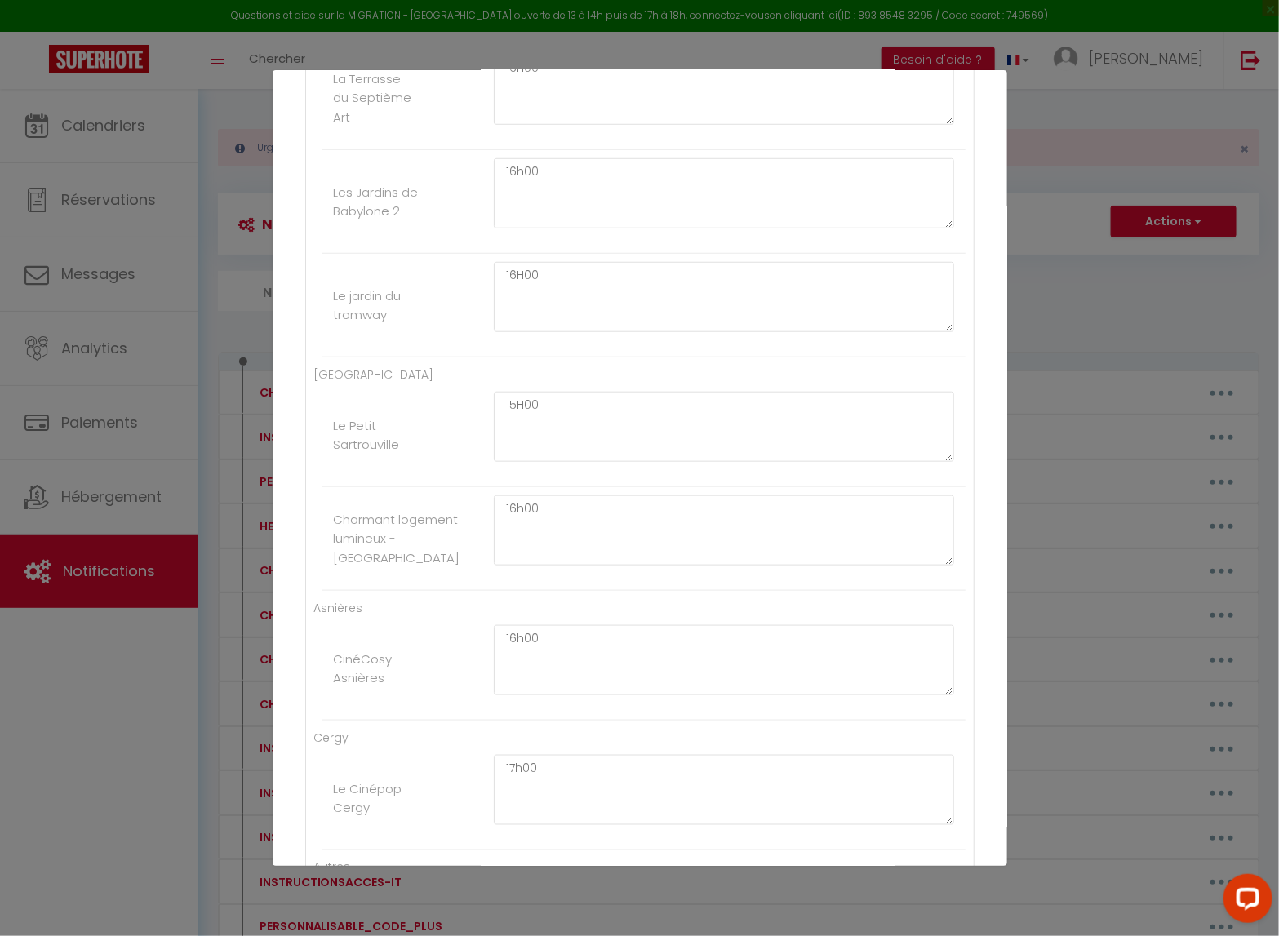
scroll to position [745, 0]
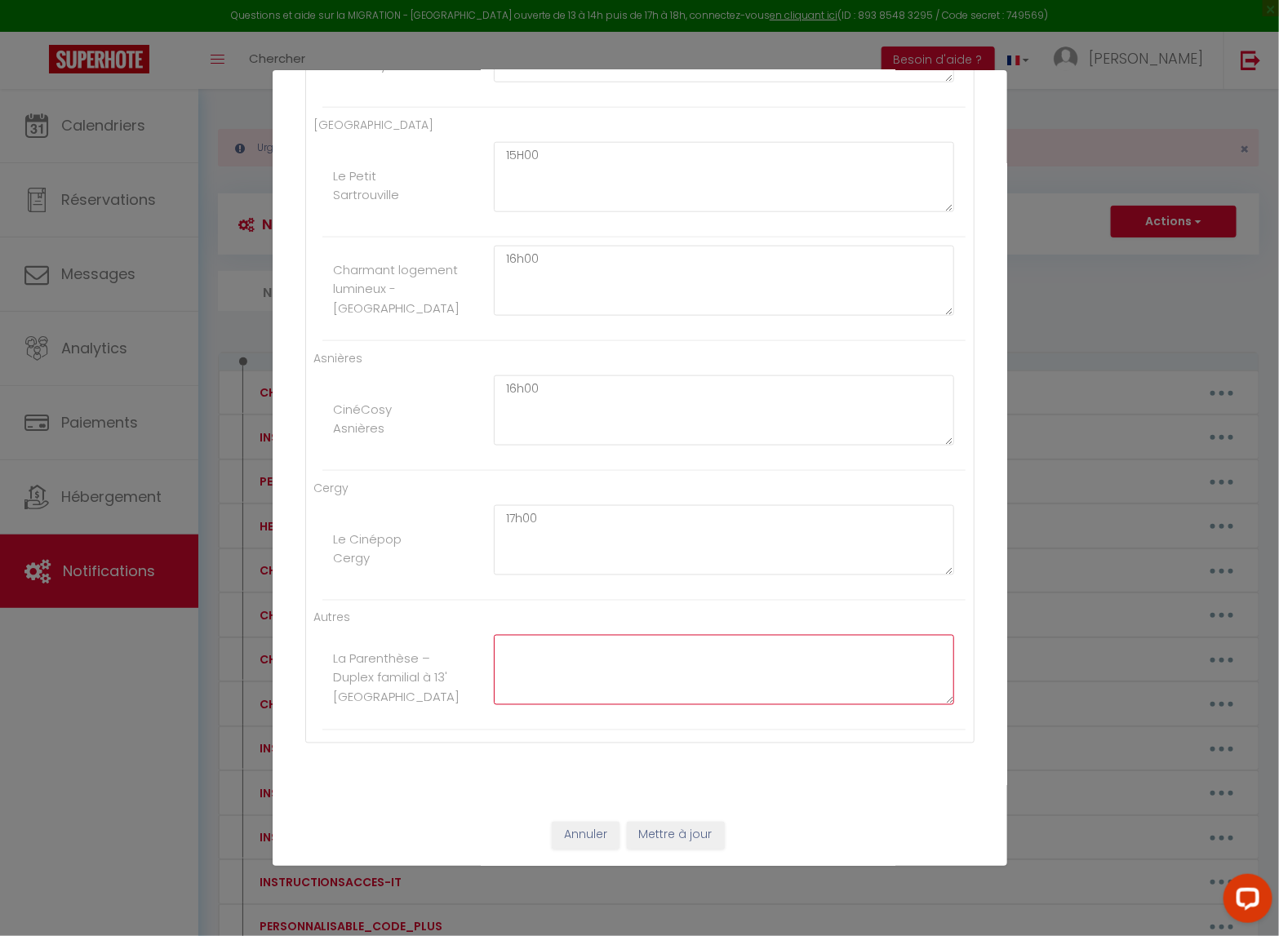
click at [682, 768] on button "Mettre à jour" at bounding box center [676, 836] width 98 height 28
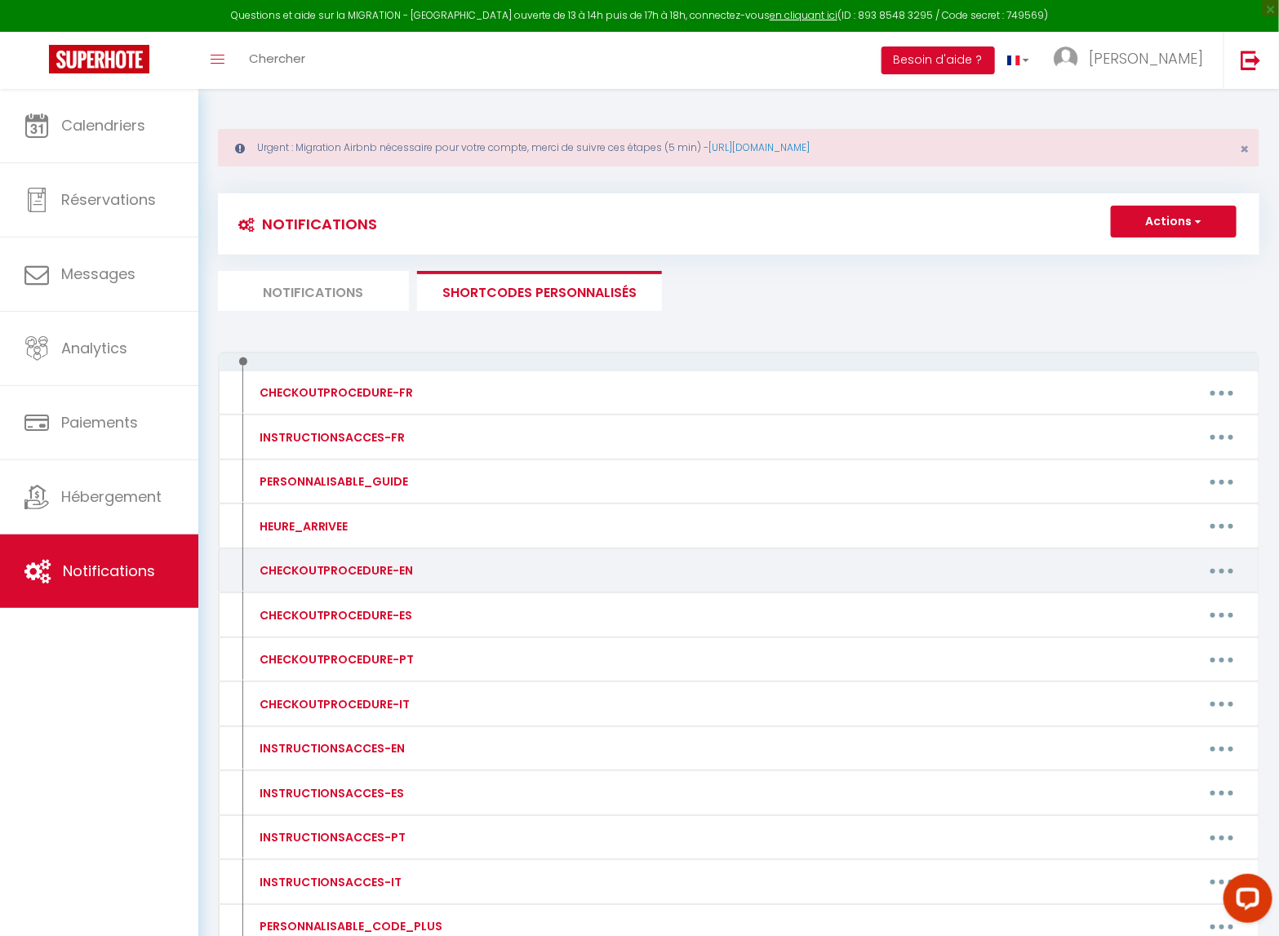
click at [1218, 570] on button "button" at bounding box center [1222, 571] width 46 height 26
click at [1162, 603] on link "Editer" at bounding box center [1179, 608] width 121 height 28
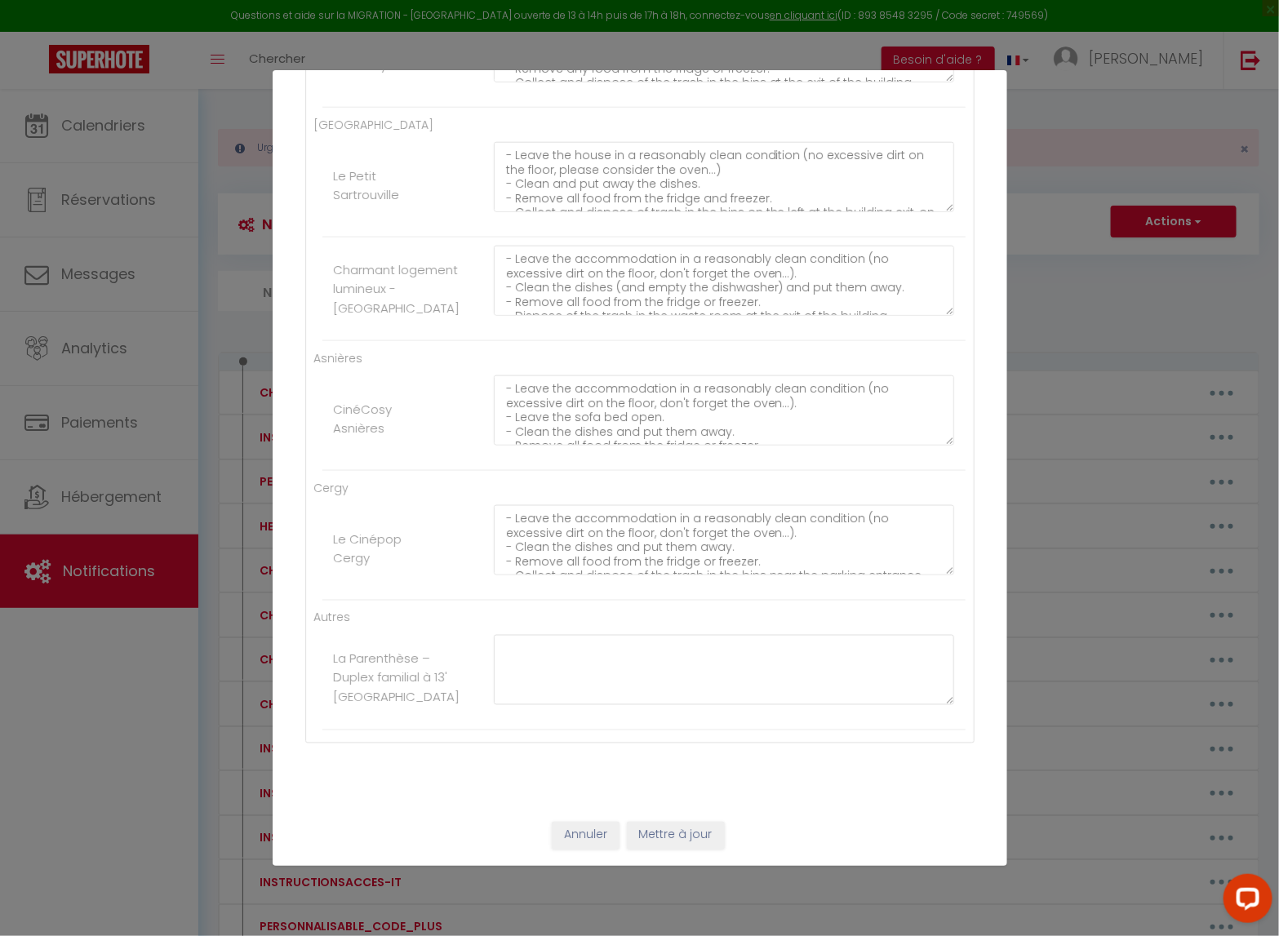
scroll to position [0, 0]
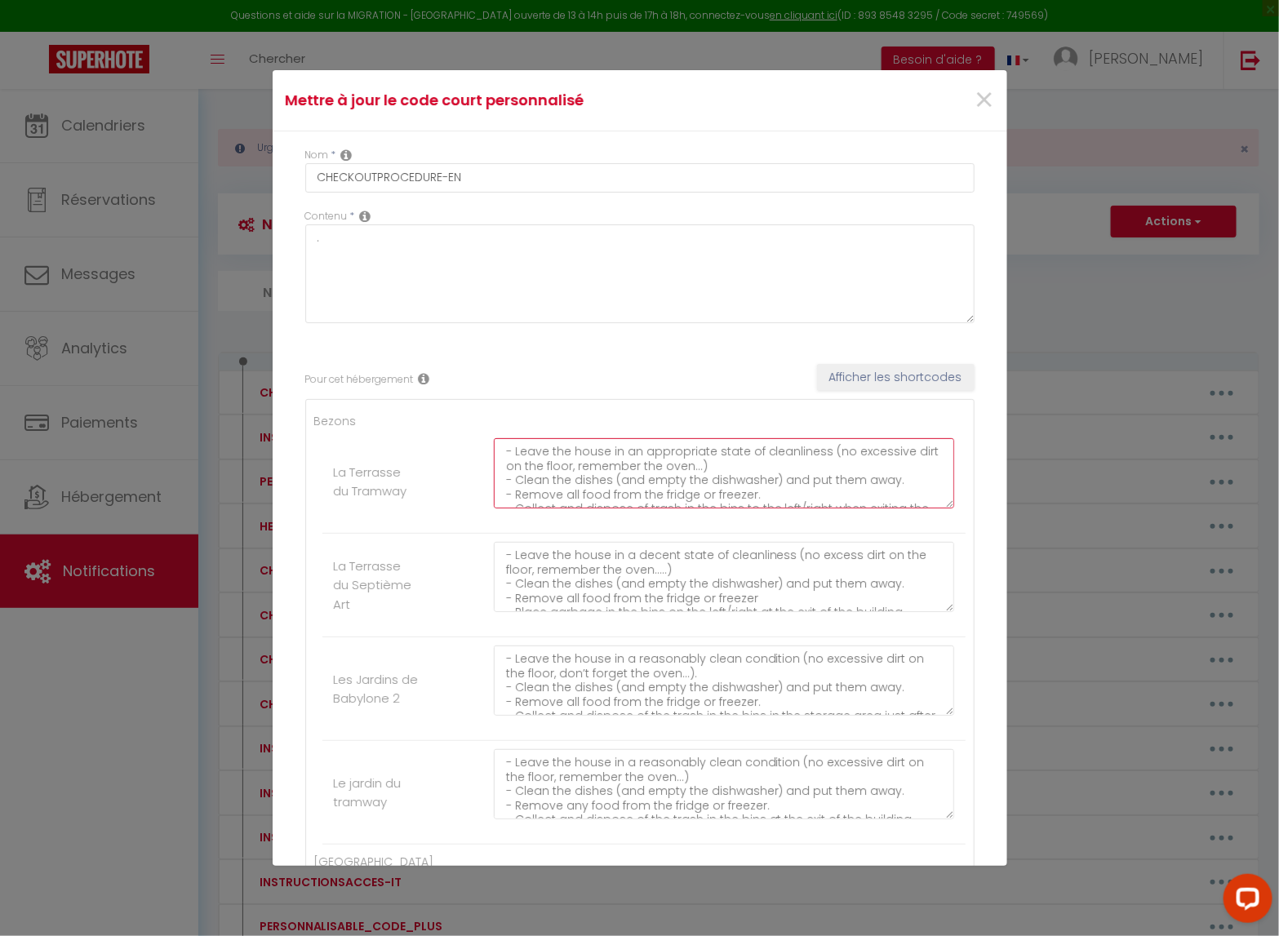
click at [615, 495] on textarea "- Leave the house in an appropriate state of cleanliness (no excessive dirt on …" at bounding box center [724, 473] width 461 height 70
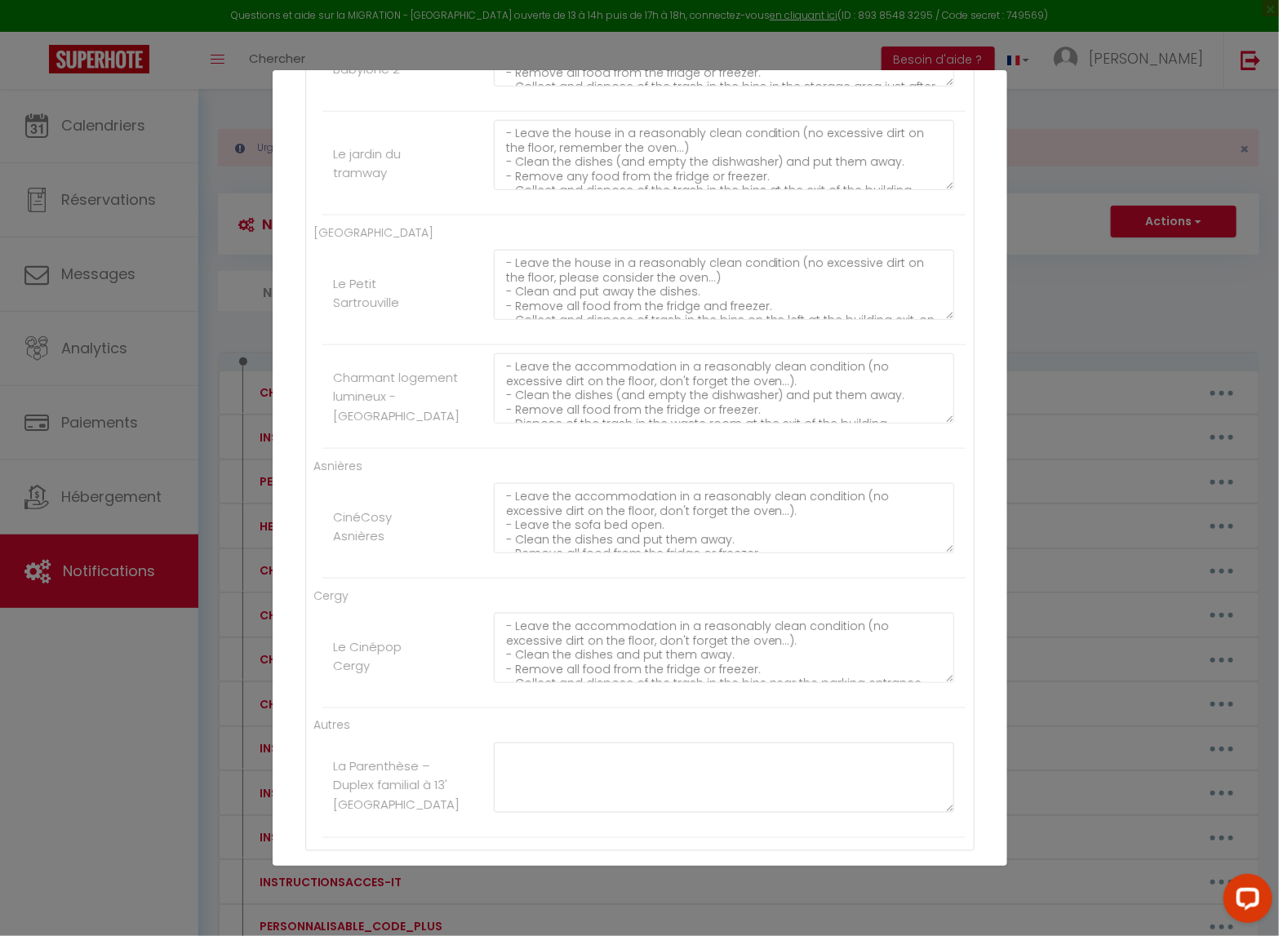
scroll to position [745, 0]
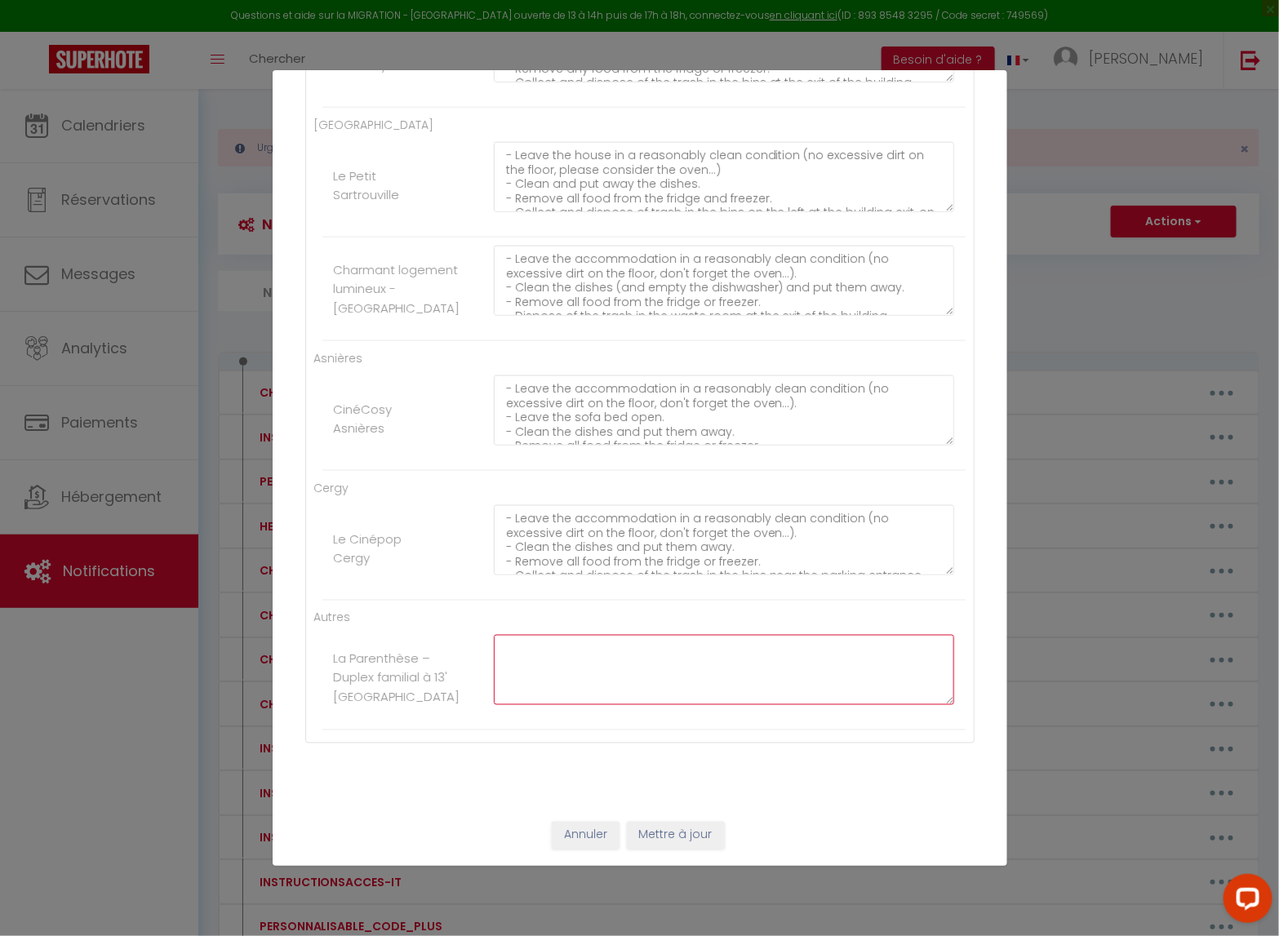
paste textarea "- Leave the house in an appropriate state of cleanliness (no excessive dirt on …"
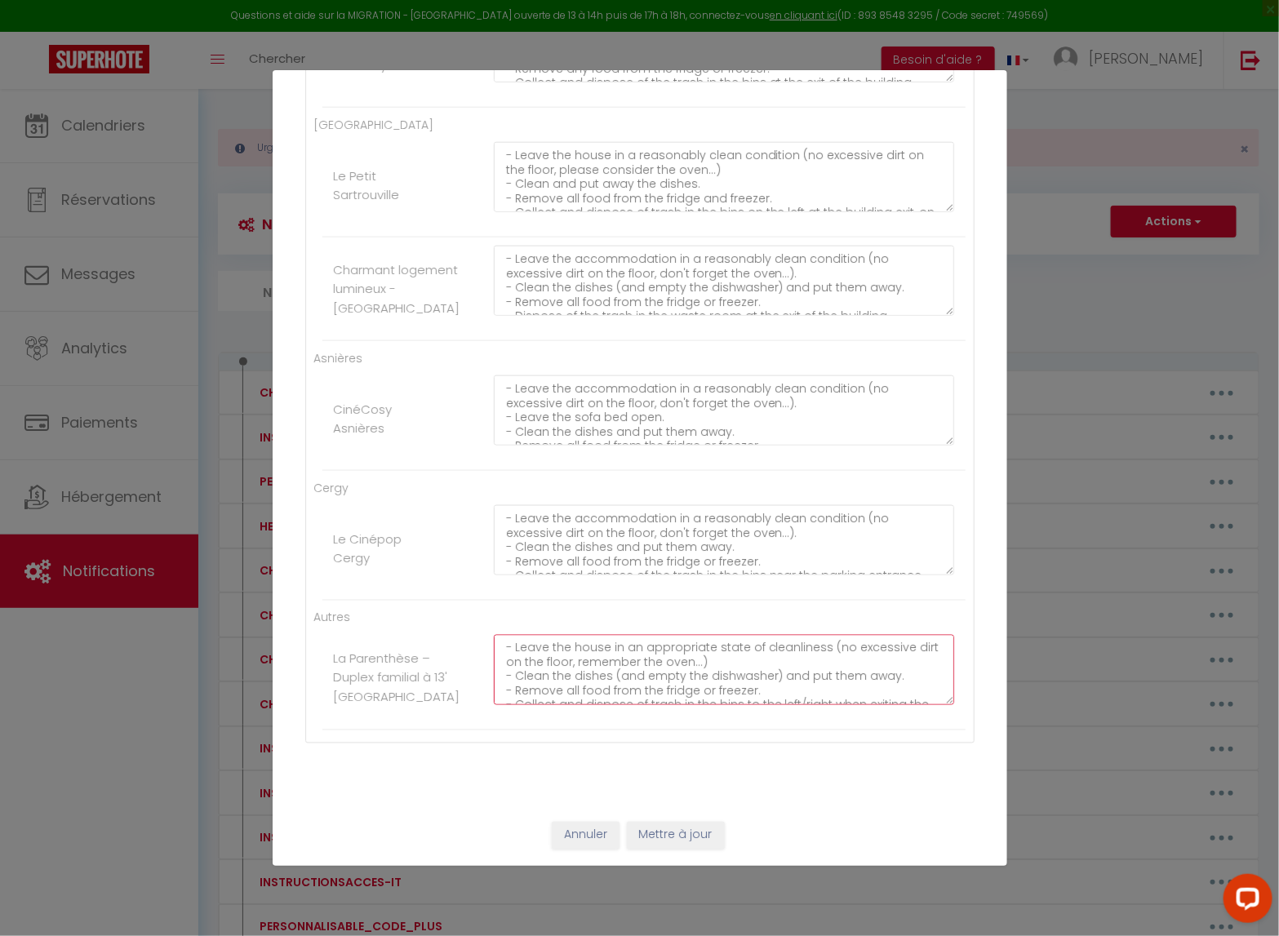
scroll to position [110, 0]
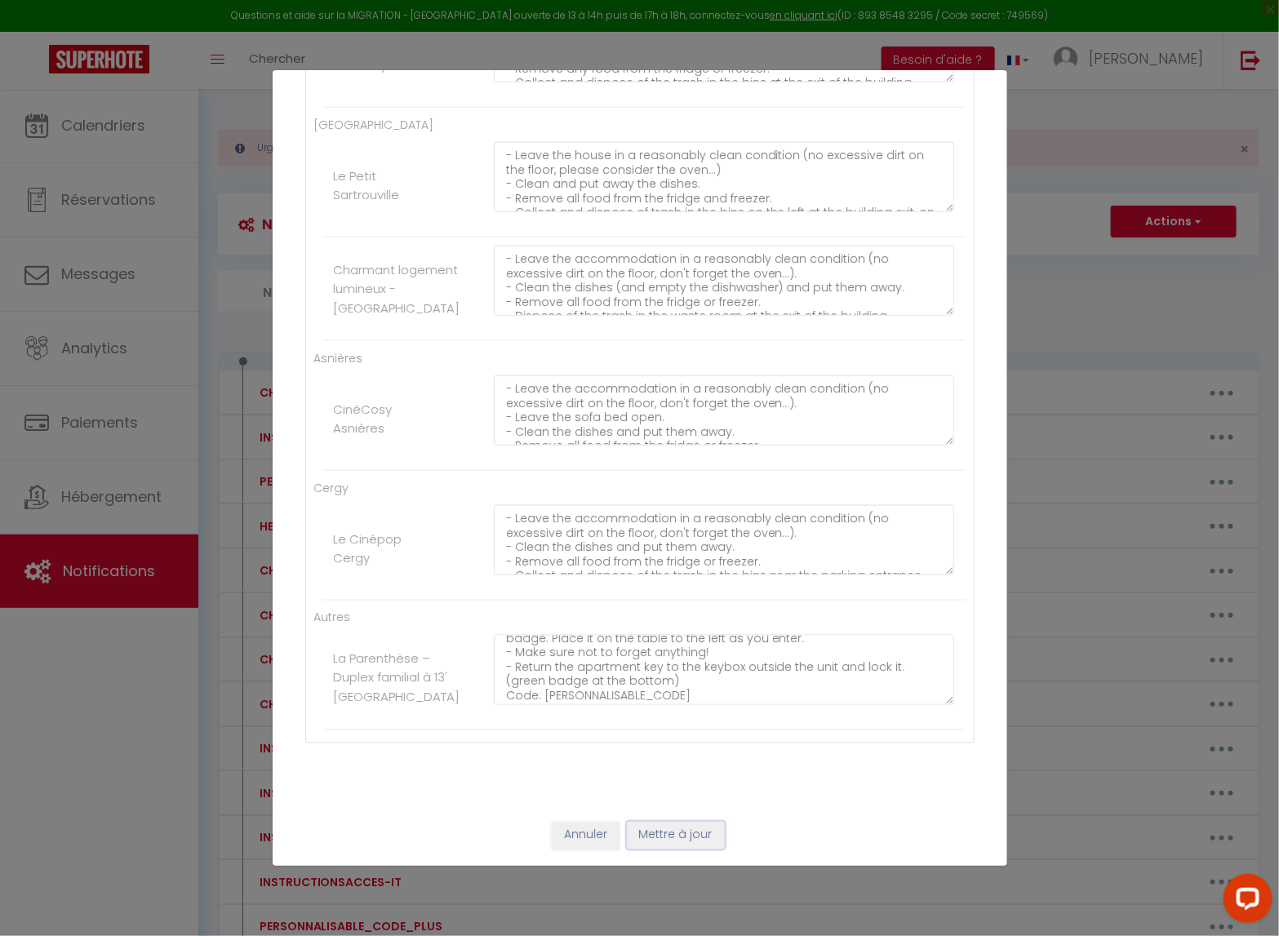
click at [674, 768] on button "Mettre à jour" at bounding box center [676, 836] width 98 height 28
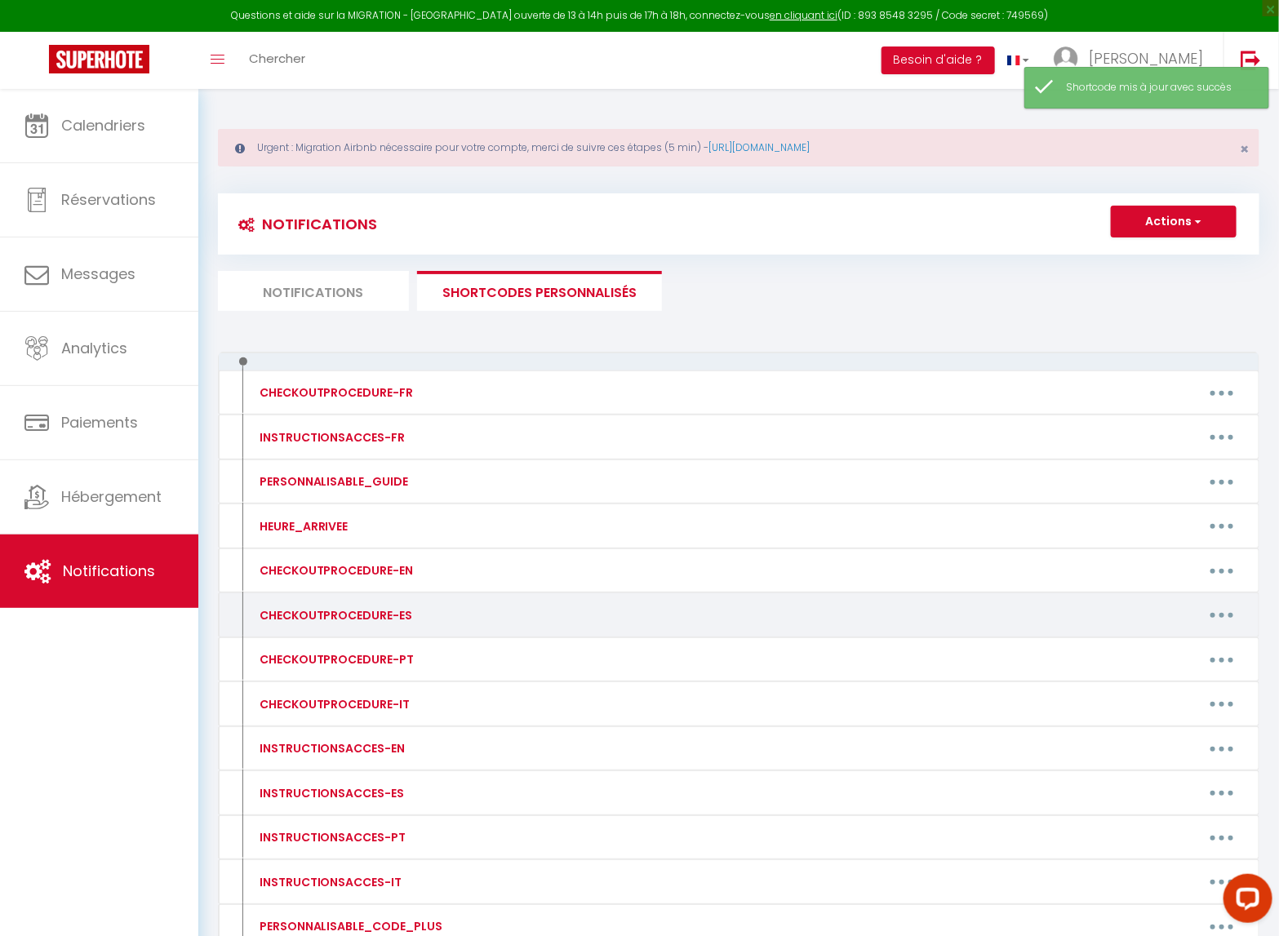
click at [1222, 616] on icon "button" at bounding box center [1222, 615] width 5 height 5
click at [1161, 658] on link "Editer" at bounding box center [1179, 652] width 121 height 28
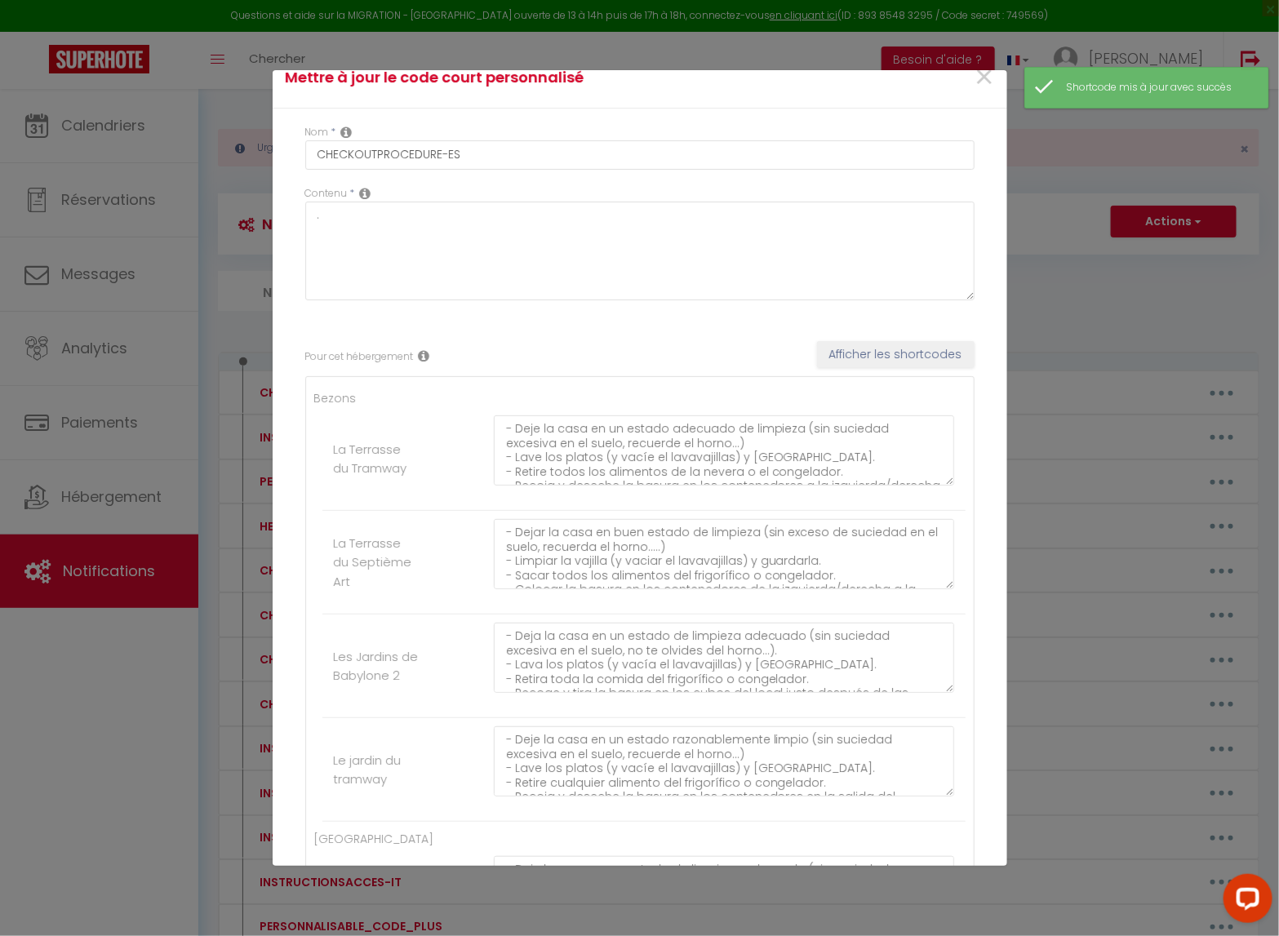
scroll to position [0, 0]
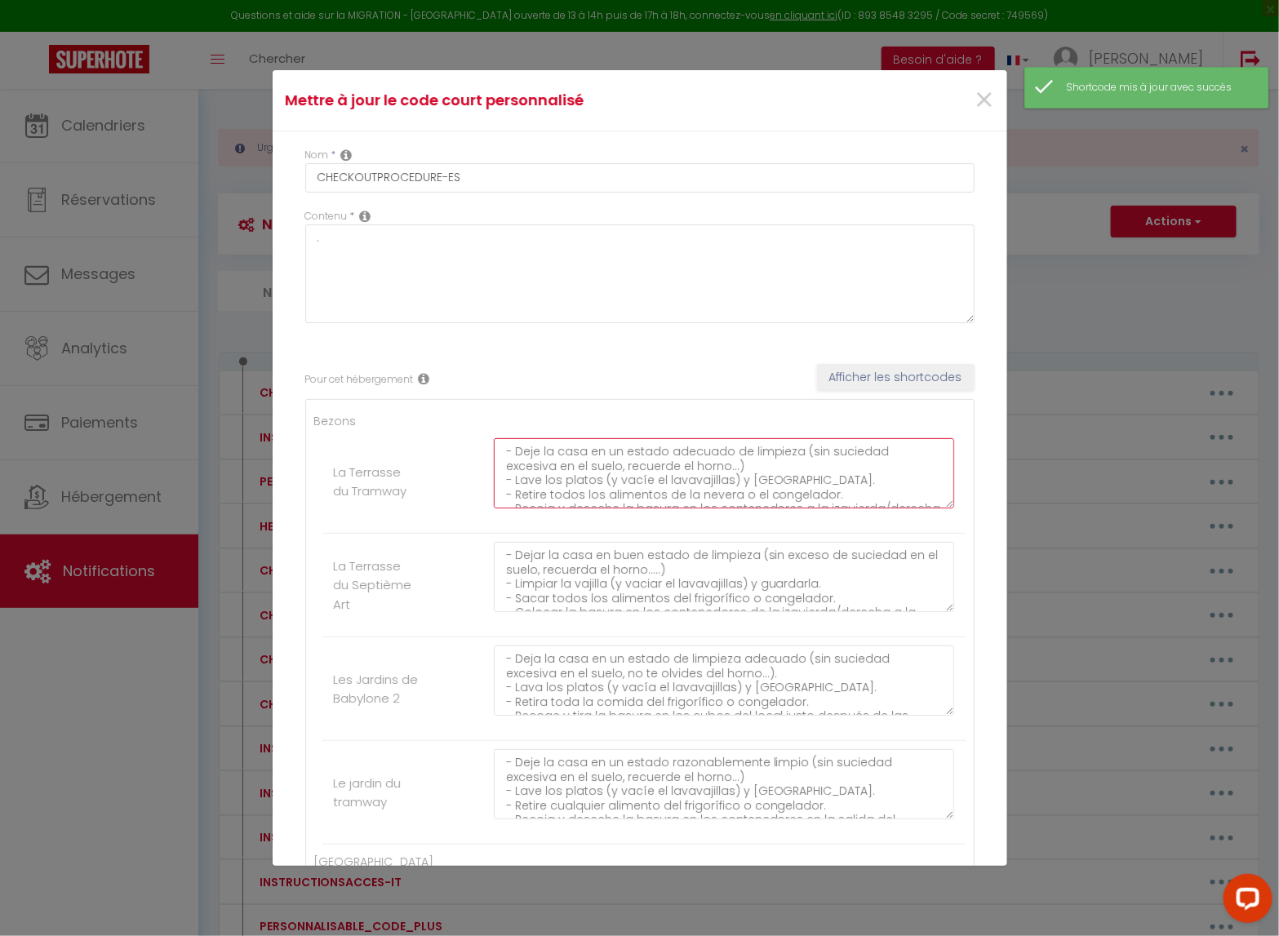
click at [629, 478] on textarea "- Deje la casa en un estado adecuado de limpieza (sin suciedad excesiva en el s…" at bounding box center [724, 473] width 461 height 70
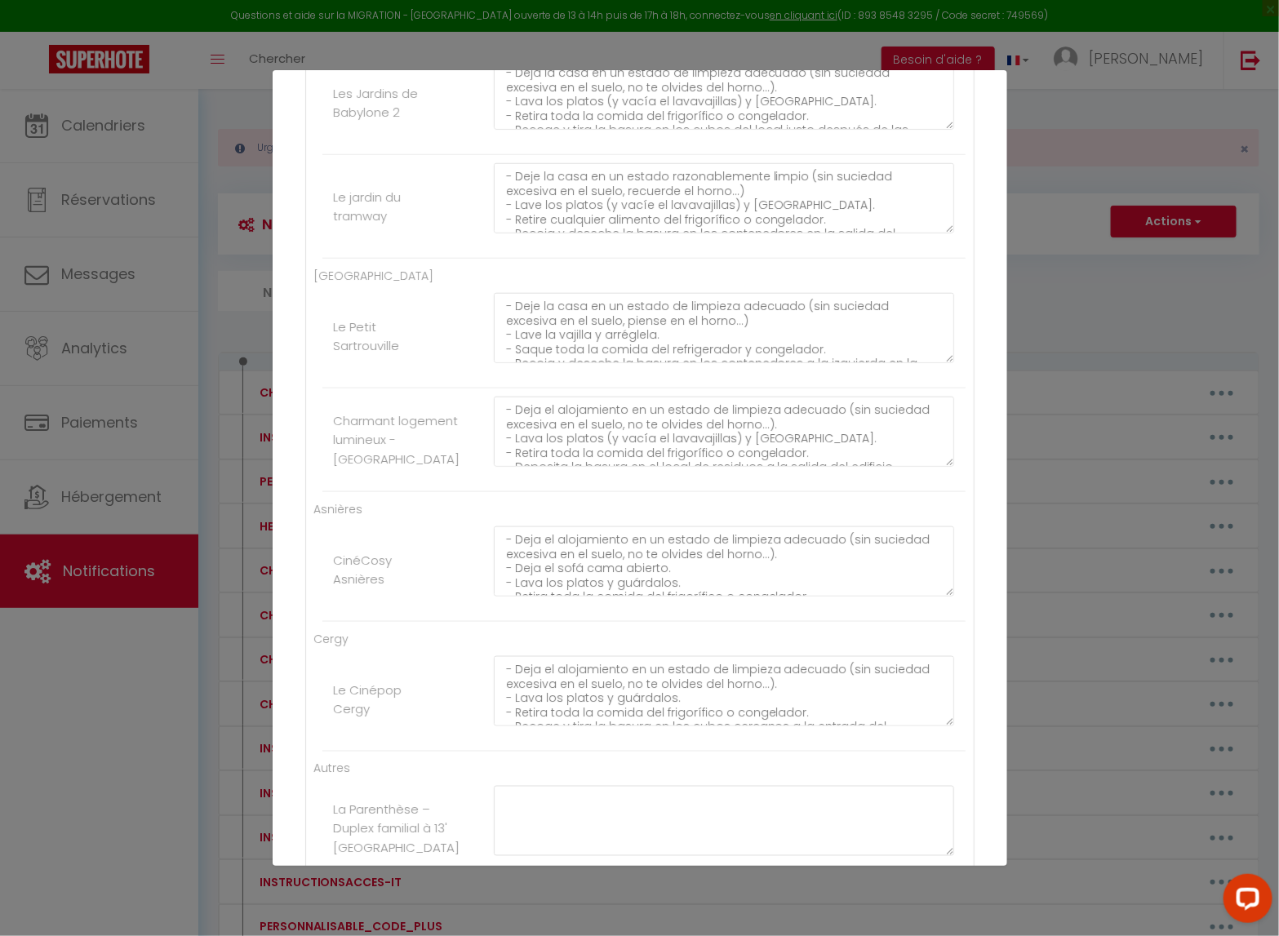
scroll to position [745, 0]
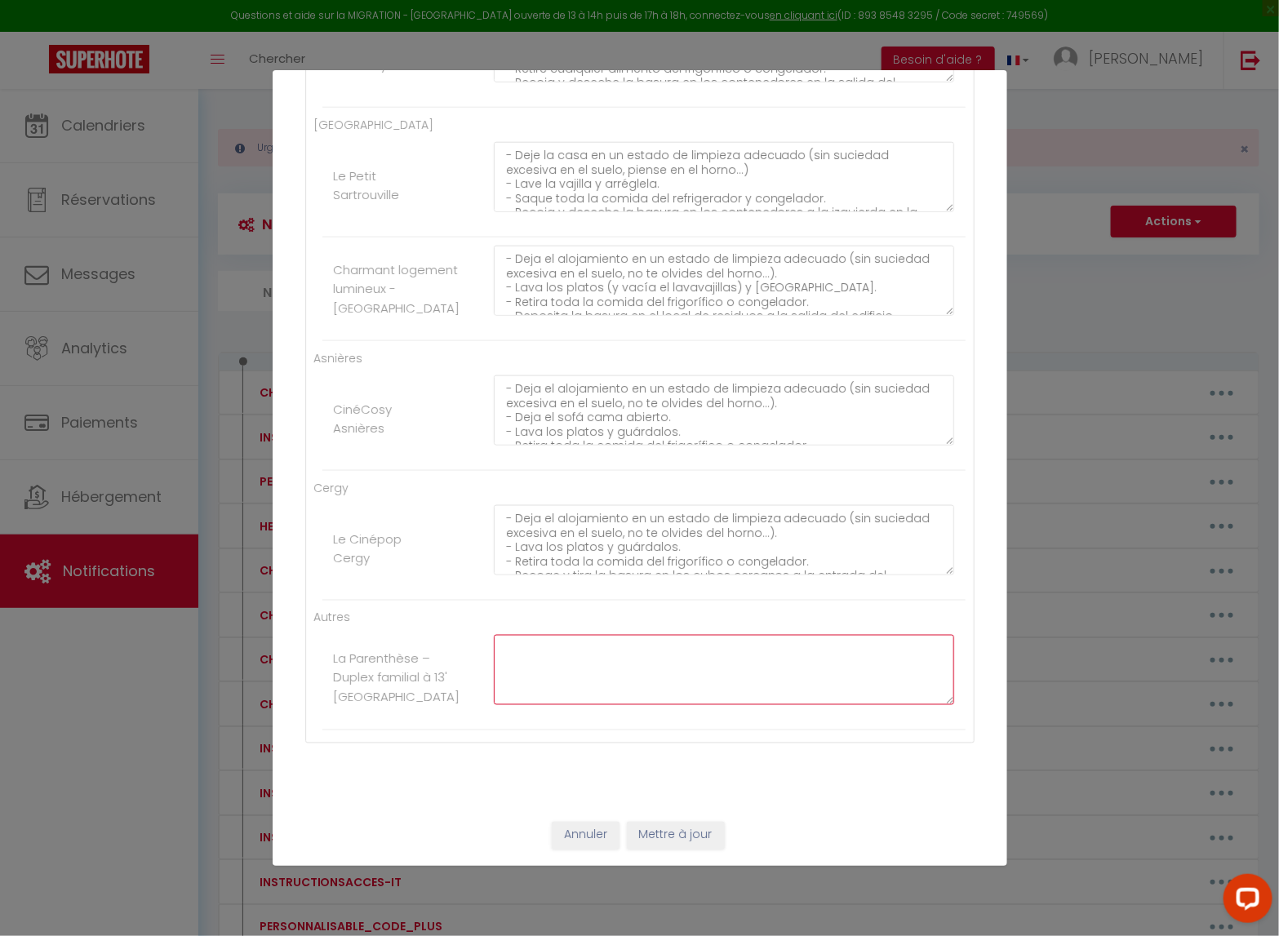
paste textarea "- Deje la casa en un estado adecuado de limpieza (sin suciedad excesiva en el s…"
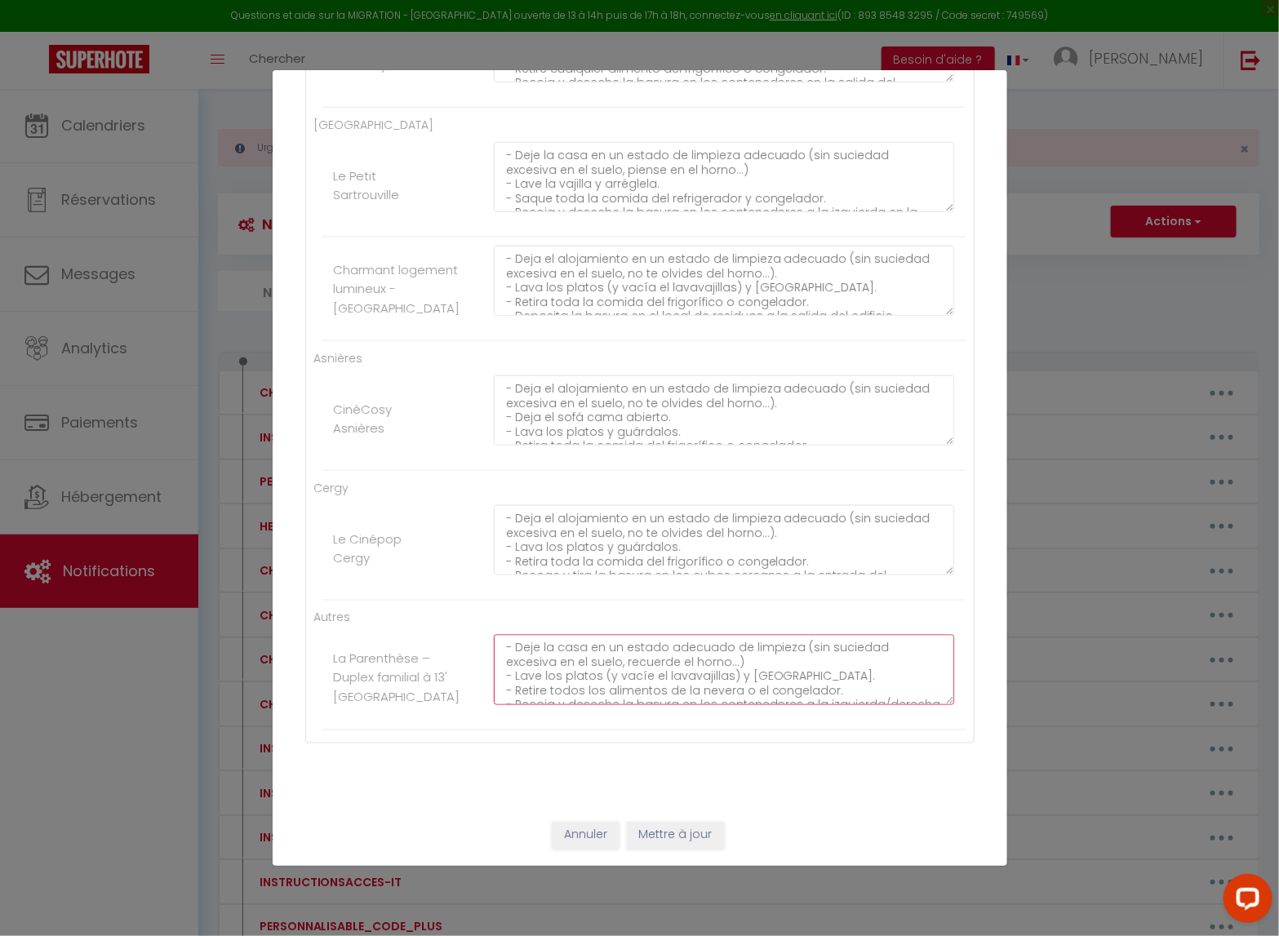
scroll to position [110, 0]
click at [662, 768] on button "Mettre à jour" at bounding box center [676, 836] width 98 height 28
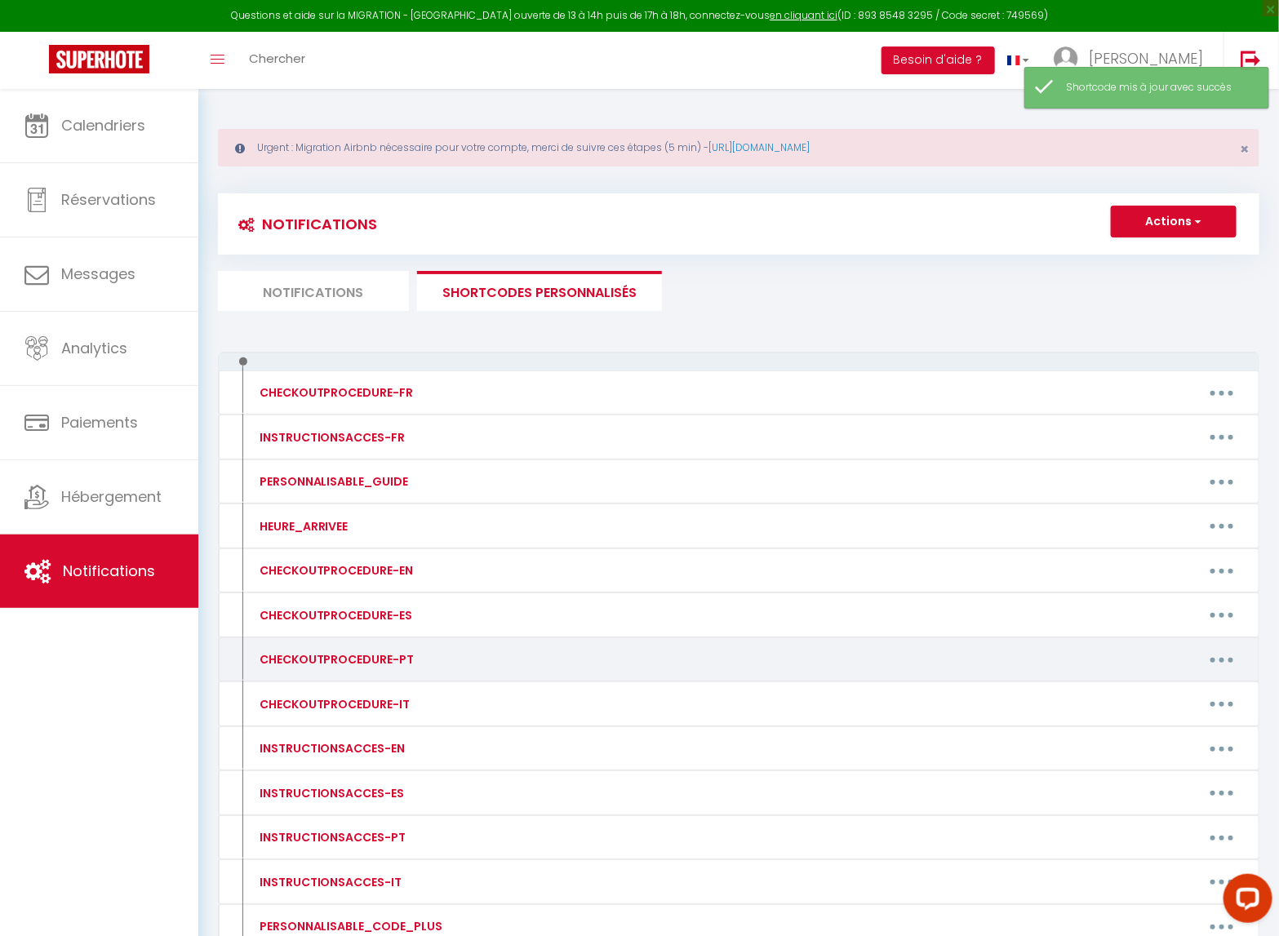
click at [1233, 660] on button "button" at bounding box center [1222, 660] width 46 height 26
click at [1194, 687] on link "Editer" at bounding box center [1179, 697] width 121 height 28
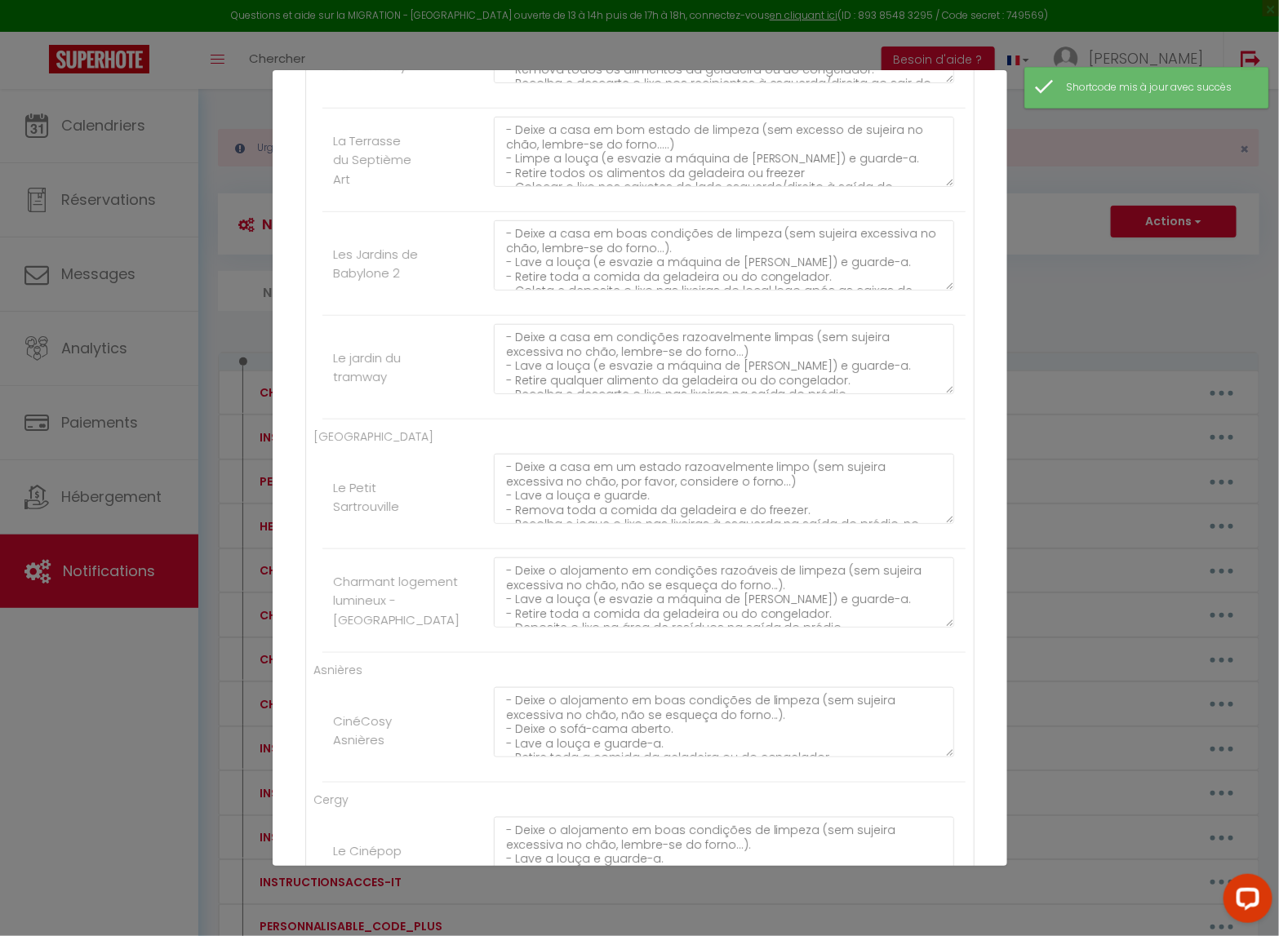
scroll to position [0, 0]
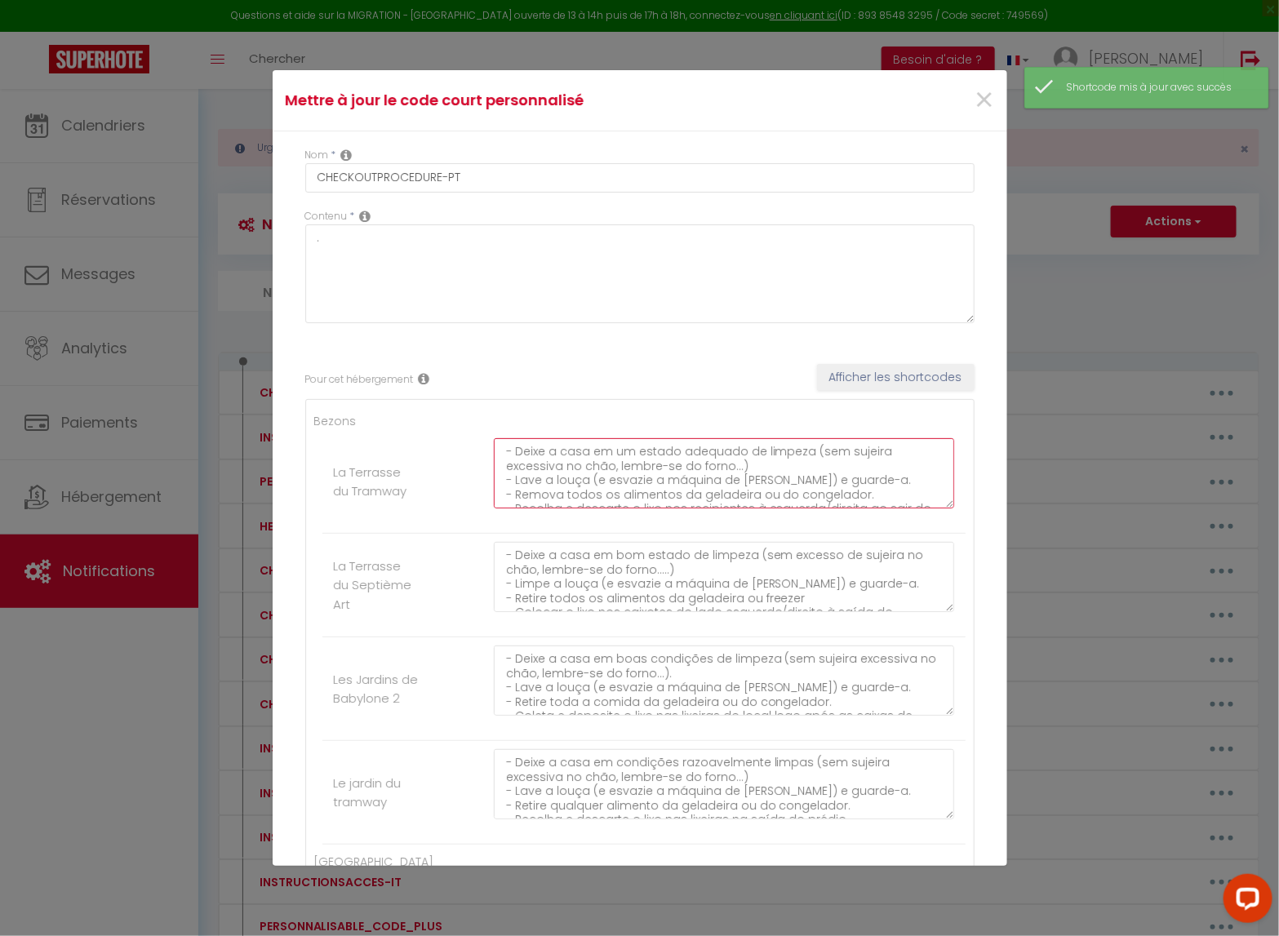
click at [590, 487] on textarea "- Deixe a casa em um estado adequado de limpeza (sem sujeira excessiva no chão,…" at bounding box center [724, 473] width 461 height 70
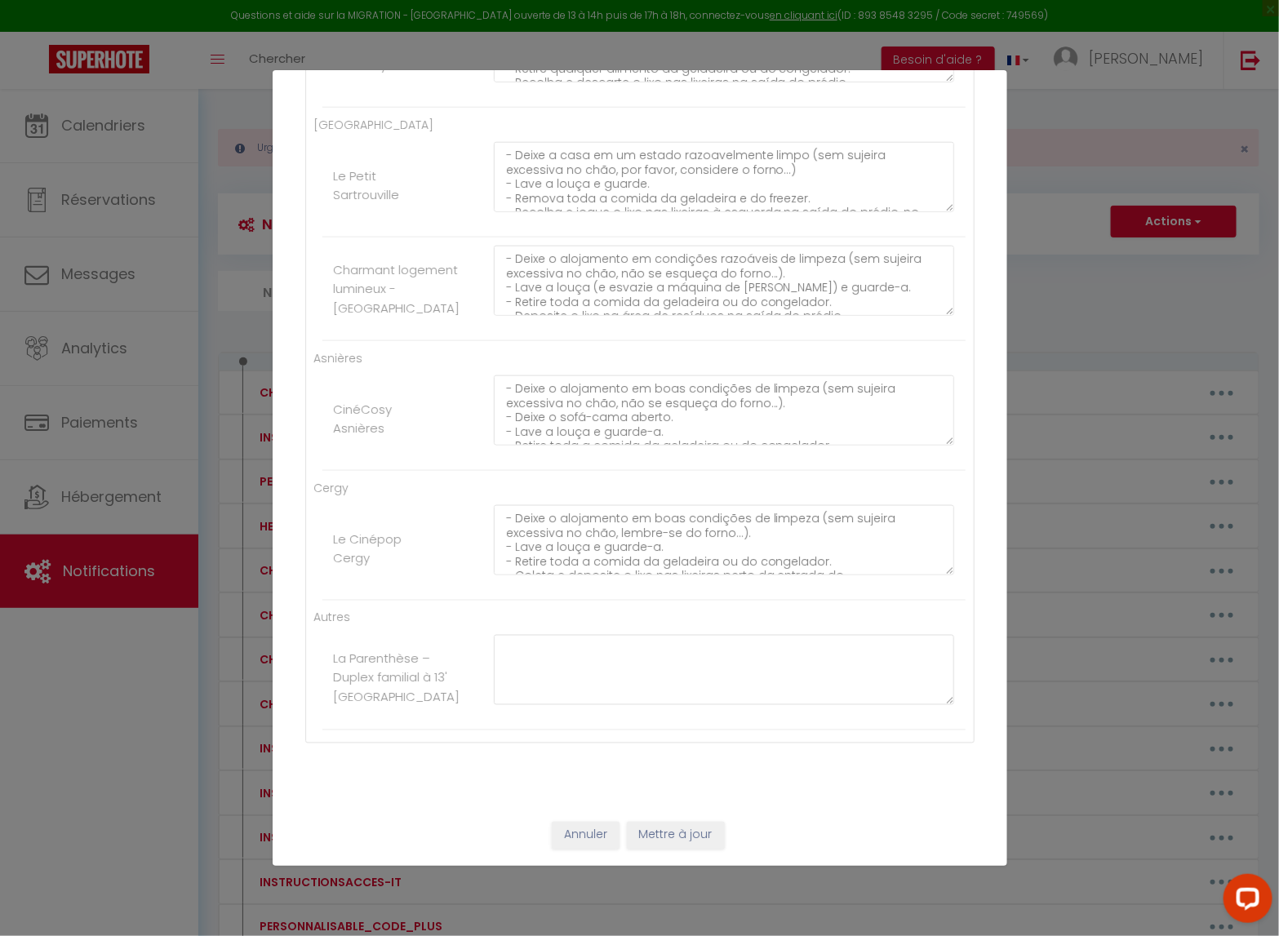
scroll to position [745, 0]
paste textarea "- Deixe a casa em um estado adequado de limpeza (sem sujeira excessiva no chão,…"
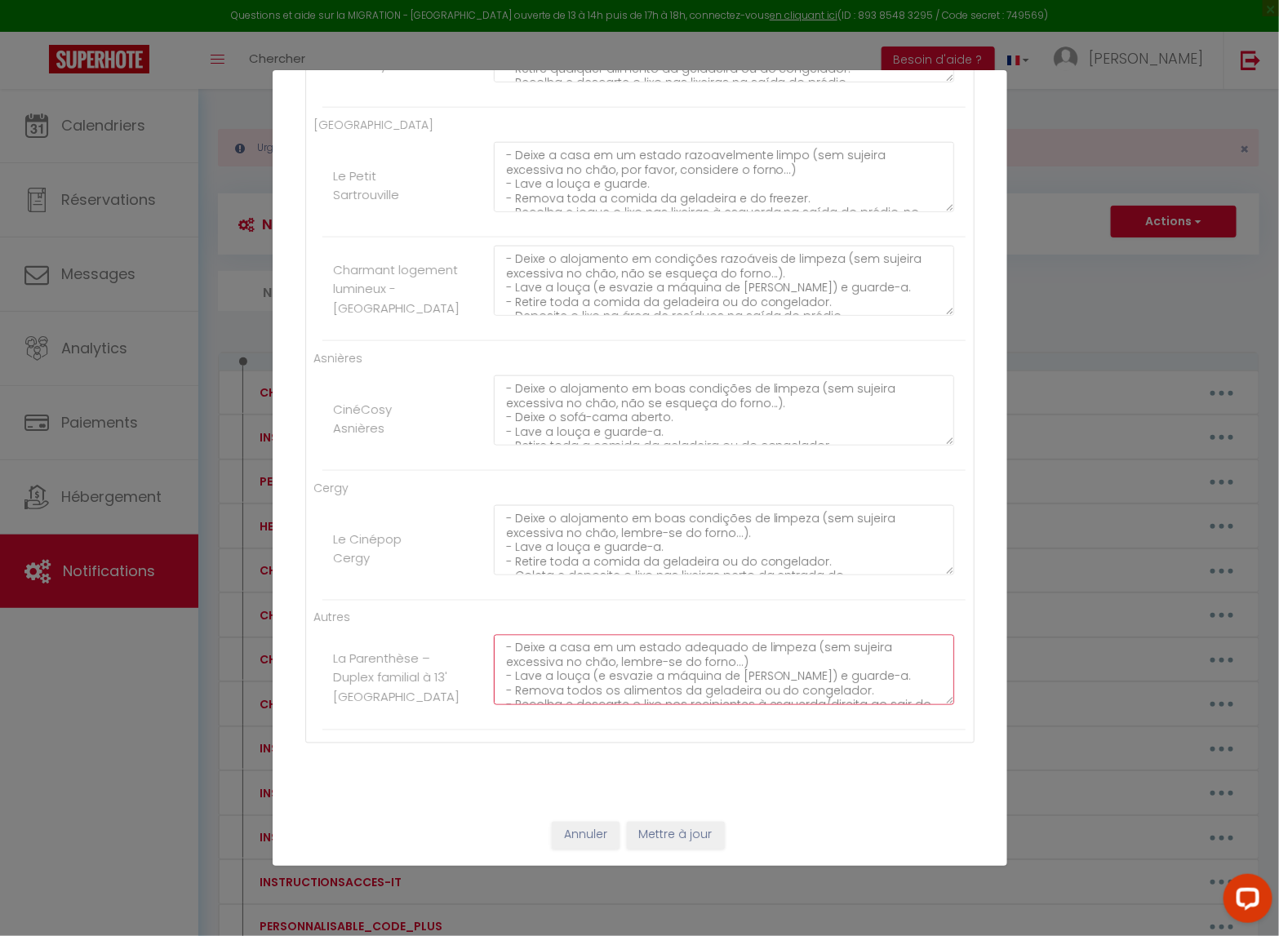
scroll to position [110, 0]
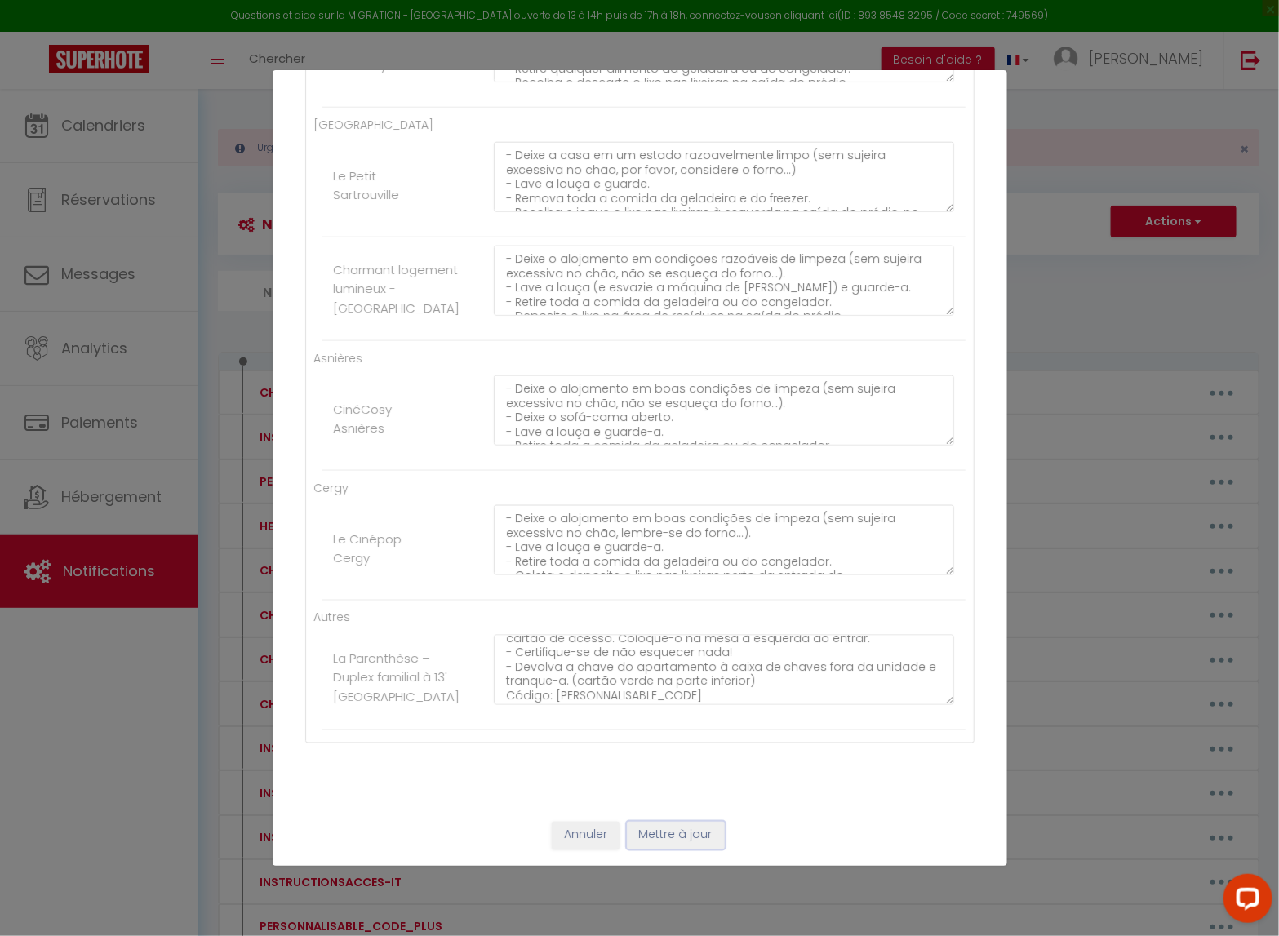
click at [660, 768] on button "Mettre à jour" at bounding box center [676, 836] width 98 height 28
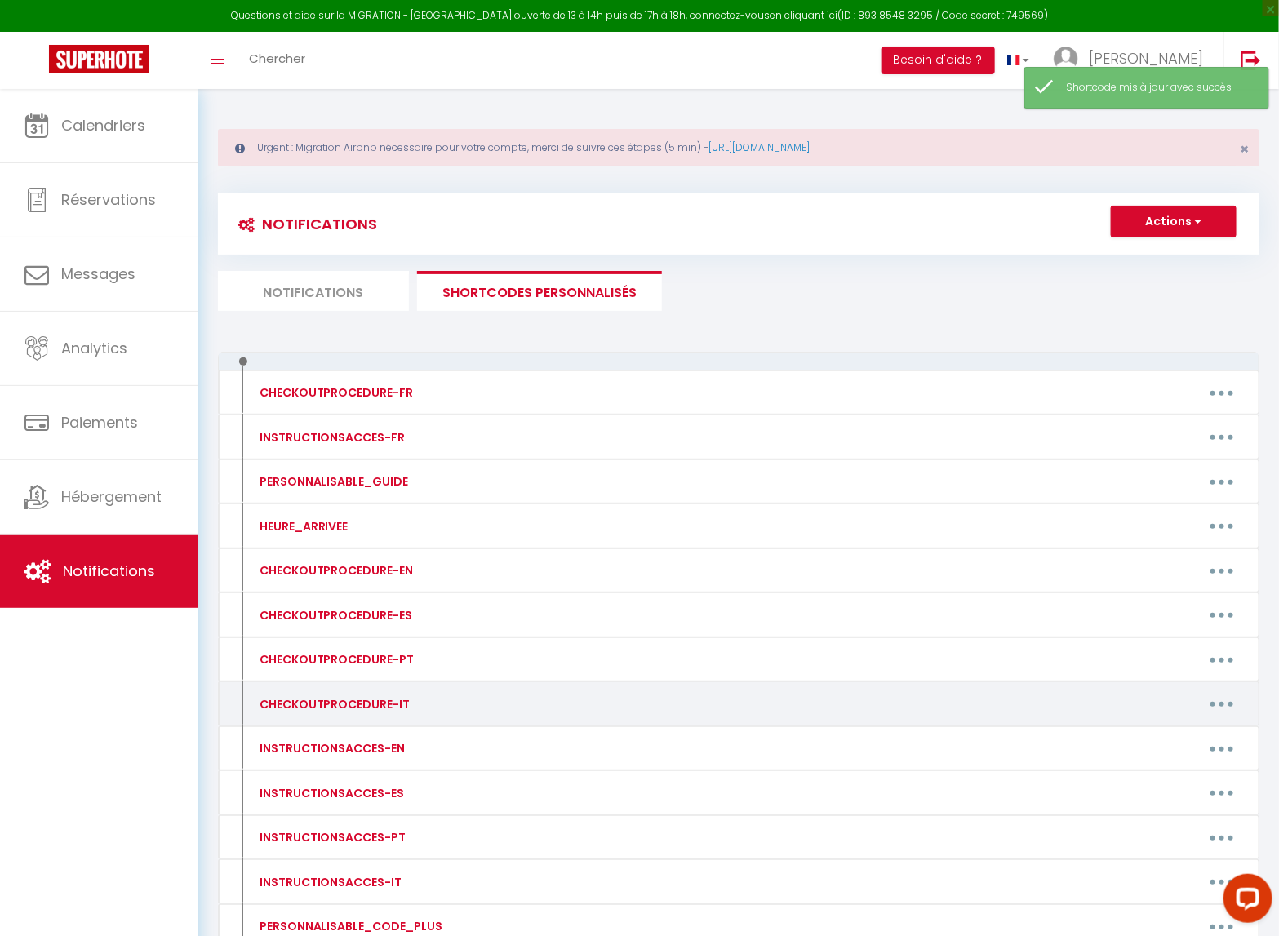
click at [1218, 716] on button "button" at bounding box center [1222, 705] width 46 height 26
click at [1178, 742] on link "Editer" at bounding box center [1179, 741] width 121 height 28
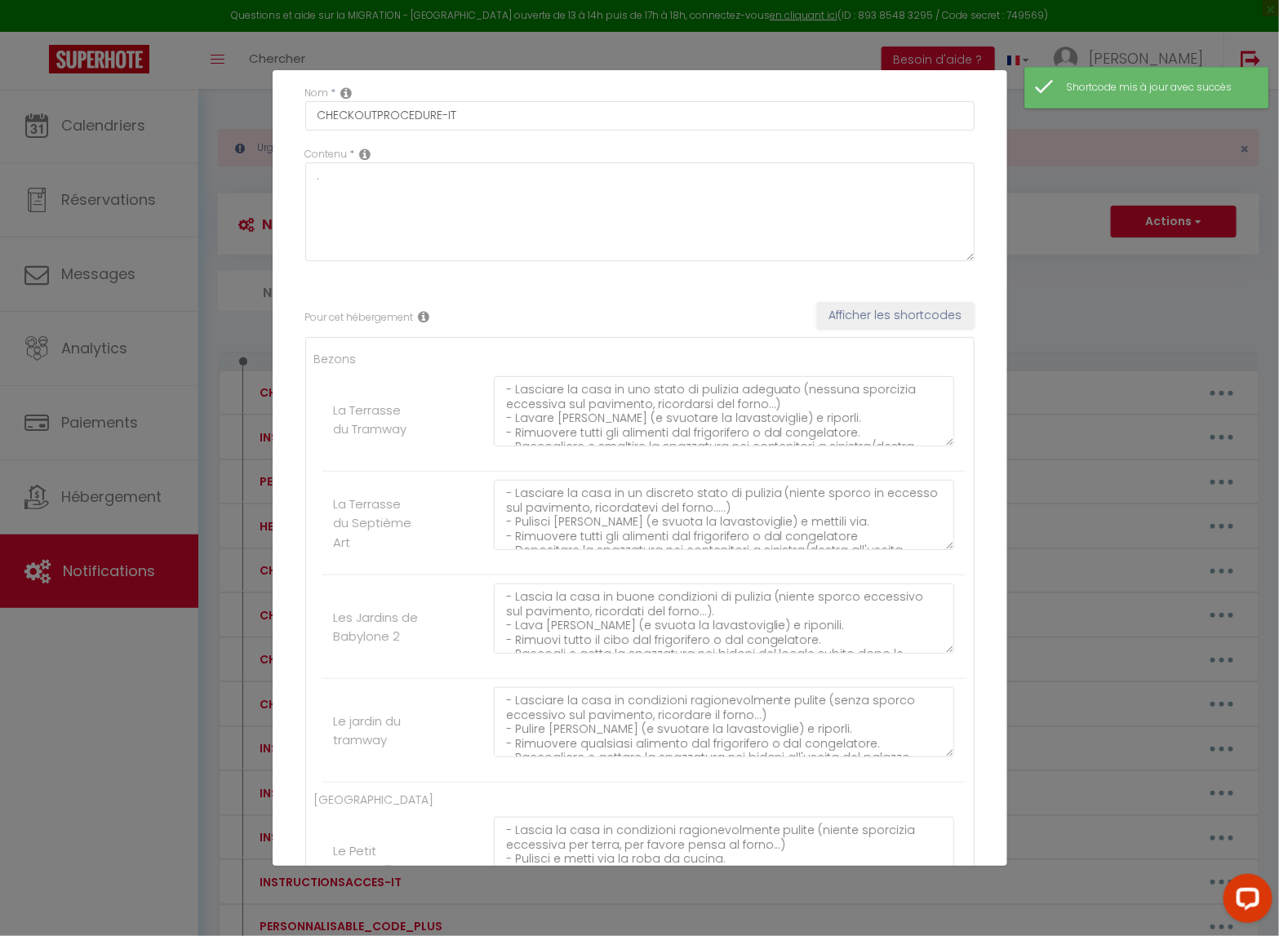
scroll to position [0, 0]
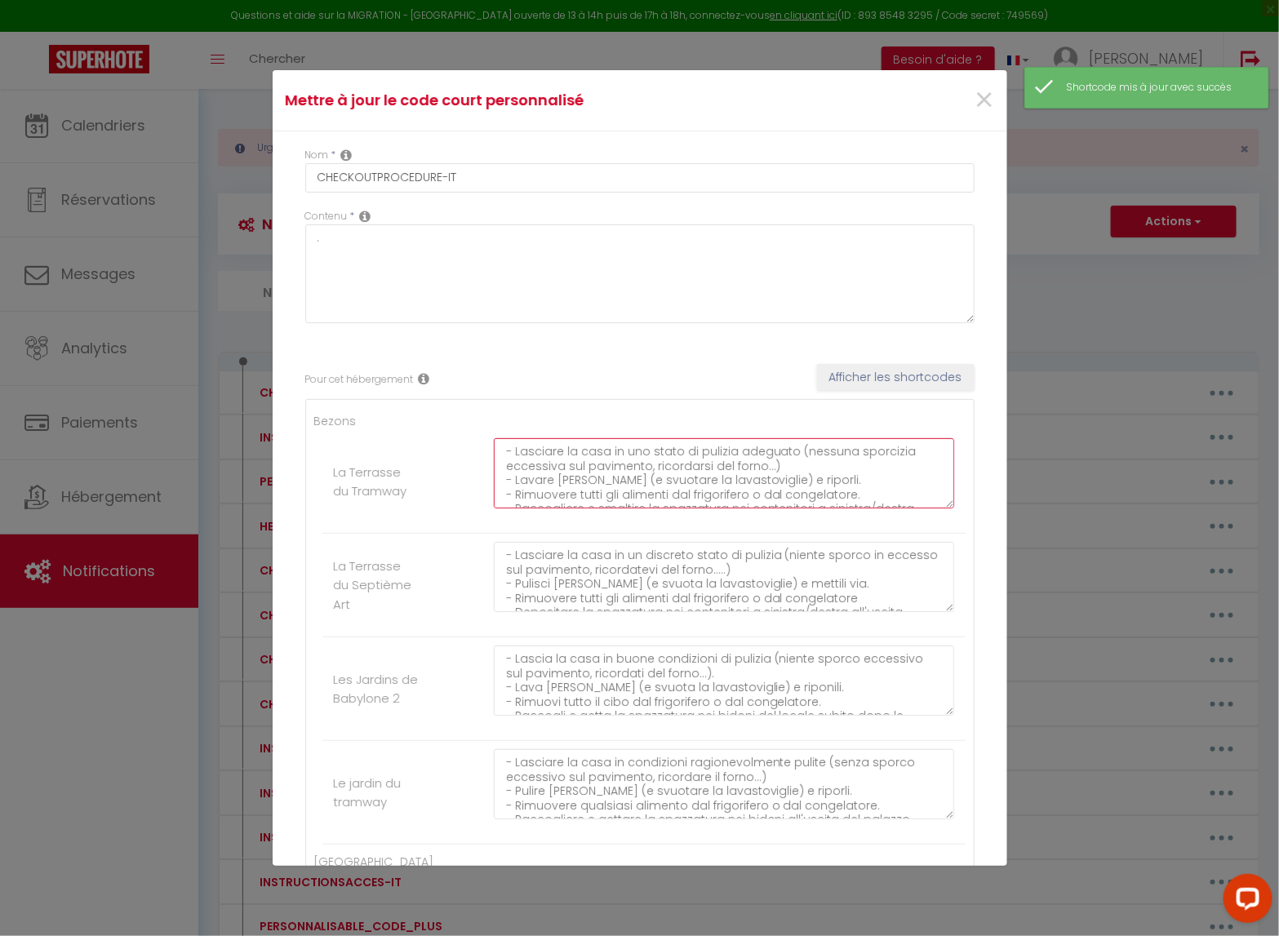
click at [596, 489] on textarea "- Lasciare la casa in uno stato di pulizia adeguato (nessuna sporcizia eccessiv…" at bounding box center [724, 473] width 461 height 70
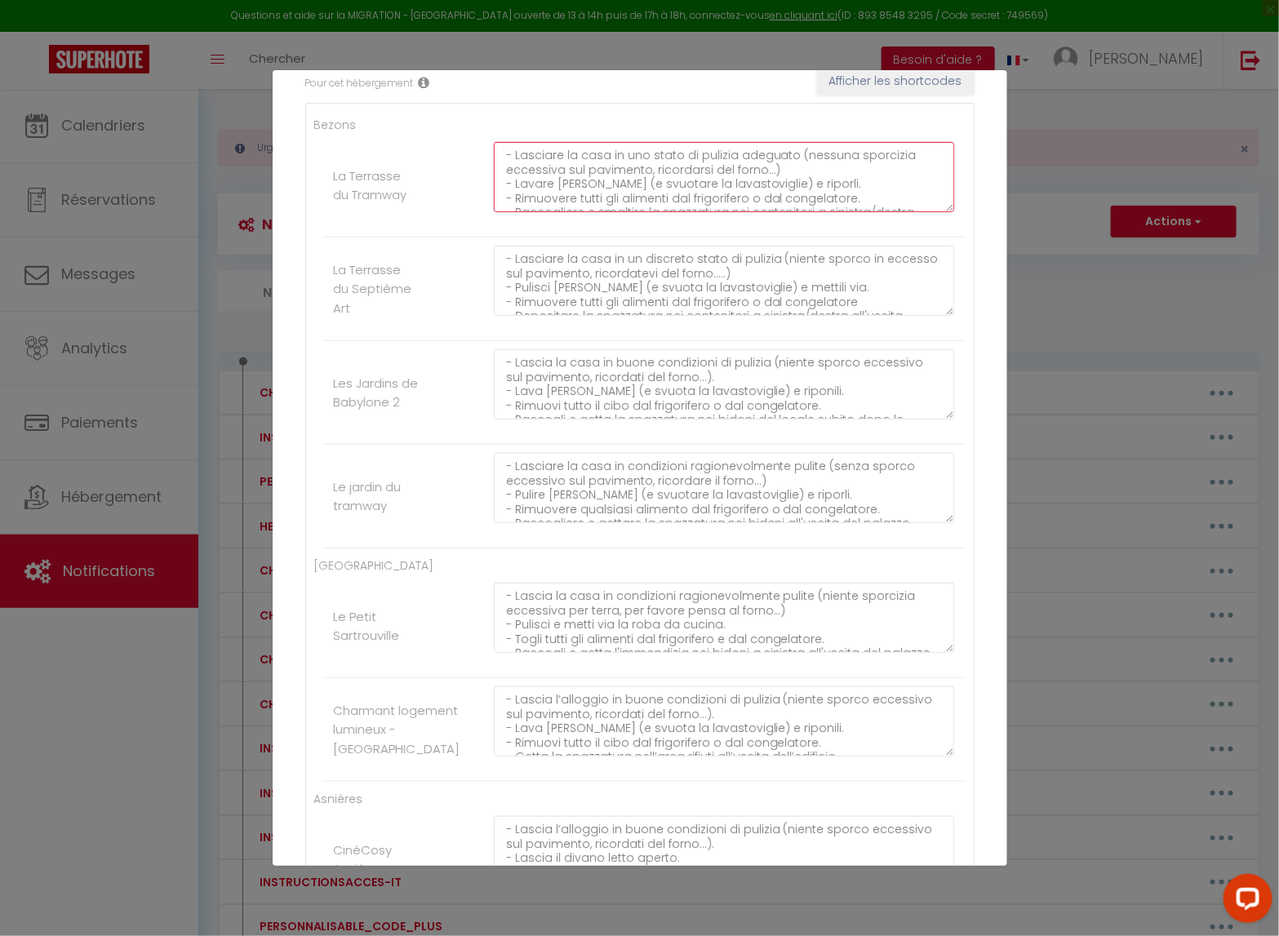
scroll to position [745, 0]
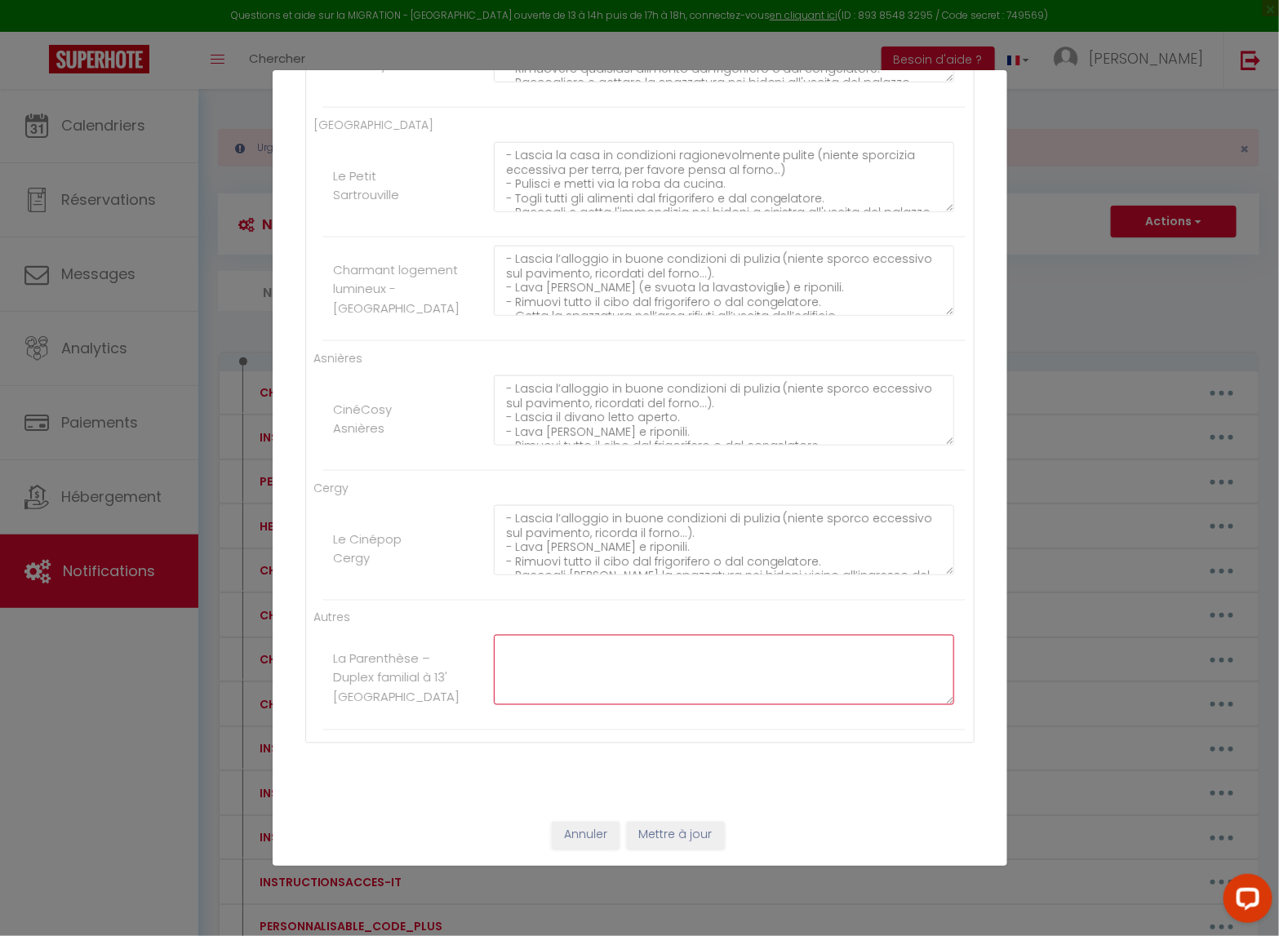
paste textarea "- Lasciare la casa in uno stato di pulizia adeguato (nessuna sporcizia eccessiv…"
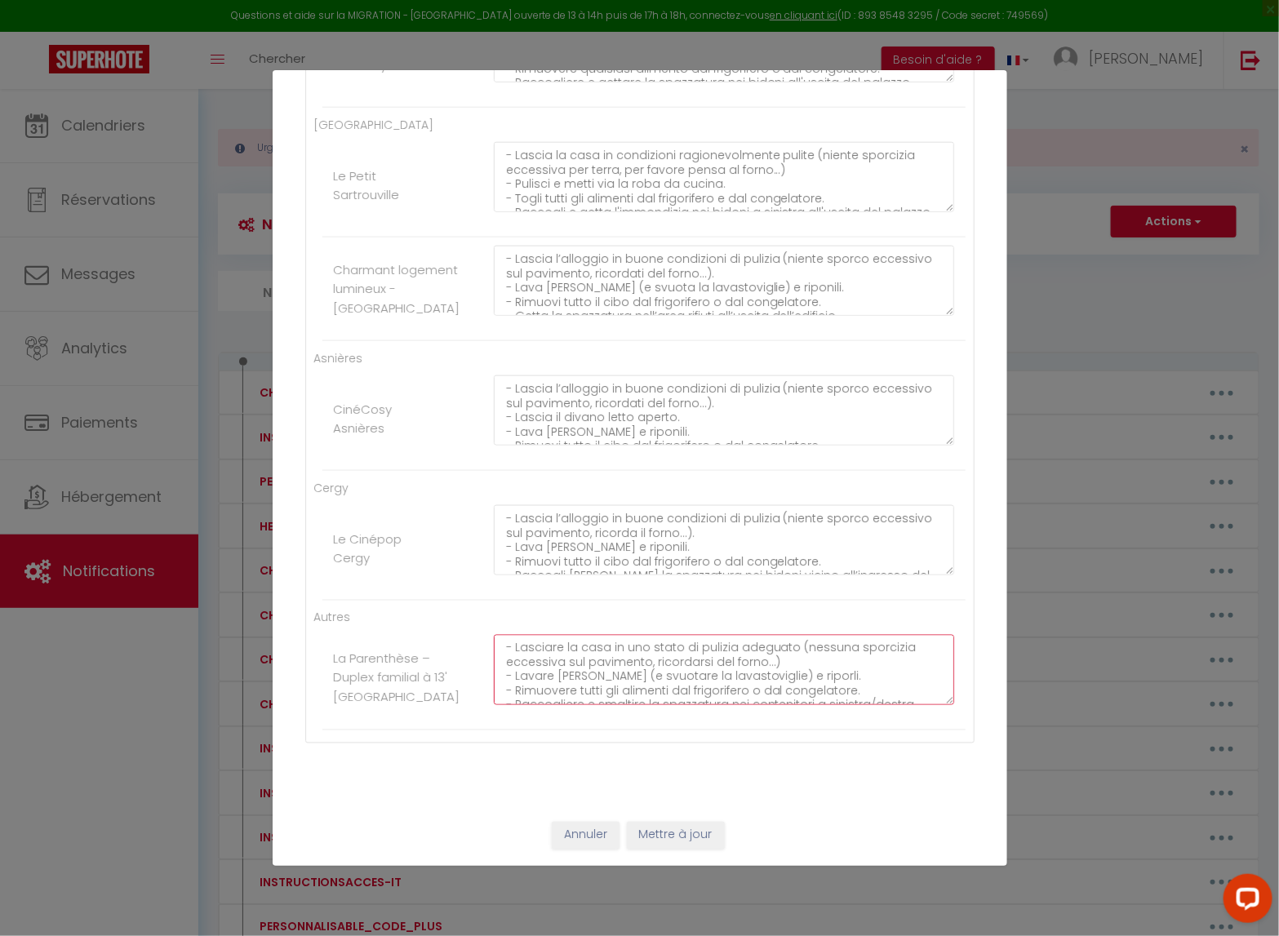
scroll to position [110, 0]
click at [674, 768] on button "Mettre à jour" at bounding box center [676, 836] width 98 height 28
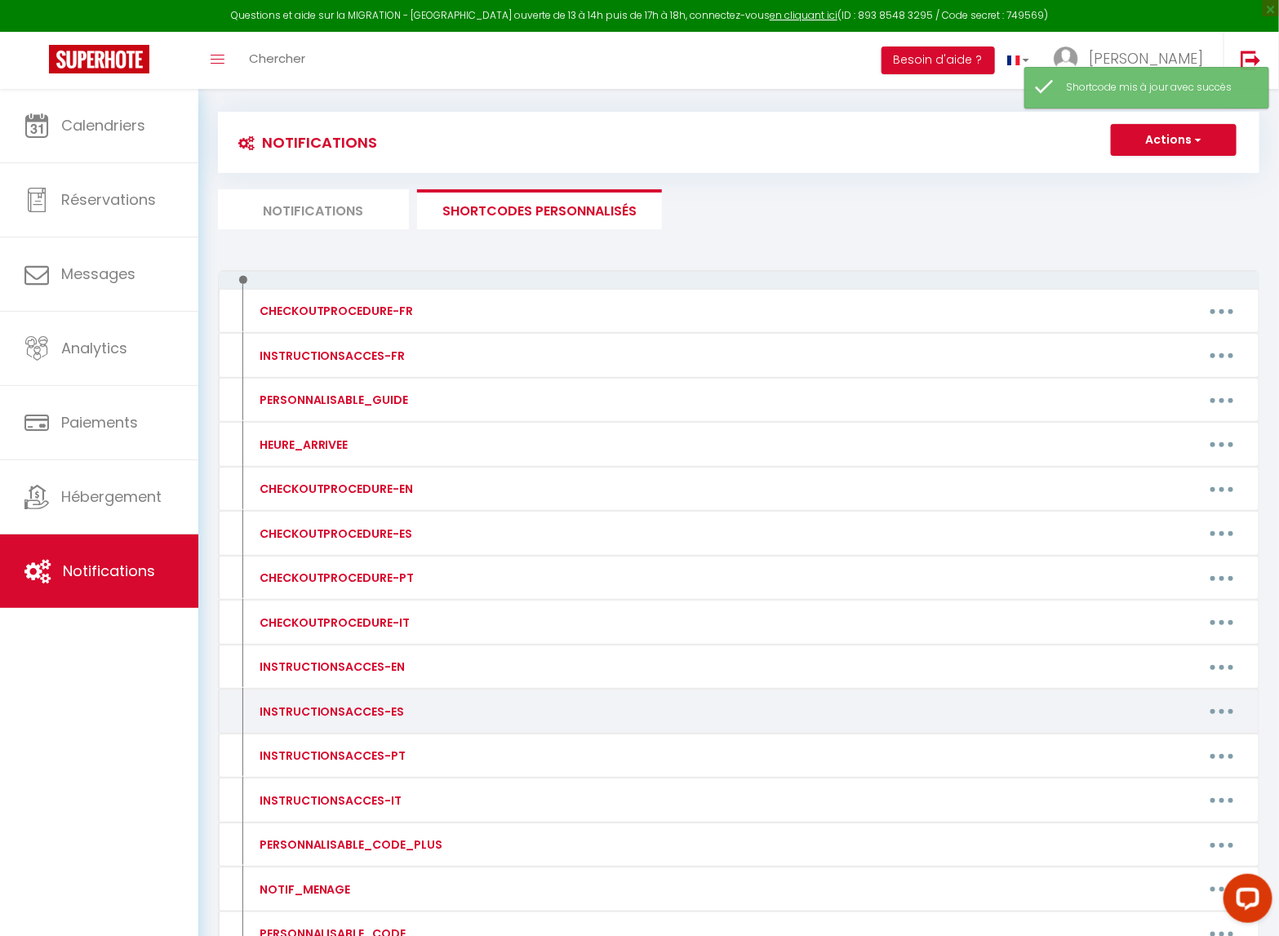
scroll to position [303, 0]
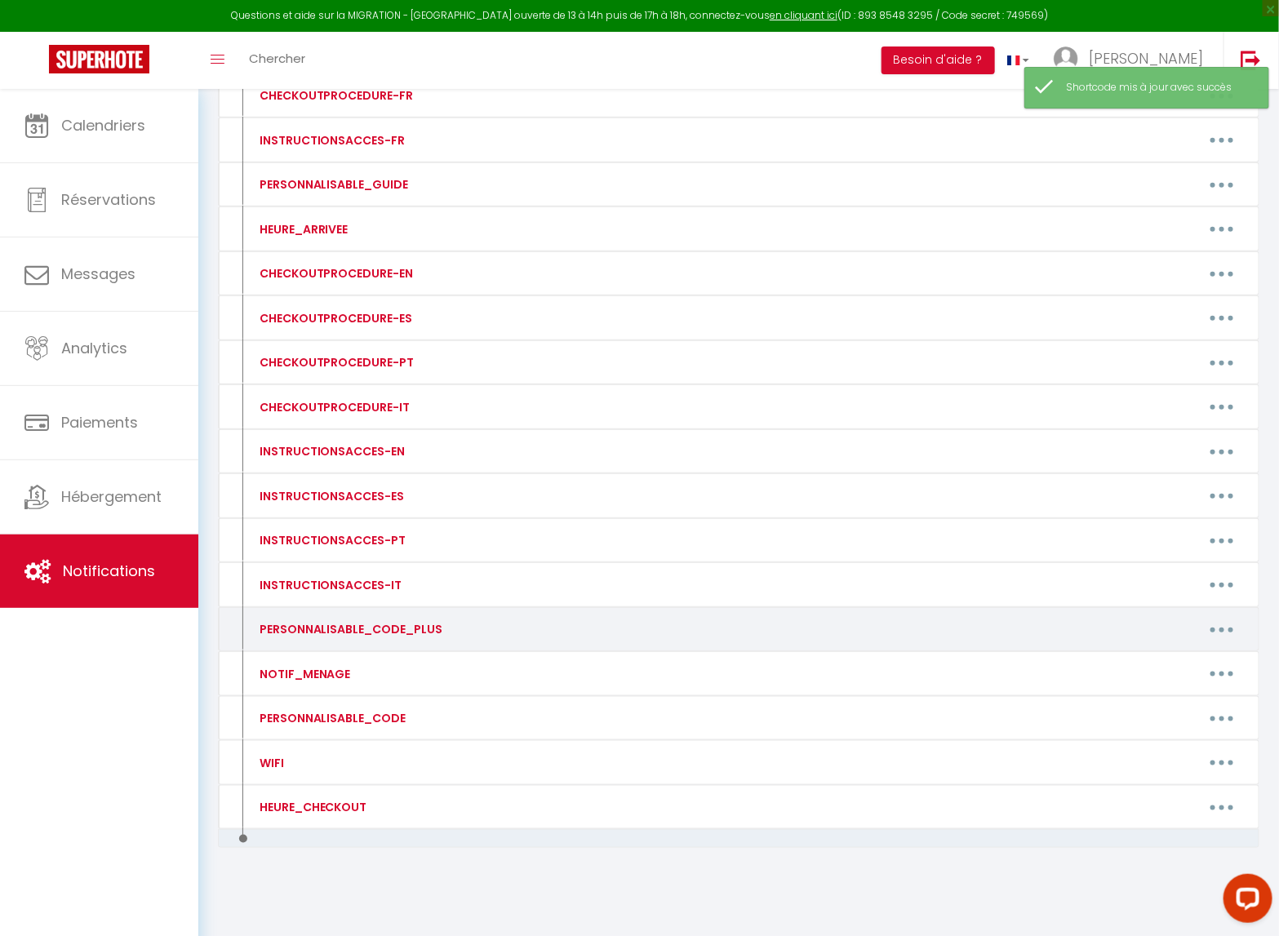
click at [1230, 630] on button "button" at bounding box center [1222, 629] width 46 height 26
click at [1159, 661] on link "Editer" at bounding box center [1179, 667] width 121 height 28
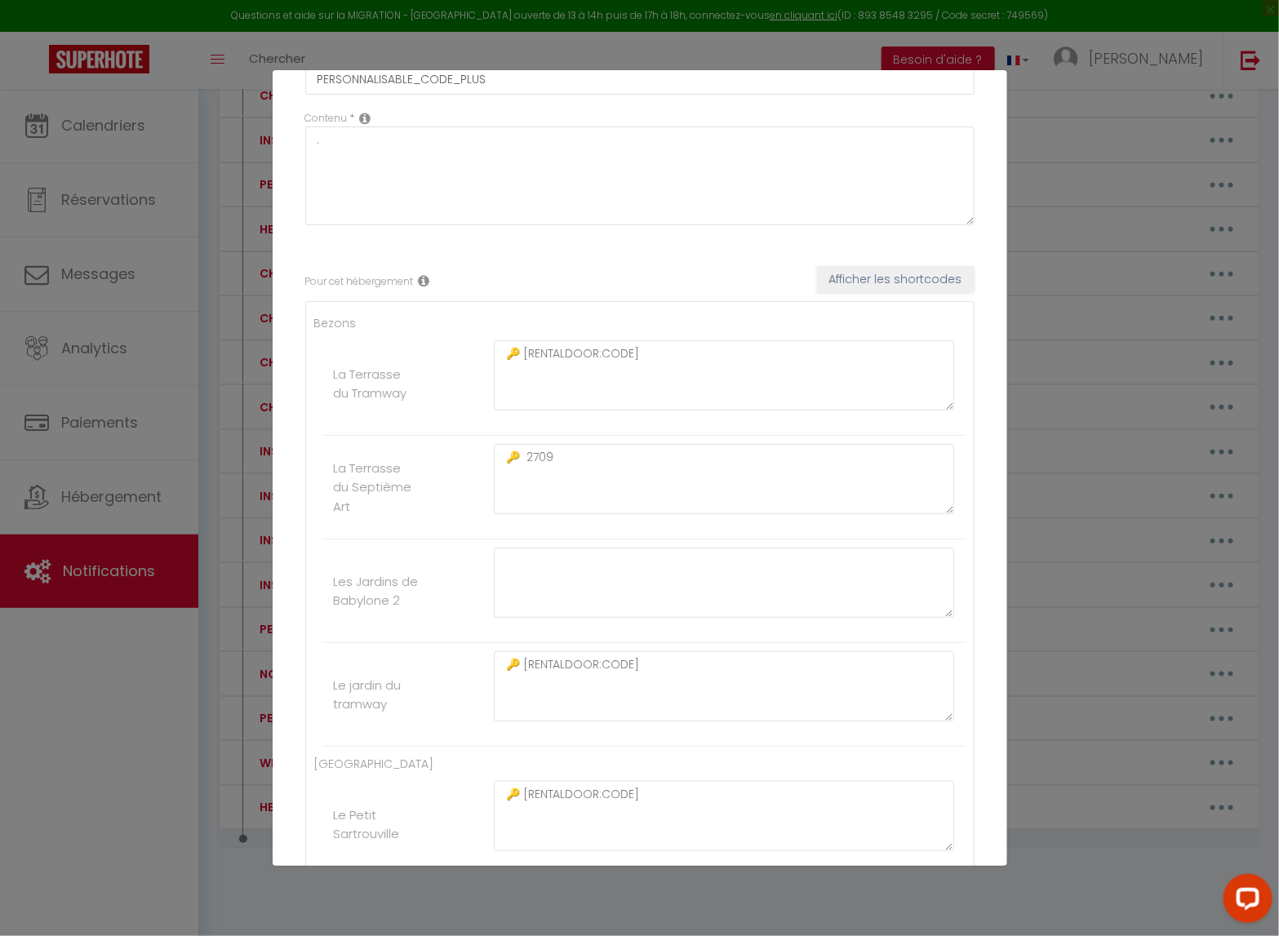
scroll to position [0, 0]
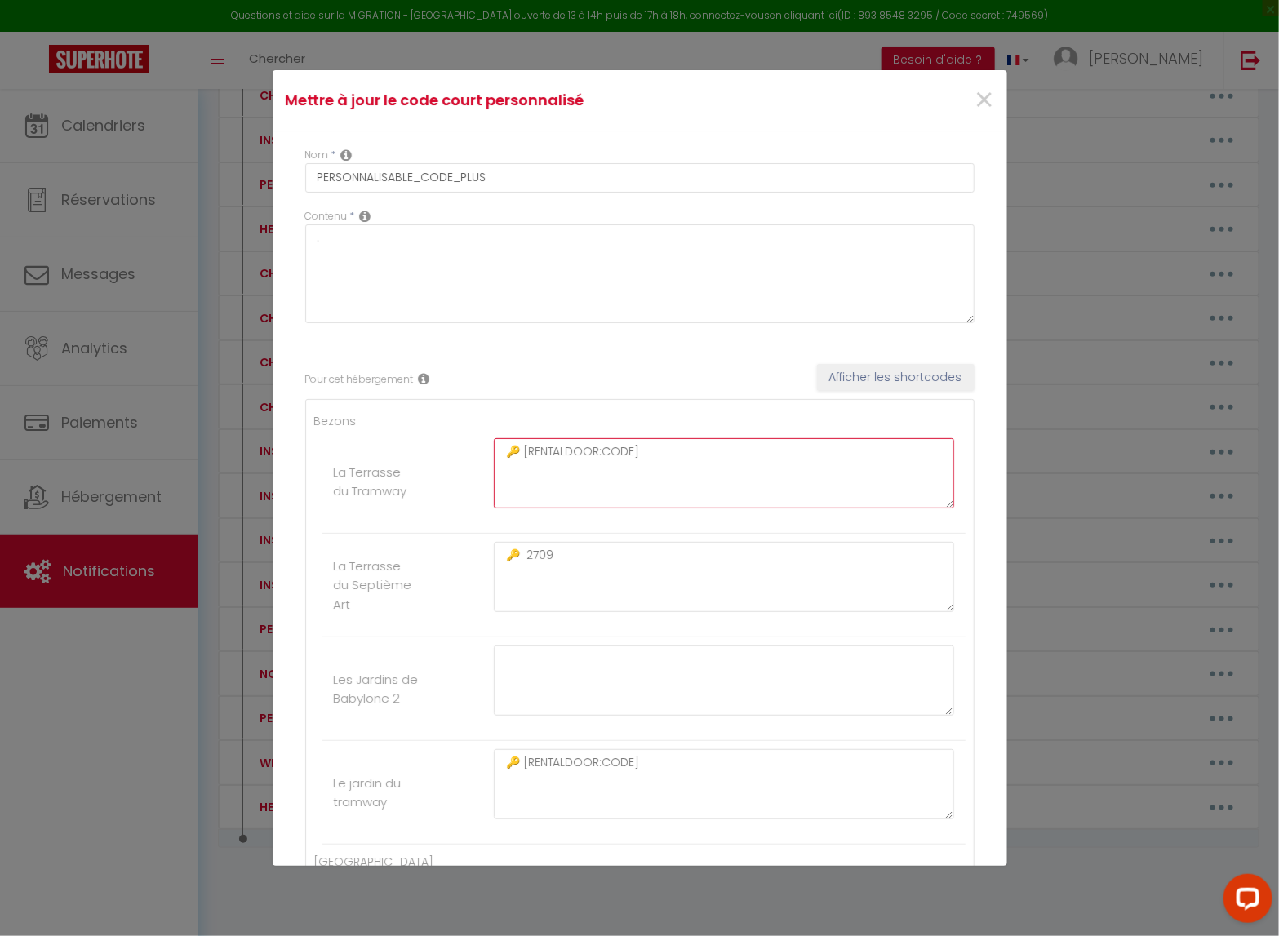
click at [621, 451] on textarea "🔑 [RENTALDOOR:CODE]" at bounding box center [724, 473] width 461 height 70
click at [674, 458] on textarea "🔑 [RENTALDOOR:CODE]" at bounding box center [724, 473] width 461 height 70
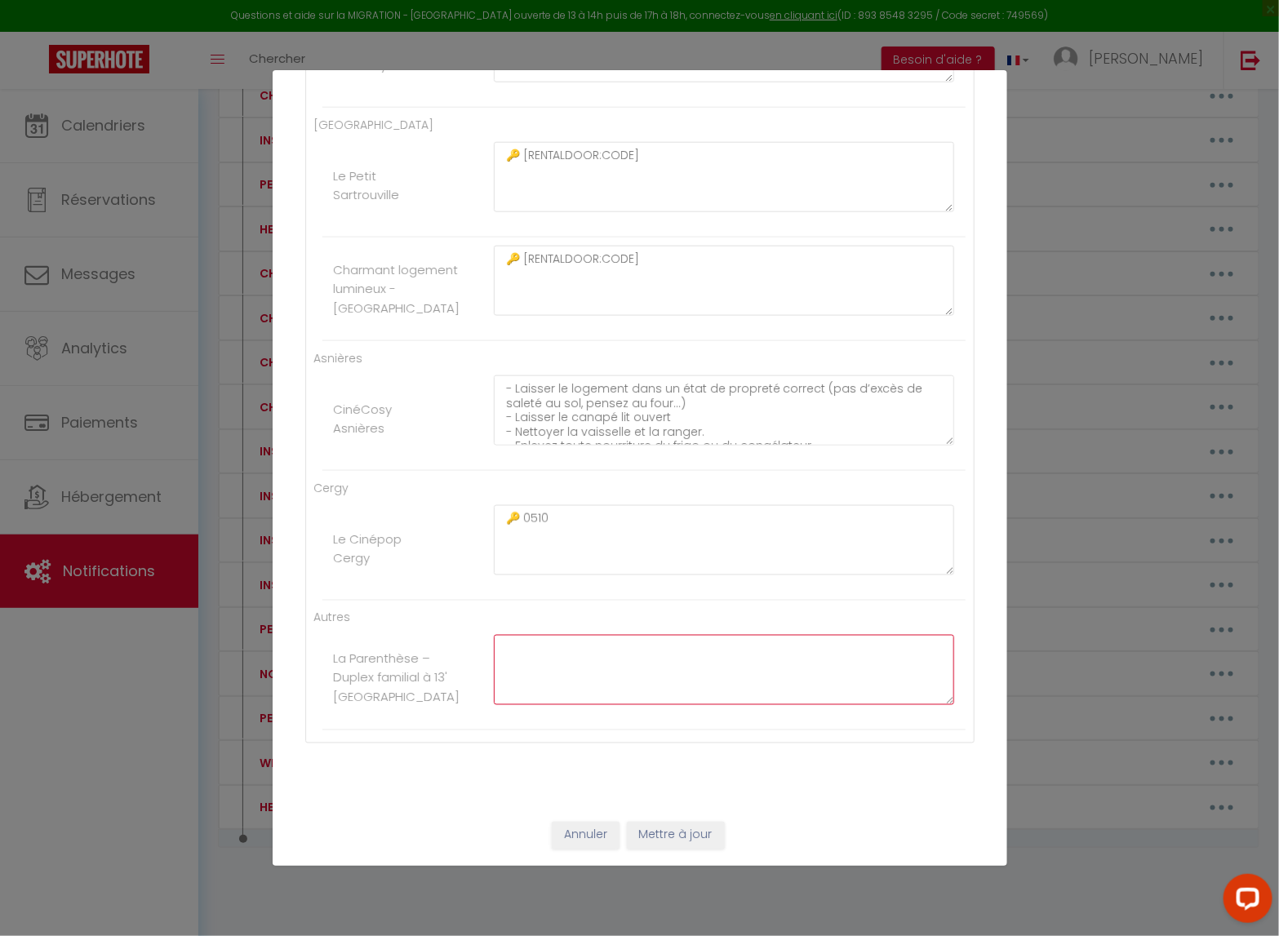
paste textarea "🔑 [RENTALDOOR:CODE]"
click at [696, 768] on button "Mettre à jour" at bounding box center [676, 836] width 98 height 28
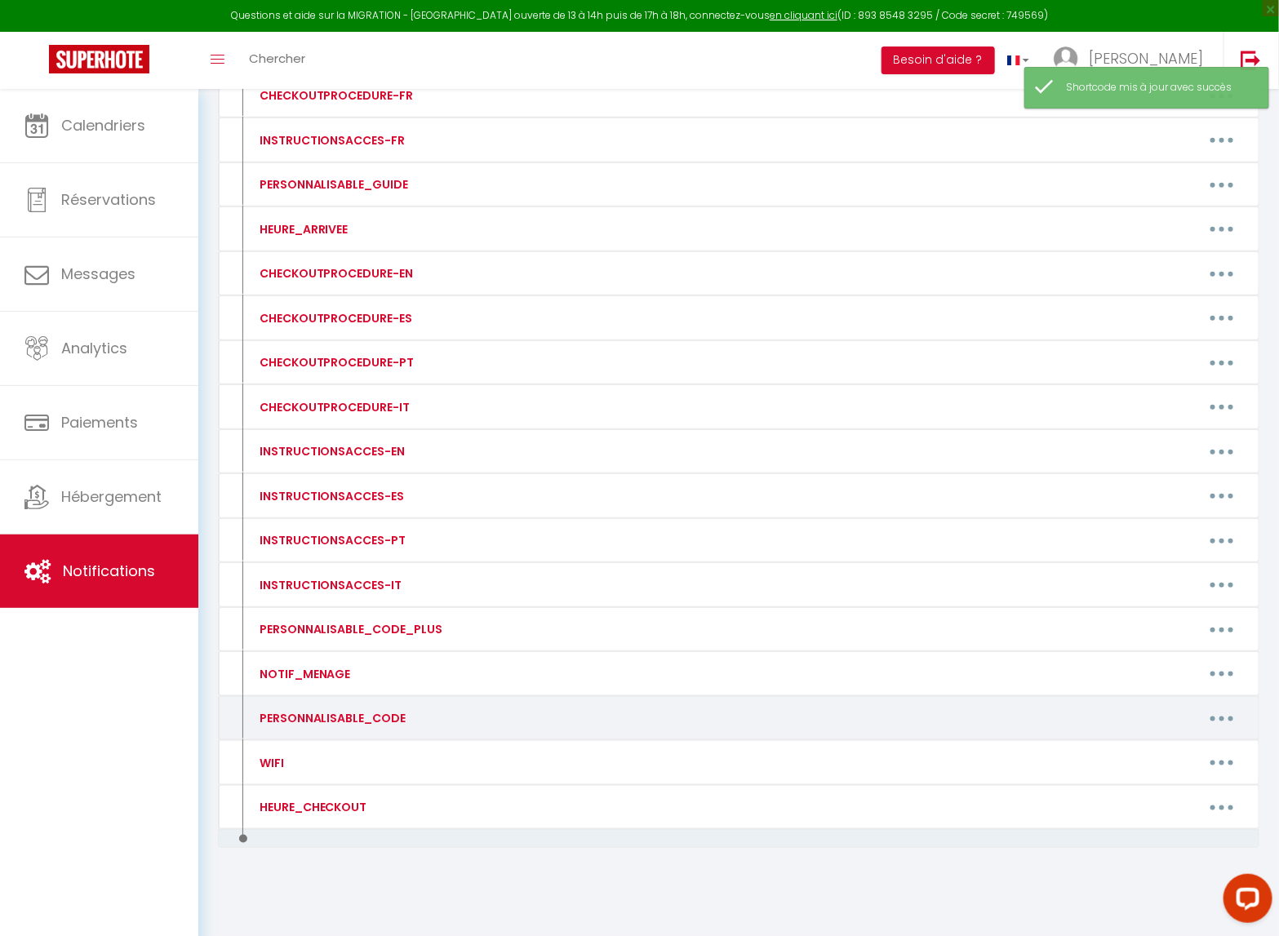
click at [1218, 721] on button "button" at bounding box center [1222, 718] width 46 height 26
click at [1165, 758] on link "Editer" at bounding box center [1179, 756] width 121 height 28
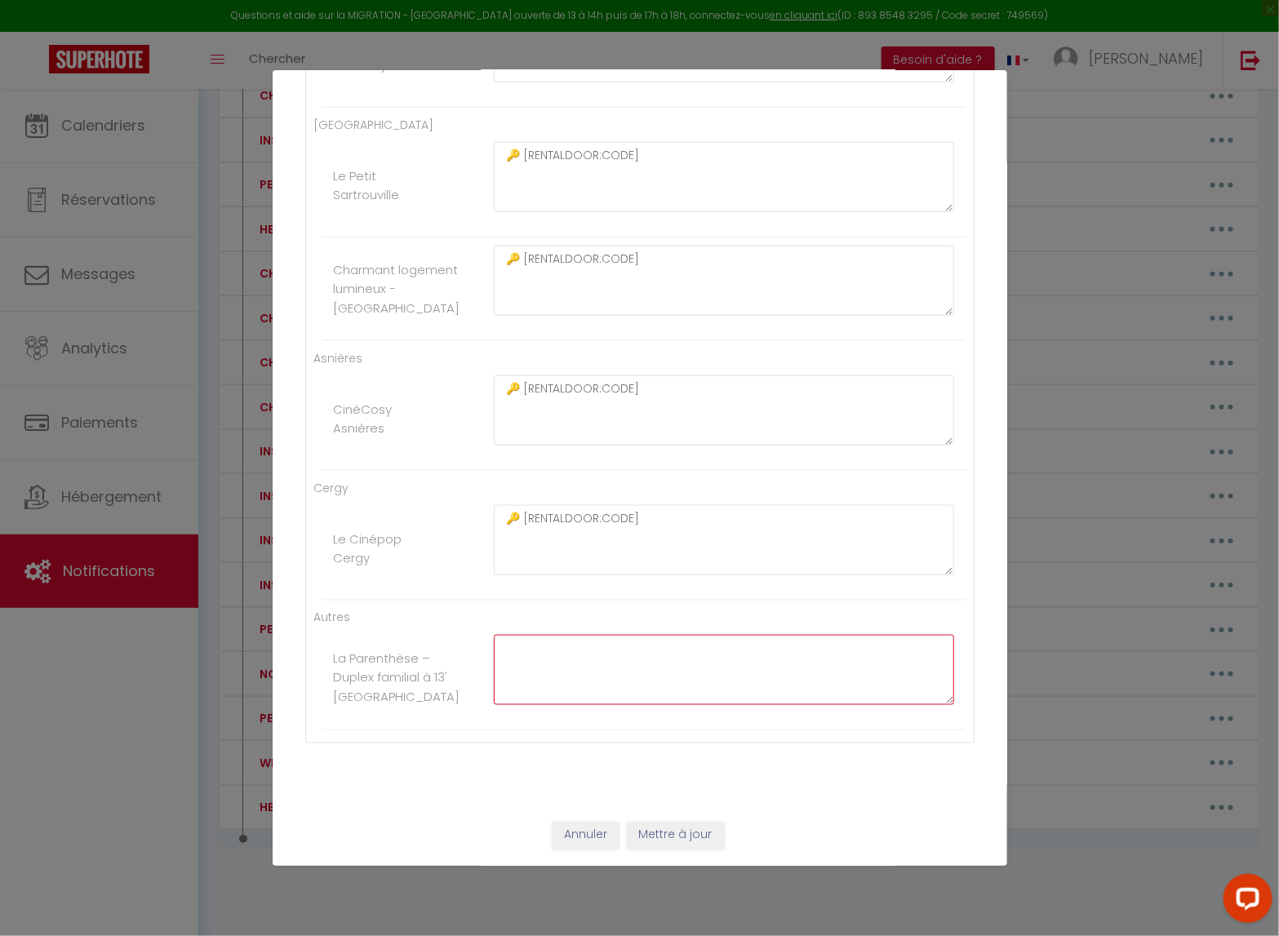
paste textarea "🔑 [RENTALDOOR:CODE]"
click at [693, 768] on button "Mettre à jour" at bounding box center [676, 836] width 98 height 28
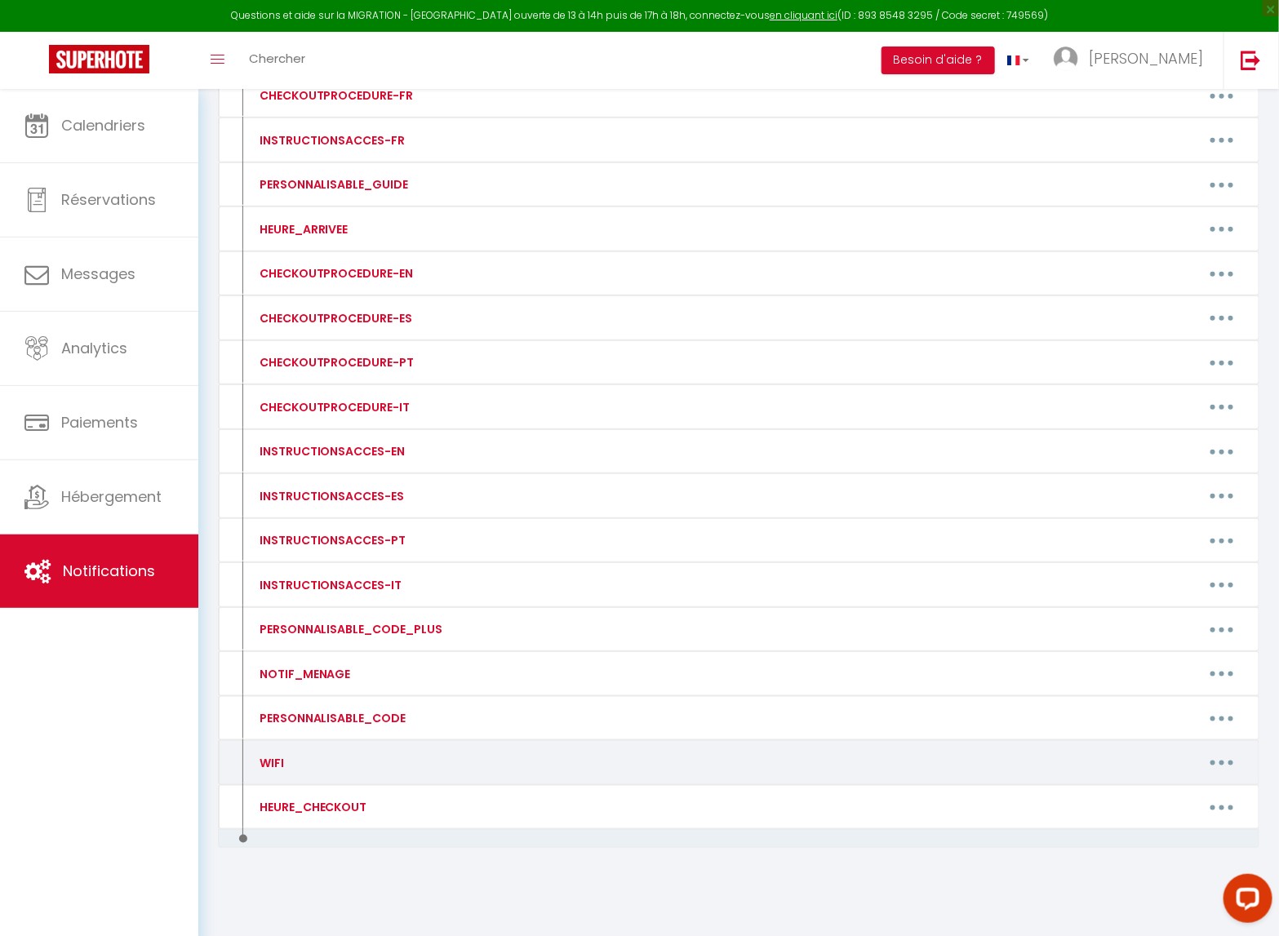
click at [1212, 766] on button "button" at bounding box center [1222, 763] width 46 height 26
click at [1156, 768] on link "Editer" at bounding box center [1179, 800] width 121 height 28
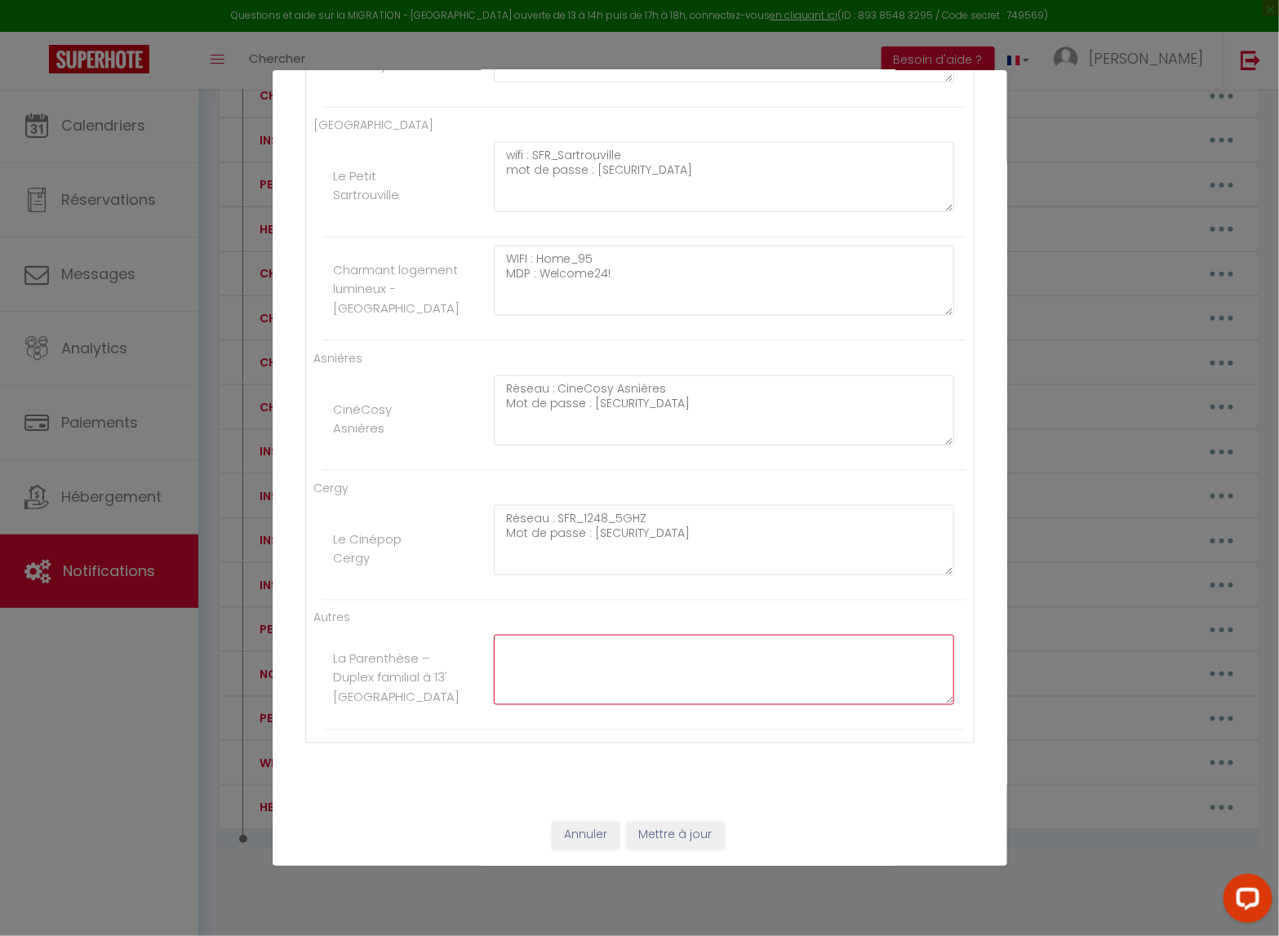
paste textarea "SFR_00C8"
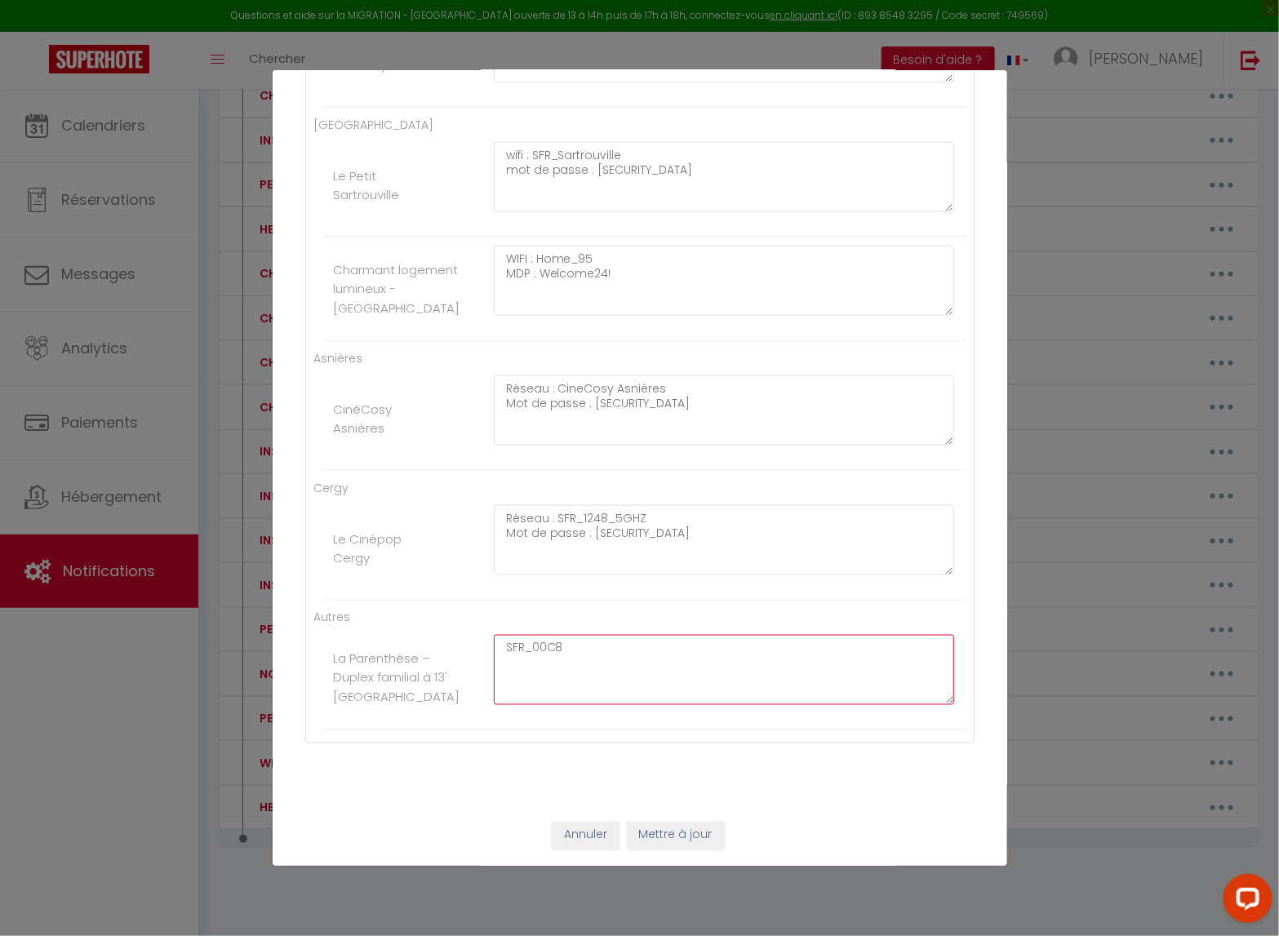
paste textarea "Réseau : SFR_1248_5GHZ Mot de passe : [SECURITY_DATA]"
paste textarea "SFR_00C8"
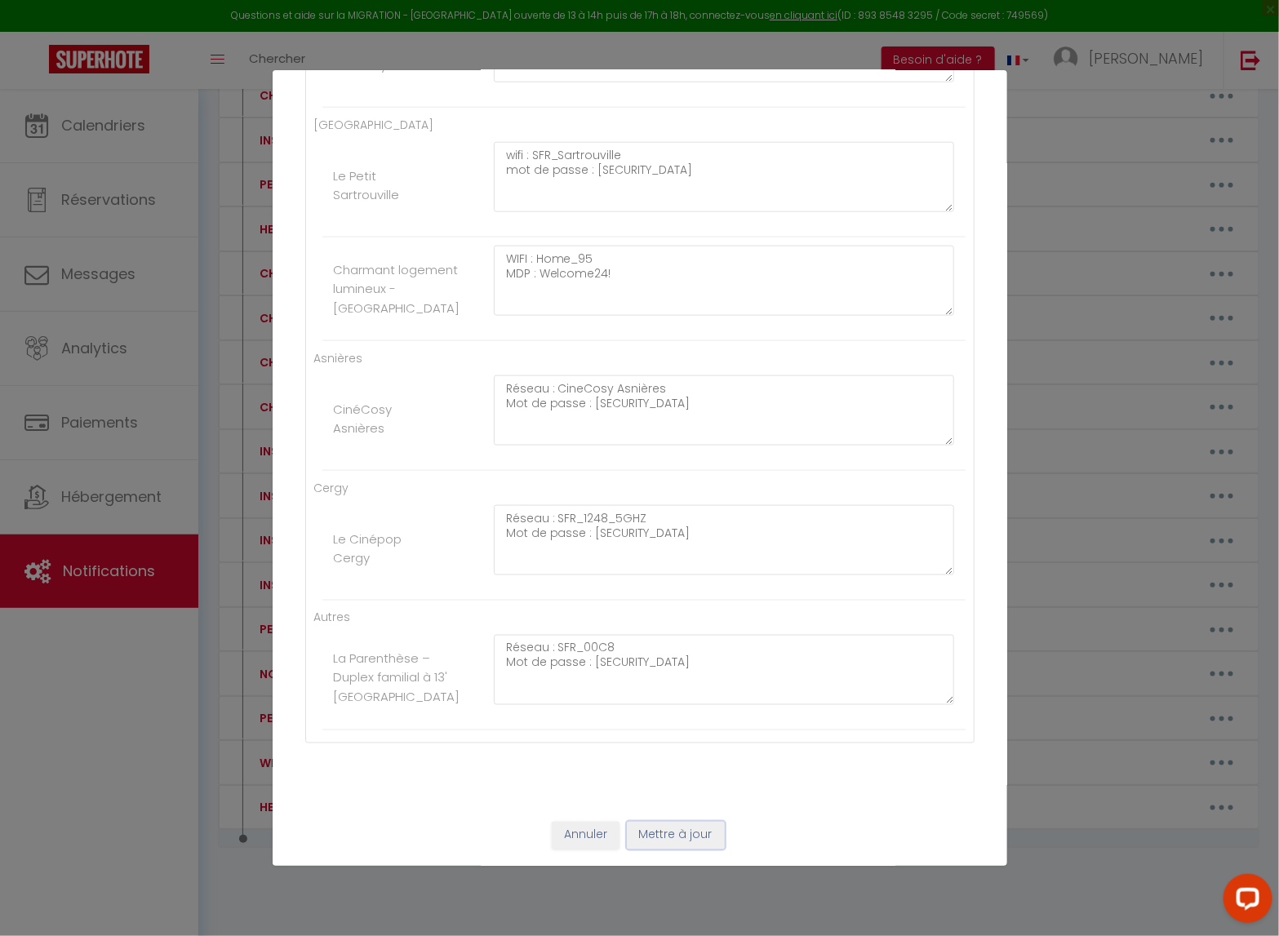
click at [669, 768] on button "Mettre à jour" at bounding box center [676, 836] width 98 height 28
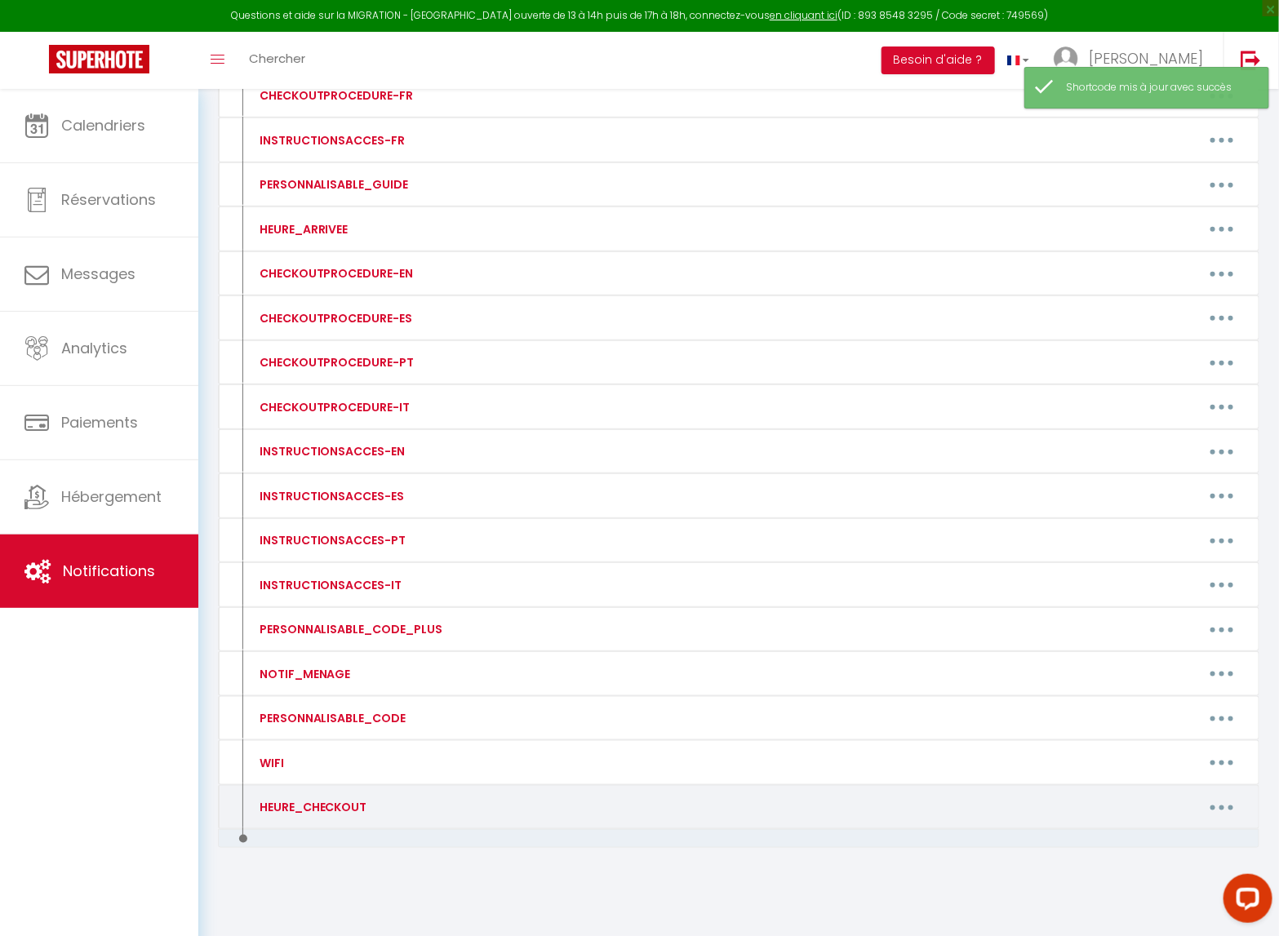
click at [1208, 768] on button "button" at bounding box center [1222, 807] width 46 height 26
click at [1134, 768] on link "Editer" at bounding box center [1179, 845] width 121 height 28
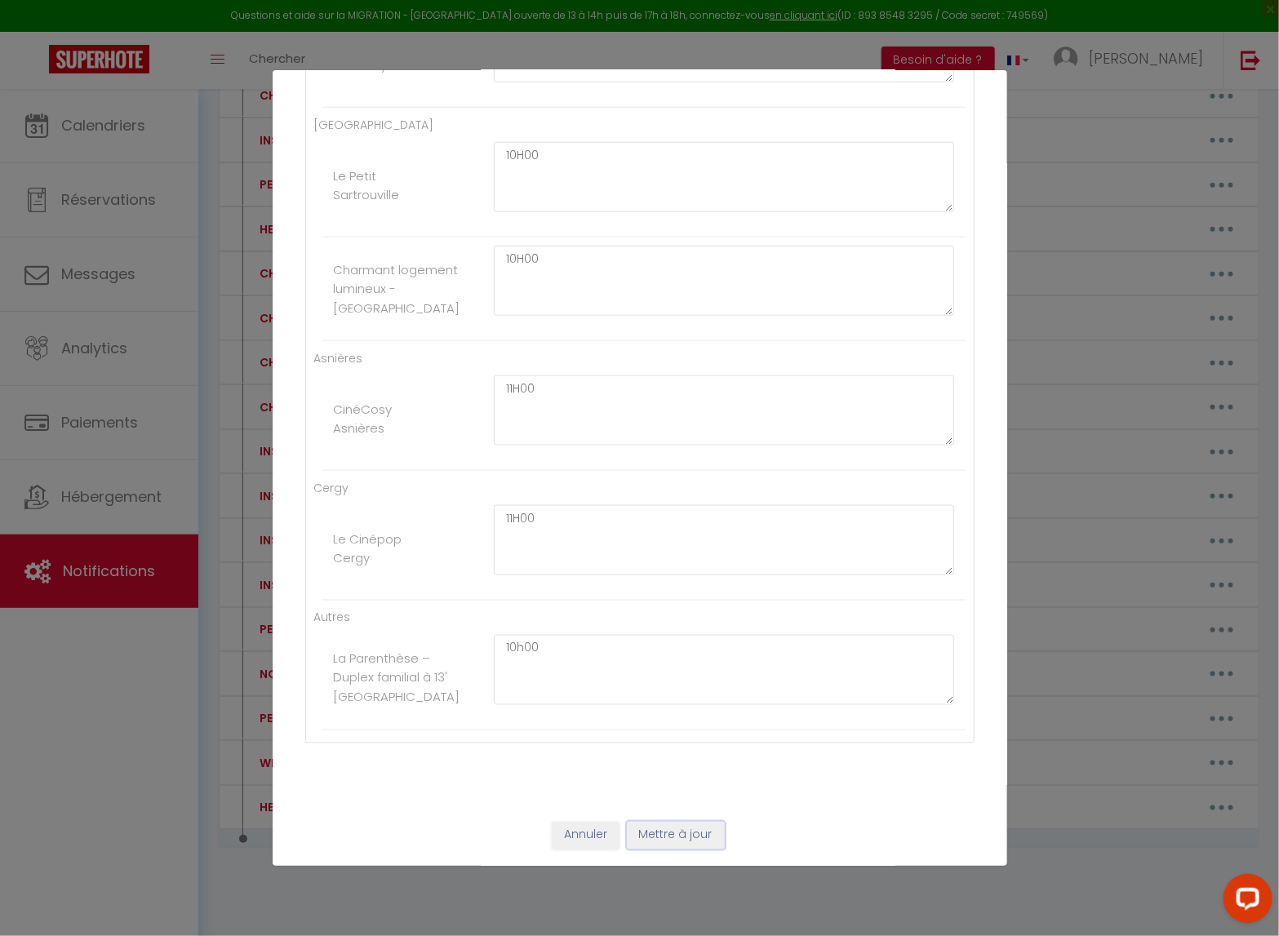
click at [696, 768] on button "Mettre à jour" at bounding box center [676, 836] width 98 height 28
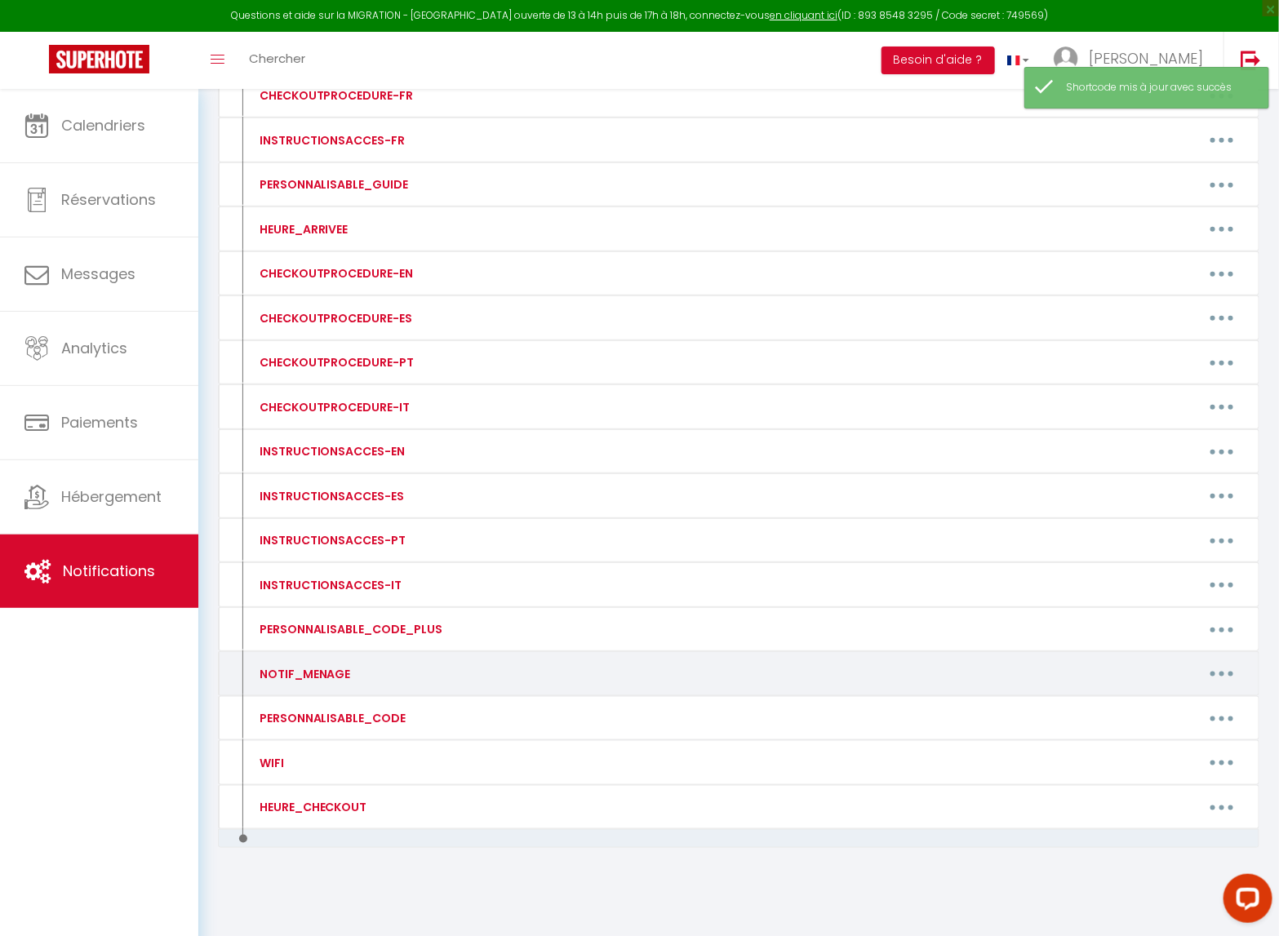
click at [1229, 669] on button "button" at bounding box center [1222, 674] width 46 height 26
click at [1161, 703] on link "Editer" at bounding box center [1179, 711] width 121 height 28
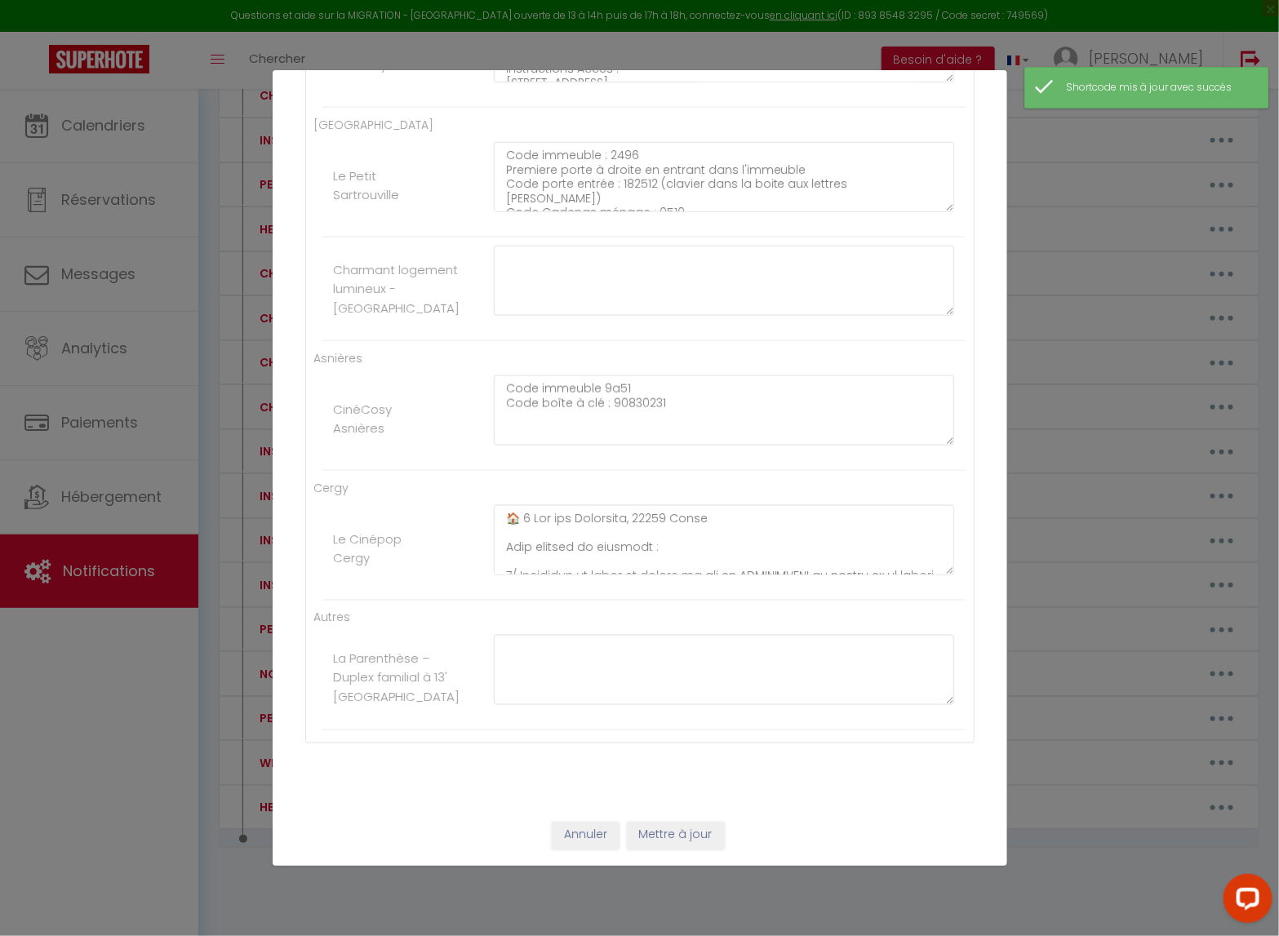
scroll to position [0, 0]
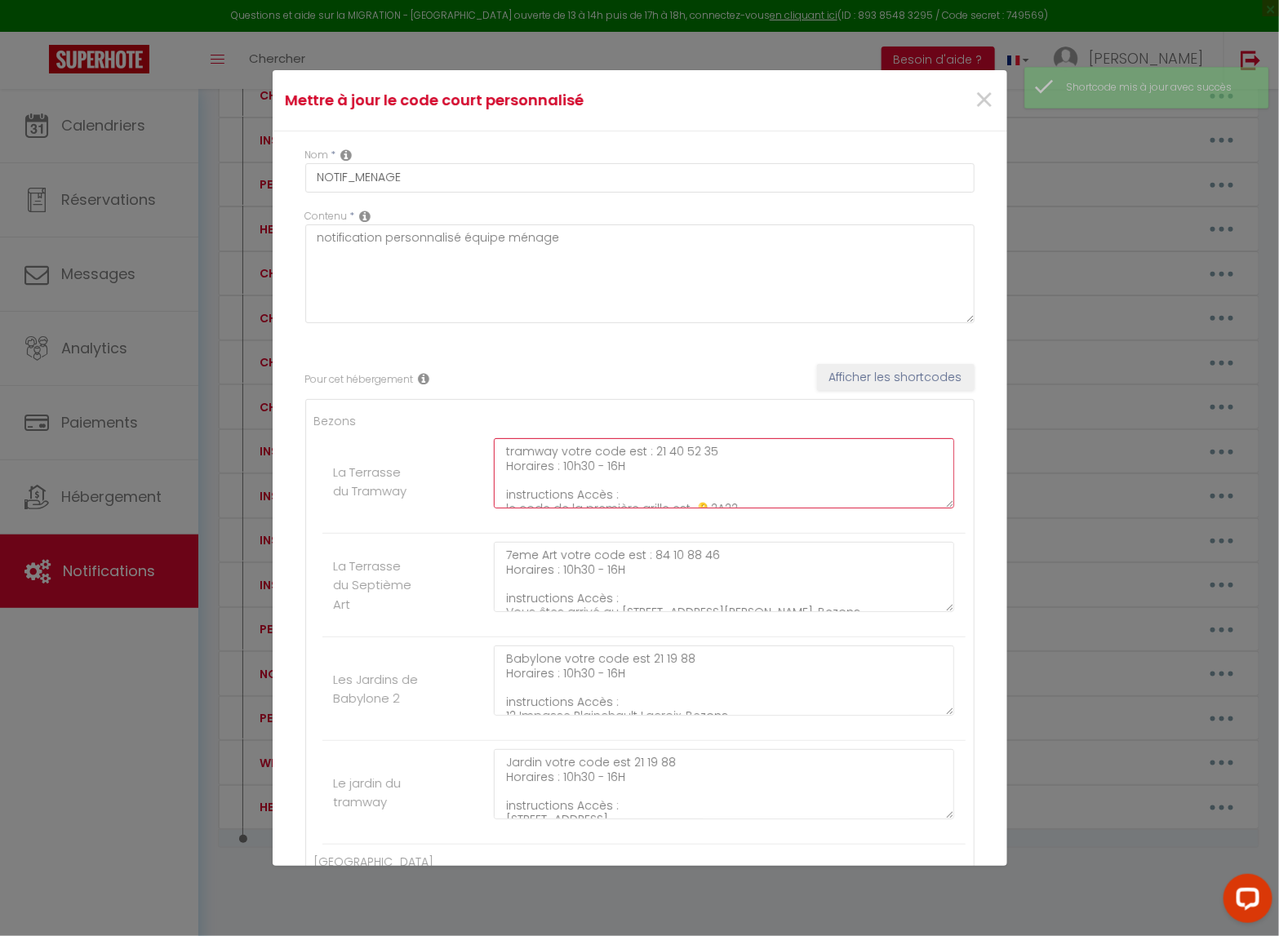
click at [630, 481] on textarea "tramway votre code est : 21 40 52 35​ Horaires : 10h30 - 16H instructions Accès…" at bounding box center [724, 473] width 461 height 70
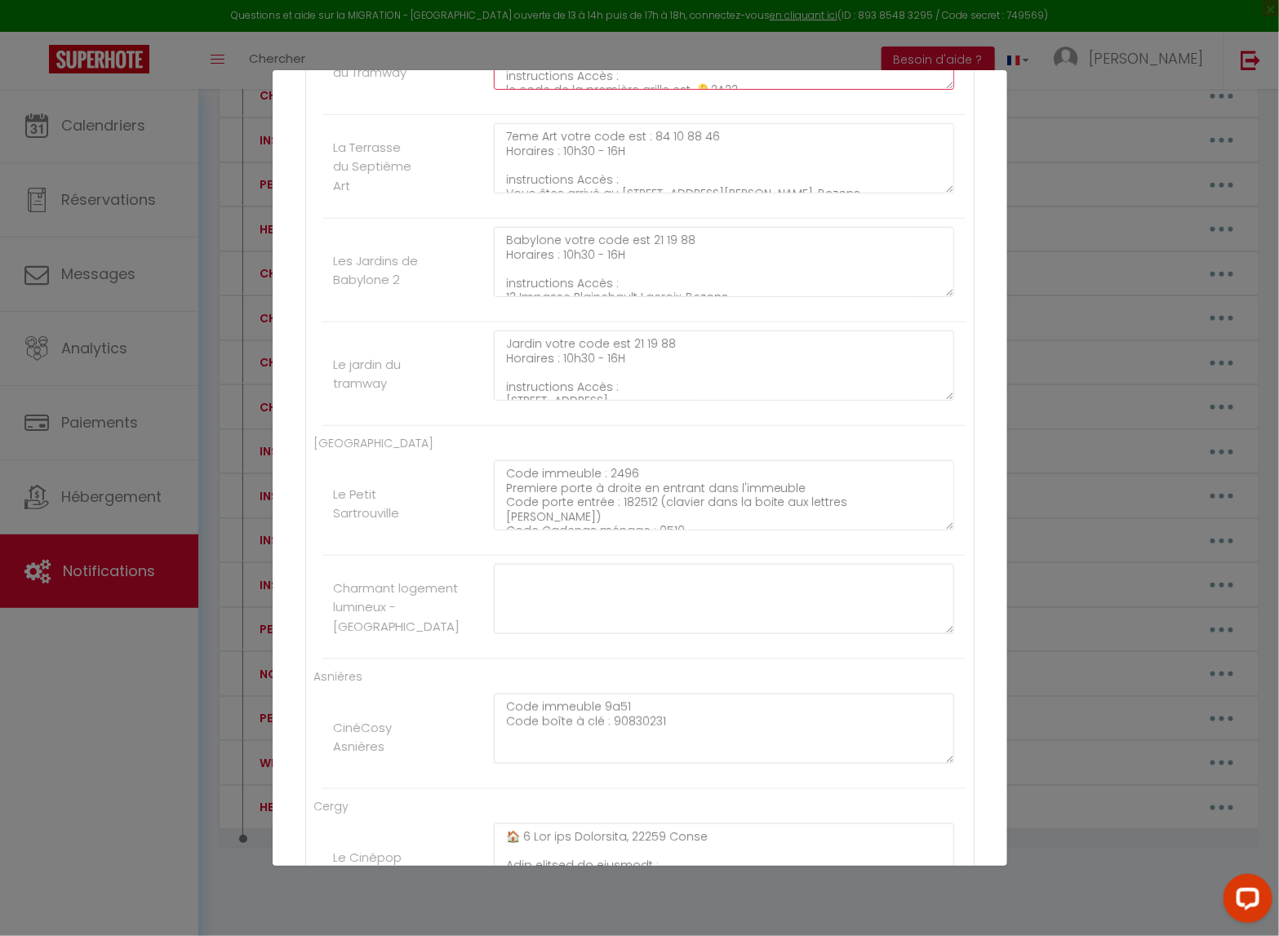
scroll to position [745, 0]
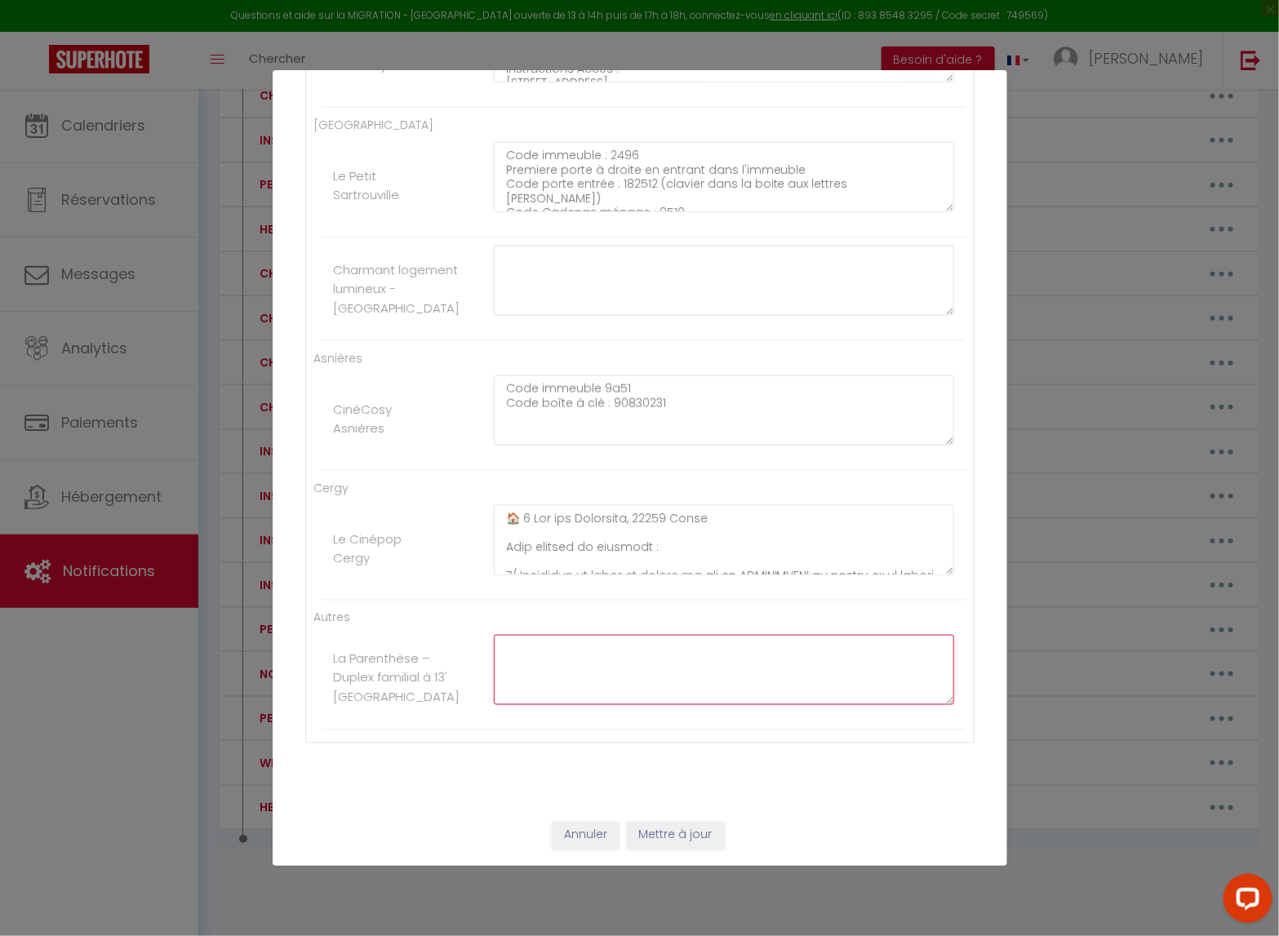
paste textarea "tramway votre code est : 21 40 52 35​ Horaires : 10h30 - 16H instructions Accès…"
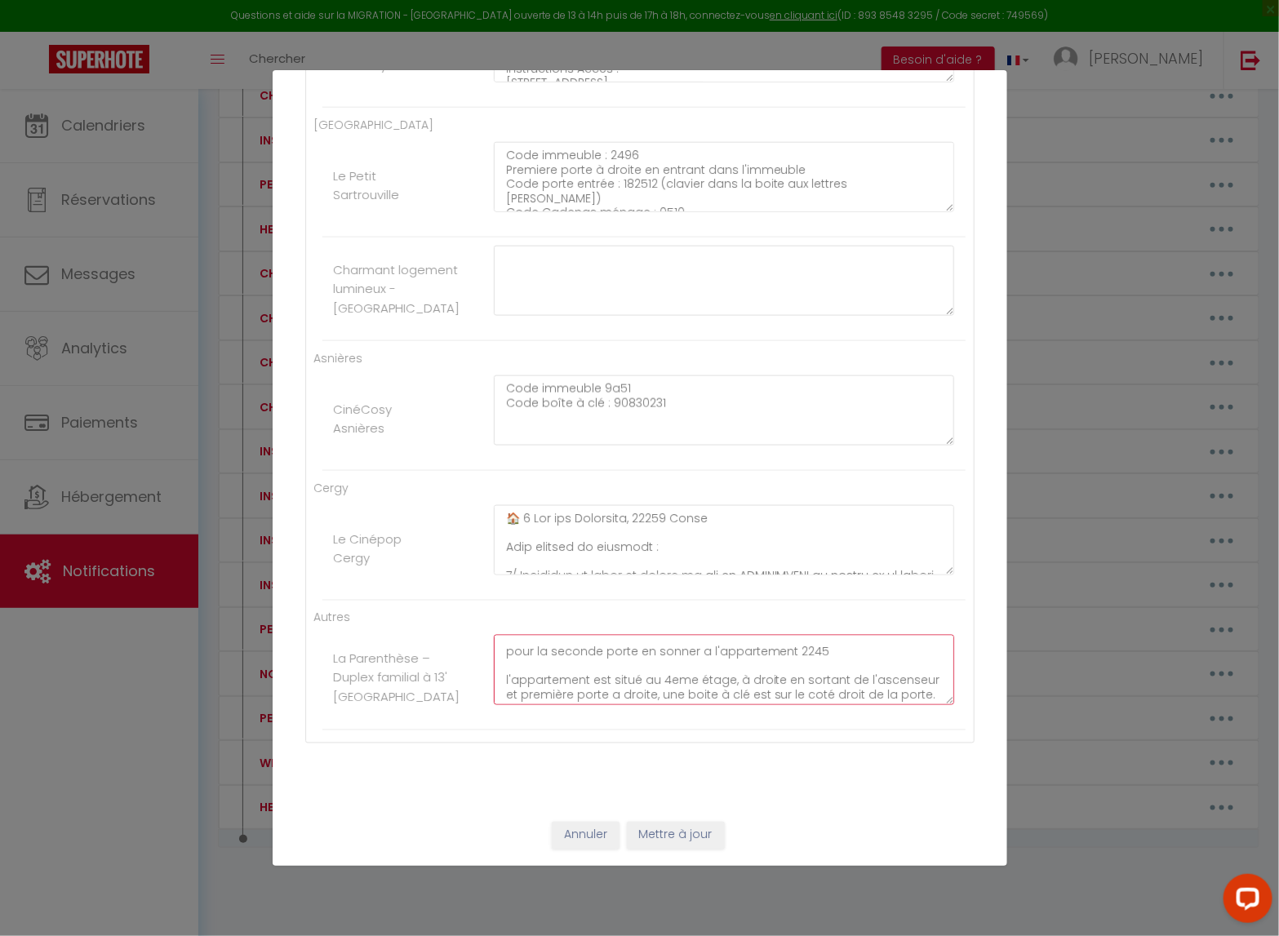
scroll to position [84, 0]
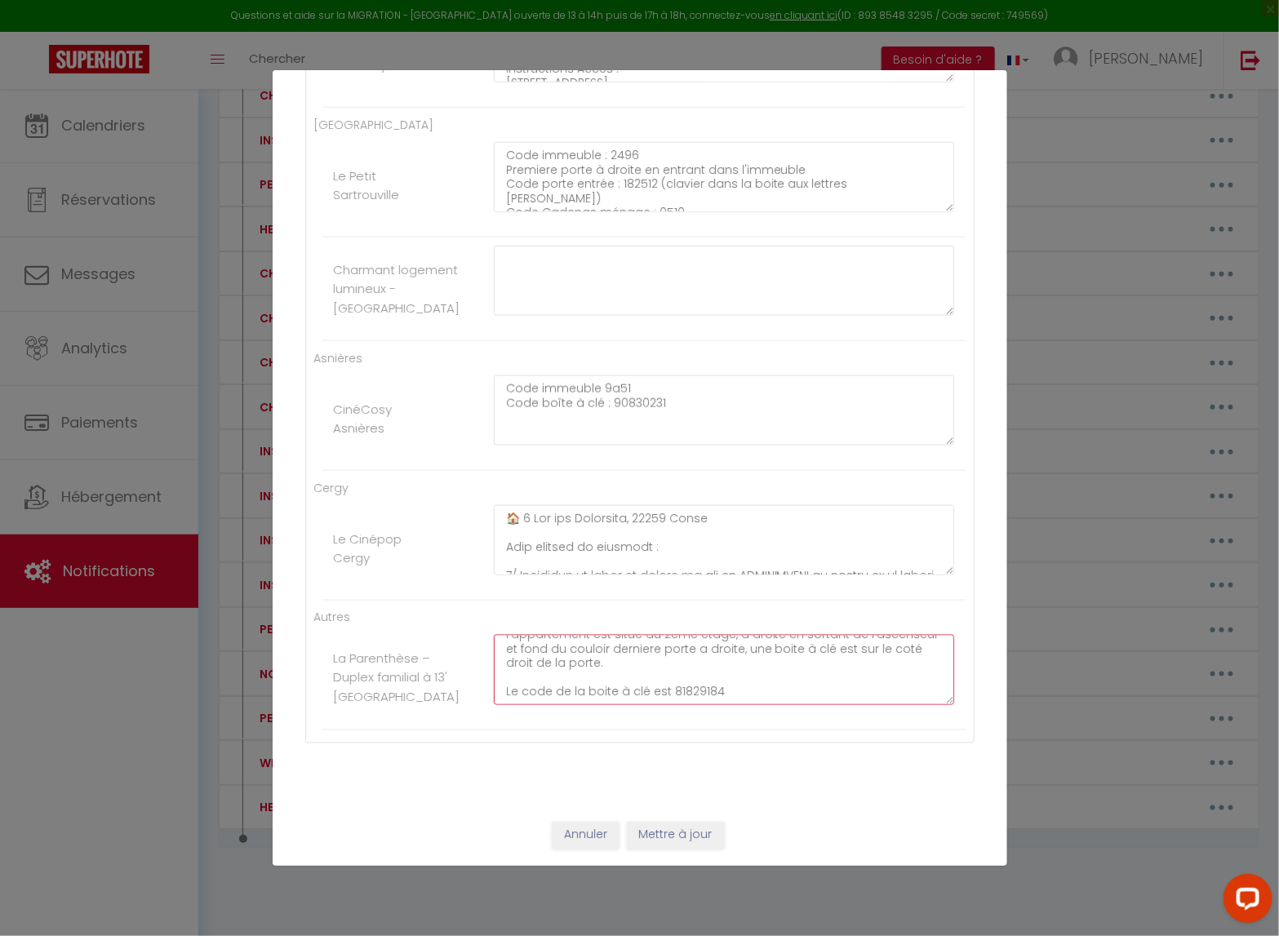
paste textarea "81829184"
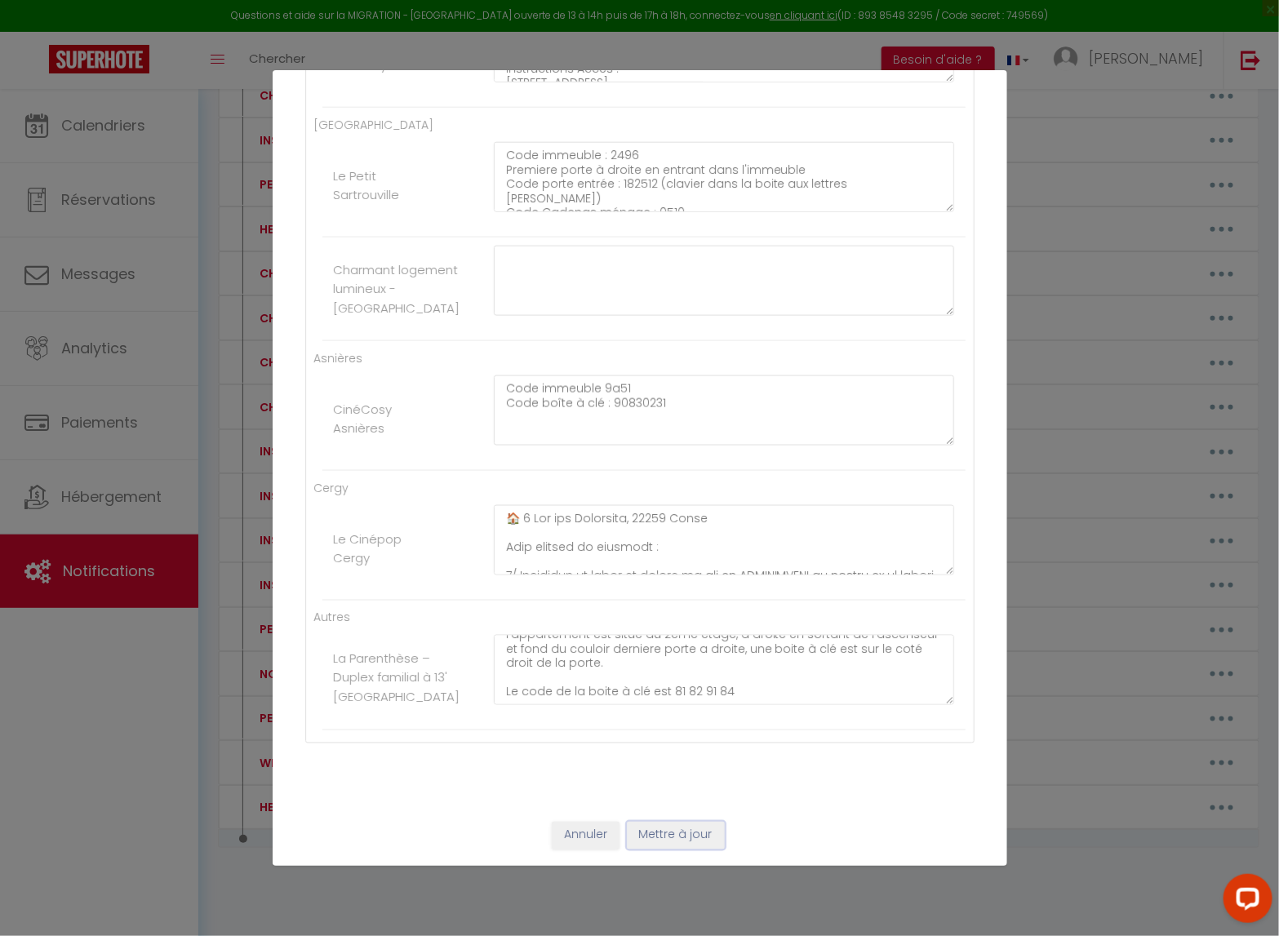
click at [669, 768] on button "Mettre à jour" at bounding box center [676, 836] width 98 height 28
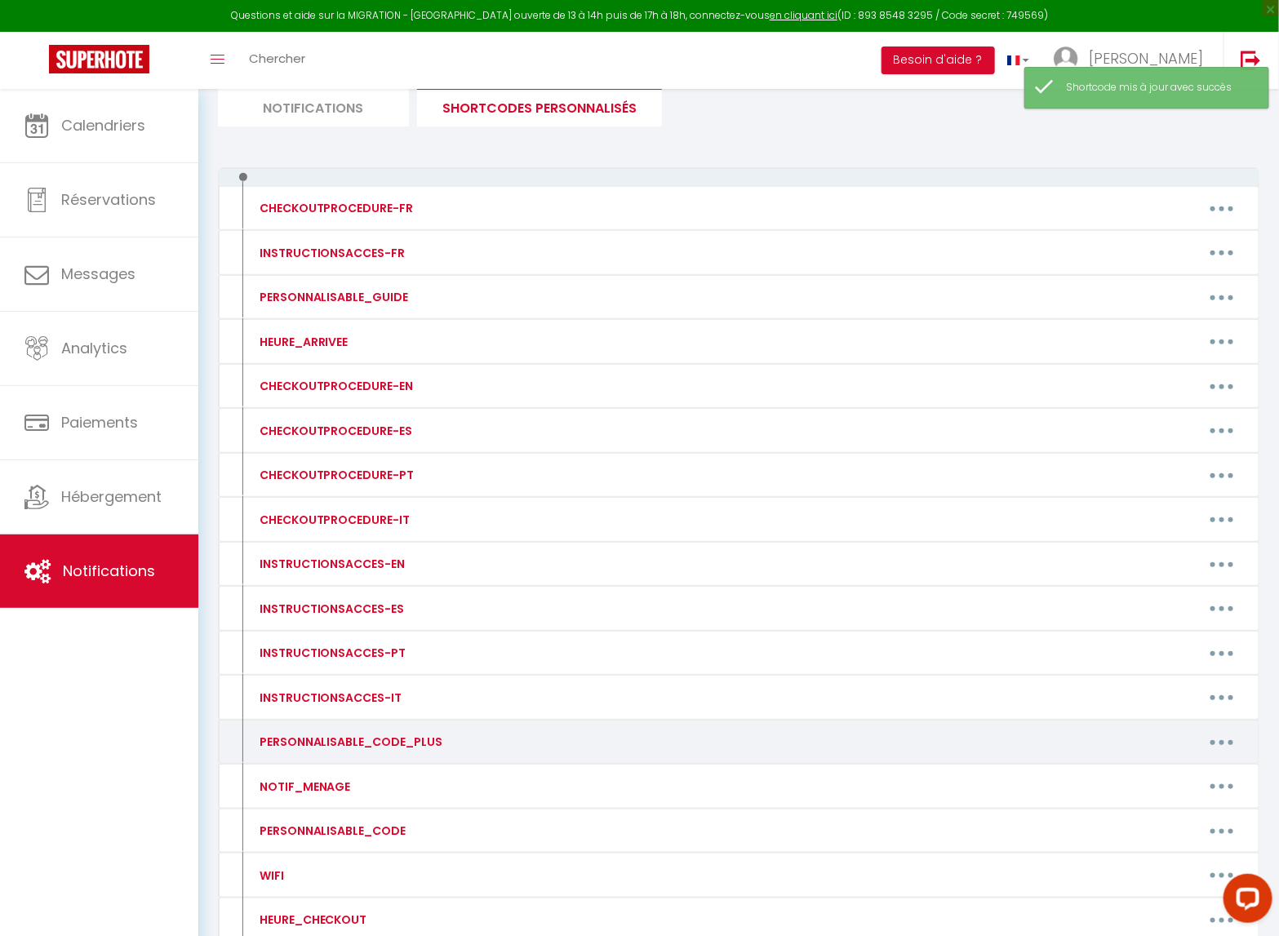
scroll to position [178, 0]
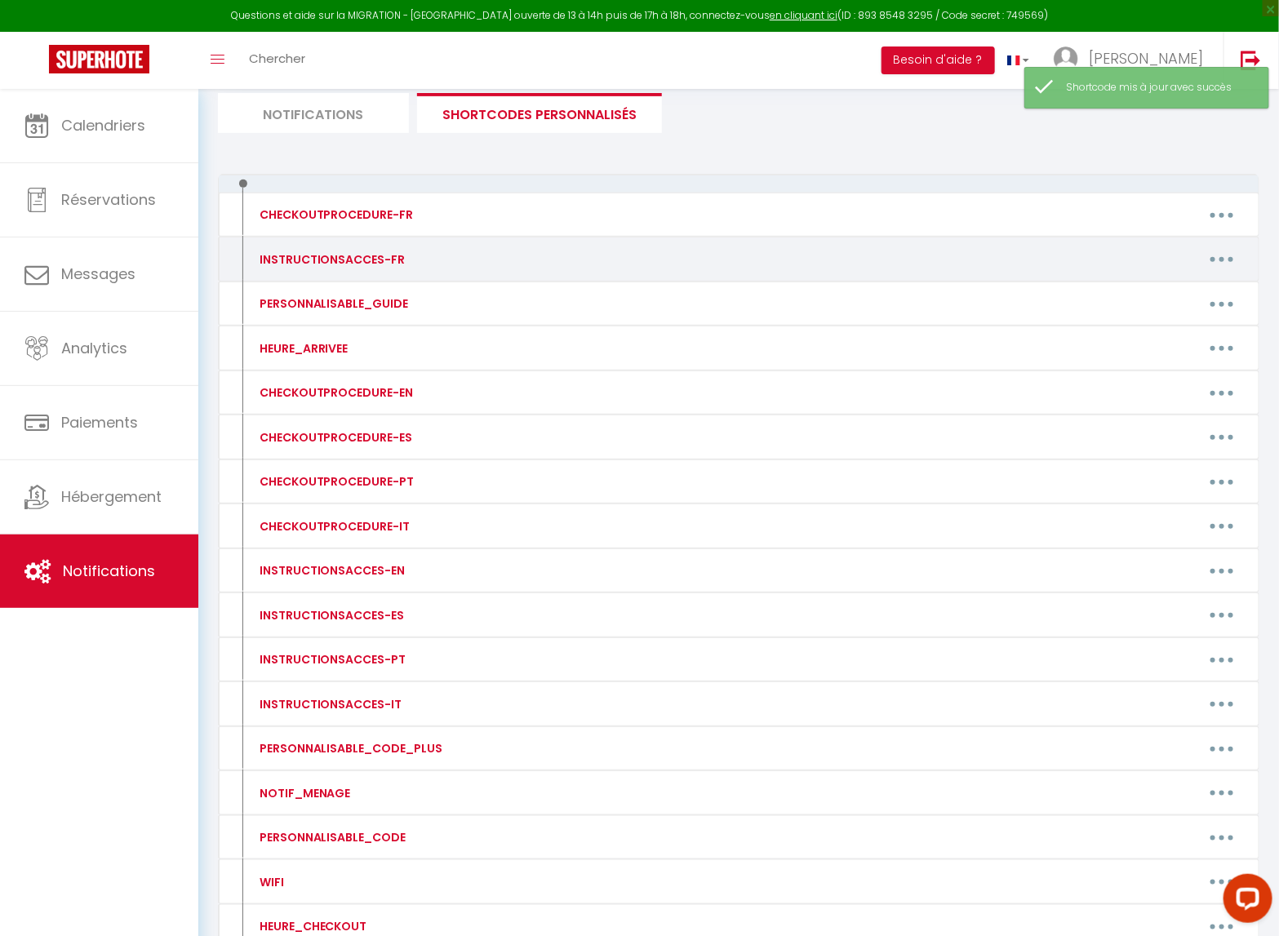
click at [1224, 264] on button "button" at bounding box center [1222, 260] width 46 height 26
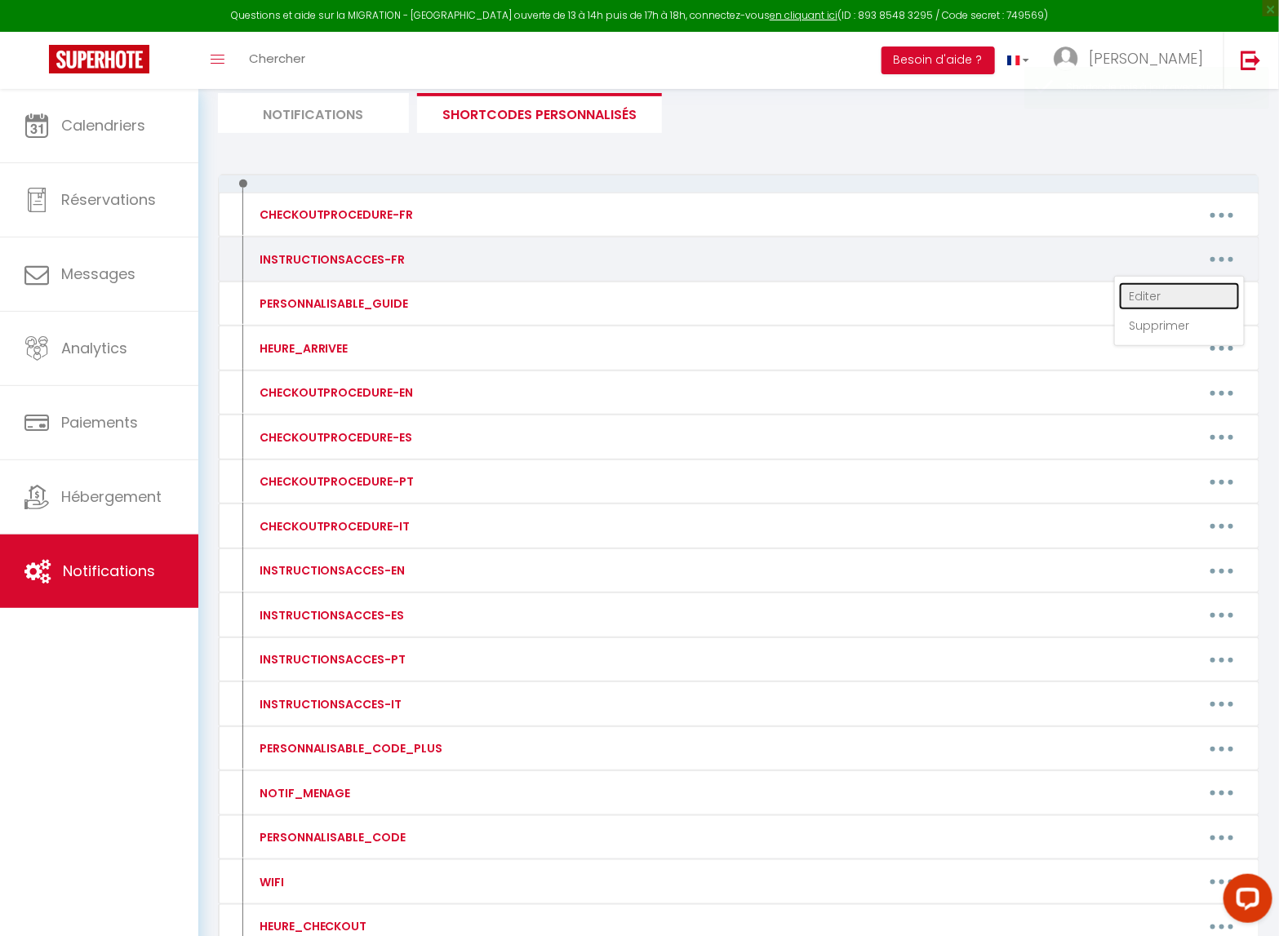
click at [1155, 307] on link "Editer" at bounding box center [1179, 296] width 121 height 28
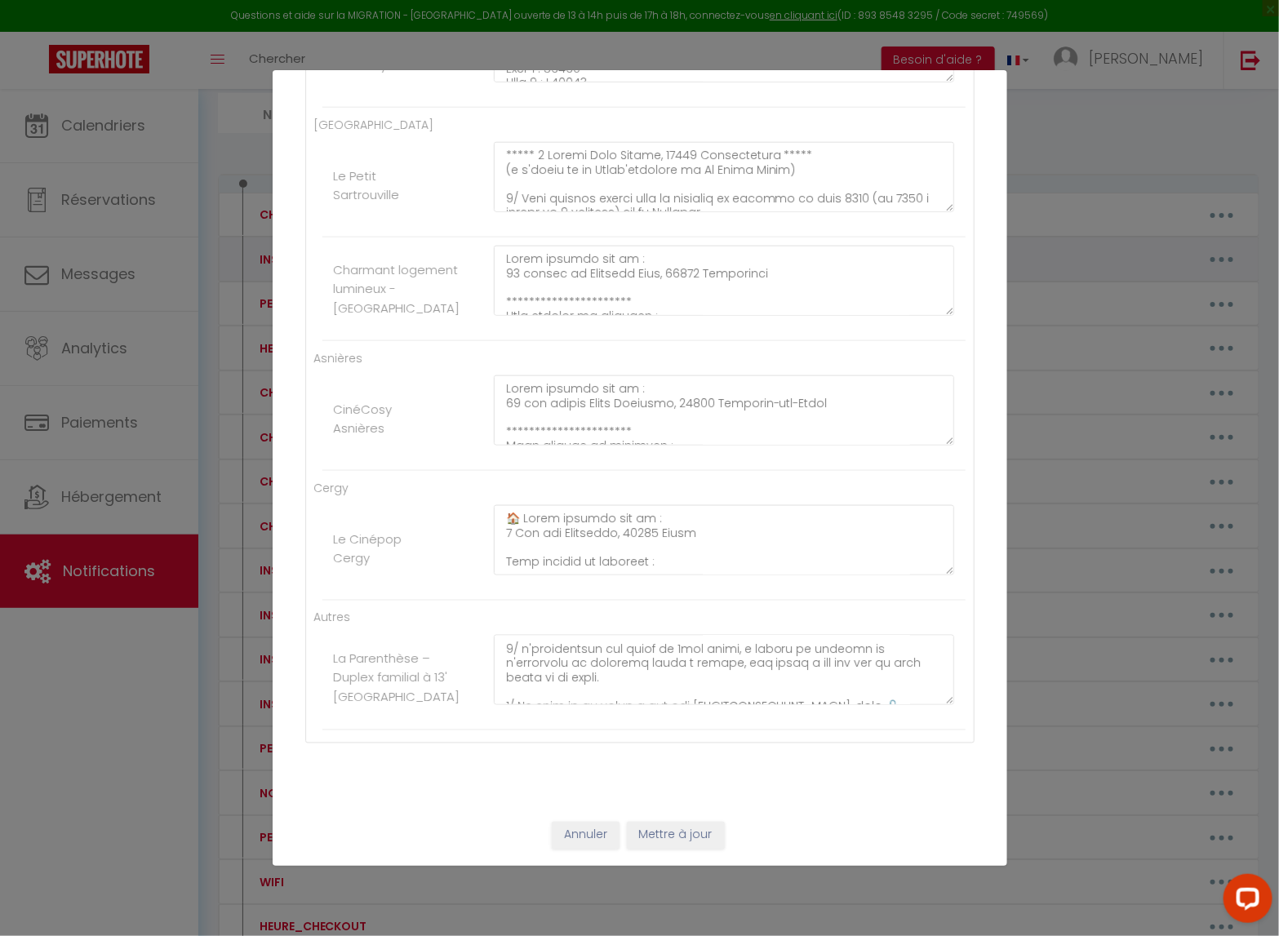
scroll to position [0, 0]
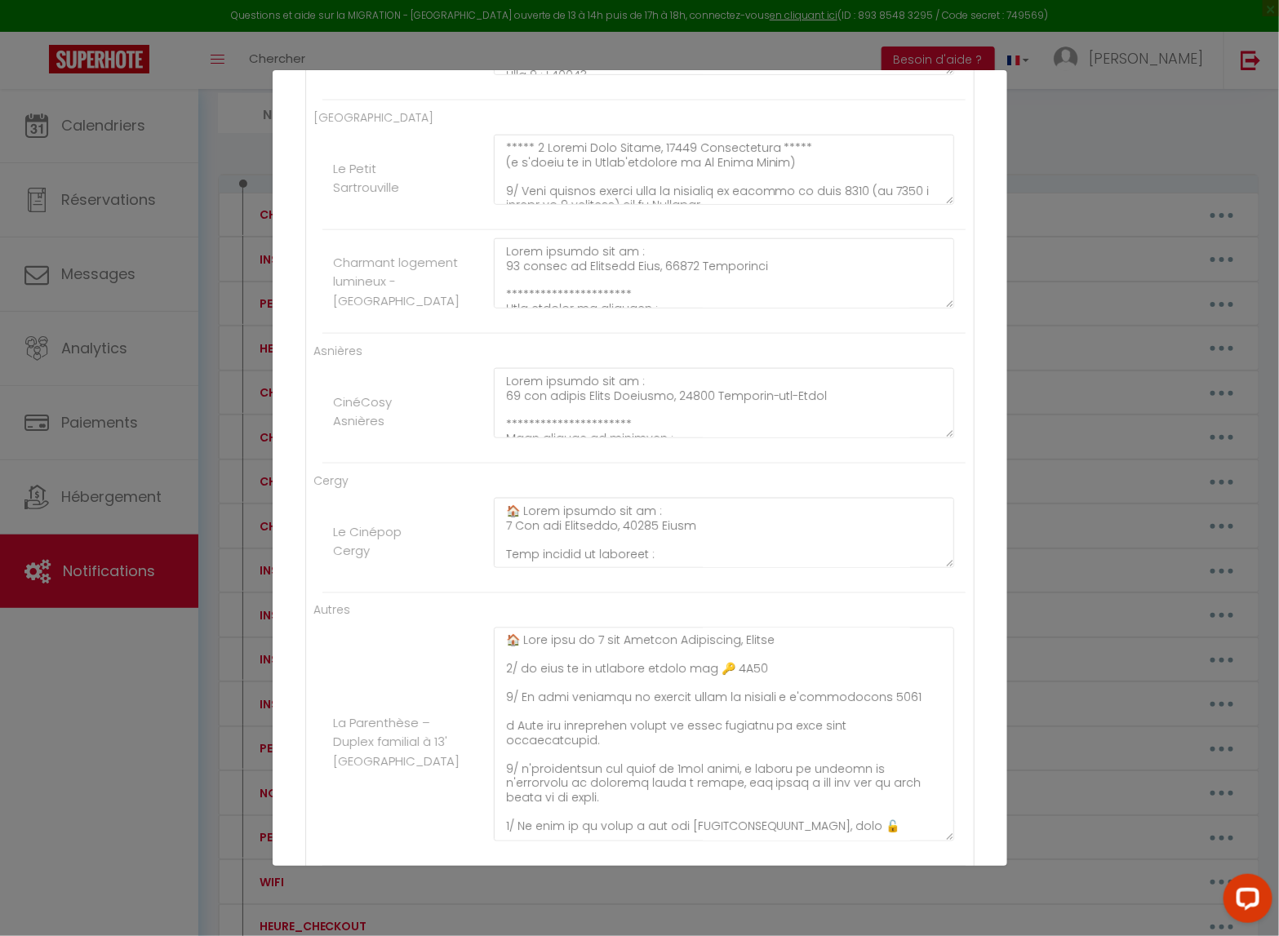
drag, startPoint x: 950, startPoint y: 696, endPoint x: 923, endPoint y: 840, distance: 146.2
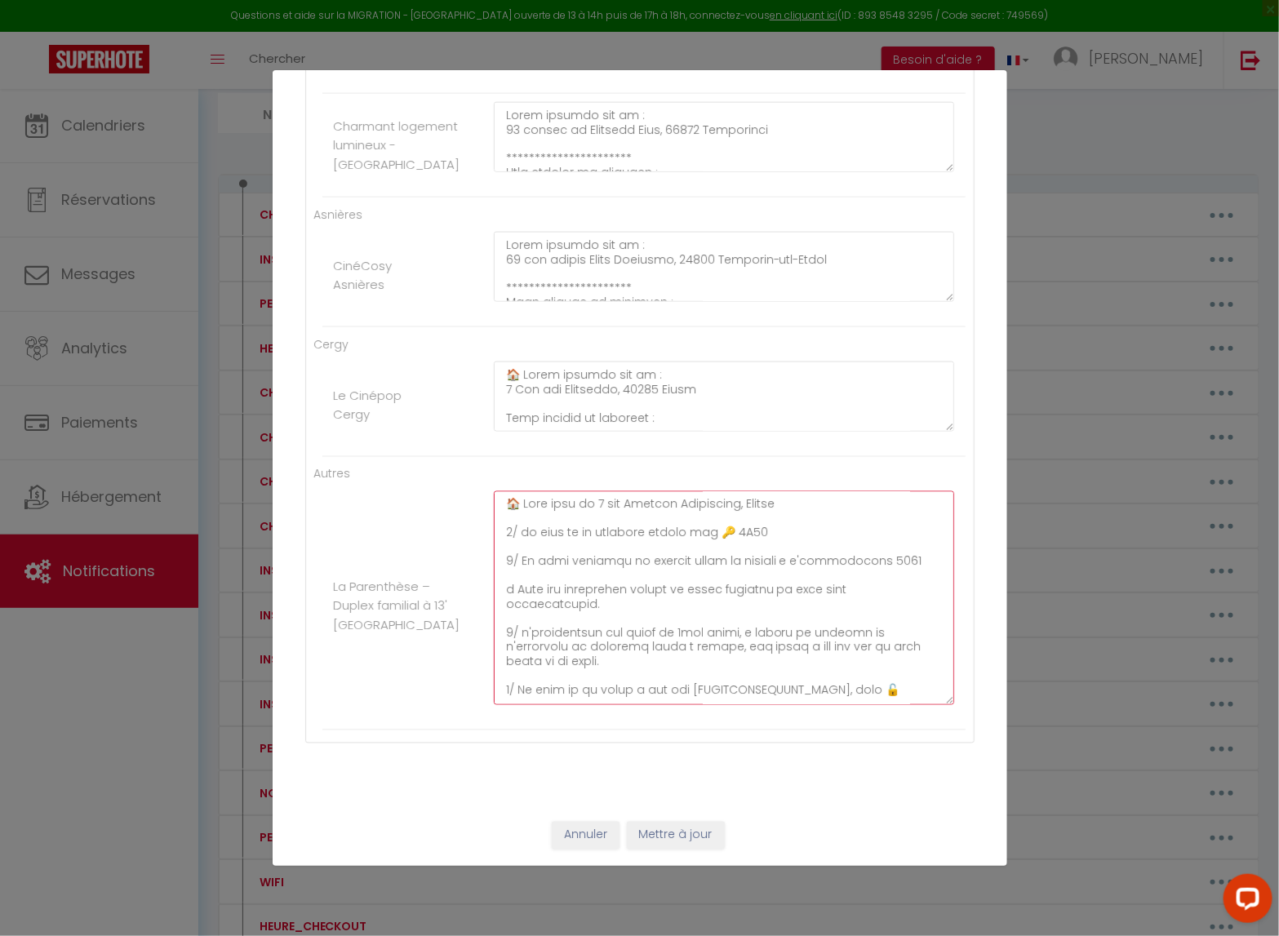
drag, startPoint x: 505, startPoint y: 505, endPoint x: 755, endPoint y: 665, distance: 297.1
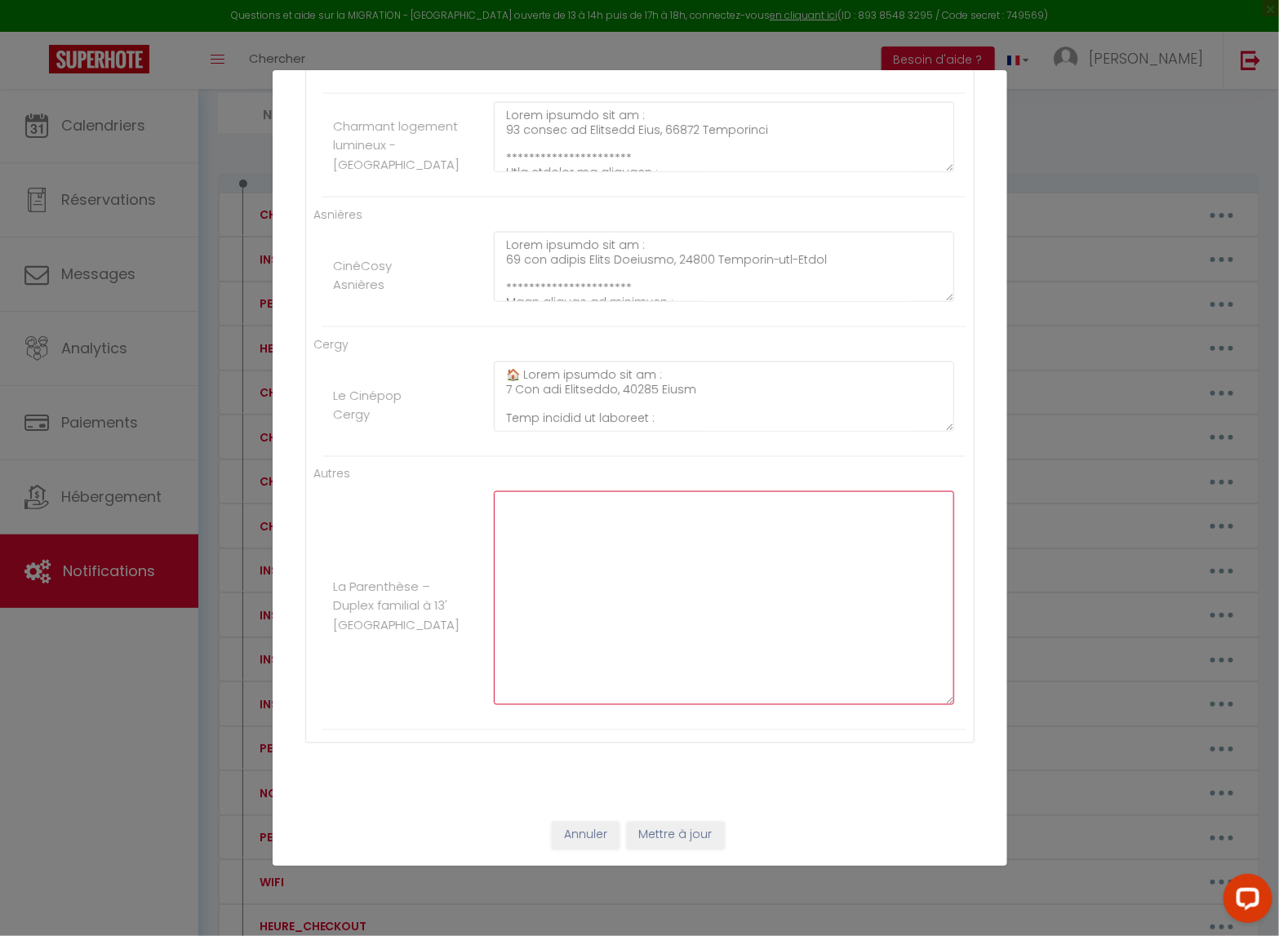
paste textarea "**********"
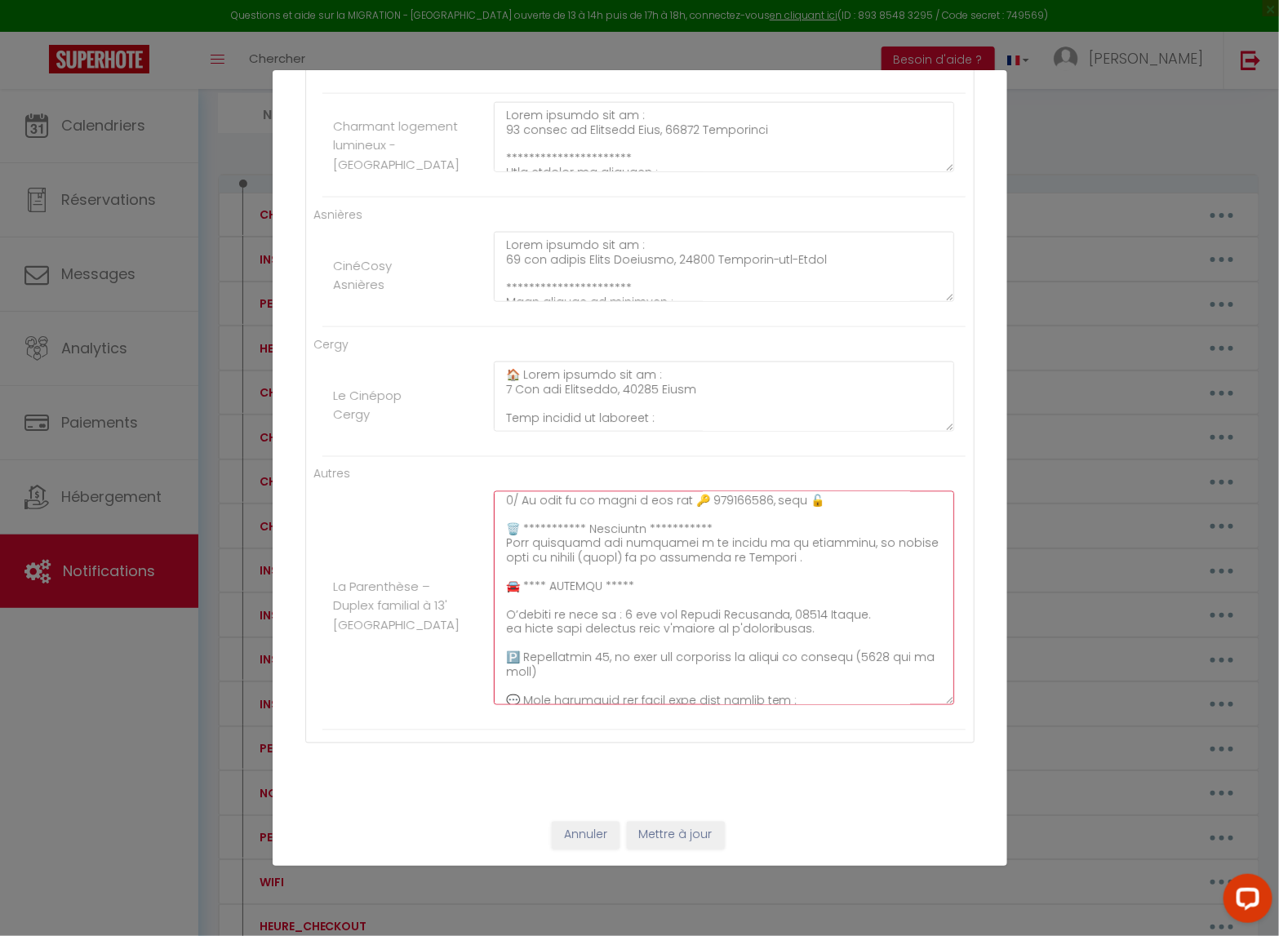
scroll to position [202, 0]
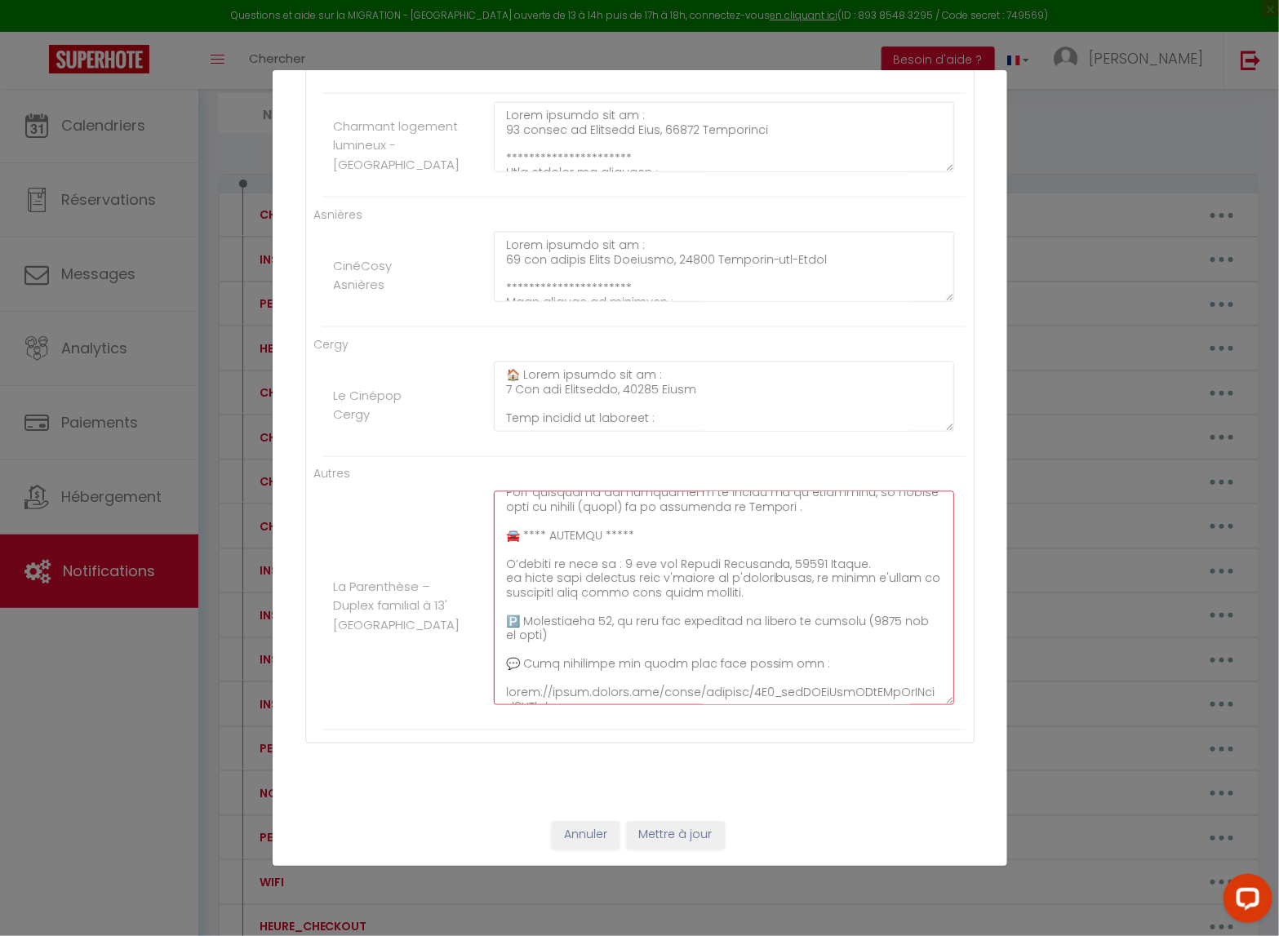
scroll to position [242, 0]
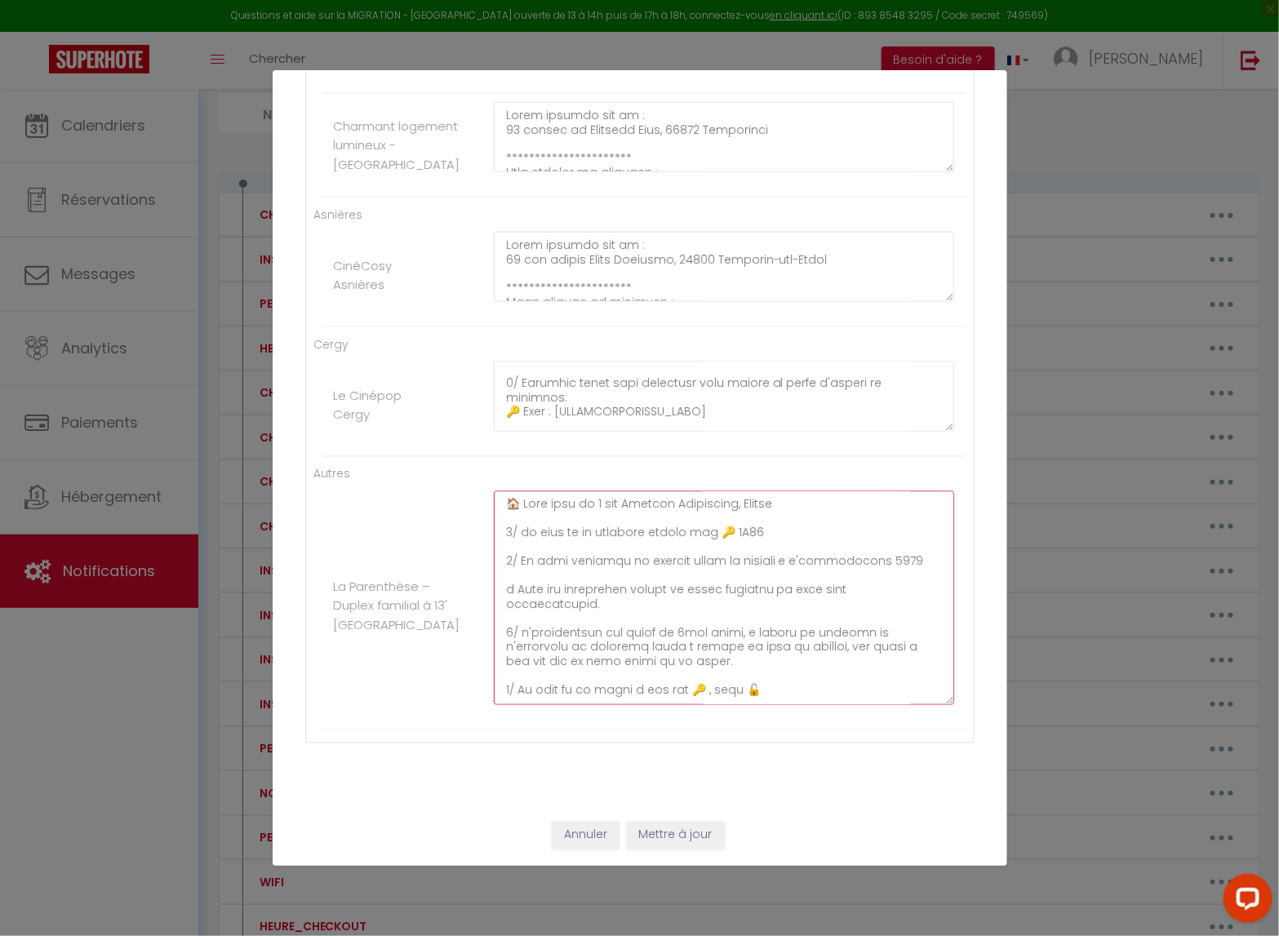
paste textarea "[PERSONNALISABLE_CODE]"
click at [665, 768] on button "Mettre à jour" at bounding box center [676, 836] width 98 height 28
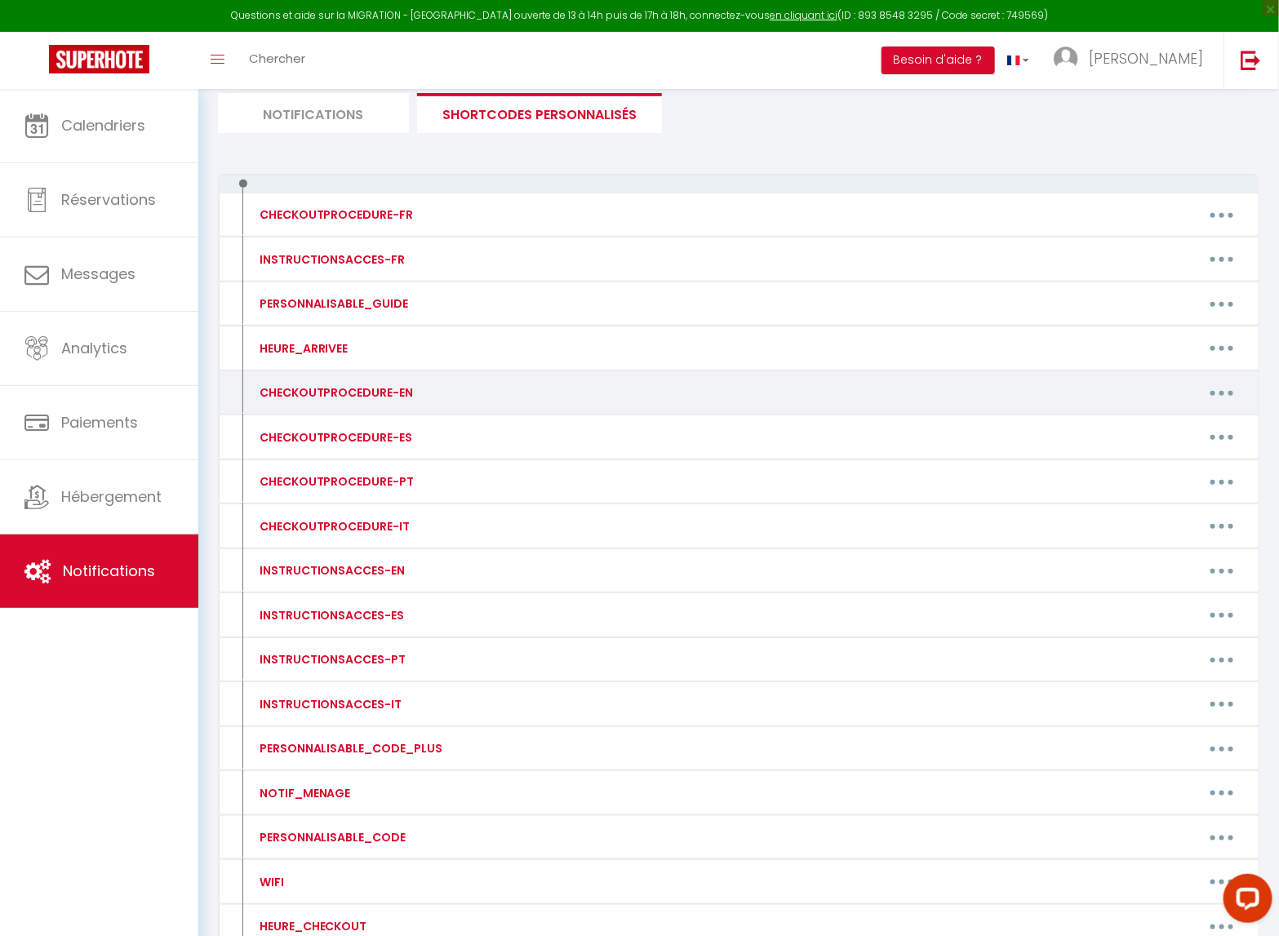
click at [1216, 390] on button "button" at bounding box center [1222, 393] width 46 height 26
click at [1188, 423] on link "Editer" at bounding box center [1179, 430] width 121 height 28
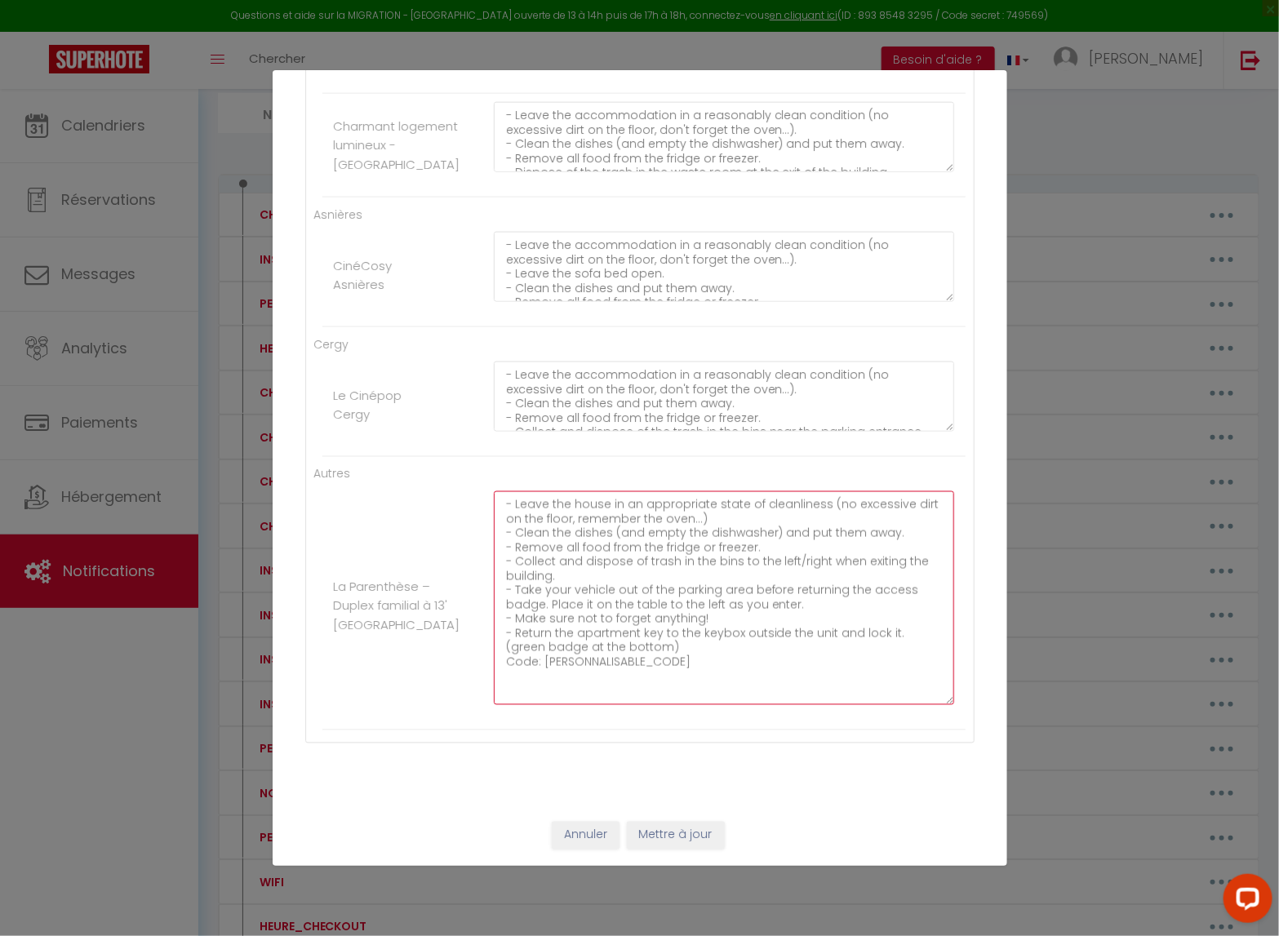
paste textarea "**********"
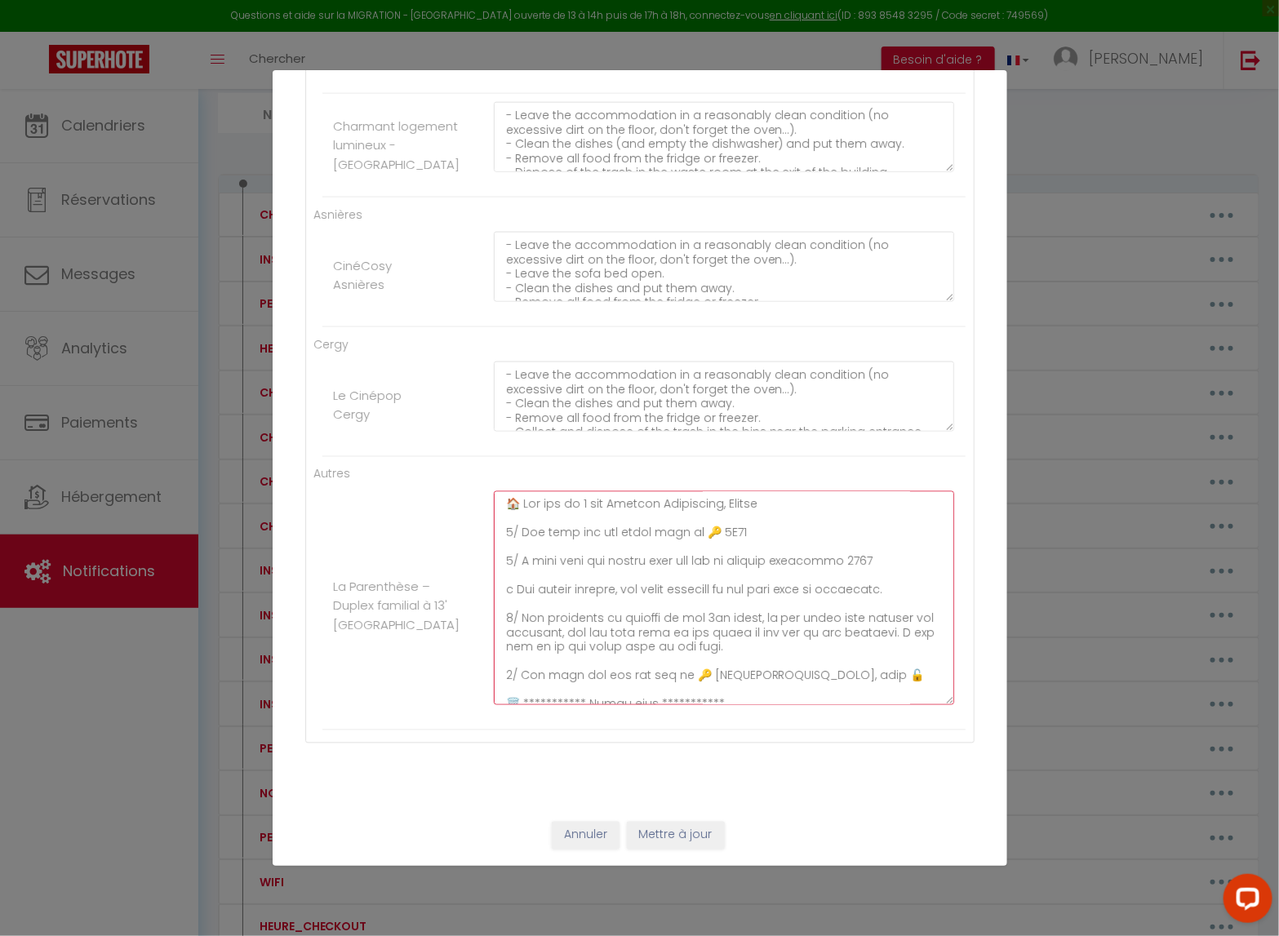
scroll to position [238, 0]
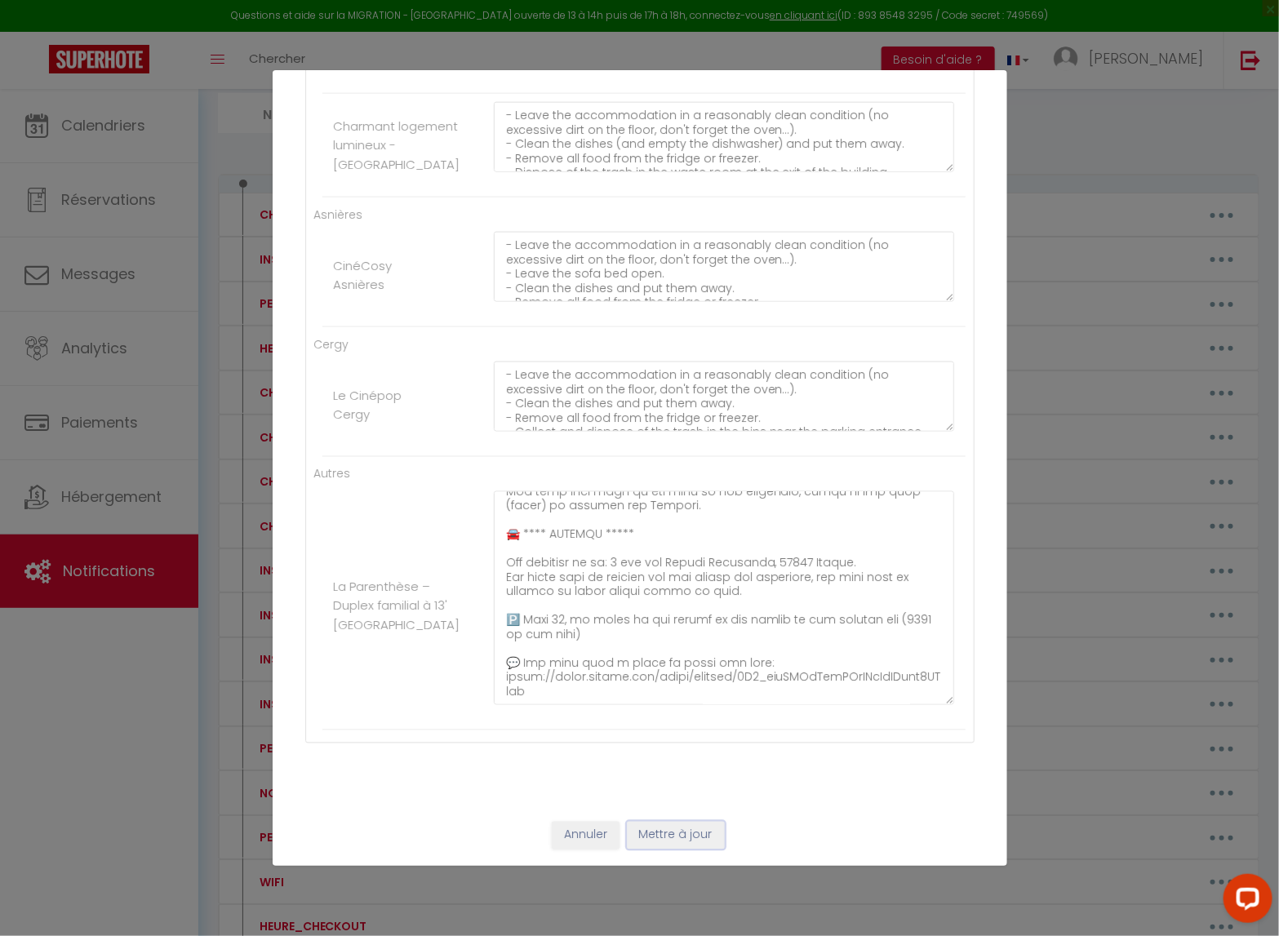
click at [680, 768] on button "Mettre à jour" at bounding box center [676, 836] width 98 height 28
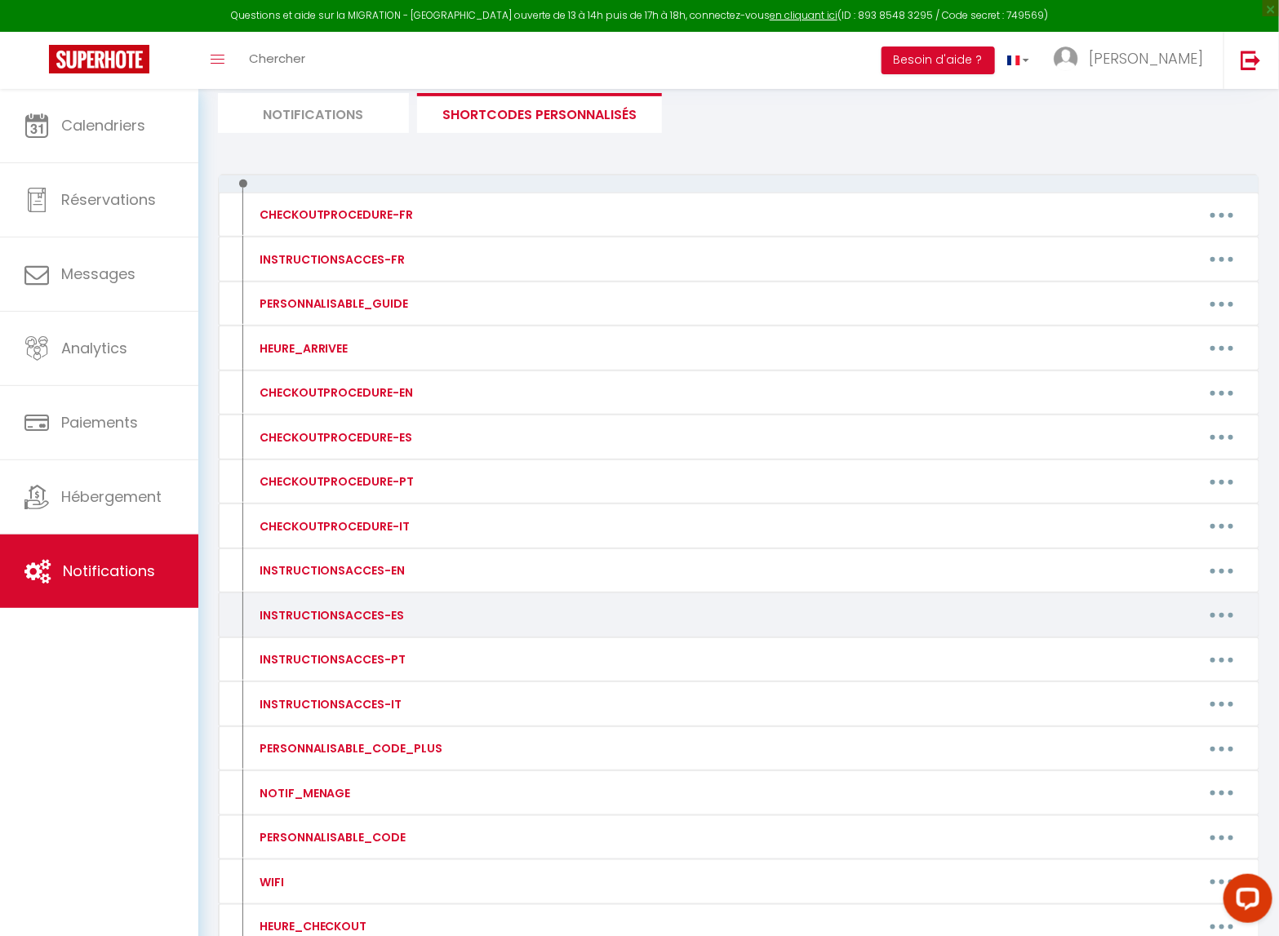
click at [1227, 604] on button "button" at bounding box center [1222, 616] width 46 height 26
click at [1175, 656] on link "Editer" at bounding box center [1179, 652] width 121 height 28
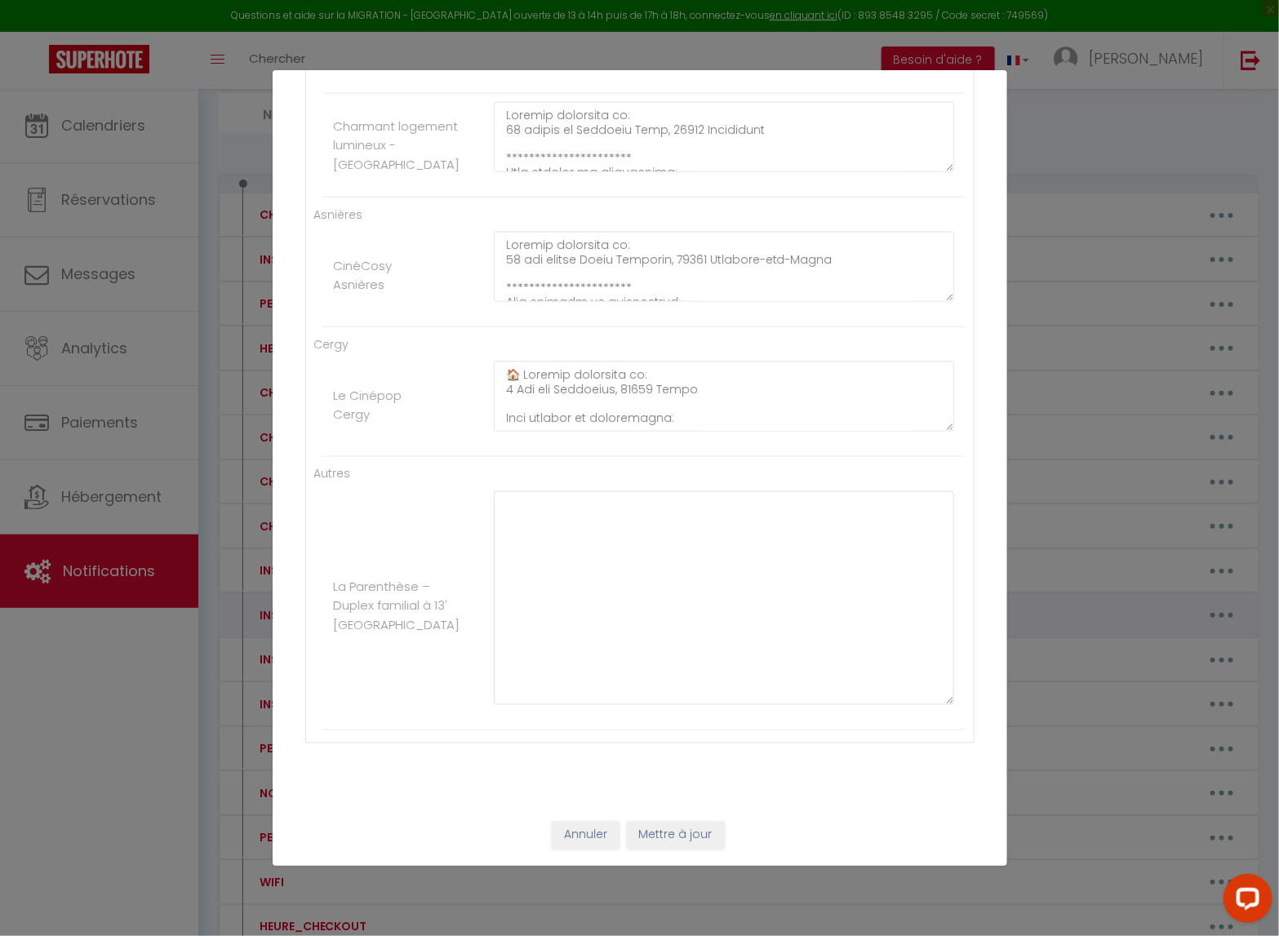
scroll to position [0, 0]
paste textarea "**********"
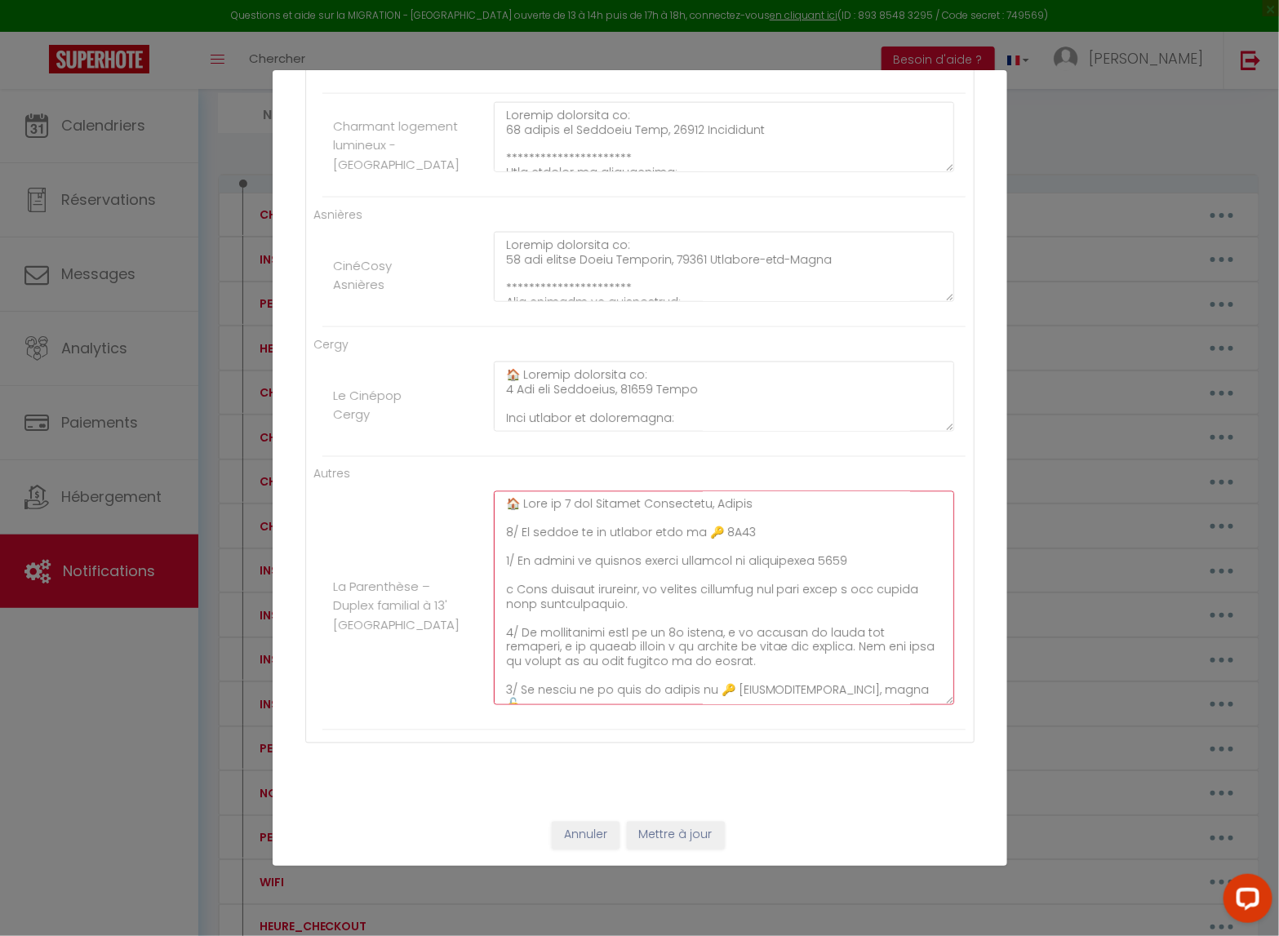
scroll to position [238, 0]
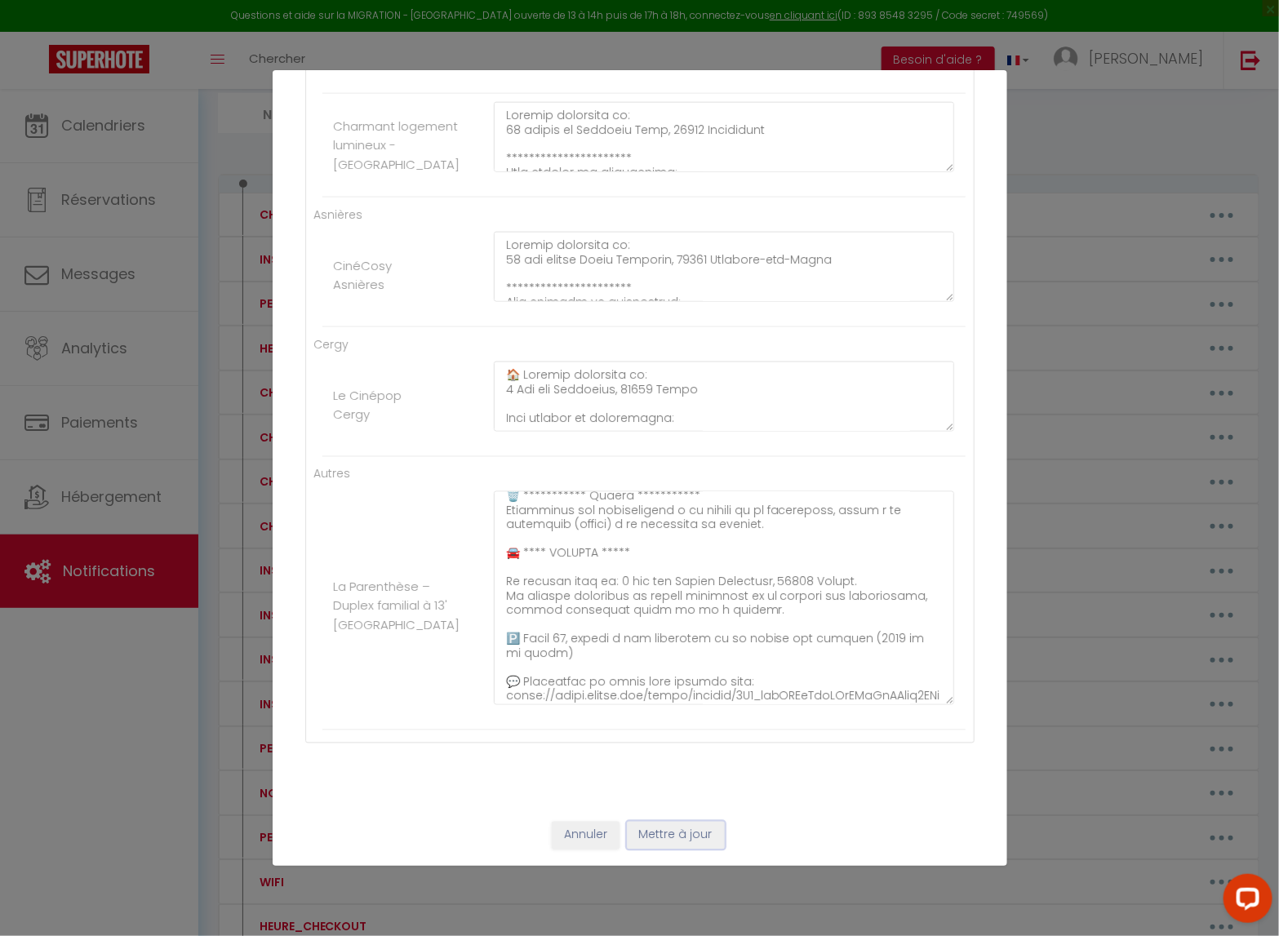
click at [683, 768] on button "Mettre à jour" at bounding box center [676, 836] width 98 height 28
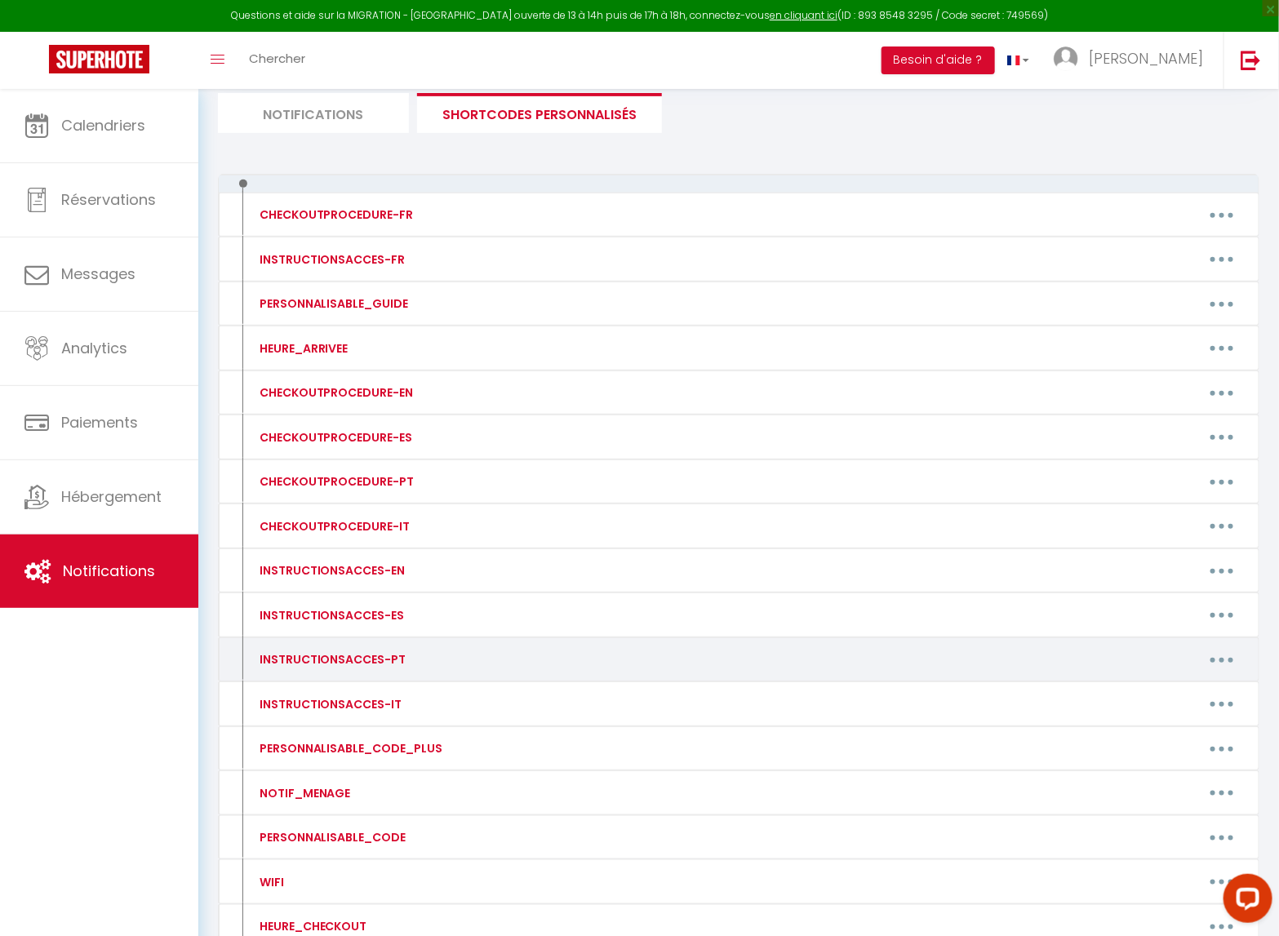
click at [1222, 657] on button "button" at bounding box center [1222, 660] width 46 height 26
click at [1157, 701] on link "Editer" at bounding box center [1179, 697] width 121 height 28
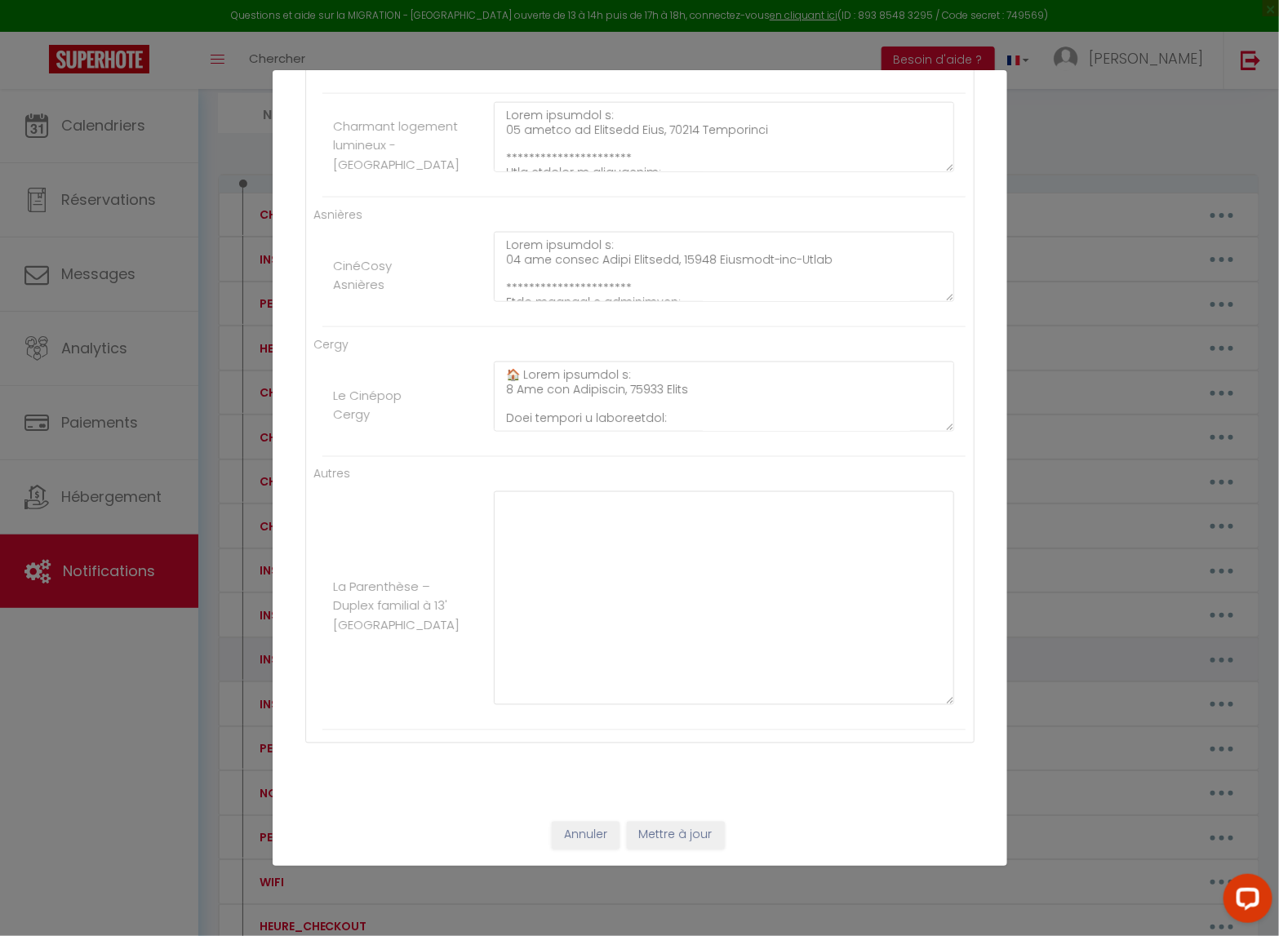
scroll to position [0, 0]
paste textarea "**********"
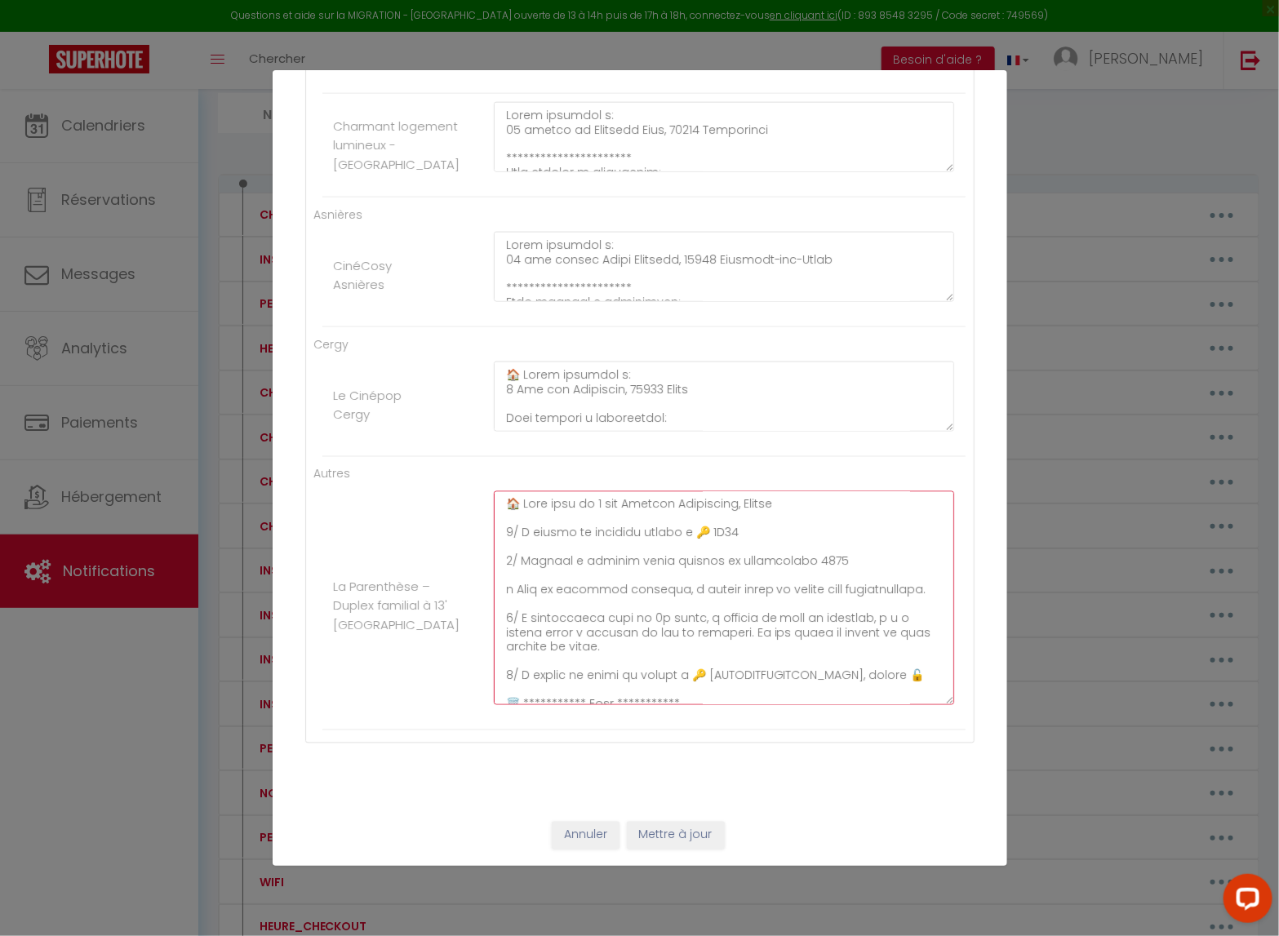
scroll to position [238, 0]
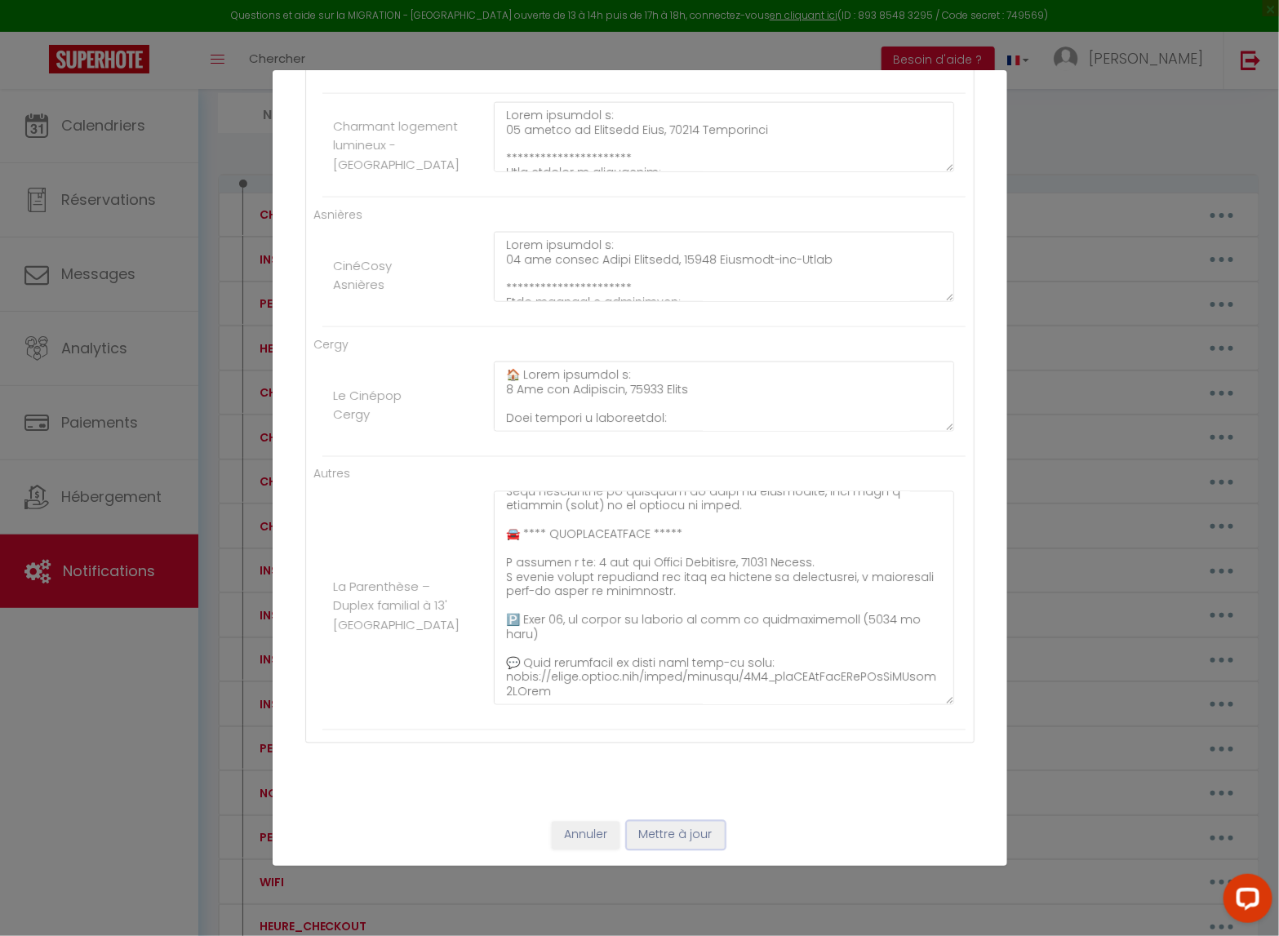
click at [676, 768] on button "Mettre à jour" at bounding box center [676, 836] width 98 height 28
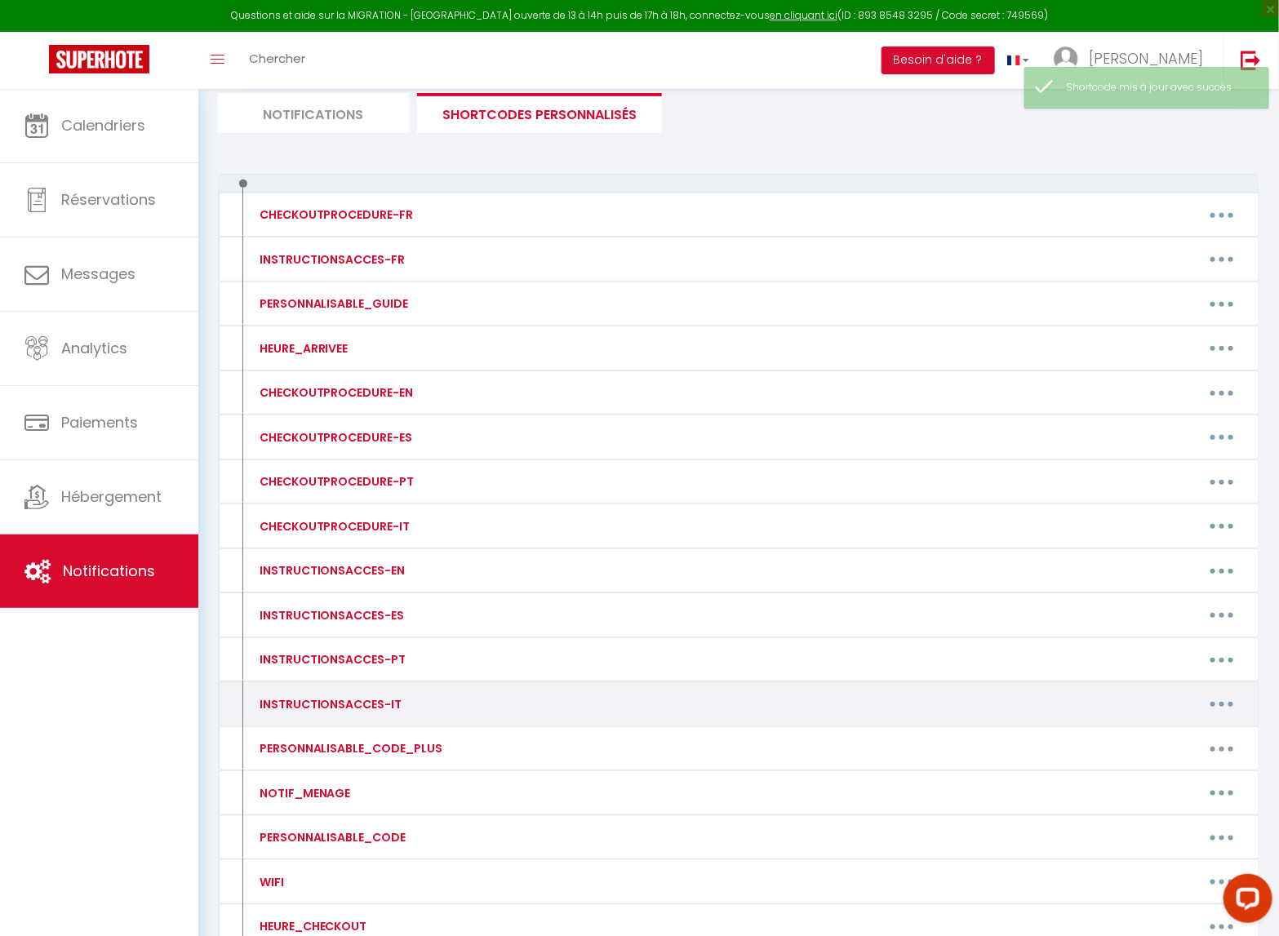
click at [1221, 705] on icon "button" at bounding box center [1222, 704] width 5 height 5
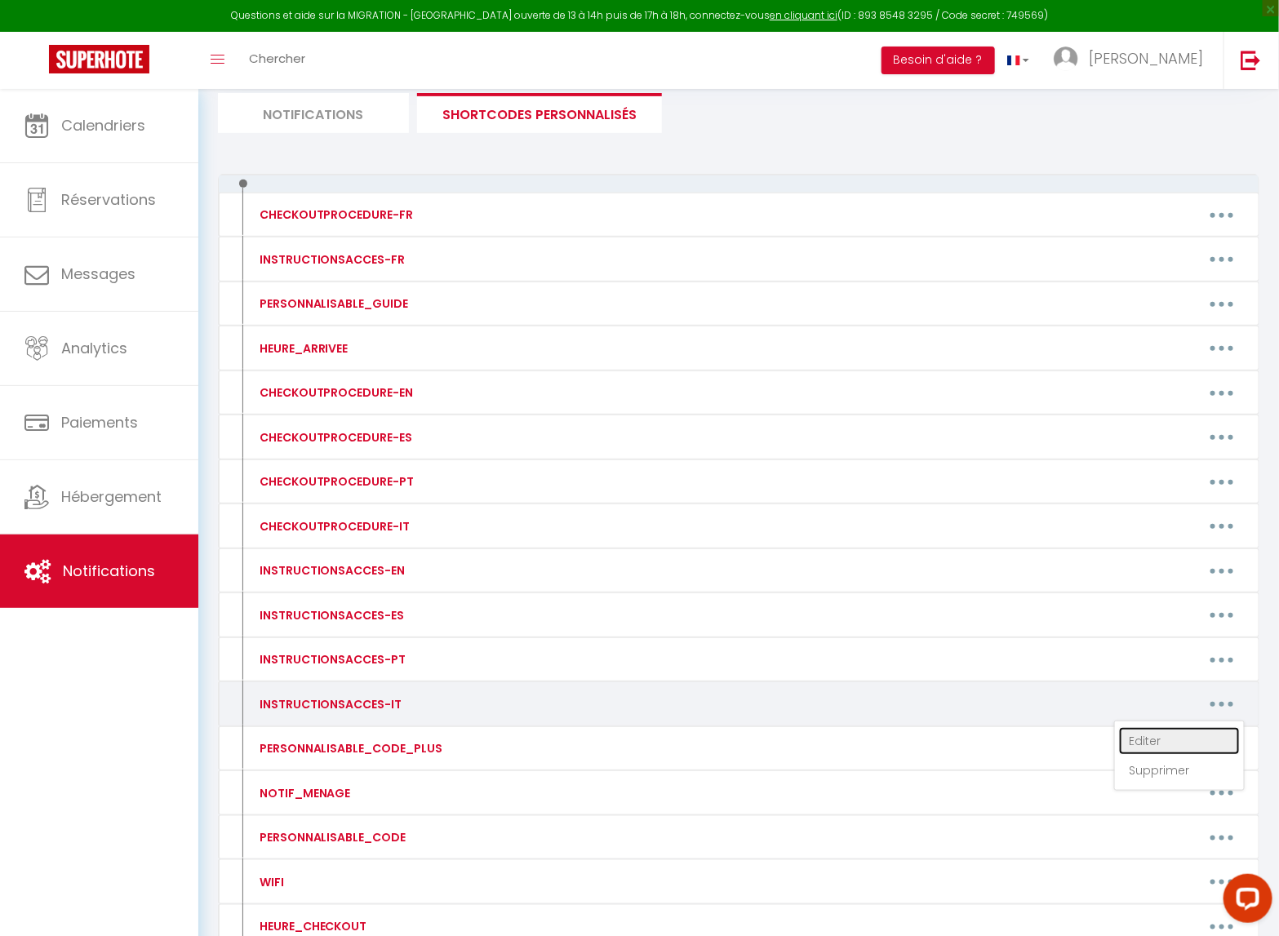
click at [1163, 746] on link "Editer" at bounding box center [1179, 741] width 121 height 28
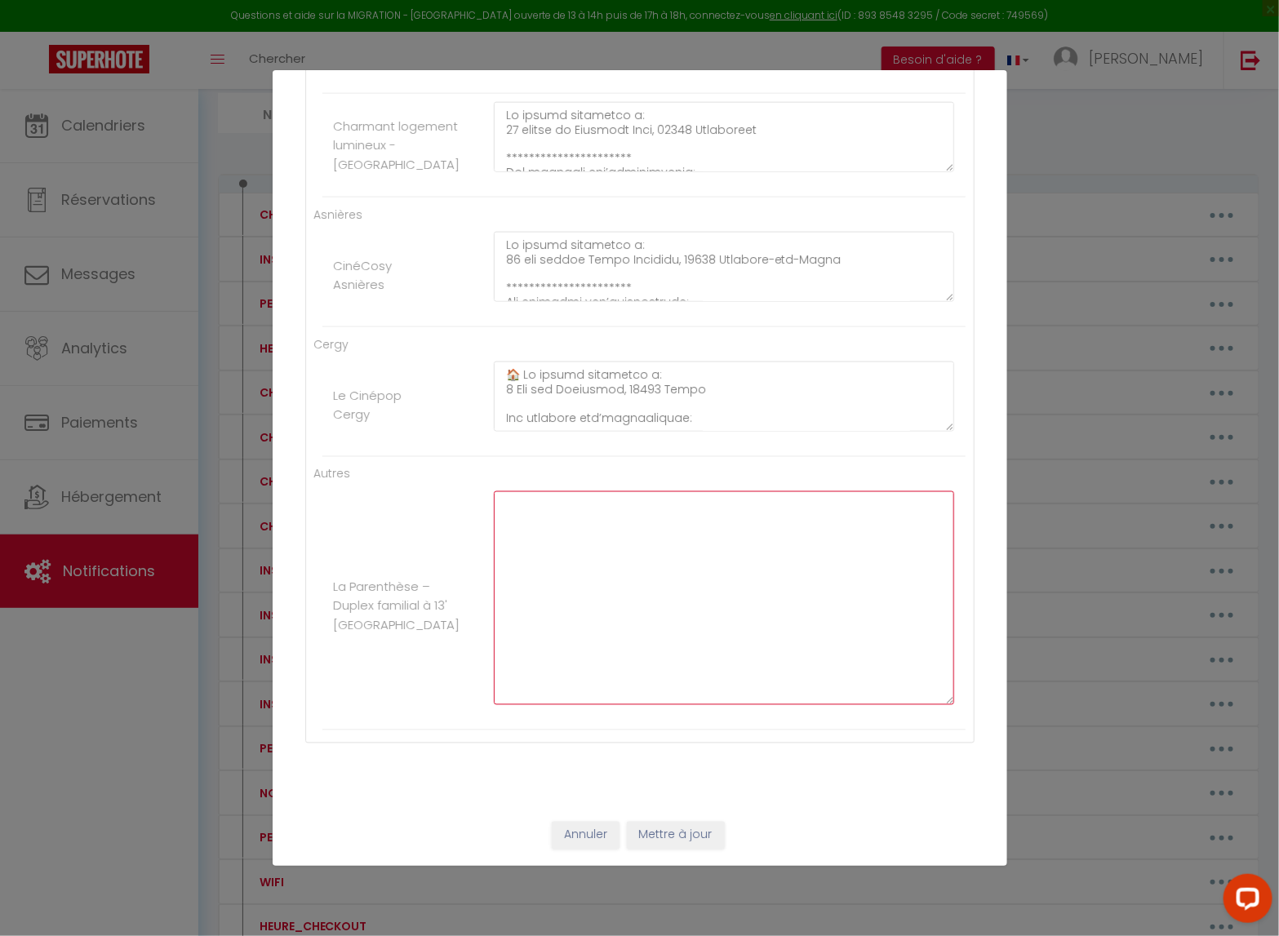
paste textarea "**********"
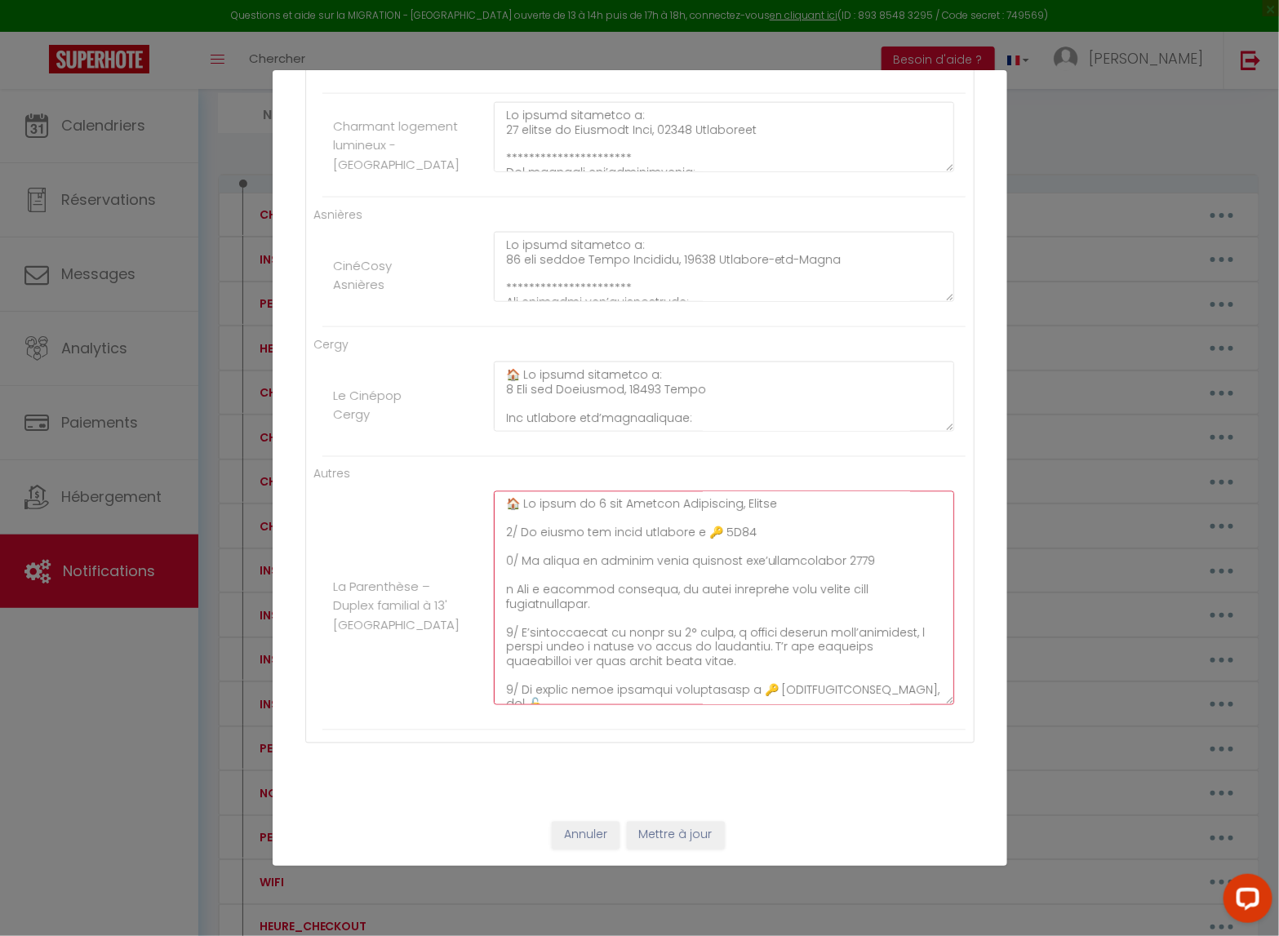
scroll to position [238, 0]
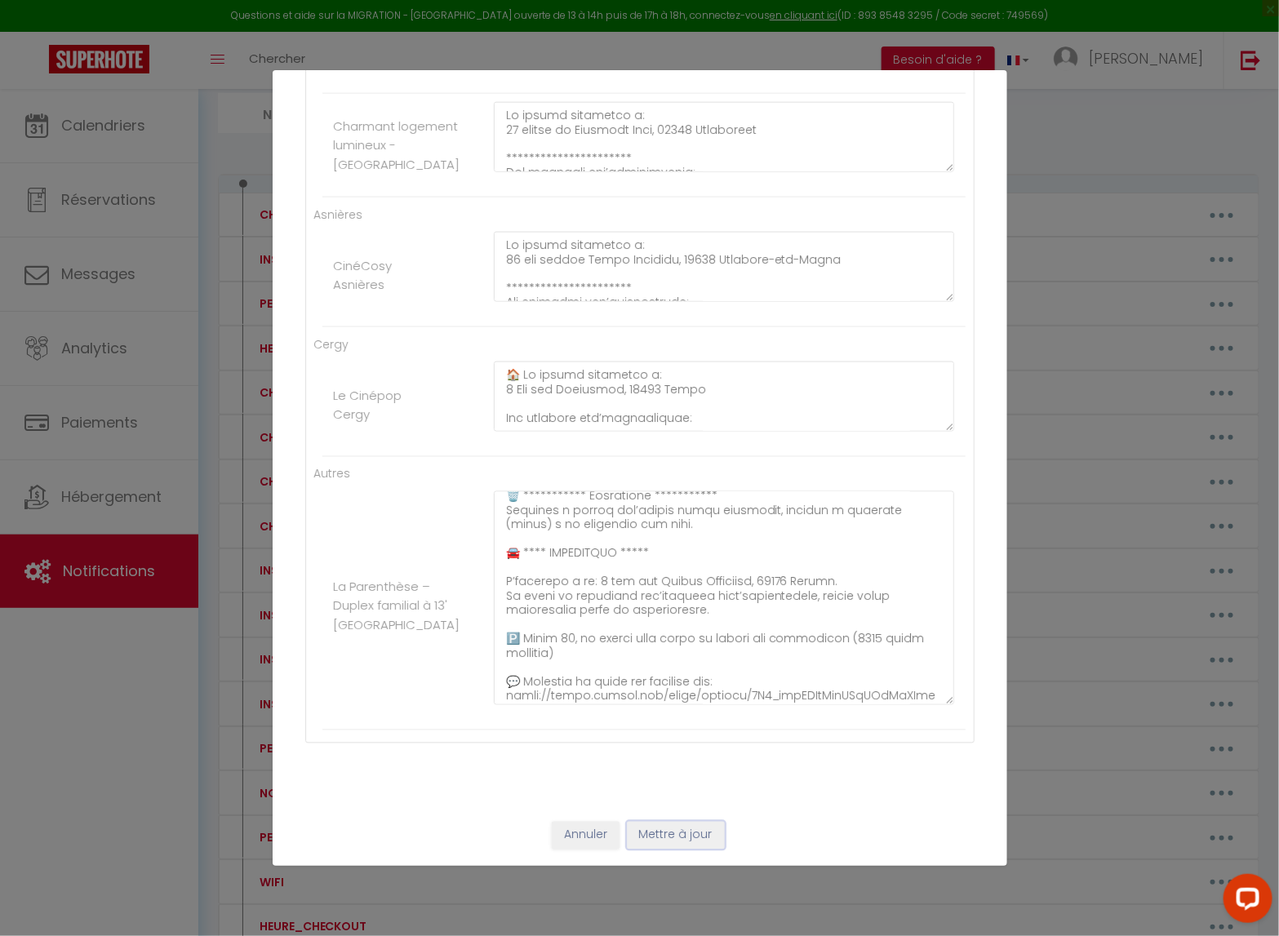
click at [673, 768] on button "Mettre à jour" at bounding box center [676, 836] width 98 height 28
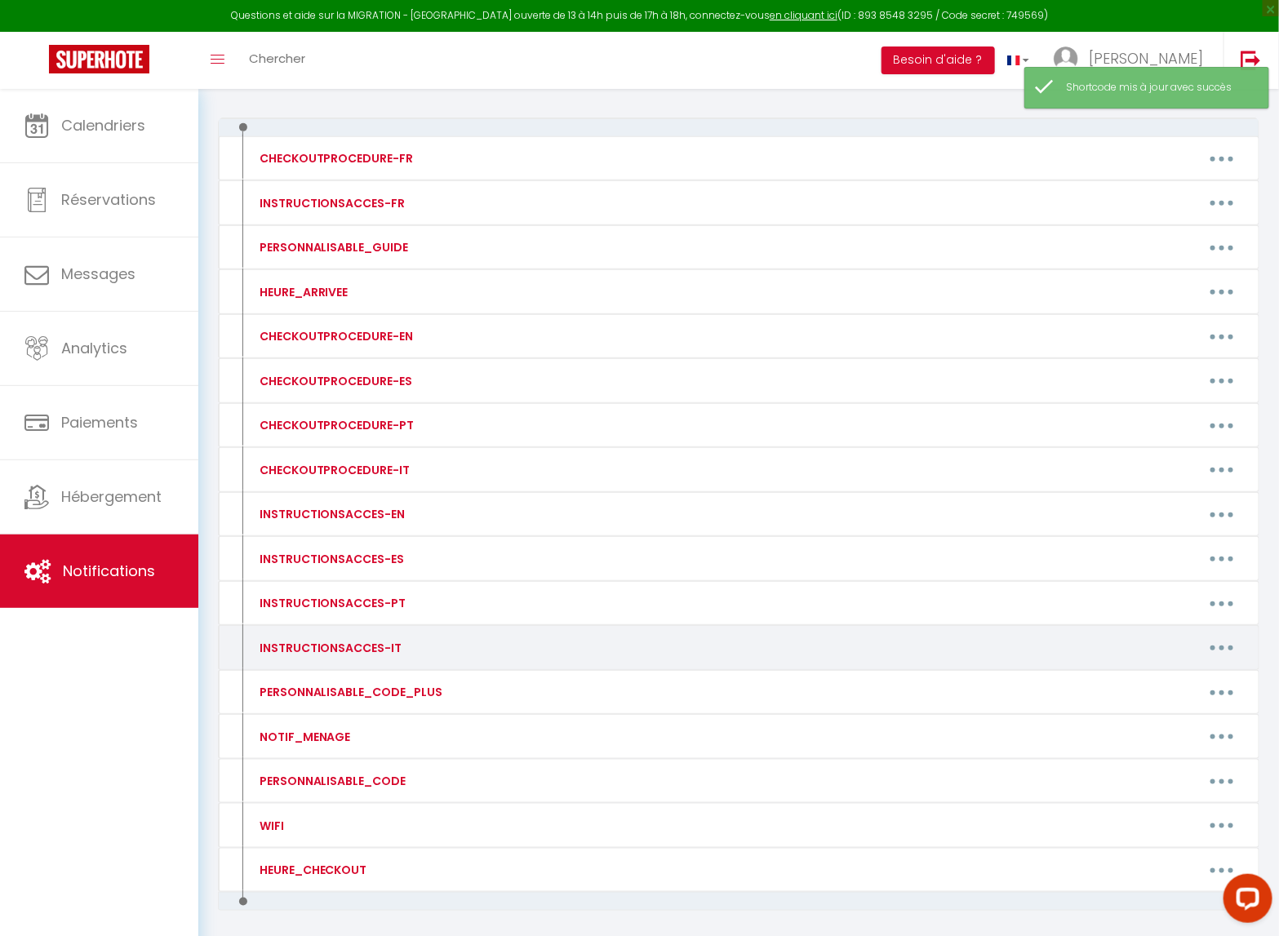
scroll to position [243, 0]
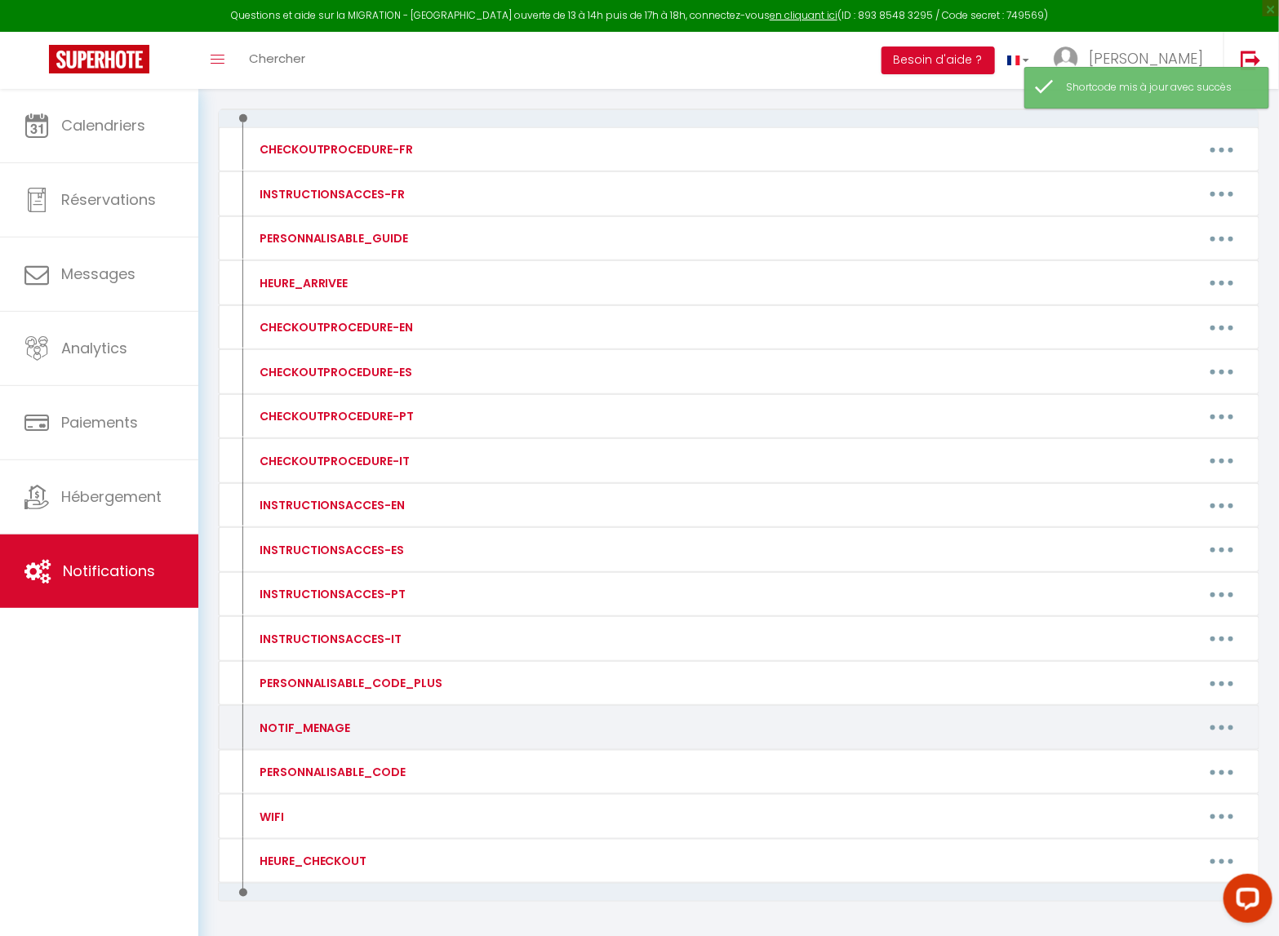
click at [1219, 735] on button "button" at bounding box center [1222, 728] width 46 height 26
click at [1132, 768] on link "Editer" at bounding box center [1179, 765] width 121 height 28
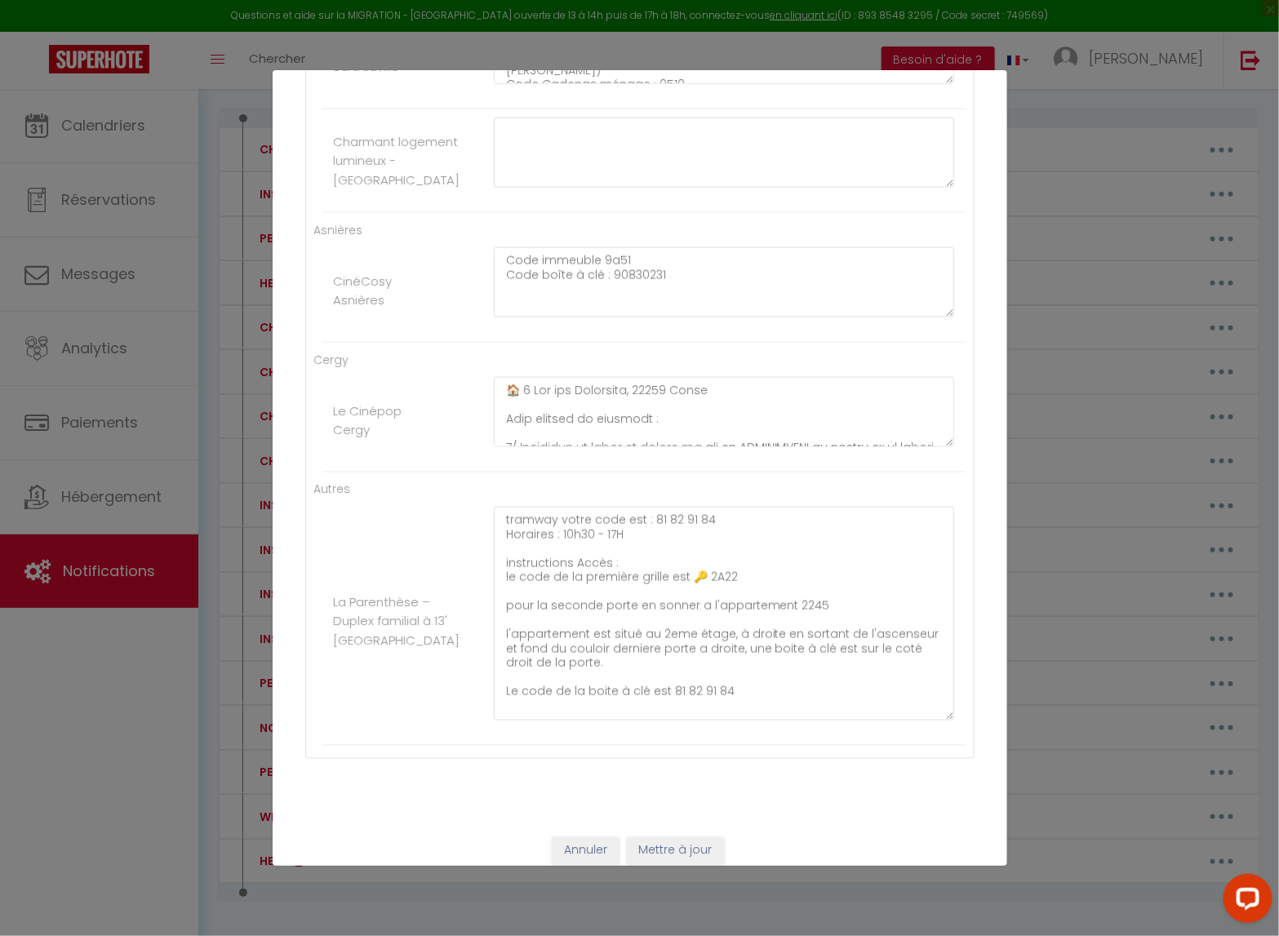
scroll to position [887, 0]
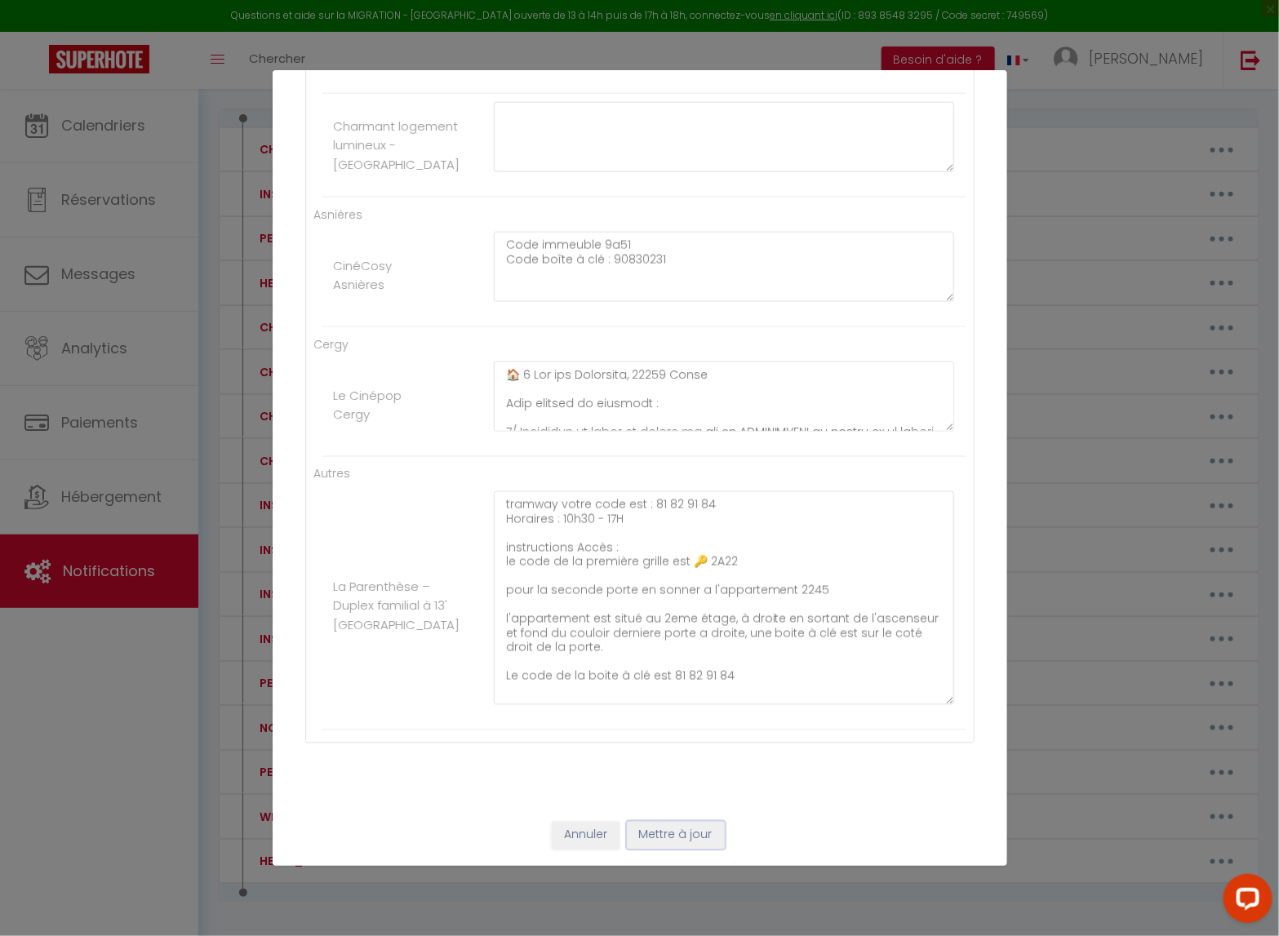
click at [670, 768] on button "Mettre à jour" at bounding box center [676, 836] width 98 height 28
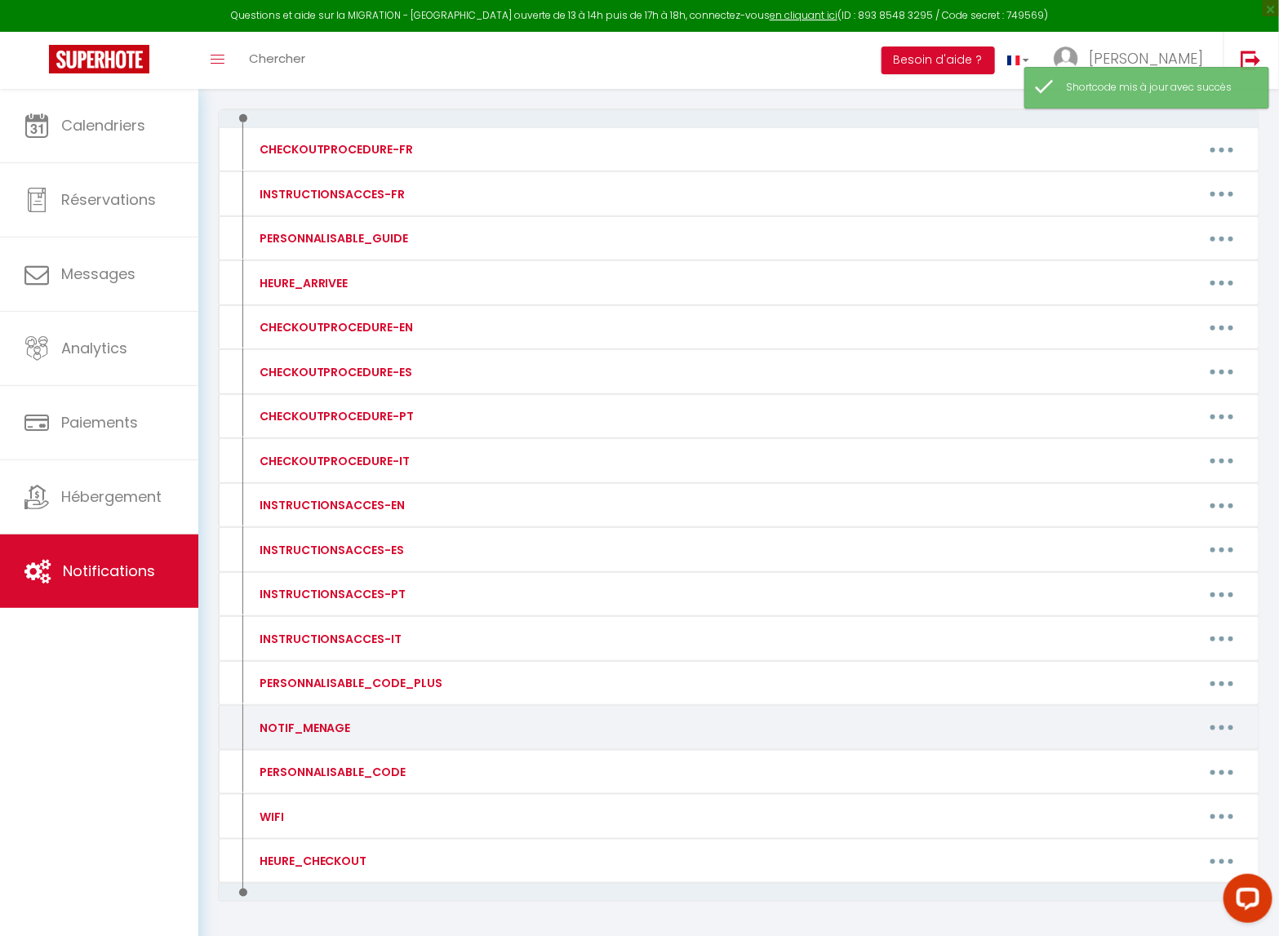
click at [1224, 732] on button "button" at bounding box center [1222, 728] width 46 height 26
click at [1154, 767] on link "Editer" at bounding box center [1179, 765] width 121 height 28
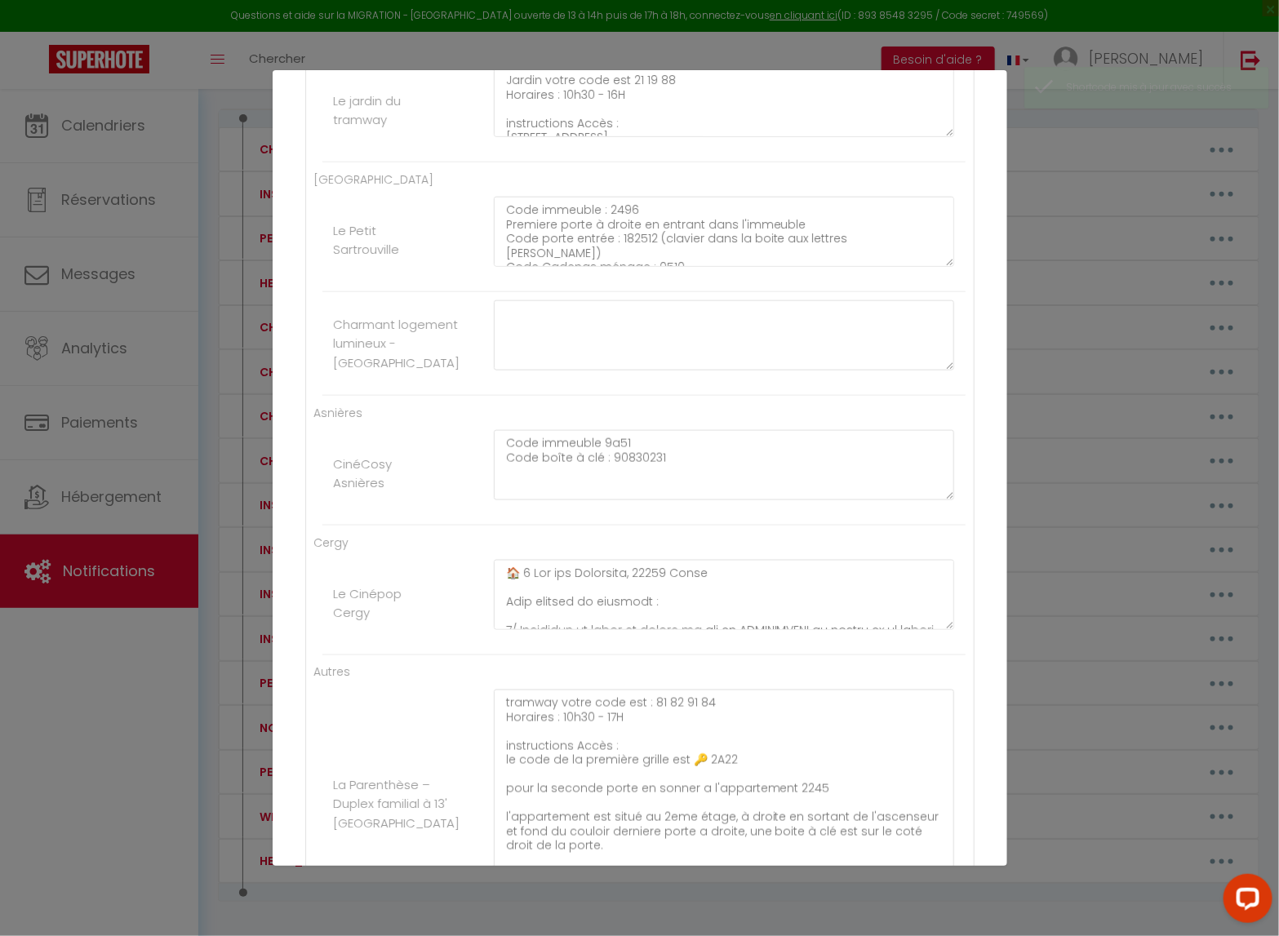
scroll to position [670, 0]
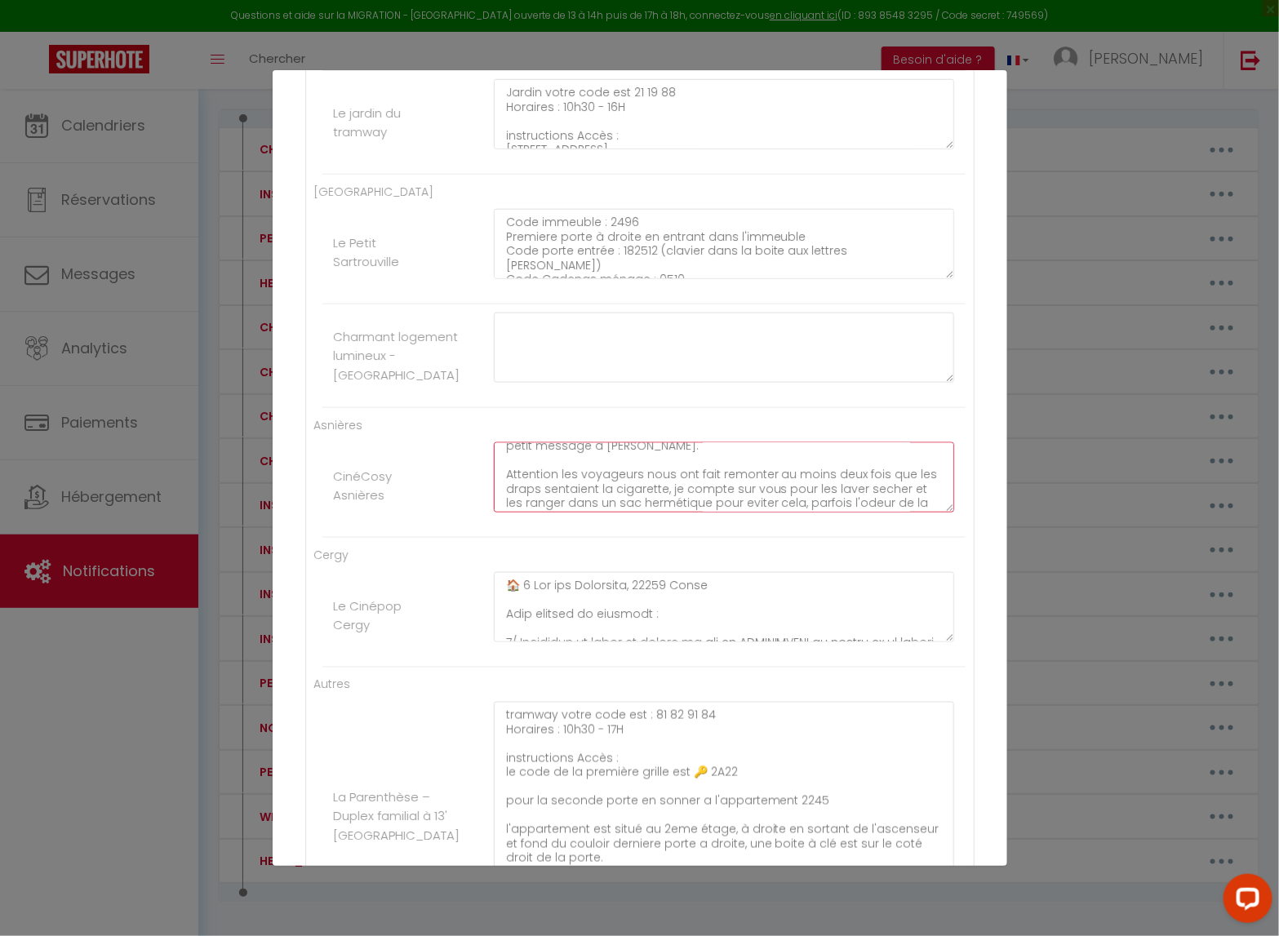
scroll to position [139, 0]
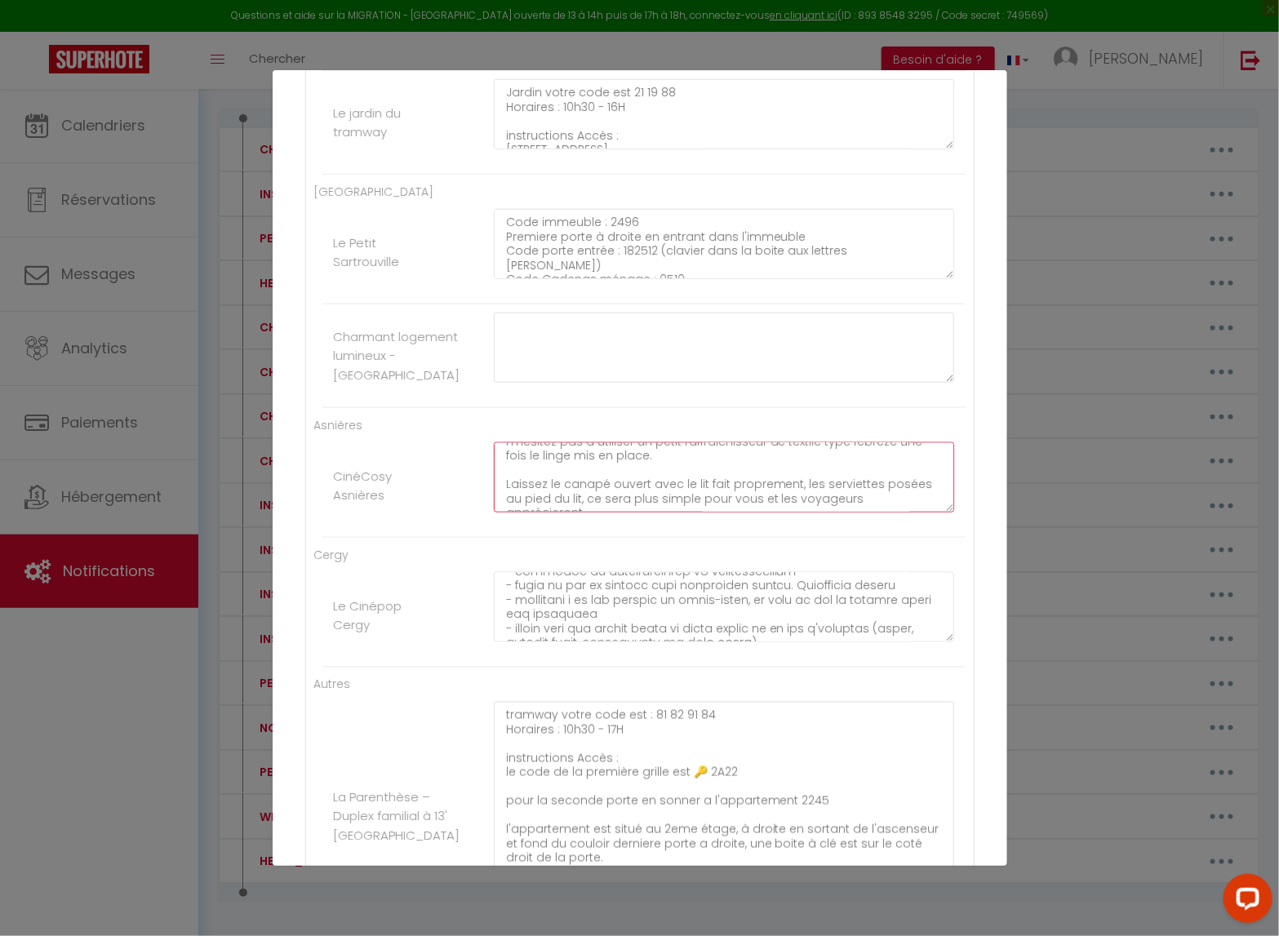
scroll to position [887, 0]
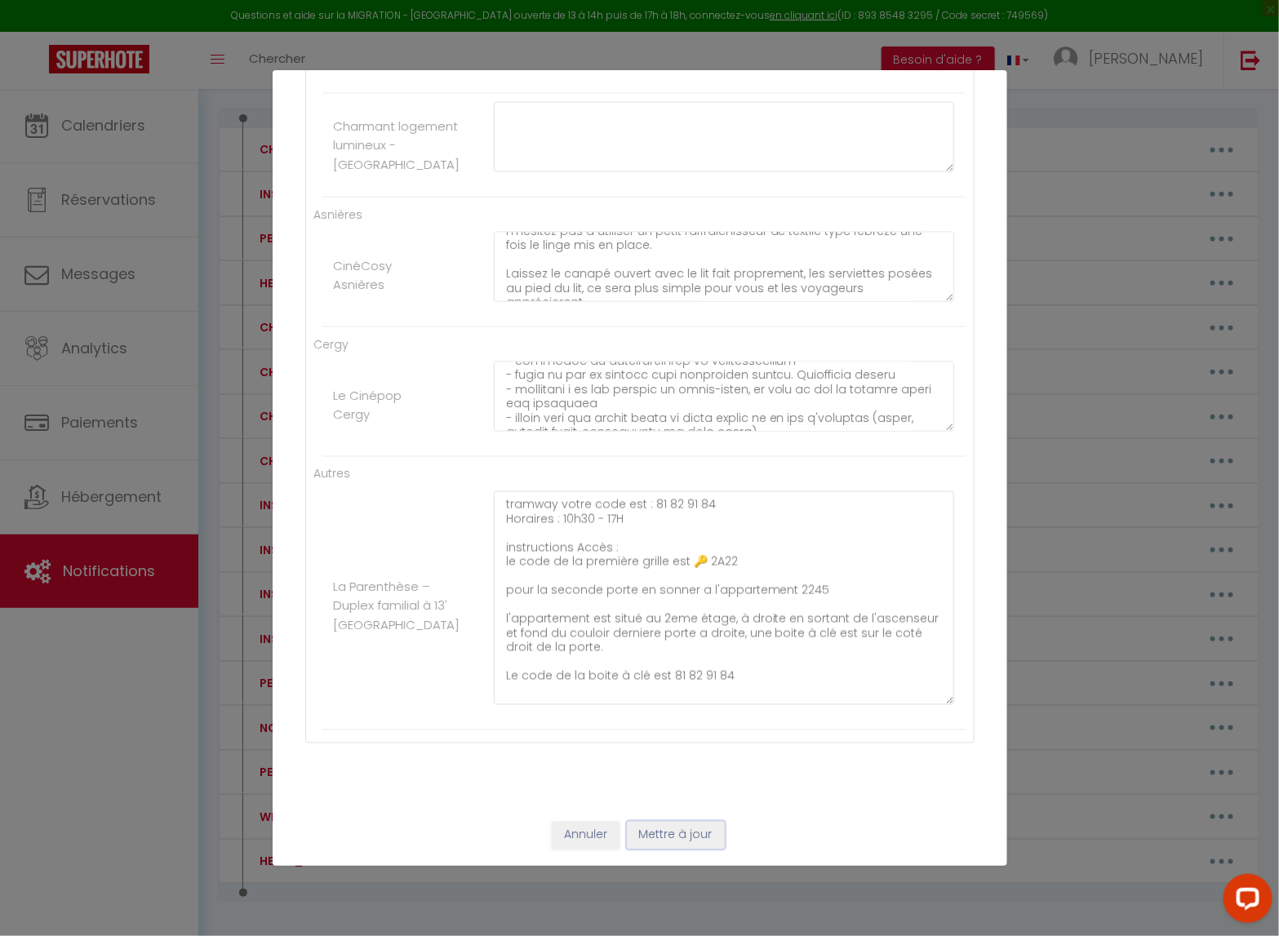
click at [691, 768] on button "Mettre à jour" at bounding box center [676, 836] width 98 height 28
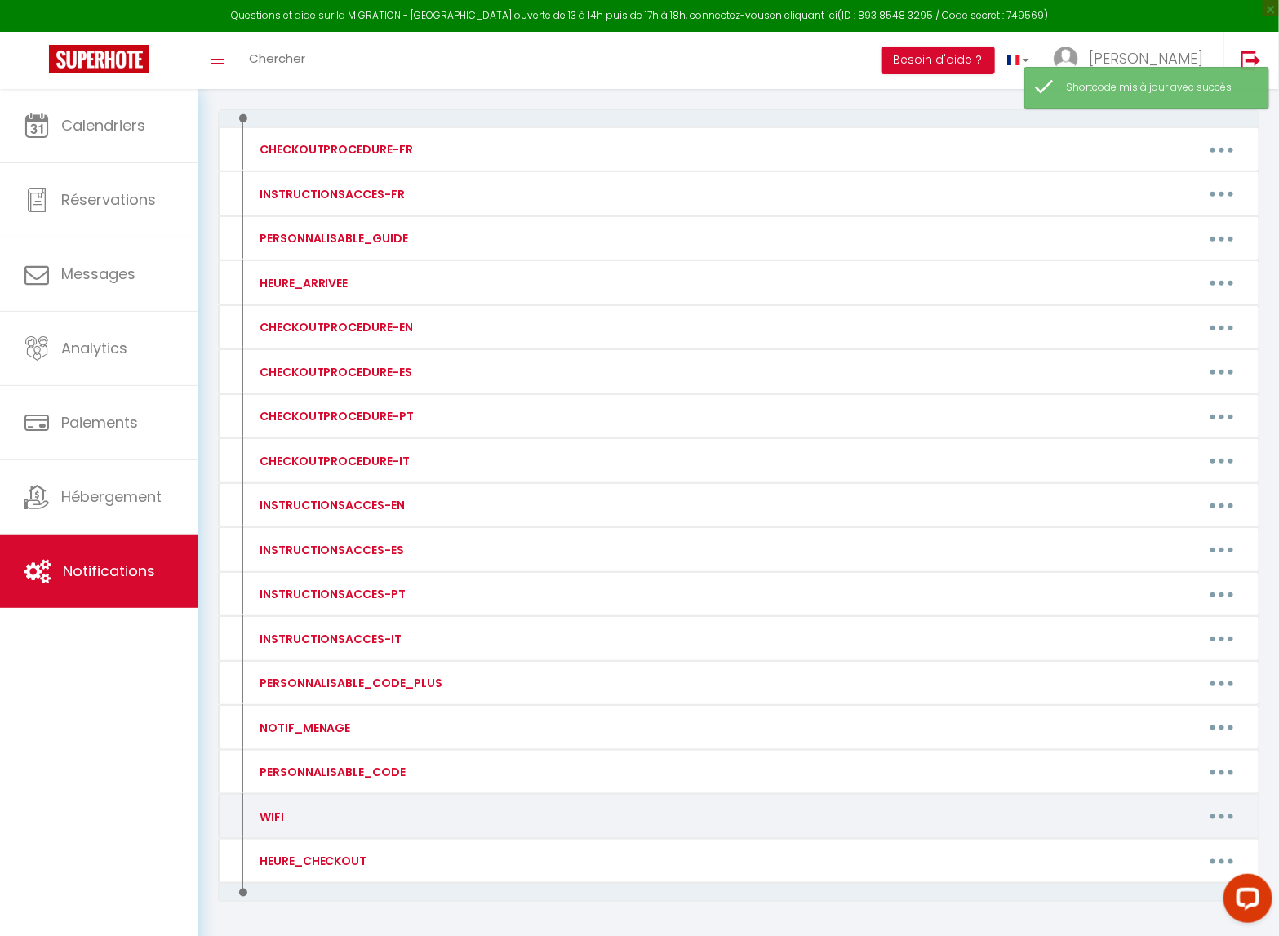
click at [1231, 768] on button "button" at bounding box center [1222, 817] width 46 height 26
click at [1166, 768] on link "Editer" at bounding box center [1179, 854] width 121 height 28
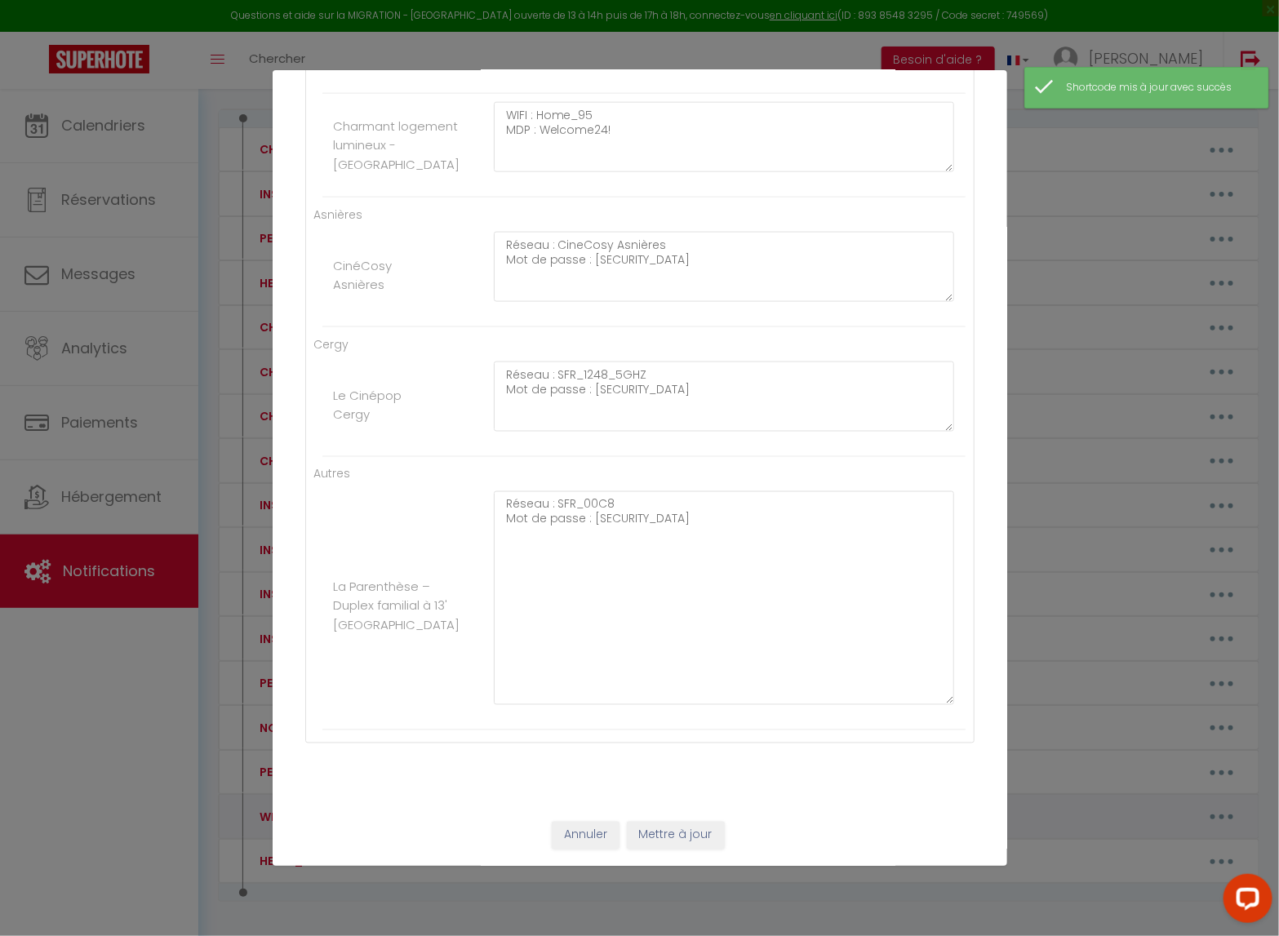
scroll to position [0, 0]
click at [683, 768] on button "Mettre à jour" at bounding box center [676, 836] width 98 height 28
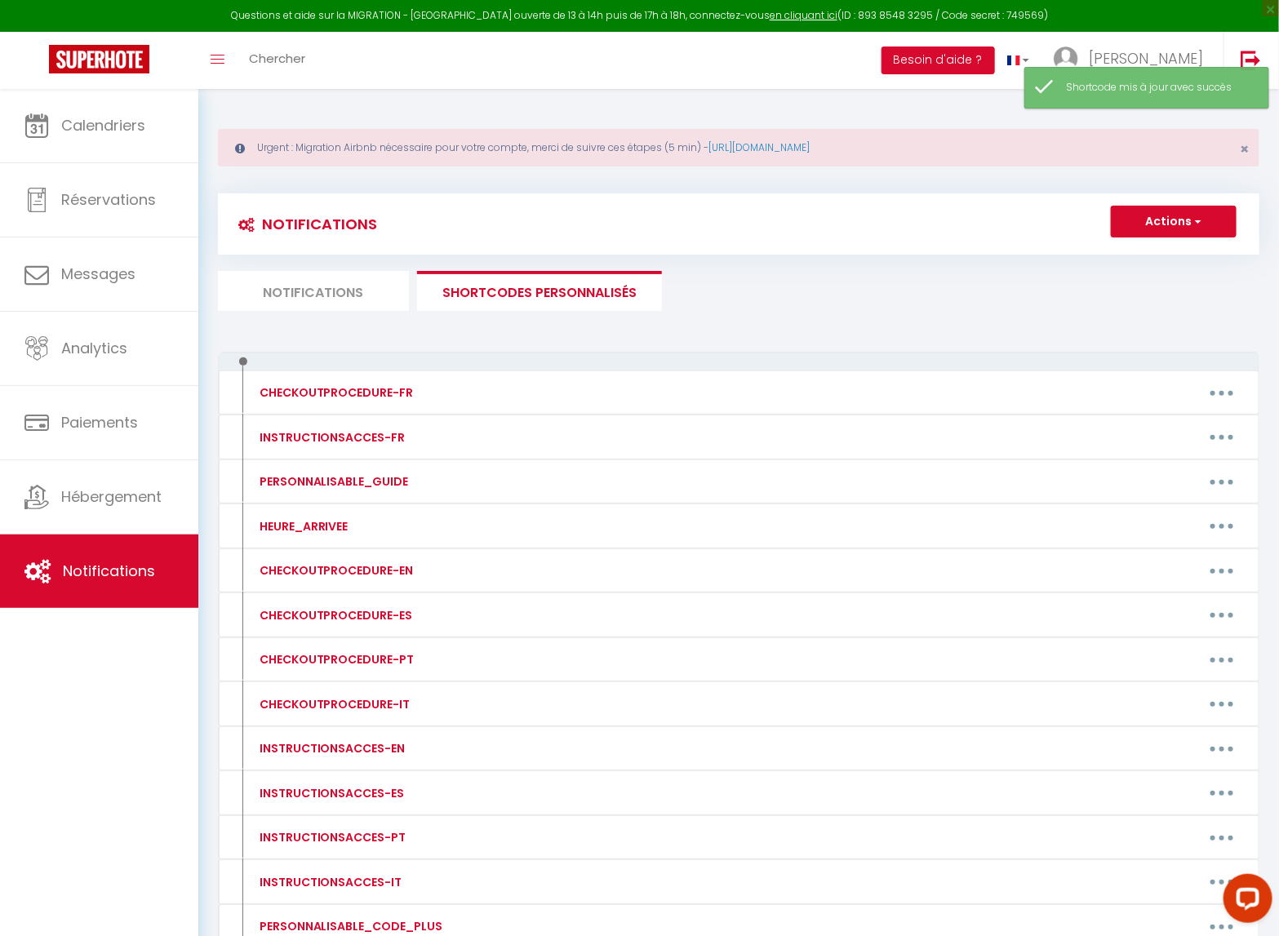
click at [317, 290] on li "Notifications" at bounding box center [313, 291] width 191 height 40
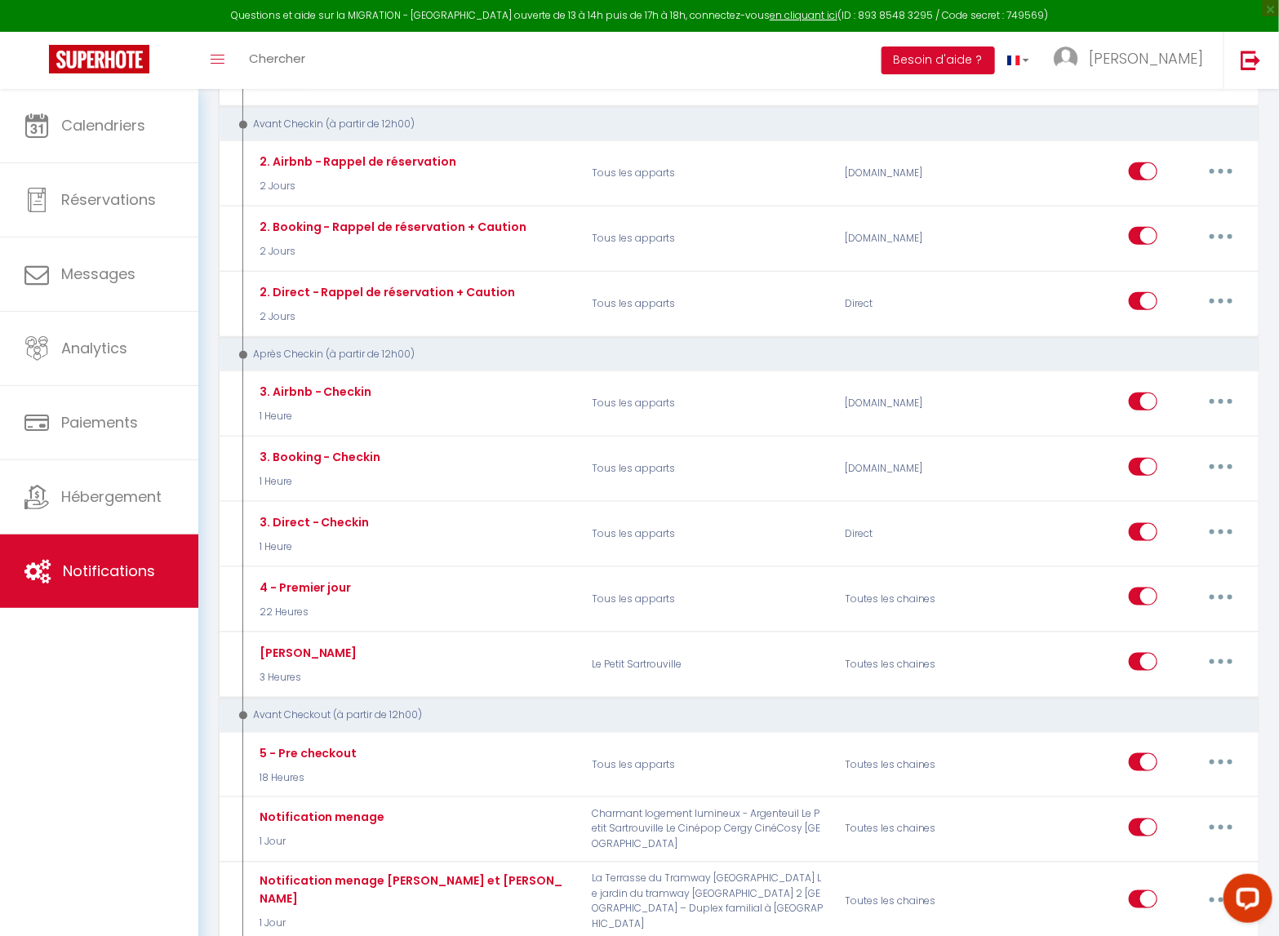
scroll to position [484, 0]
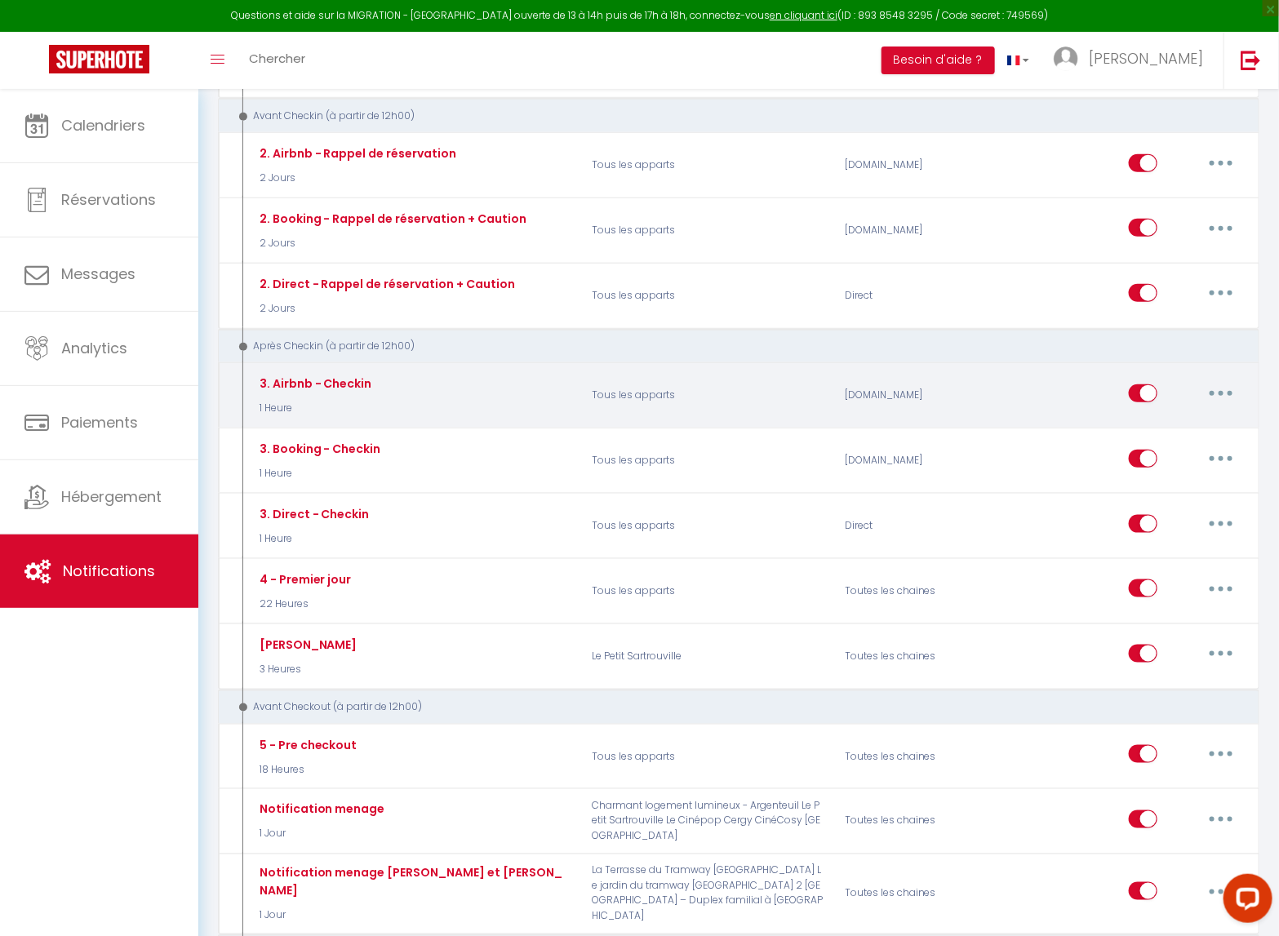
click at [1221, 391] on icon "button" at bounding box center [1221, 393] width 5 height 5
click at [1136, 421] on link "Editer" at bounding box center [1179, 430] width 121 height 28
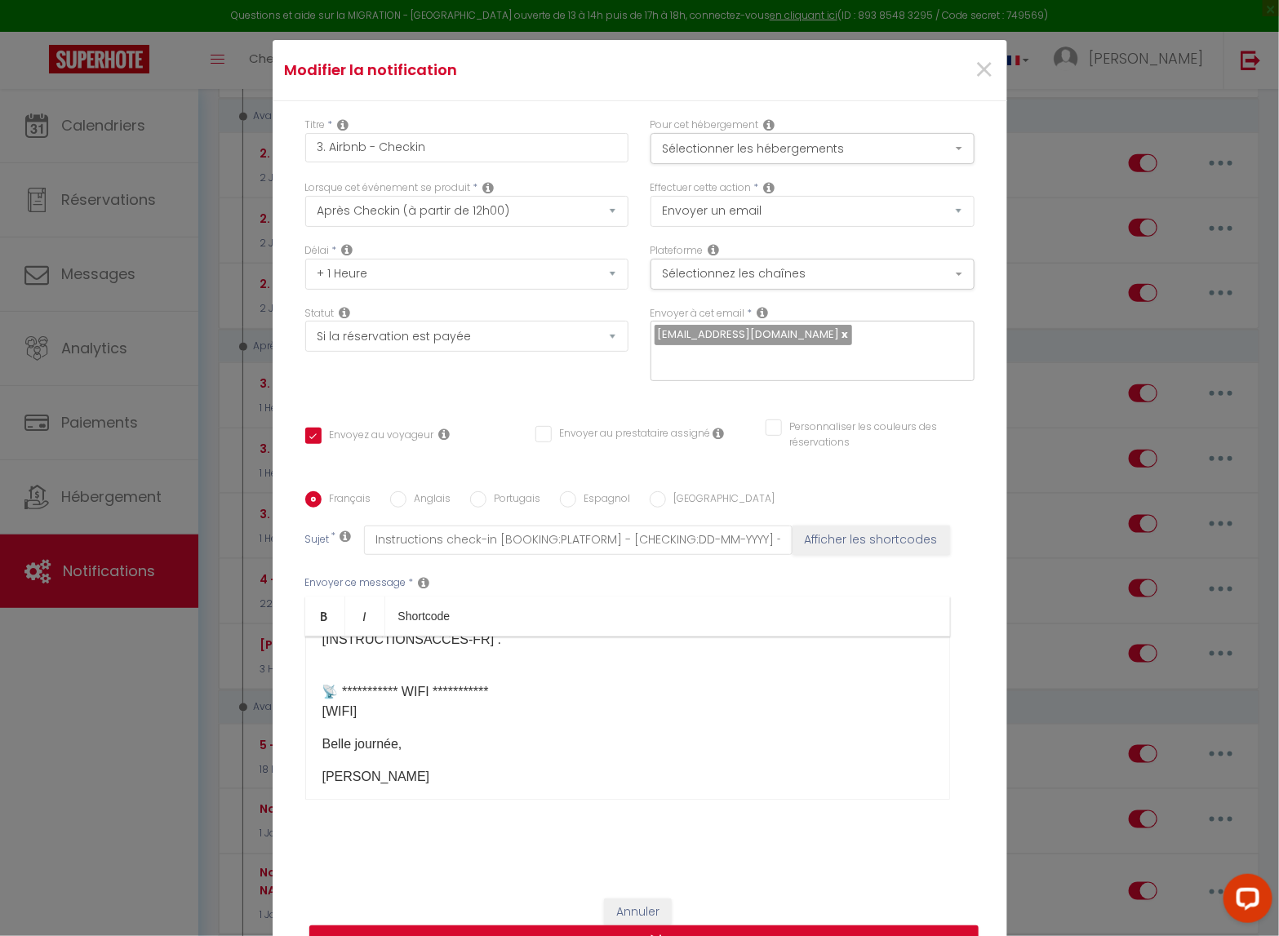
scroll to position [136, 0]
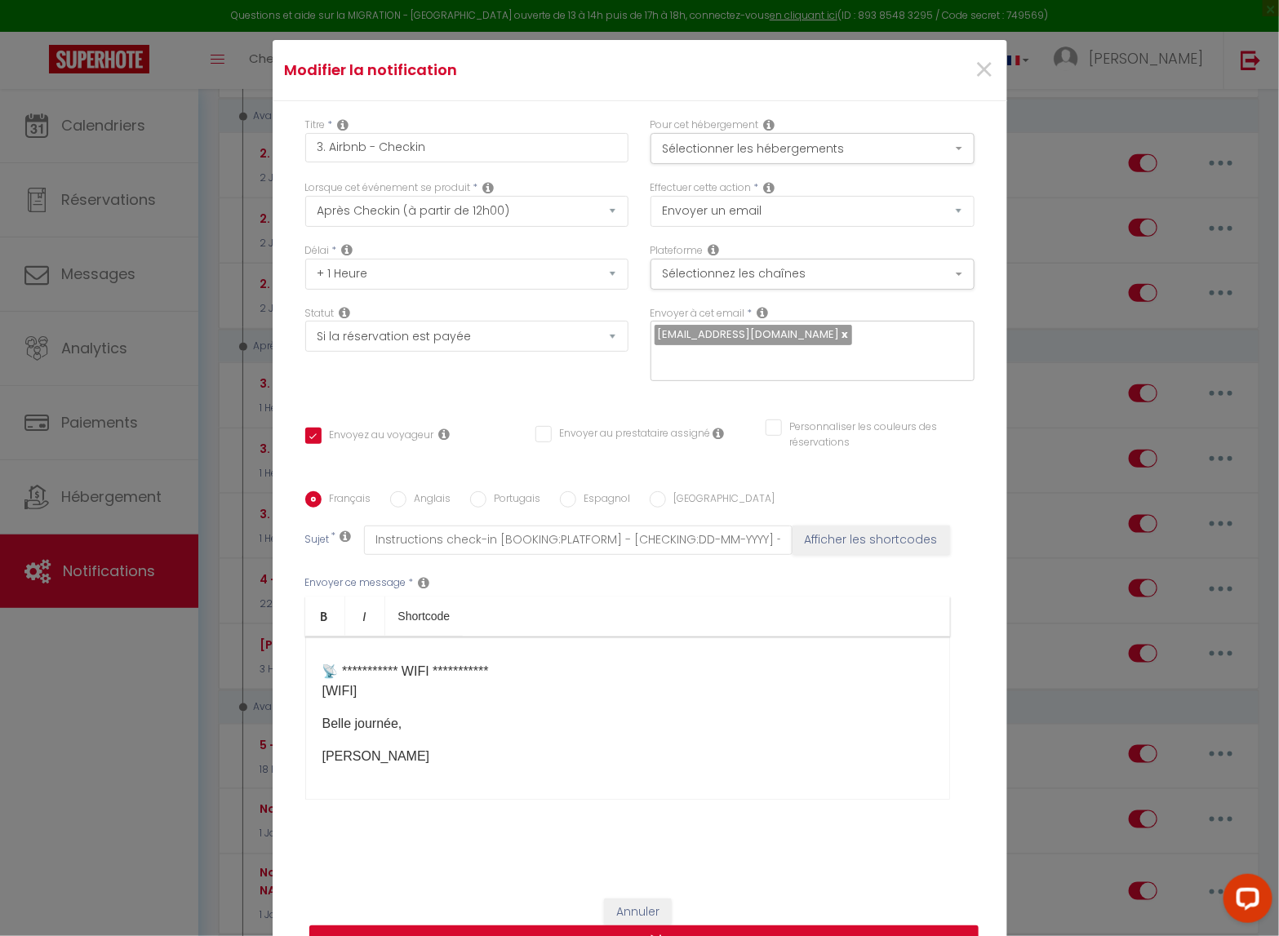
click at [739, 768] on button "Mettre à jour" at bounding box center [643, 941] width 669 height 31
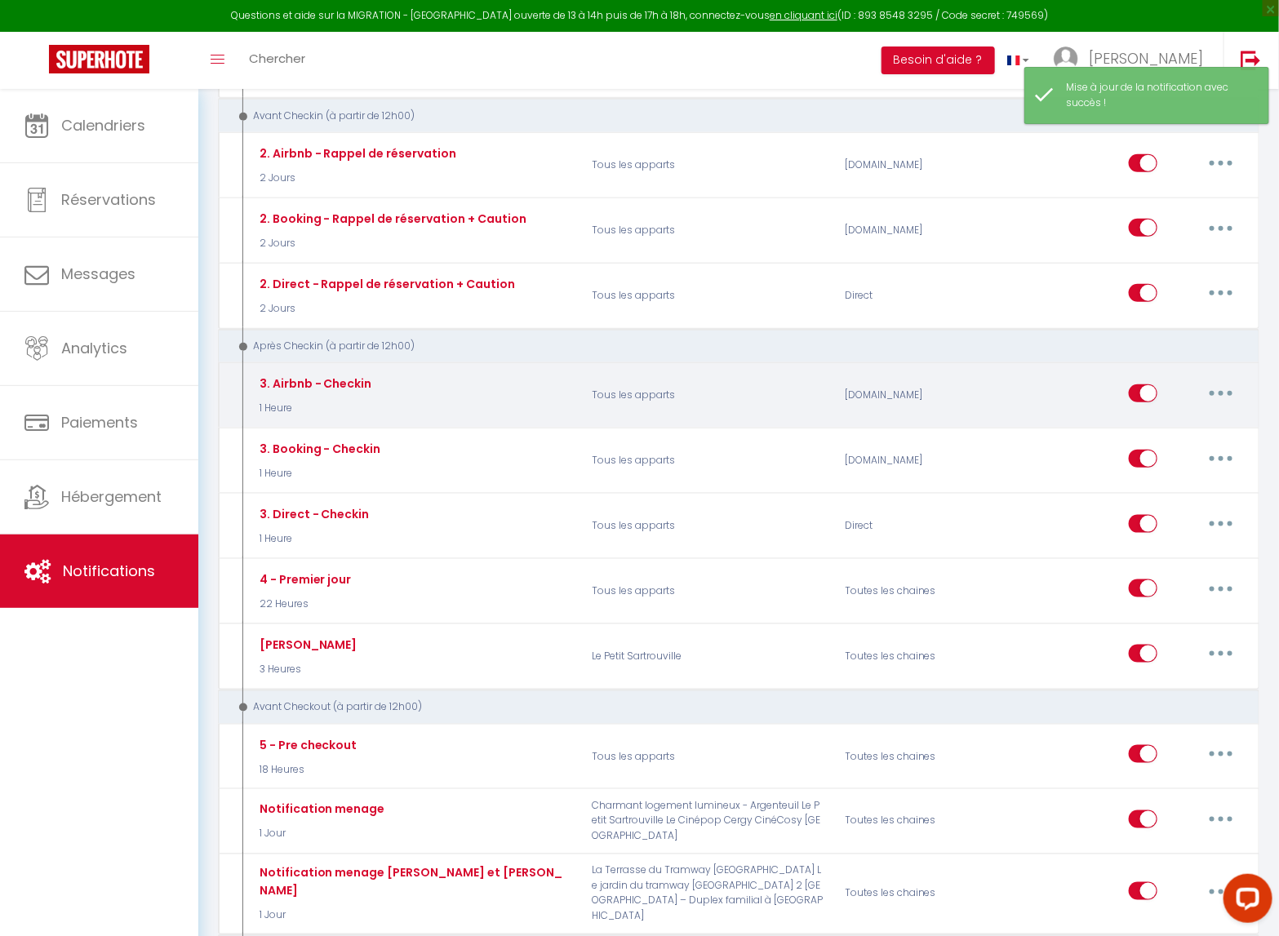
scroll to position [0, 0]
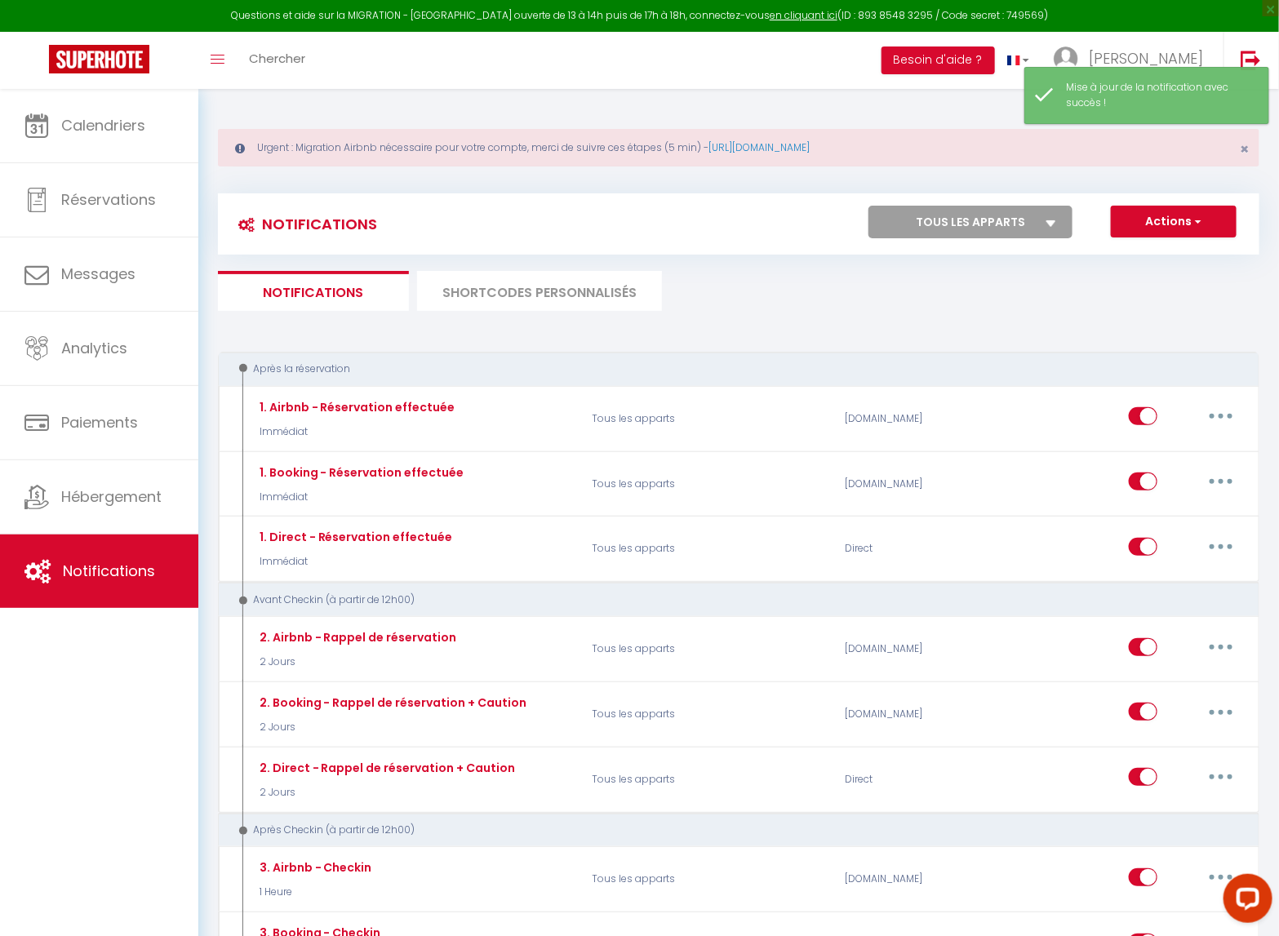
click at [518, 288] on li "SHORTCODES PERSONNALISÉS" at bounding box center [539, 291] width 245 height 40
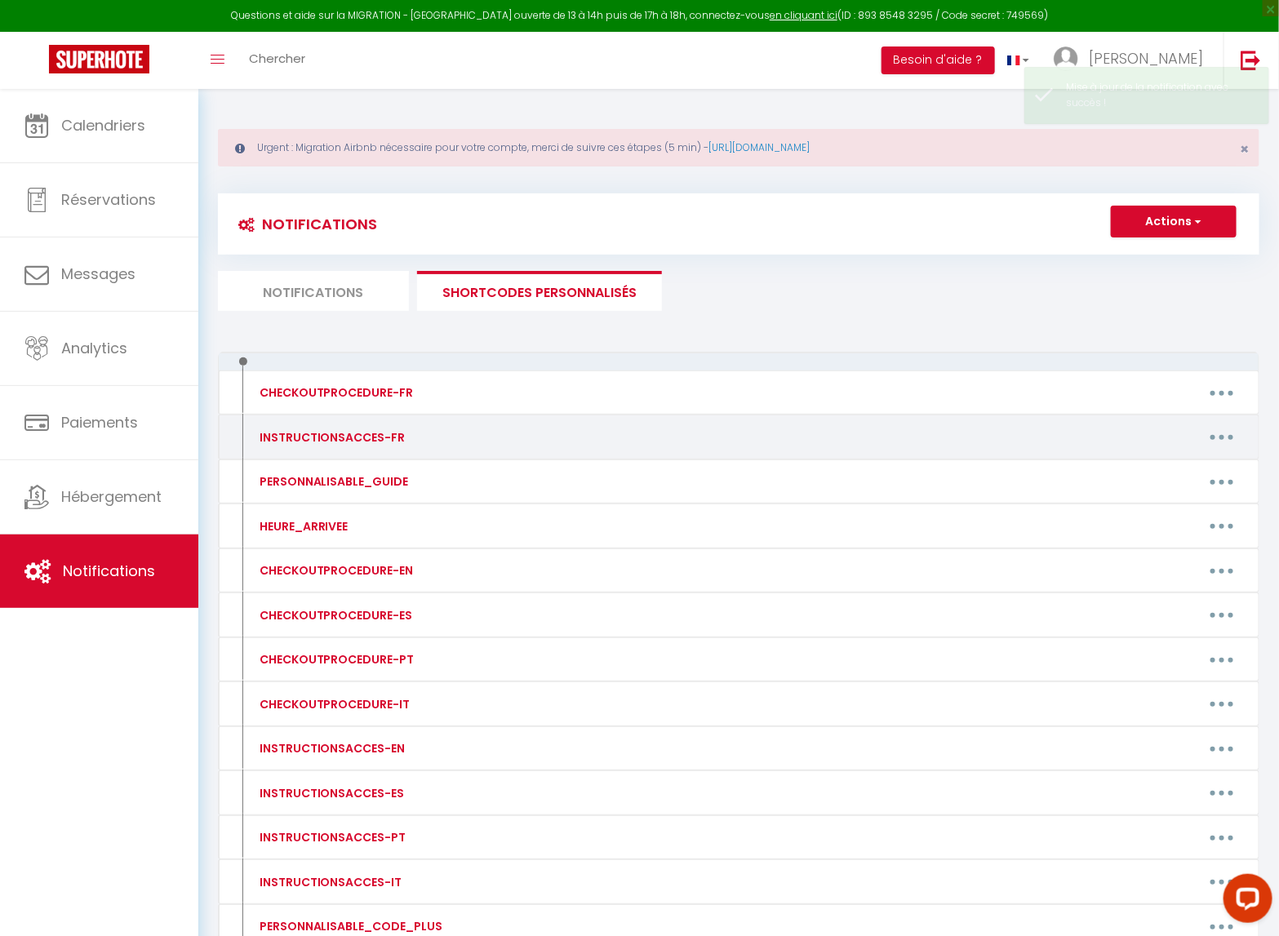
click at [1230, 441] on button "button" at bounding box center [1222, 438] width 46 height 26
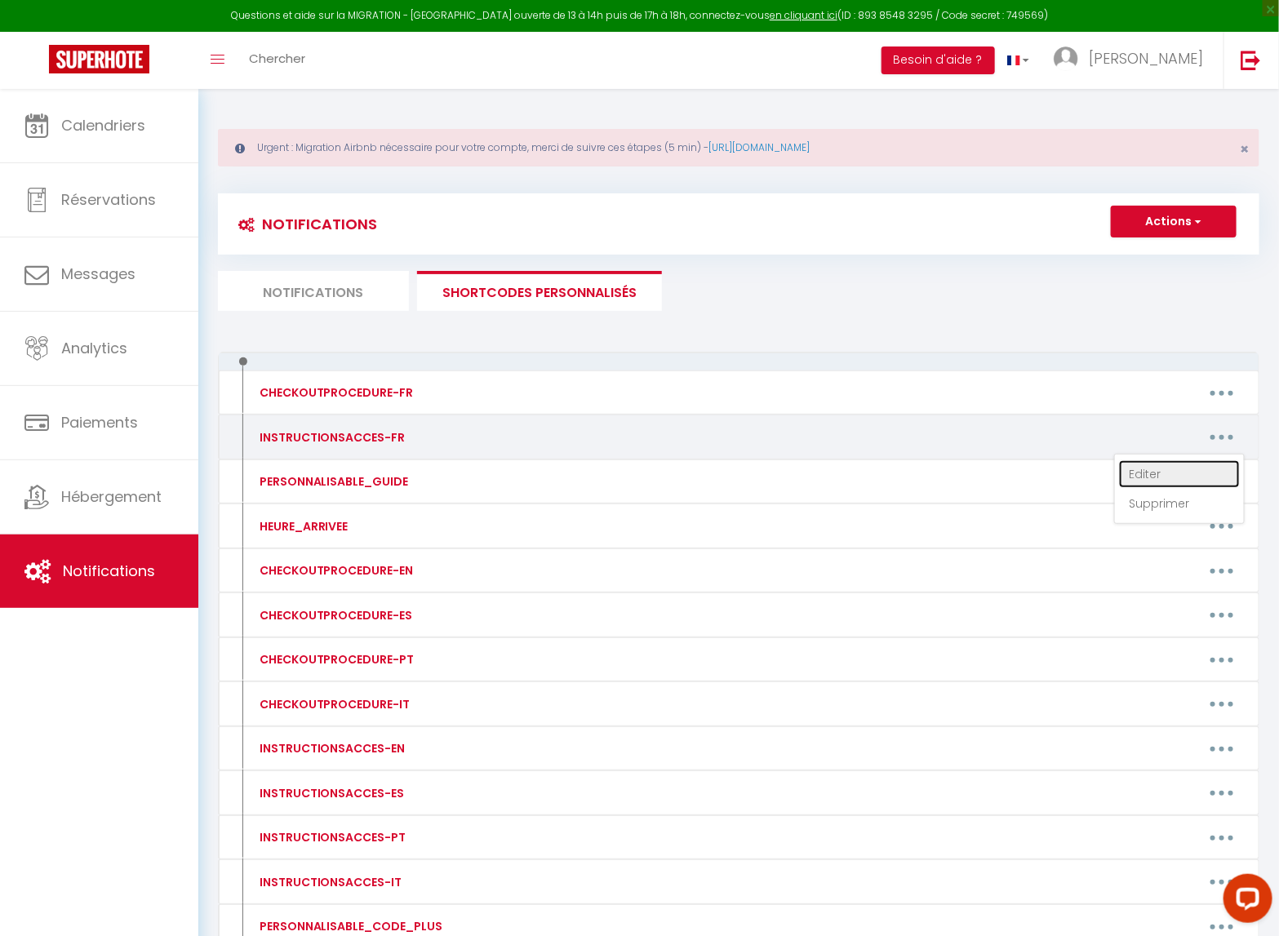
click at [1171, 478] on link "Editer" at bounding box center [1179, 474] width 121 height 28
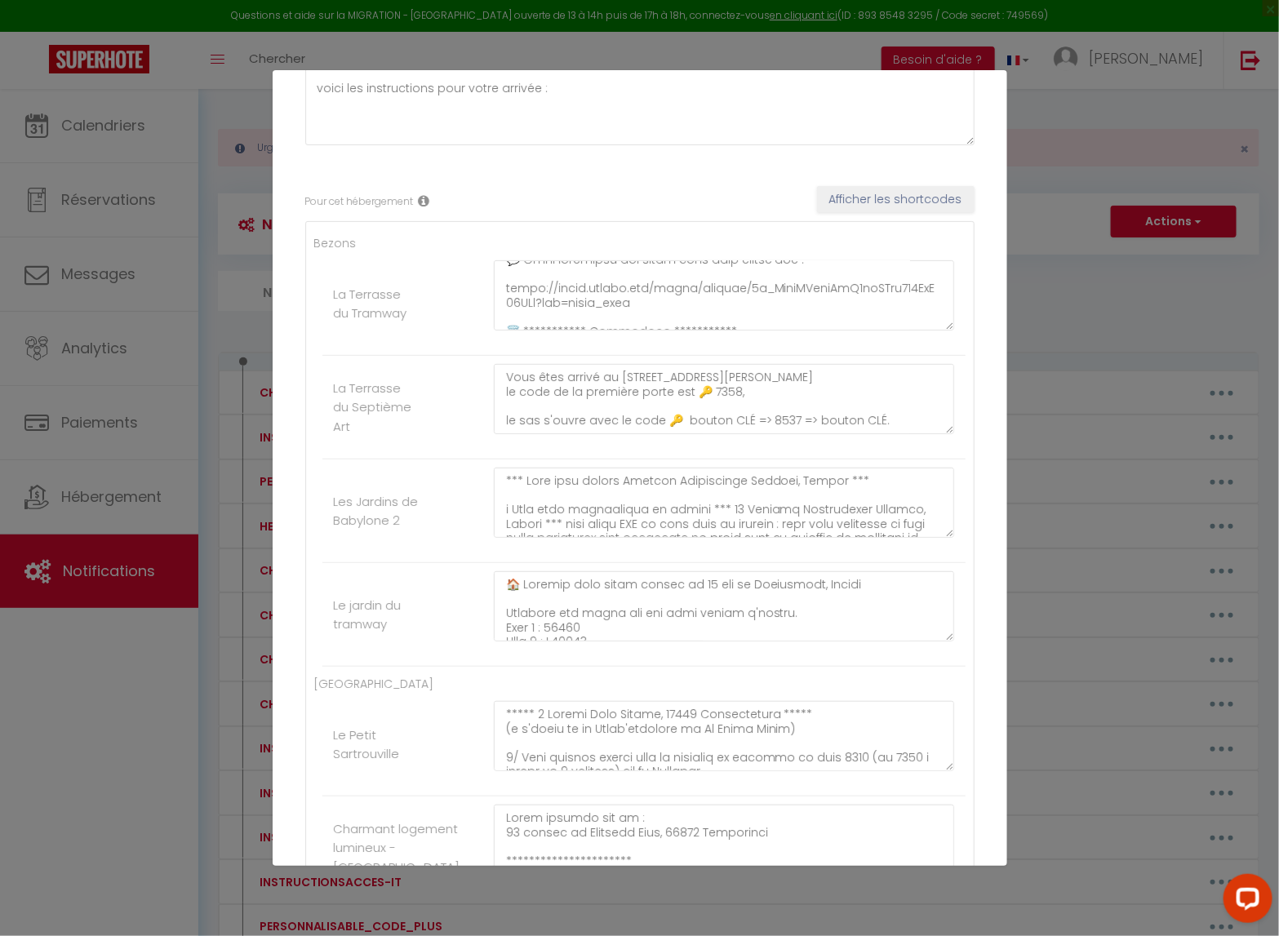
scroll to position [745, 0]
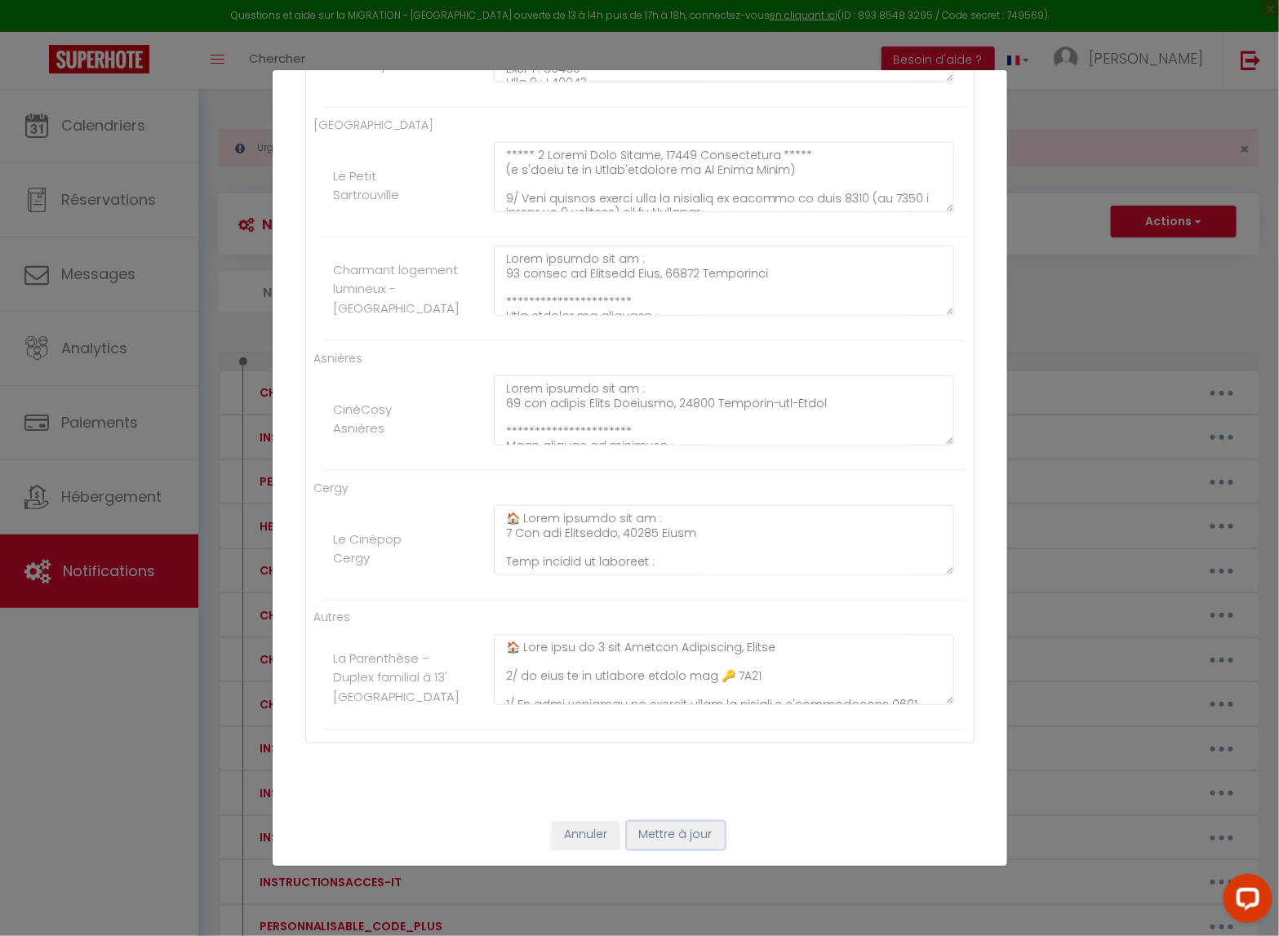
click at [668, 768] on button "Mettre à jour" at bounding box center [676, 836] width 98 height 28
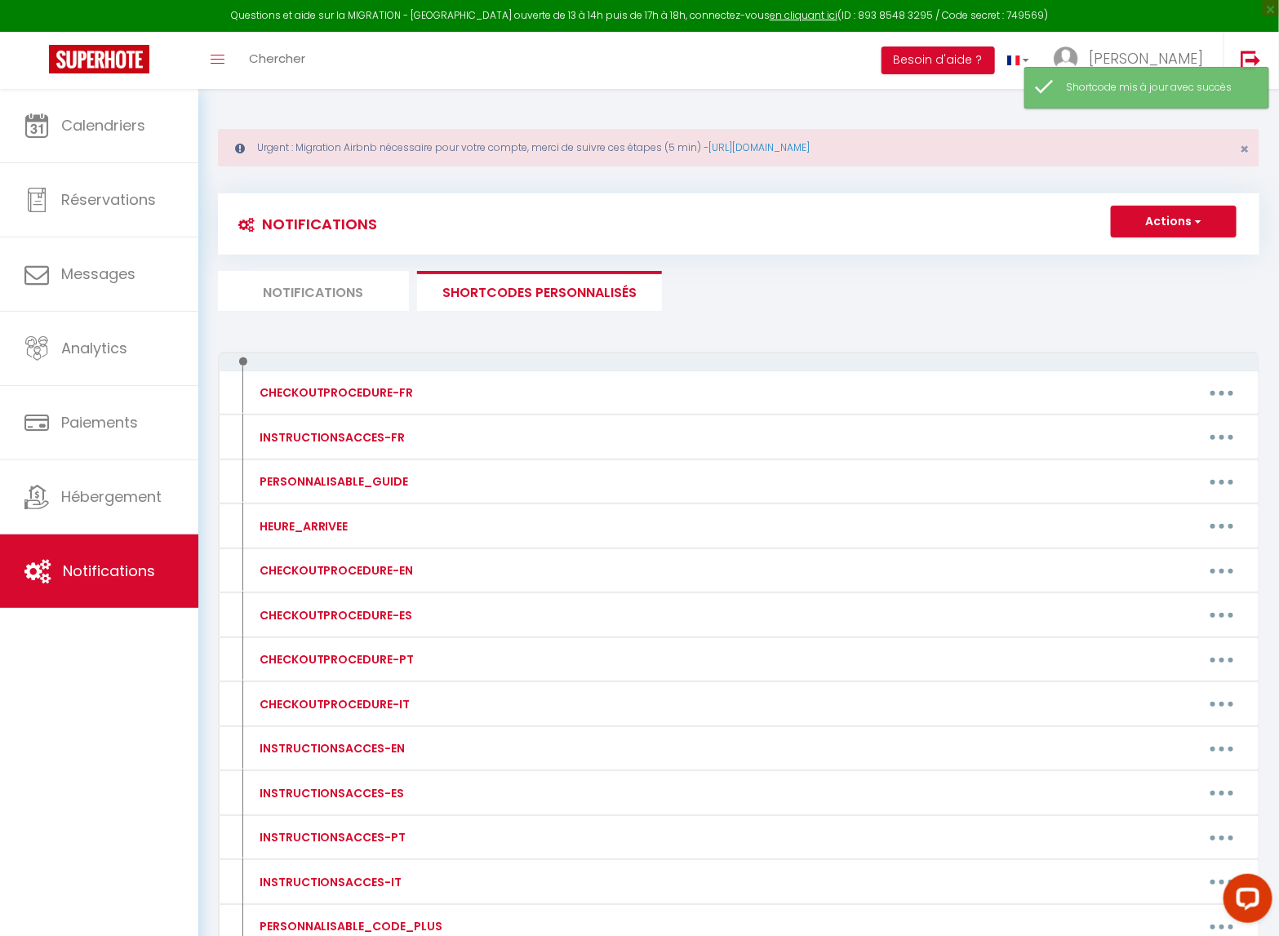
click at [915, 310] on ul "Notifications SHORTCODES PERSONNALISÉS" at bounding box center [739, 291] width 1042 height 40
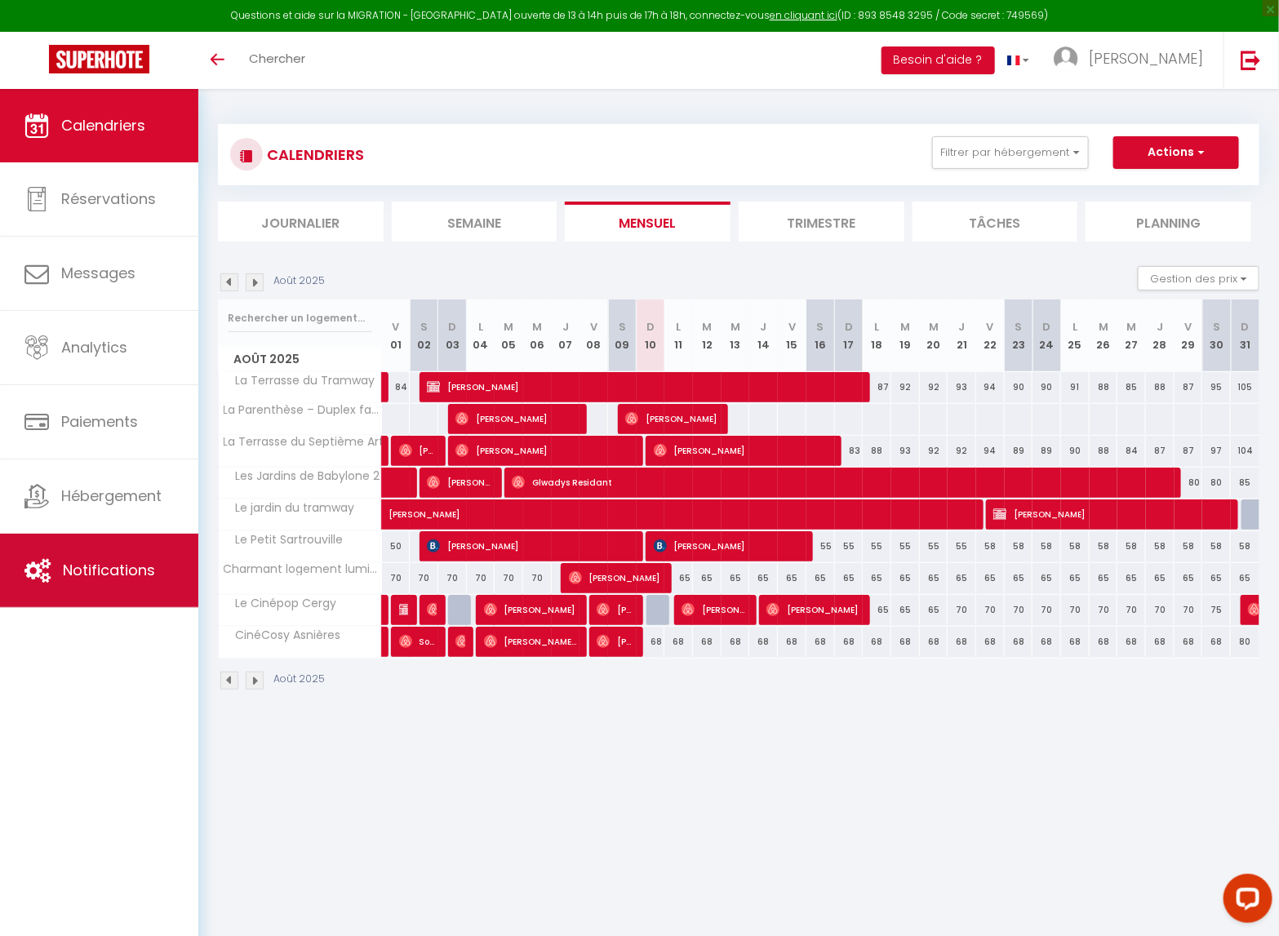
click at [106, 559] on link "Notifications" at bounding box center [99, 570] width 198 height 73
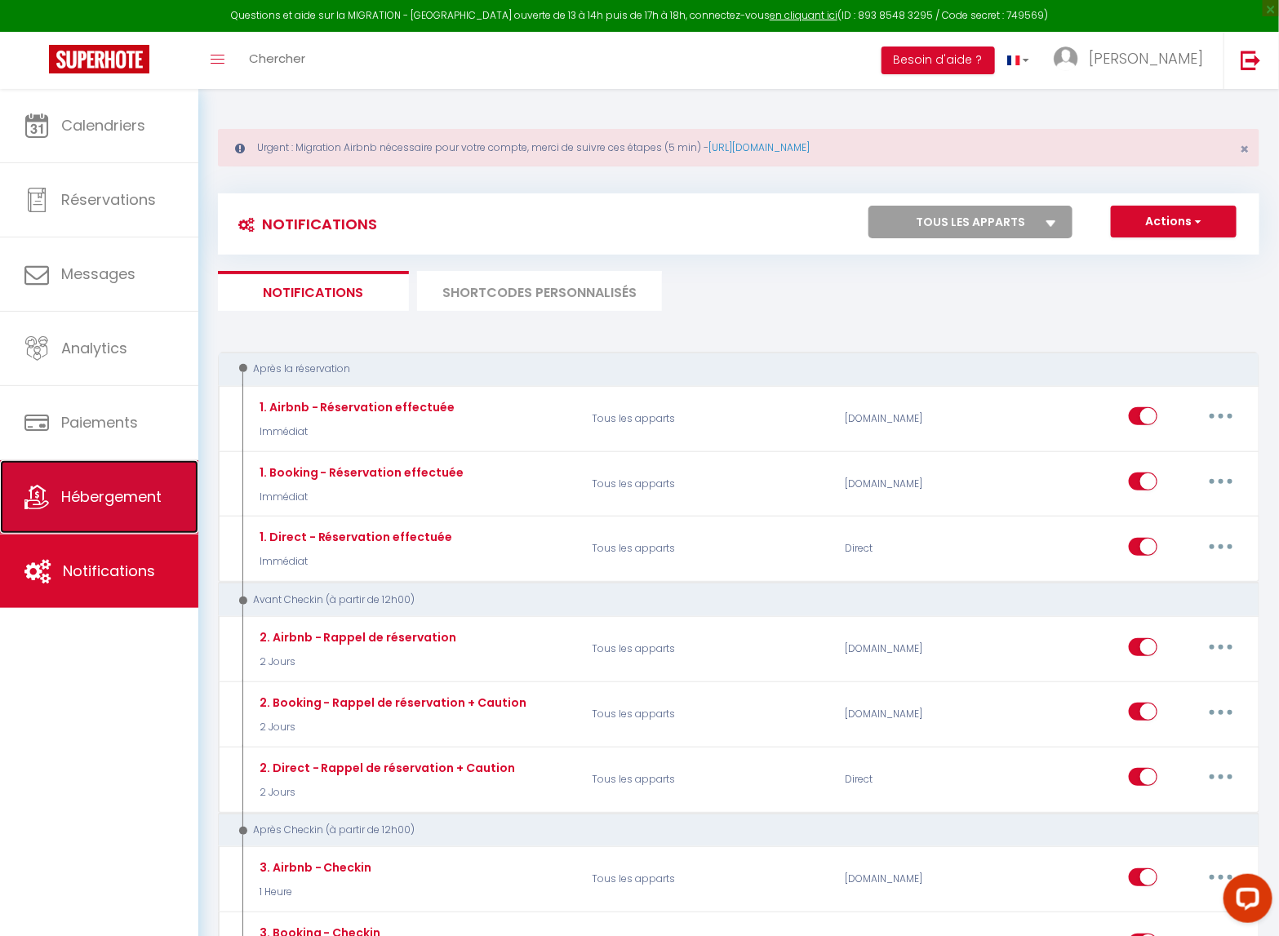
click at [87, 517] on link "Hébergement" at bounding box center [99, 496] width 198 height 73
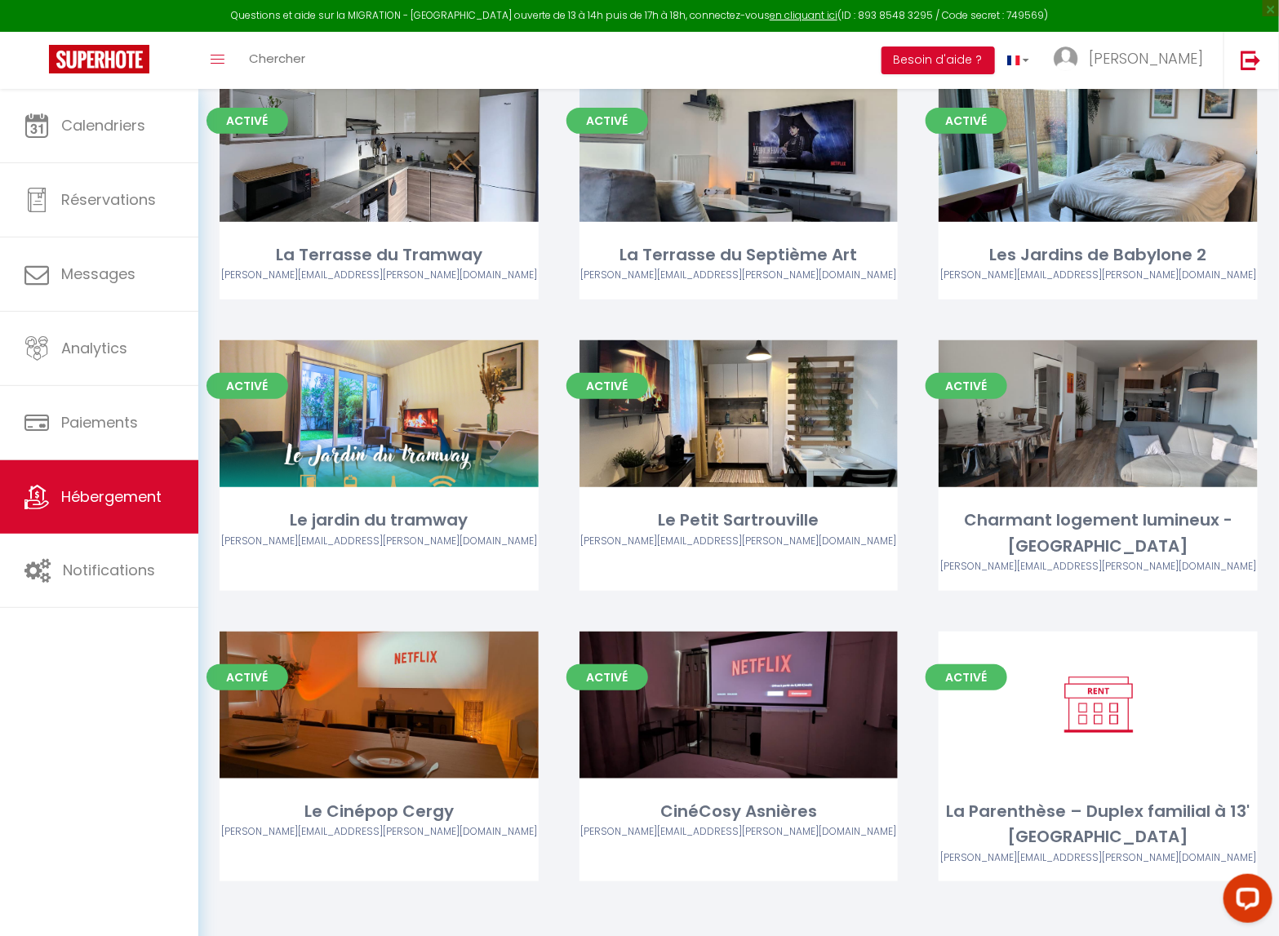
scroll to position [210, 0]
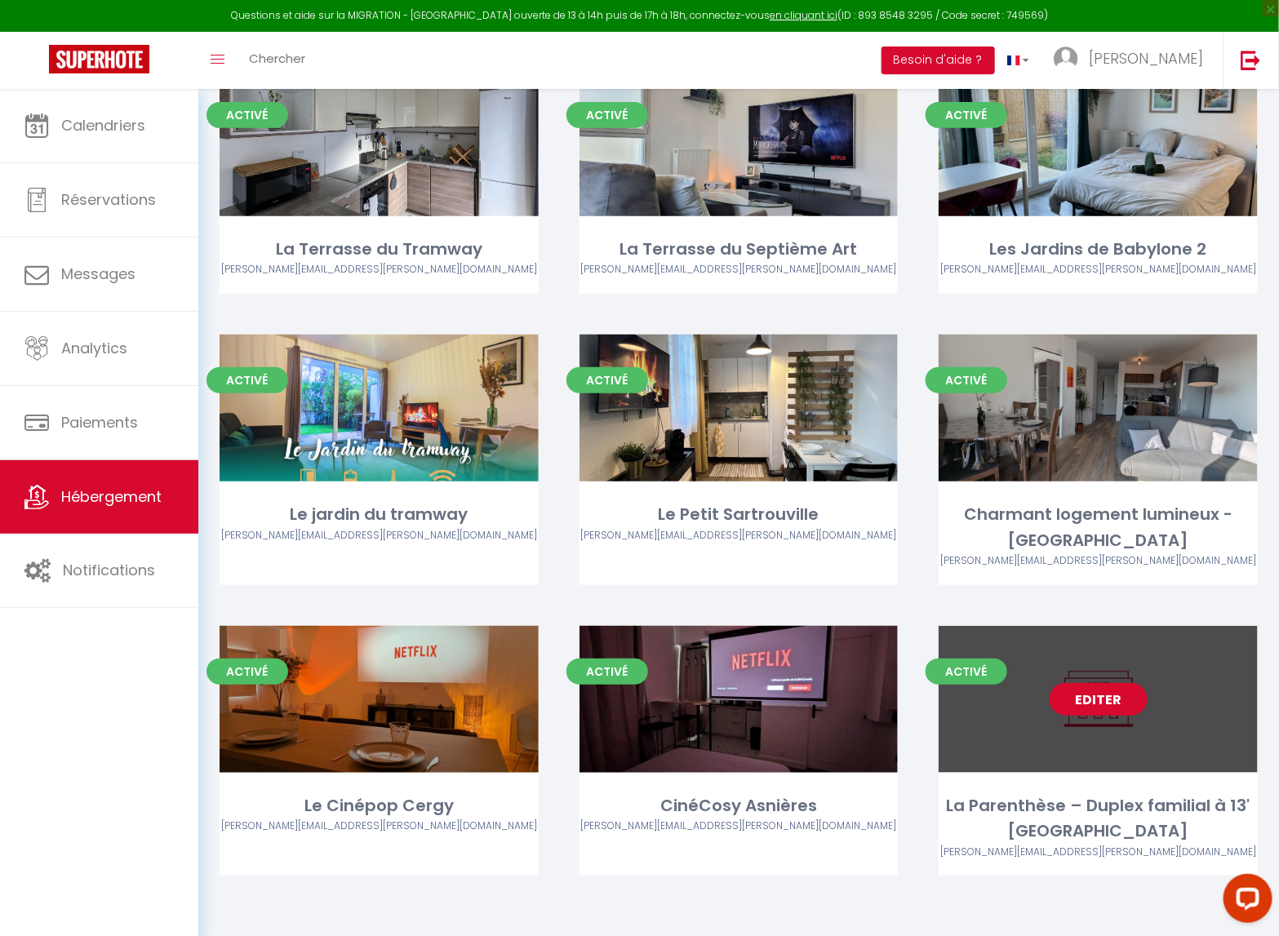
click at [1109, 685] on link "Editer" at bounding box center [1099, 699] width 98 height 33
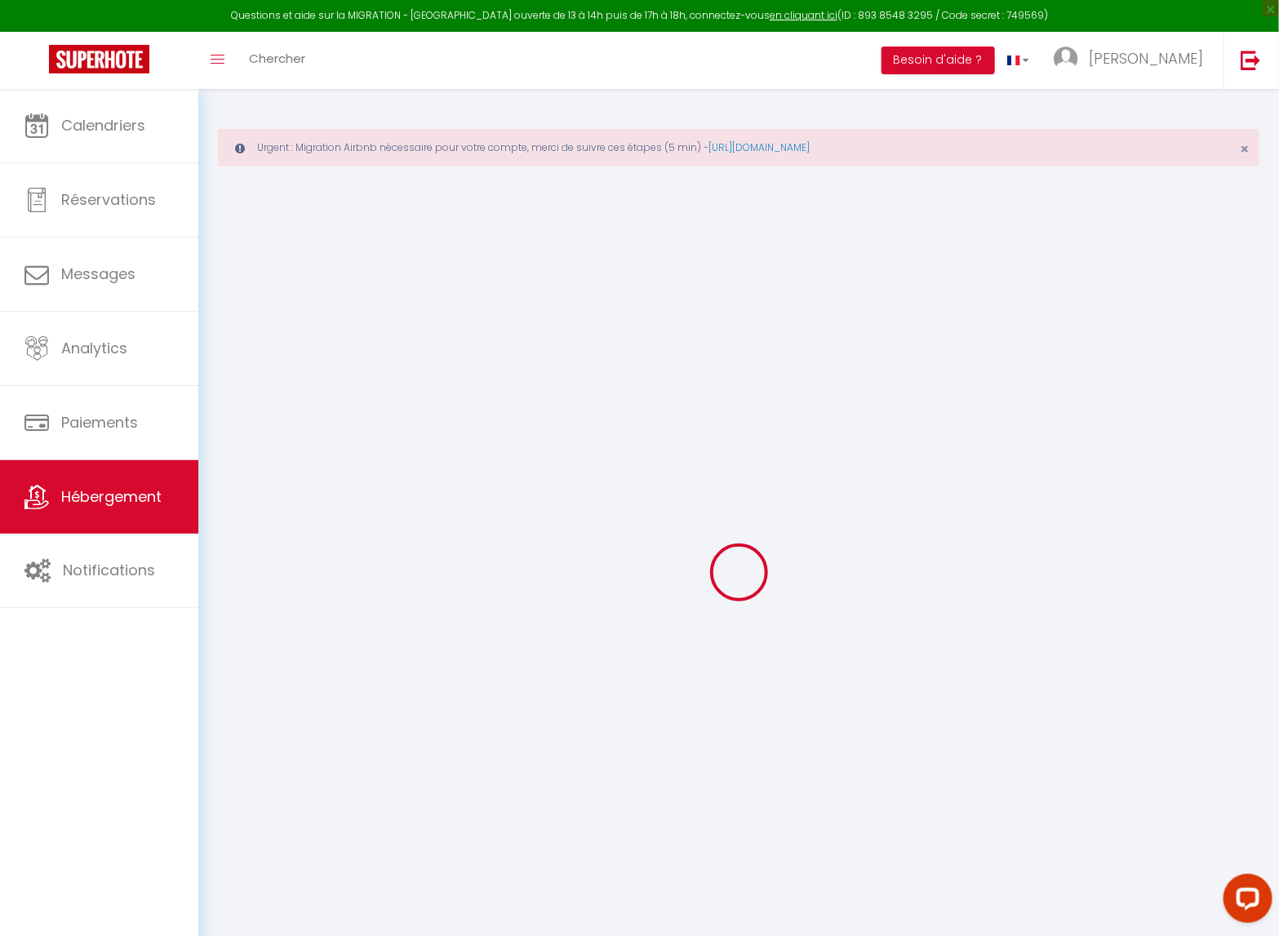
select select
checkbox input "false"
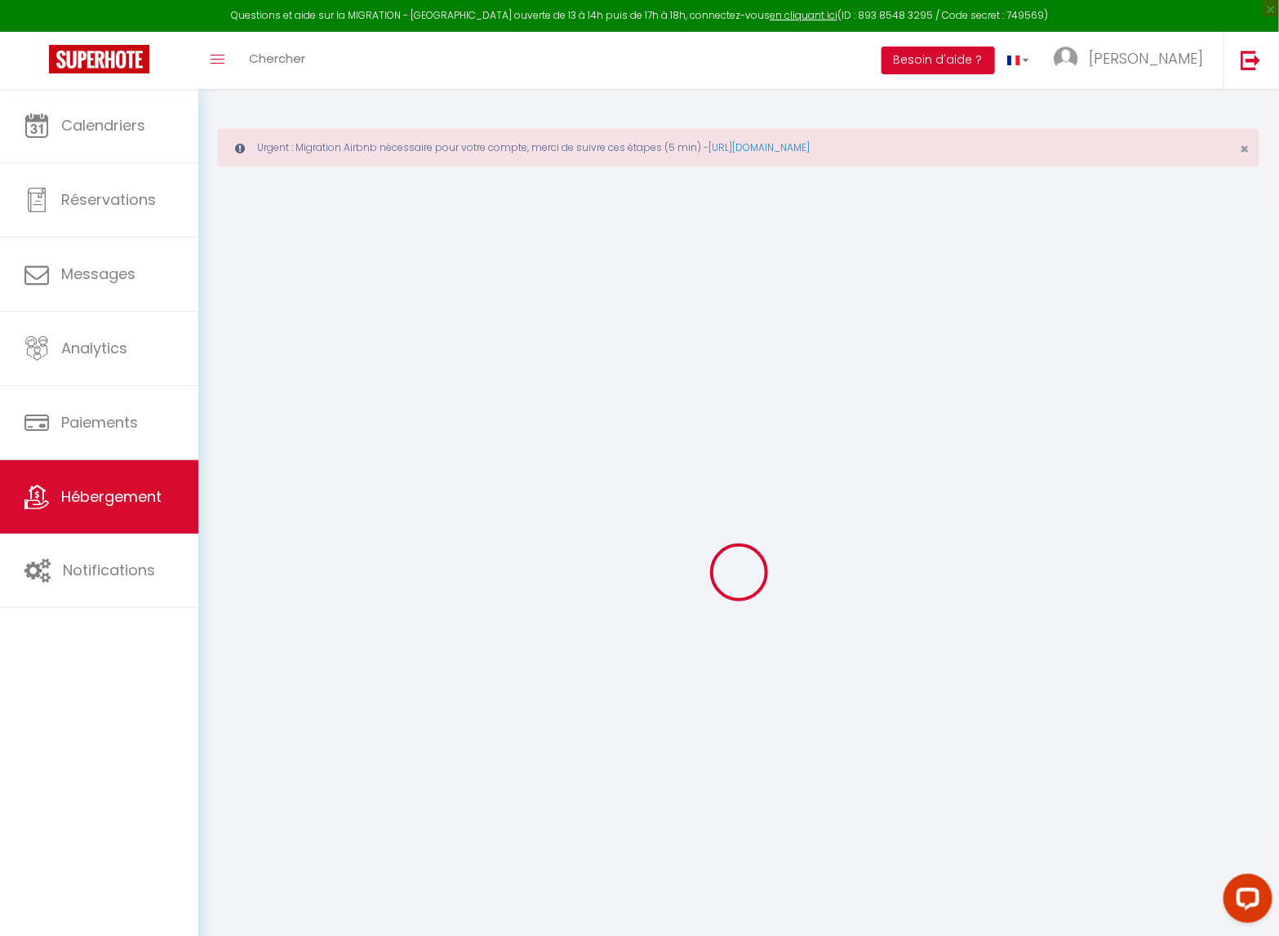
select select
checkbox input "false"
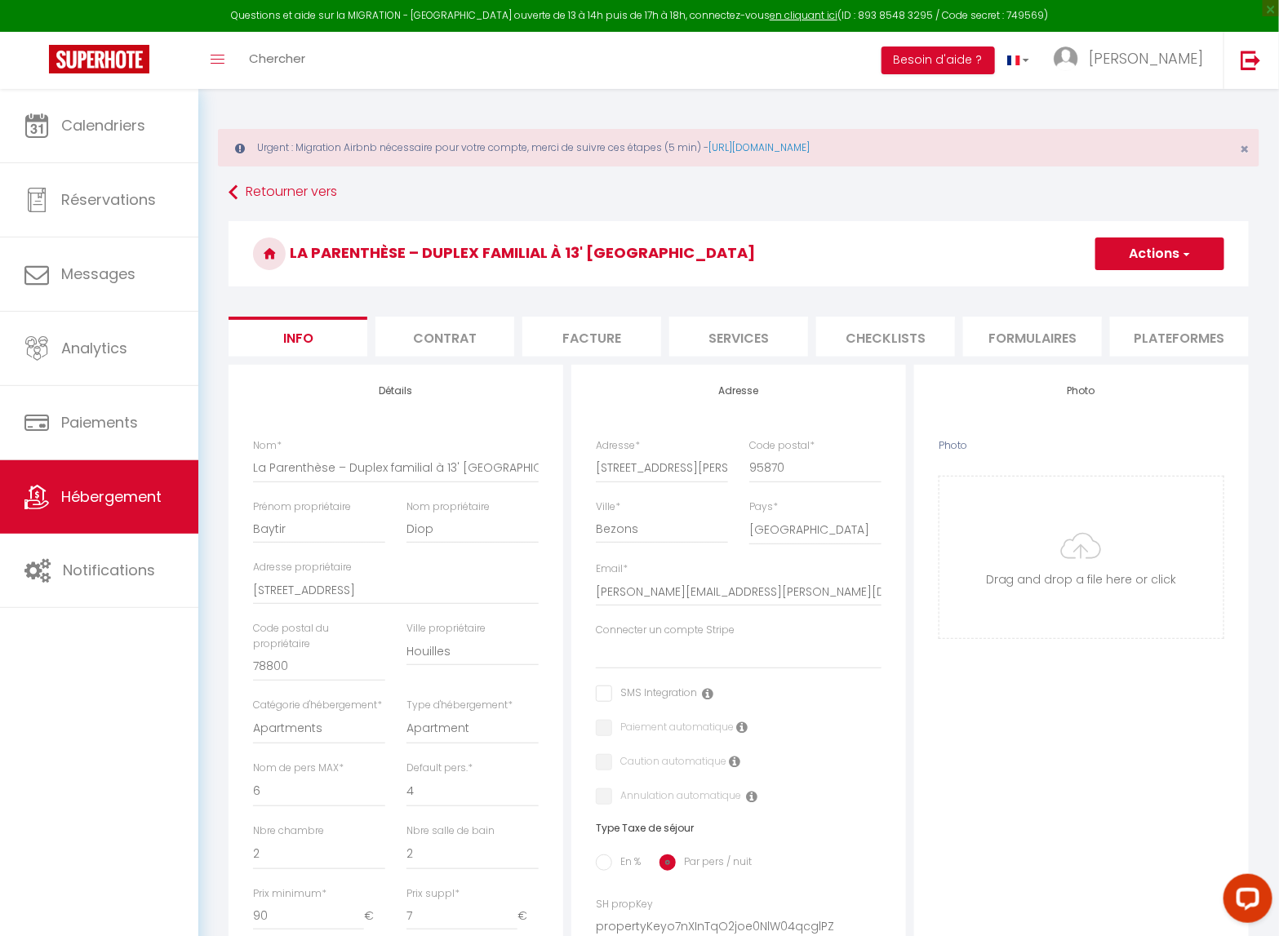
select select
checkbox input "false"
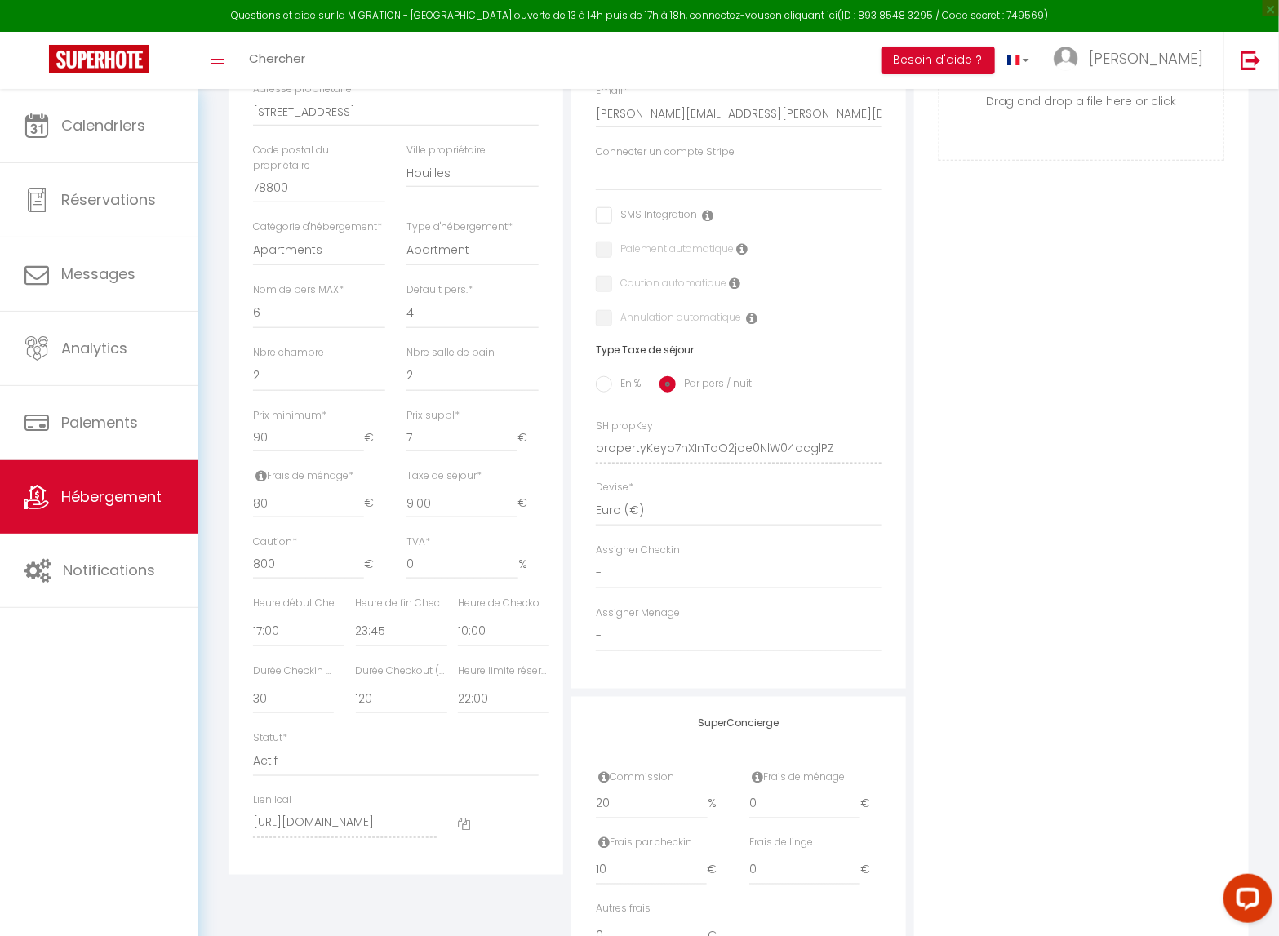
scroll to position [570, 0]
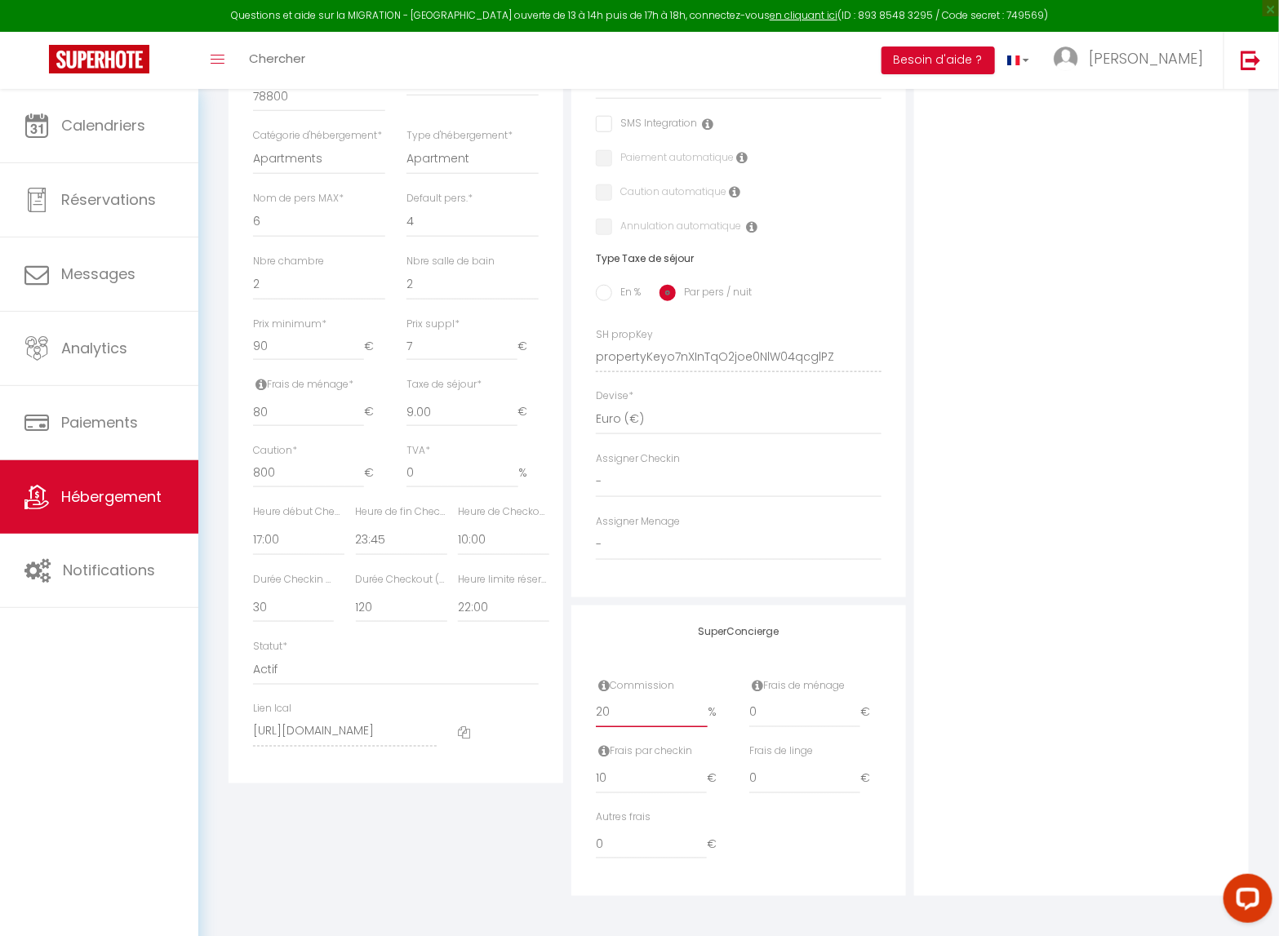
click at [644, 700] on input "20" at bounding box center [652, 713] width 112 height 29
type input "19.99"
select select
checkbox input "false"
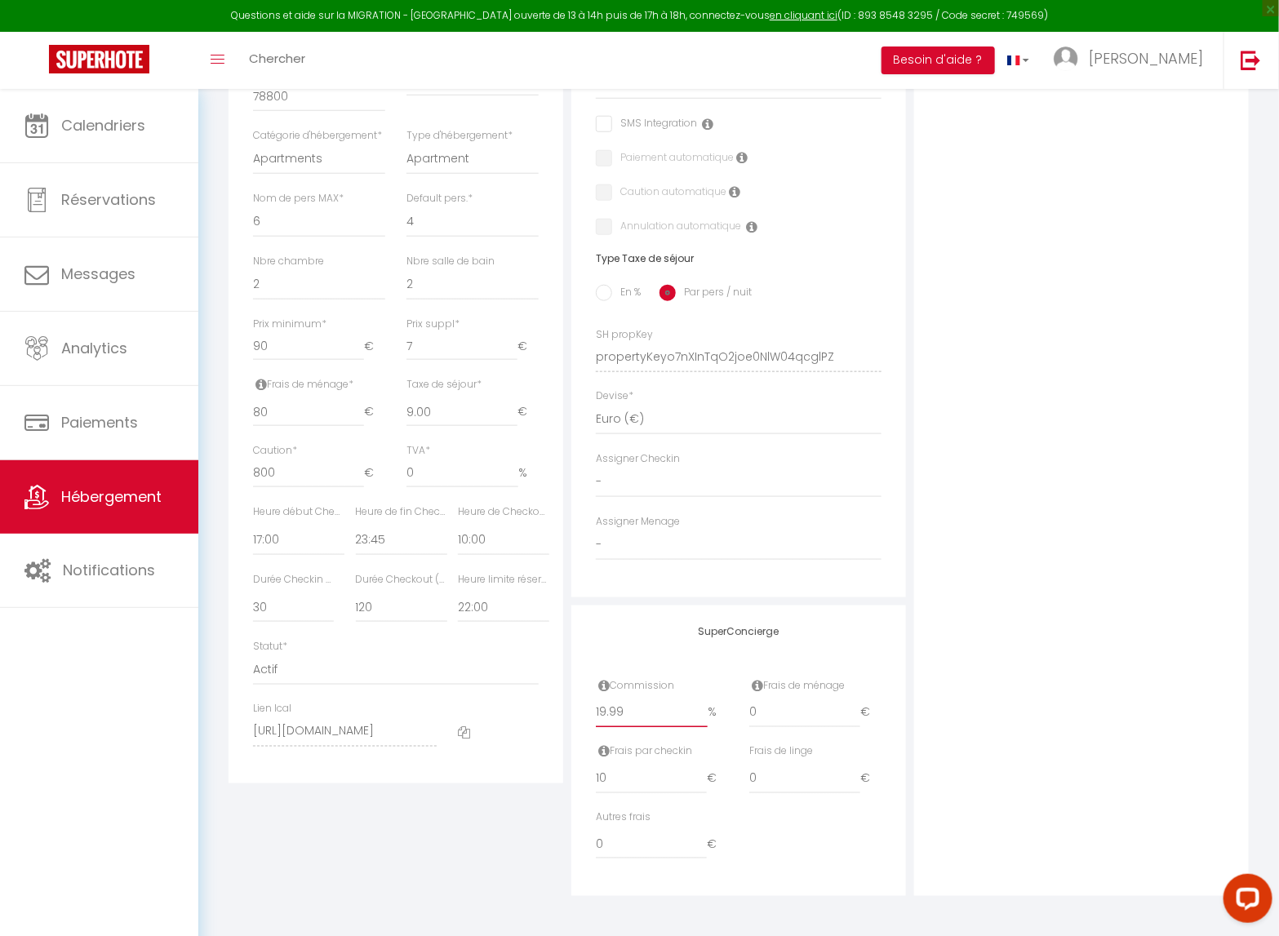
checkbox input "false"
type input "19.98"
select select
checkbox input "false"
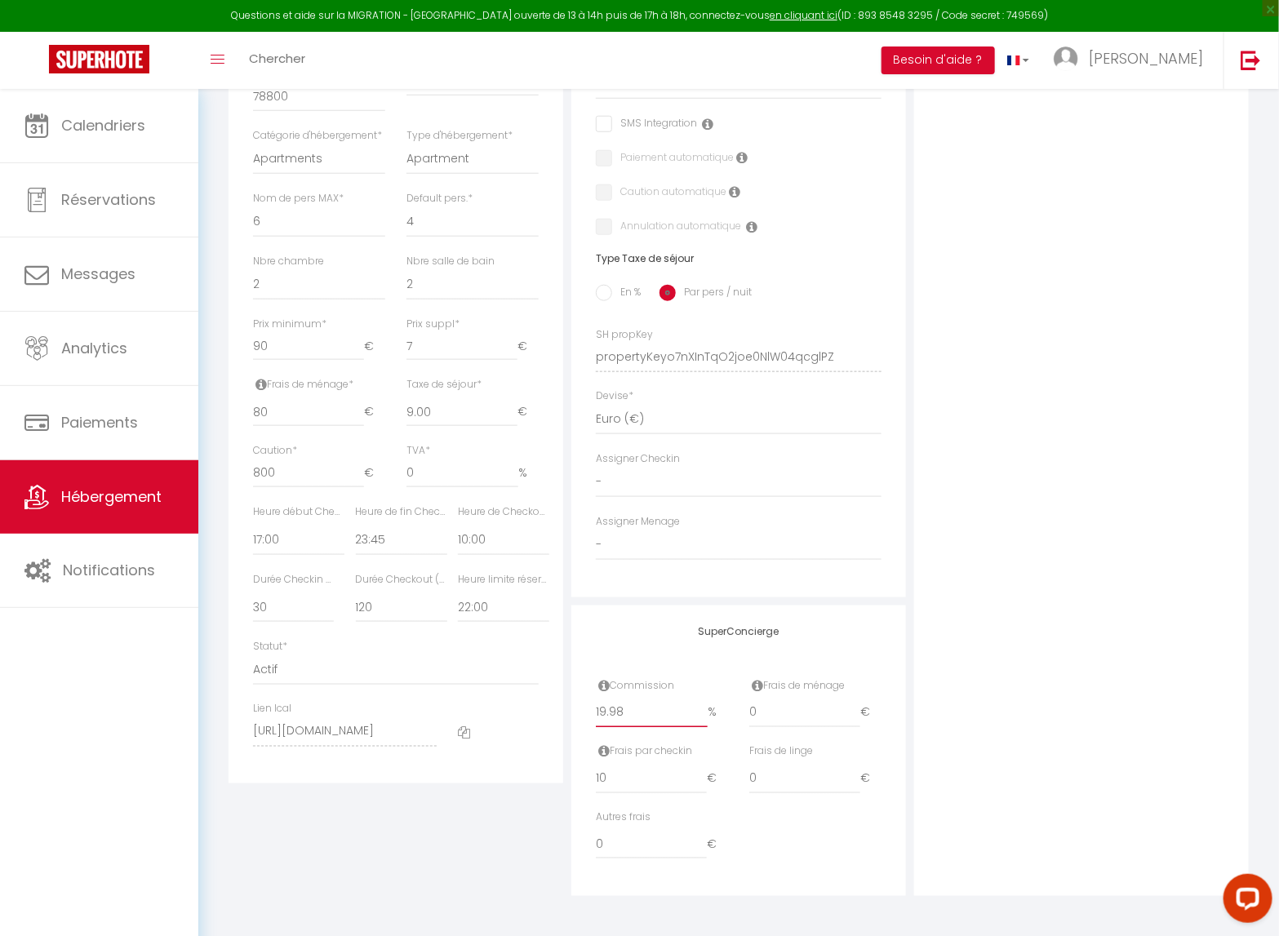
checkbox input "false"
select select
checkbox input "false"
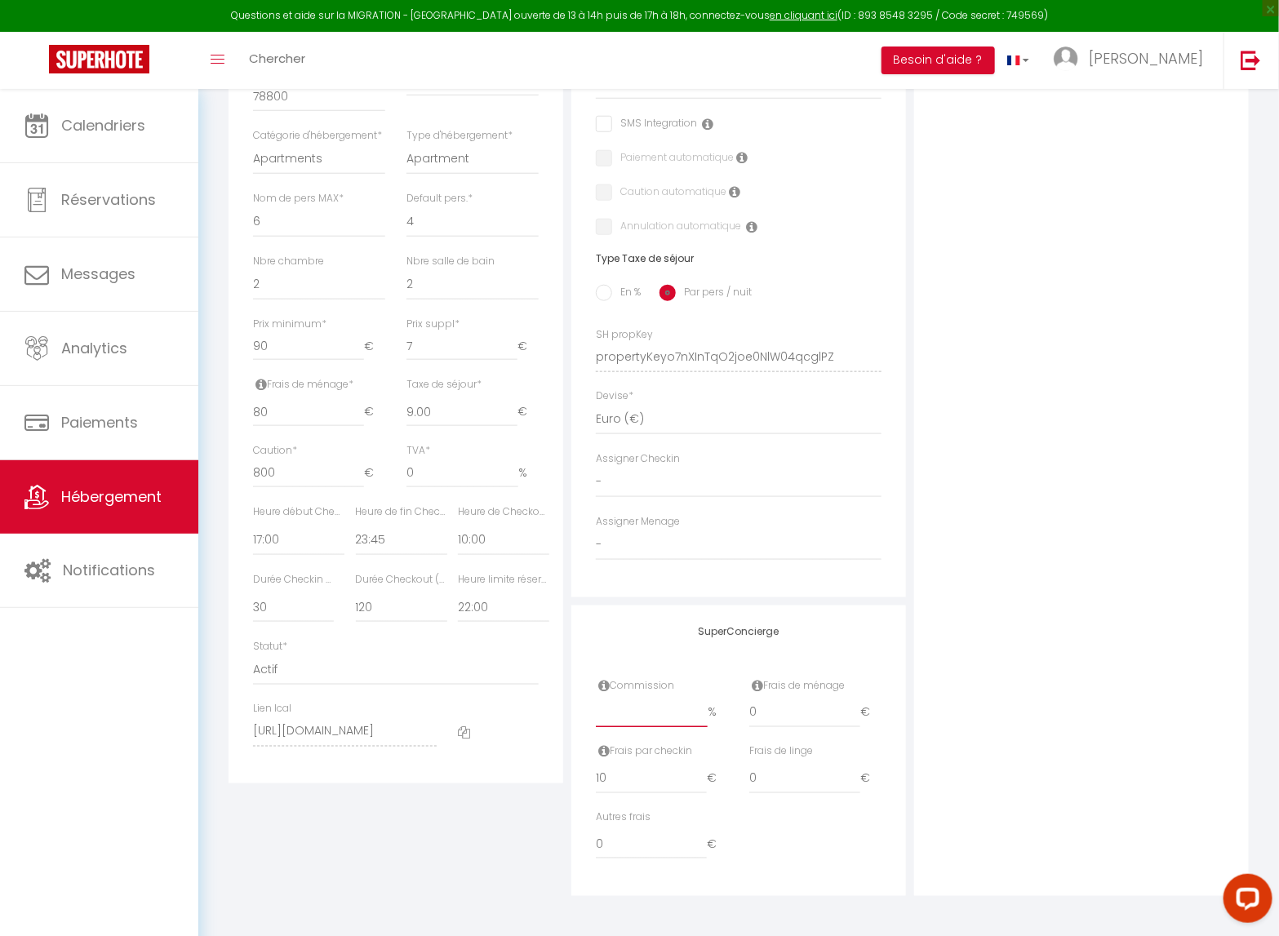
checkbox input "false"
type input "1"
select select
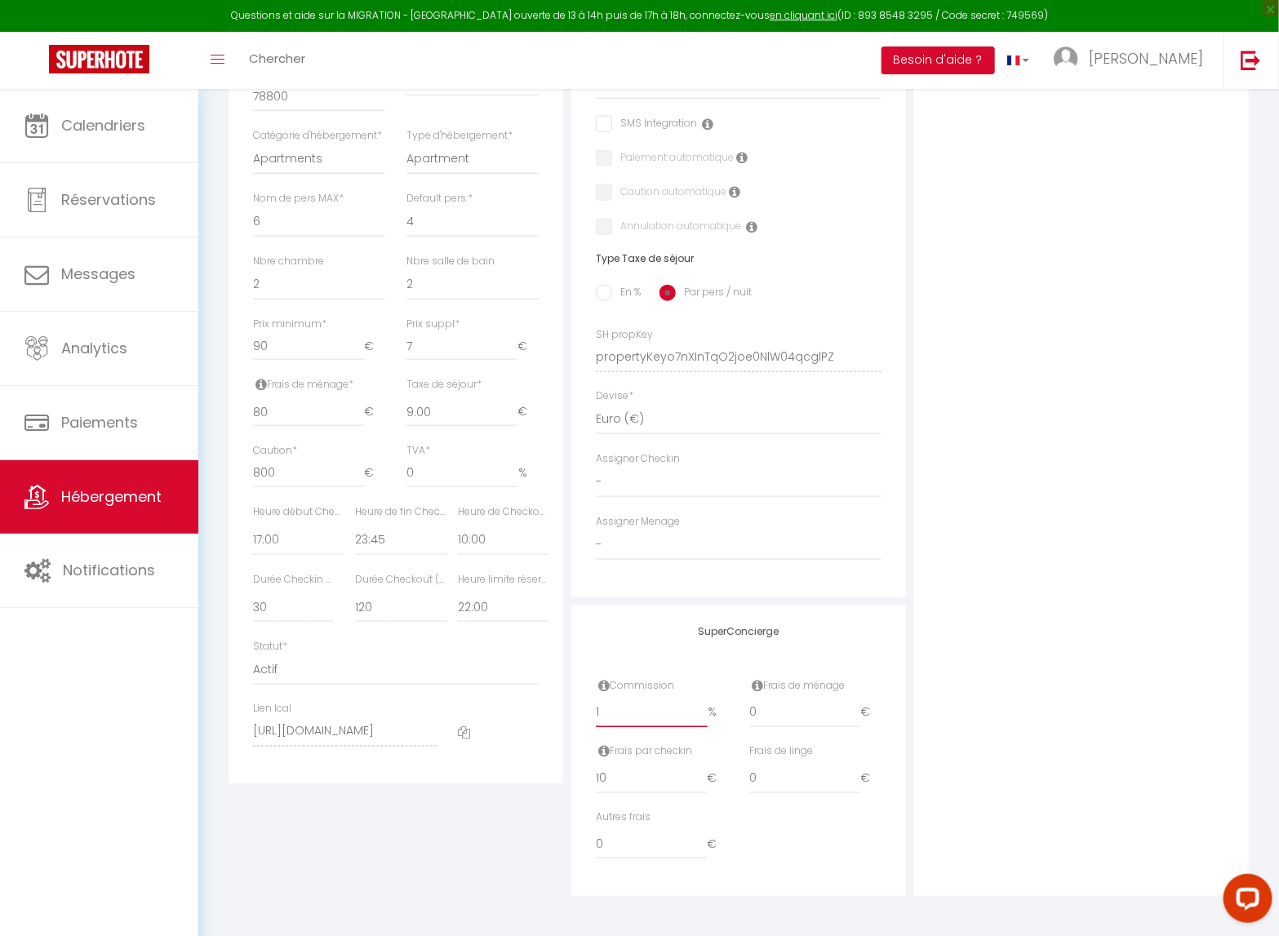
checkbox input "false"
type input "18"
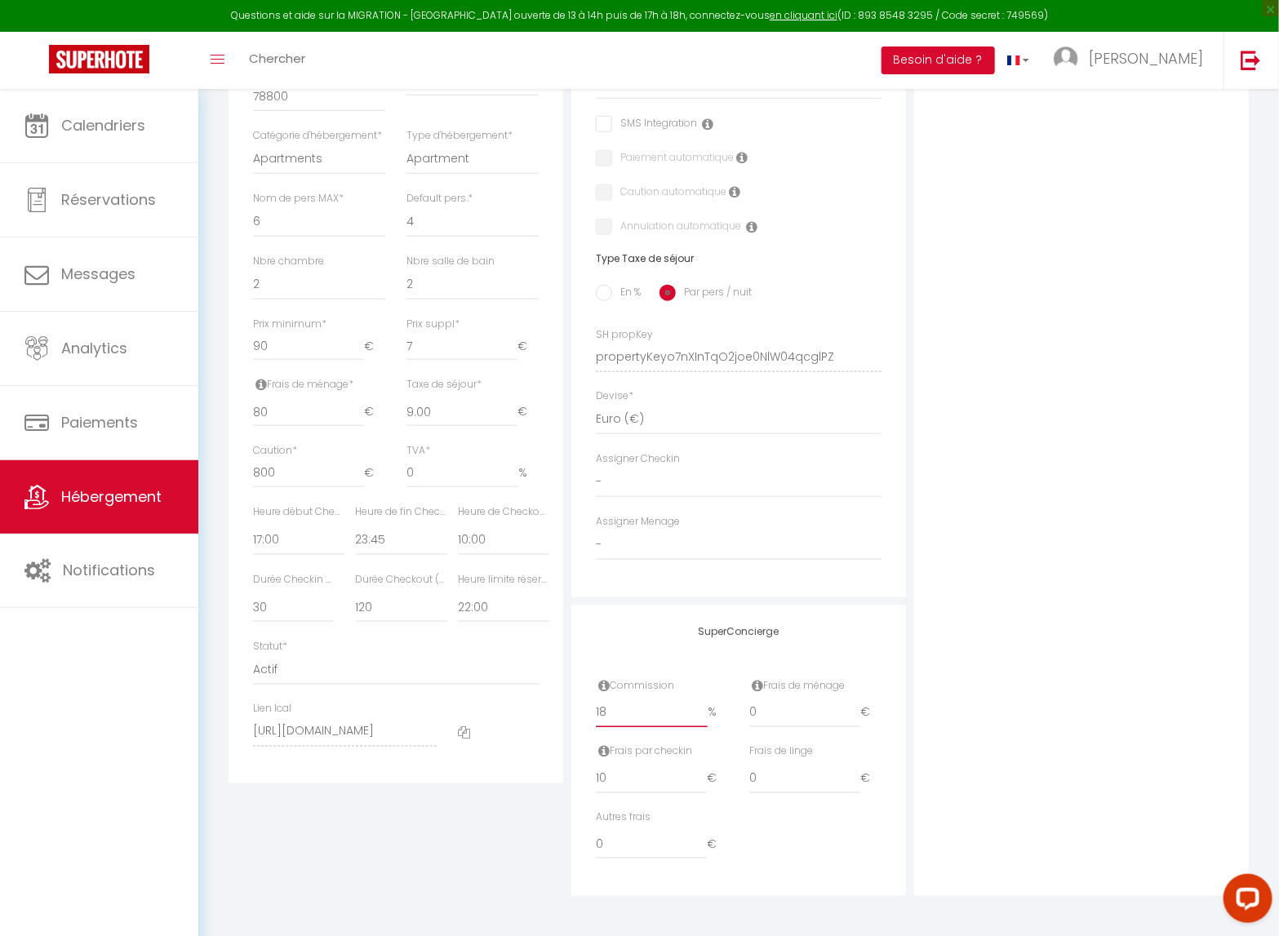
select select
checkbox input "false"
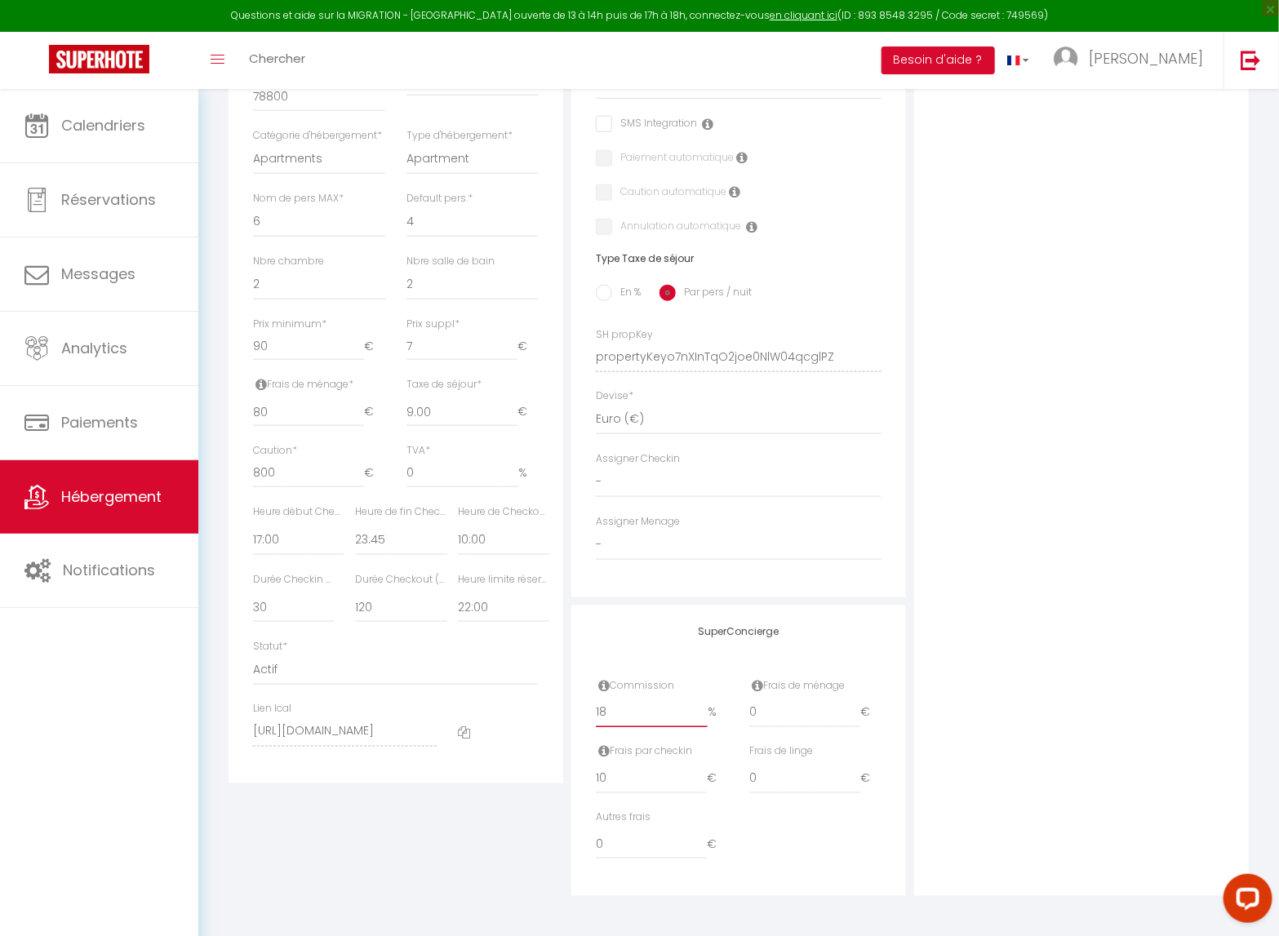
type input "18"
click at [913, 692] on div "Photo Photo Drag and drop a file here or click Ooops, something wrong appended.…" at bounding box center [1081, 345] width 343 height 1101
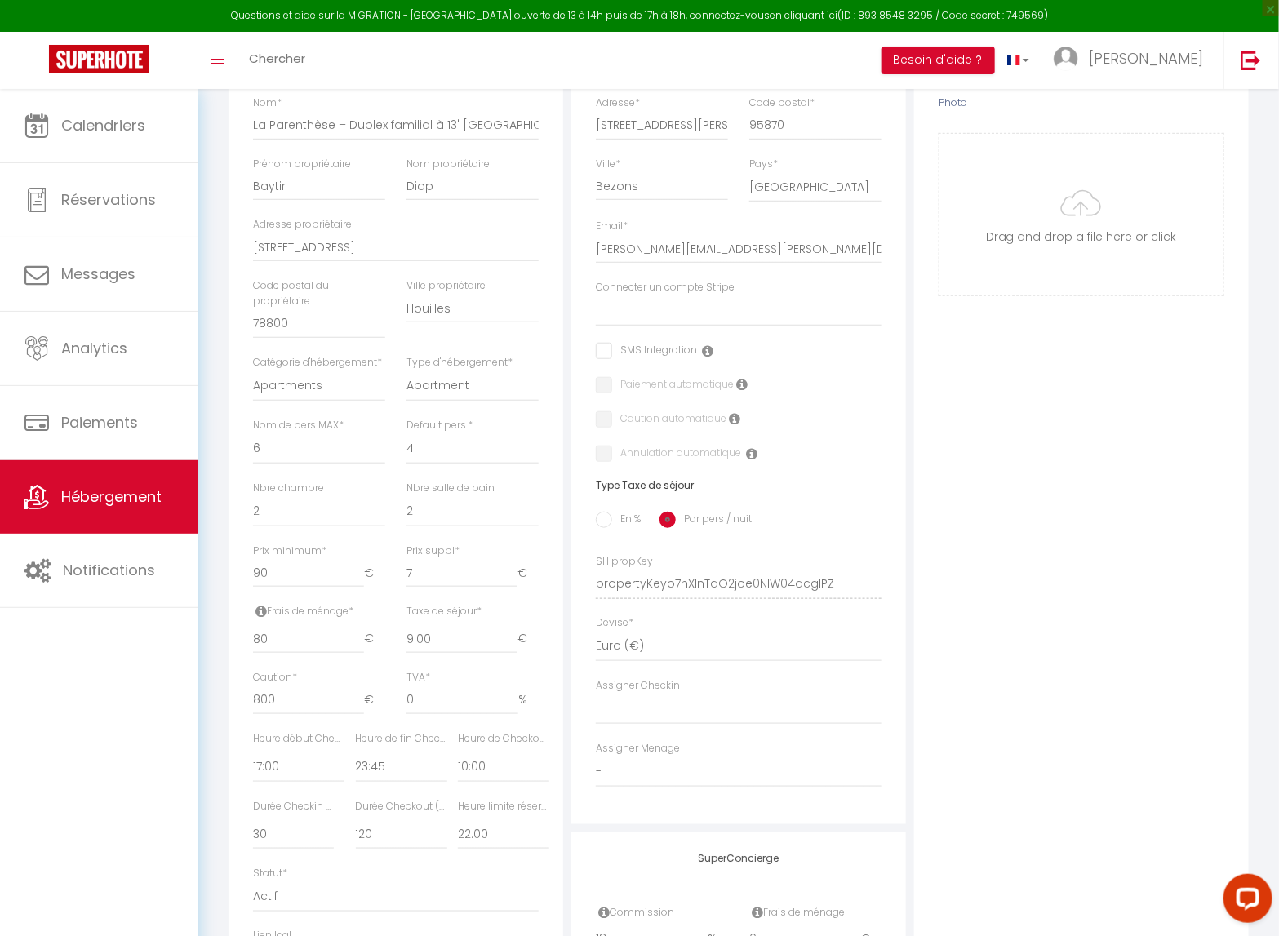
scroll to position [0, 0]
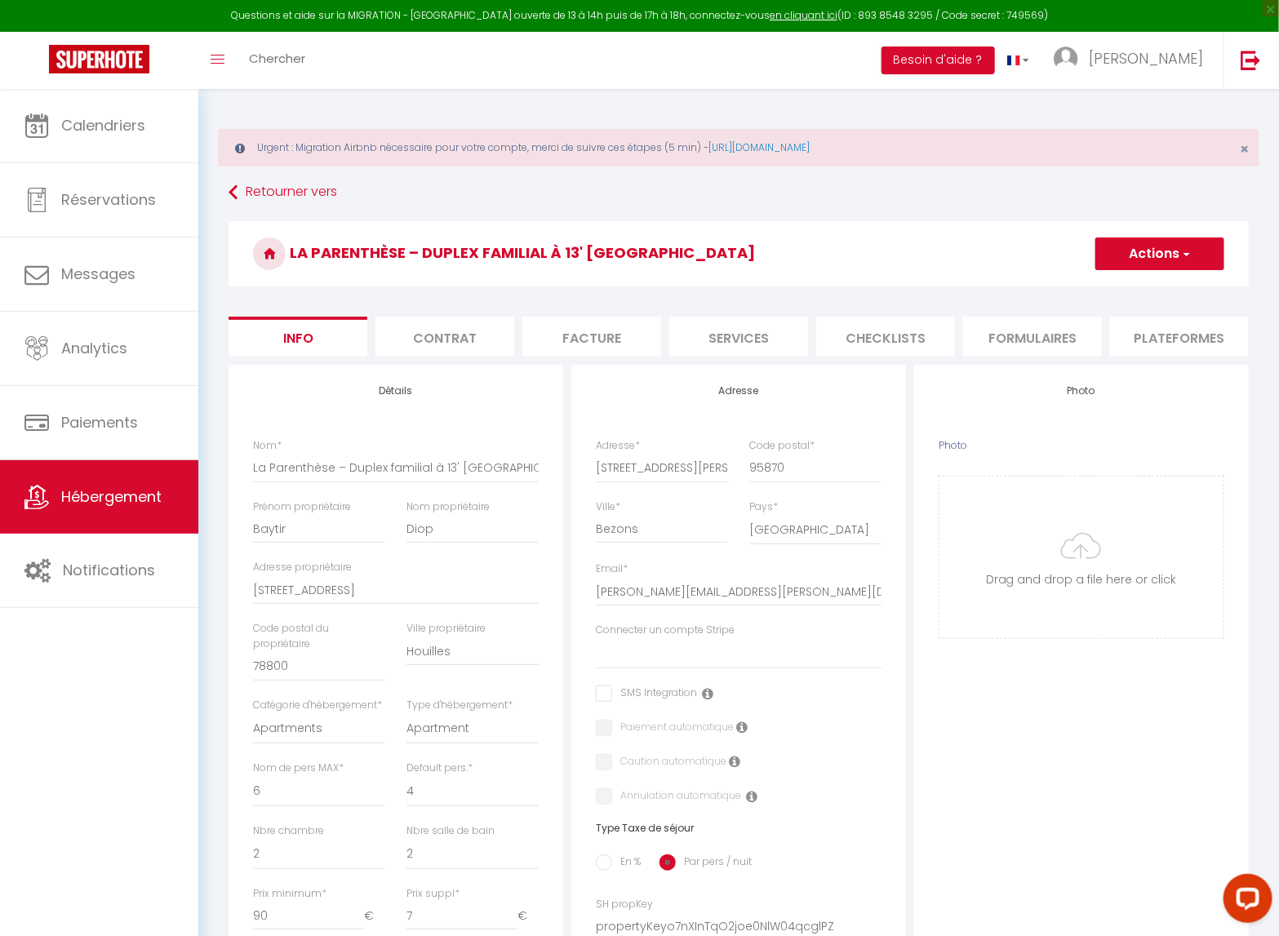
click at [1150, 256] on button "Actions" at bounding box center [1160, 254] width 129 height 33
click at [1101, 283] on input "Enregistrer" at bounding box center [1095, 290] width 60 height 16
